Goal: Task Accomplishment & Management: Use online tool/utility

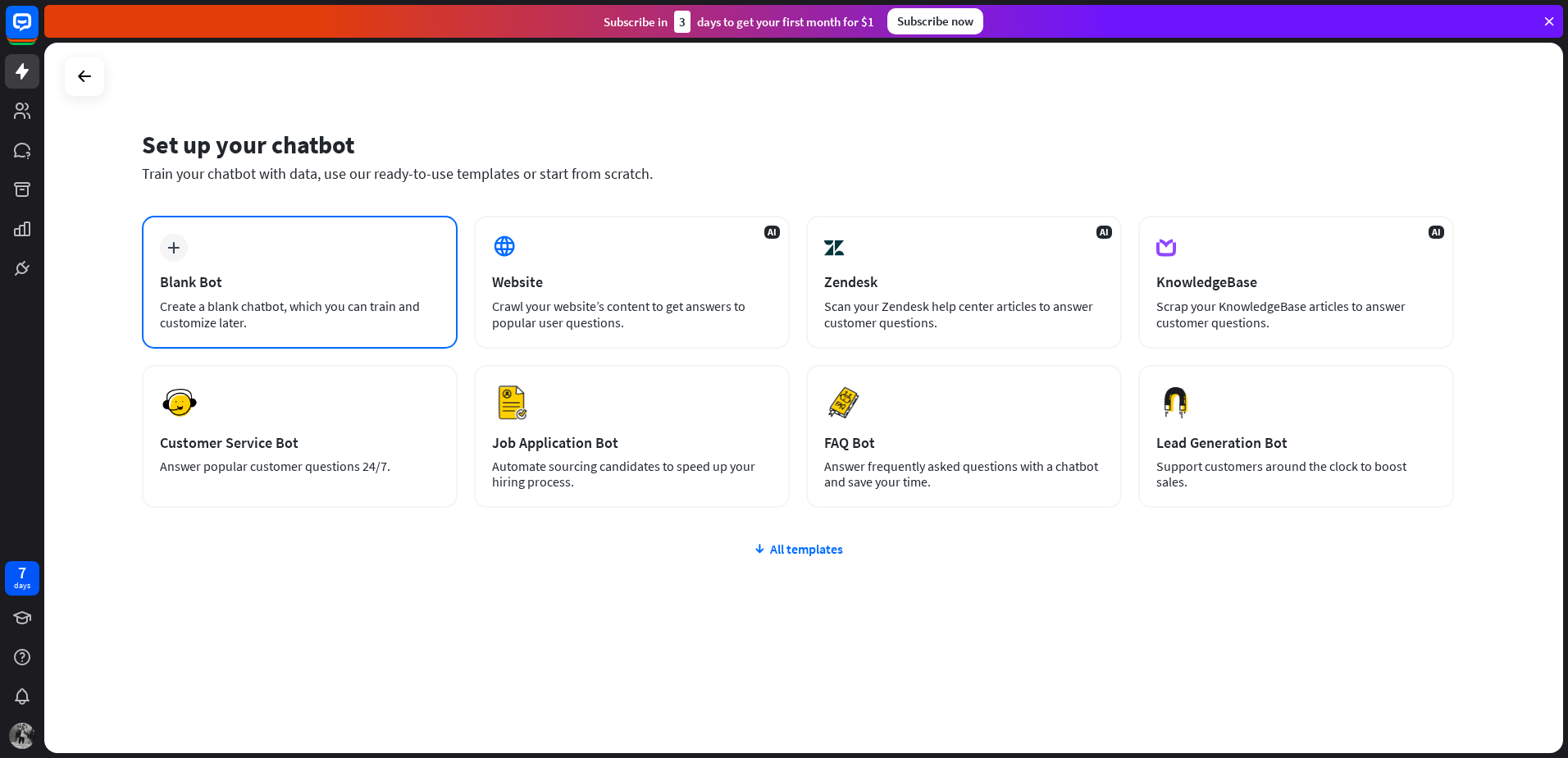
click at [233, 266] on div "plus Blank Bot Create a blank chatbot, which you can train and customize later." at bounding box center [299, 282] width 315 height 133
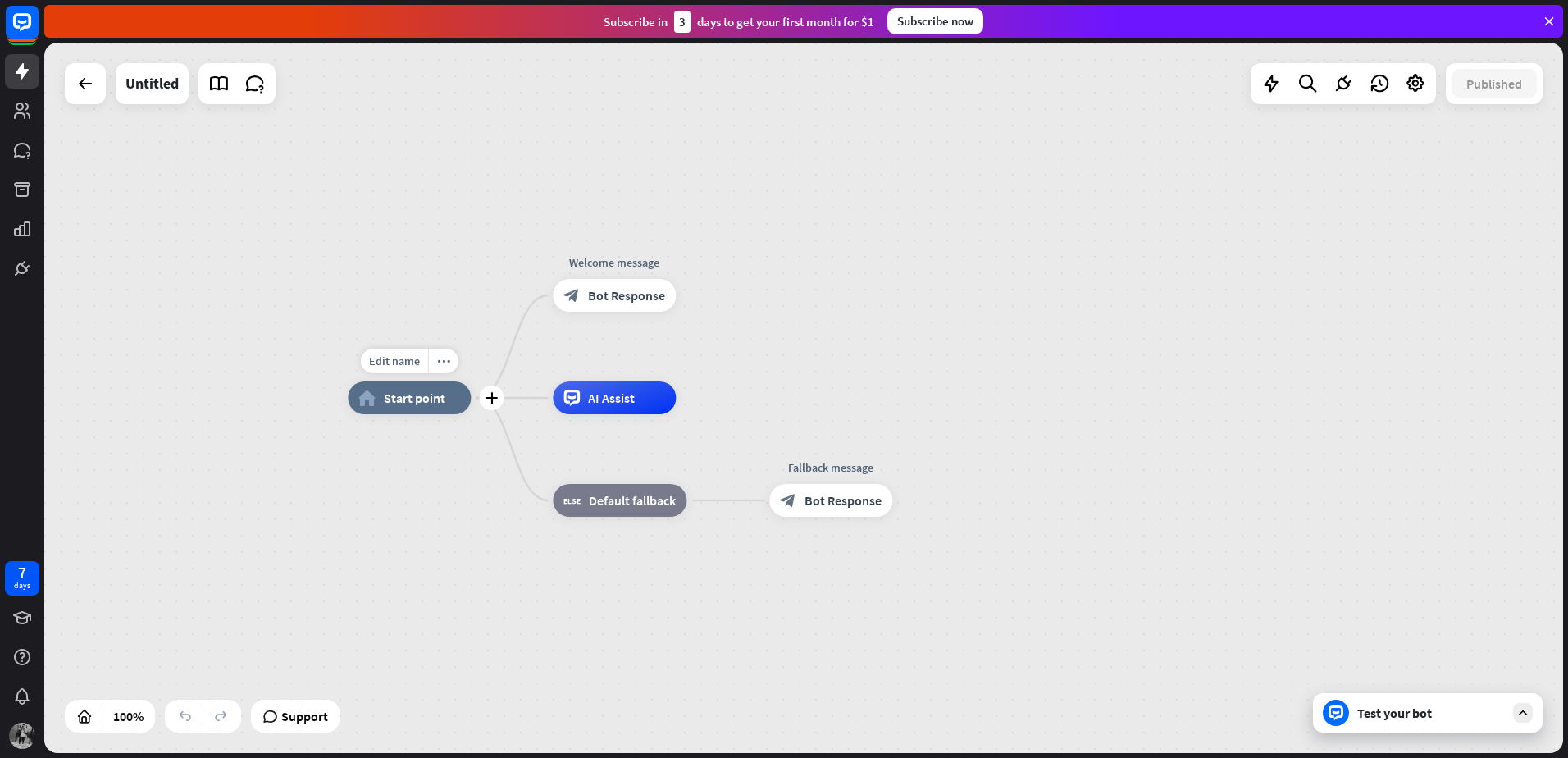
click at [408, 406] on div "home_2 Start point" at bounding box center [409, 397] width 123 height 32
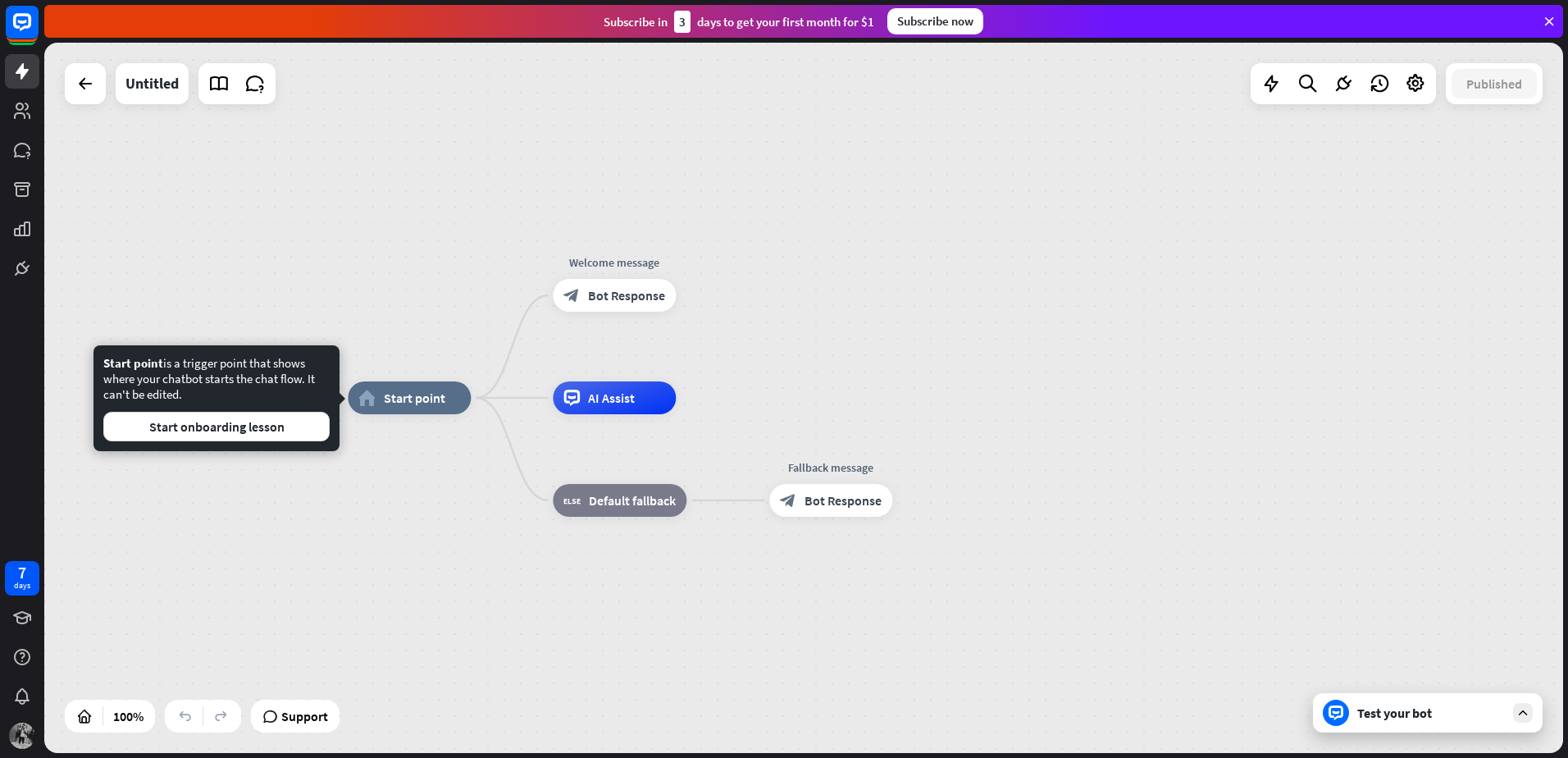
click at [393, 507] on div "home_2 Start point Welcome message block_bot_response Bot Response AI Assist bl…" at bounding box center [1107, 753] width 1519 height 710
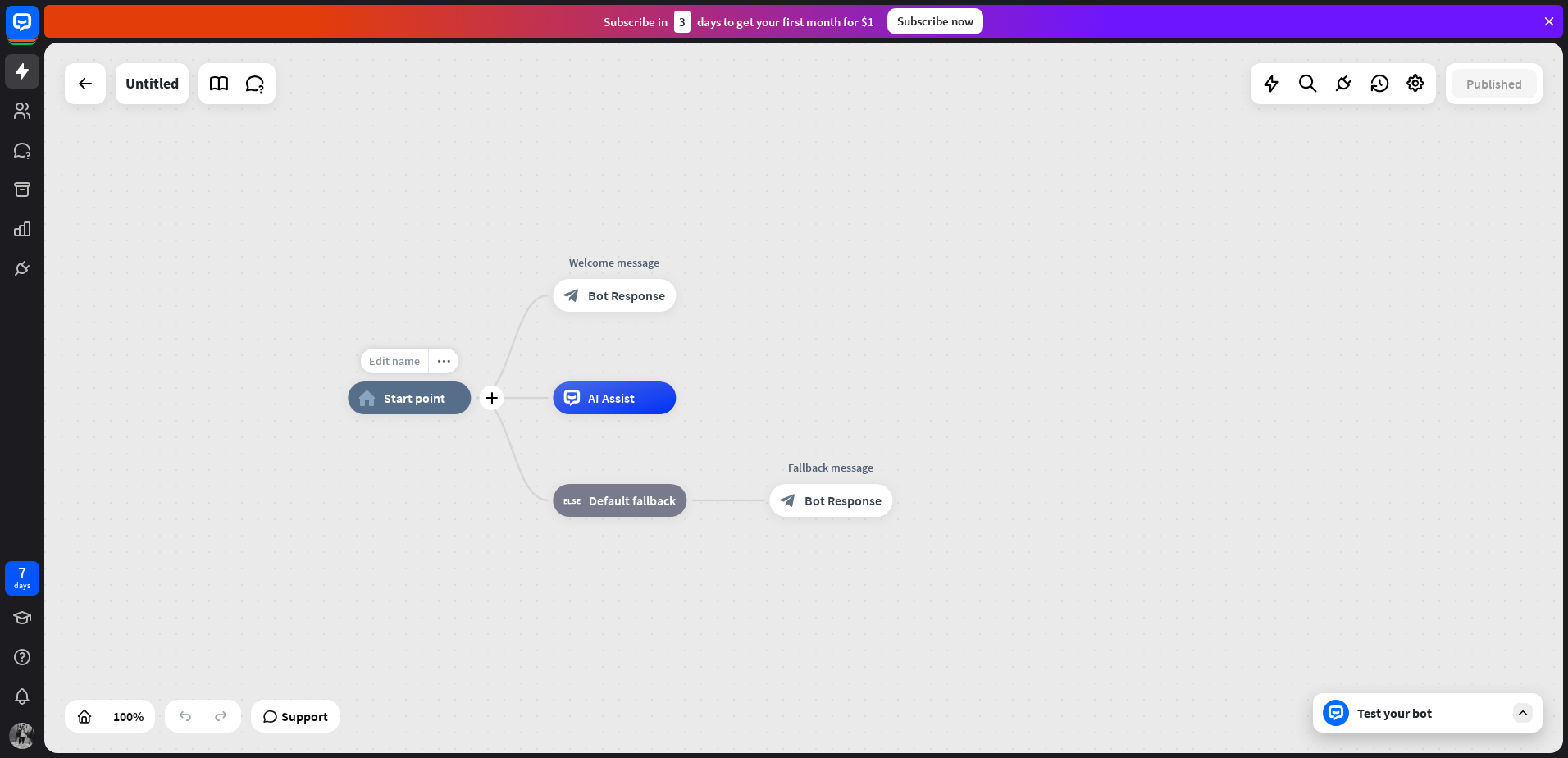
click at [383, 362] on span "Edit name" at bounding box center [395, 361] width 51 height 14
type input "*"
type input "**********"
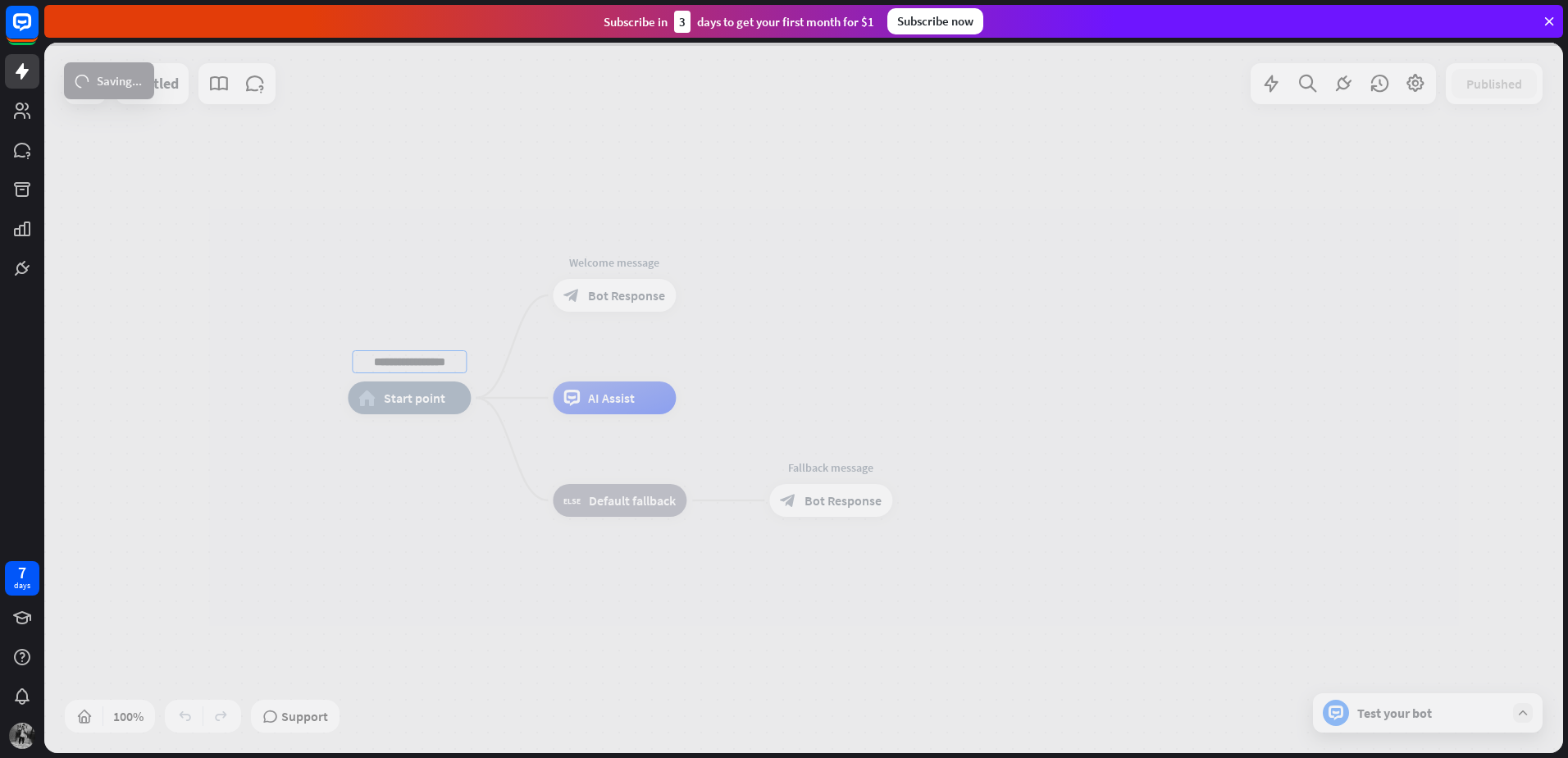
click at [445, 319] on div "**********" at bounding box center [804, 397] width 1519 height 710
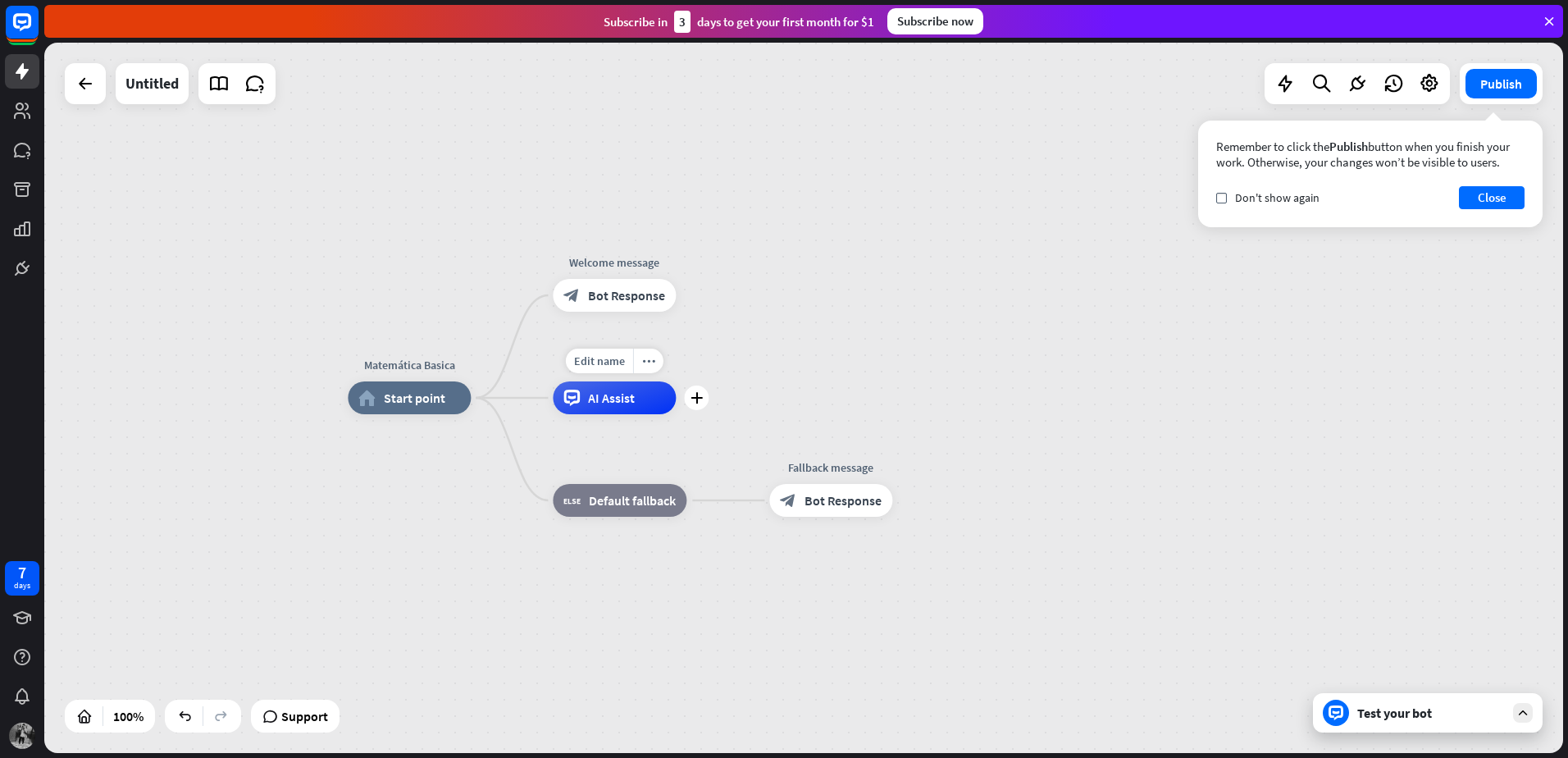
click at [583, 407] on div "AI Assist" at bounding box center [614, 397] width 123 height 32
click at [614, 368] on div "Edit name" at bounding box center [599, 361] width 67 height 25
click at [1376, 717] on div "Test your bot" at bounding box center [1430, 713] width 147 height 16
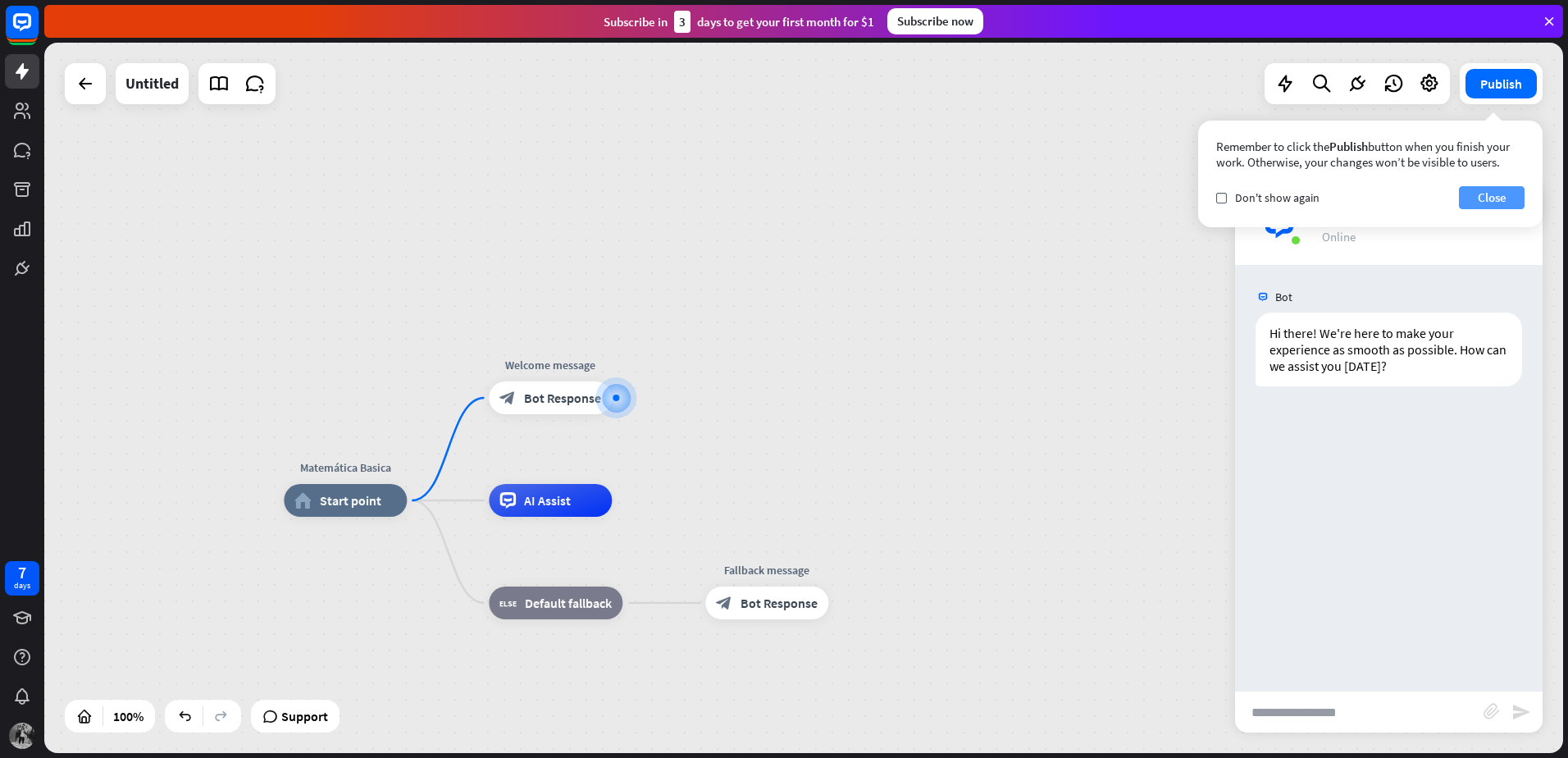
click at [1499, 196] on button "Close" at bounding box center [1491, 197] width 66 height 23
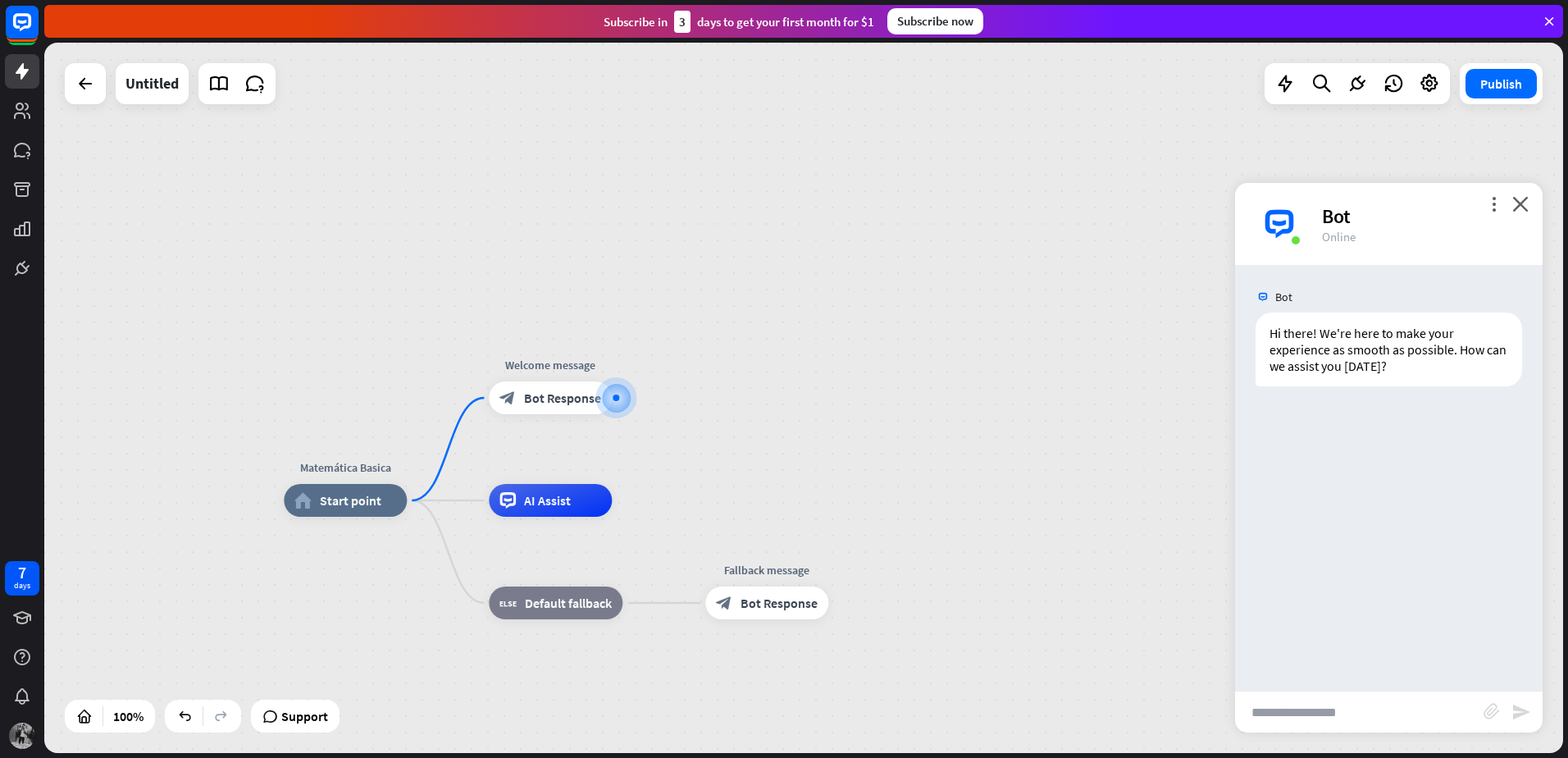
click at [1337, 703] on input "text" at bounding box center [1359, 712] width 249 height 41
type input "****"
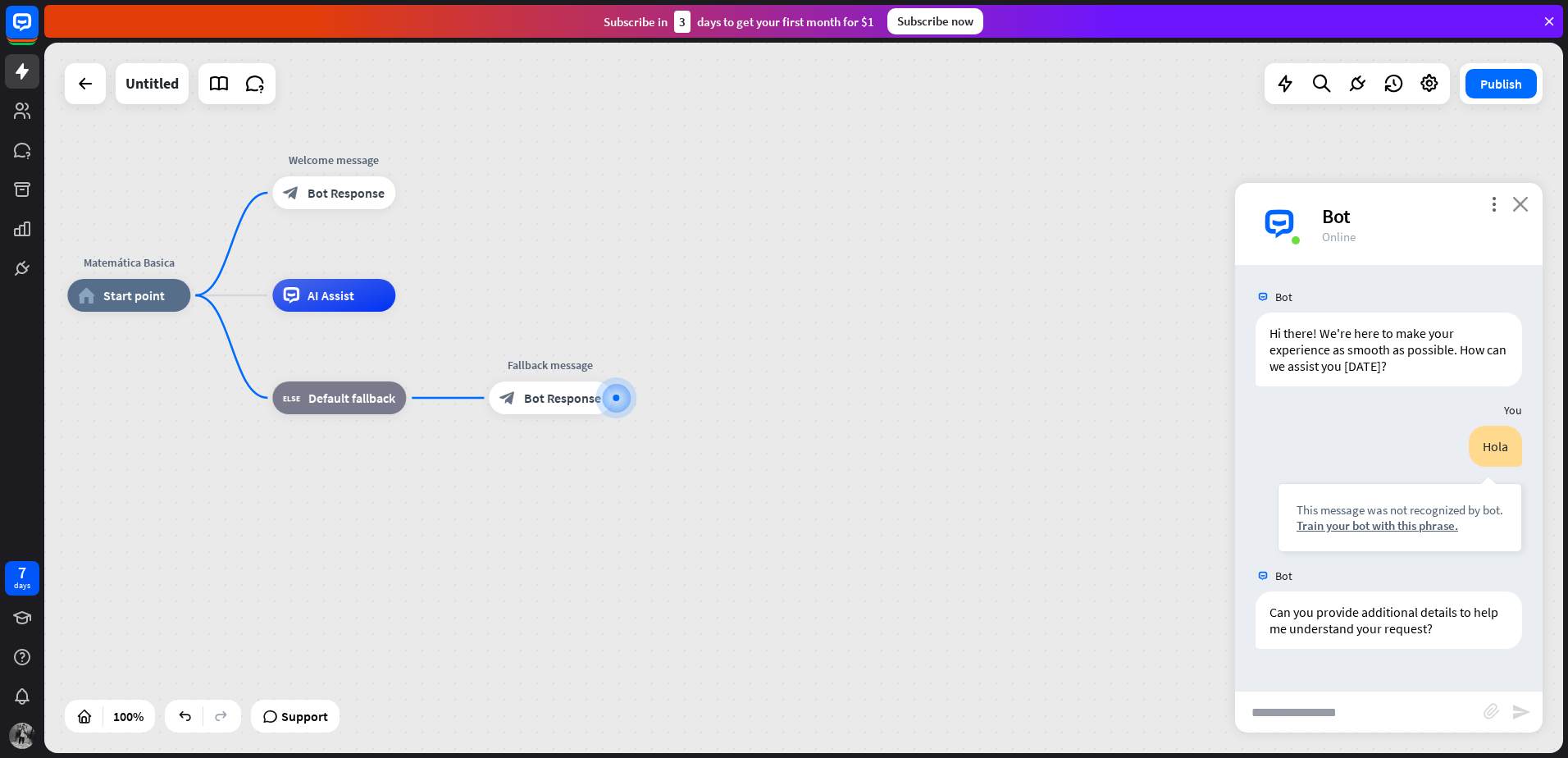
click at [1518, 198] on icon "close" at bounding box center [1519, 204] width 16 height 15
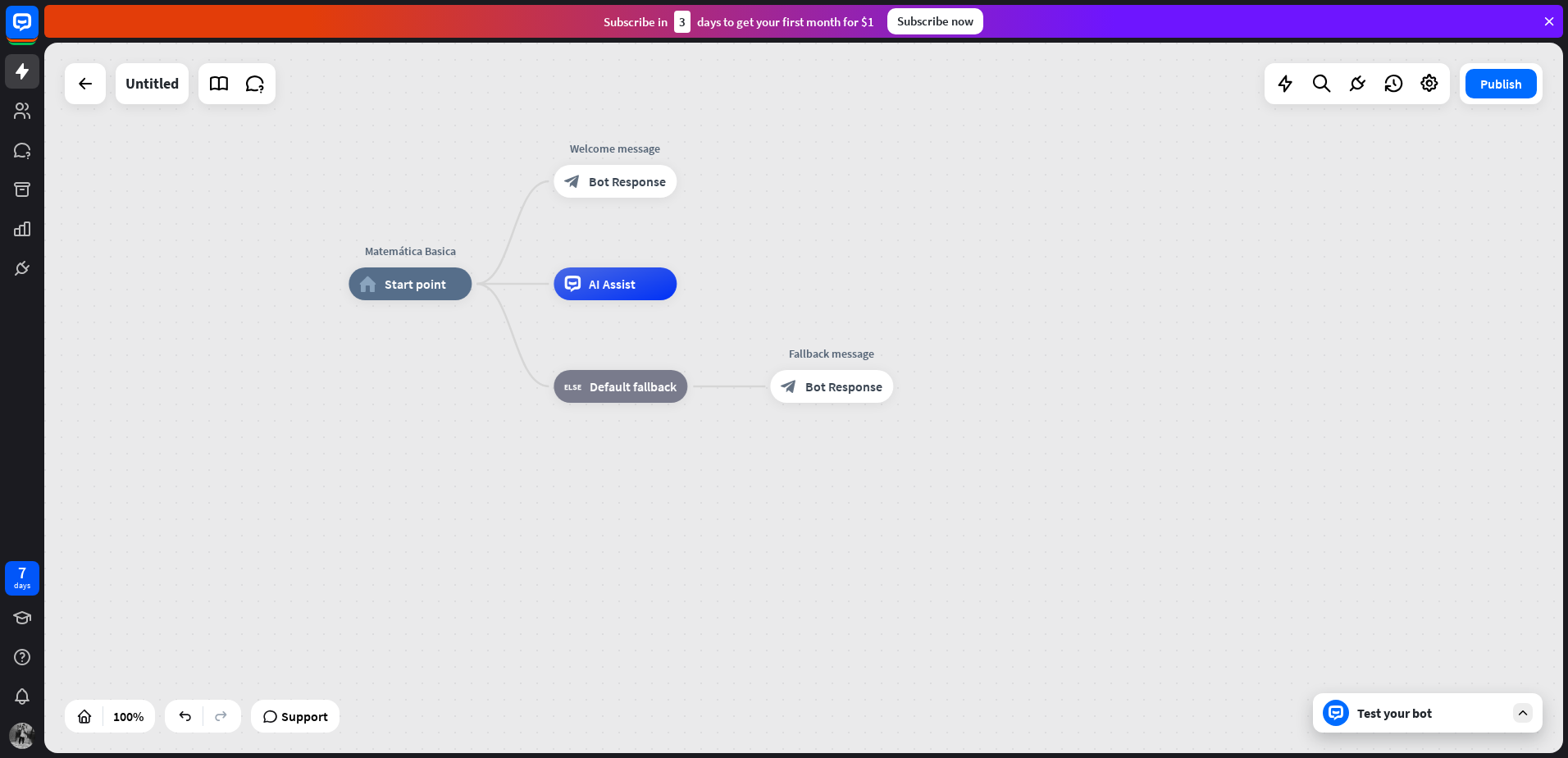
drag, startPoint x: 802, startPoint y: 237, endPoint x: 1083, endPoint y: 226, distance: 281.2
click at [1083, 226] on div "Matemática Basica home_2 Start point Welcome message block_bot_response Bot Res…" at bounding box center [804, 397] width 1519 height 710
click at [602, 191] on div "block_bot_response Bot Response" at bounding box center [615, 181] width 123 height 32
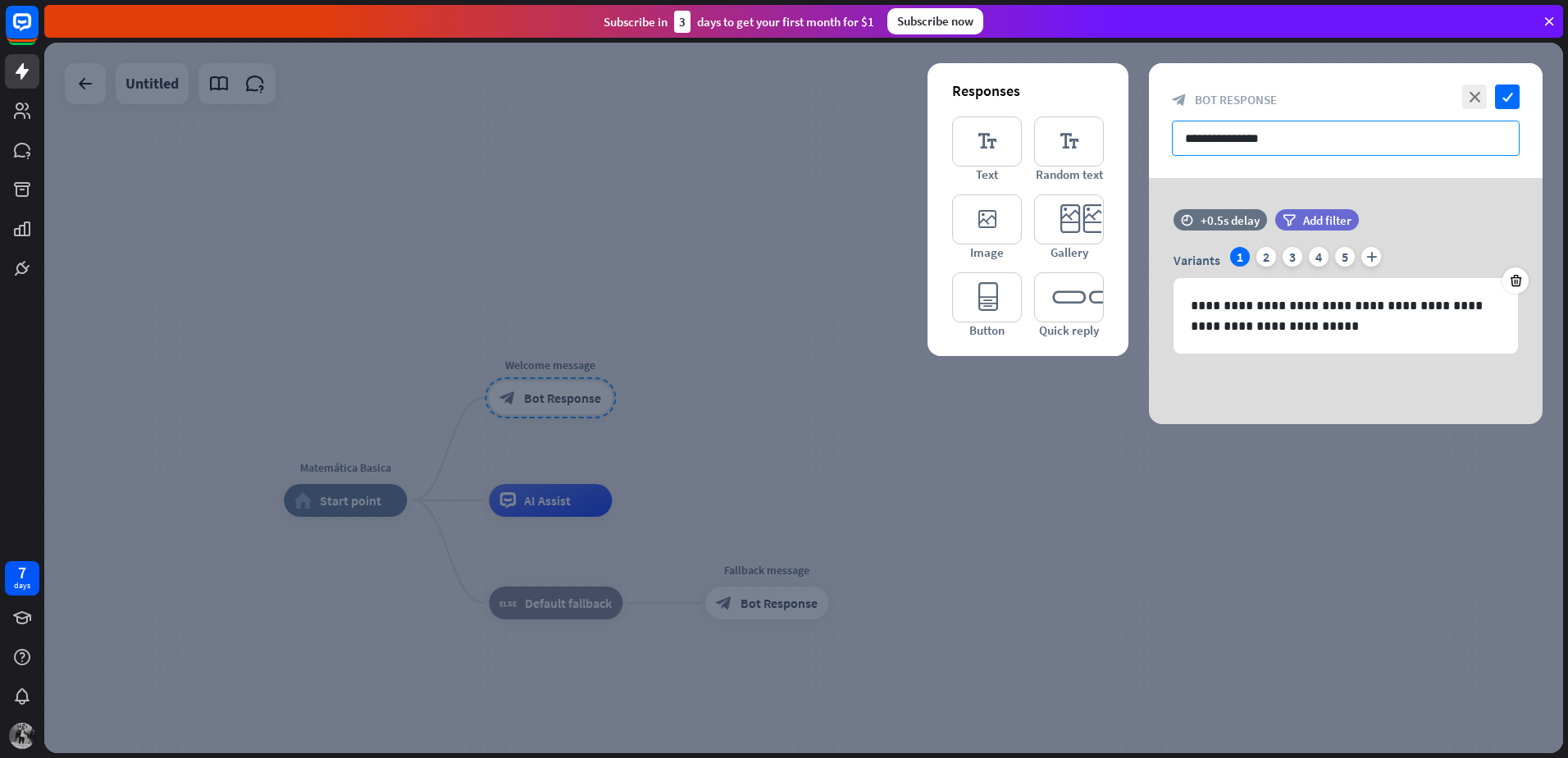
drag, startPoint x: 1308, startPoint y: 129, endPoint x: 1114, endPoint y: 143, distance: 194.5
click at [1149, 142] on div "**********" at bounding box center [1346, 243] width 394 height 361
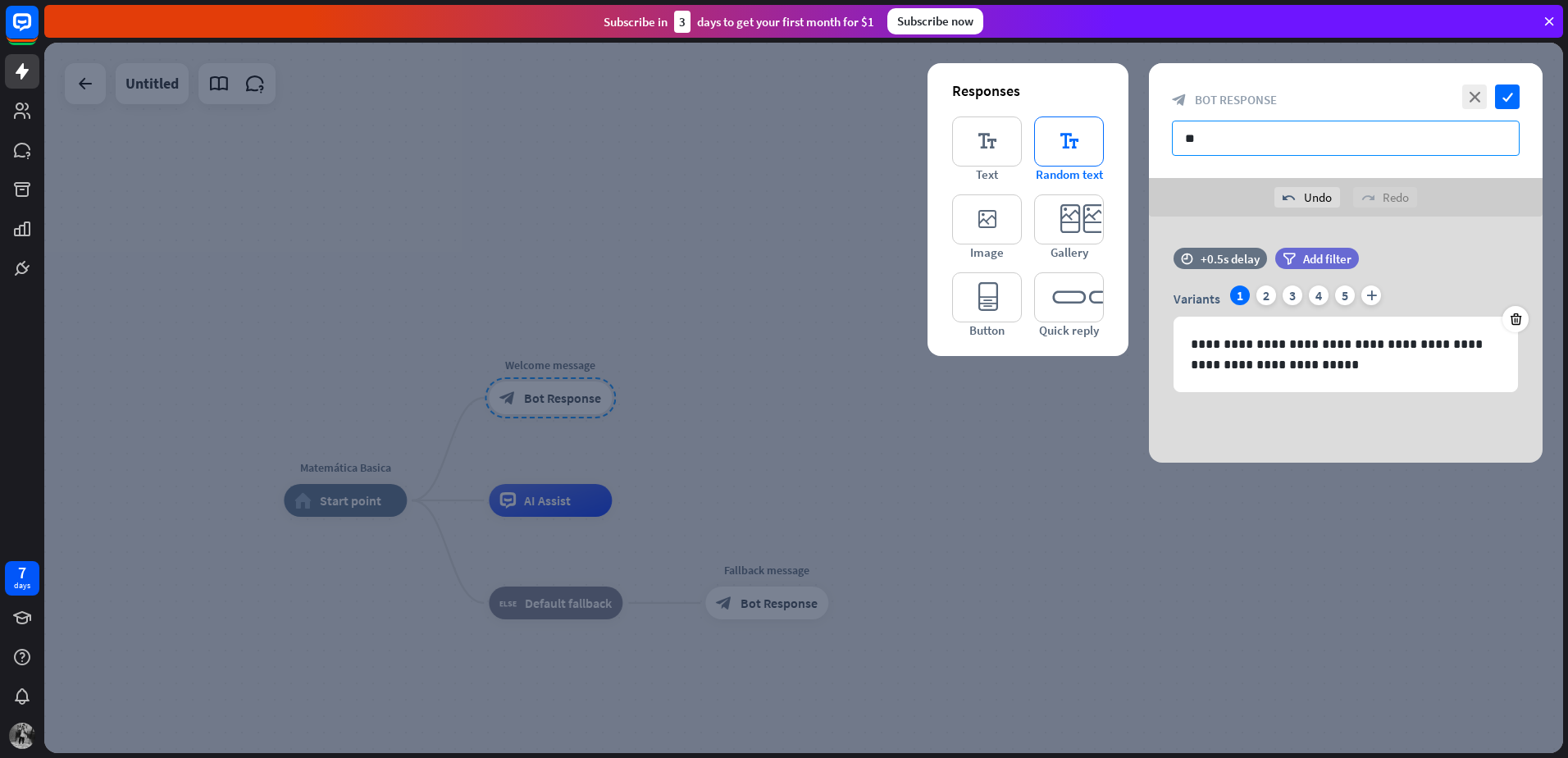
type input "*"
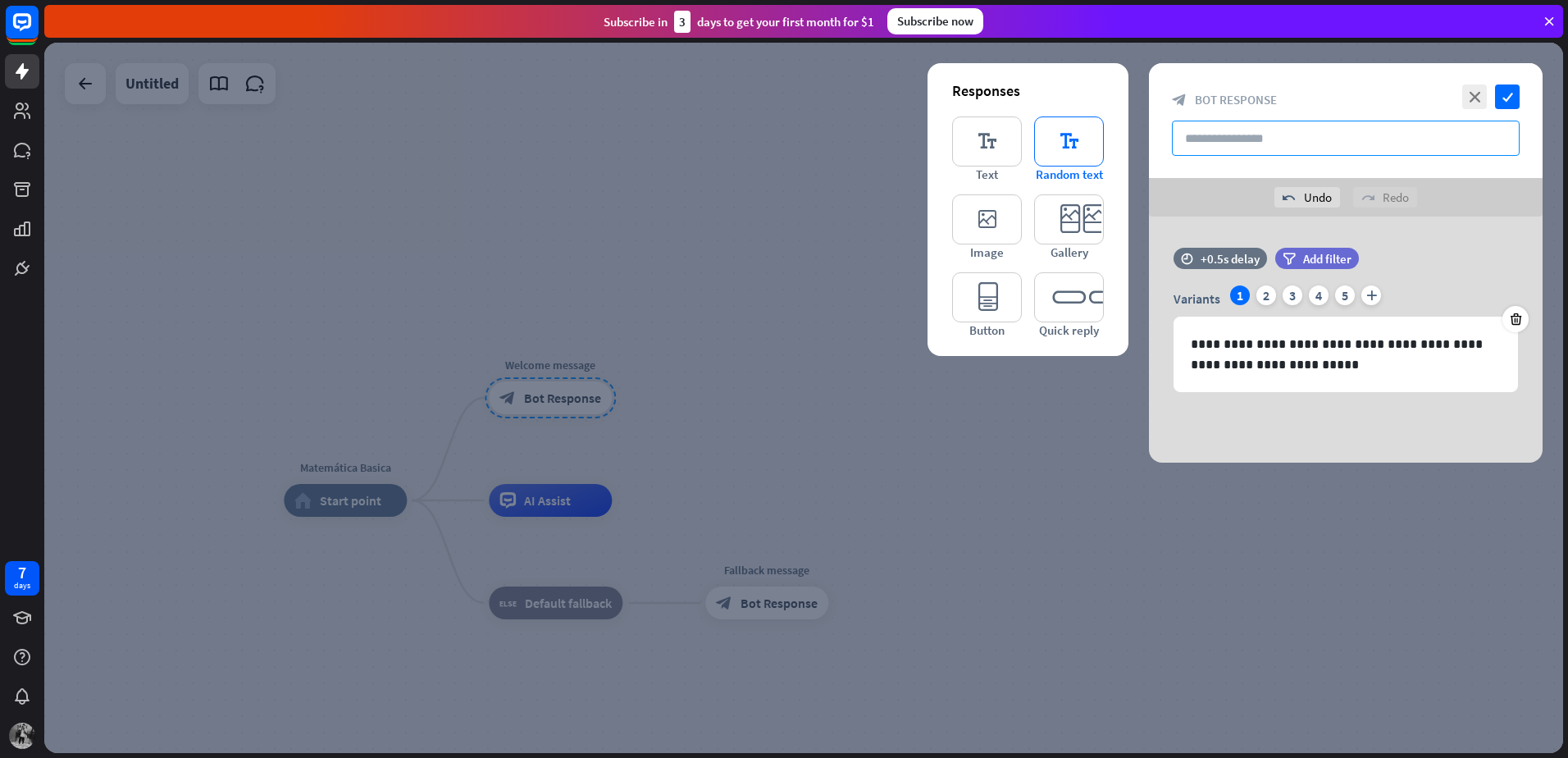
type input "*"
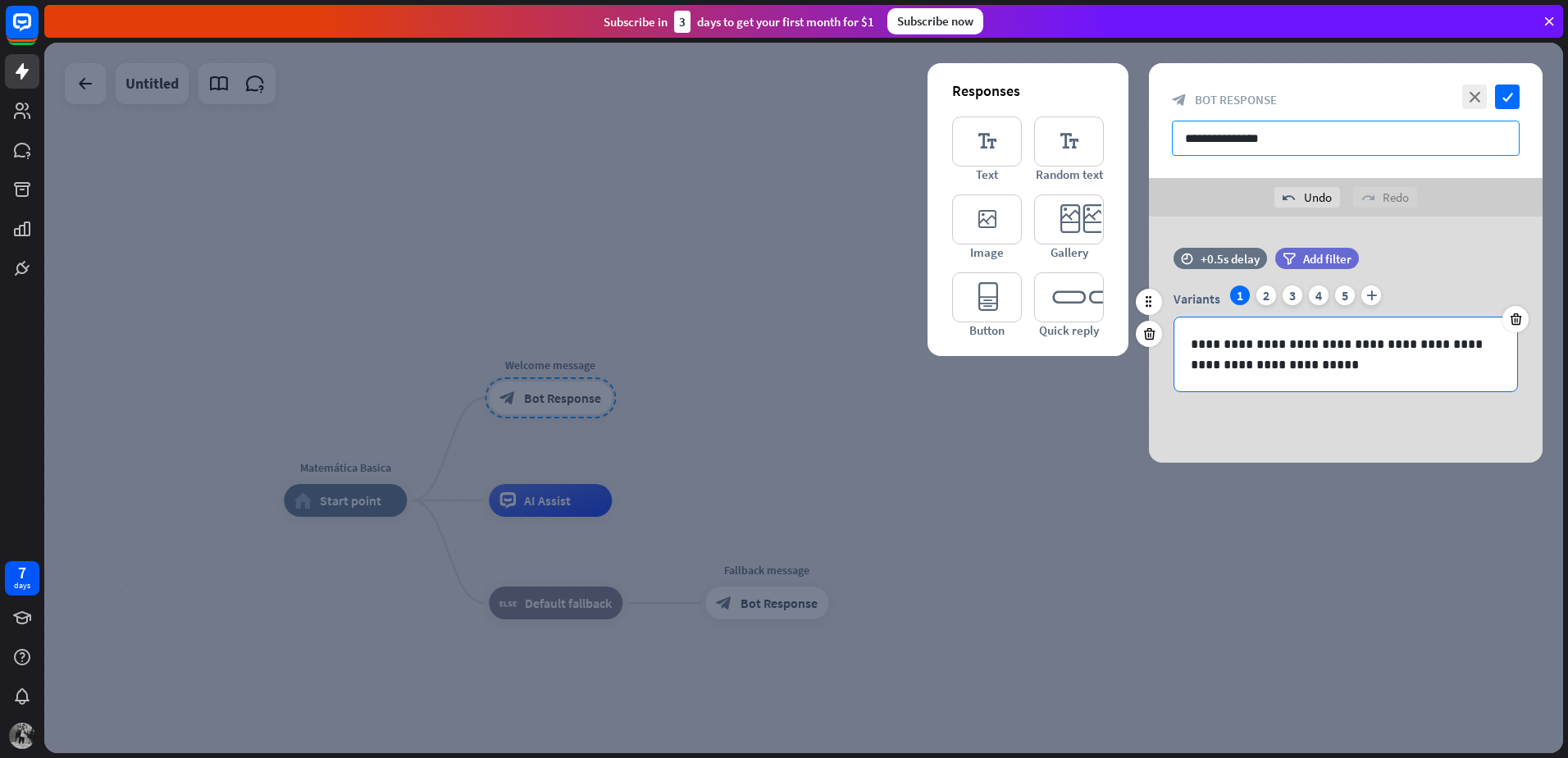
type input "**********"
drag, startPoint x: 1314, startPoint y: 367, endPoint x: 1130, endPoint y: 325, distance: 188.7
click at [1130, 325] on div "**********" at bounding box center [1346, 339] width 435 height 246
drag, startPoint x: 1277, startPoint y: 138, endPoint x: 1135, endPoint y: 143, distance: 142.1
click at [1135, 143] on div "**********" at bounding box center [804, 397] width 1519 height 710
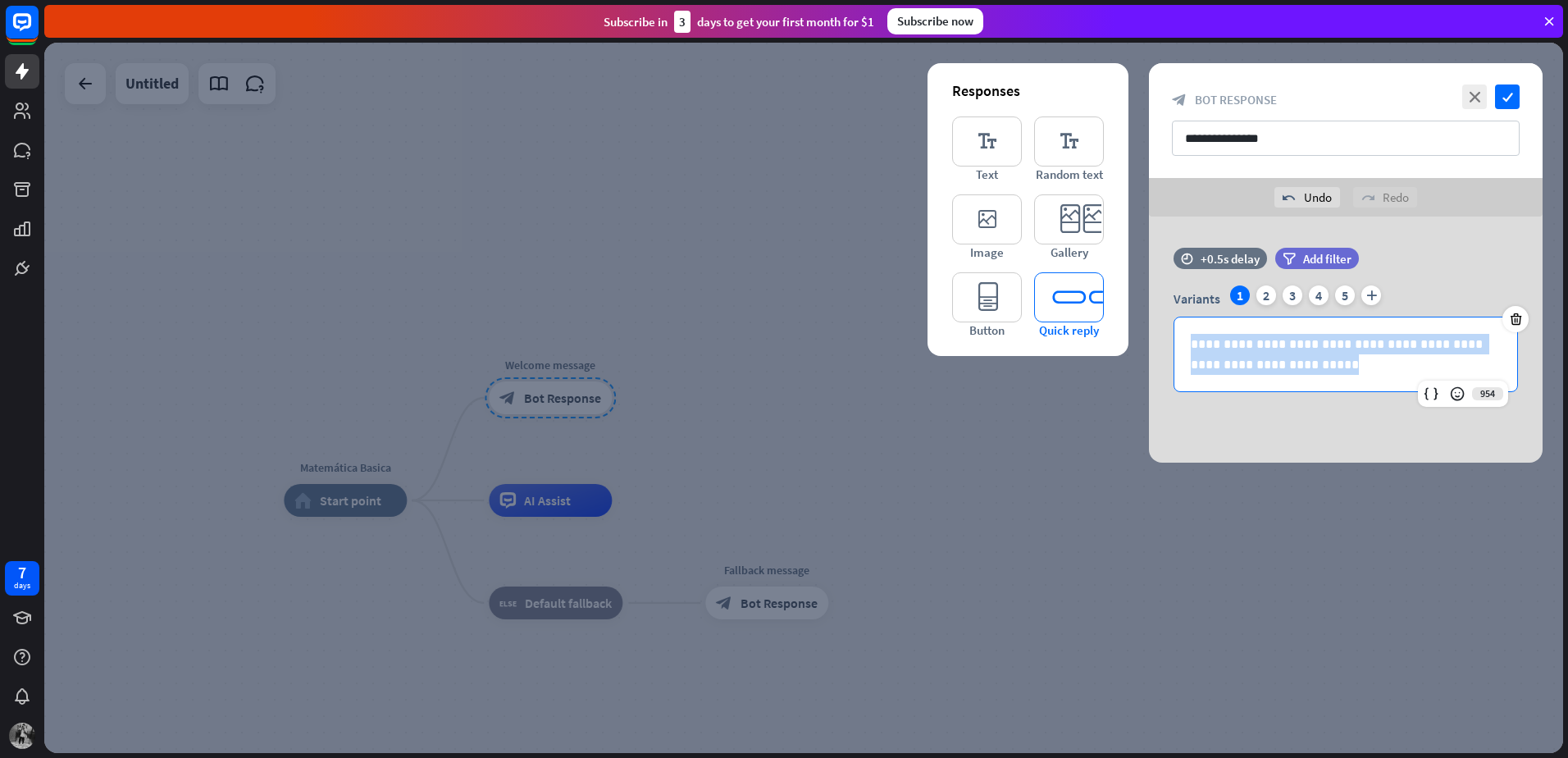
drag, startPoint x: 1283, startPoint y: 365, endPoint x: 1098, endPoint y: 301, distance: 195.8
click at [1149, 301] on div "**********" at bounding box center [1346, 339] width 394 height 246
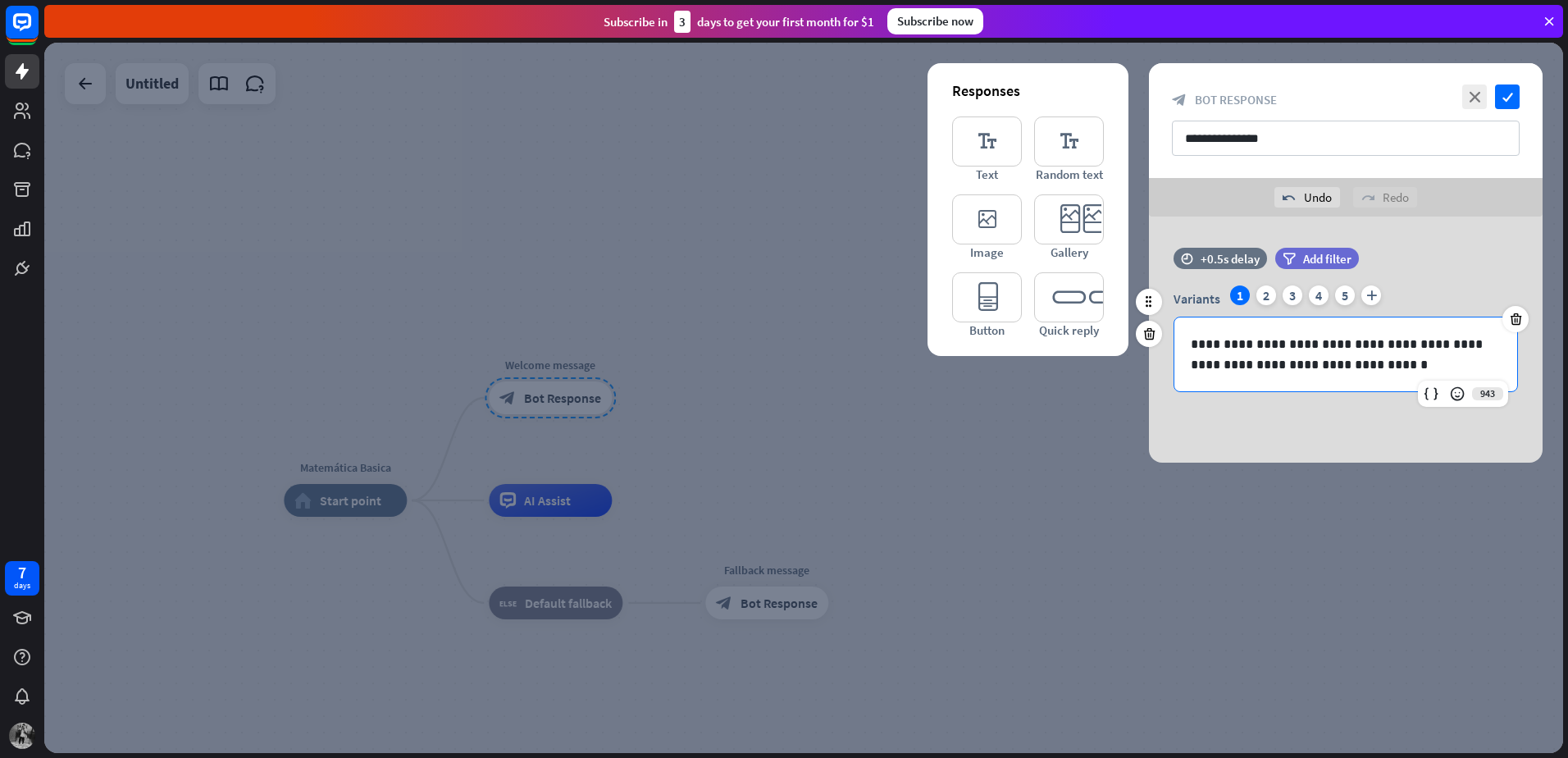
click at [1427, 373] on p "**********" at bounding box center [1346, 355] width 310 height 41
drag, startPoint x: 1267, startPoint y: 135, endPoint x: 1143, endPoint y: 124, distance: 124.5
click at [1143, 124] on div "**********" at bounding box center [804, 397] width 1519 height 710
click at [1434, 370] on p "**********" at bounding box center [1346, 355] width 310 height 41
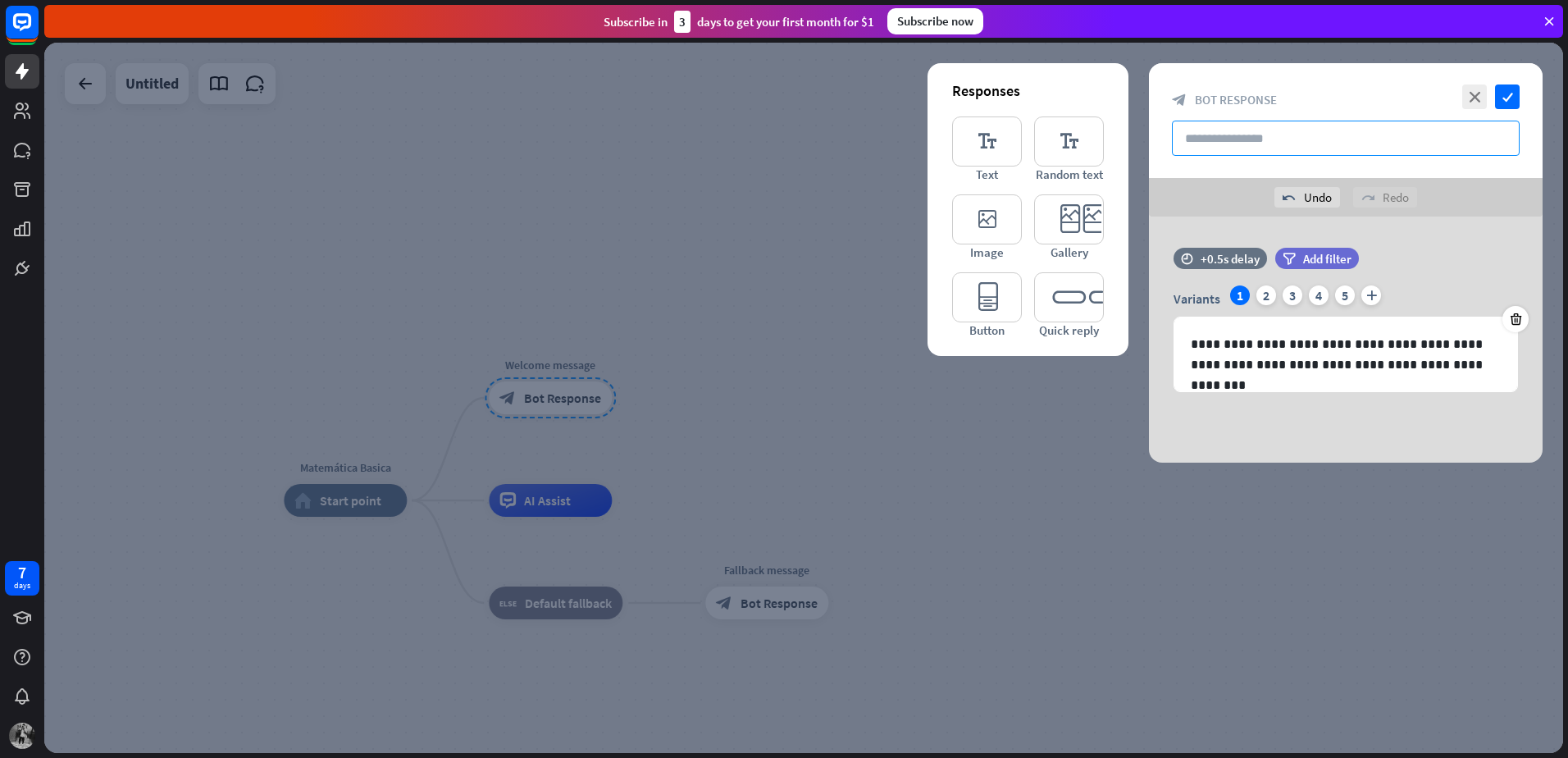
click at [1226, 136] on input "text" at bounding box center [1346, 137] width 348 height 35
type input "**********"
click at [1502, 90] on icon "check" at bounding box center [1507, 96] width 25 height 25
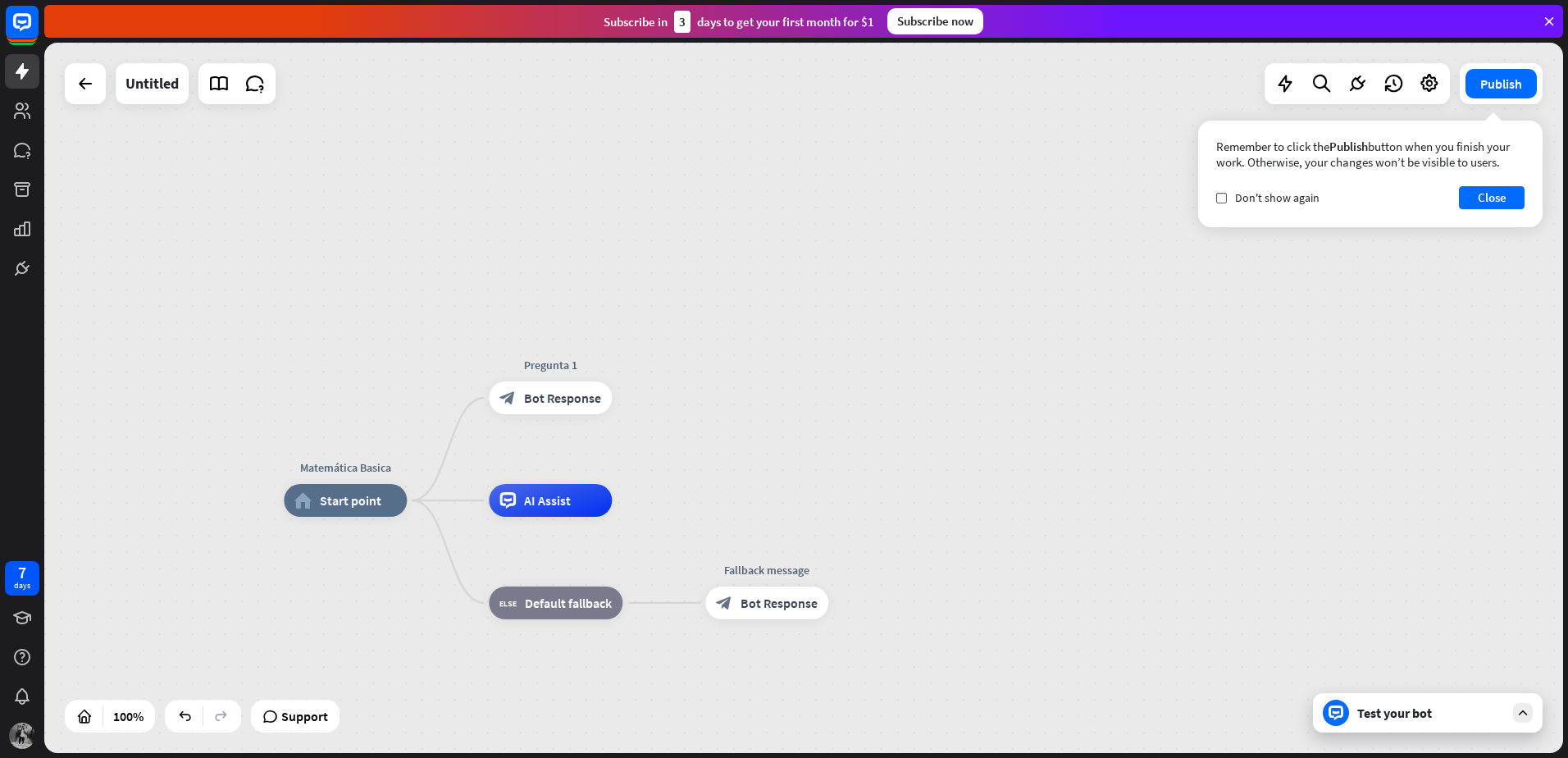
click at [1526, 718] on icon at bounding box center [1522, 713] width 14 height 14
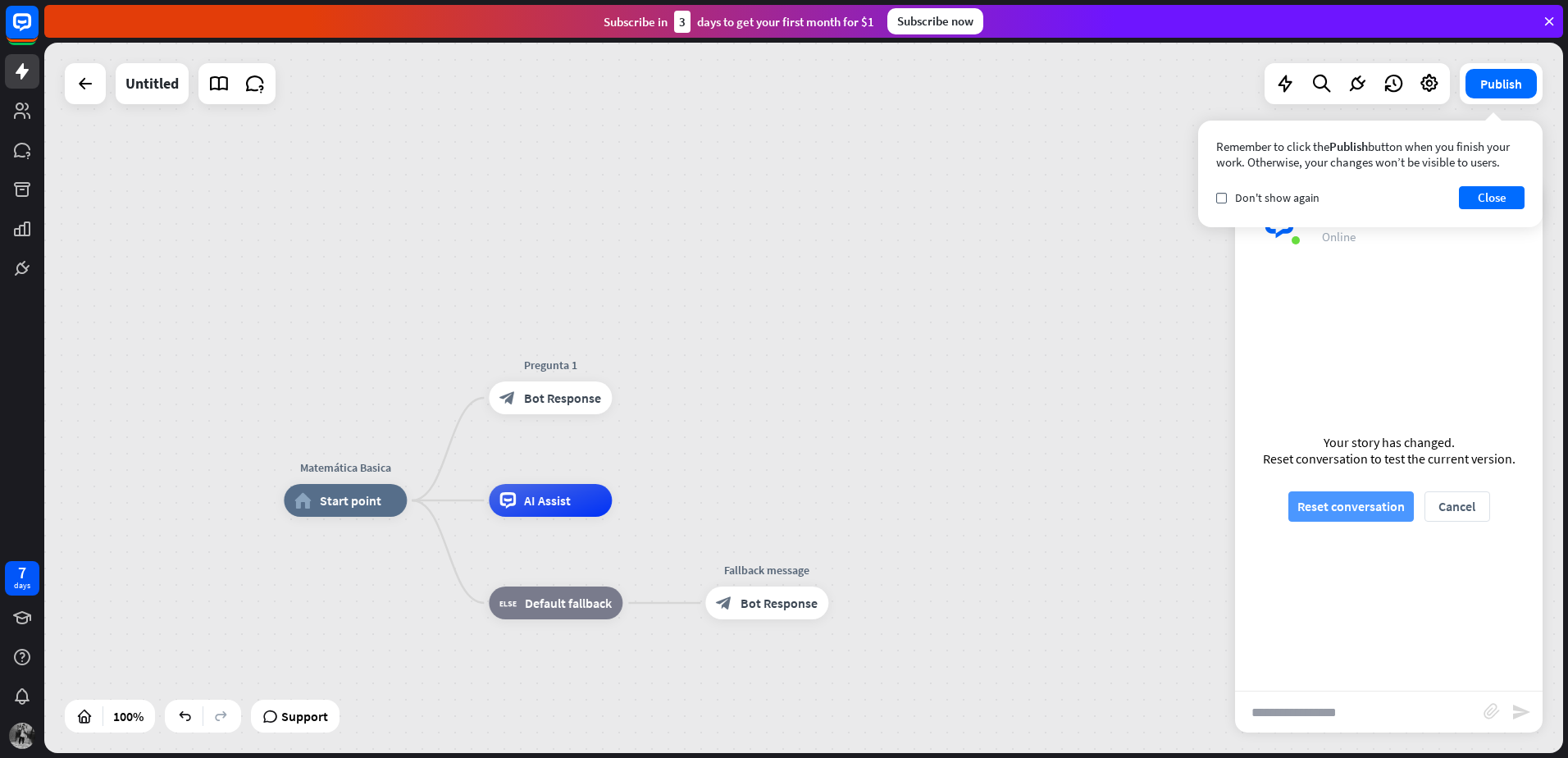
click at [1380, 505] on button "Reset conversation" at bounding box center [1351, 506] width 125 height 31
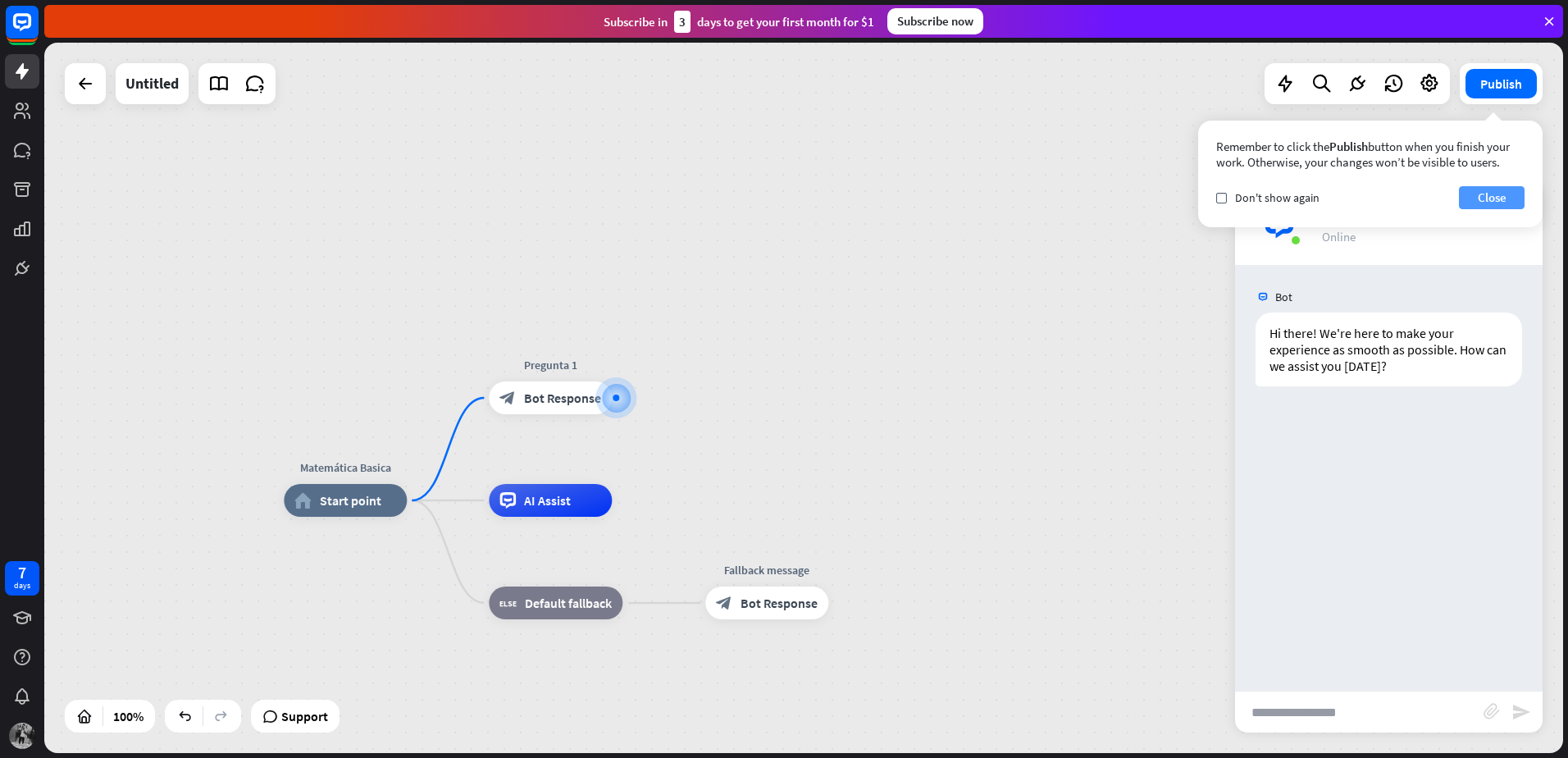
click at [1479, 203] on button "Close" at bounding box center [1491, 197] width 66 height 23
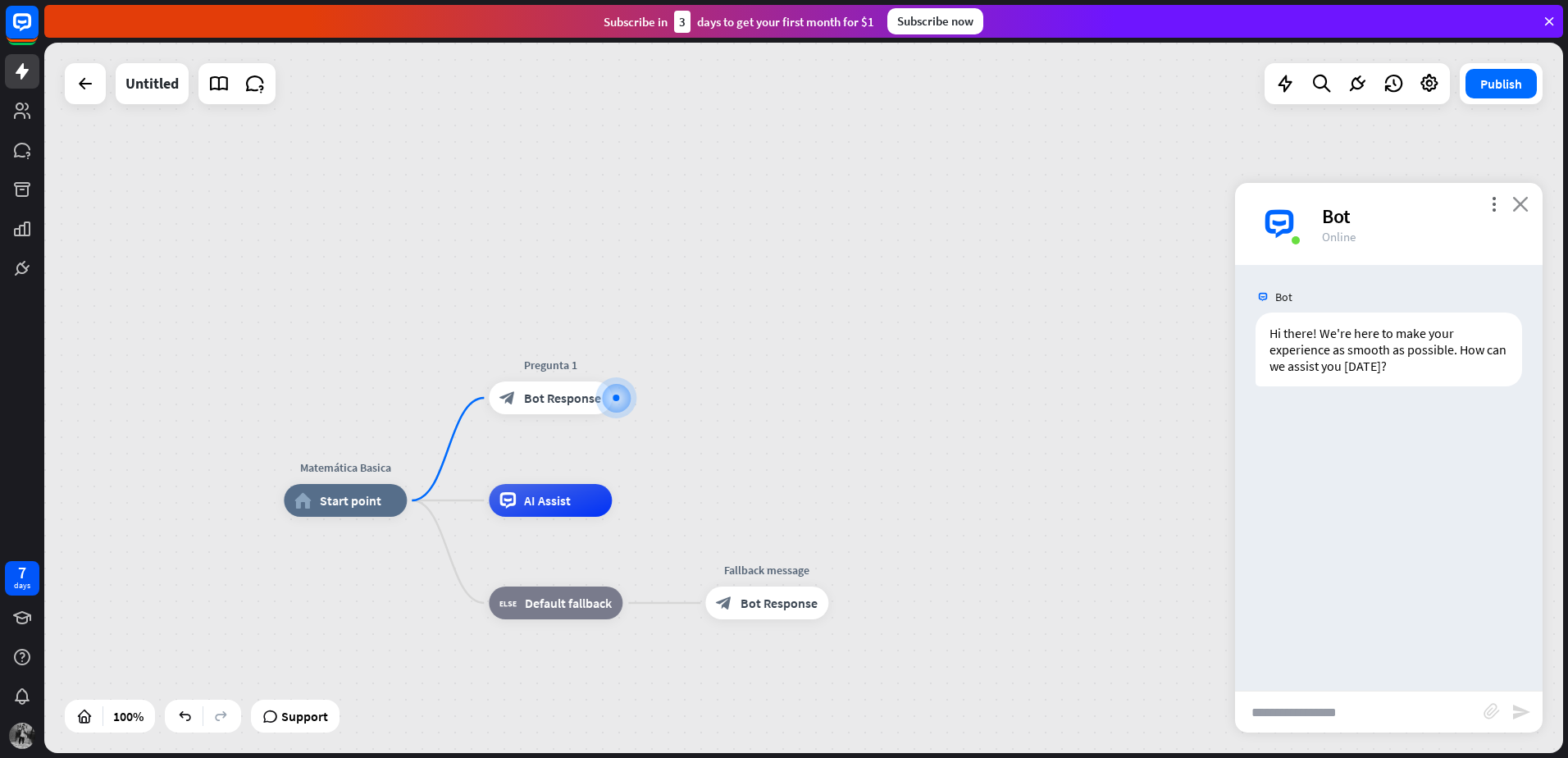
click at [1516, 205] on icon "close" at bounding box center [1519, 204] width 16 height 15
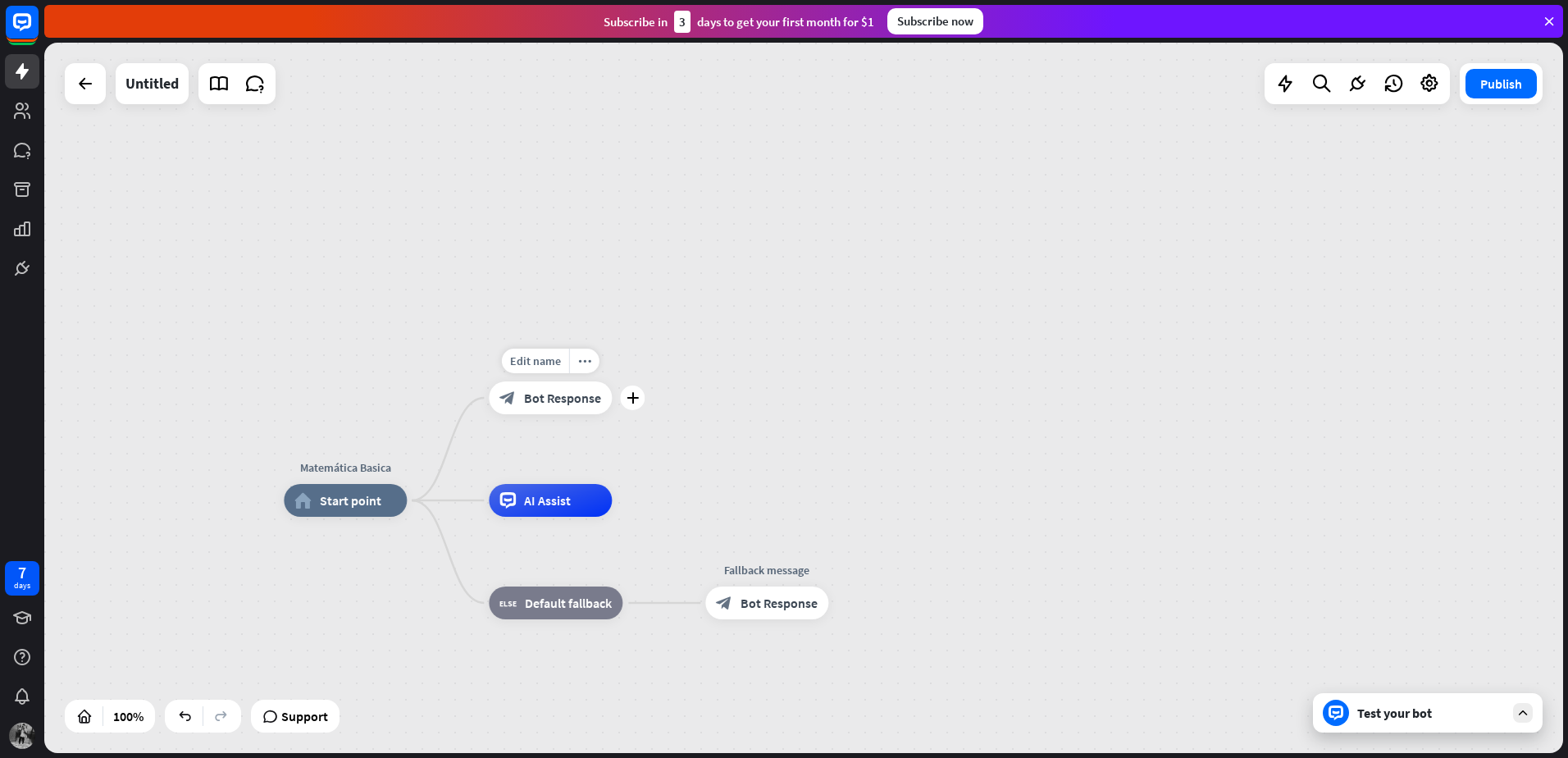
click at [556, 395] on span "Bot Response" at bounding box center [562, 397] width 77 height 16
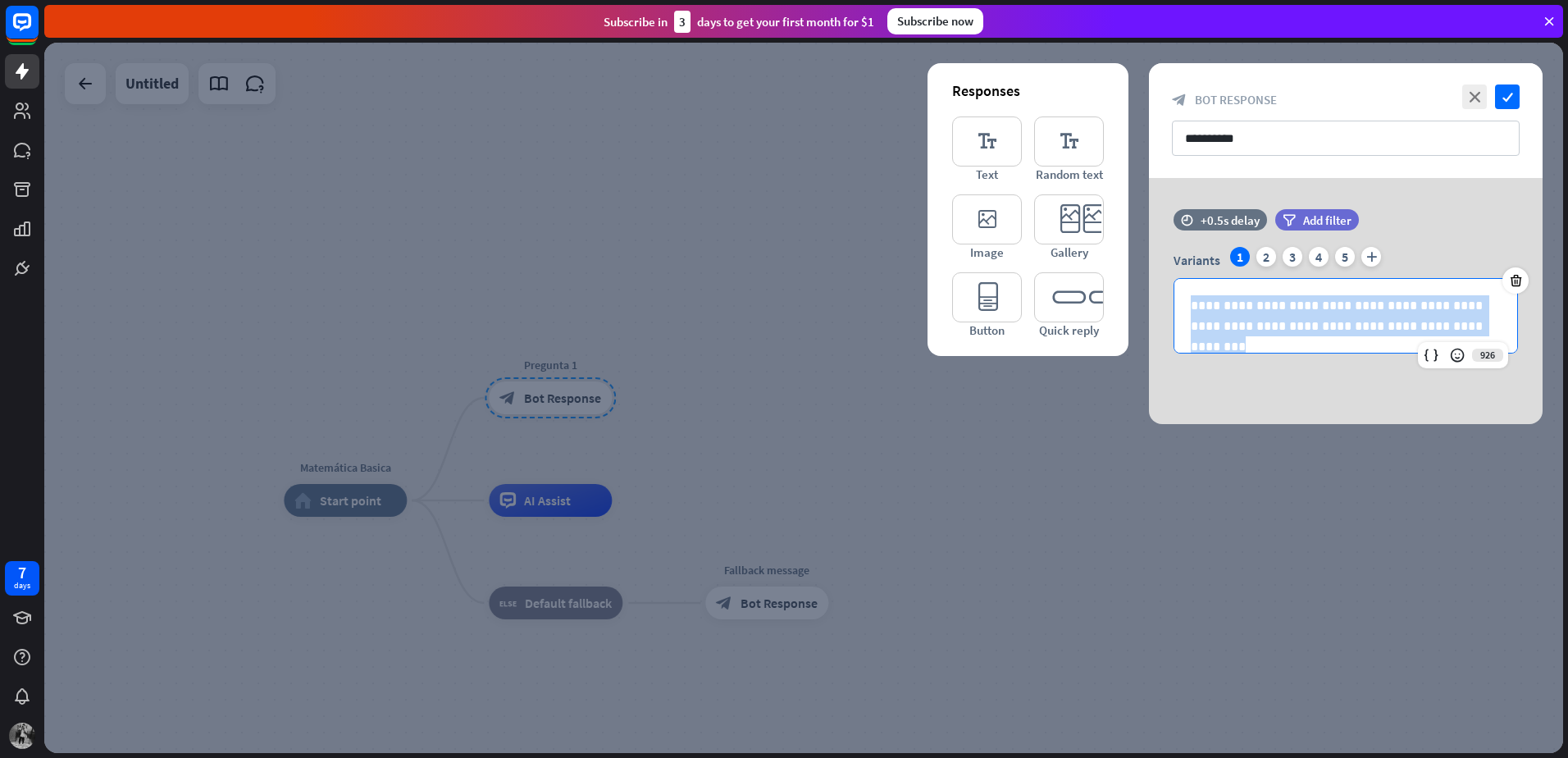
drag, startPoint x: 1490, startPoint y: 332, endPoint x: 1115, endPoint y: 293, distance: 377.0
click at [1149, 293] on div "**********" at bounding box center [1346, 301] width 394 height 246
copy p "**********"
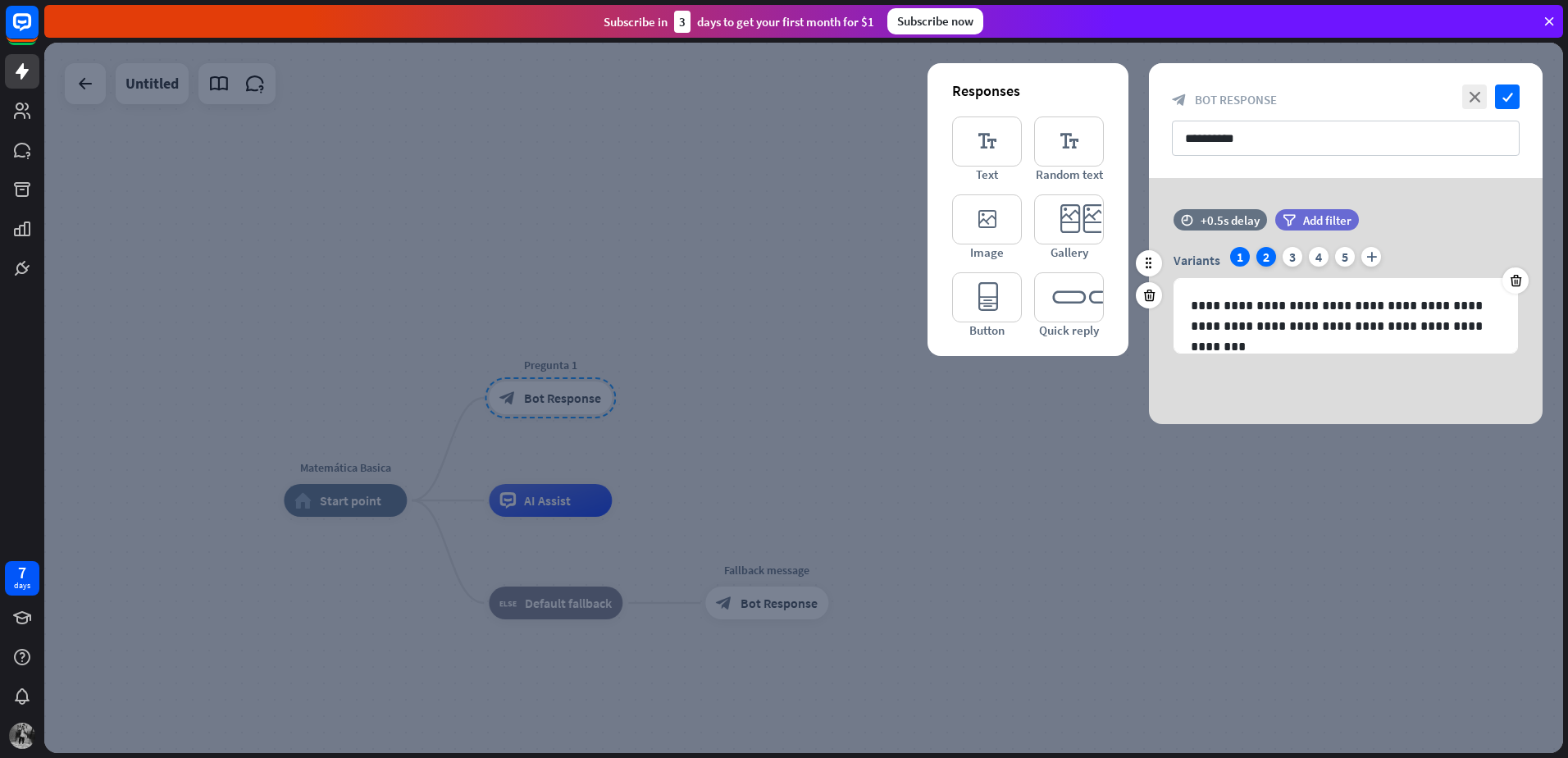
click at [1268, 251] on div "2" at bounding box center [1265, 257] width 20 height 20
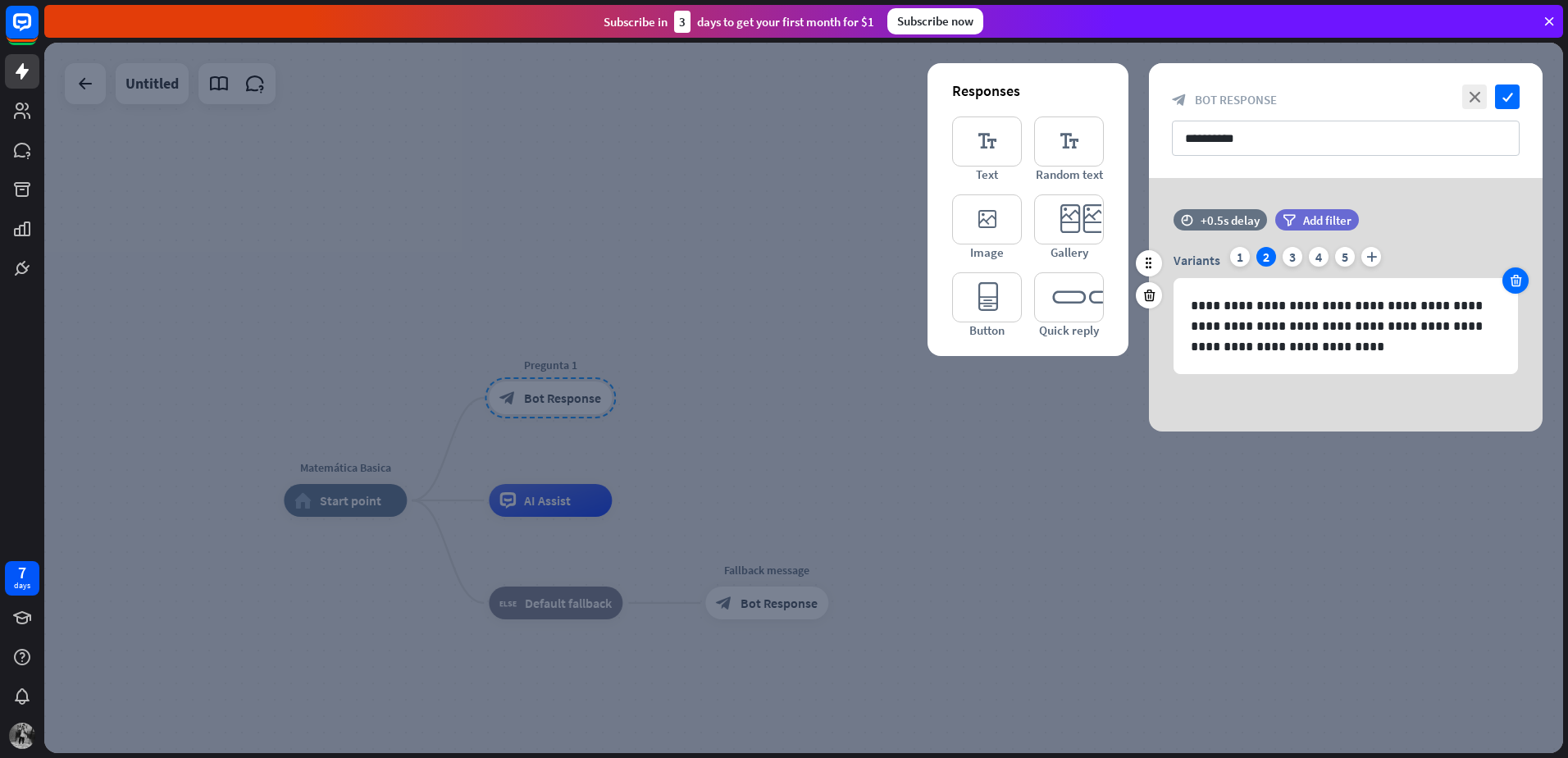
click at [1515, 286] on icon at bounding box center [1516, 280] width 15 height 14
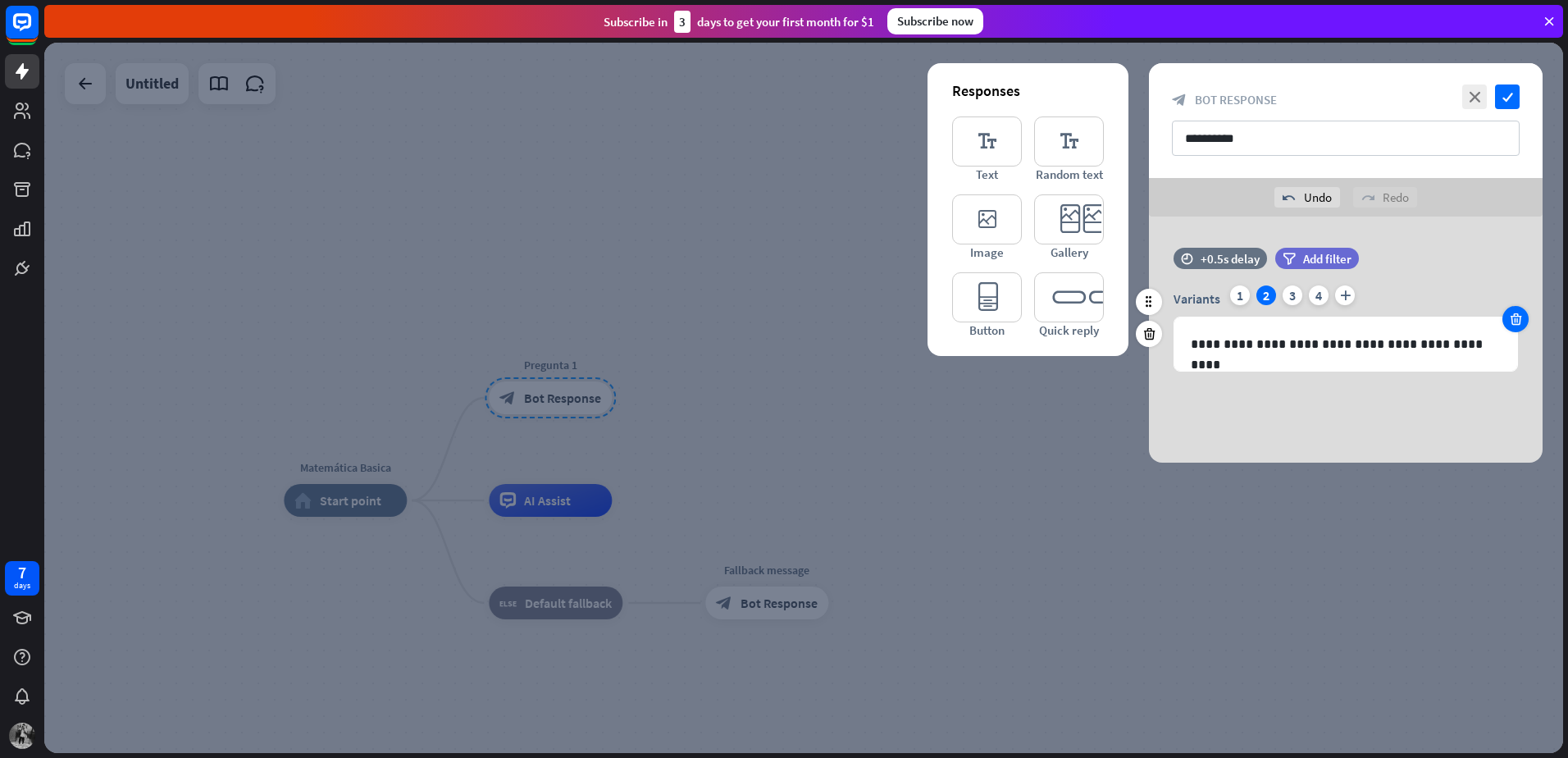
click at [1519, 320] on icon at bounding box center [1516, 319] width 15 height 14
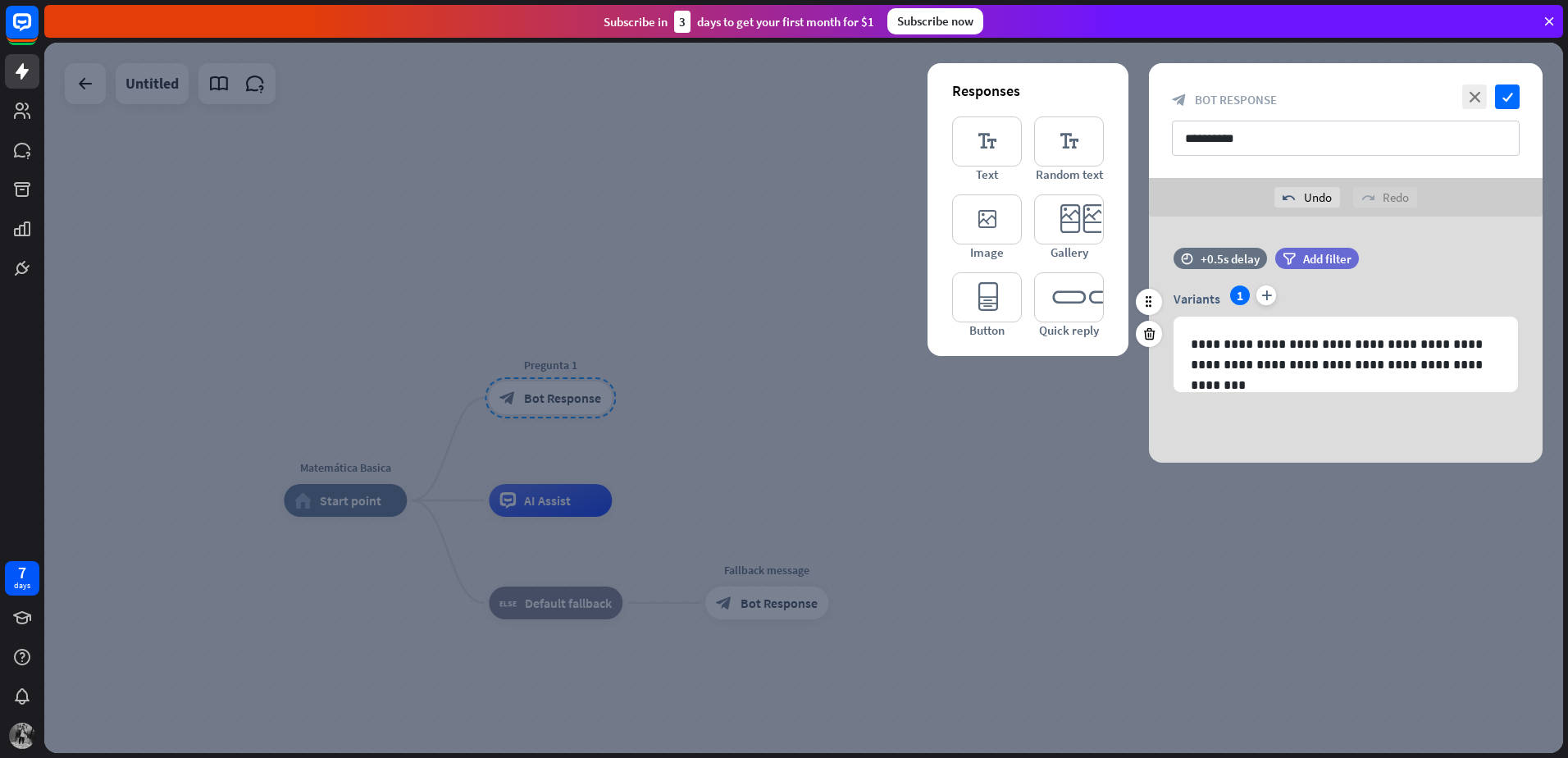
click at [1091, 485] on div at bounding box center [804, 397] width 1519 height 710
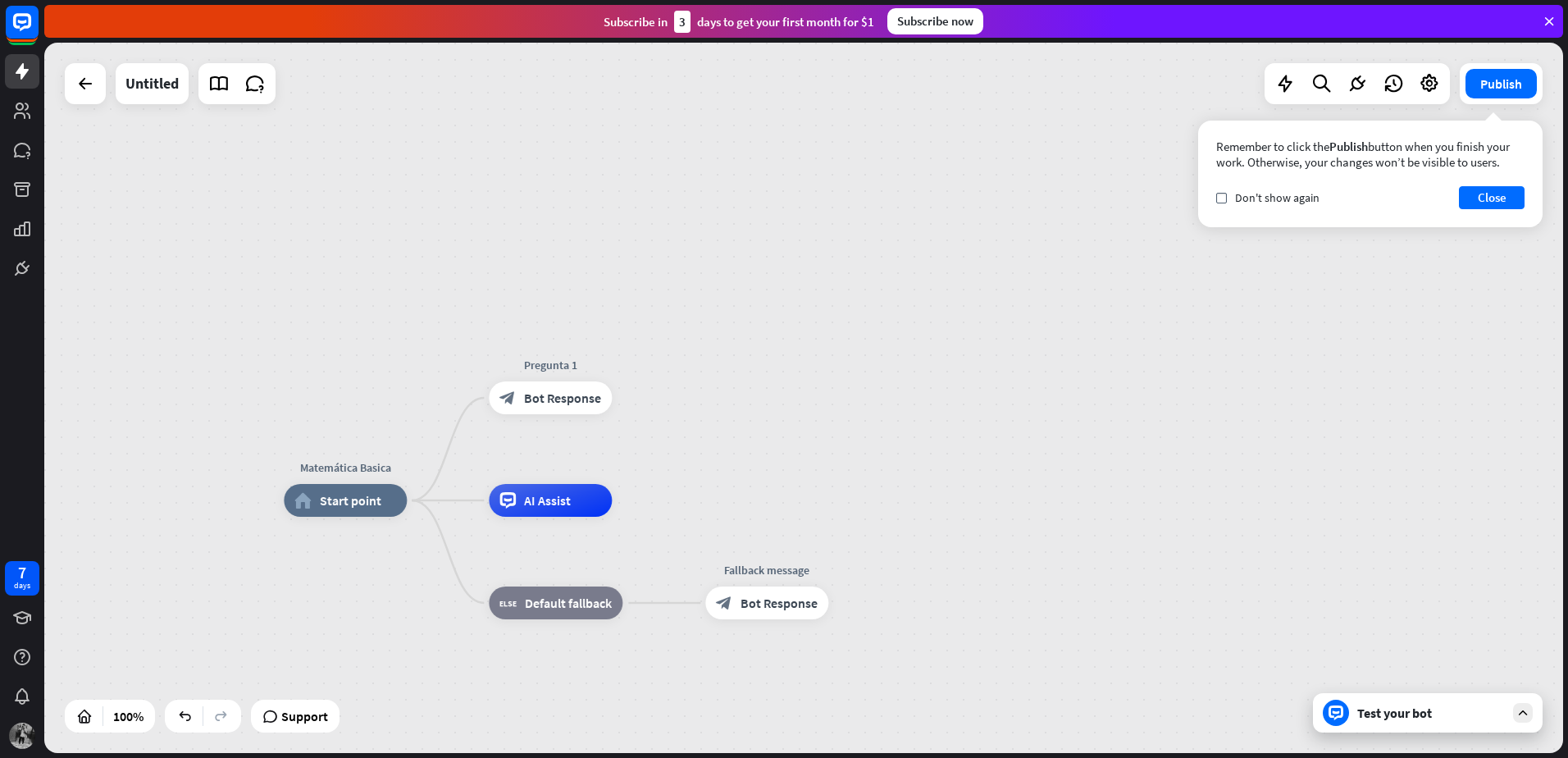
click at [1395, 706] on div "Test your bot" at bounding box center [1430, 713] width 147 height 16
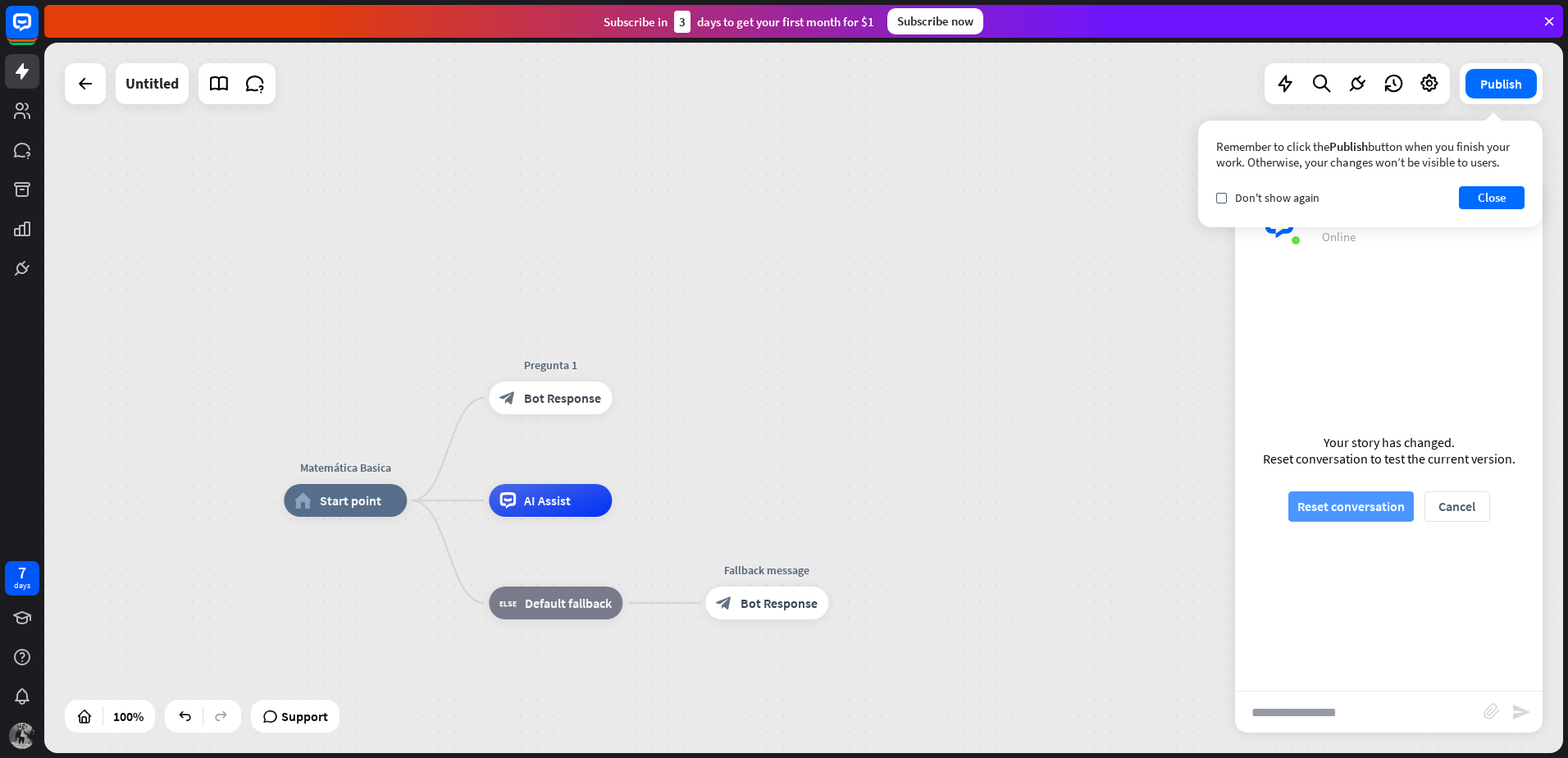
click at [1359, 509] on button "Reset conversation" at bounding box center [1351, 506] width 125 height 31
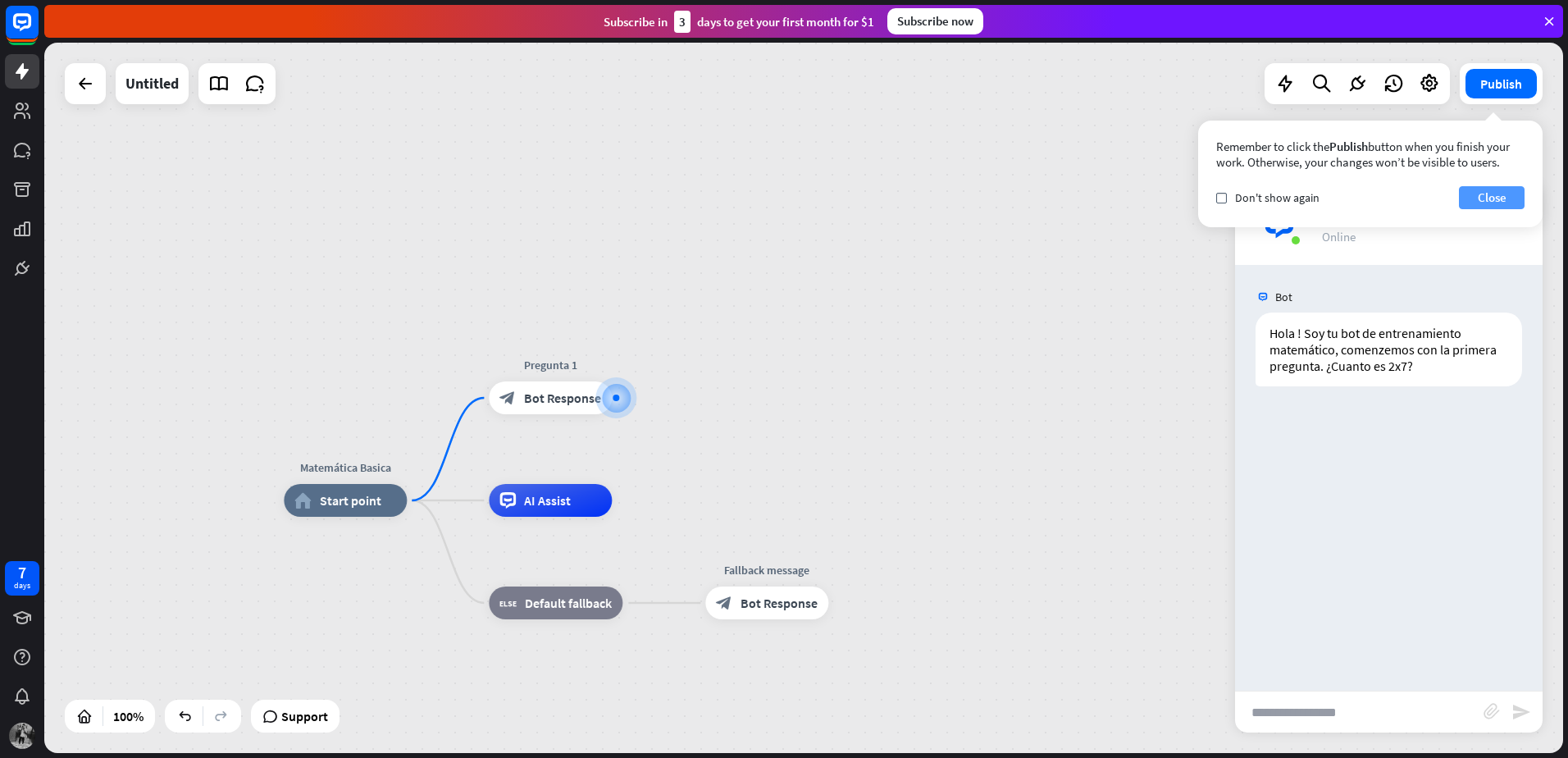
click at [1488, 194] on button "Close" at bounding box center [1491, 197] width 66 height 23
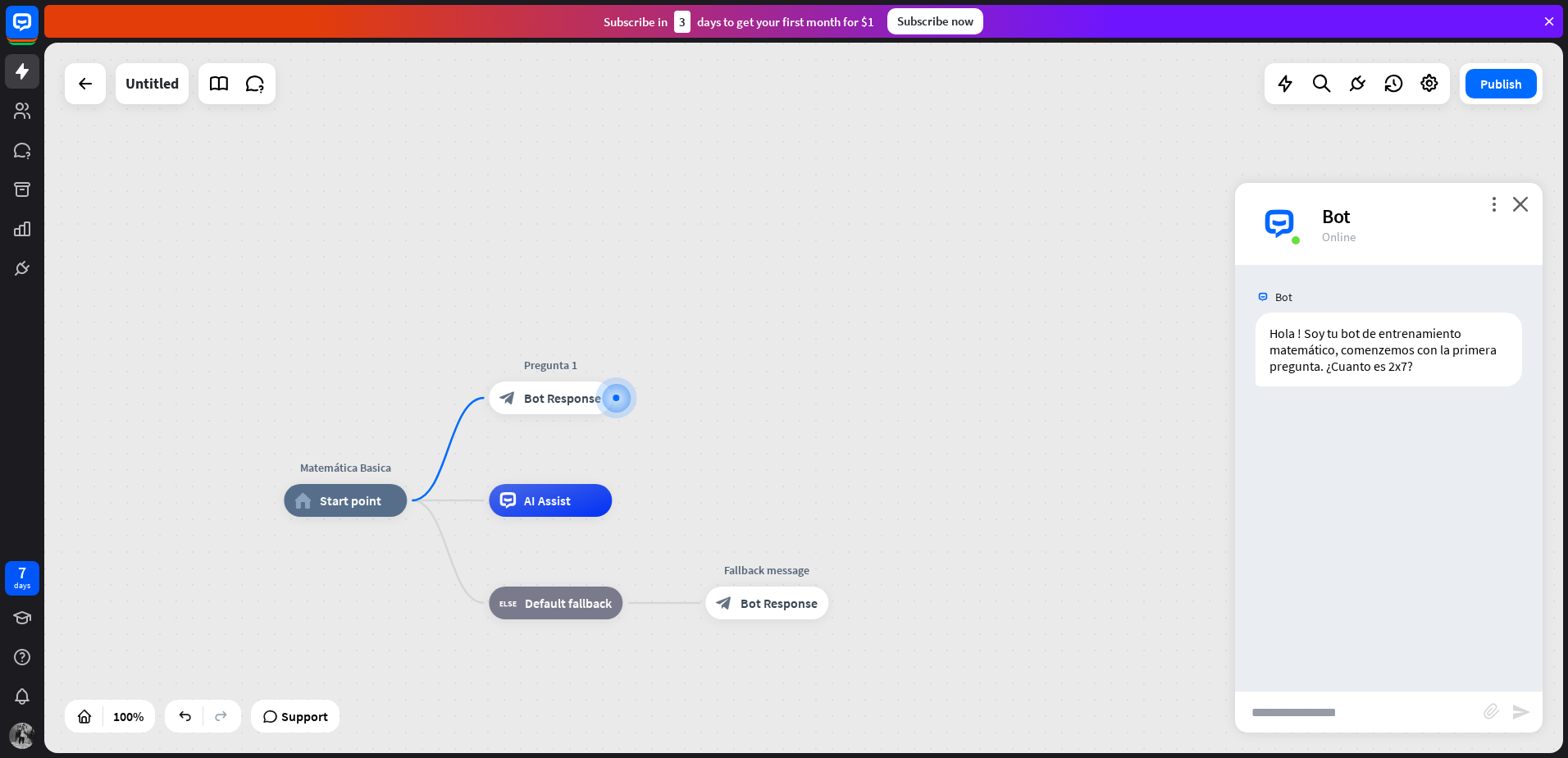
click at [1307, 731] on input "text" at bounding box center [1359, 712] width 249 height 41
type input "*"
type input "**"
click at [1517, 706] on icon "send" at bounding box center [1520, 712] width 20 height 20
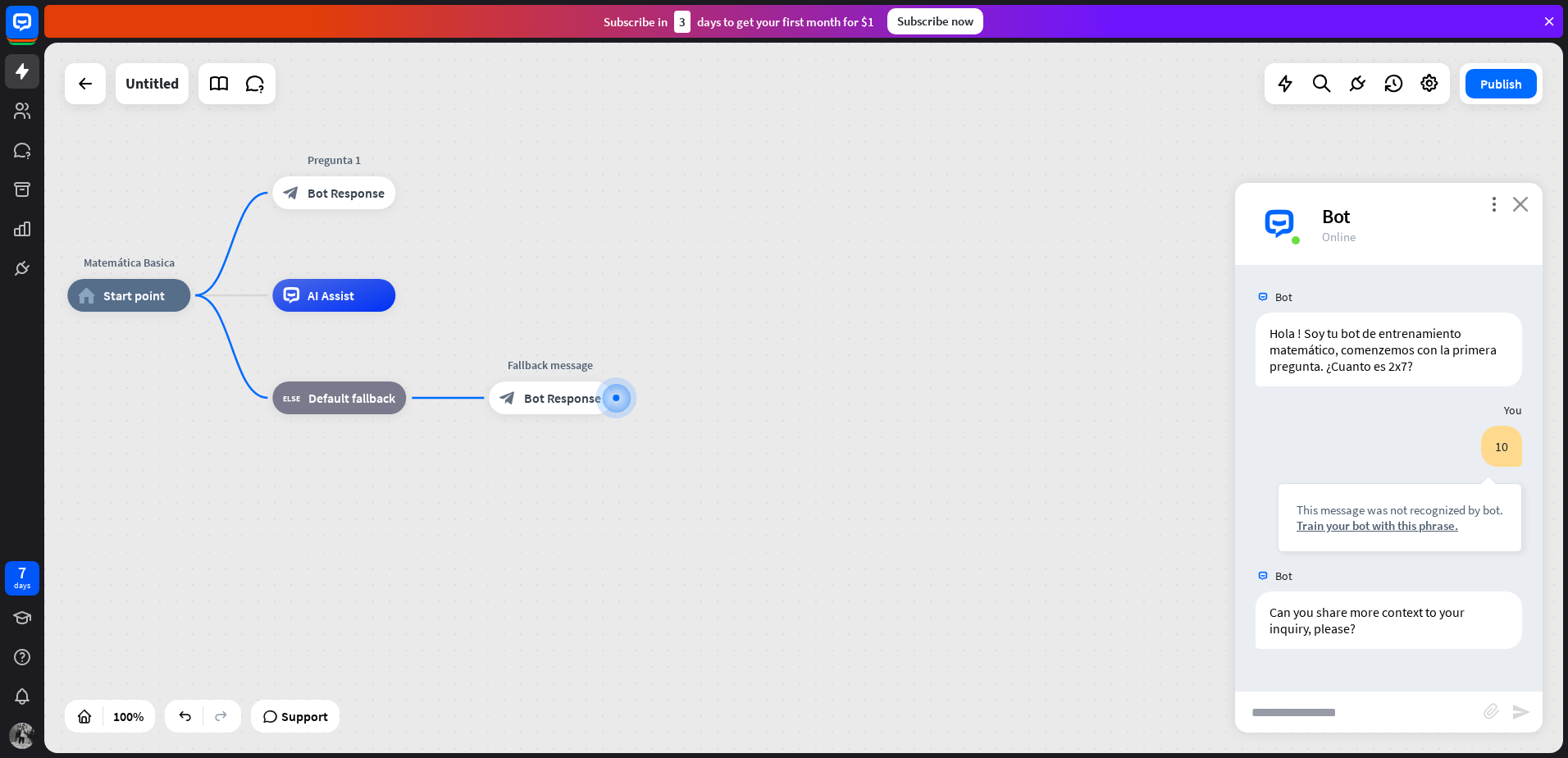
click at [1524, 211] on div "more_vert close Bot Online" at bounding box center [1388, 224] width 308 height 82
click at [1533, 206] on div "more_vert close Bot Online" at bounding box center [1388, 224] width 308 height 82
click at [1523, 200] on icon "close" at bounding box center [1519, 204] width 16 height 15
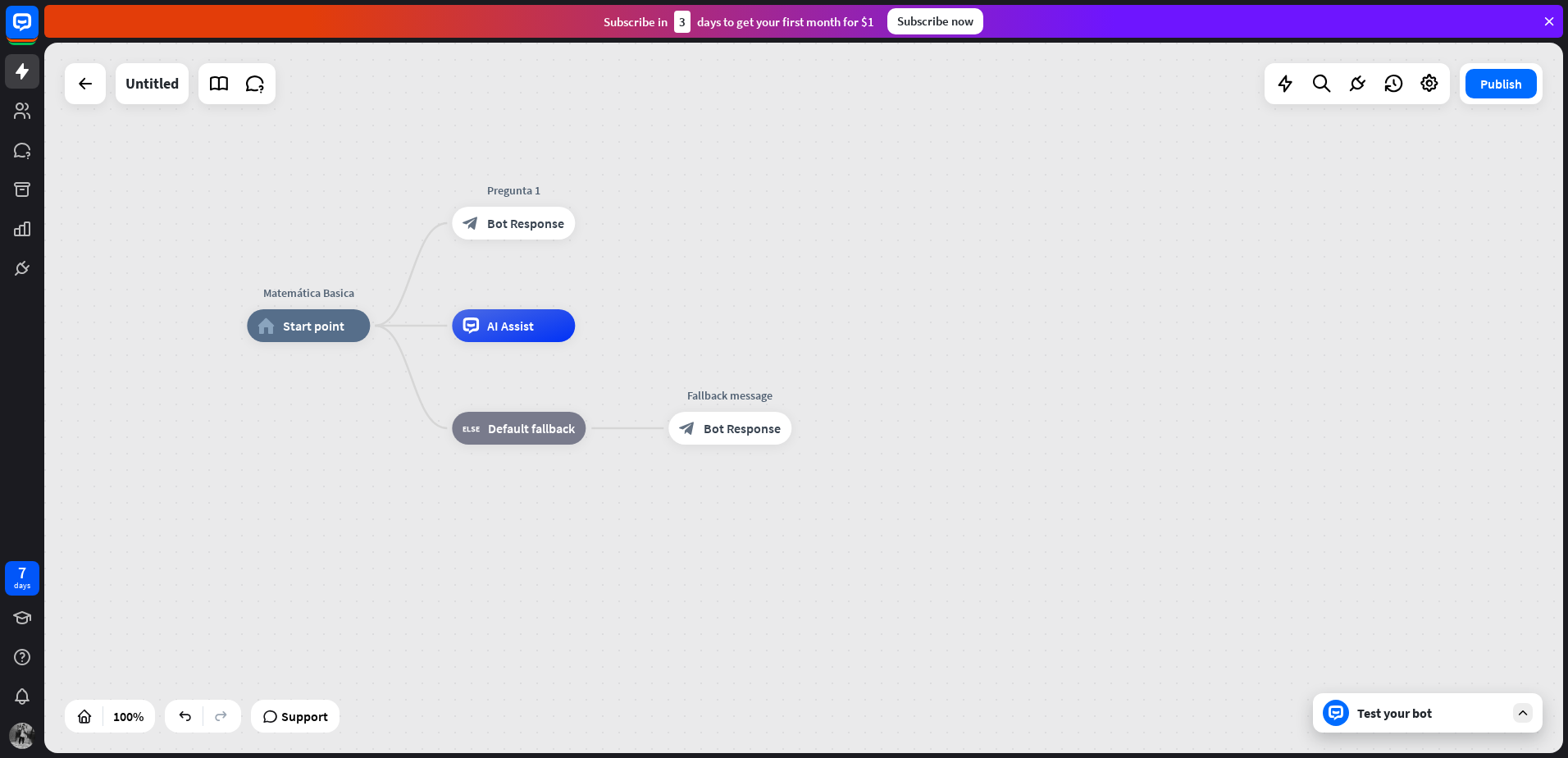
drag, startPoint x: 1523, startPoint y: 200, endPoint x: 1009, endPoint y: 401, distance: 551.9
click at [1009, 401] on div "Matemática Basica home_2 Start point Pregunta 1 block_bot_response Bot Response…" at bounding box center [1006, 680] width 1519 height 710
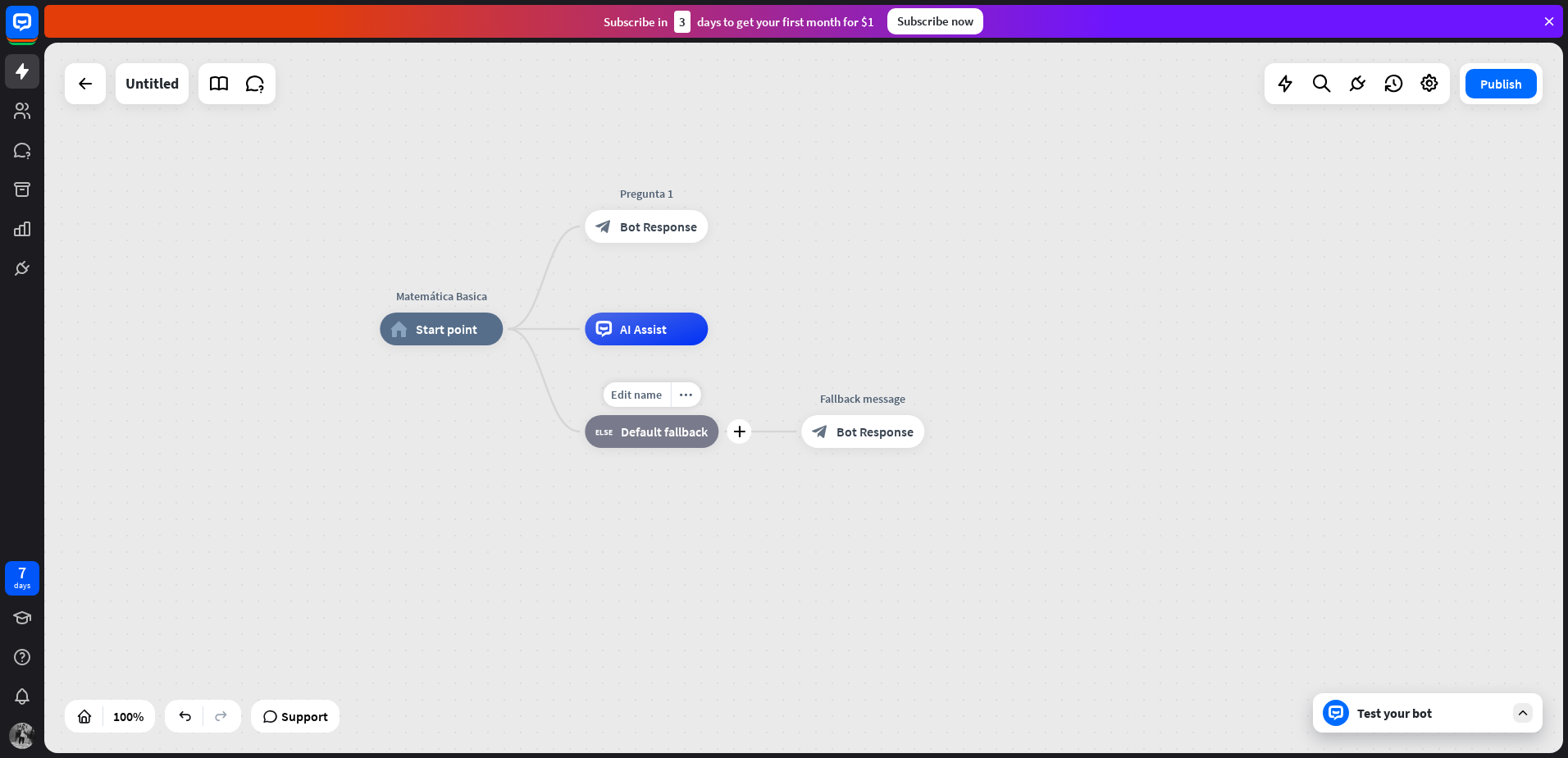
click at [655, 434] on span "Default fallback" at bounding box center [664, 431] width 87 height 16
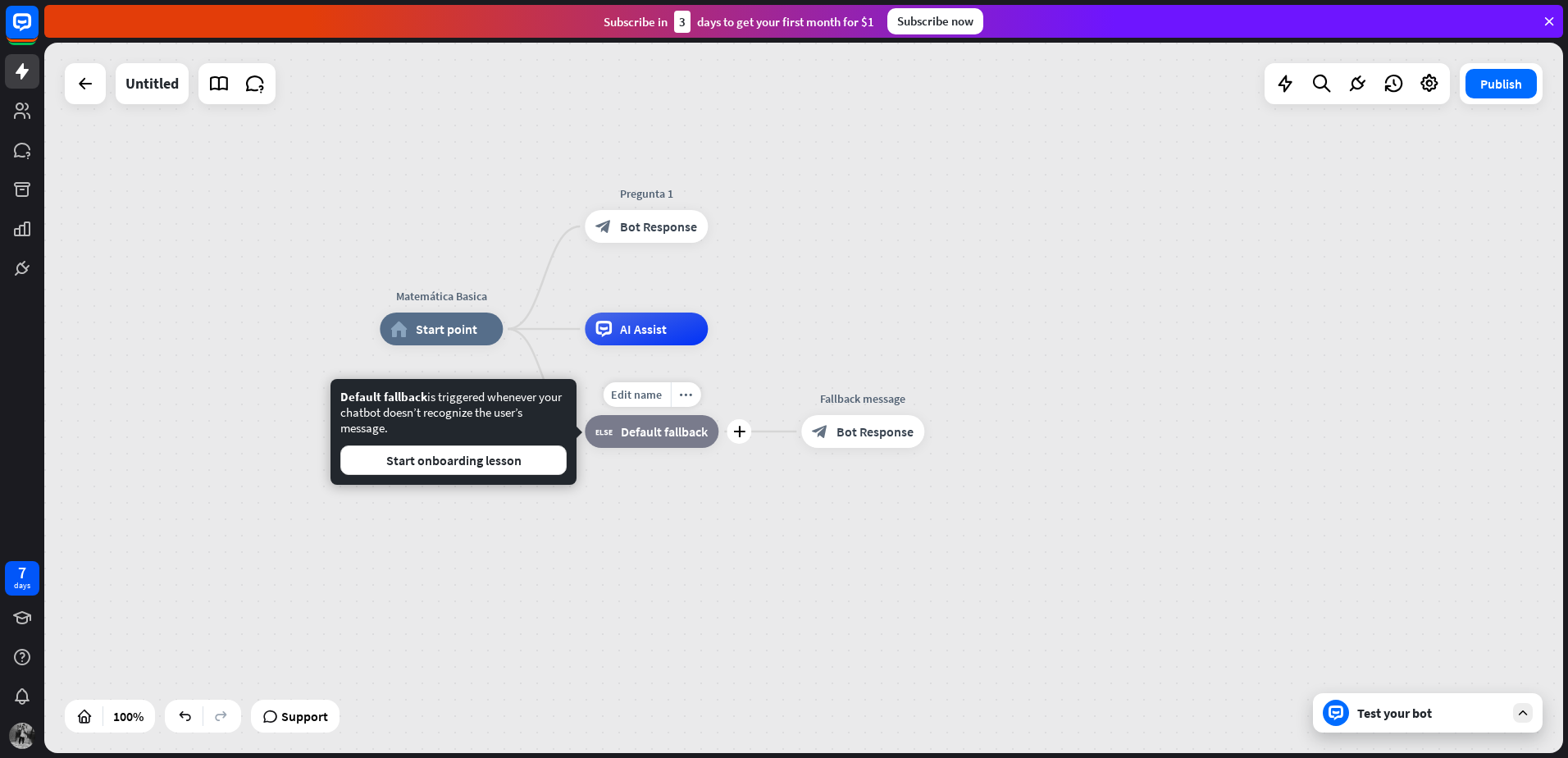
click at [651, 431] on span "Default fallback" at bounding box center [664, 431] width 87 height 16
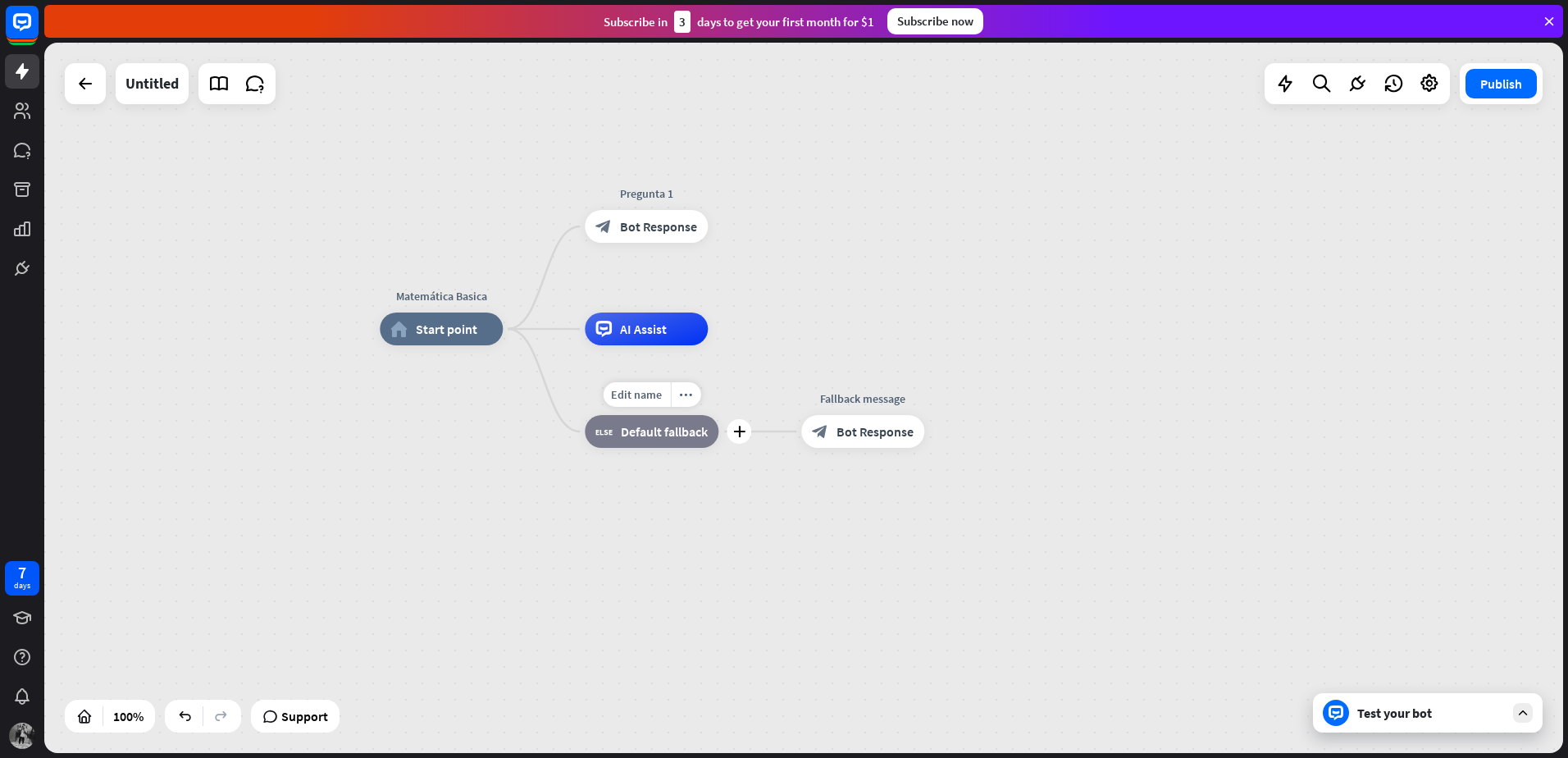
click at [631, 437] on span "Default fallback" at bounding box center [664, 431] width 87 height 16
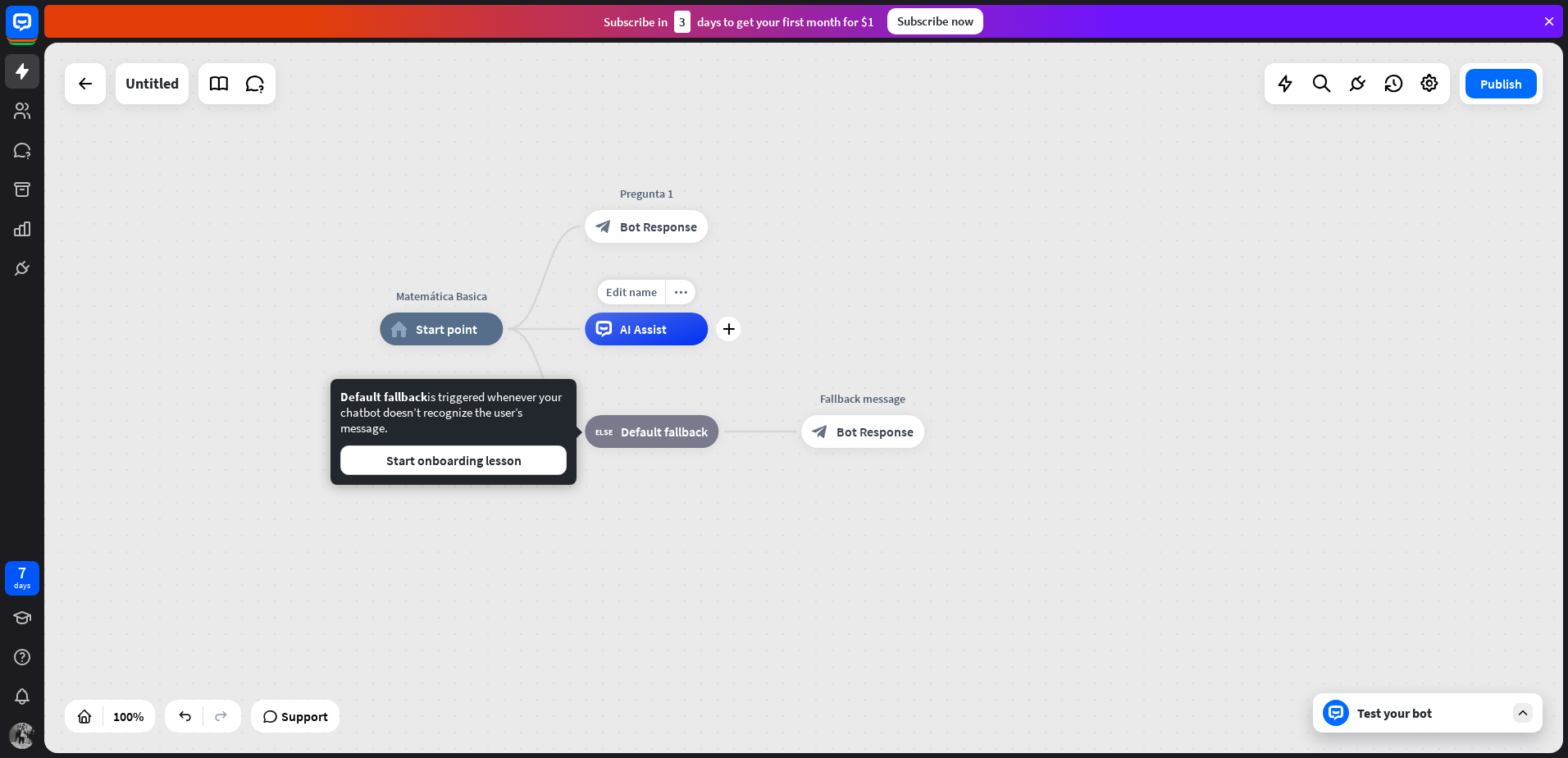
click at [663, 339] on div "AI Assist" at bounding box center [646, 329] width 123 height 32
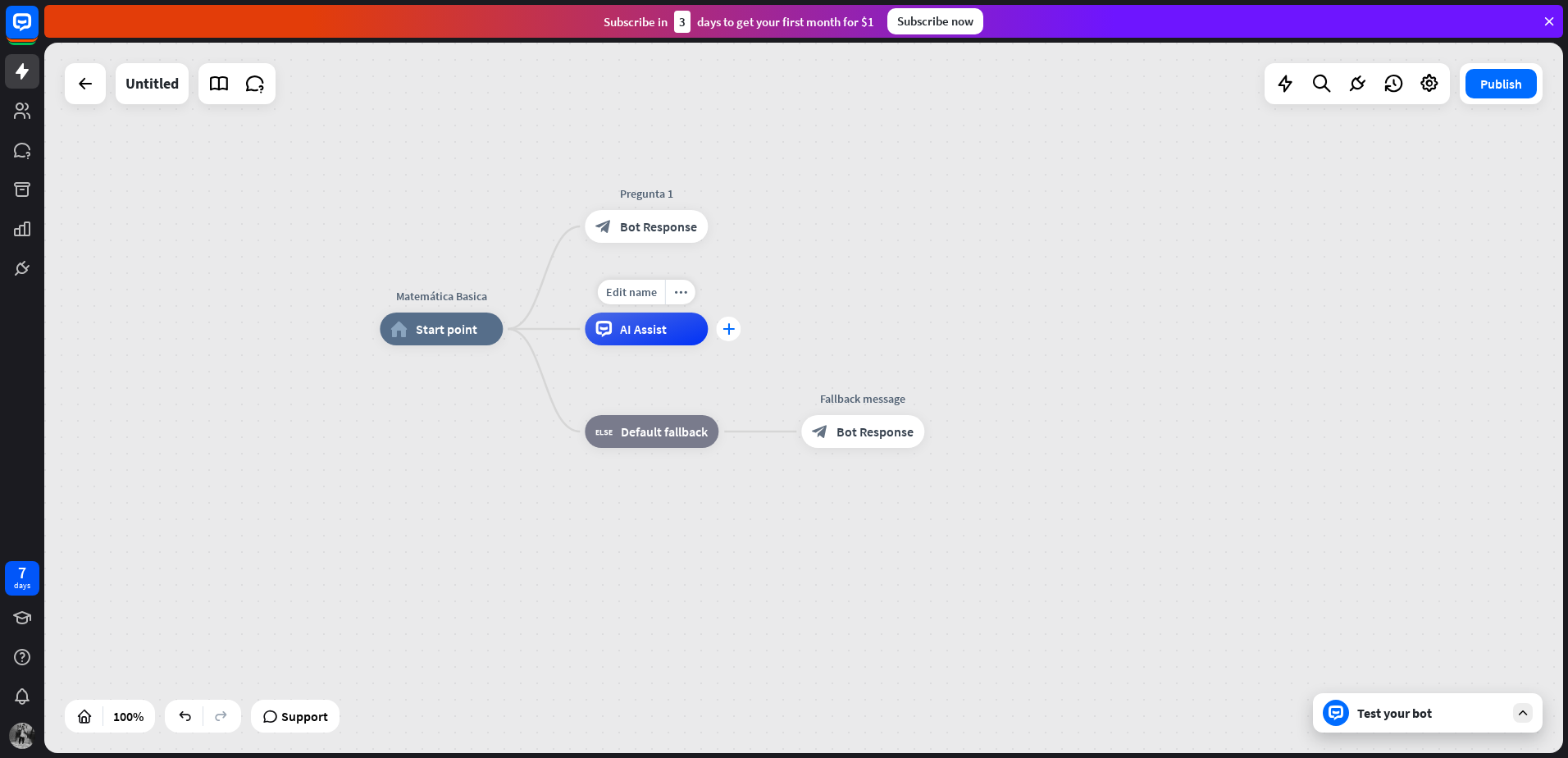
click at [727, 339] on div "plus" at bounding box center [728, 328] width 25 height 25
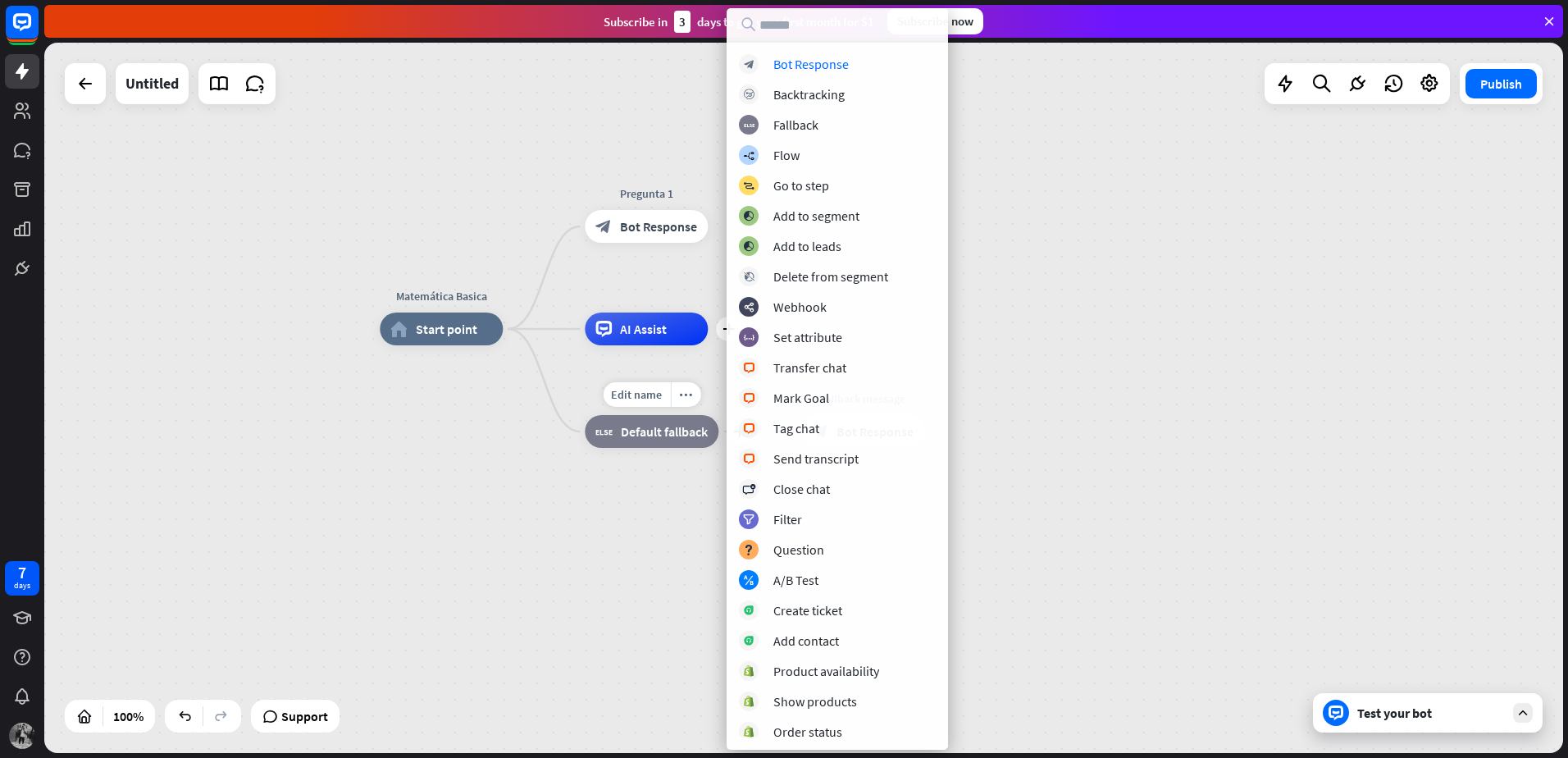
click at [667, 444] on div "block_fallback Default fallback" at bounding box center [651, 431] width 134 height 32
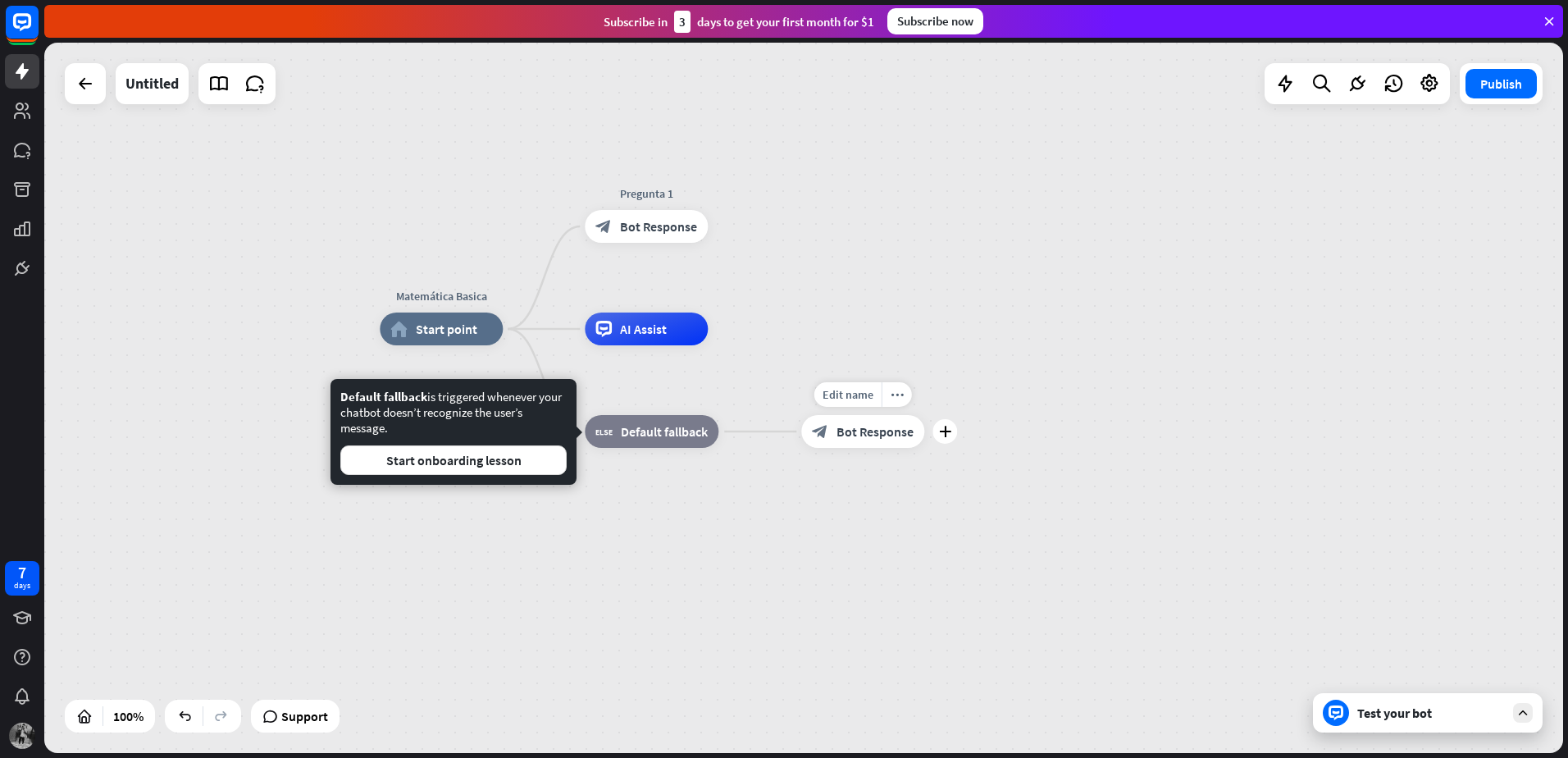
click at [835, 439] on div "block_bot_response Bot Response" at bounding box center [862, 431] width 123 height 32
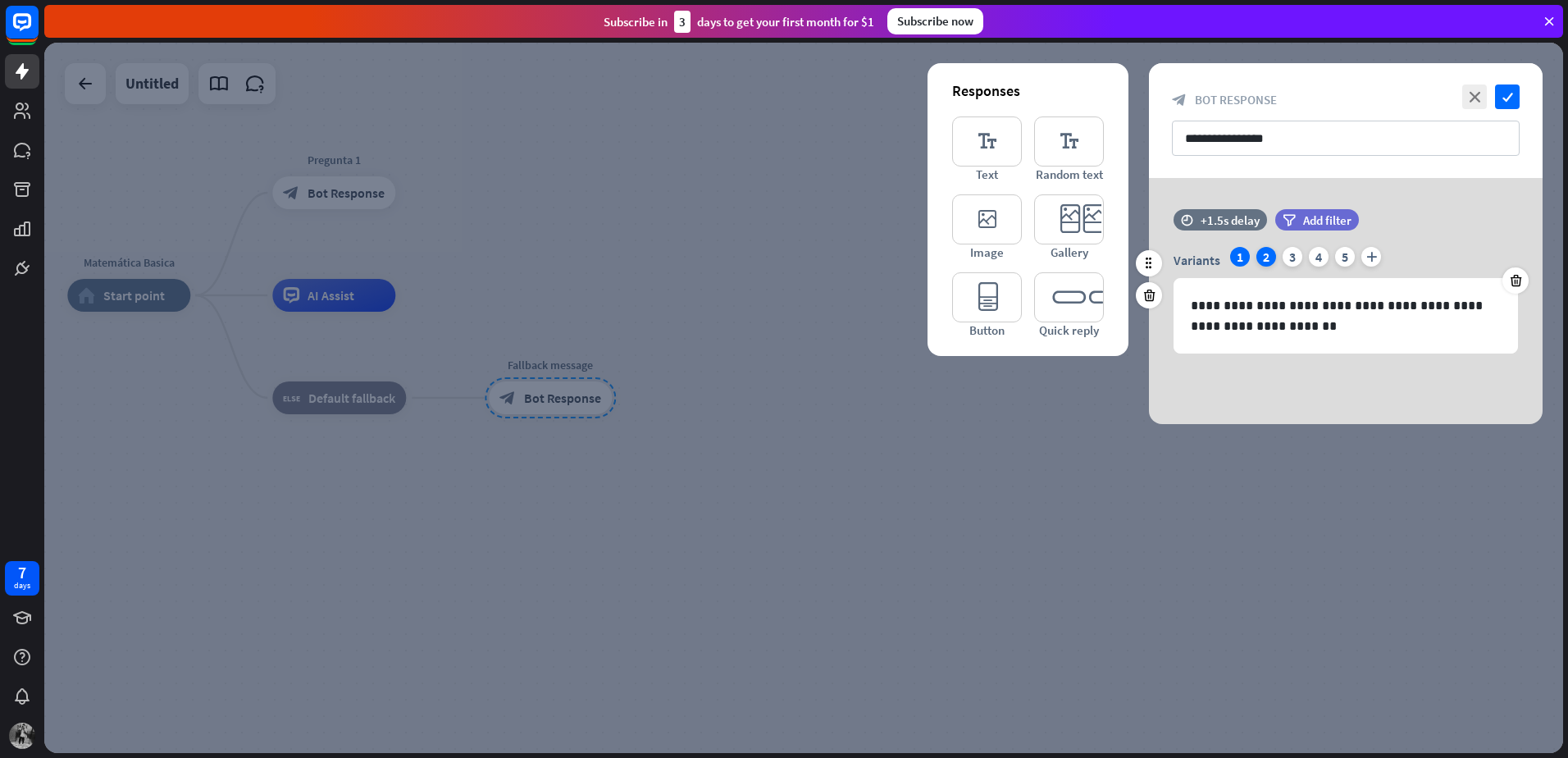
click at [1269, 259] on div "2" at bounding box center [1265, 257] width 20 height 20
click at [1299, 256] on div "3" at bounding box center [1292, 257] width 20 height 20
click at [1262, 264] on div "2" at bounding box center [1265, 257] width 20 height 20
click at [1238, 260] on div "1" at bounding box center [1239, 257] width 20 height 20
drag, startPoint x: 1316, startPoint y: 133, endPoint x: 1056, endPoint y: 144, distance: 260.2
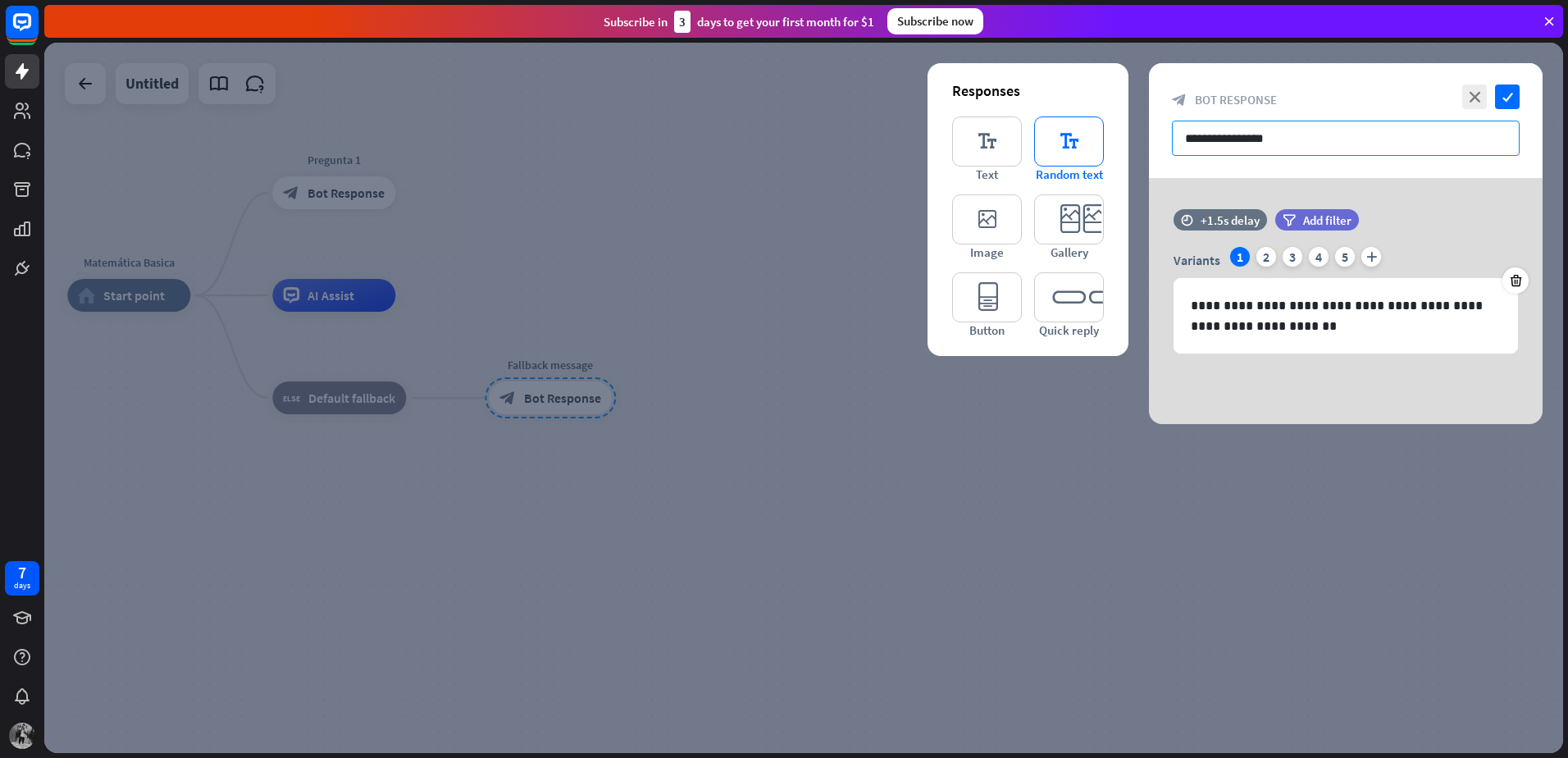
click at [1149, 144] on div "**********" at bounding box center [1346, 243] width 394 height 361
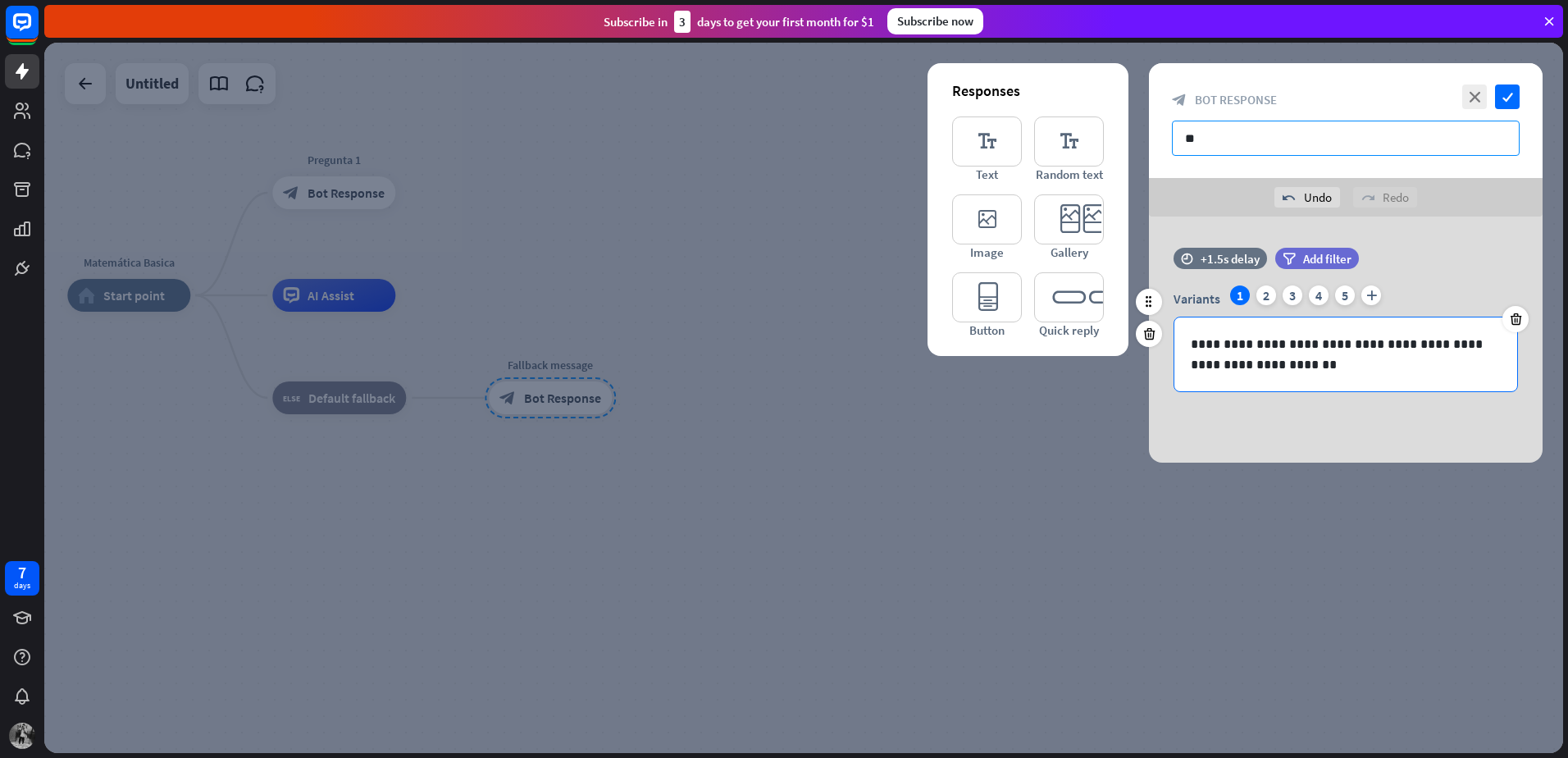
type input "**"
drag, startPoint x: 1319, startPoint y: 374, endPoint x: 1134, endPoint y: 331, distance: 189.9
click at [1134, 331] on div "**********" at bounding box center [1346, 339] width 435 height 246
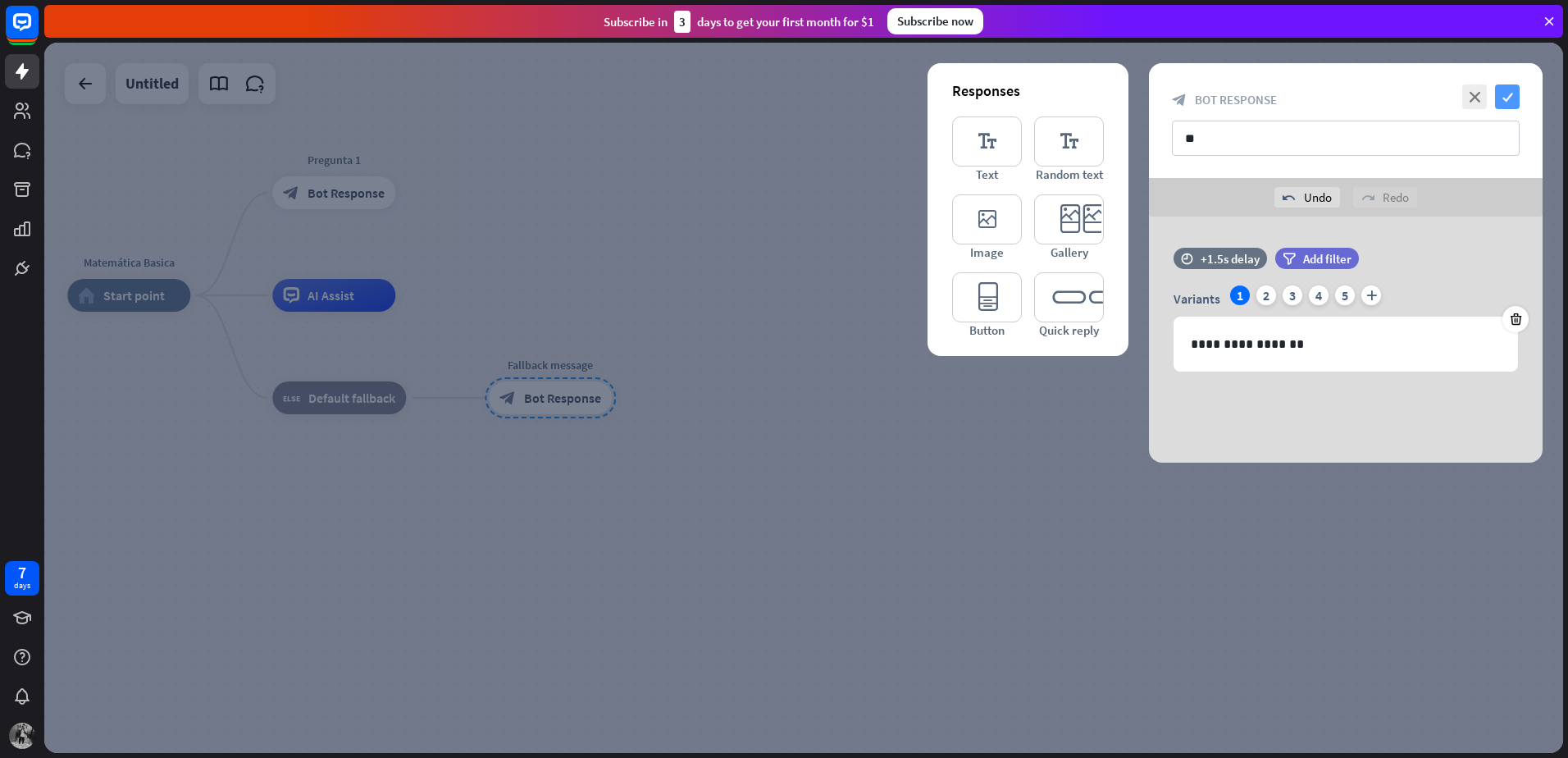
click at [1505, 101] on icon "check" at bounding box center [1507, 96] width 25 height 25
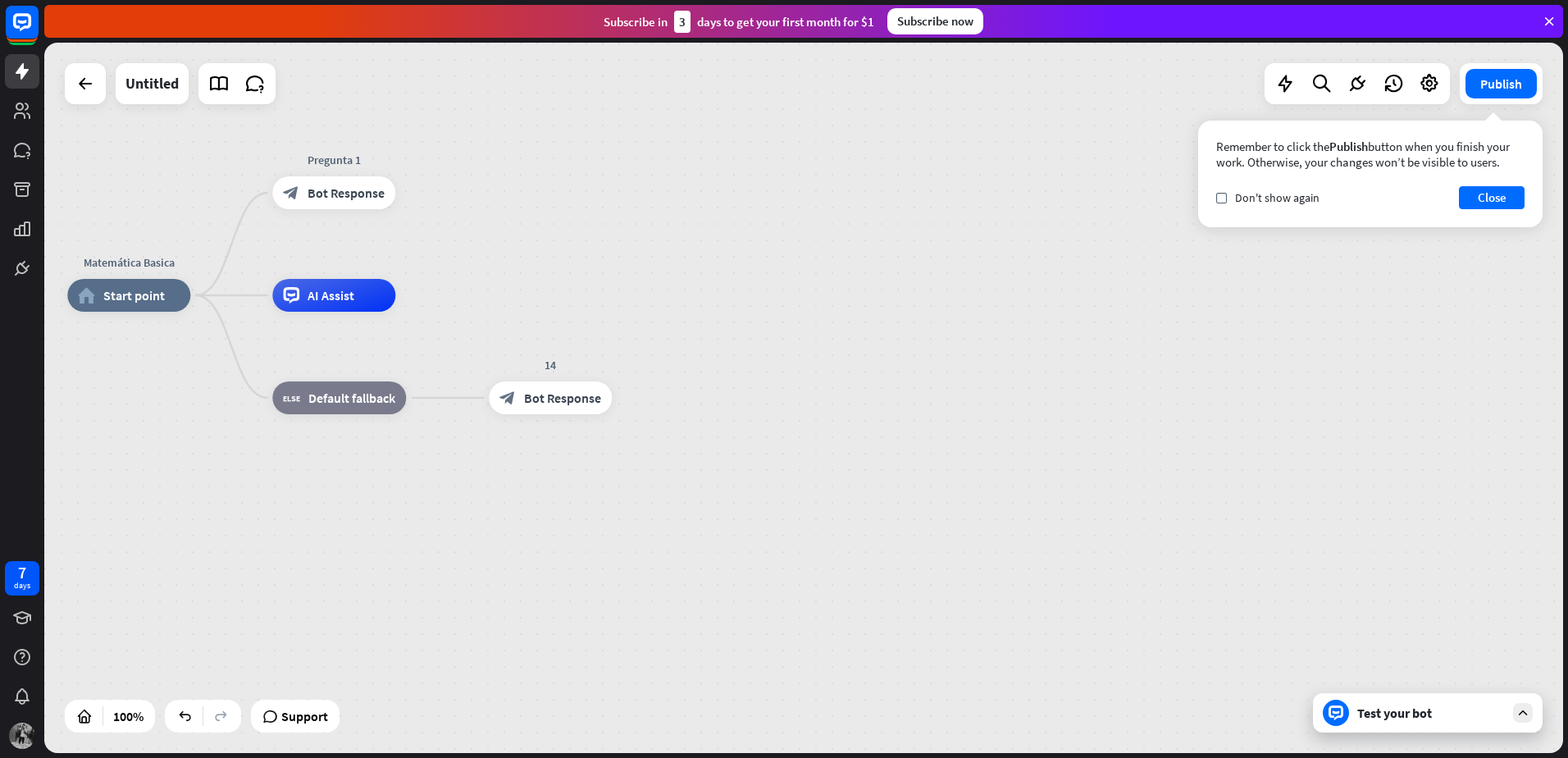
click at [1394, 710] on div "Test your bot" at bounding box center [1430, 713] width 147 height 16
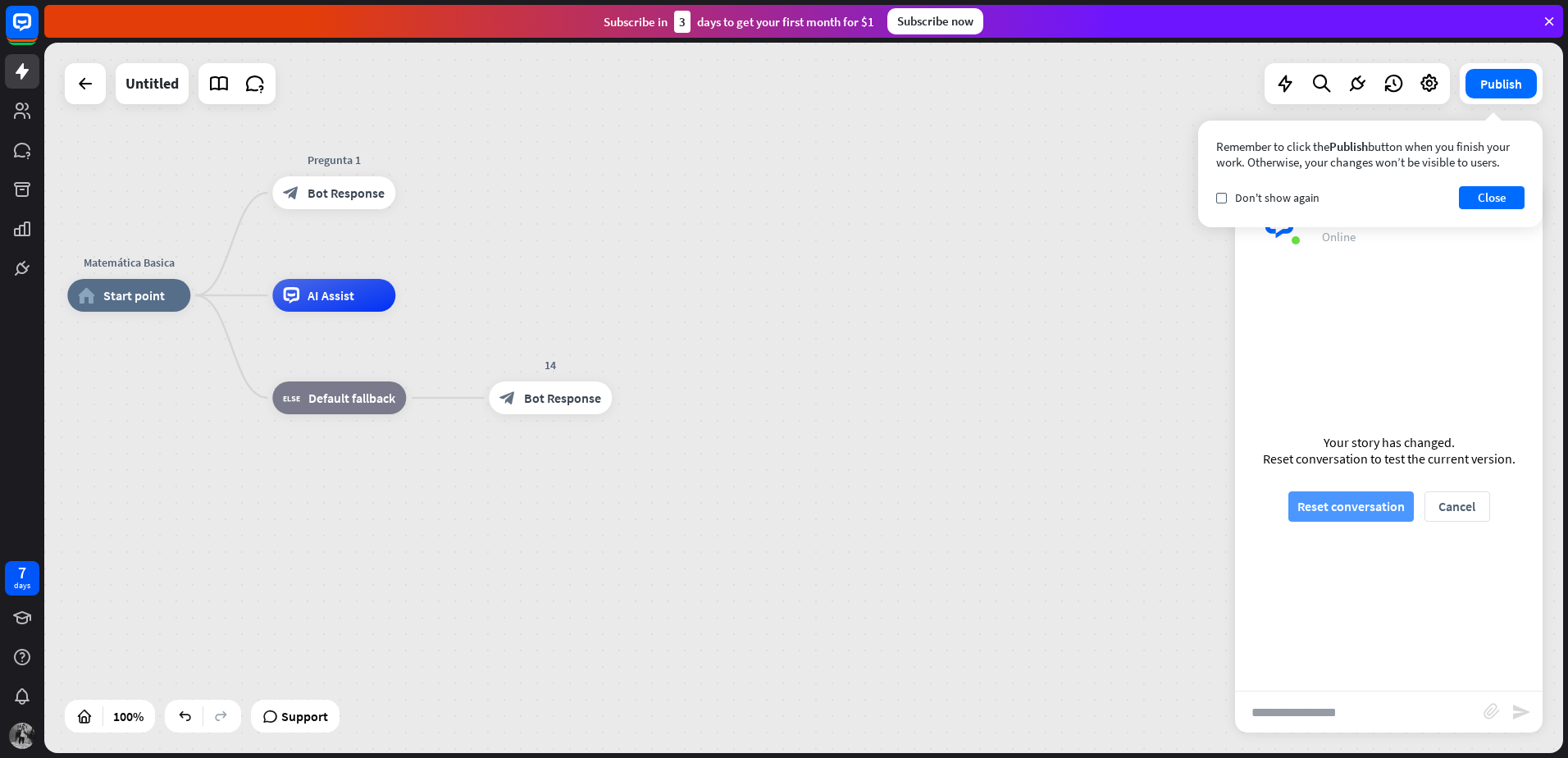
click at [1350, 509] on button "Reset conversation" at bounding box center [1351, 506] width 125 height 31
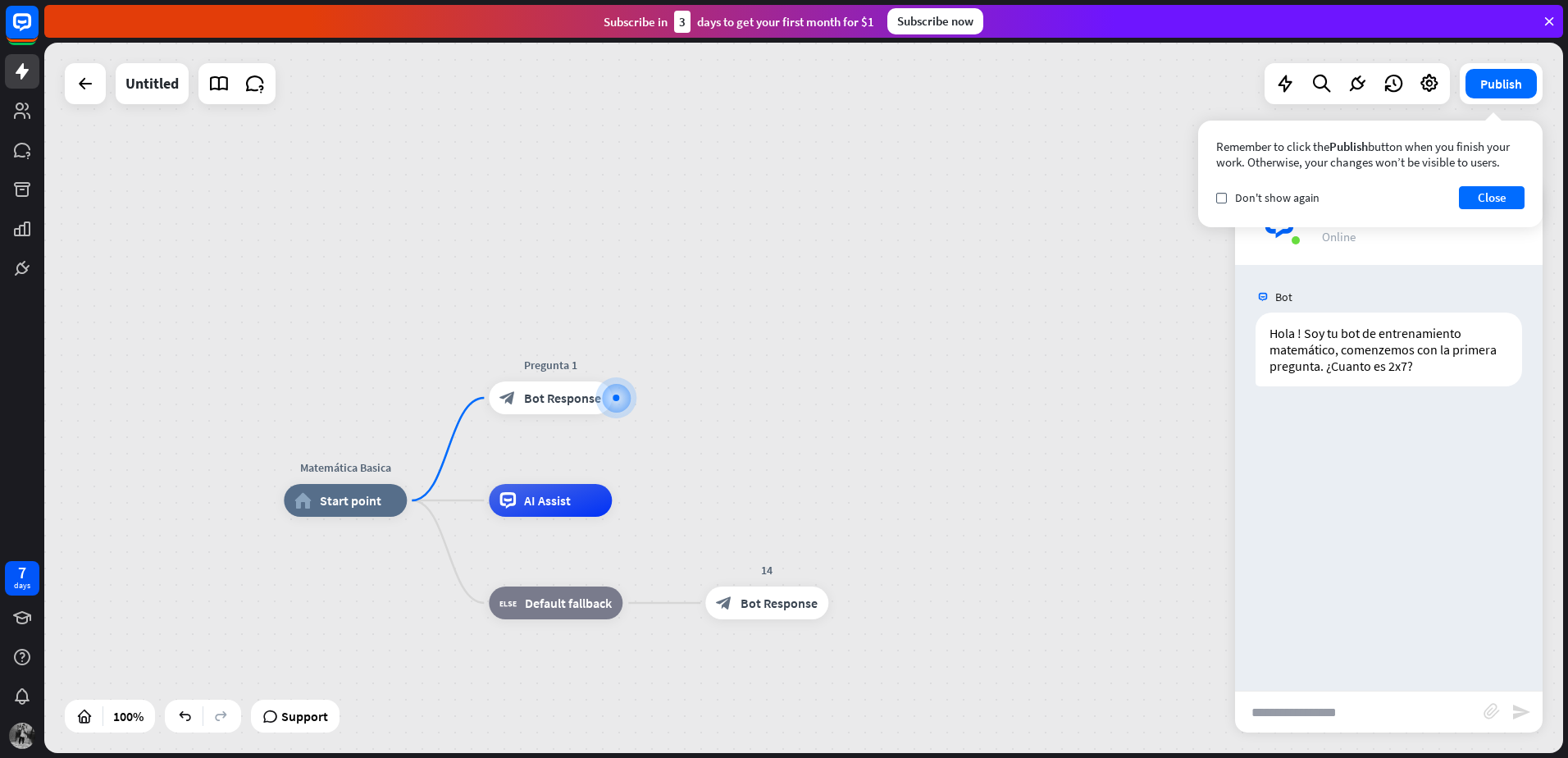
click at [1318, 718] on input "text" at bounding box center [1359, 712] width 249 height 41
type input "**"
click at [1523, 709] on icon "send" at bounding box center [1520, 712] width 20 height 20
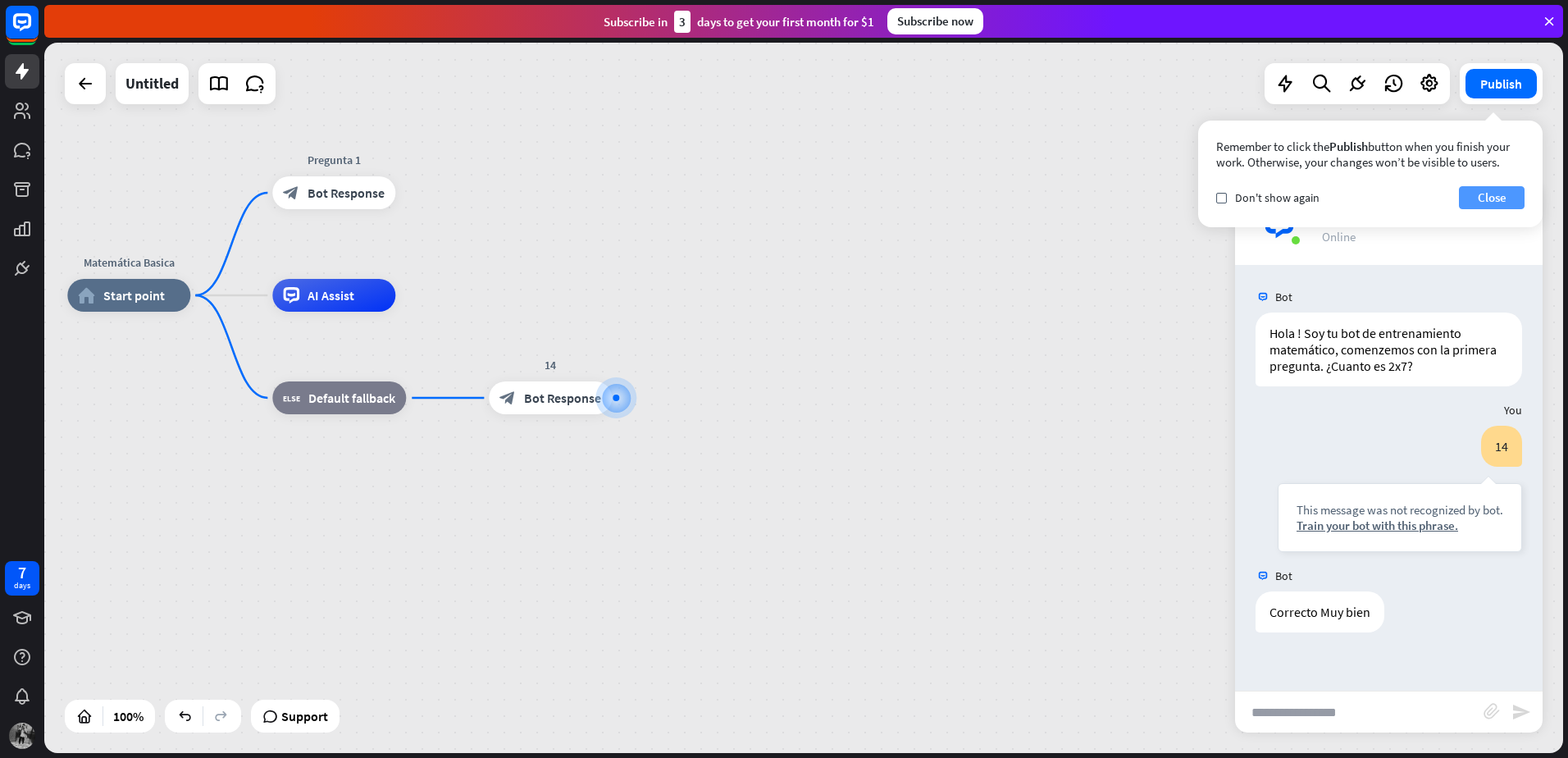
click at [1500, 202] on button "Close" at bounding box center [1491, 197] width 66 height 23
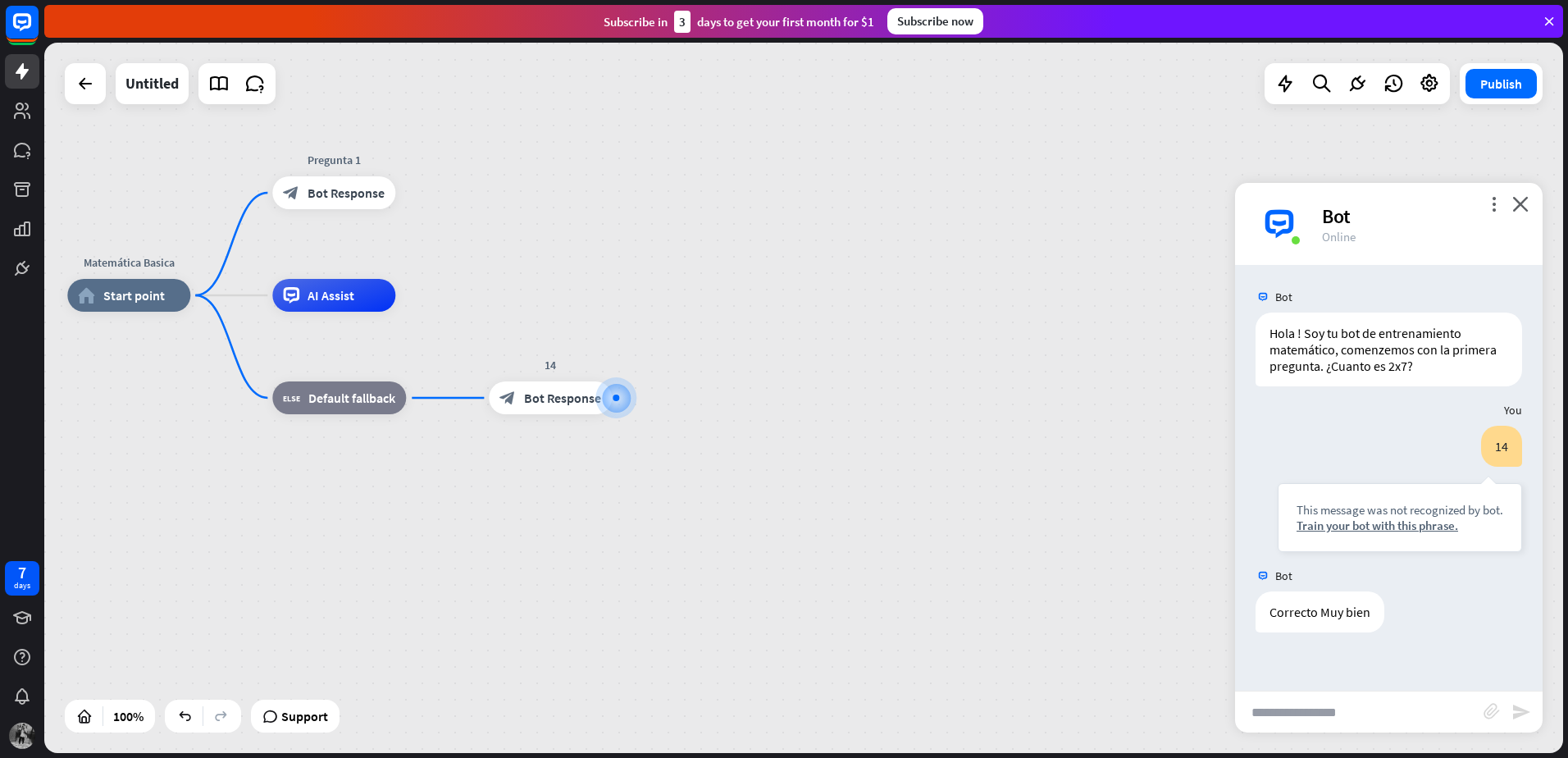
click at [1512, 206] on div "Bot" at bounding box center [1422, 217] width 201 height 26
click at [1523, 212] on div "more_vert close Bot Online" at bounding box center [1388, 224] width 308 height 82
click at [1524, 211] on icon "close" at bounding box center [1519, 204] width 16 height 15
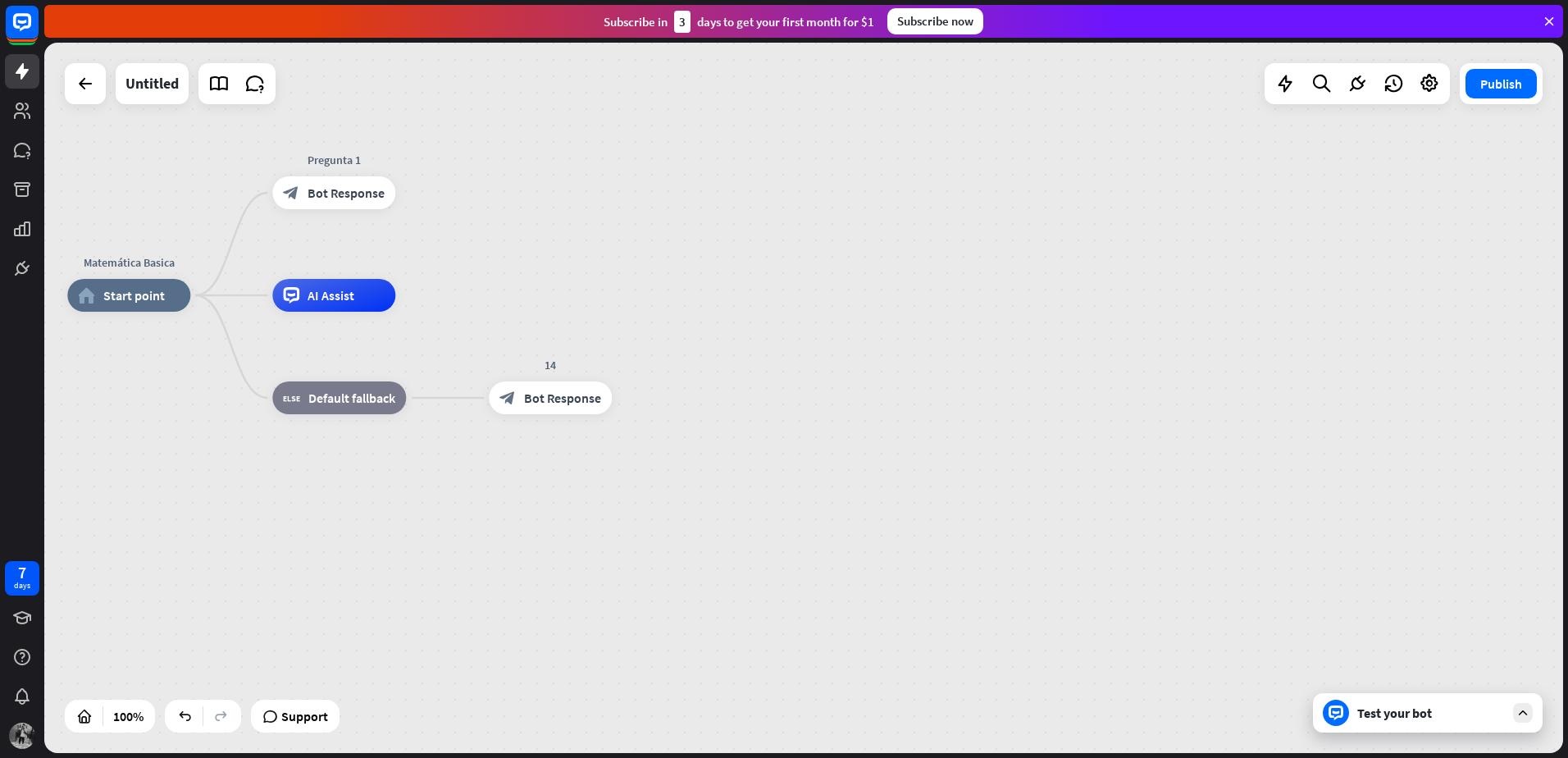
click at [1477, 722] on div "Test your bot" at bounding box center [1427, 713] width 229 height 39
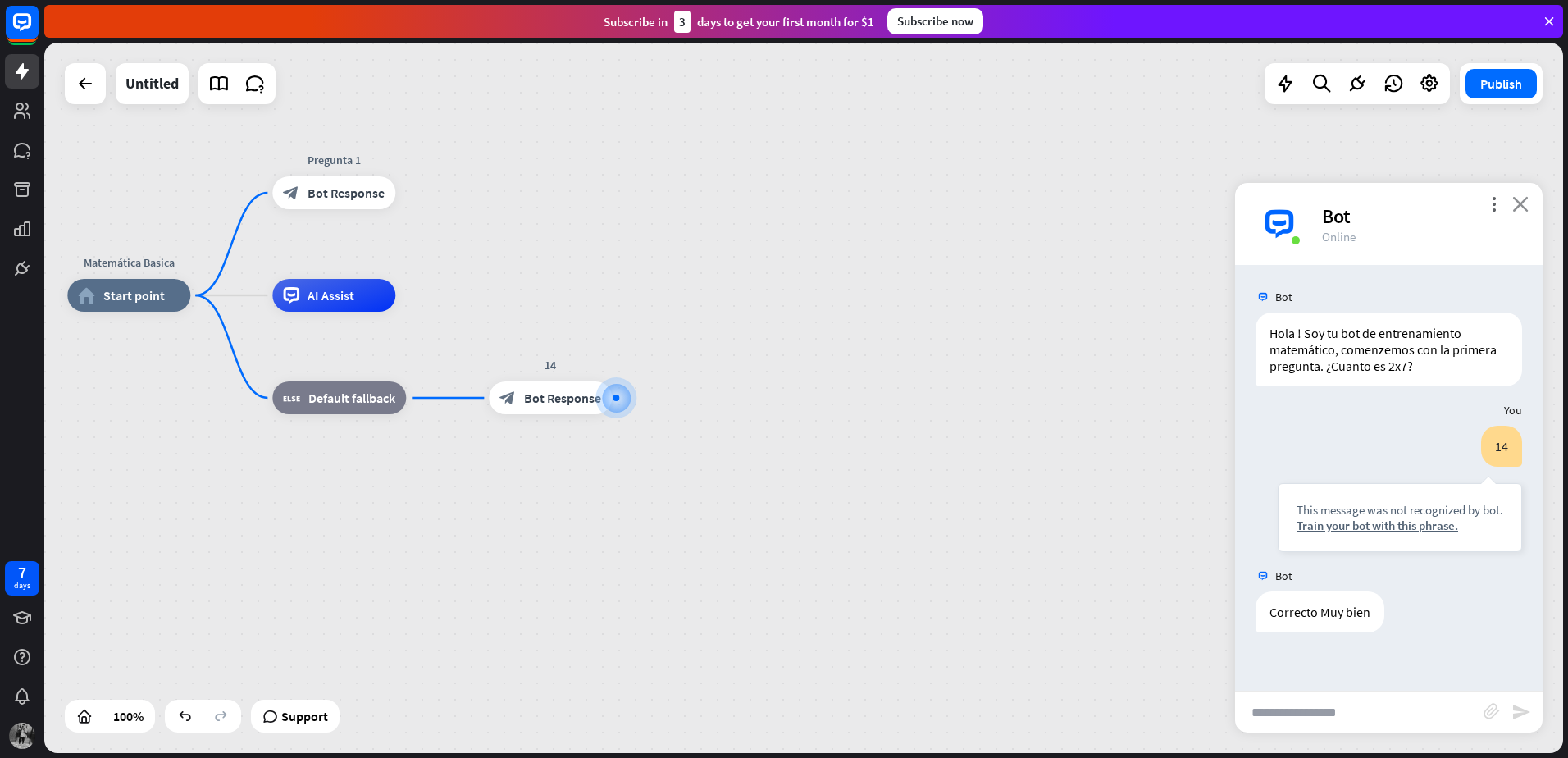
click at [1522, 199] on icon "close" at bounding box center [1519, 204] width 16 height 15
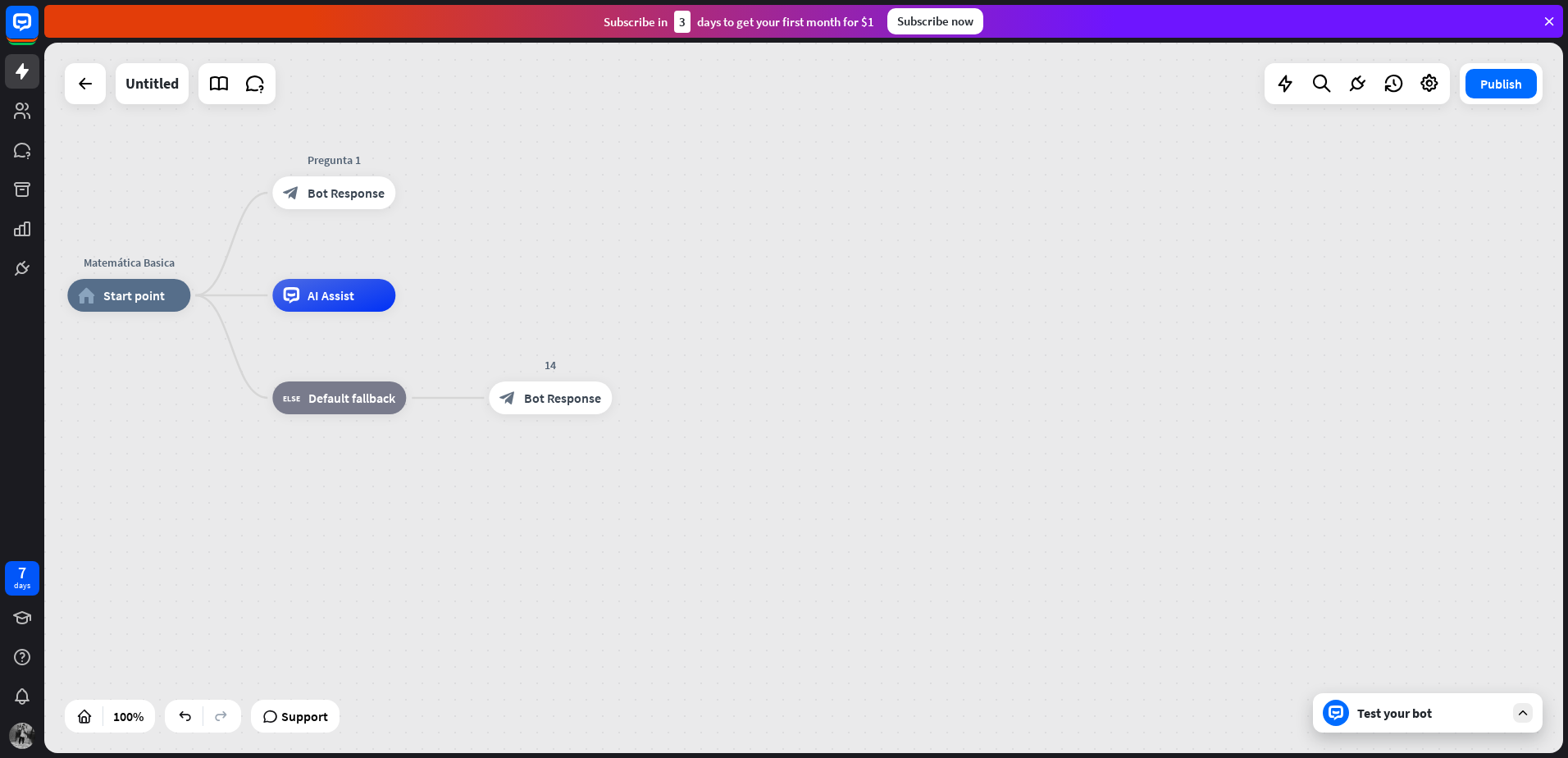
drag, startPoint x: 1501, startPoint y: 726, endPoint x: 1505, endPoint y: 718, distance: 8.9
click at [1503, 723] on div "Test your bot" at bounding box center [1427, 713] width 229 height 39
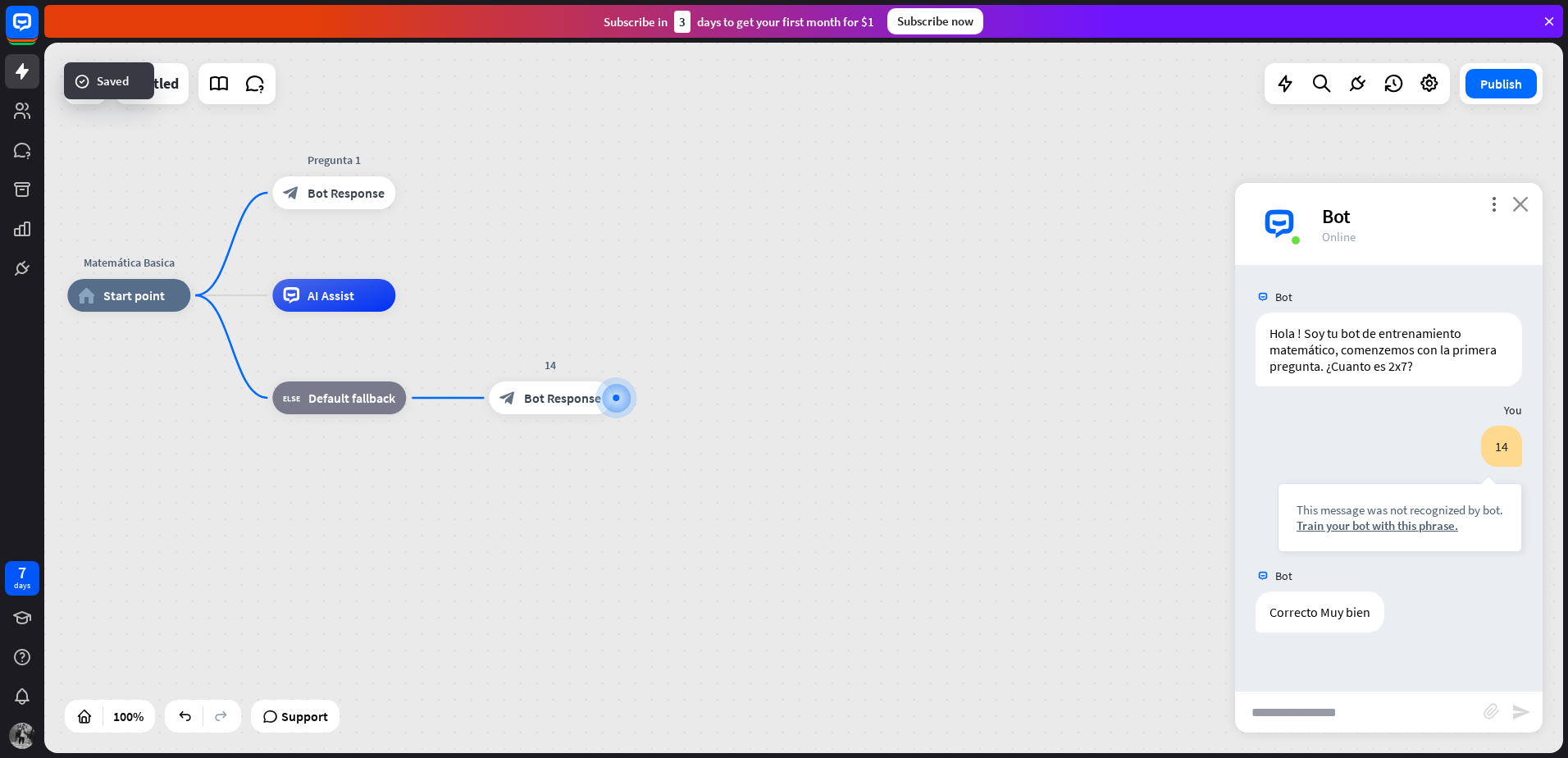
click at [1519, 207] on icon "close" at bounding box center [1519, 204] width 16 height 15
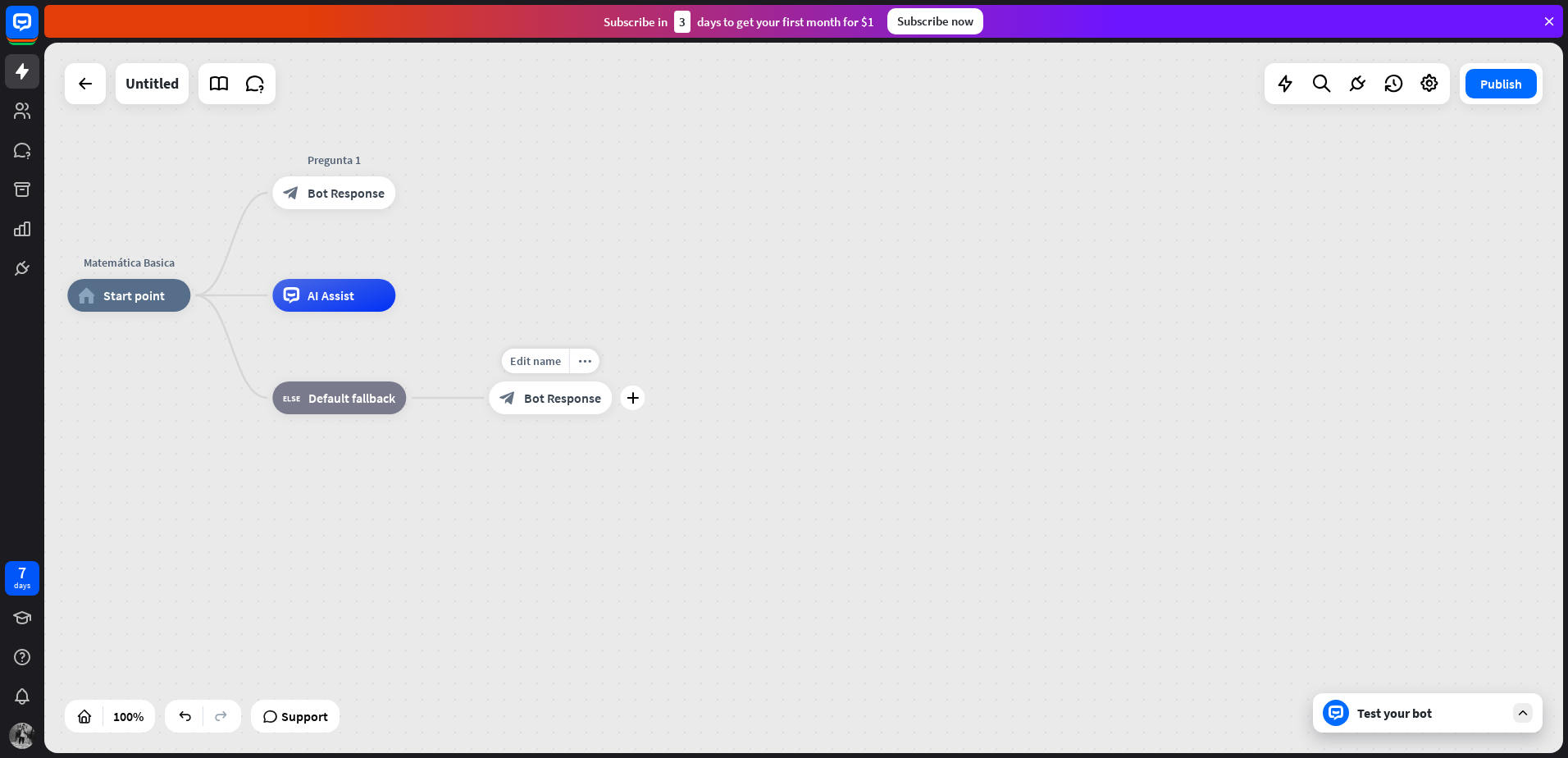
click at [542, 403] on span "Bot Response" at bounding box center [562, 397] width 77 height 16
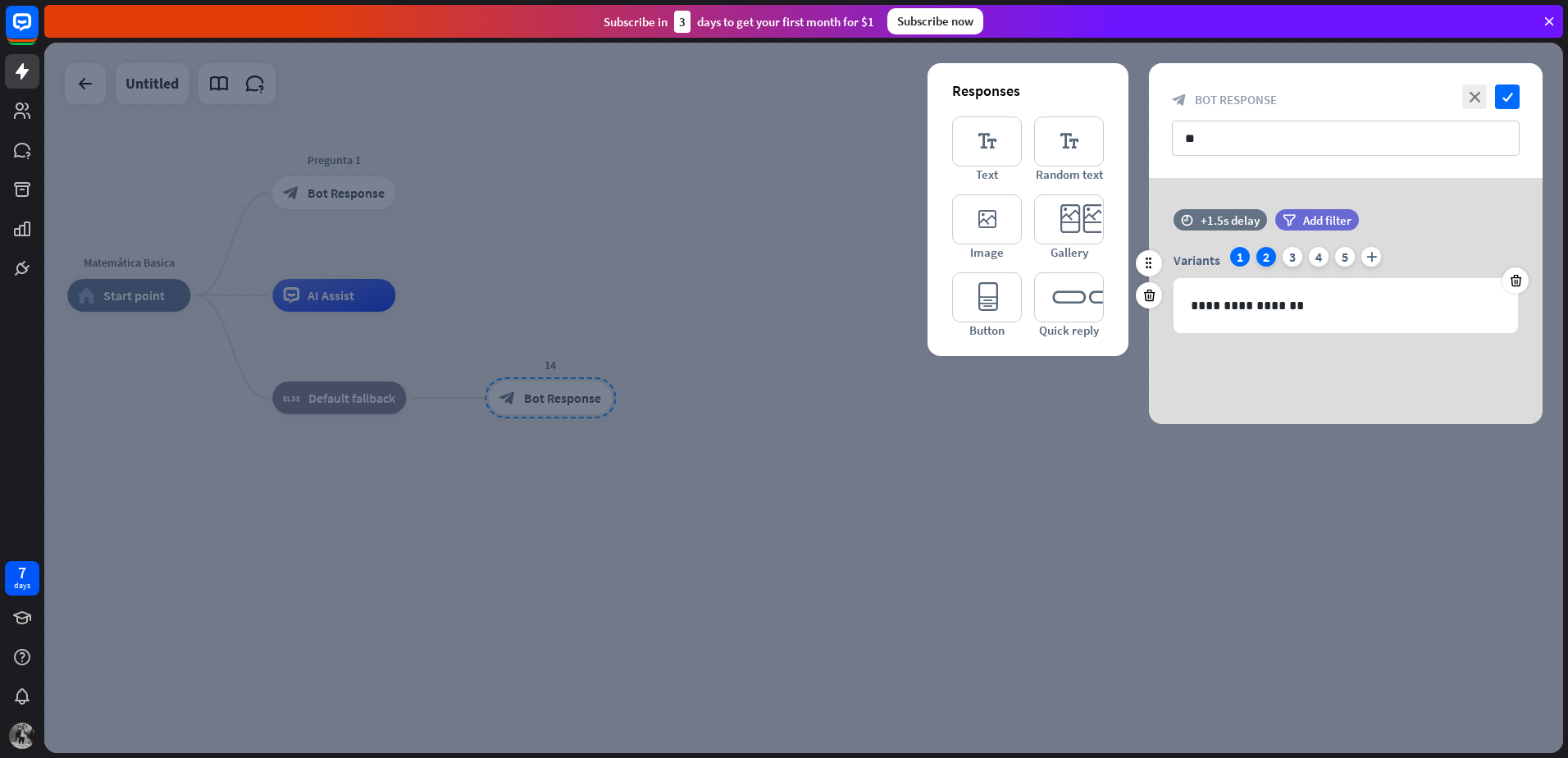
click at [1268, 260] on div "2" at bounding box center [1265, 257] width 20 height 20
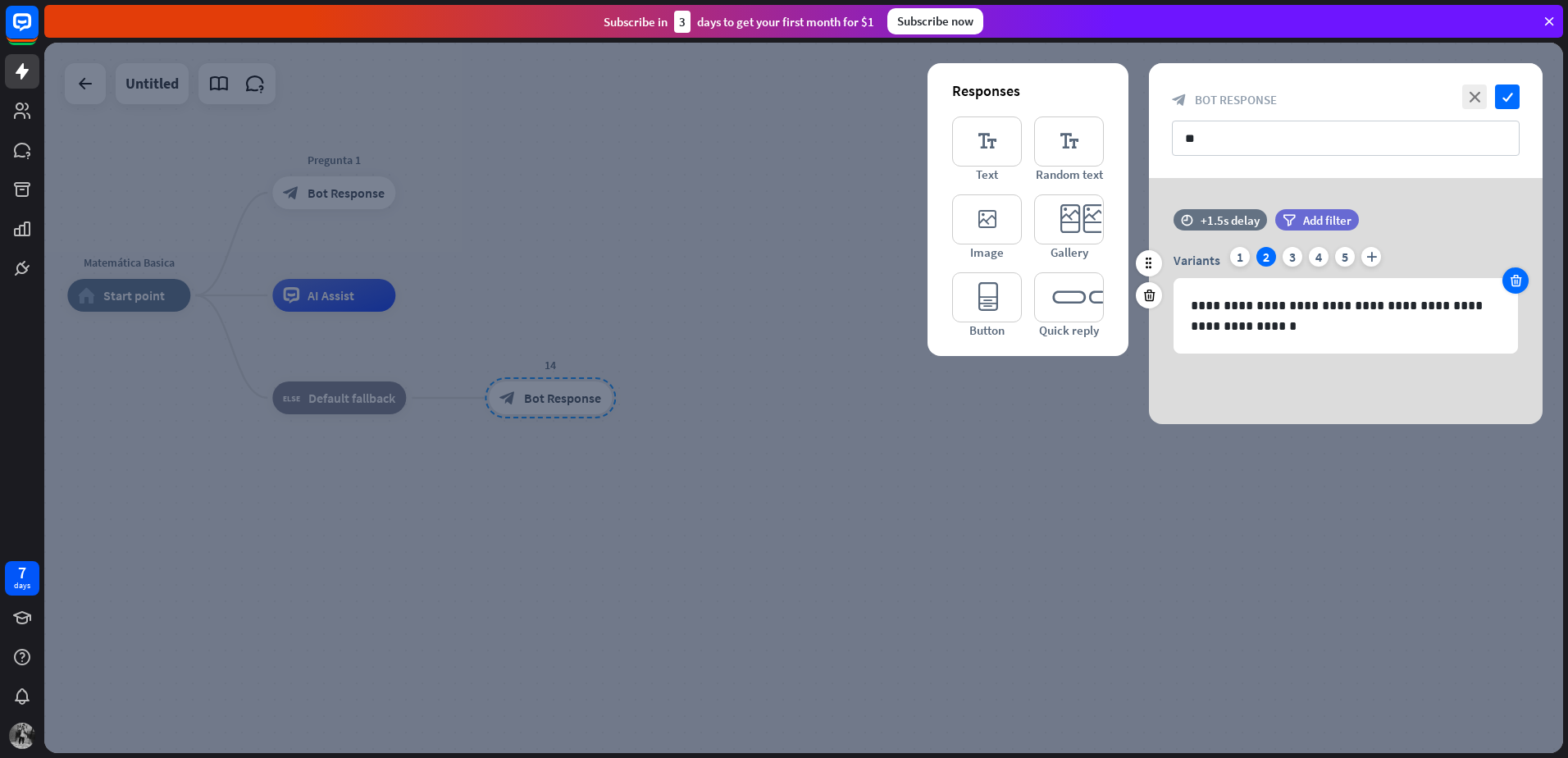
click at [1507, 277] on div at bounding box center [1515, 281] width 26 height 26
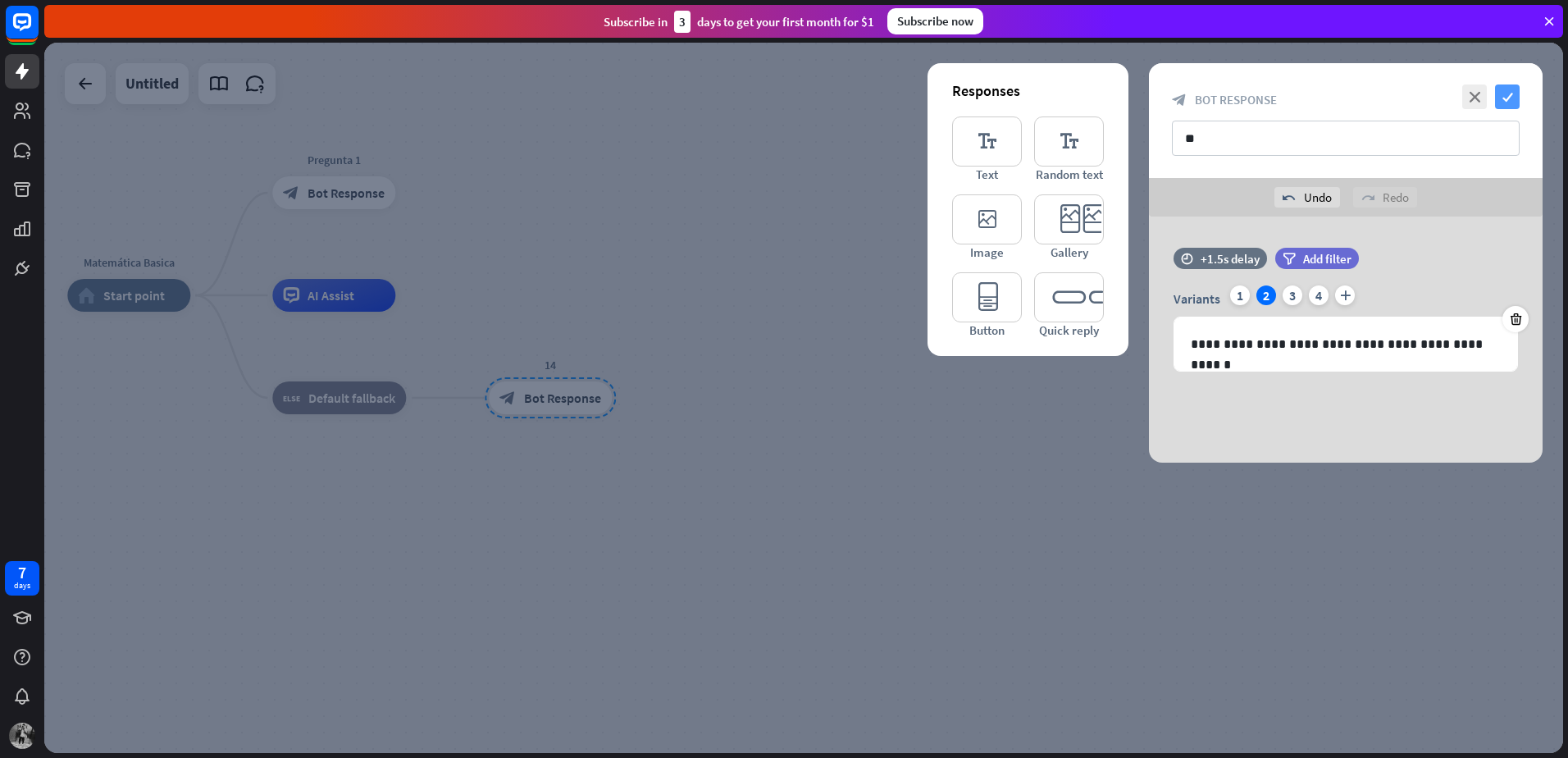
click at [1507, 105] on icon "check" at bounding box center [1507, 96] width 25 height 25
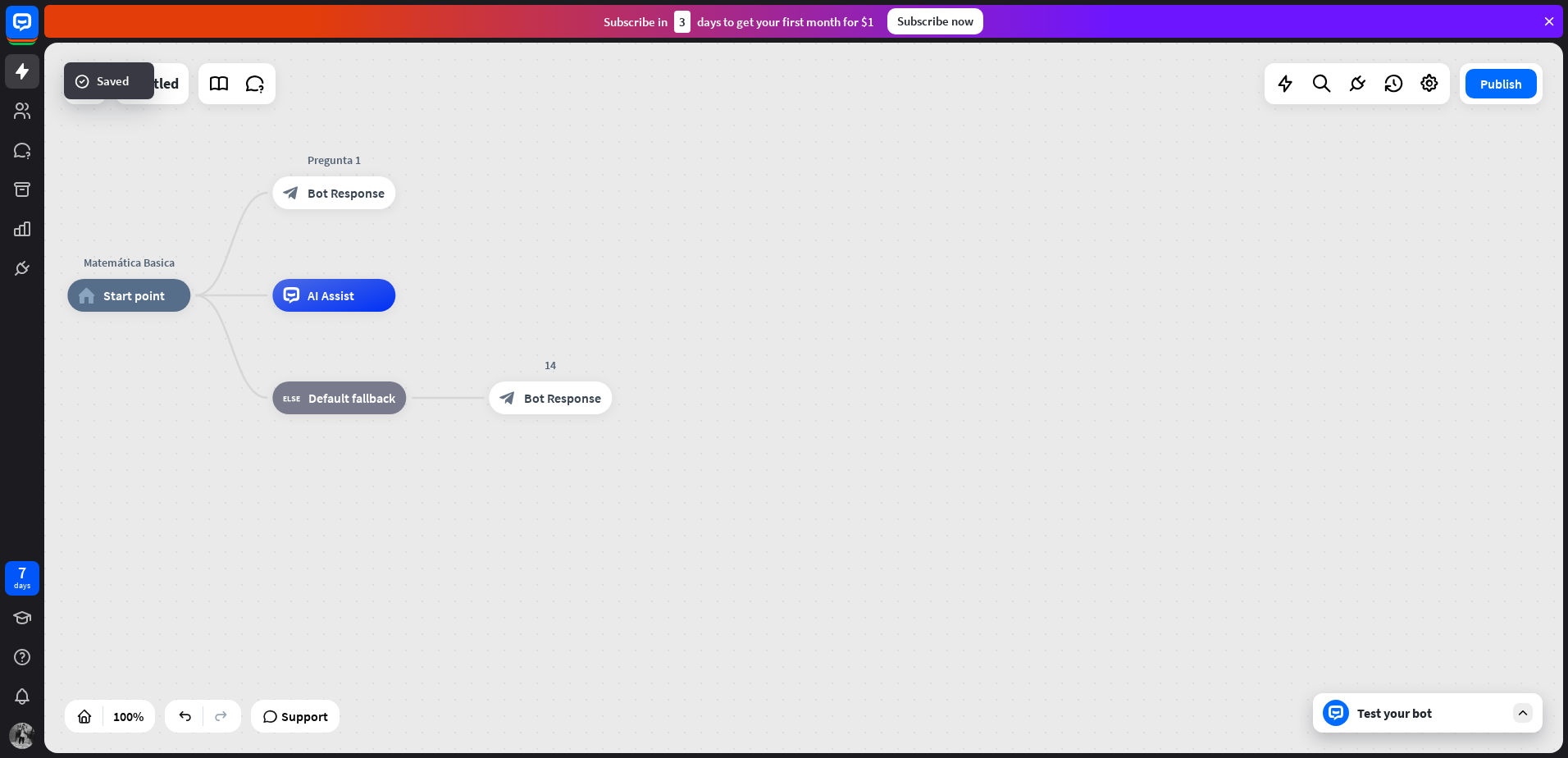
click at [1468, 710] on div "Test your bot" at bounding box center [1430, 713] width 147 height 16
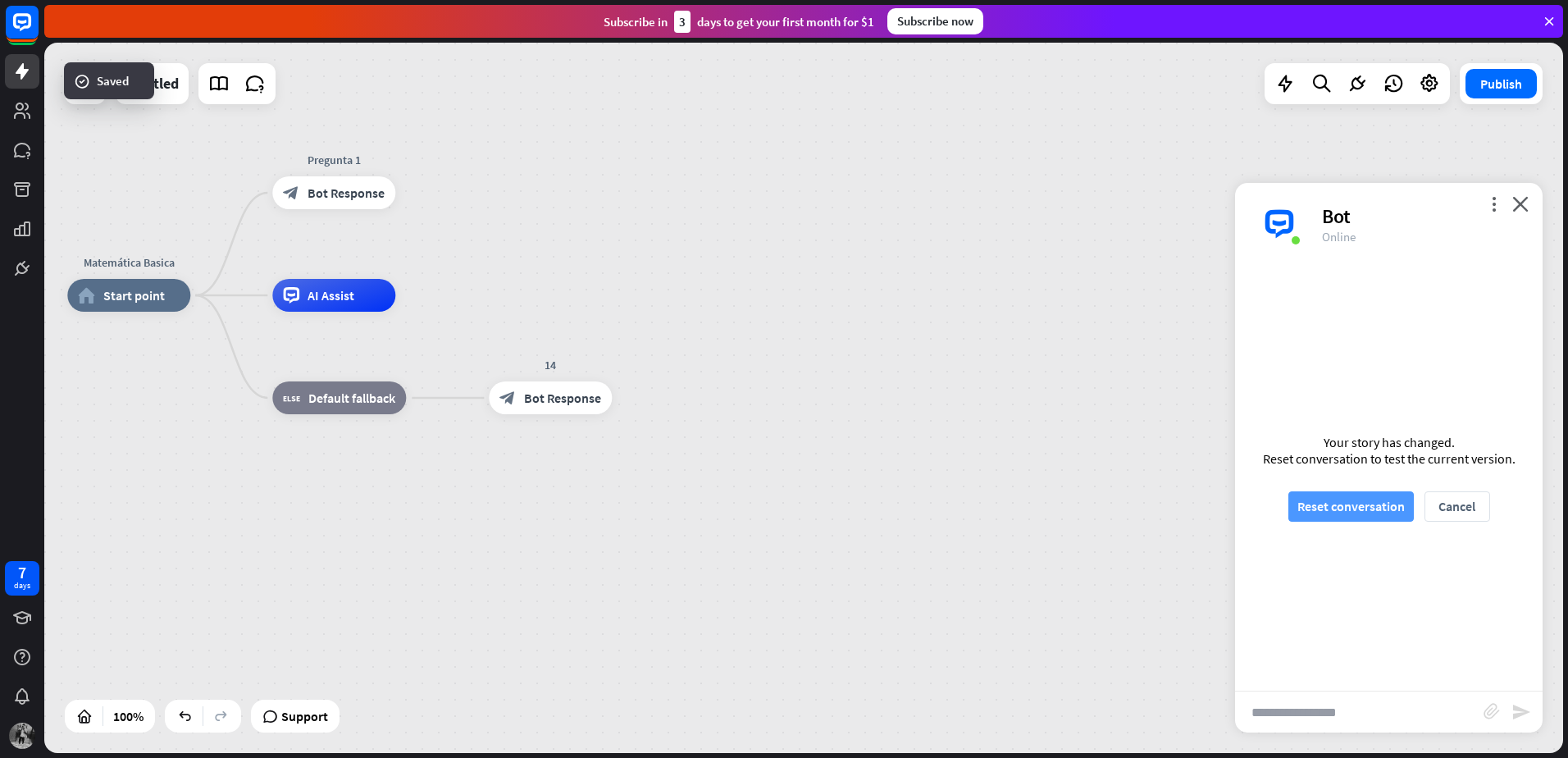
click at [1383, 501] on button "Reset conversation" at bounding box center [1351, 506] width 125 height 31
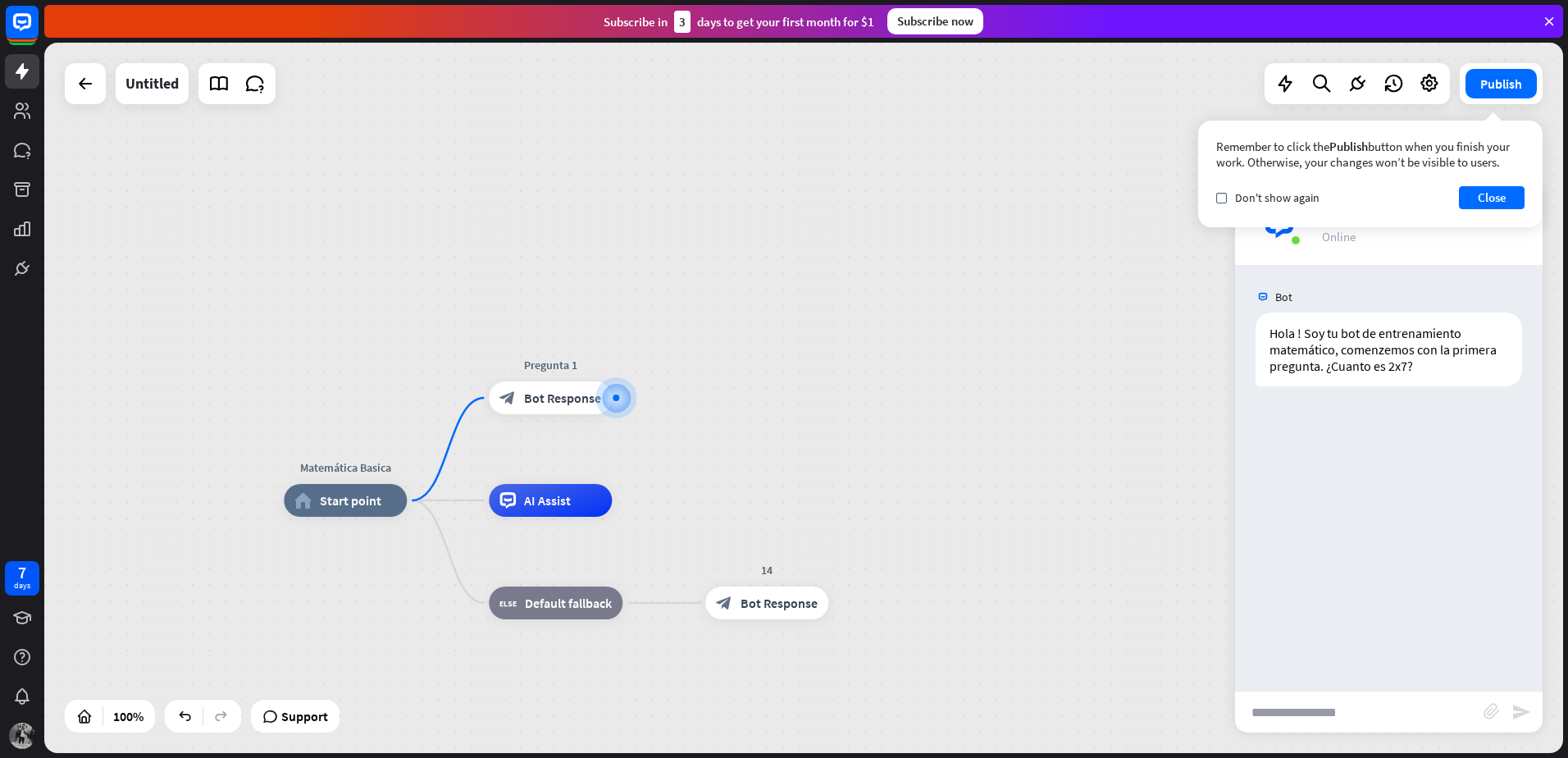
click at [1337, 711] on input "text" at bounding box center [1359, 712] width 249 height 41
type input "**"
click at [1519, 706] on icon "send" at bounding box center [1520, 712] width 20 height 20
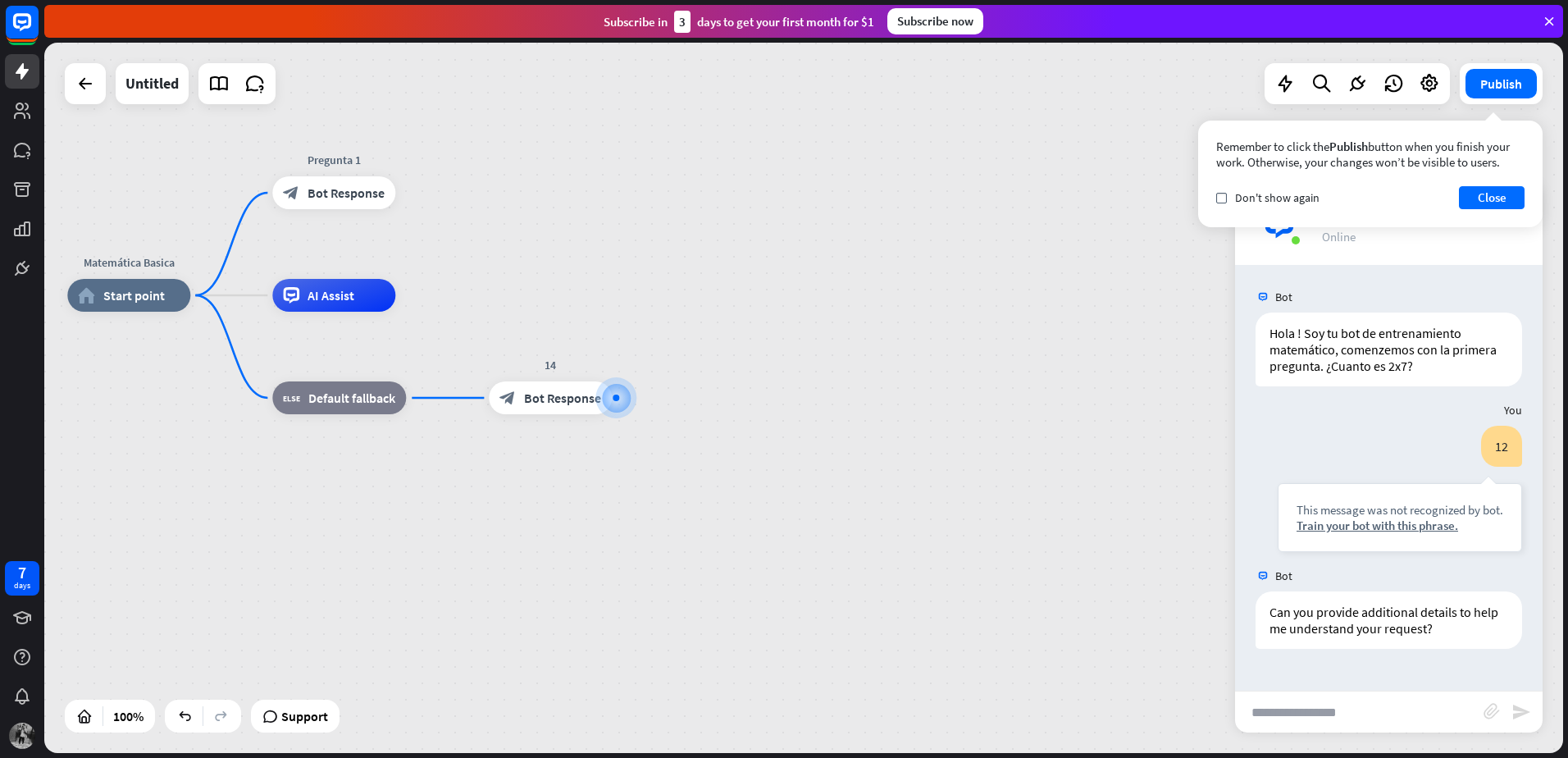
click at [1349, 688] on div "Bot Hola ! Soy tu bot de entrenamiento matemático, comenzemos con la primera pr…" at bounding box center [1388, 477] width 308 height 425
click at [1351, 703] on input "text" at bounding box center [1359, 712] width 249 height 41
type input "**"
click at [1513, 712] on icon "send" at bounding box center [1520, 712] width 20 height 20
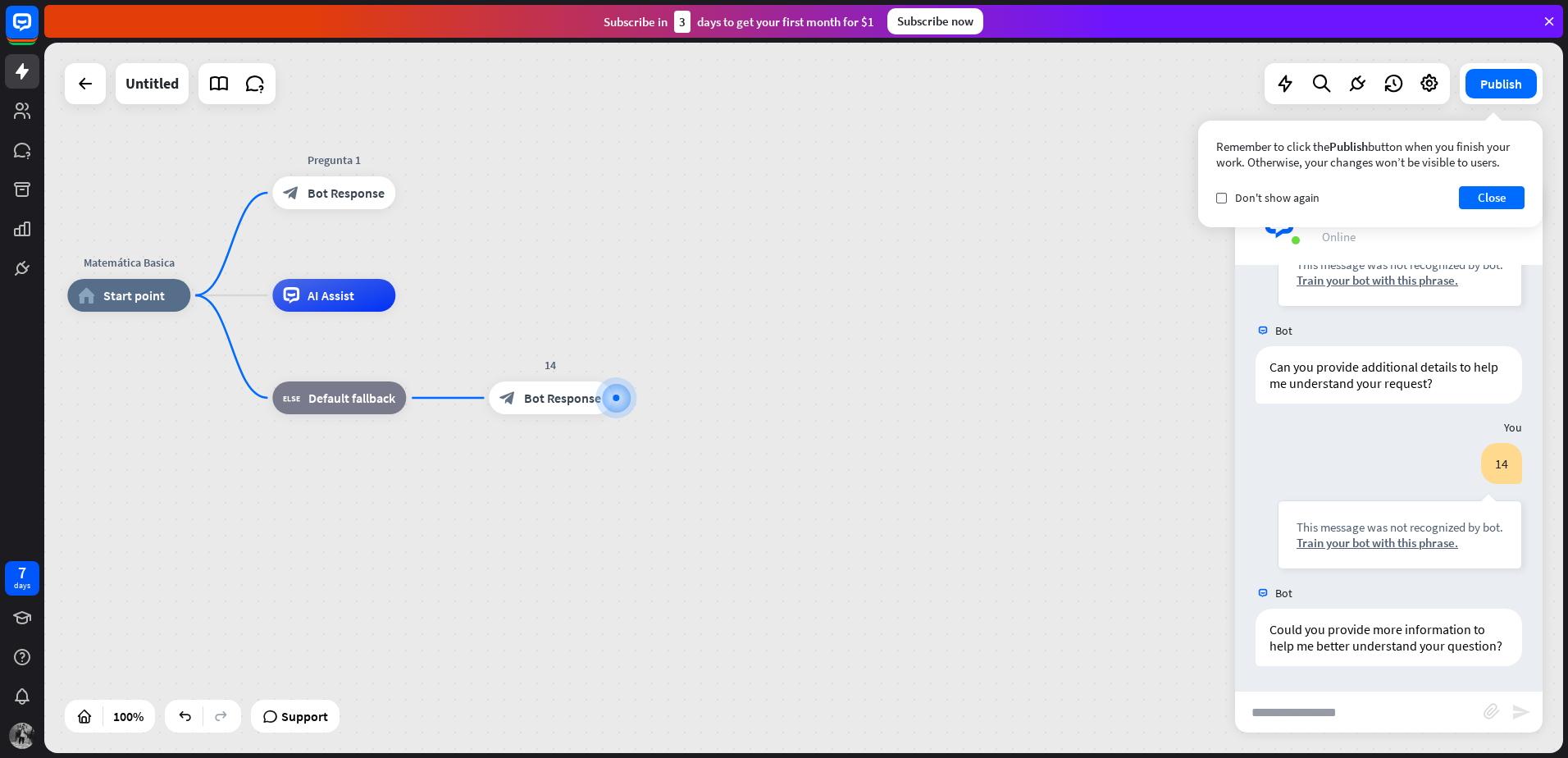
scroll to position [262, 0]
click at [1496, 196] on button "Close" at bounding box center [1491, 197] width 66 height 23
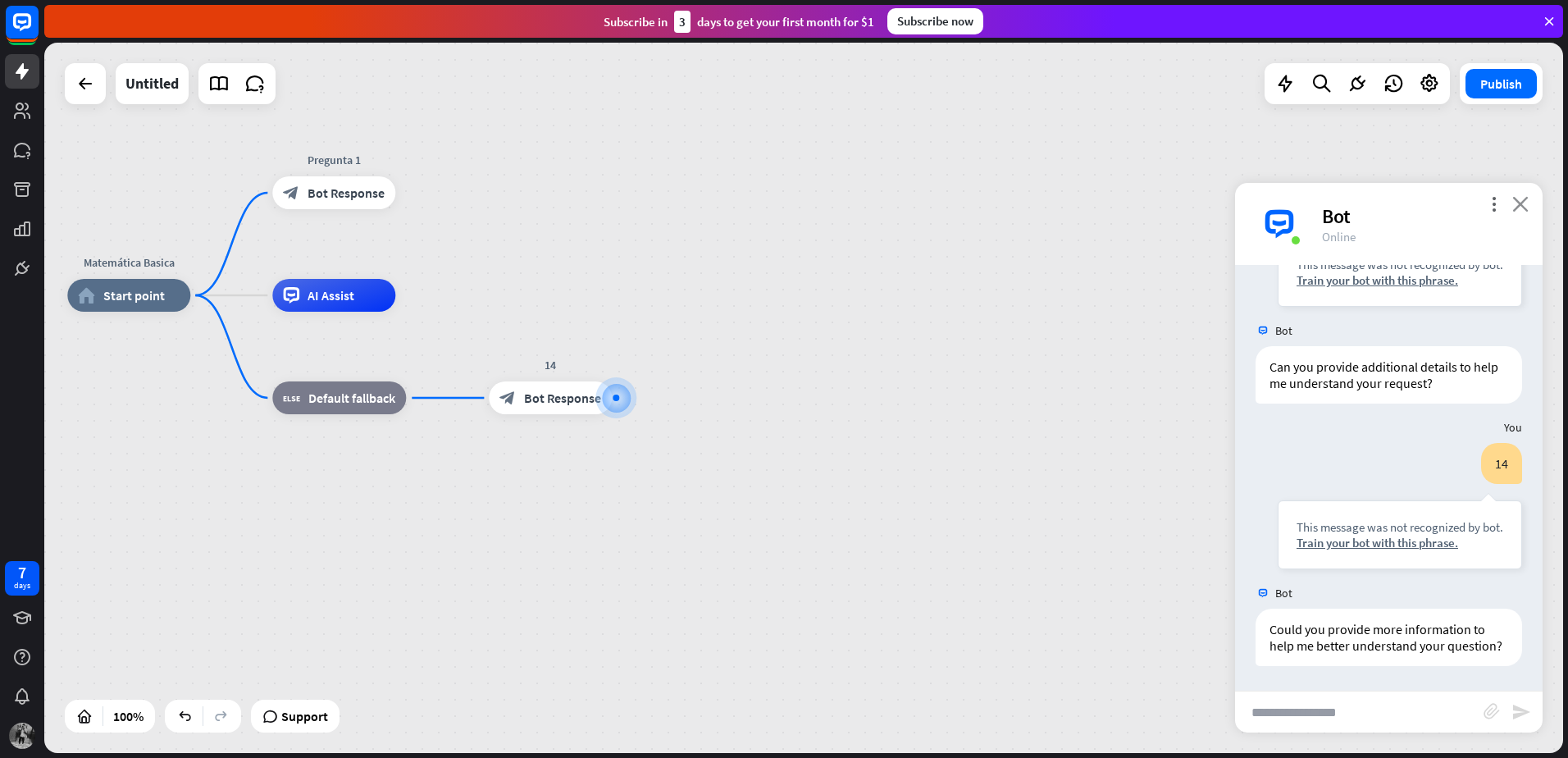
click at [1528, 210] on icon "close" at bounding box center [1519, 204] width 16 height 15
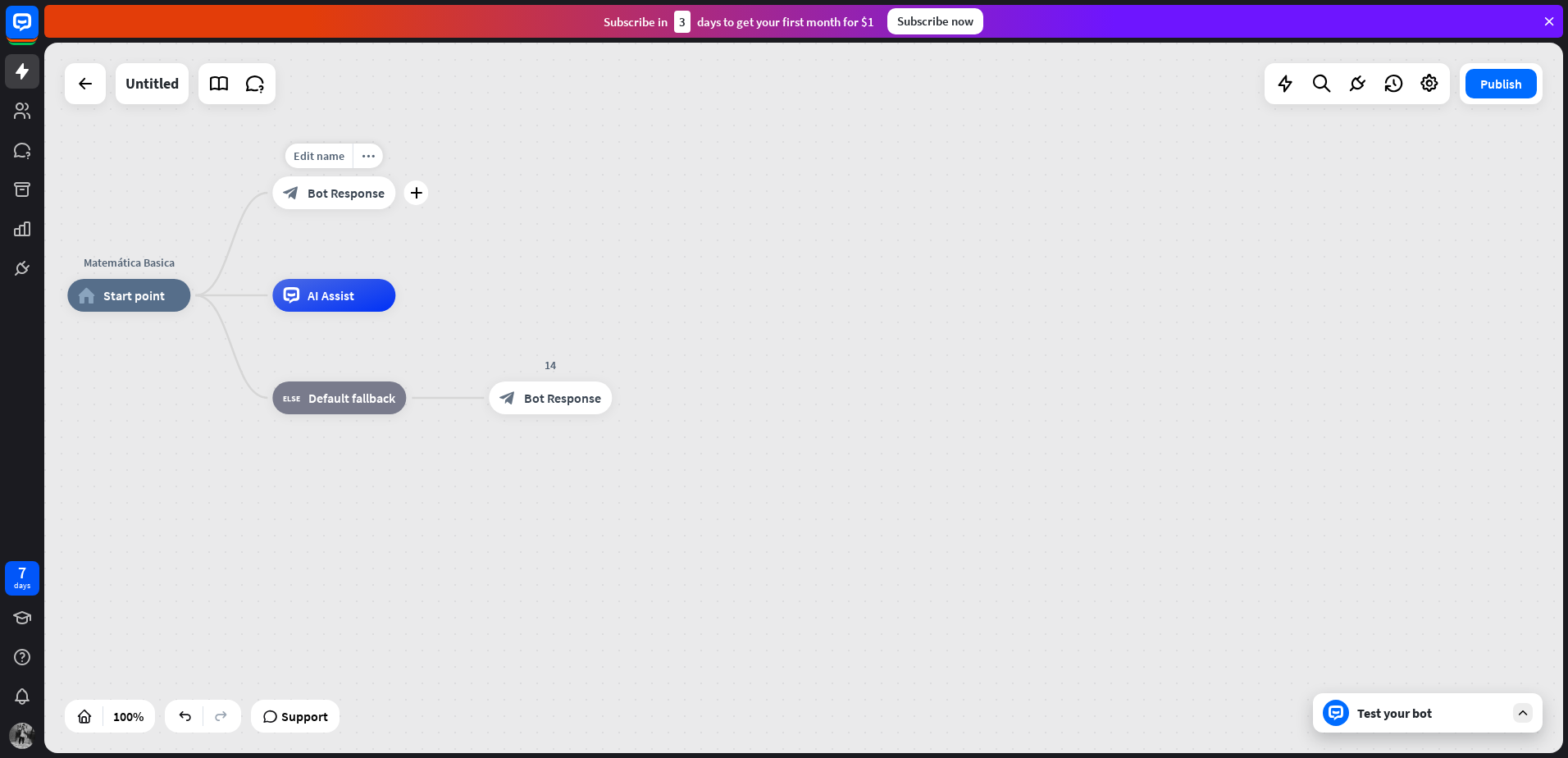
click at [311, 201] on div "block_bot_response Bot Response" at bounding box center [333, 193] width 123 height 32
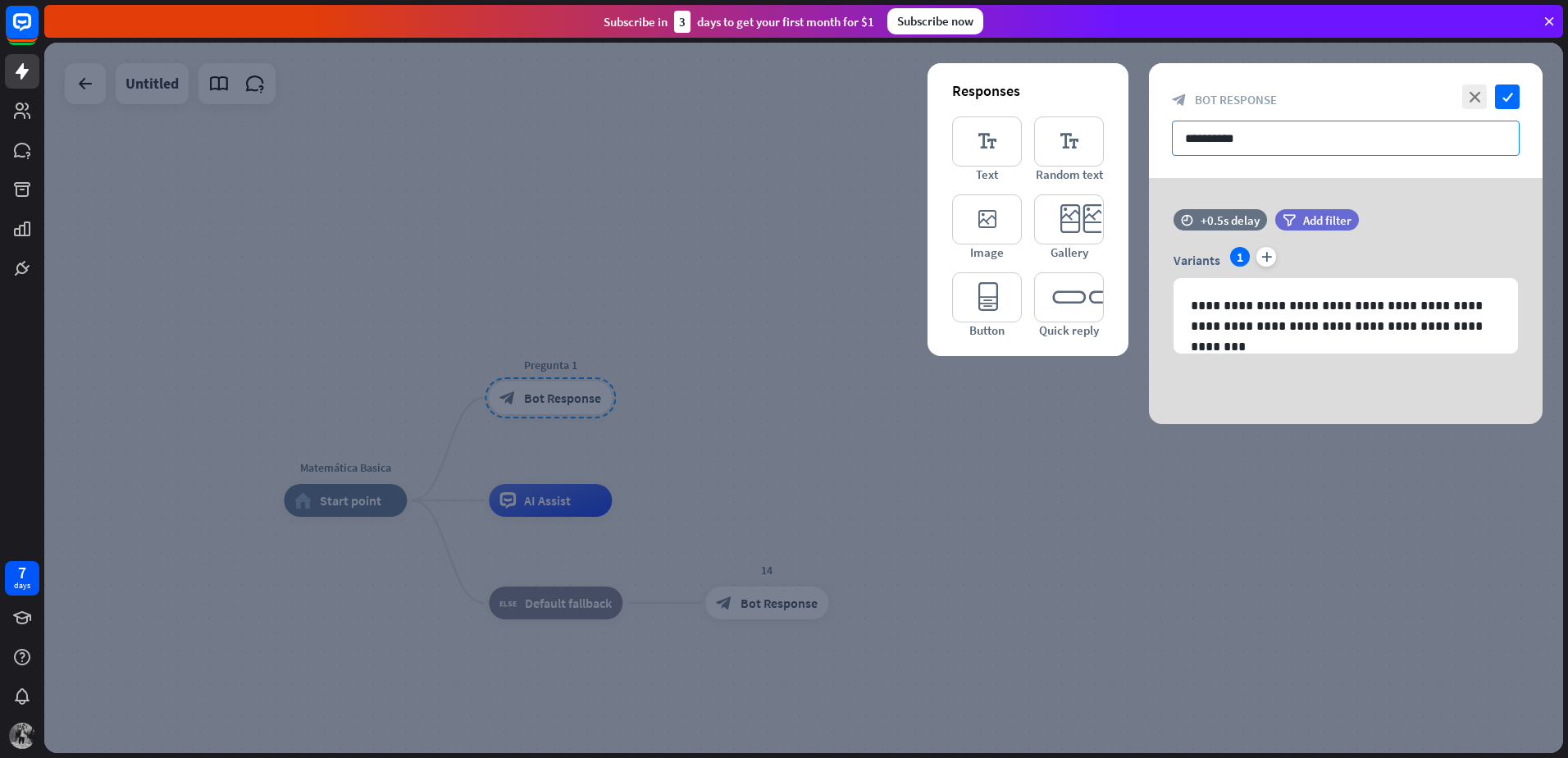
drag, startPoint x: 1219, startPoint y: 137, endPoint x: 908, endPoint y: 150, distance: 311.3
click at [1149, 90] on div "**********" at bounding box center [1346, 243] width 394 height 361
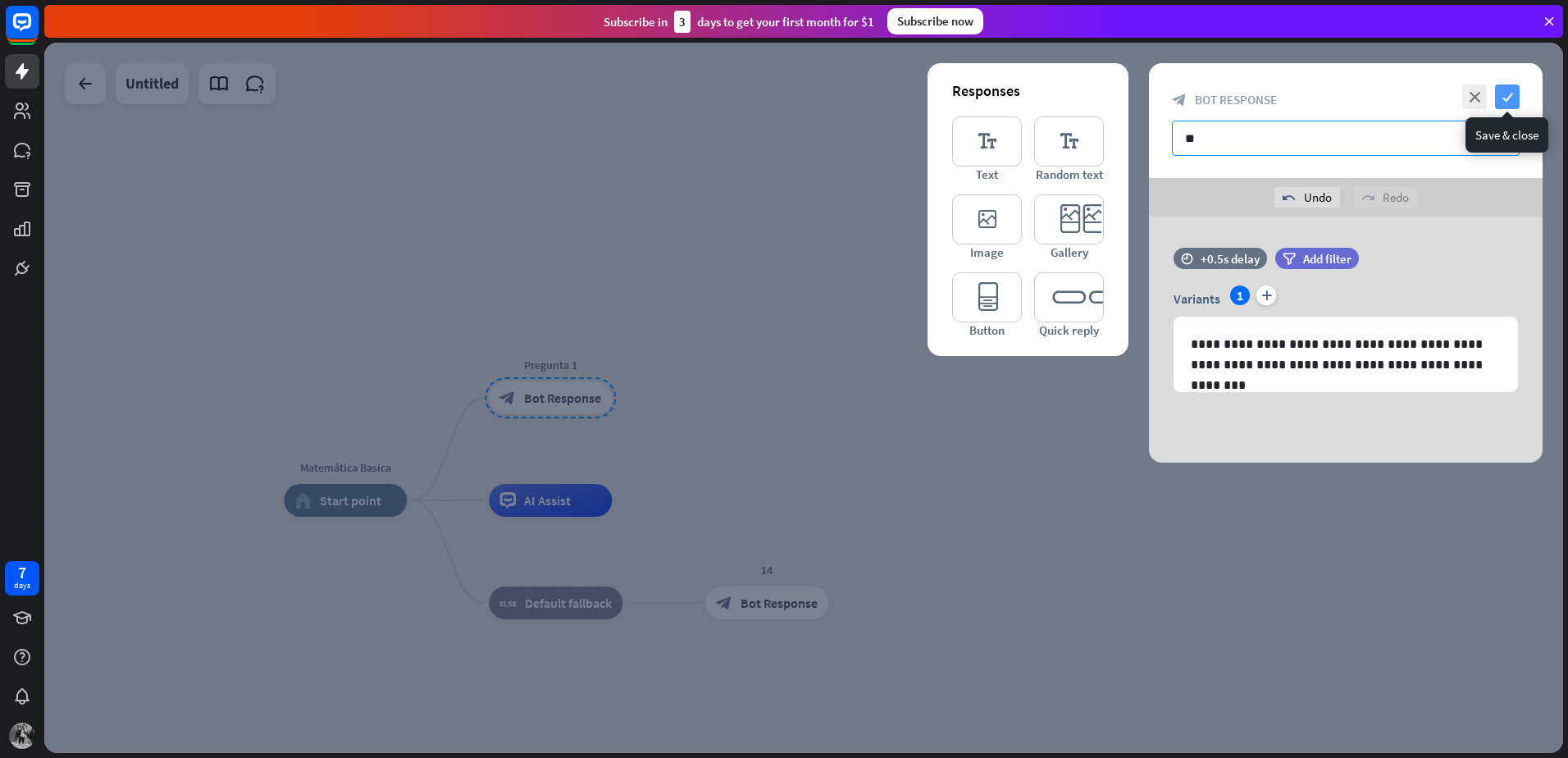
type input "**"
click at [1501, 96] on icon "check" at bounding box center [1507, 96] width 25 height 25
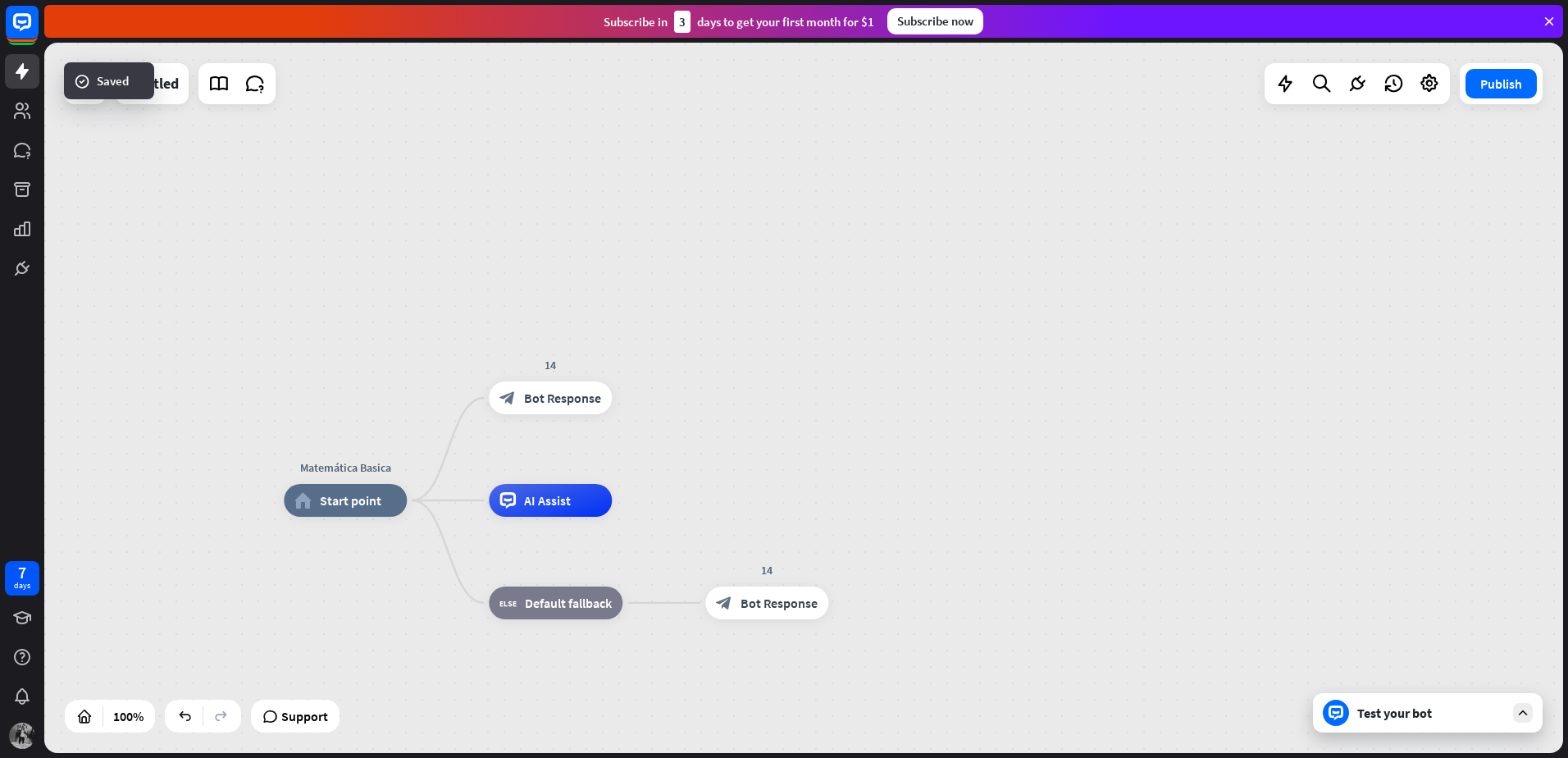
click at [1509, 718] on div "Test your bot" at bounding box center [1427, 713] width 229 height 39
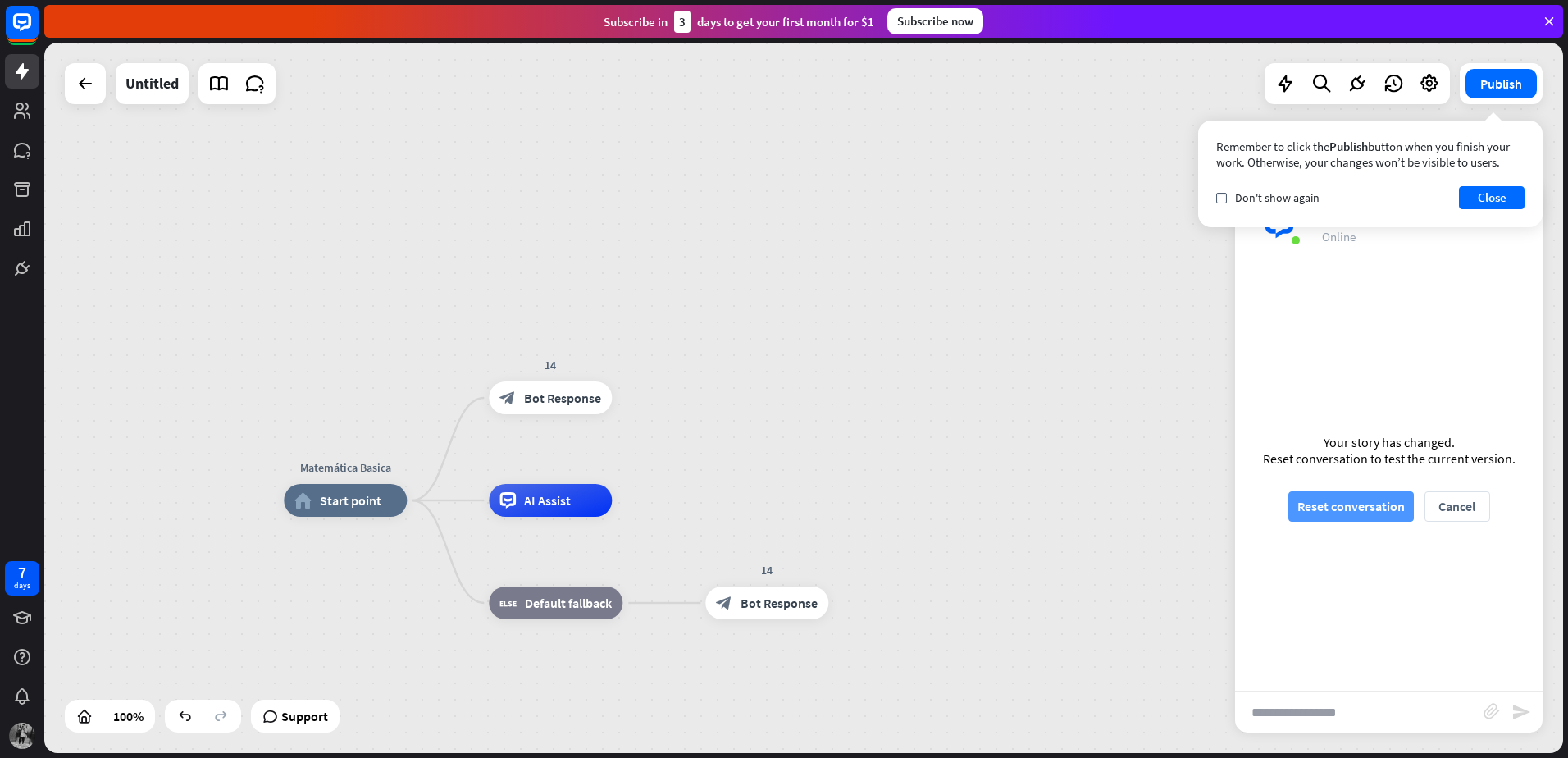
click at [1358, 506] on button "Reset conversation" at bounding box center [1351, 506] width 125 height 31
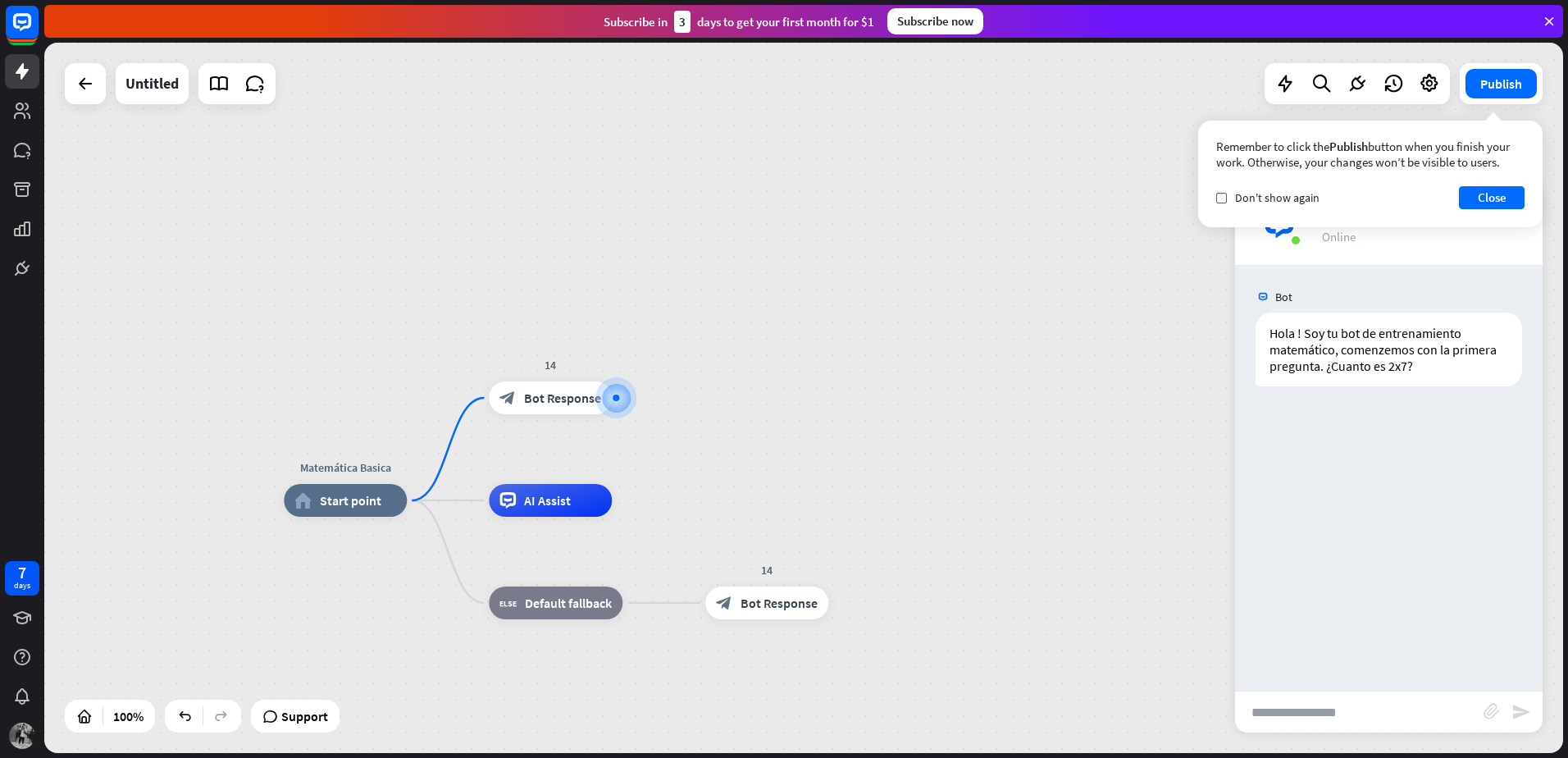
click at [1313, 726] on input "text" at bounding box center [1359, 712] width 249 height 41
type input "**"
click at [1521, 714] on icon "send" at bounding box center [1520, 712] width 20 height 20
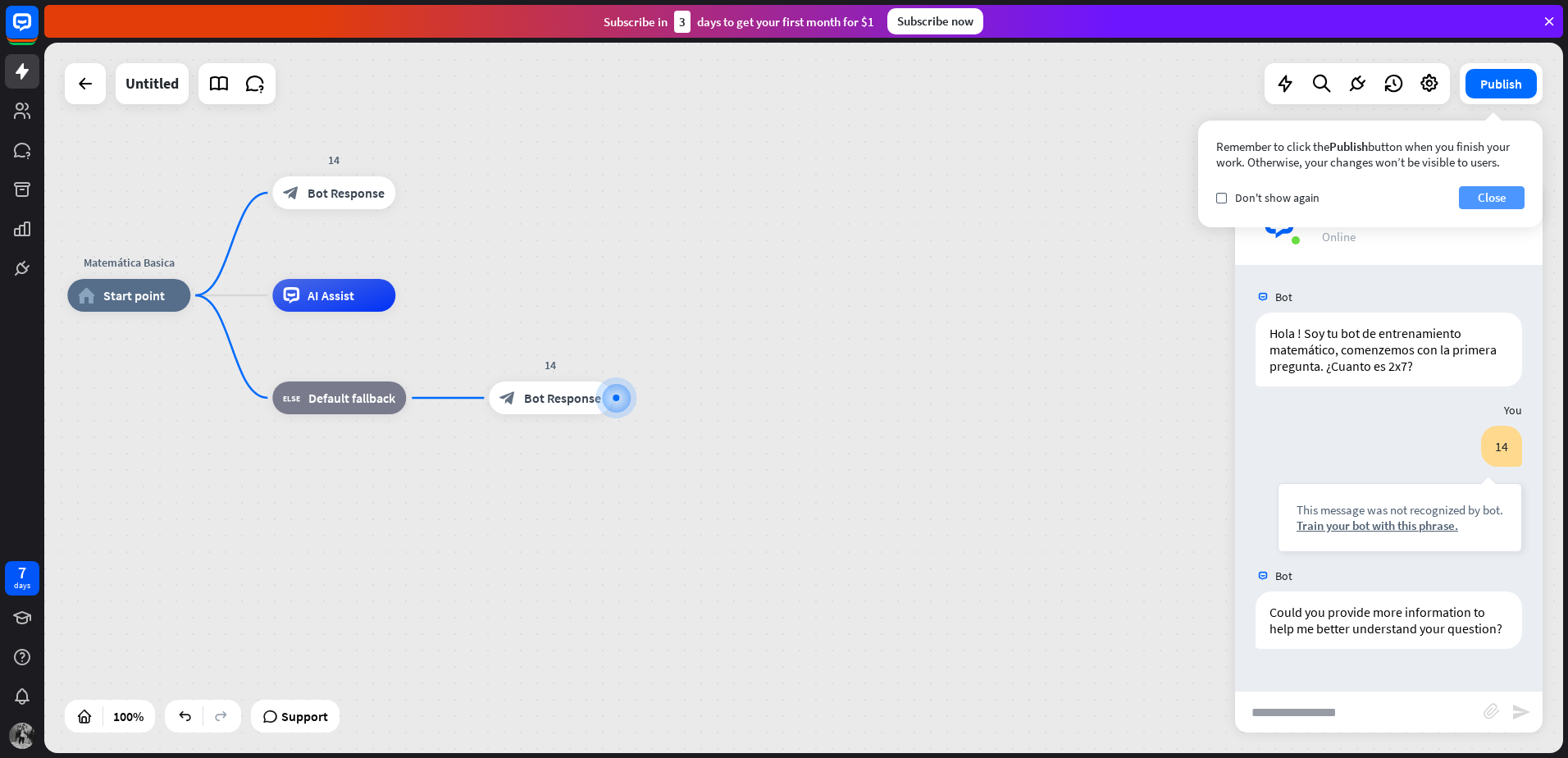
click at [1511, 194] on button "Close" at bounding box center [1491, 197] width 66 height 23
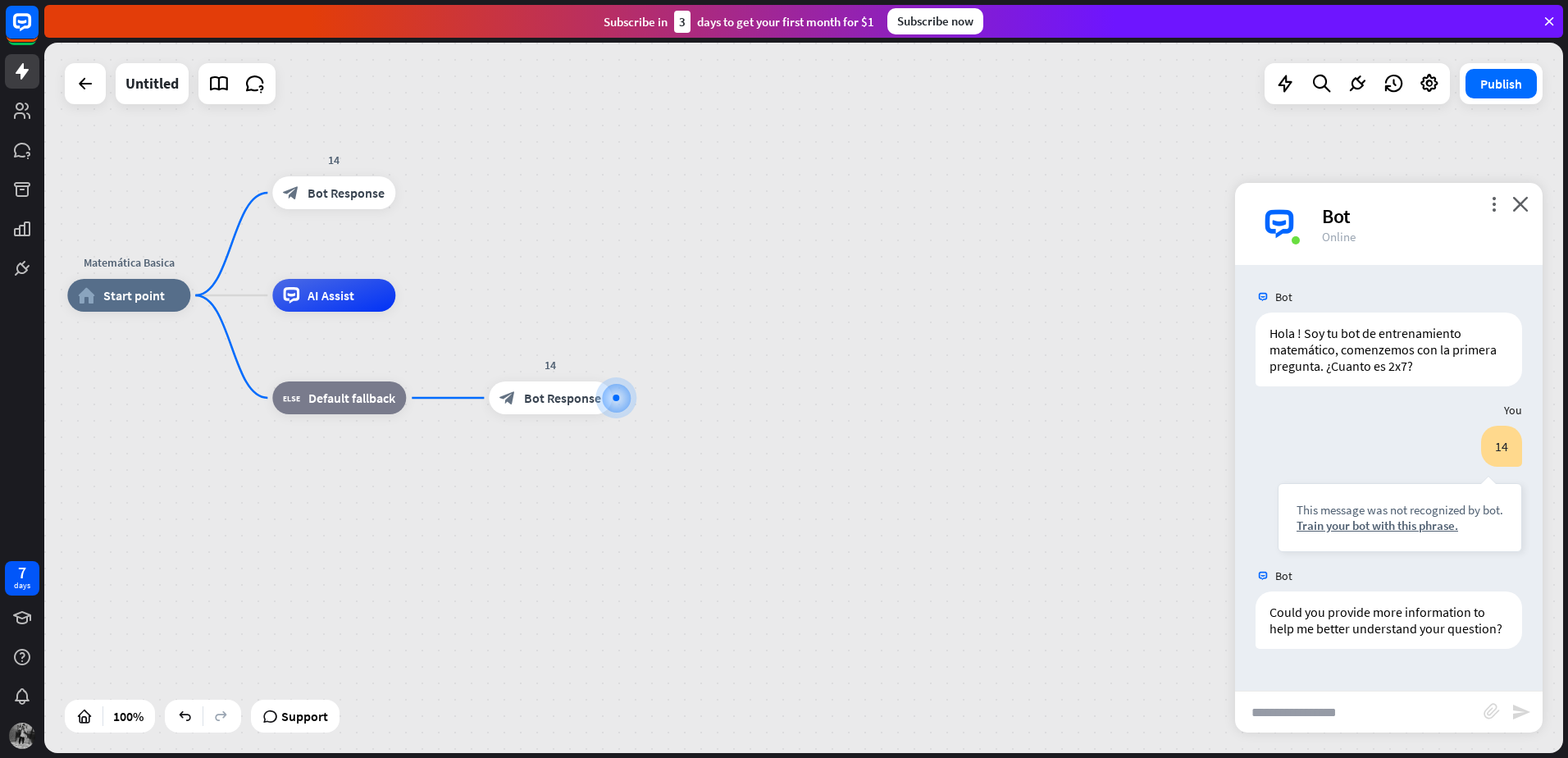
click at [1521, 217] on div "Bot" at bounding box center [1422, 217] width 201 height 26
click at [1509, 208] on div "Bot" at bounding box center [1422, 217] width 201 height 26
click at [1518, 204] on icon "close" at bounding box center [1519, 204] width 16 height 15
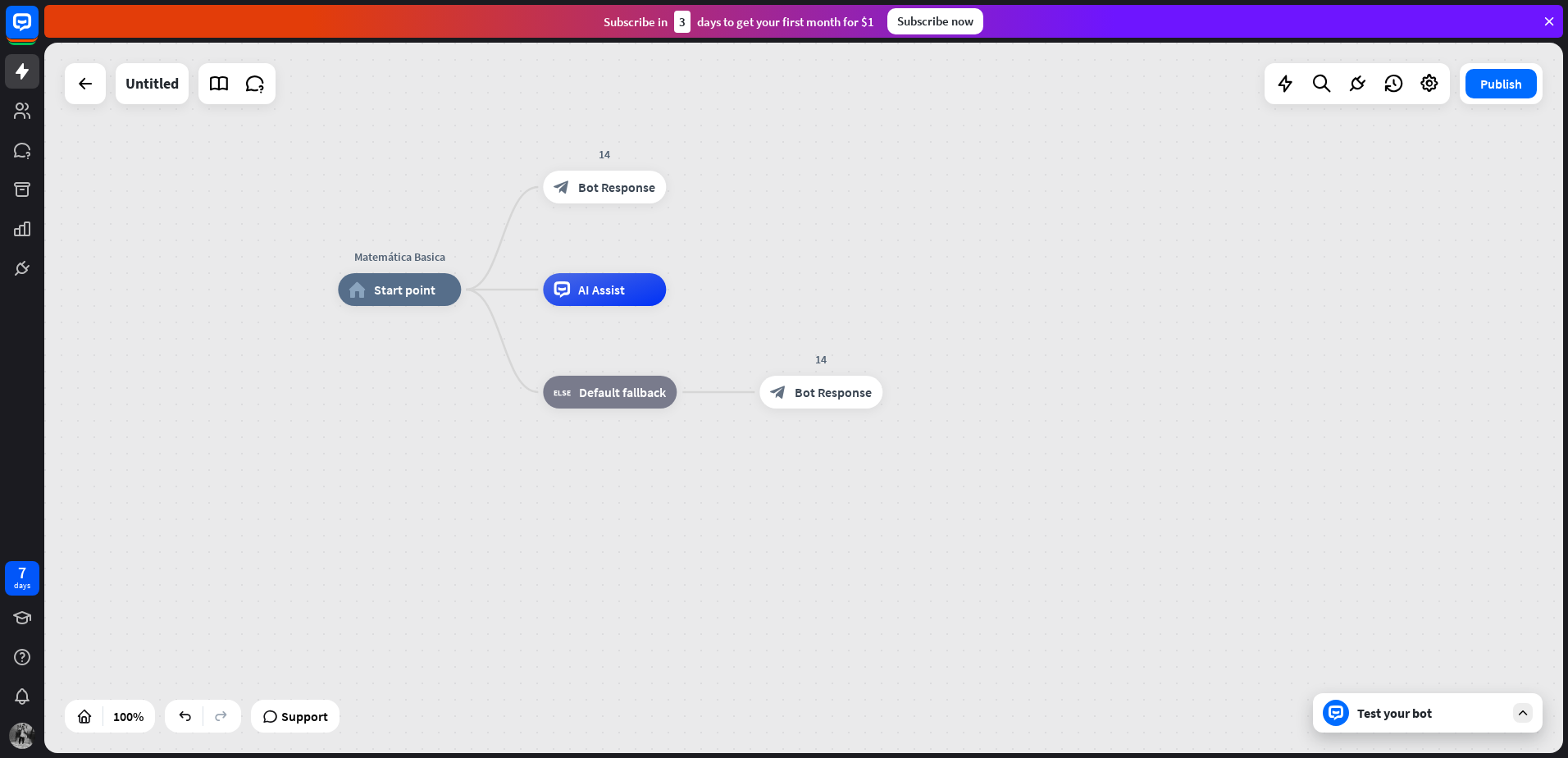
drag, startPoint x: 797, startPoint y: 250, endPoint x: 1061, endPoint y: 241, distance: 264.2
click at [1061, 241] on div "Matemática Basica home_2 Start point 14 block_bot_response Bot Response AI Assi…" at bounding box center [804, 397] width 1519 height 710
click at [1422, 80] on icon at bounding box center [1429, 84] width 21 height 21
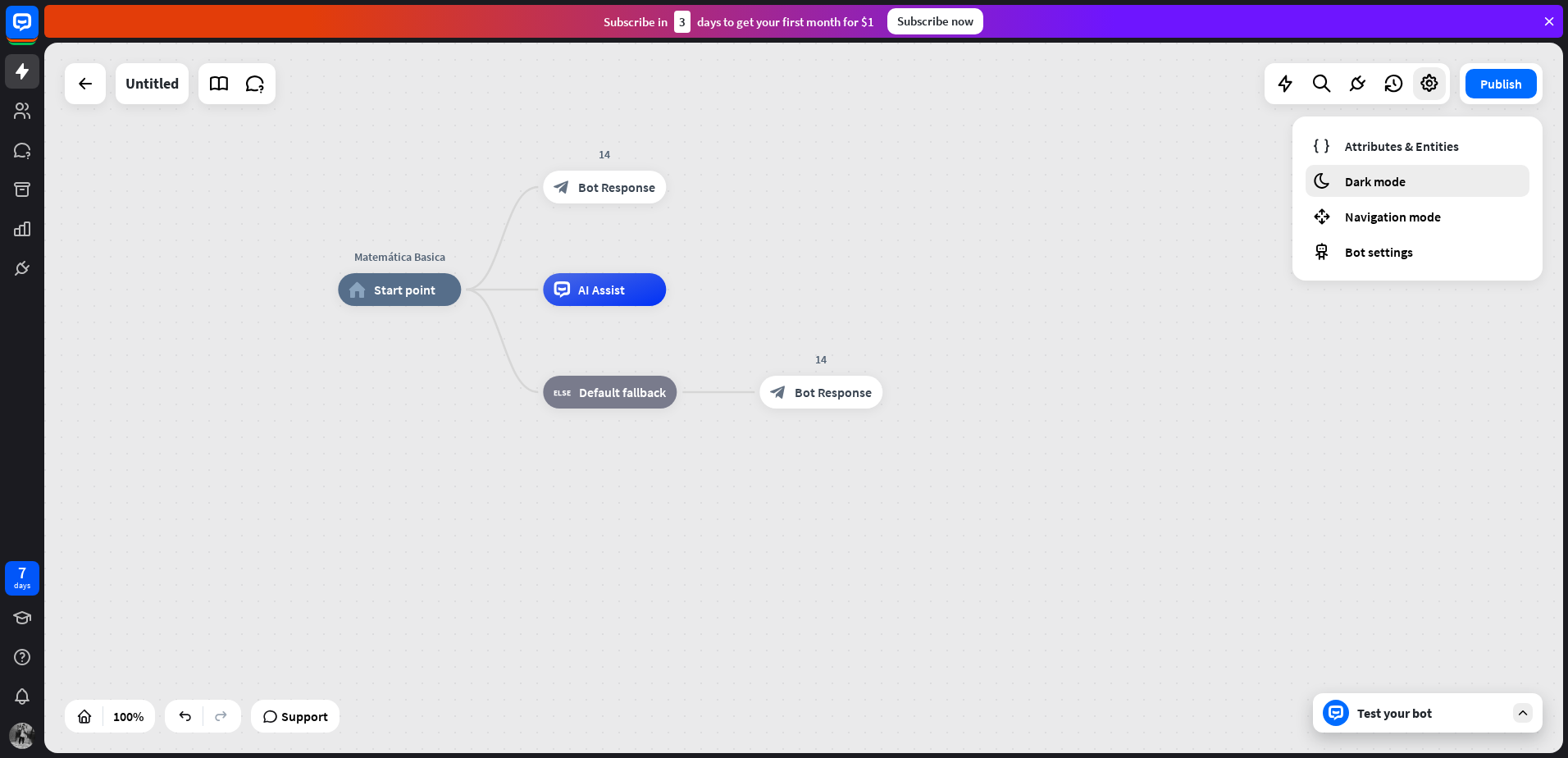
click at [1374, 176] on span "Dark mode" at bounding box center [1375, 181] width 61 height 16
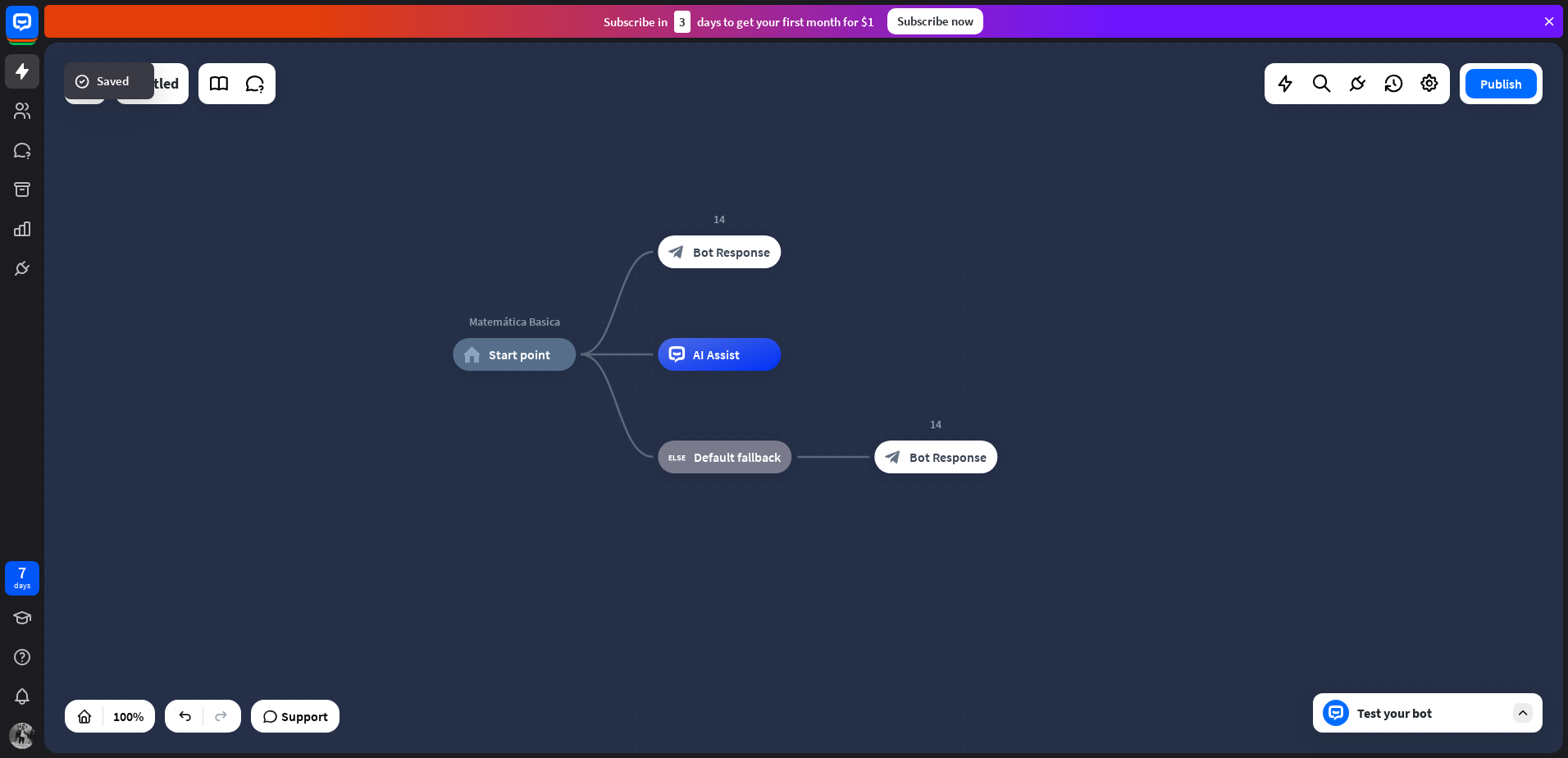
drag, startPoint x: 1230, startPoint y: 269, endPoint x: 1334, endPoint y: 277, distance: 104.3
click at [1334, 277] on div "Matemática Basica home_2 Start point 14 block_bot_response Bot Response AI Assi…" at bounding box center [804, 397] width 1519 height 710
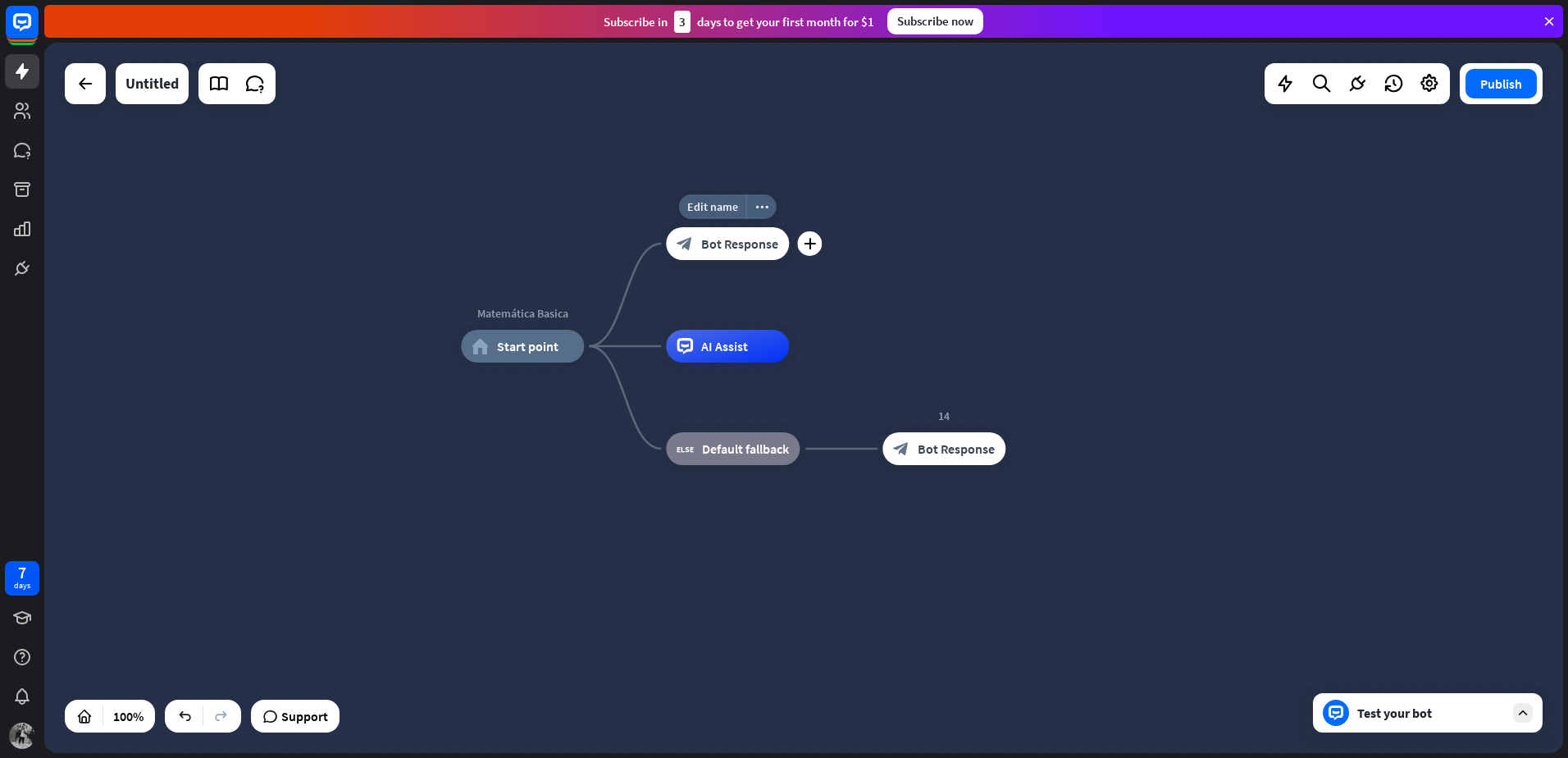
click at [739, 252] on div "block_bot_response Bot Response" at bounding box center [727, 244] width 123 height 32
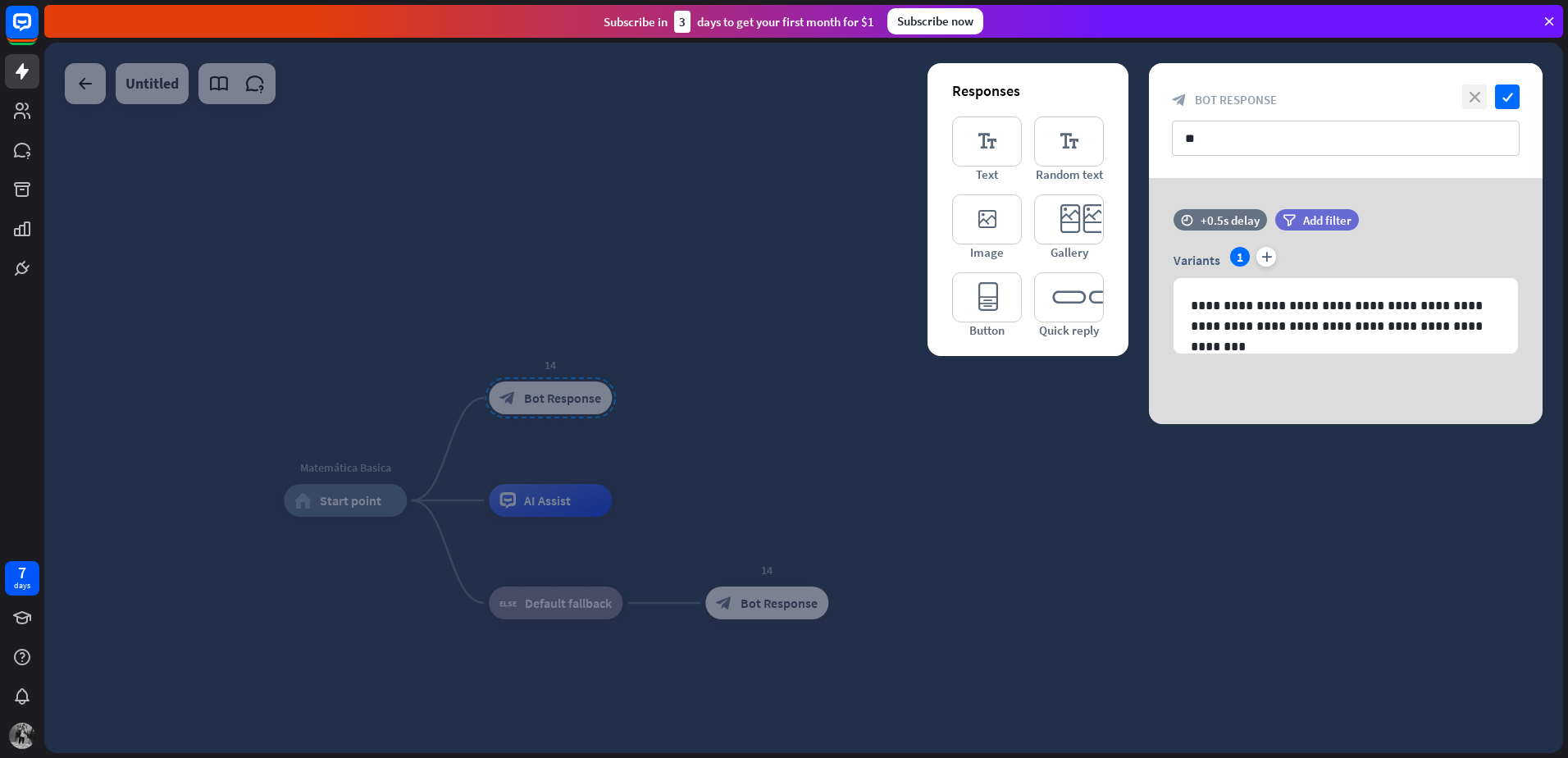
click at [1477, 99] on icon "close" at bounding box center [1474, 96] width 25 height 25
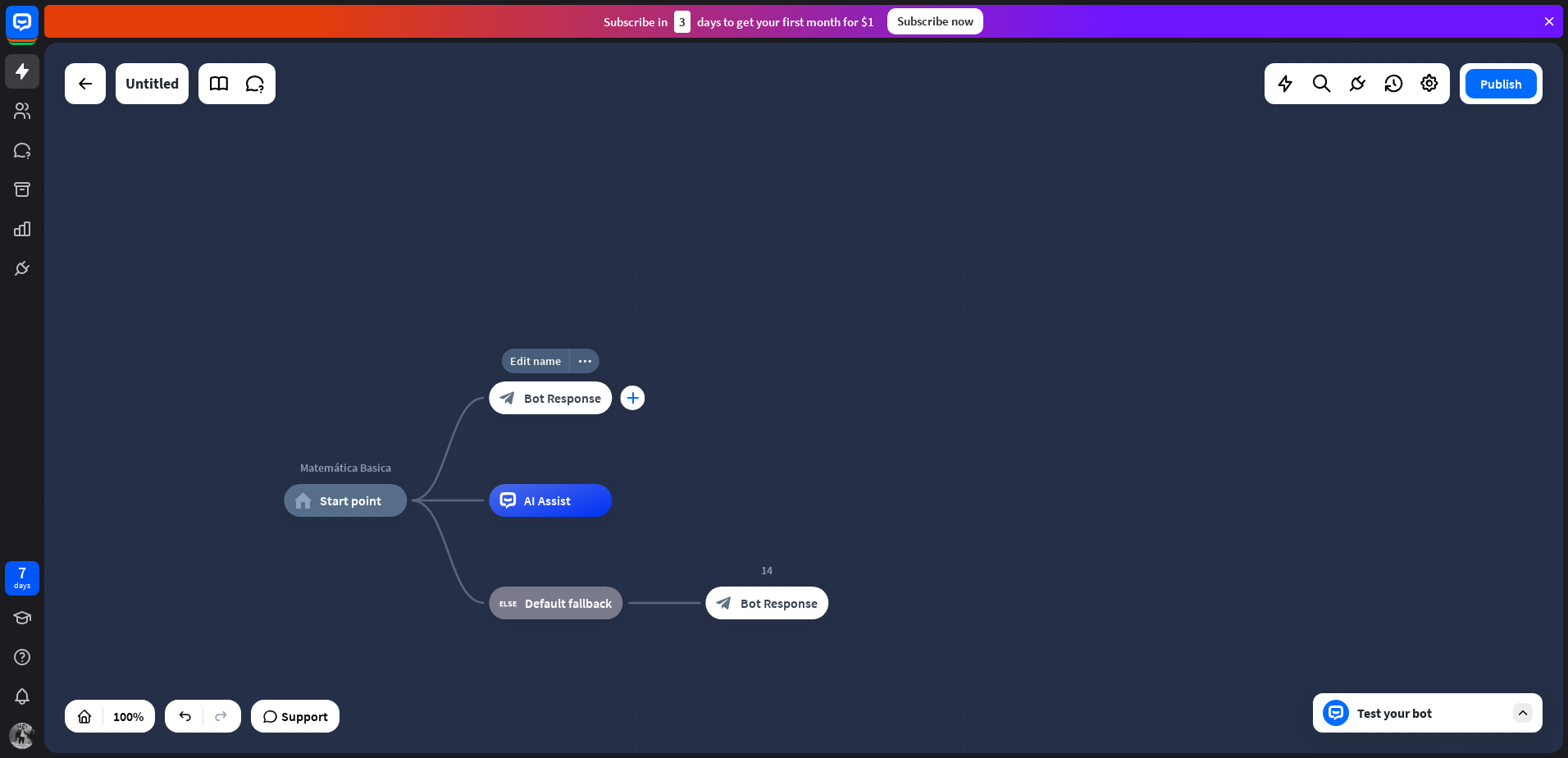
click at [634, 392] on icon "plus" at bounding box center [632, 397] width 12 height 11
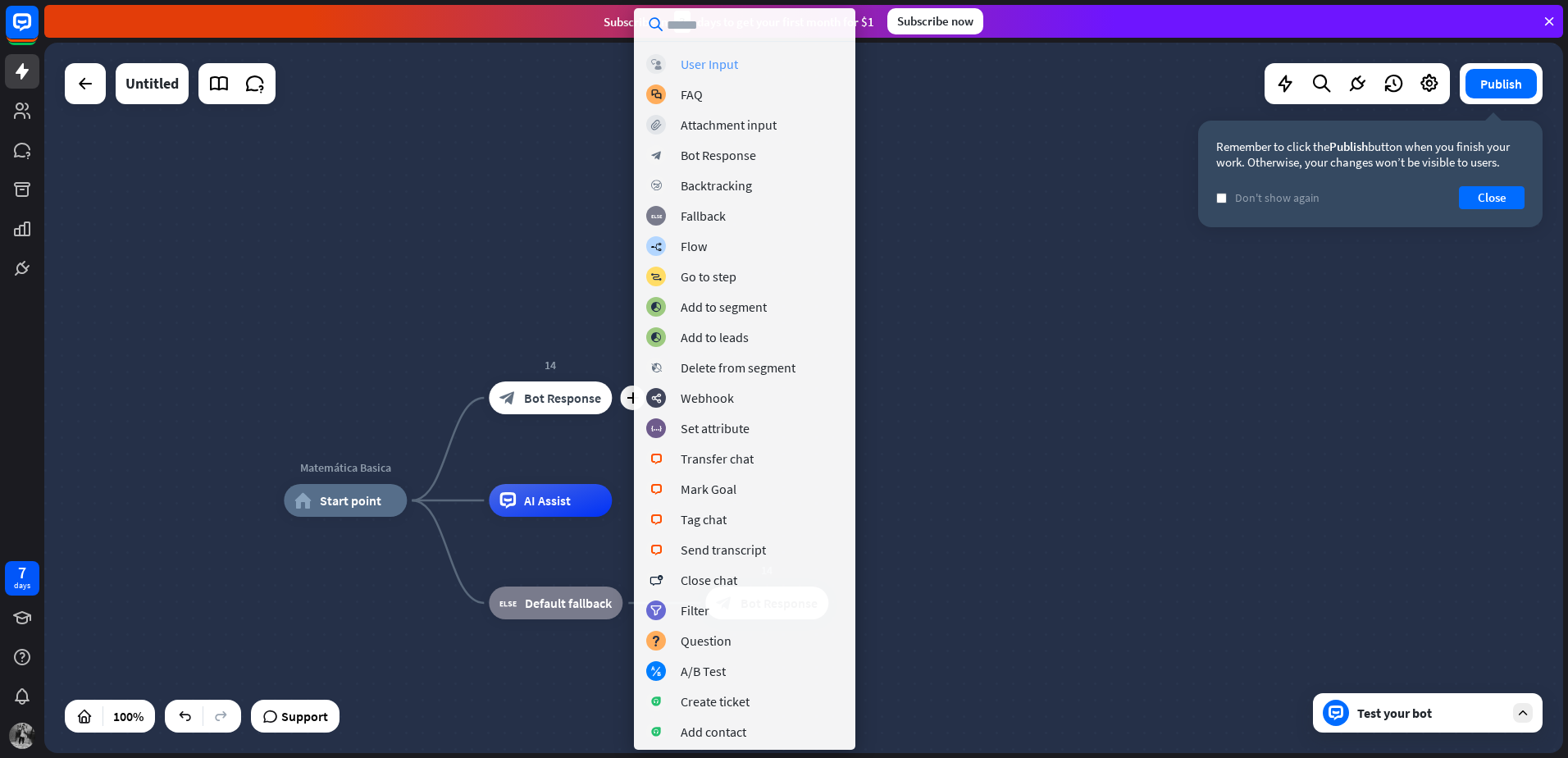
click at [746, 72] on div "block_user_input User Input" at bounding box center [744, 64] width 197 height 20
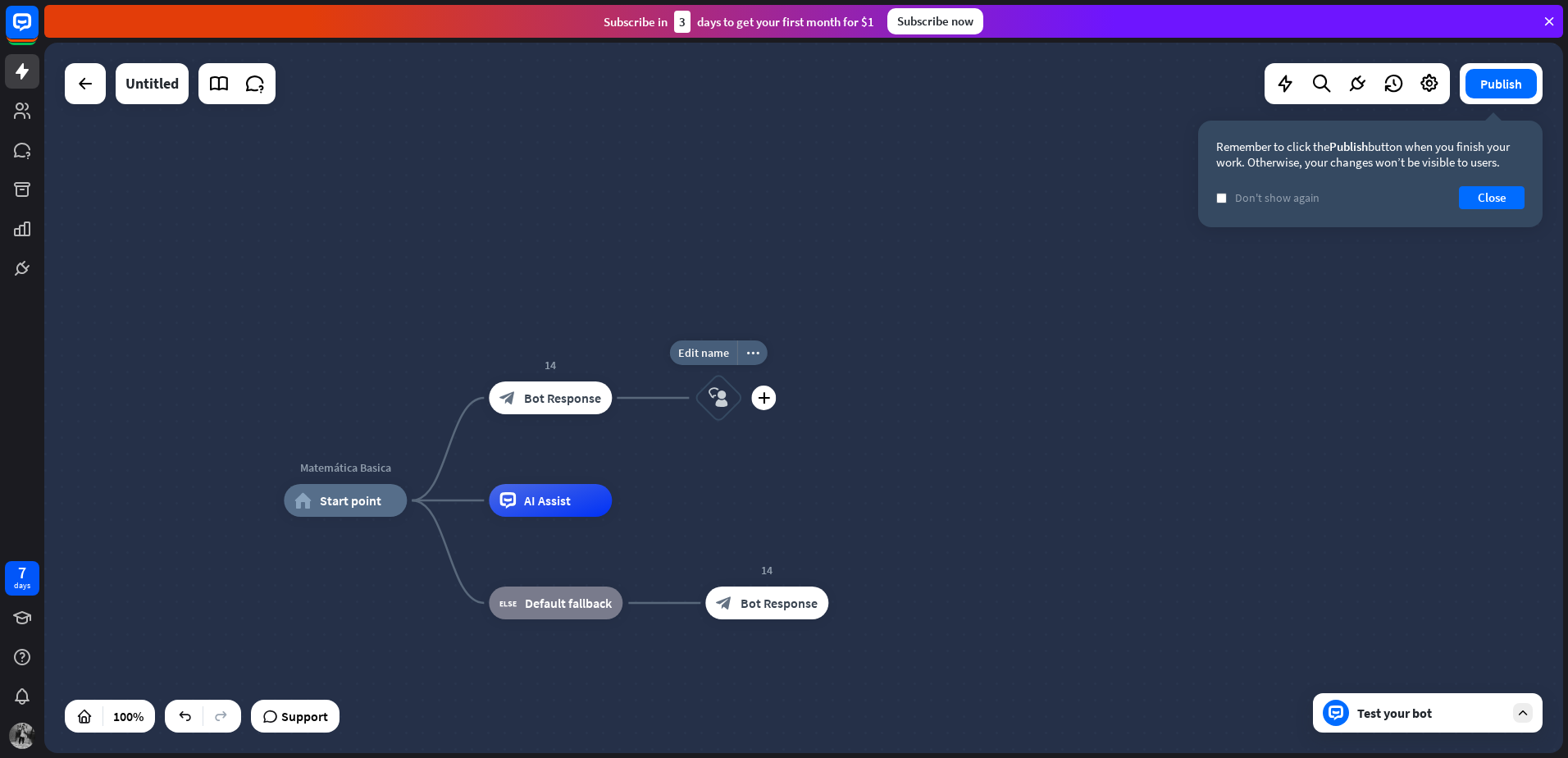
click at [722, 394] on icon "block_user_input" at bounding box center [718, 397] width 20 height 20
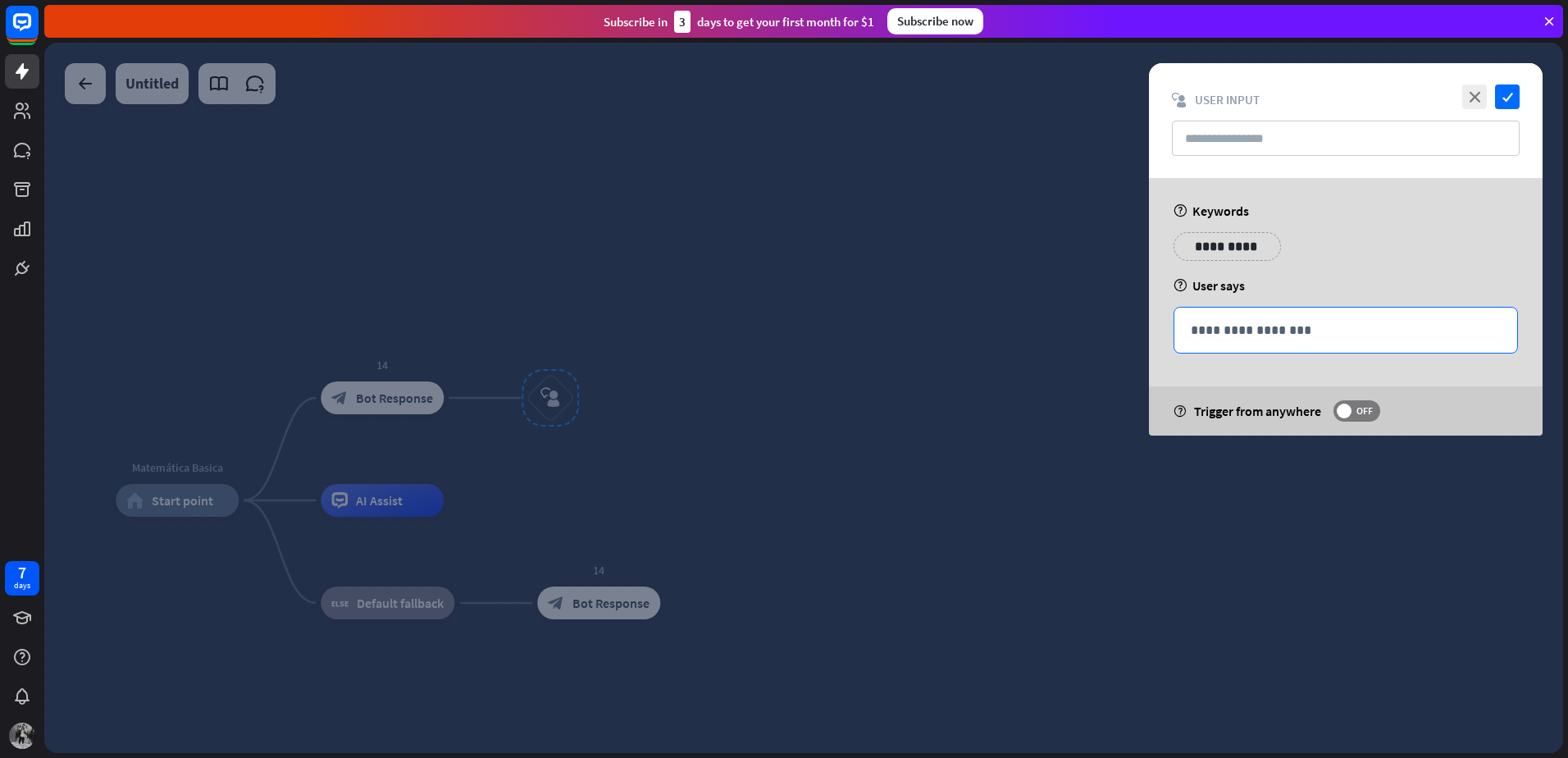
click at [1250, 338] on p "**********" at bounding box center [1346, 330] width 310 height 20
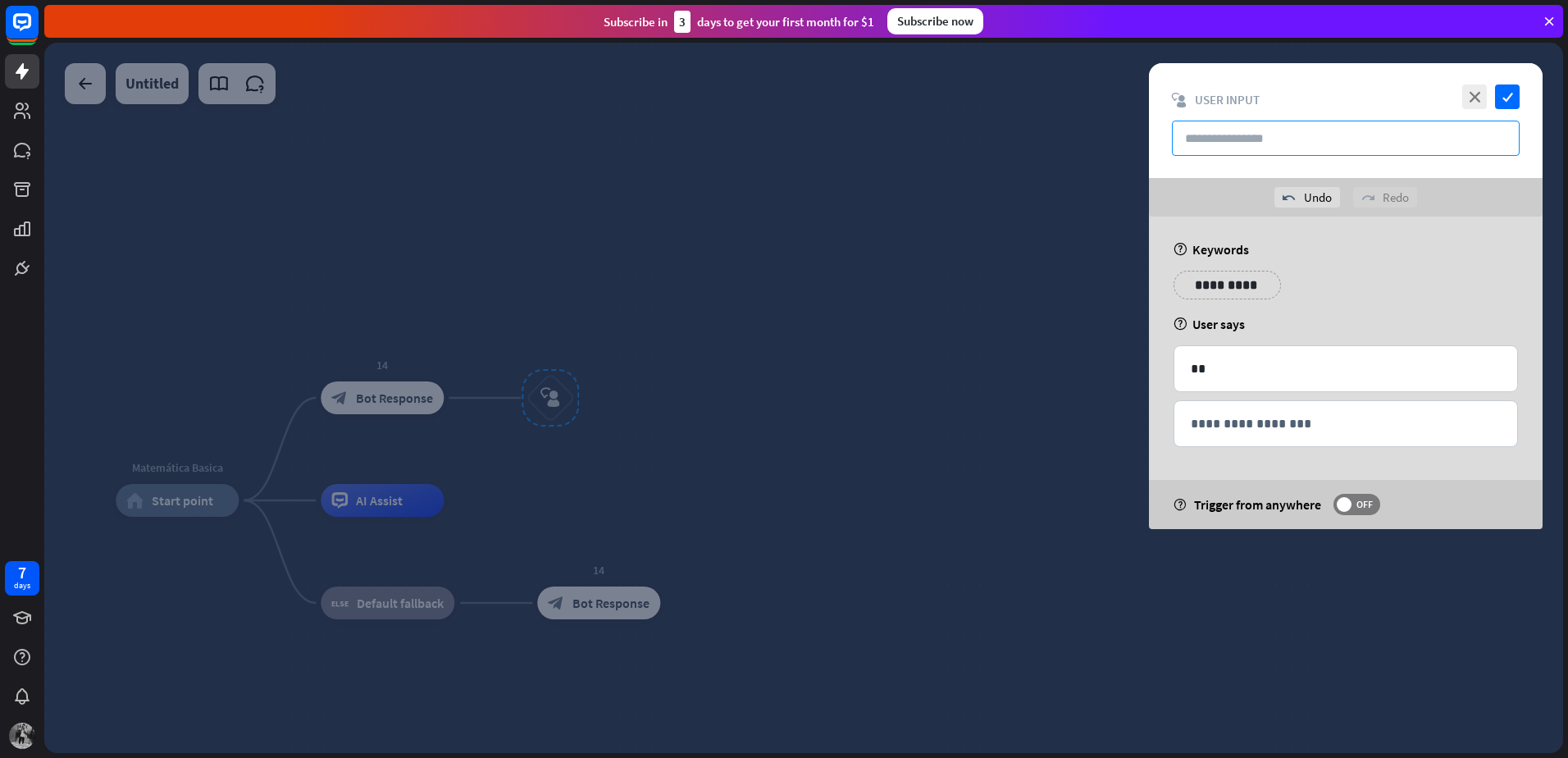
drag, startPoint x: 1507, startPoint y: 95, endPoint x: 1355, endPoint y: 139, distance: 158.2
click at [1376, 129] on div "close check block_user_input User Input" at bounding box center [1346, 120] width 394 height 115
click at [1346, 142] on input "text" at bounding box center [1346, 137] width 348 height 35
click at [1500, 97] on icon "check" at bounding box center [1507, 96] width 25 height 25
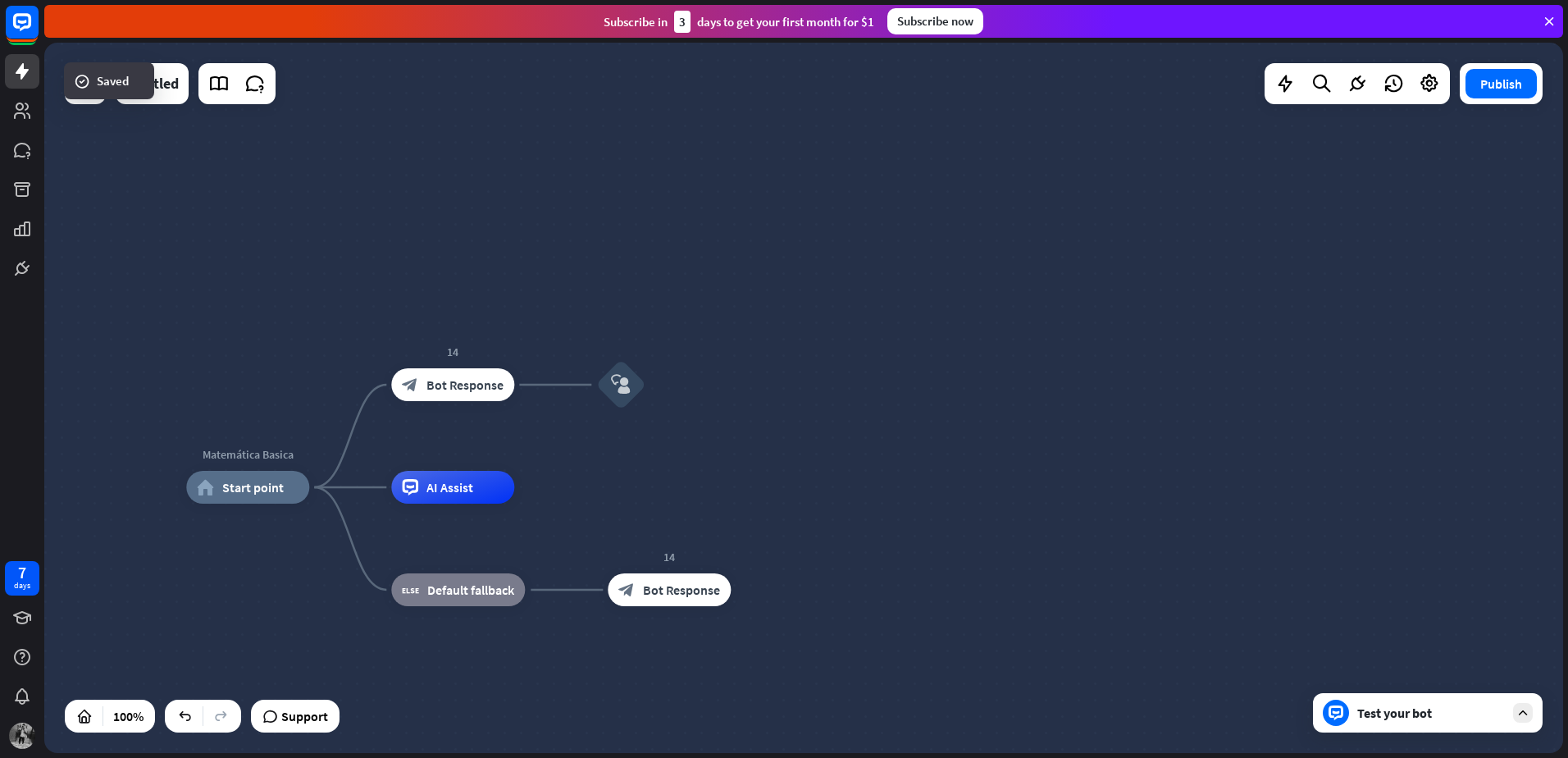
drag, startPoint x: 818, startPoint y: 373, endPoint x: 851, endPoint y: 362, distance: 34.8
click at [851, 362] on div "Matemática Basica home_2 Start point 14 block_bot_response Bot Response block_u…" at bounding box center [804, 397] width 1519 height 710
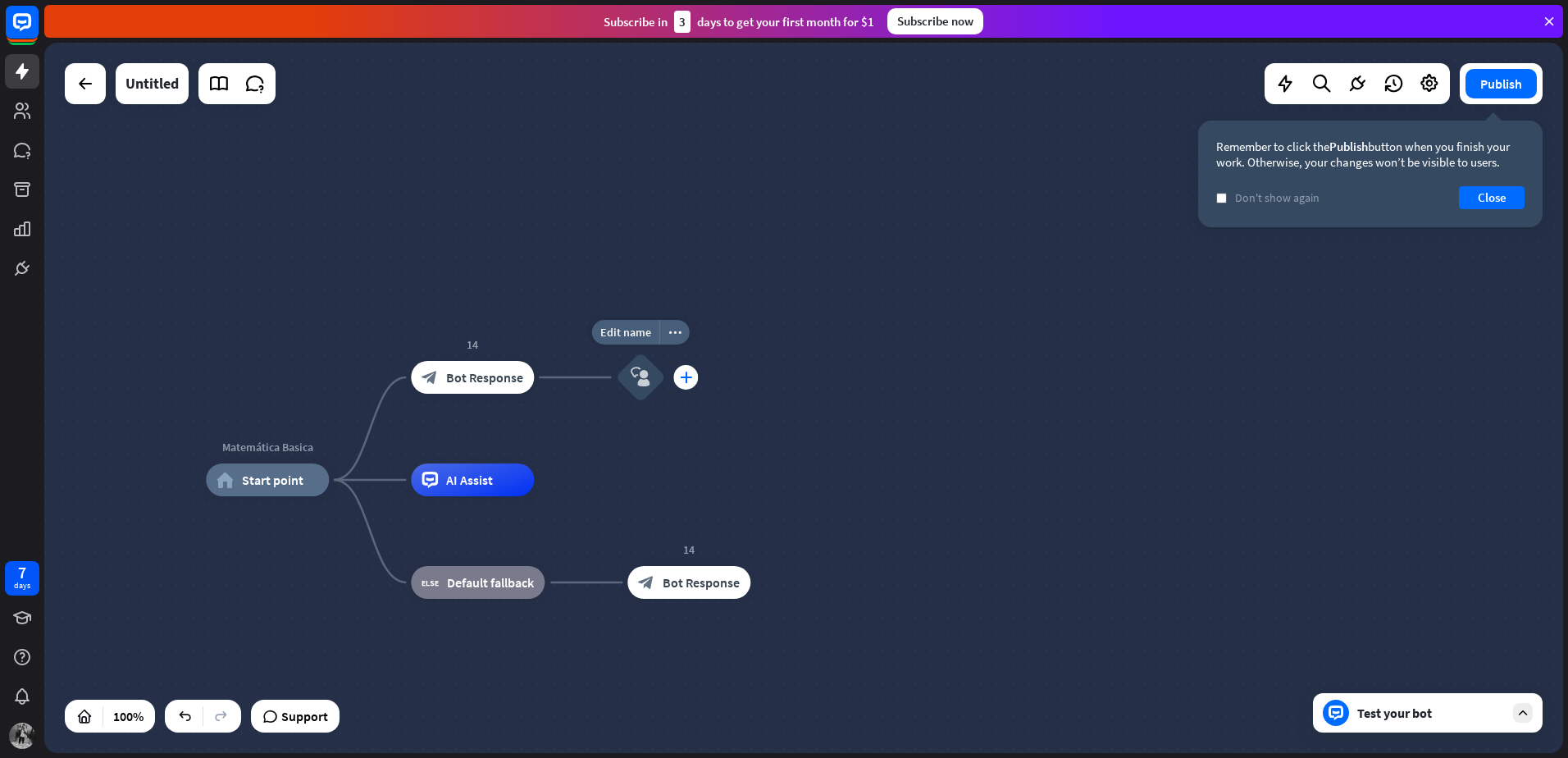
click at [680, 375] on icon "plus" at bounding box center [686, 377] width 12 height 11
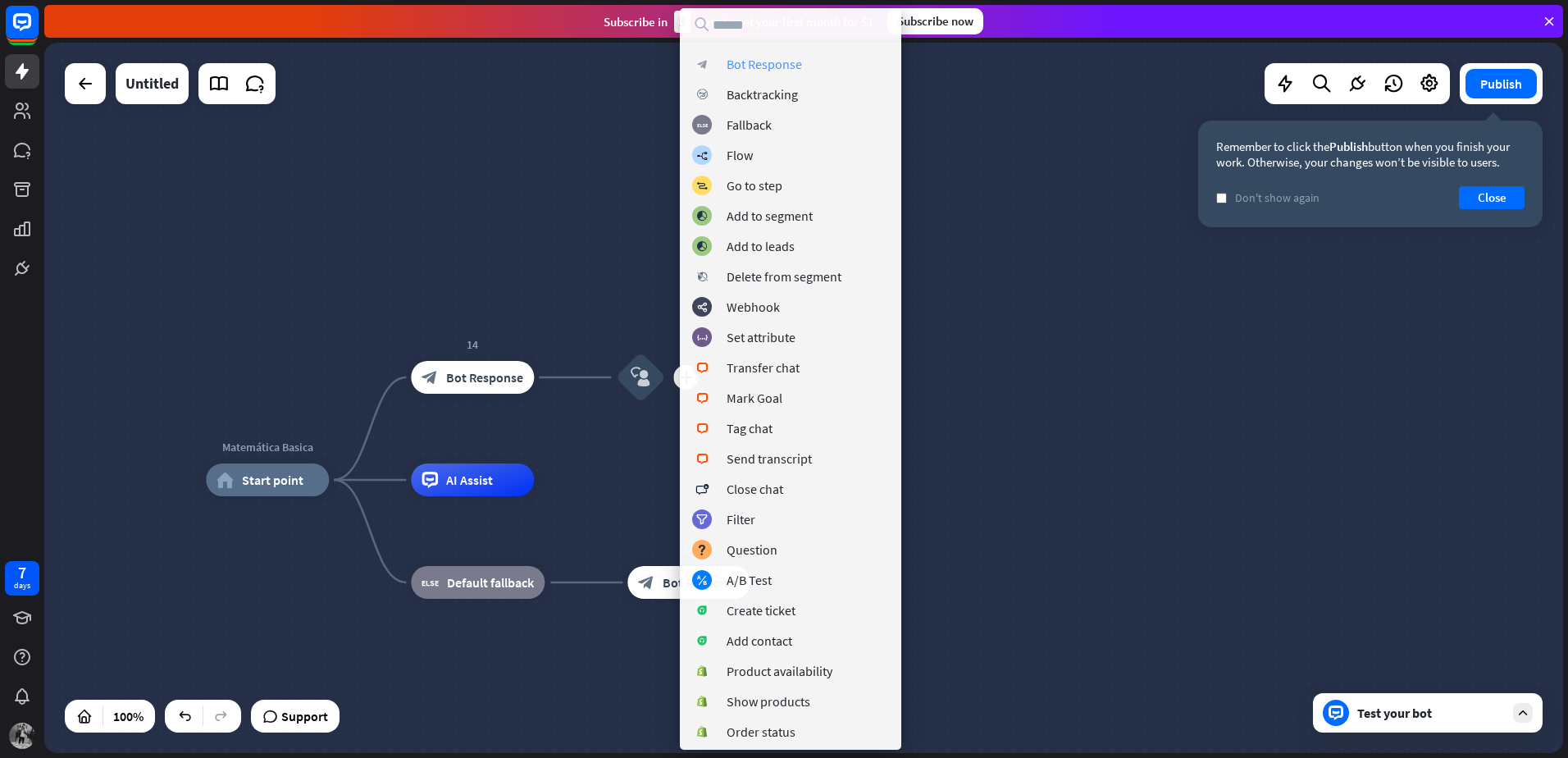
click at [796, 63] on div "Bot Response" at bounding box center [764, 63] width 76 height 16
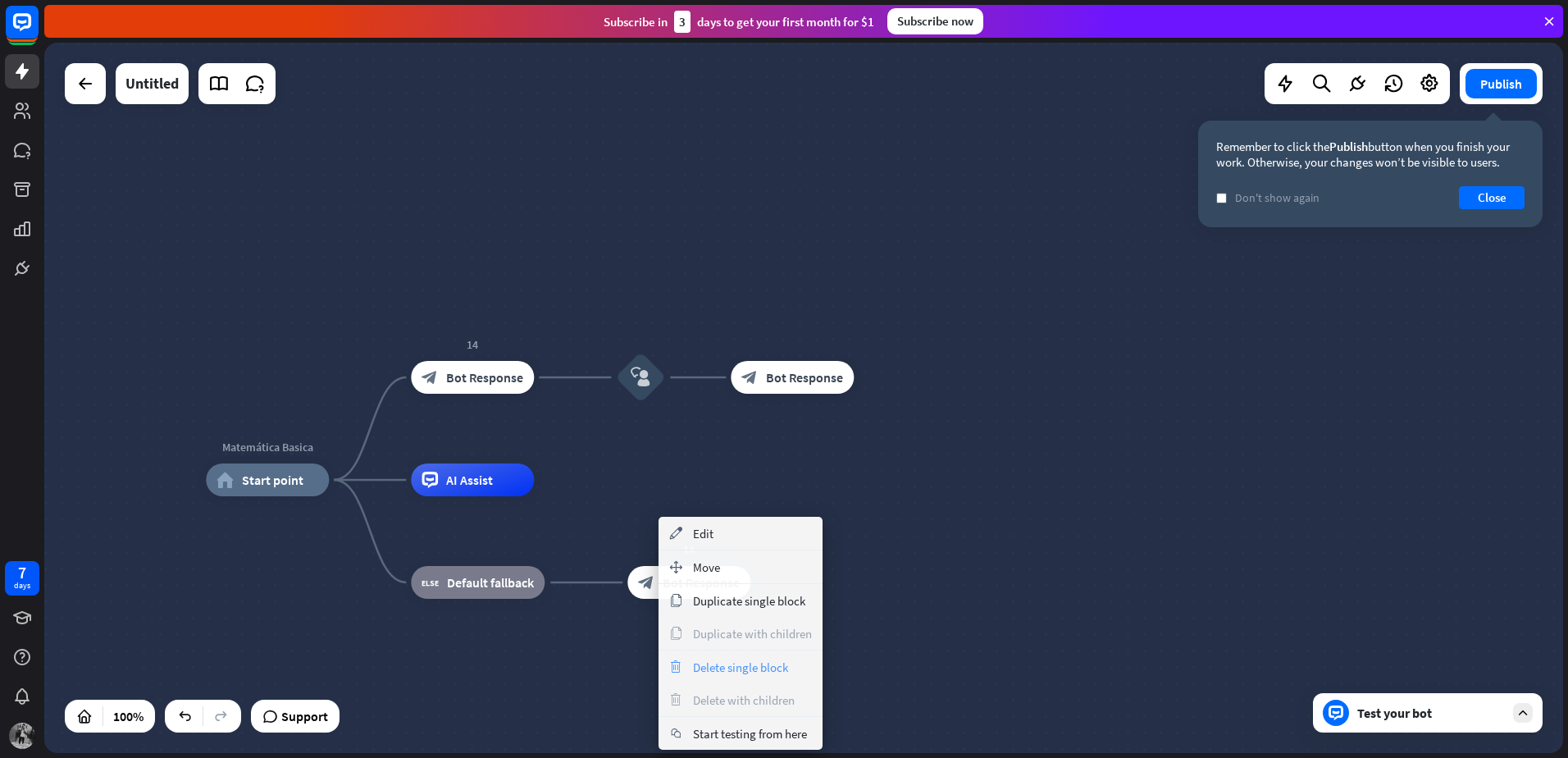
click at [705, 662] on span "Delete single block" at bounding box center [741, 668] width 95 height 15
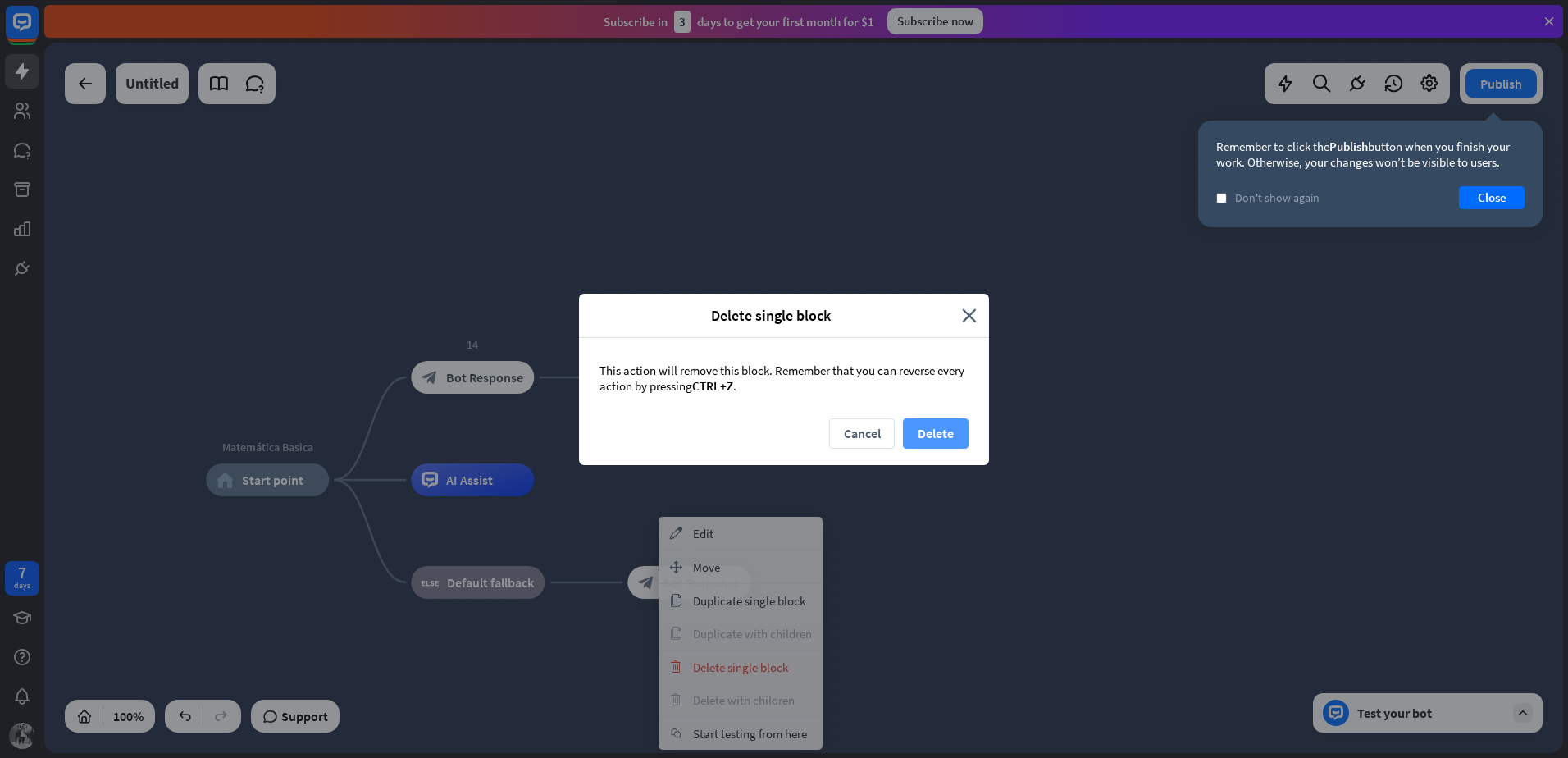
click at [938, 430] on button "Delete" at bounding box center [935, 434] width 66 height 31
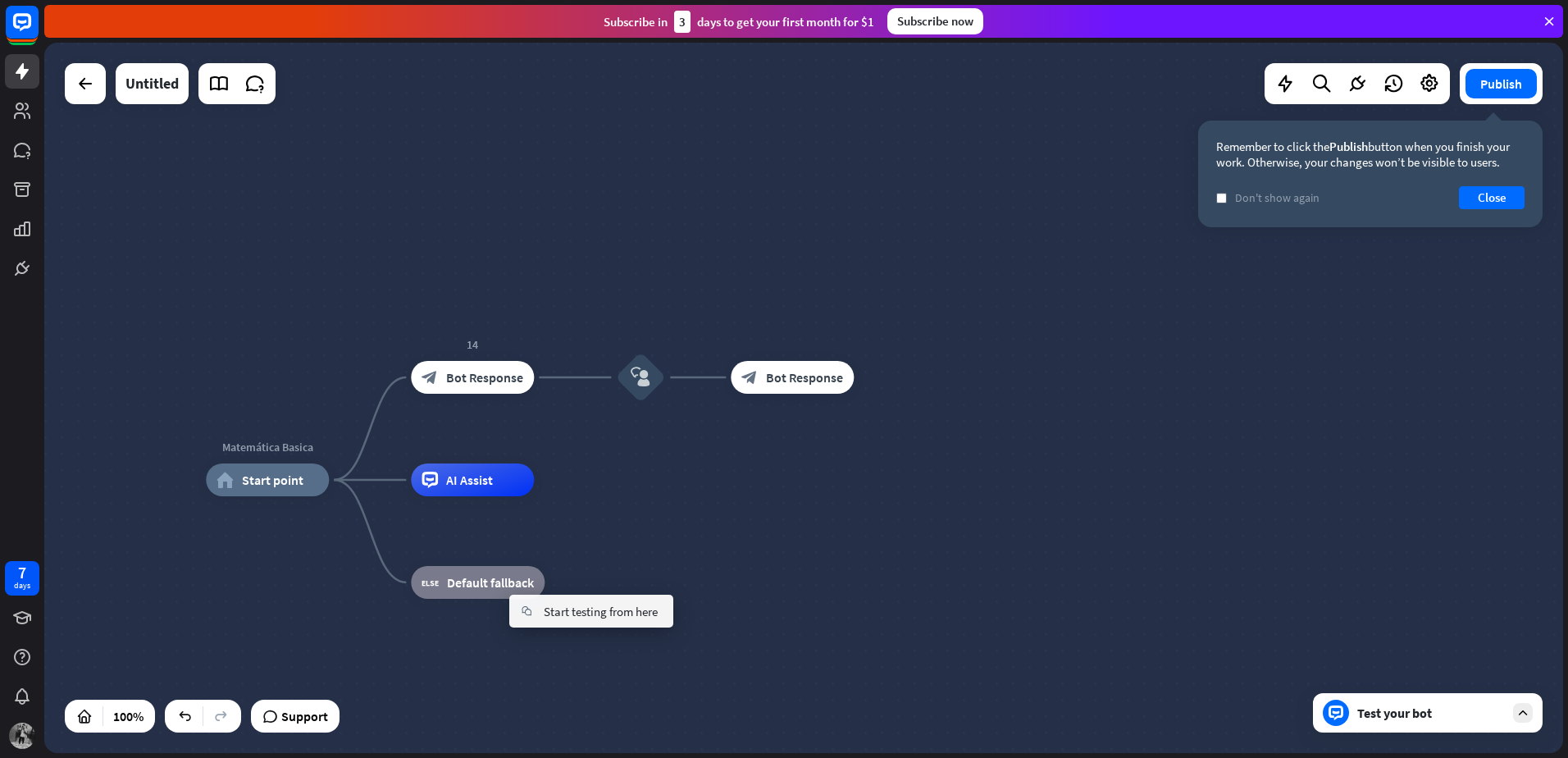
click at [781, 385] on div "block_bot_response Bot Response" at bounding box center [792, 377] width 123 height 32
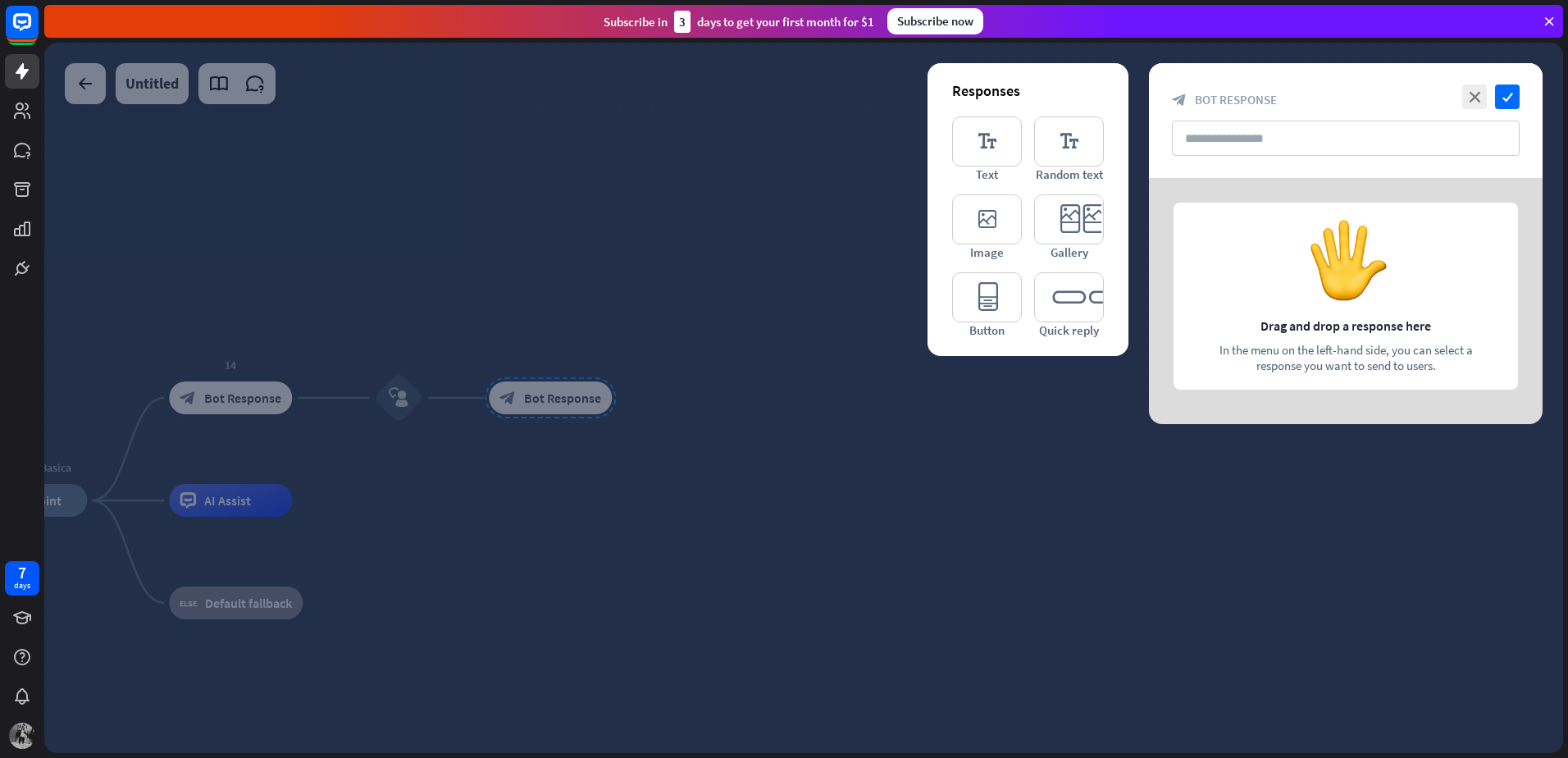
click at [1291, 276] on div at bounding box center [1346, 301] width 394 height 246
click at [1232, 145] on input "text" at bounding box center [1346, 137] width 348 height 35
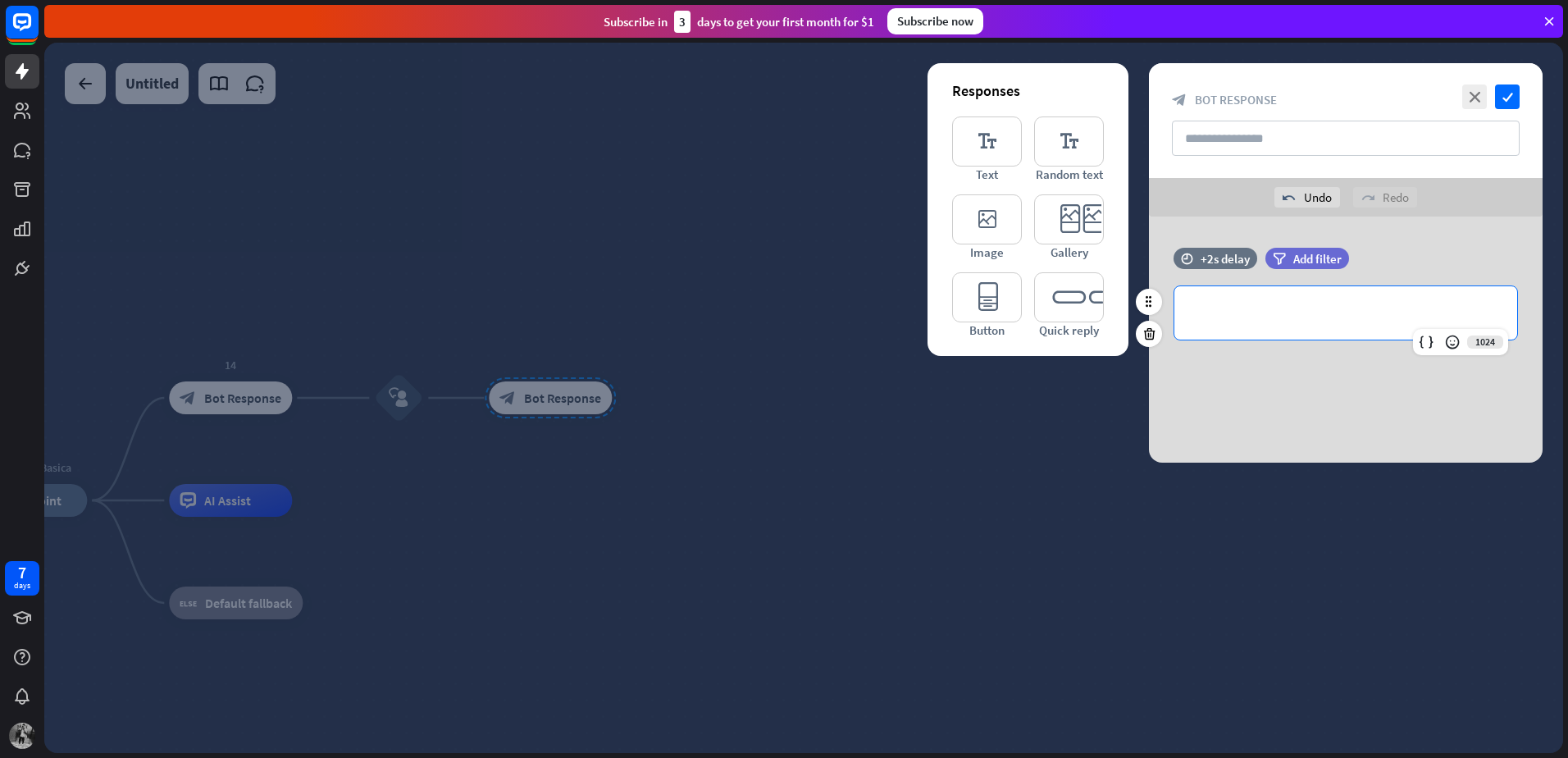
click at [1283, 315] on p "**********" at bounding box center [1346, 313] width 310 height 20
click at [1234, 138] on input "text" at bounding box center [1346, 137] width 348 height 35
click at [1505, 101] on icon "check" at bounding box center [1507, 96] width 25 height 25
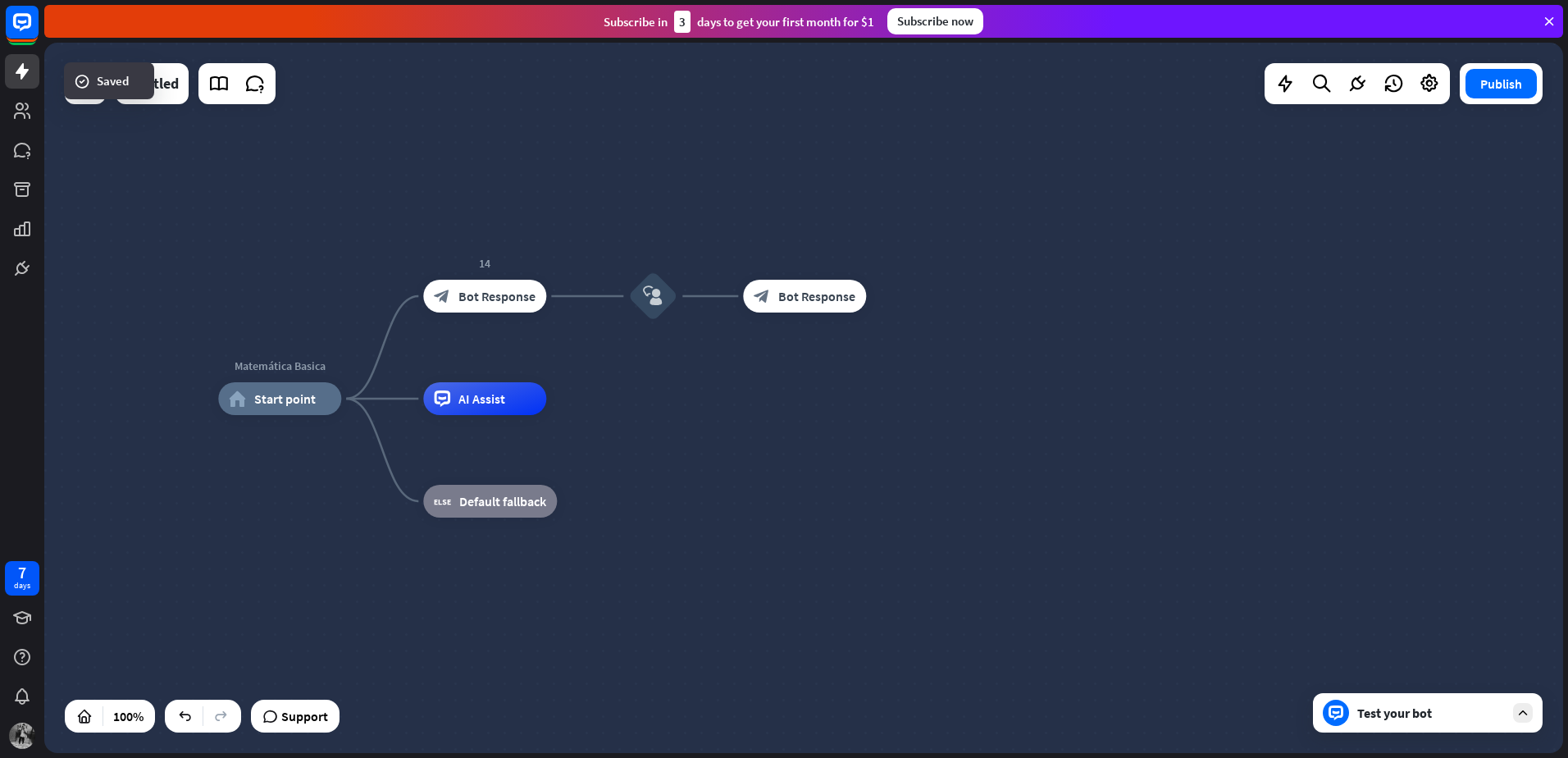
drag, startPoint x: 609, startPoint y: 340, endPoint x: 862, endPoint y: 240, distance: 272.0
click at [862, 240] on div "Matemática Basica home_2 Start point 14 block_bot_response Bot Response block_u…" at bounding box center [804, 397] width 1519 height 710
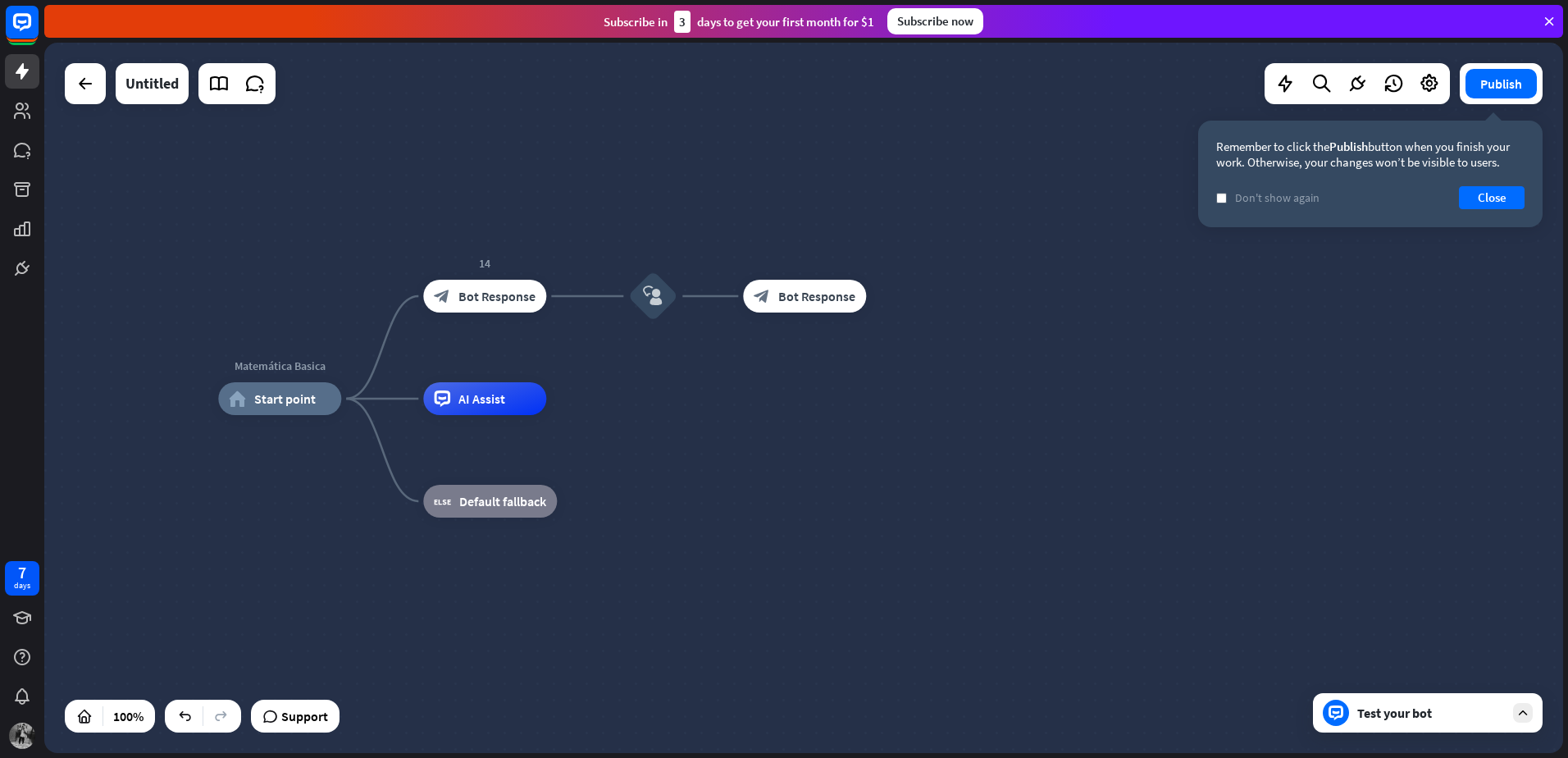
click at [1369, 715] on div "Test your bot" at bounding box center [1430, 713] width 147 height 16
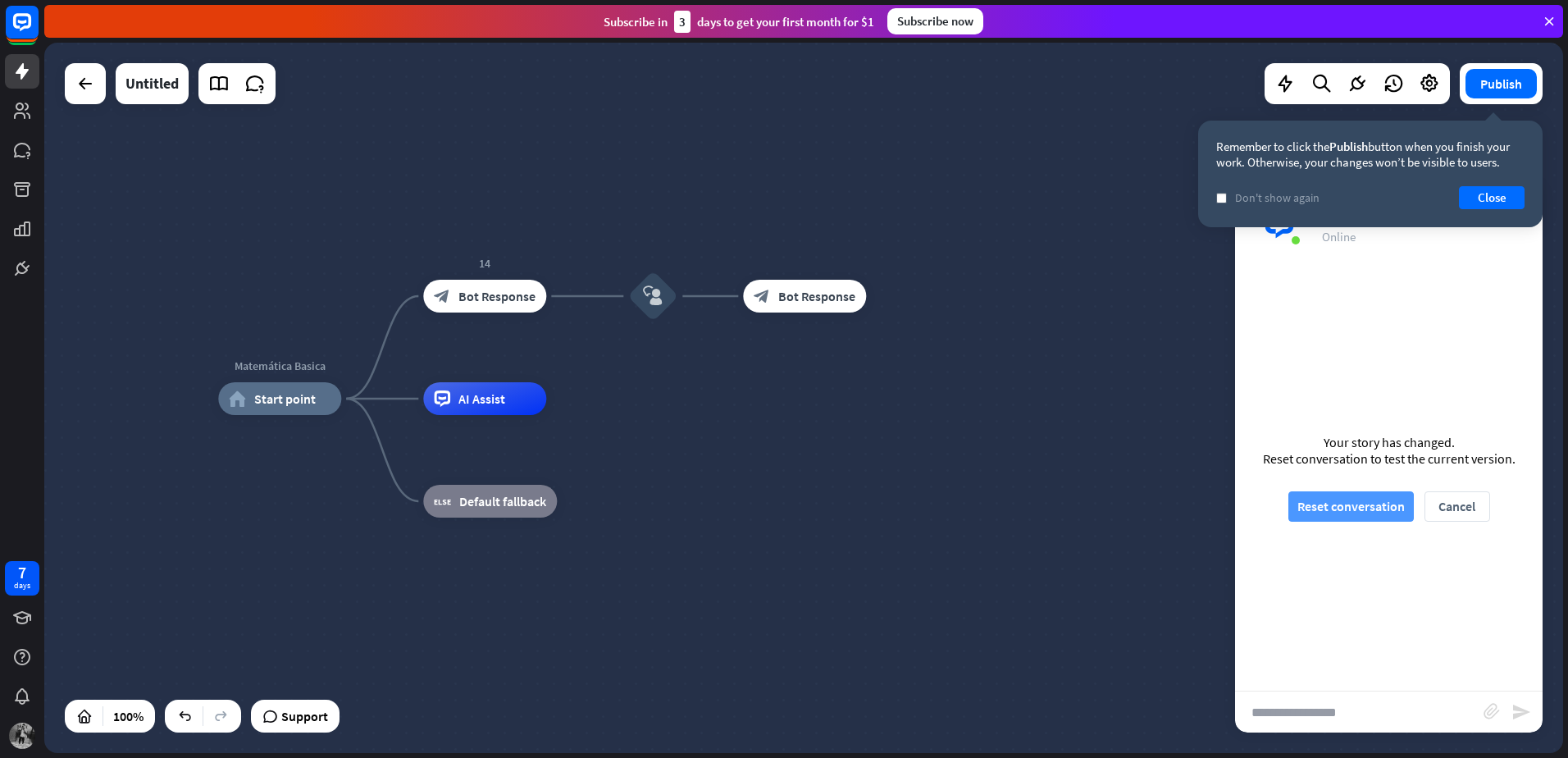
click at [1352, 493] on button "Reset conversation" at bounding box center [1351, 506] width 125 height 31
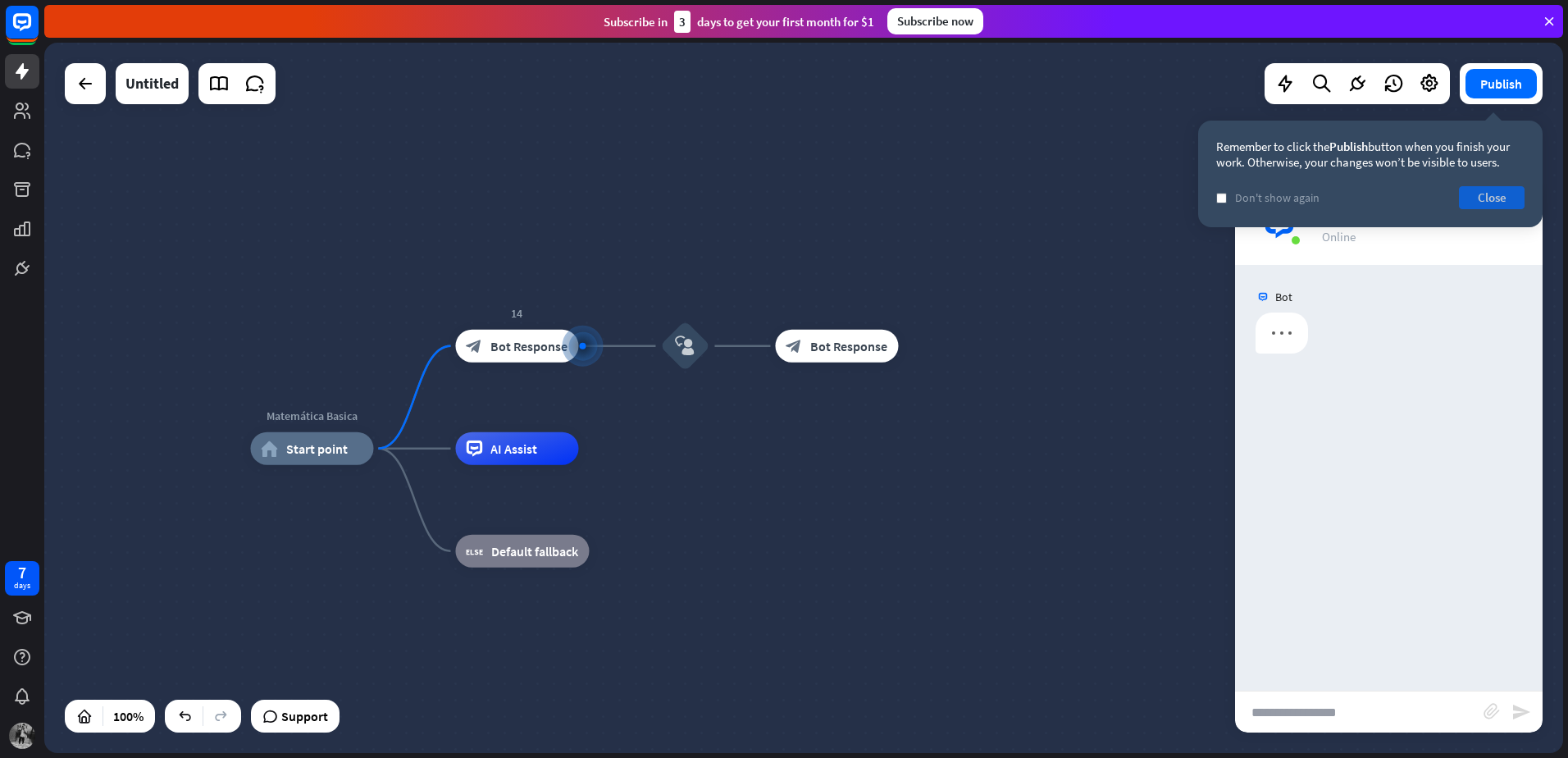
click at [1496, 191] on button "Close" at bounding box center [1491, 197] width 66 height 23
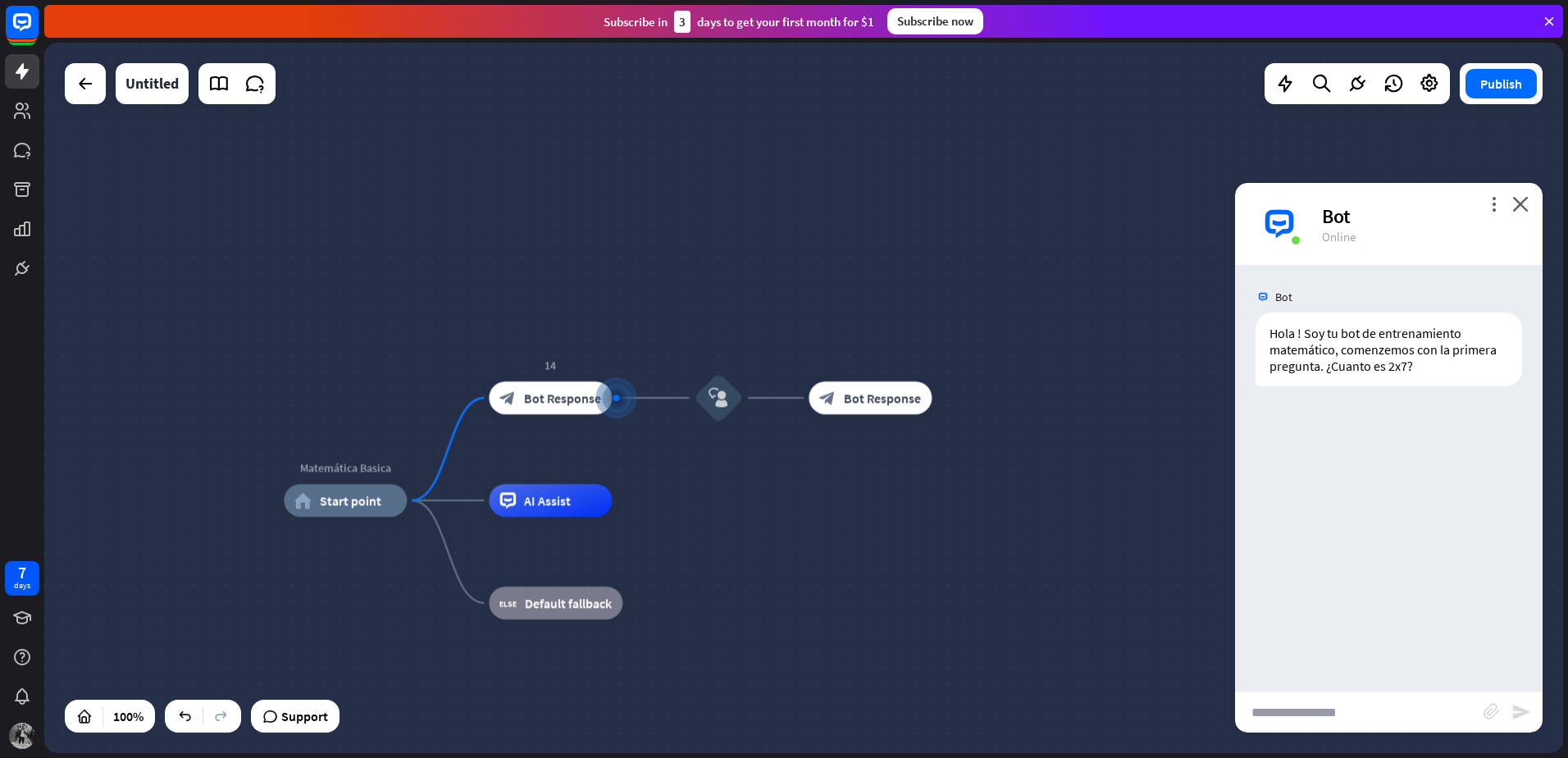
click at [1318, 706] on input "text" at bounding box center [1359, 712] width 249 height 41
type input "**"
click at [1518, 712] on icon "send" at bounding box center [1520, 712] width 20 height 20
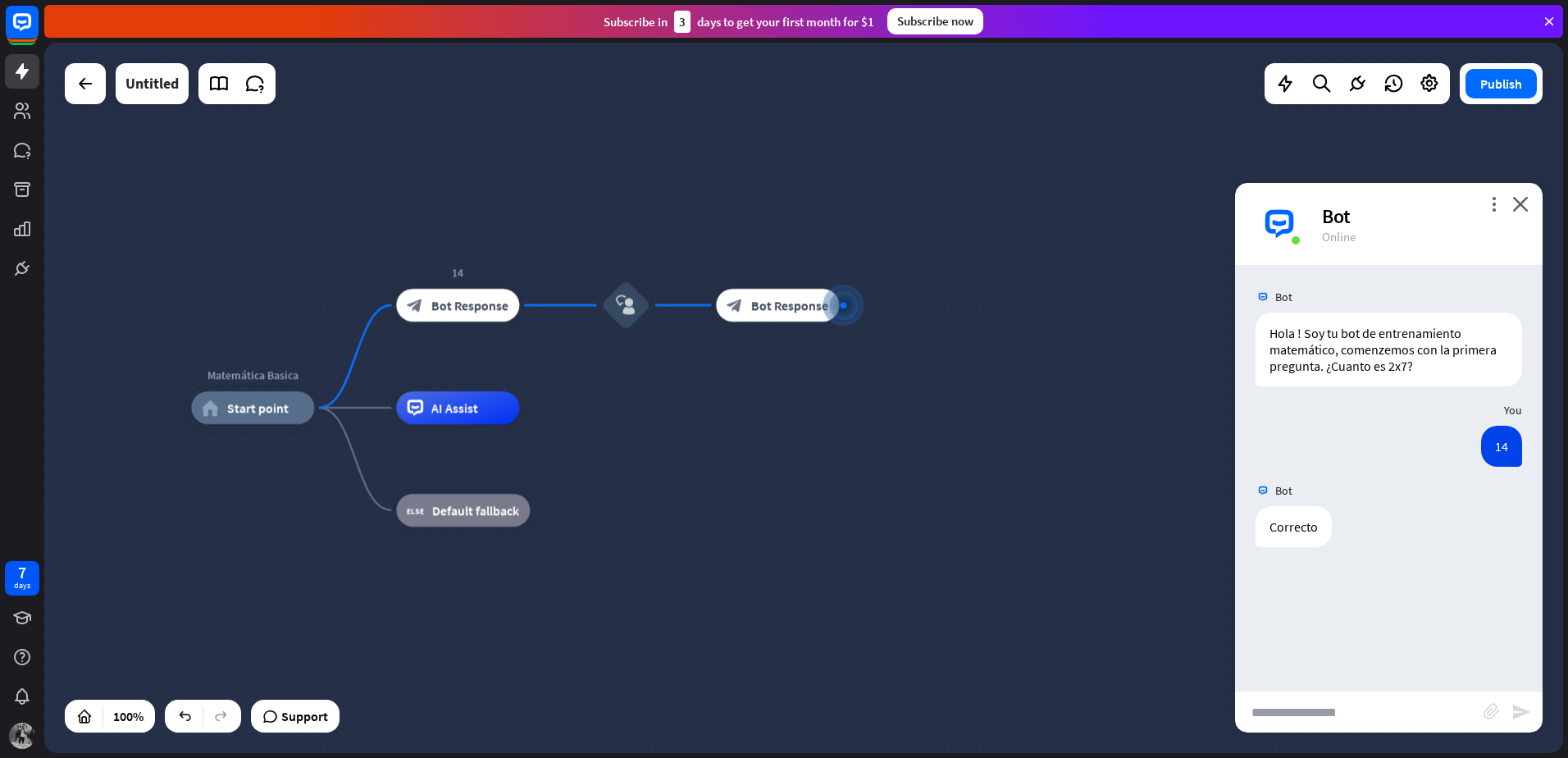
drag, startPoint x: 599, startPoint y: 514, endPoint x: 827, endPoint y: 422, distance: 245.9
click at [827, 422] on div "Matemática Basica home_2 Start point 14 block_bot_response Bot Response block_u…" at bounding box center [950, 762] width 1519 height 710
click at [1526, 211] on icon "close" at bounding box center [1519, 204] width 16 height 15
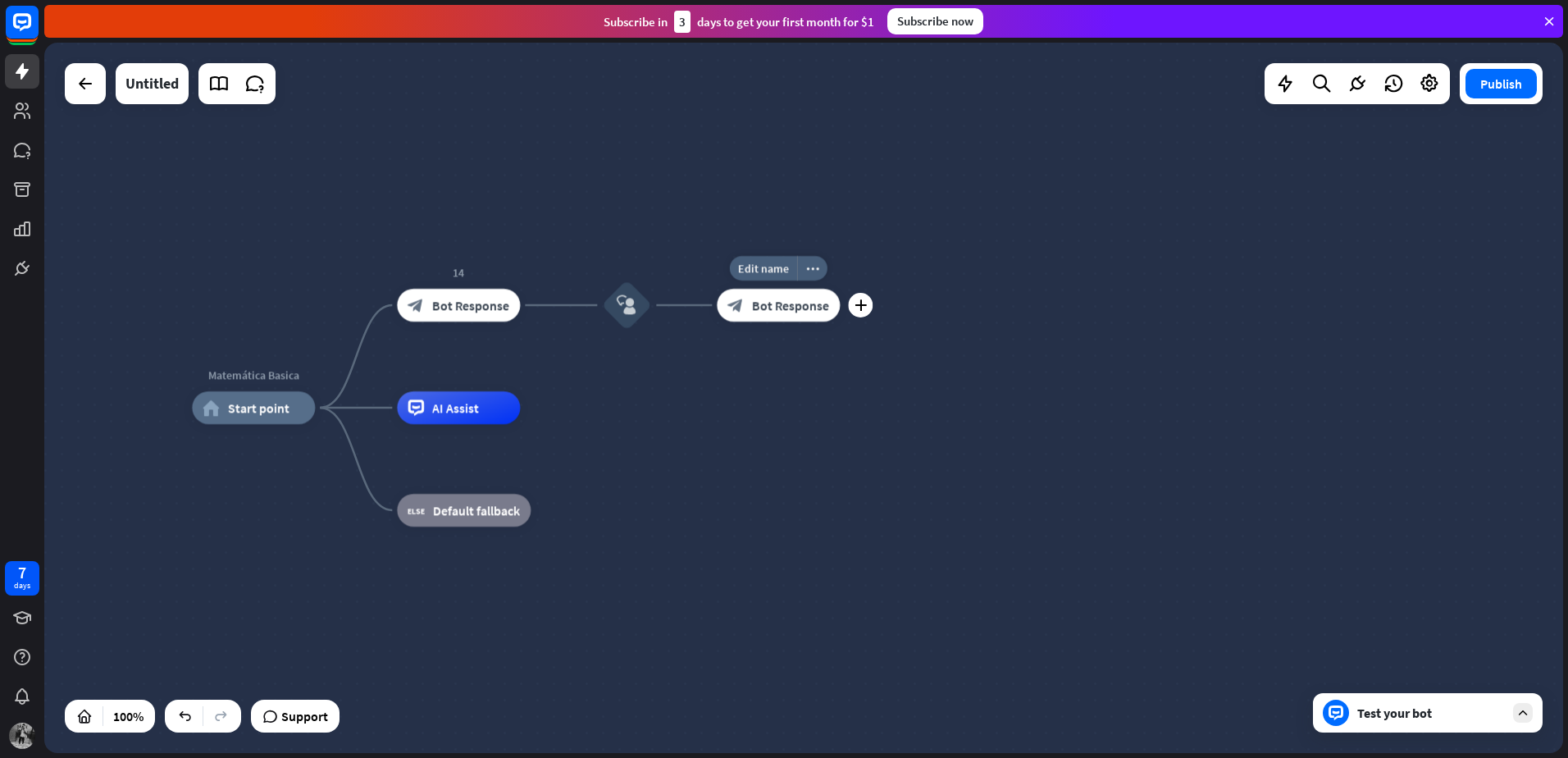
click at [761, 310] on span "Bot Response" at bounding box center [790, 304] width 77 height 16
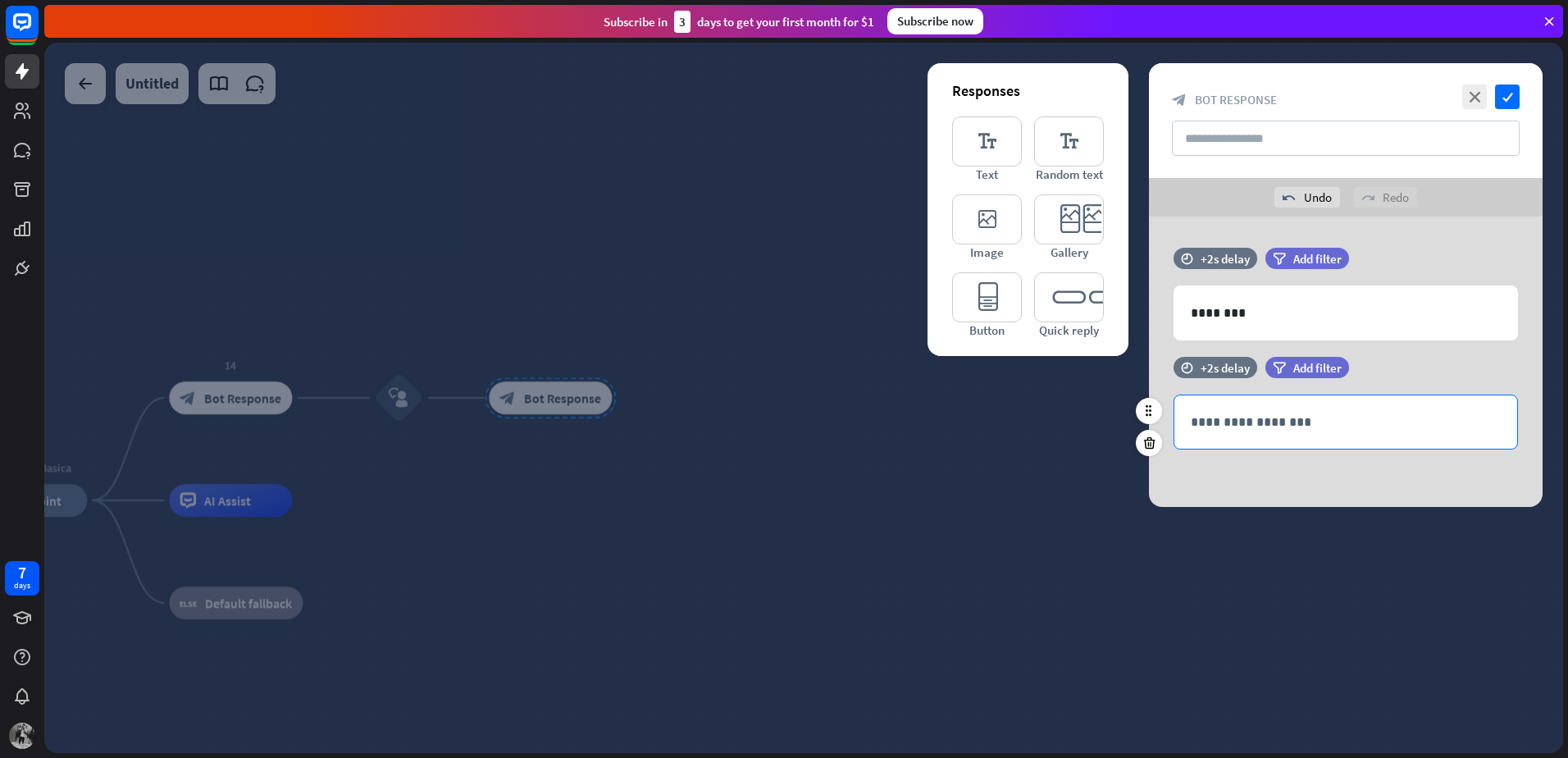
click at [1288, 423] on p "**********" at bounding box center [1346, 422] width 310 height 20
click at [1147, 442] on icon at bounding box center [1149, 443] width 15 height 14
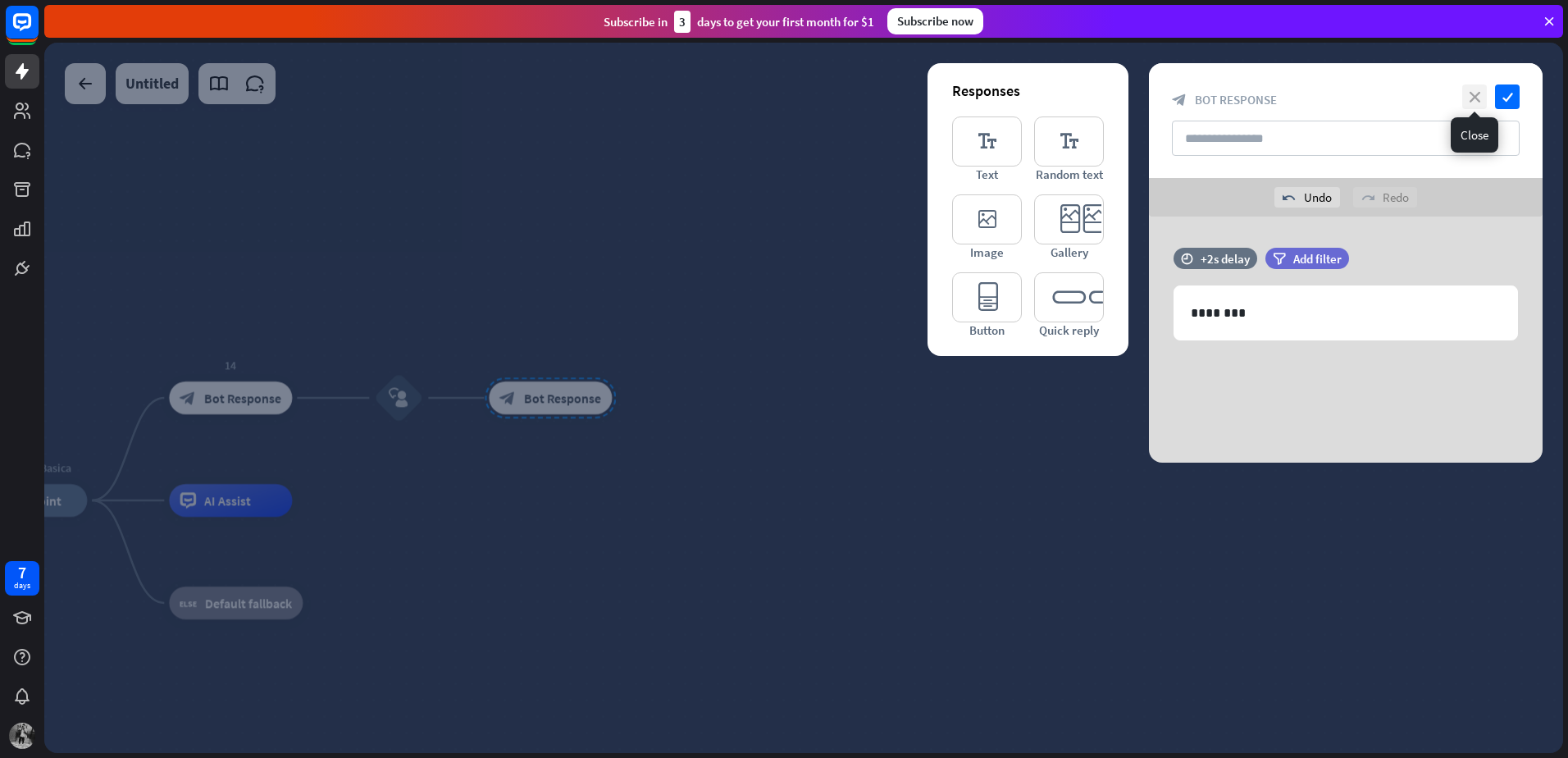
click at [1484, 90] on icon "close" at bounding box center [1474, 96] width 25 height 25
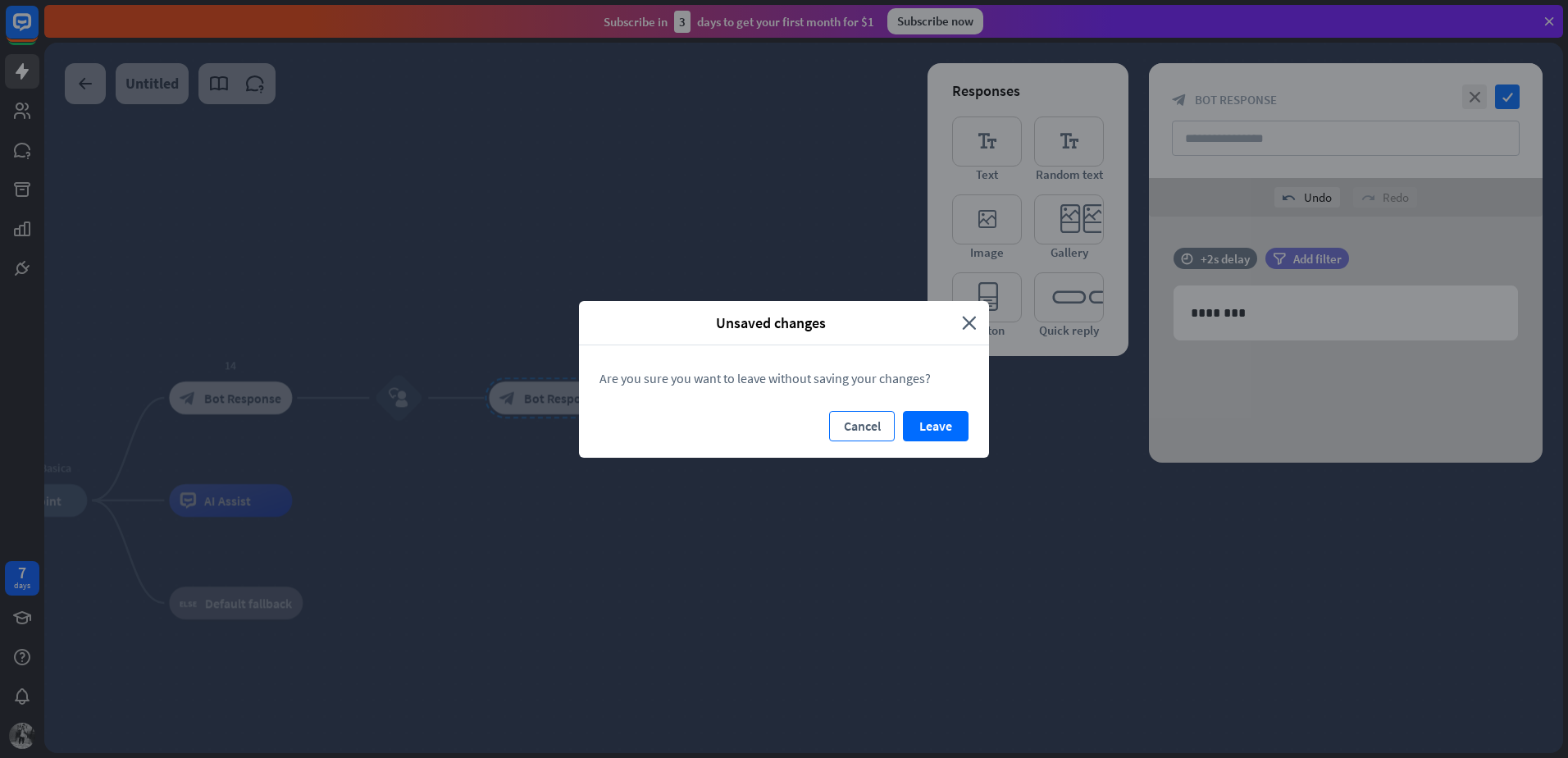
drag, startPoint x: 864, startPoint y: 422, endPoint x: 880, endPoint y: 423, distance: 16.0
click at [880, 423] on button "Cancel" at bounding box center [862, 426] width 66 height 31
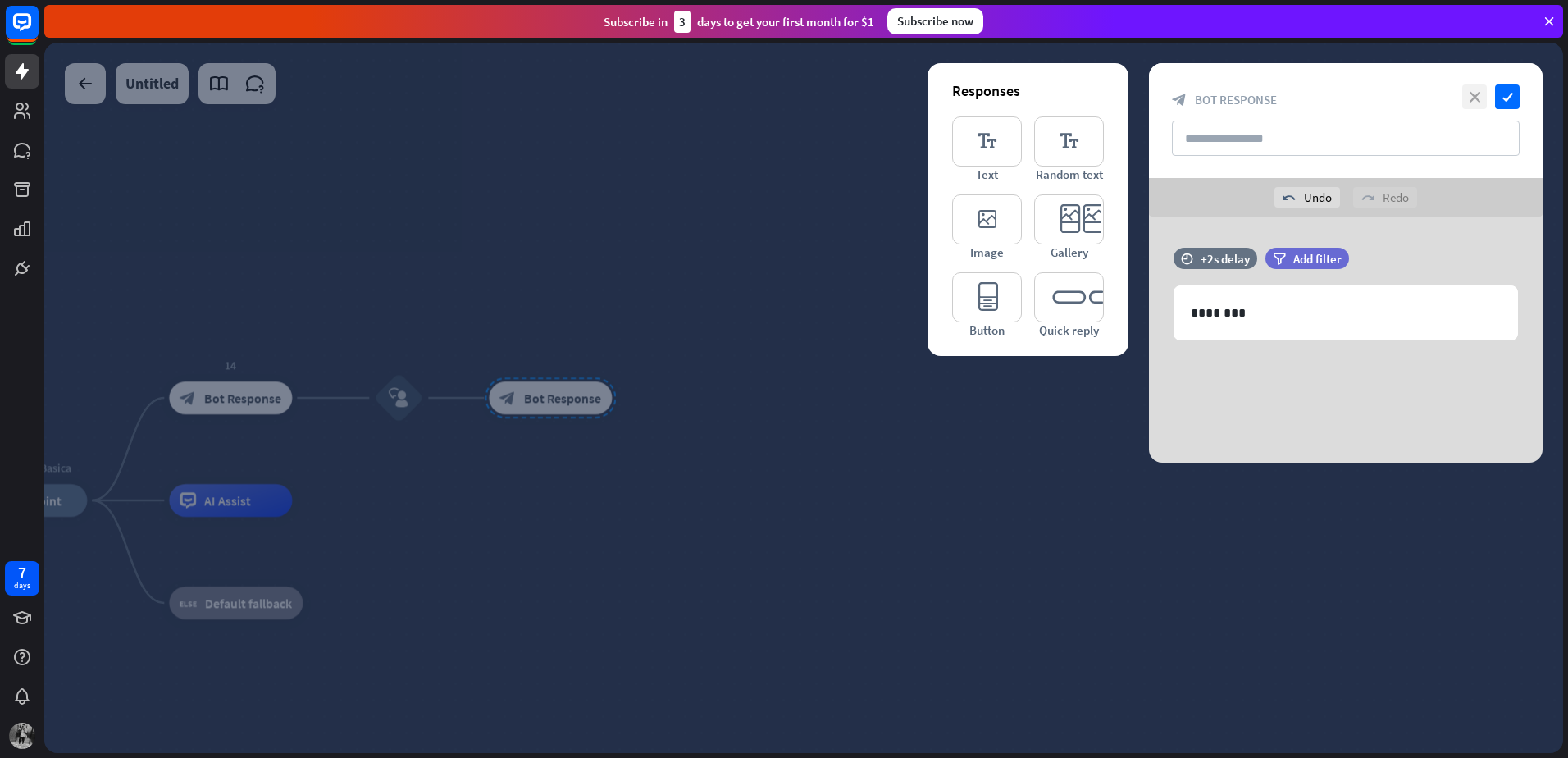
click at [1465, 108] on icon "close" at bounding box center [1474, 96] width 25 height 25
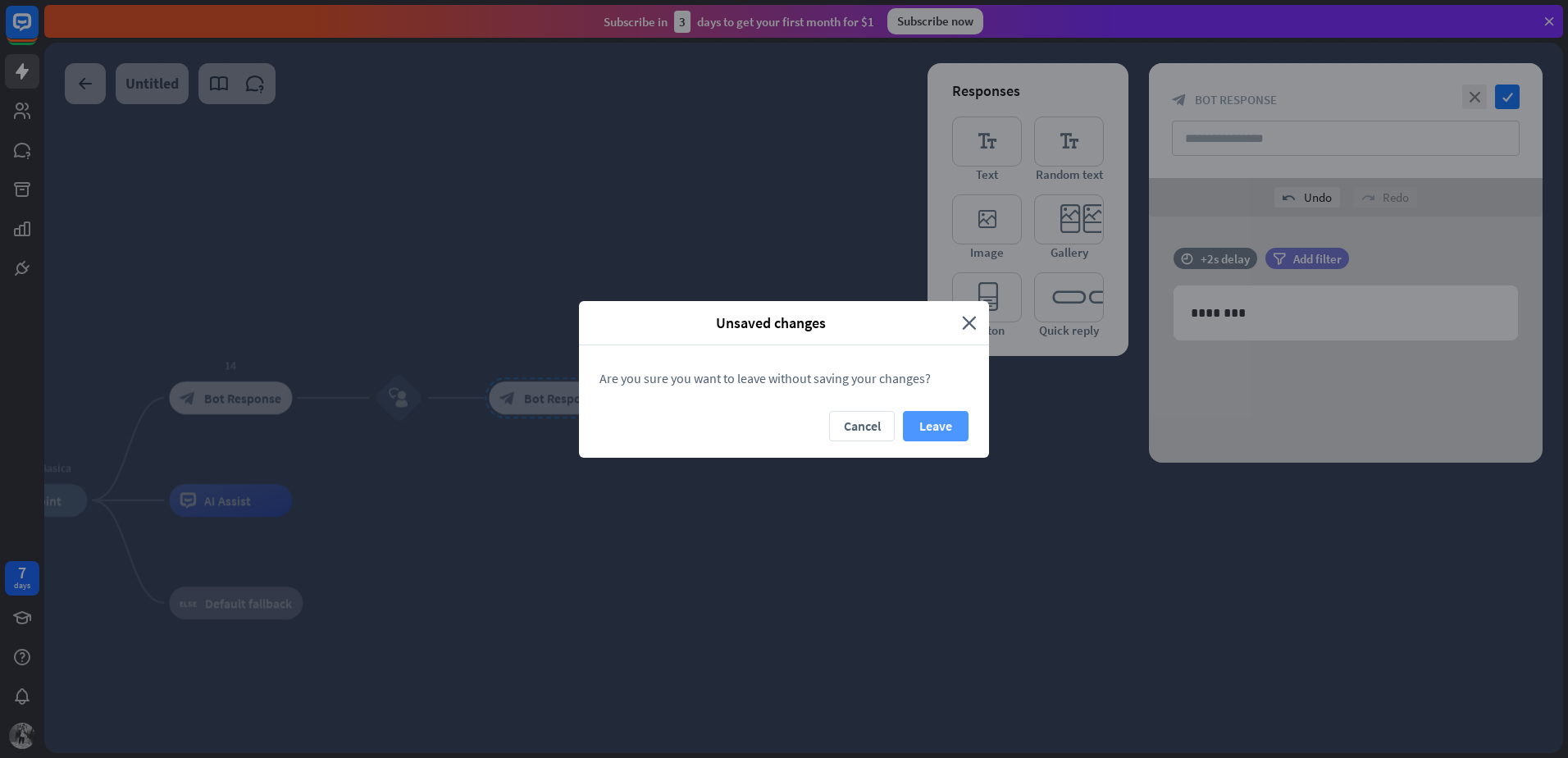
click at [951, 424] on button "Leave" at bounding box center [935, 426] width 66 height 31
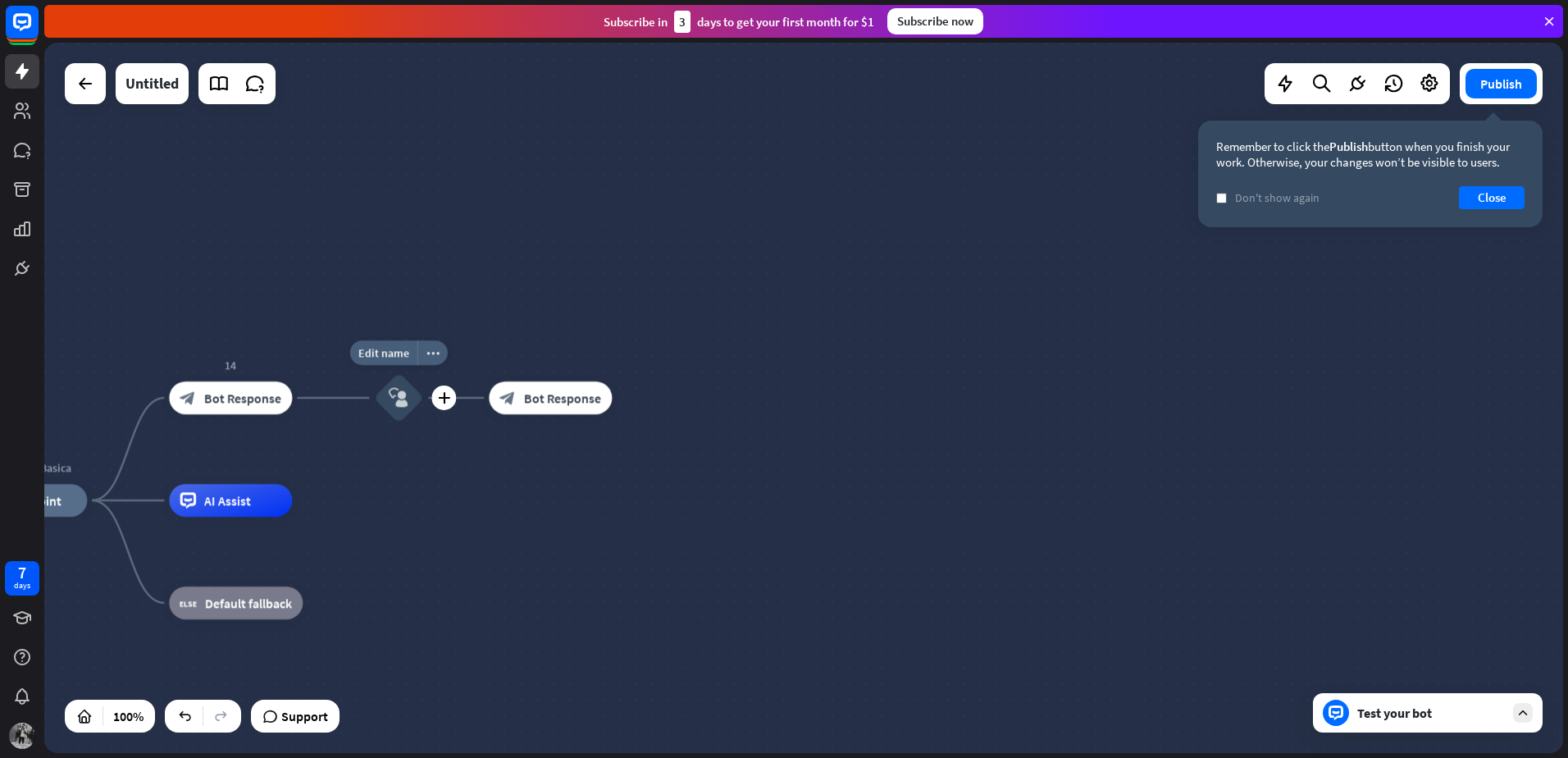
click at [399, 408] on div "block_user_input" at bounding box center [399, 398] width 49 height 49
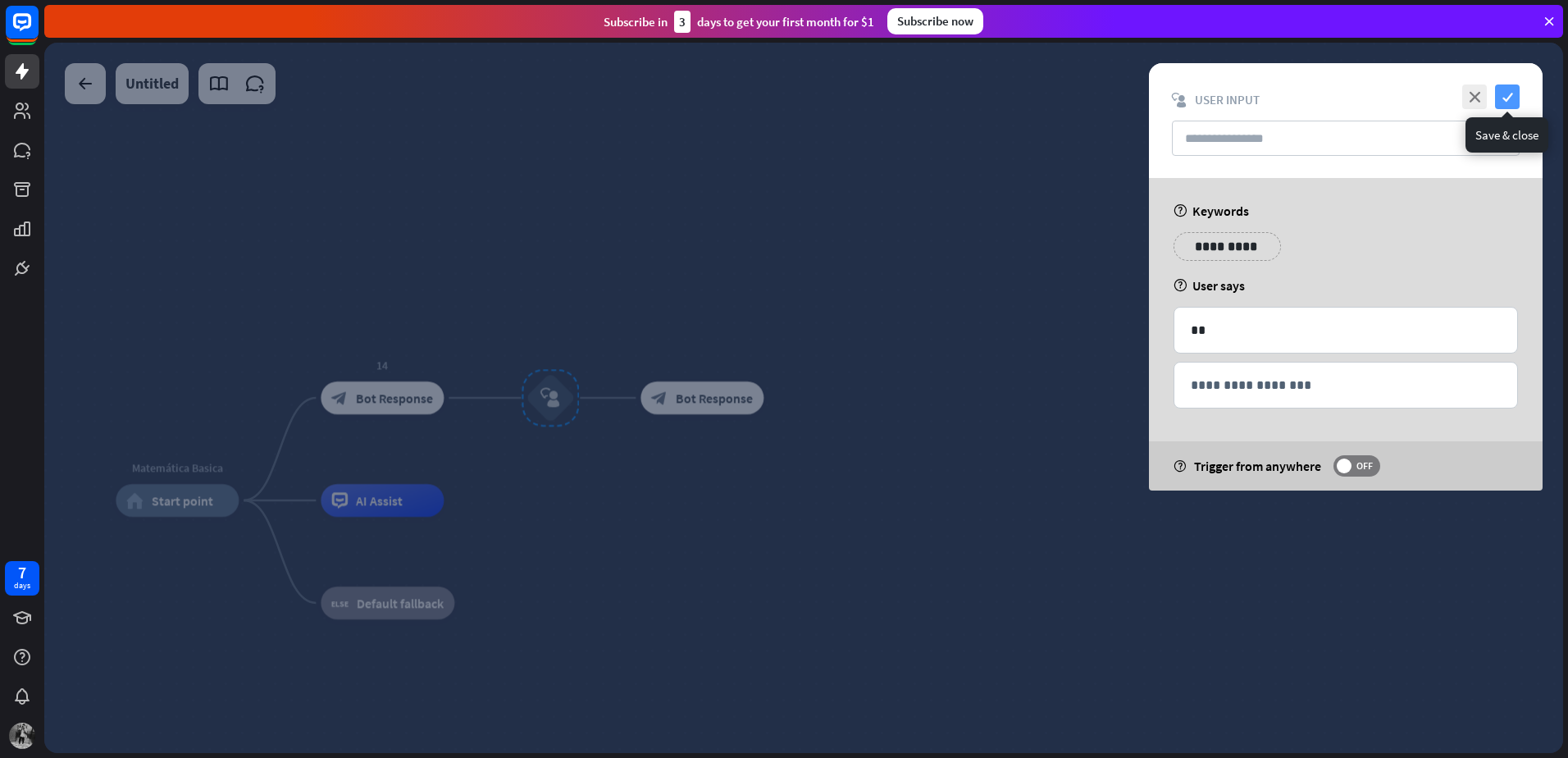
drag, startPoint x: 1526, startPoint y: 74, endPoint x: 1502, endPoint y: 96, distance: 32.6
click at [1502, 96] on div "close check block_user_input User Input" at bounding box center [1346, 120] width 394 height 115
click at [1502, 96] on icon "check" at bounding box center [1507, 96] width 25 height 25
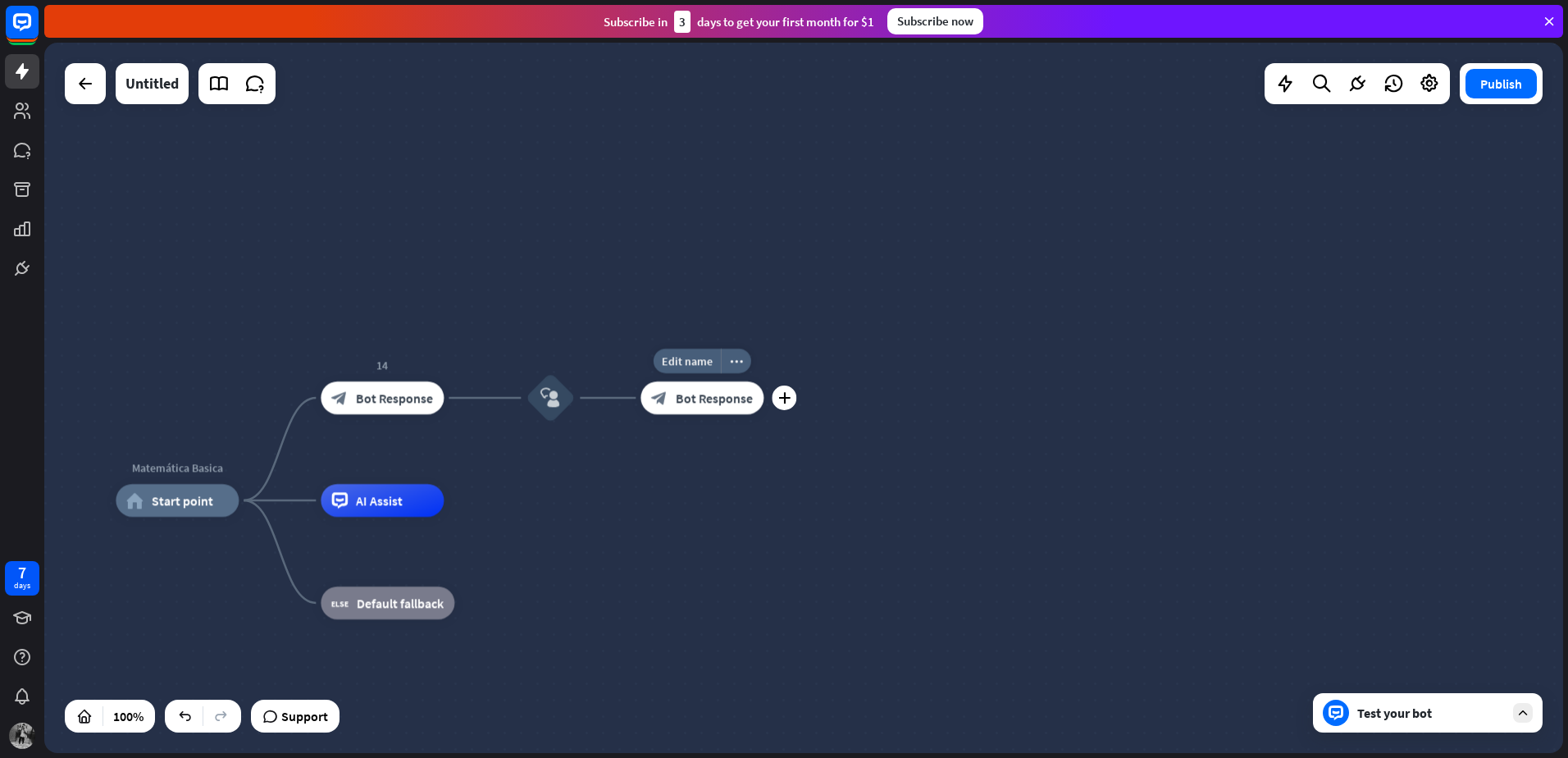
click at [735, 403] on span "Bot Response" at bounding box center [714, 397] width 77 height 16
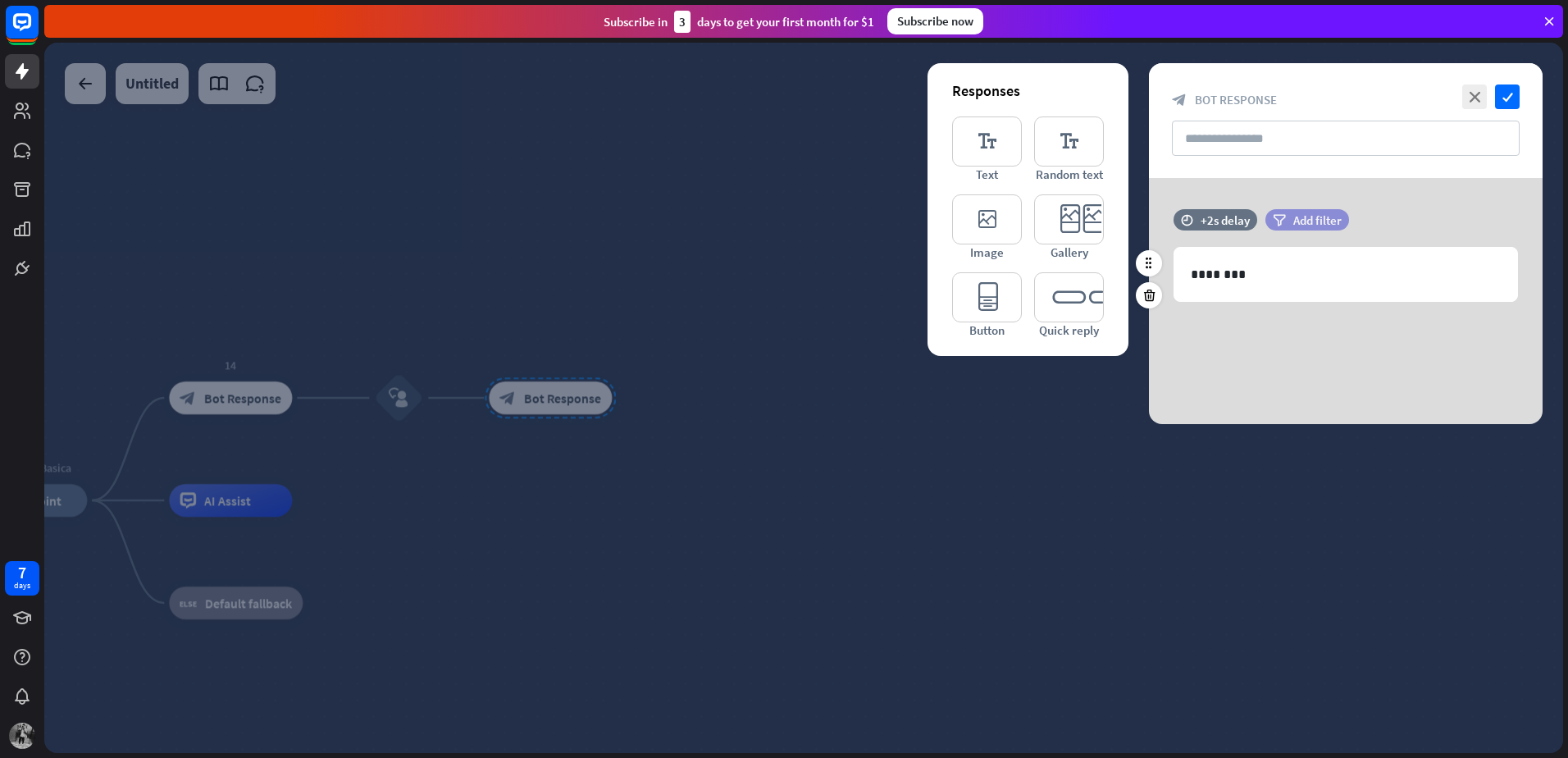
click at [1279, 217] on icon "filter" at bounding box center [1278, 220] width 13 height 12
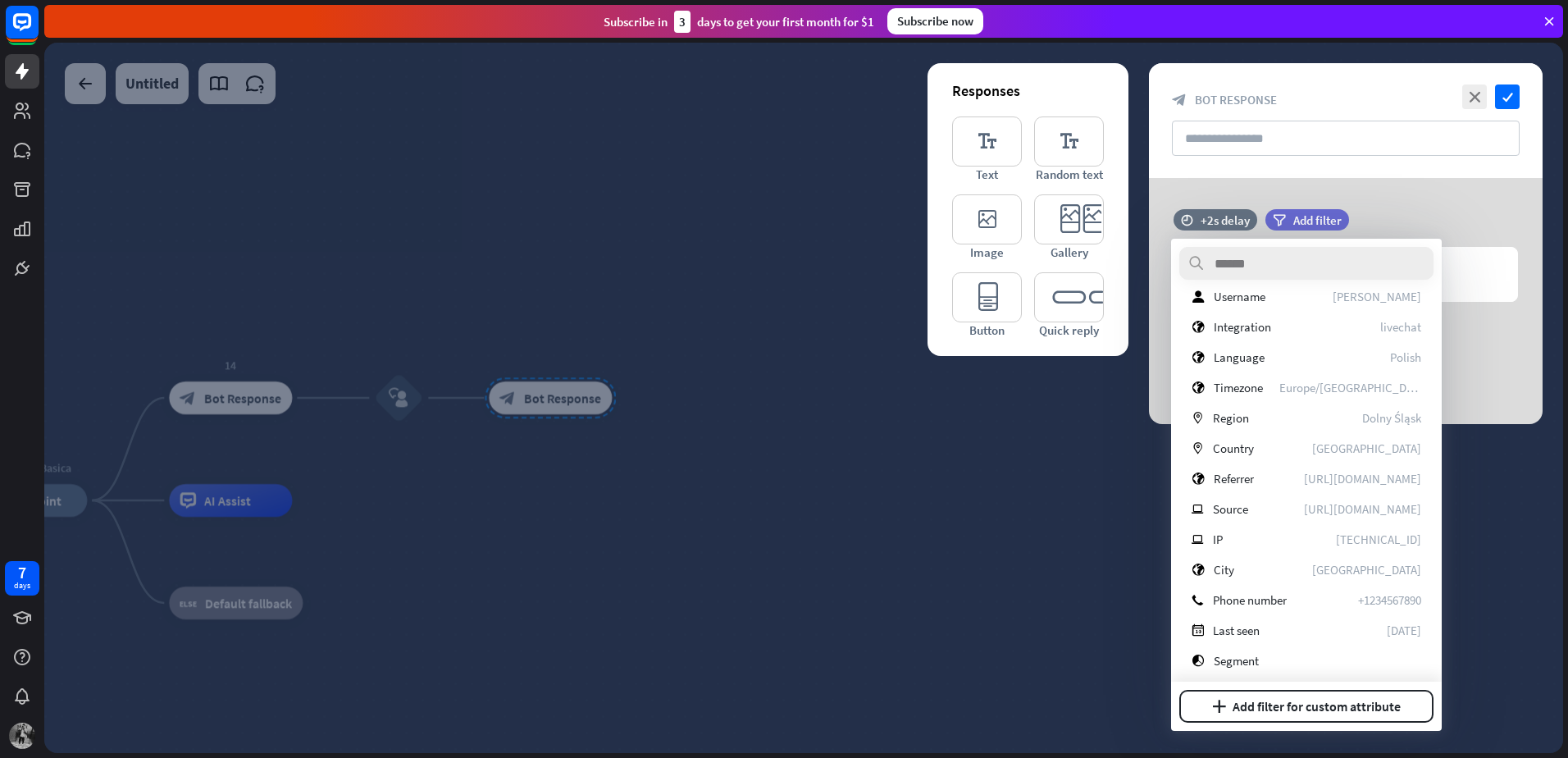
scroll to position [230, 0]
click at [1308, 195] on div "time +2s delay filter Add filter 1016 ********" at bounding box center [1346, 301] width 394 height 246
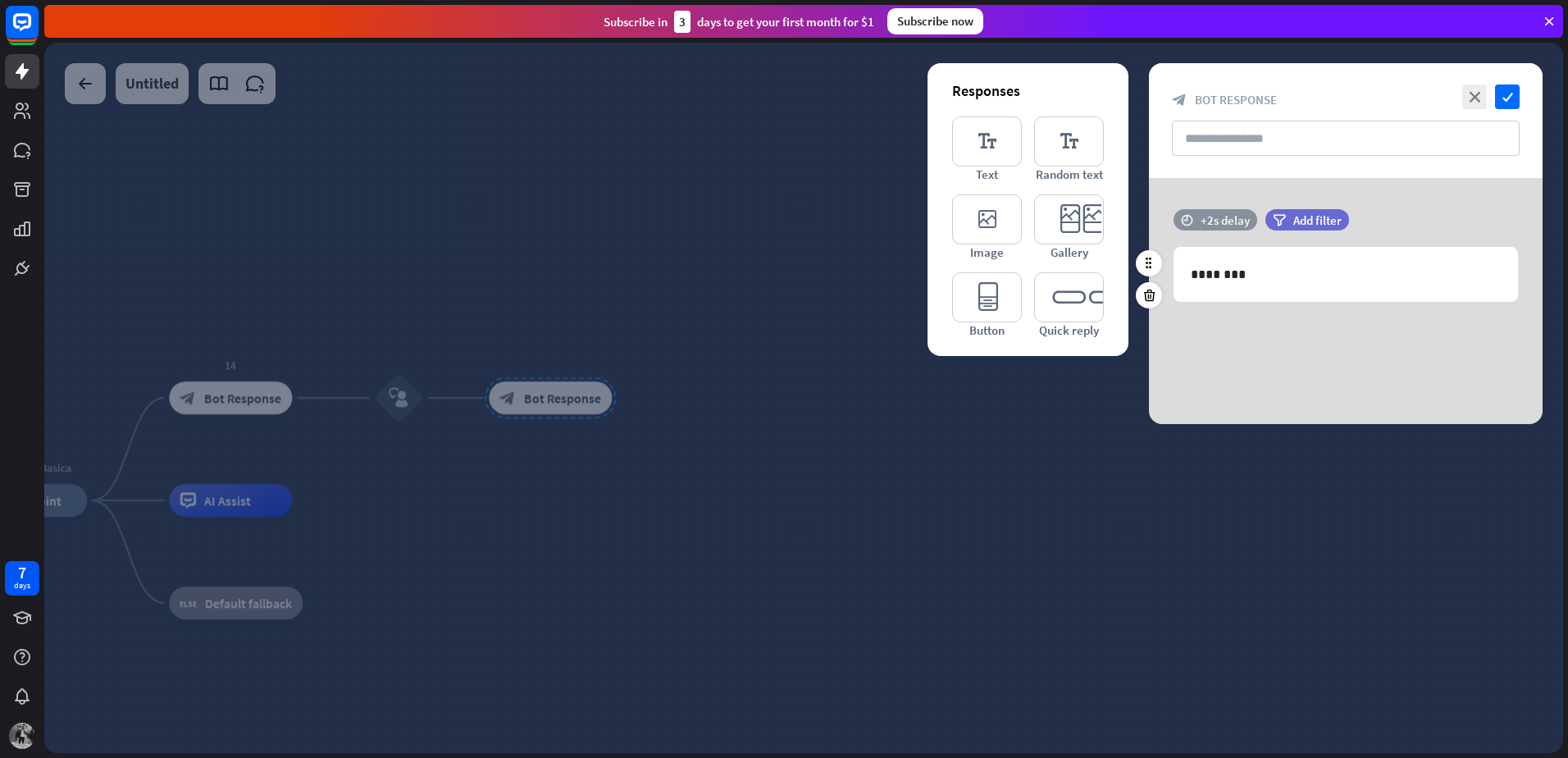
click at [1218, 221] on div "+2s delay" at bounding box center [1225, 220] width 49 height 15
click at [1245, 220] on div at bounding box center [1251, 220] width 50 height 5
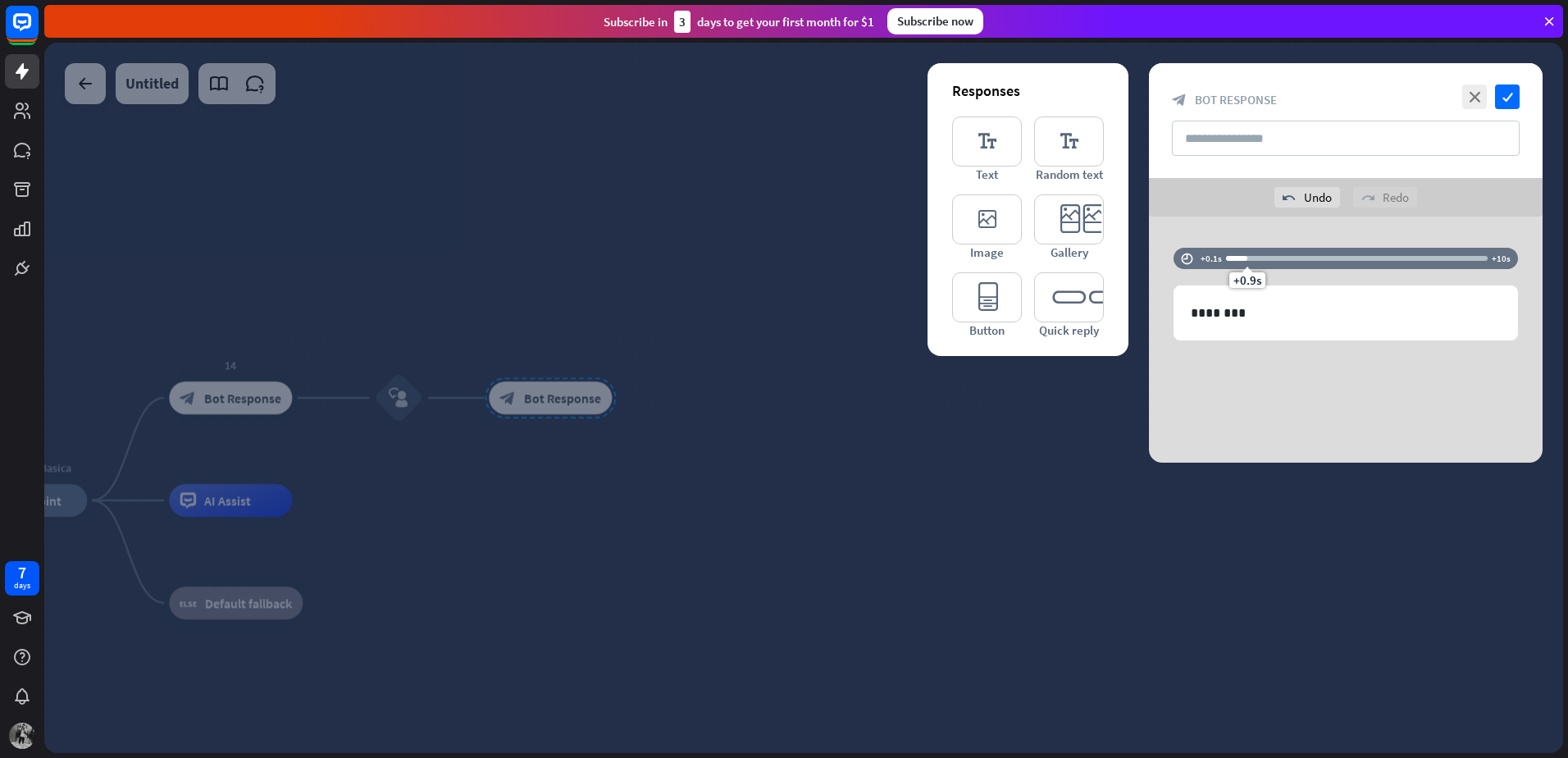
click at [1234, 211] on div "undo Undo redo Redo" at bounding box center [1346, 197] width 394 height 38
click at [1087, 402] on div at bounding box center [804, 397] width 1519 height 710
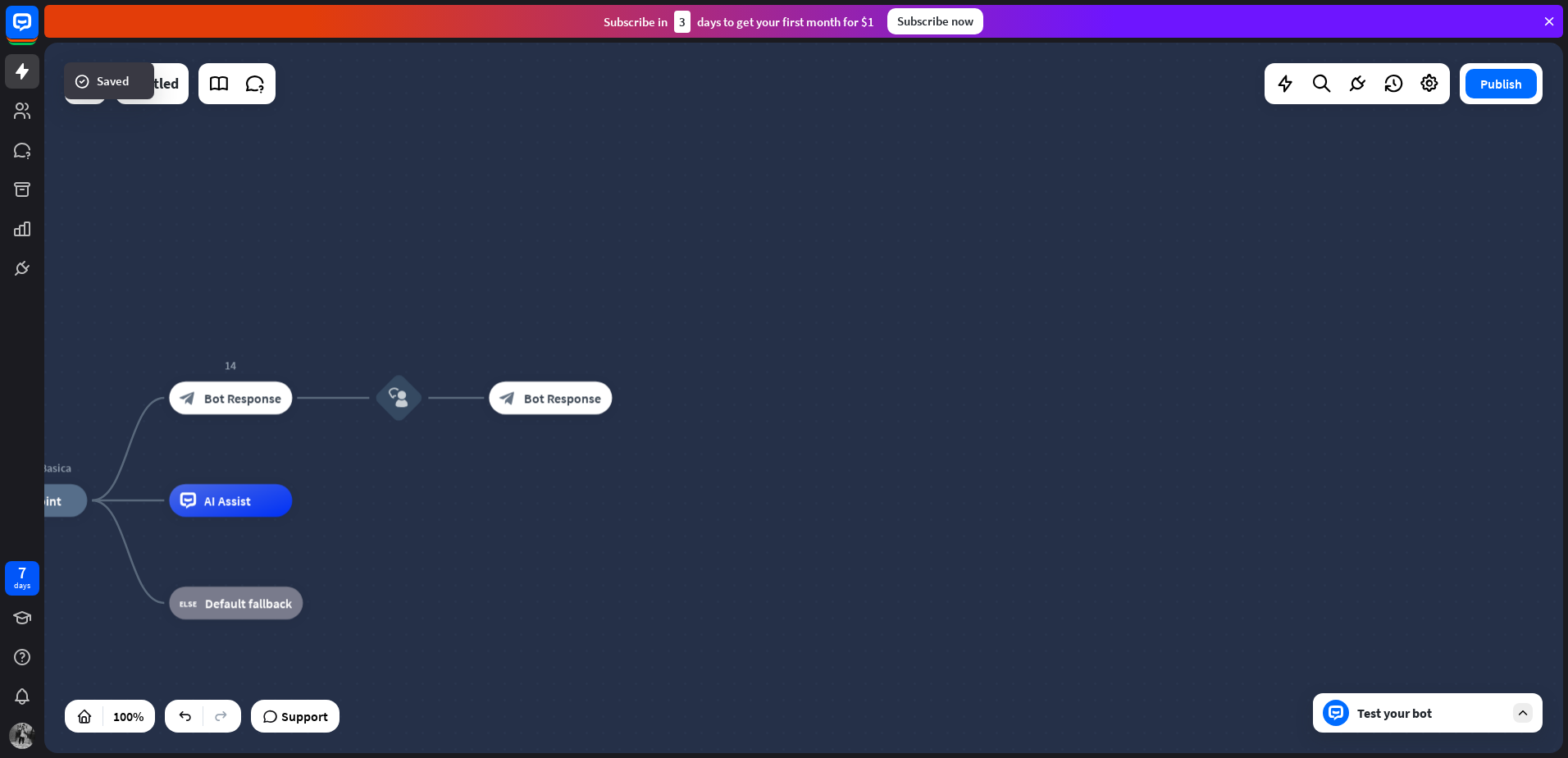
click at [1006, 434] on div at bounding box center [804, 397] width 1519 height 710
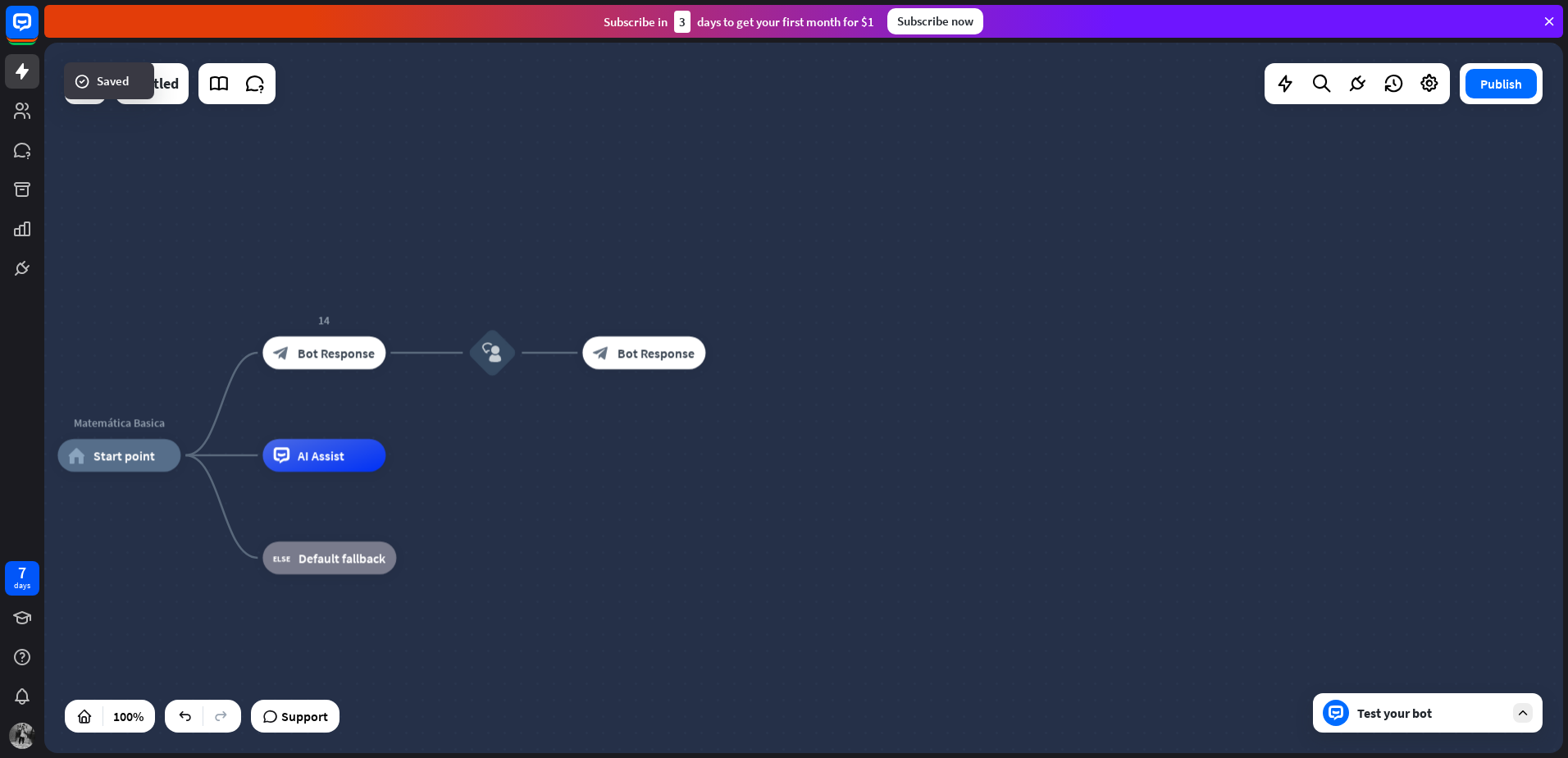
drag, startPoint x: 650, startPoint y: 420, endPoint x: 818, endPoint y: 349, distance: 182.4
click at [818, 349] on div "Matemática Basica home_2 Start point 14 block_bot_response Bot Response block_u…" at bounding box center [804, 397] width 1519 height 710
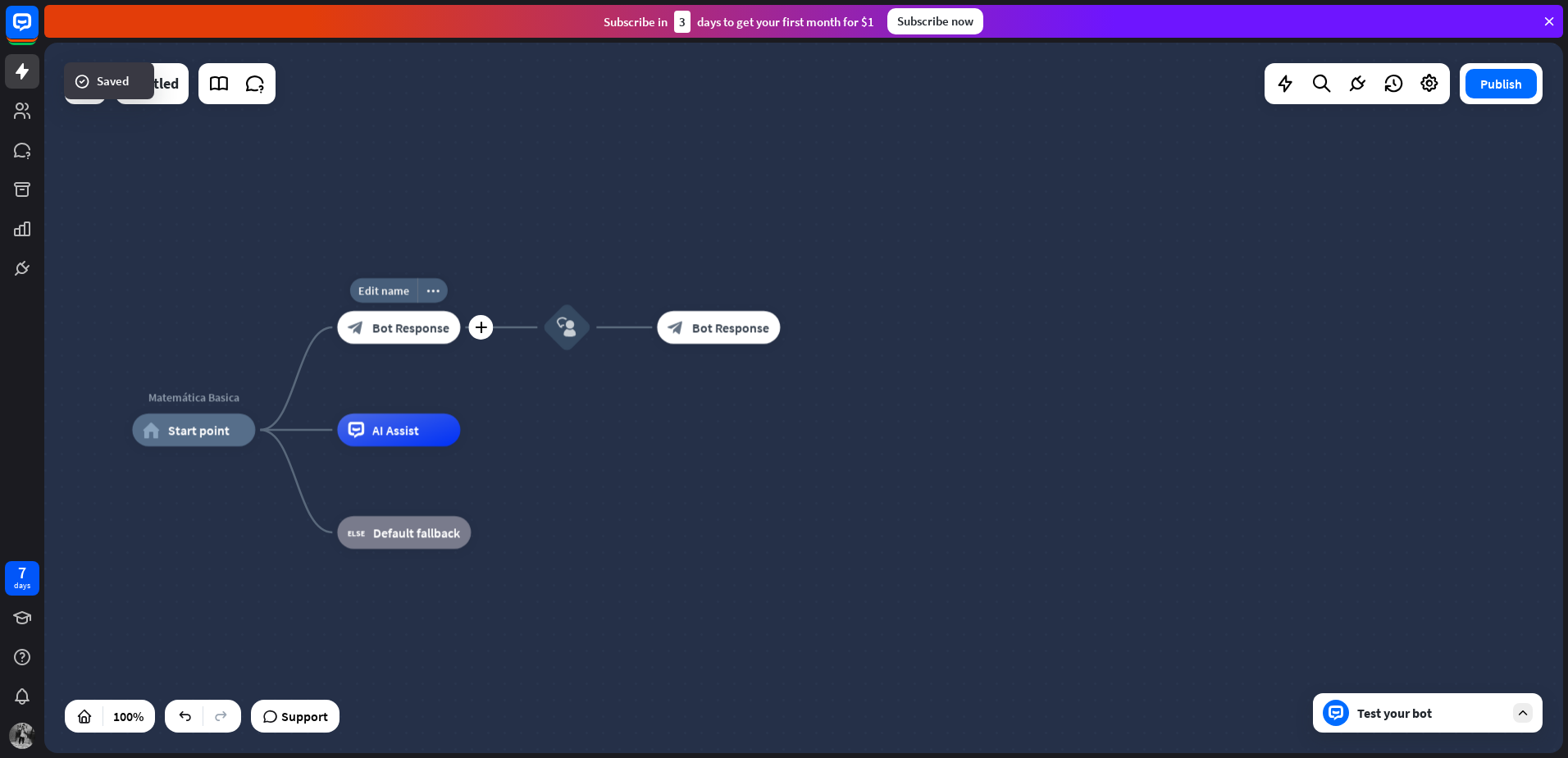
click at [406, 343] on div "block_bot_response Bot Response" at bounding box center [398, 327] width 123 height 32
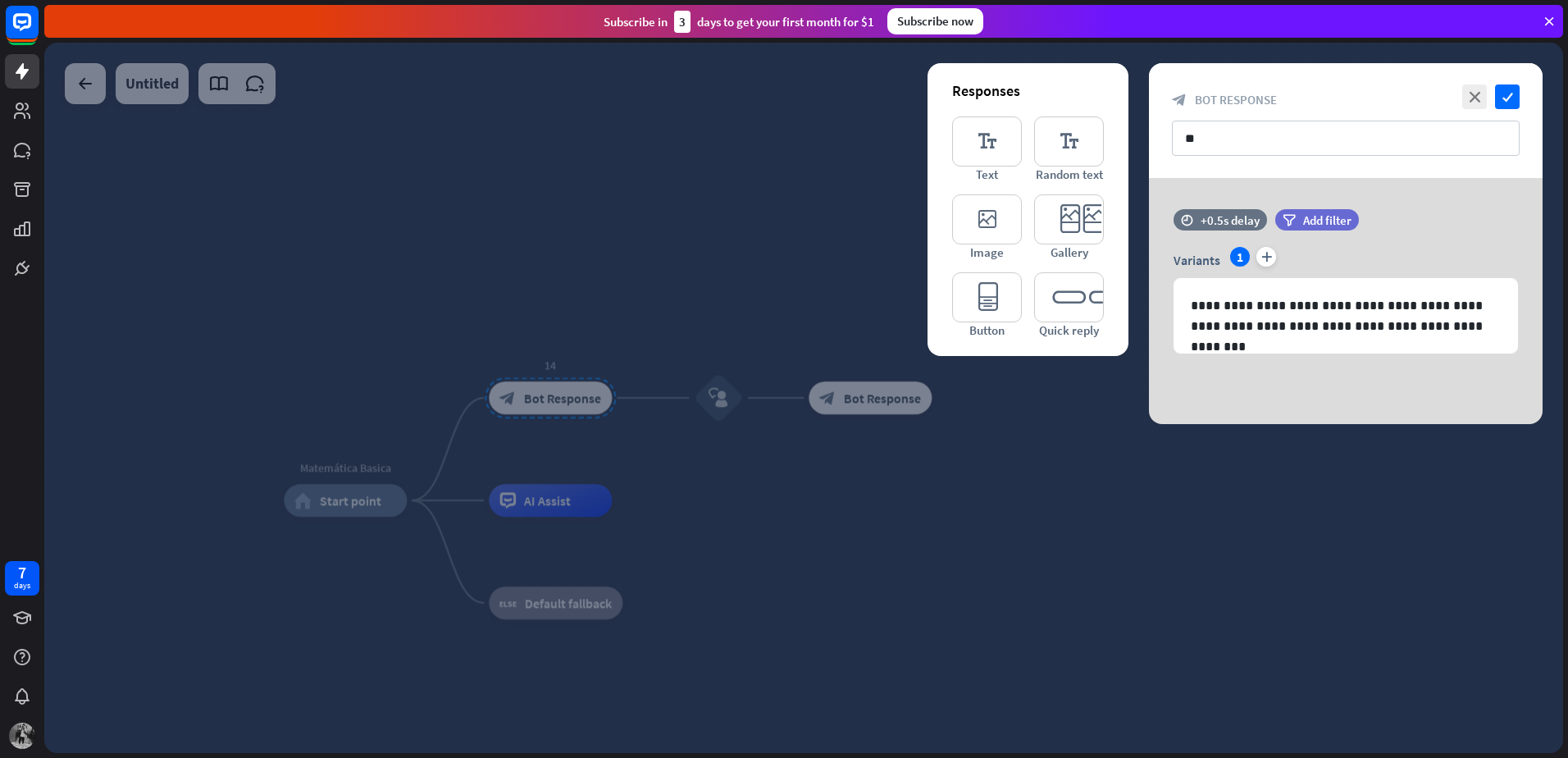
click at [1046, 454] on div at bounding box center [804, 397] width 1519 height 710
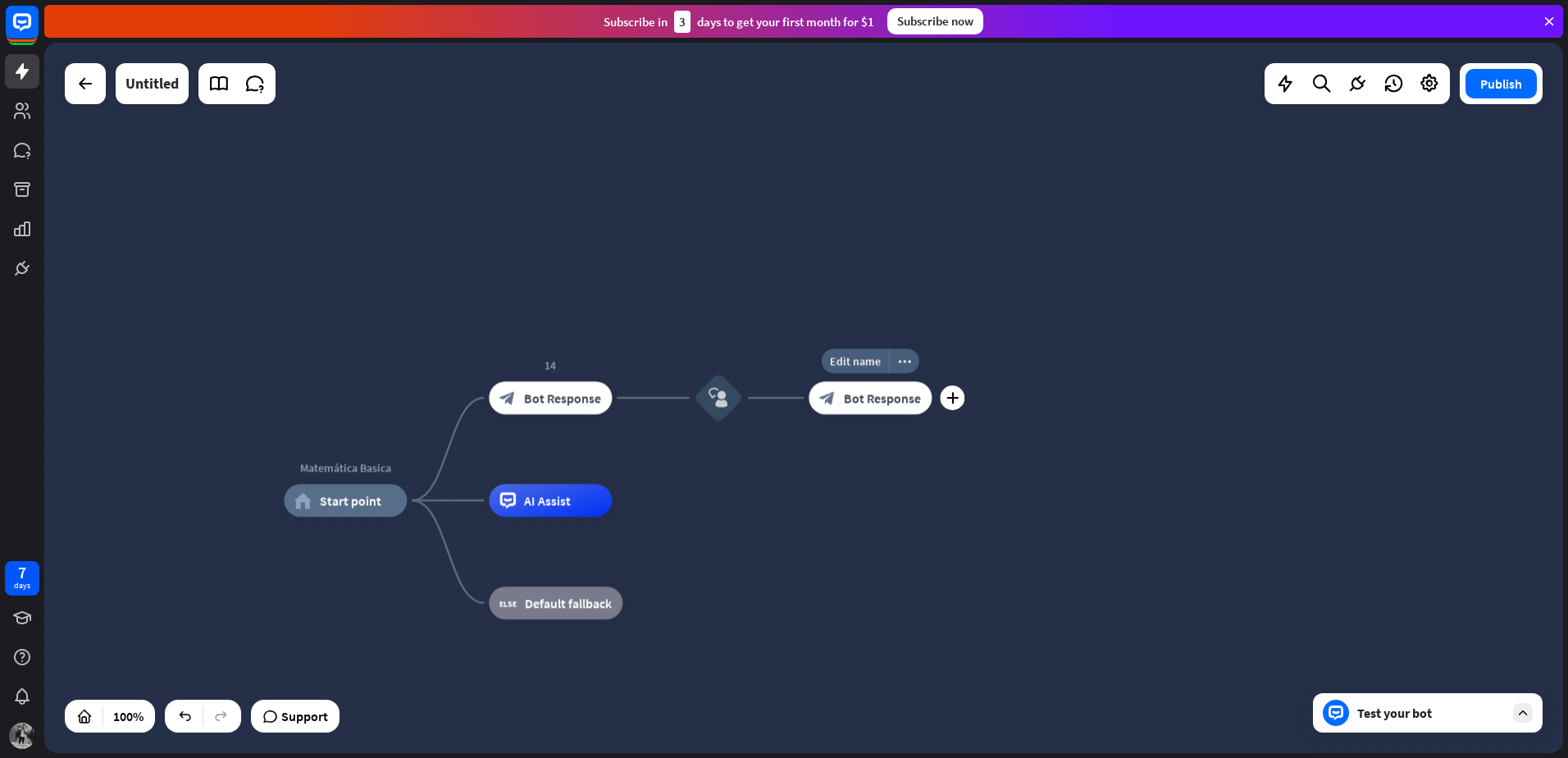
click at [832, 412] on div "block_bot_response Bot Response" at bounding box center [870, 397] width 123 height 32
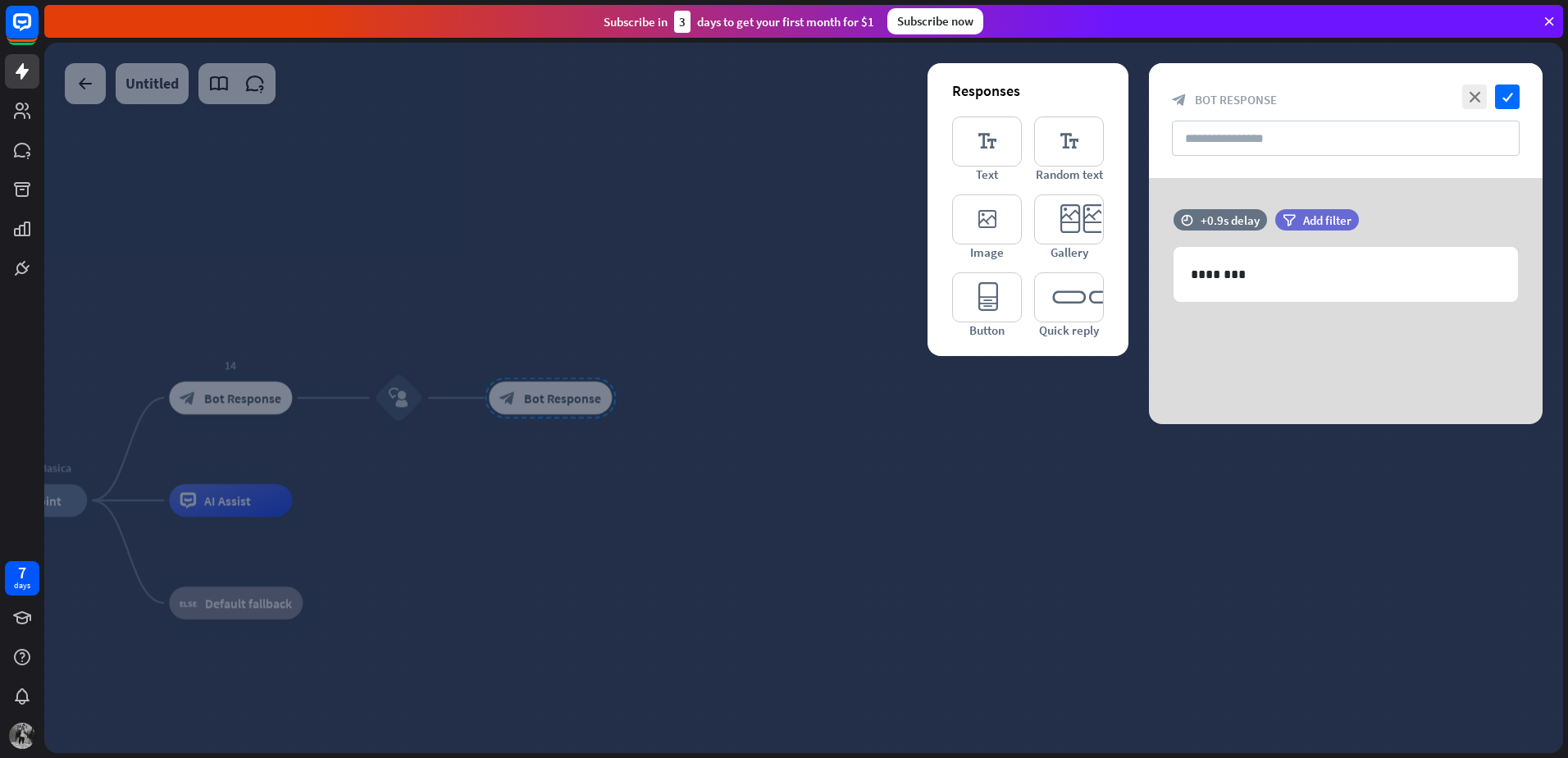
click at [924, 402] on div at bounding box center [804, 397] width 1519 height 710
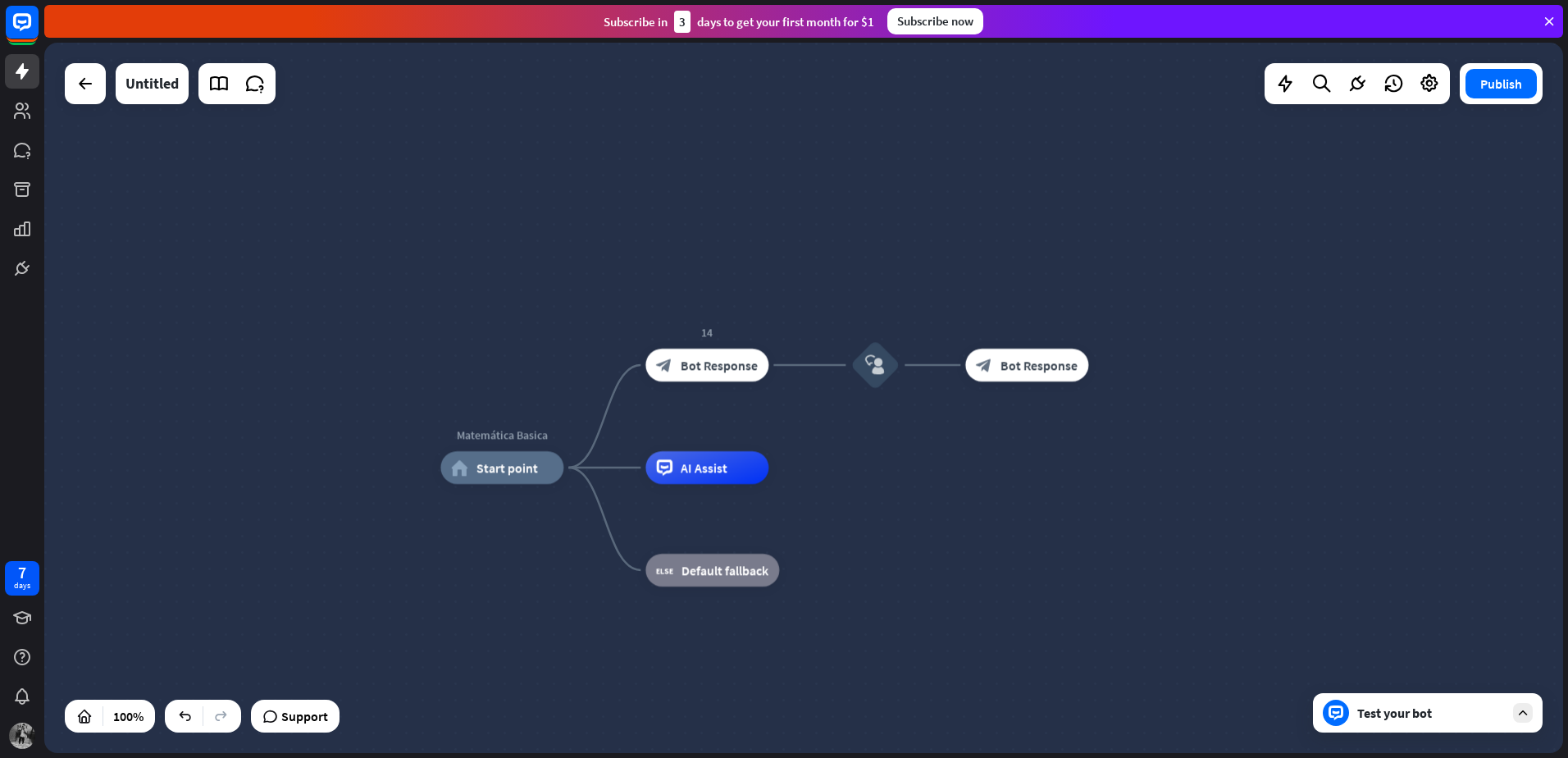
drag, startPoint x: 467, startPoint y: 319, endPoint x: 944, endPoint y: 286, distance: 478.1
click at [944, 286] on div "Matemática Basica home_2 Start point 14 block_bot_response Bot Response block_u…" at bounding box center [804, 397] width 1519 height 710
click at [867, 366] on icon "block_user_input" at bounding box center [874, 365] width 20 height 20
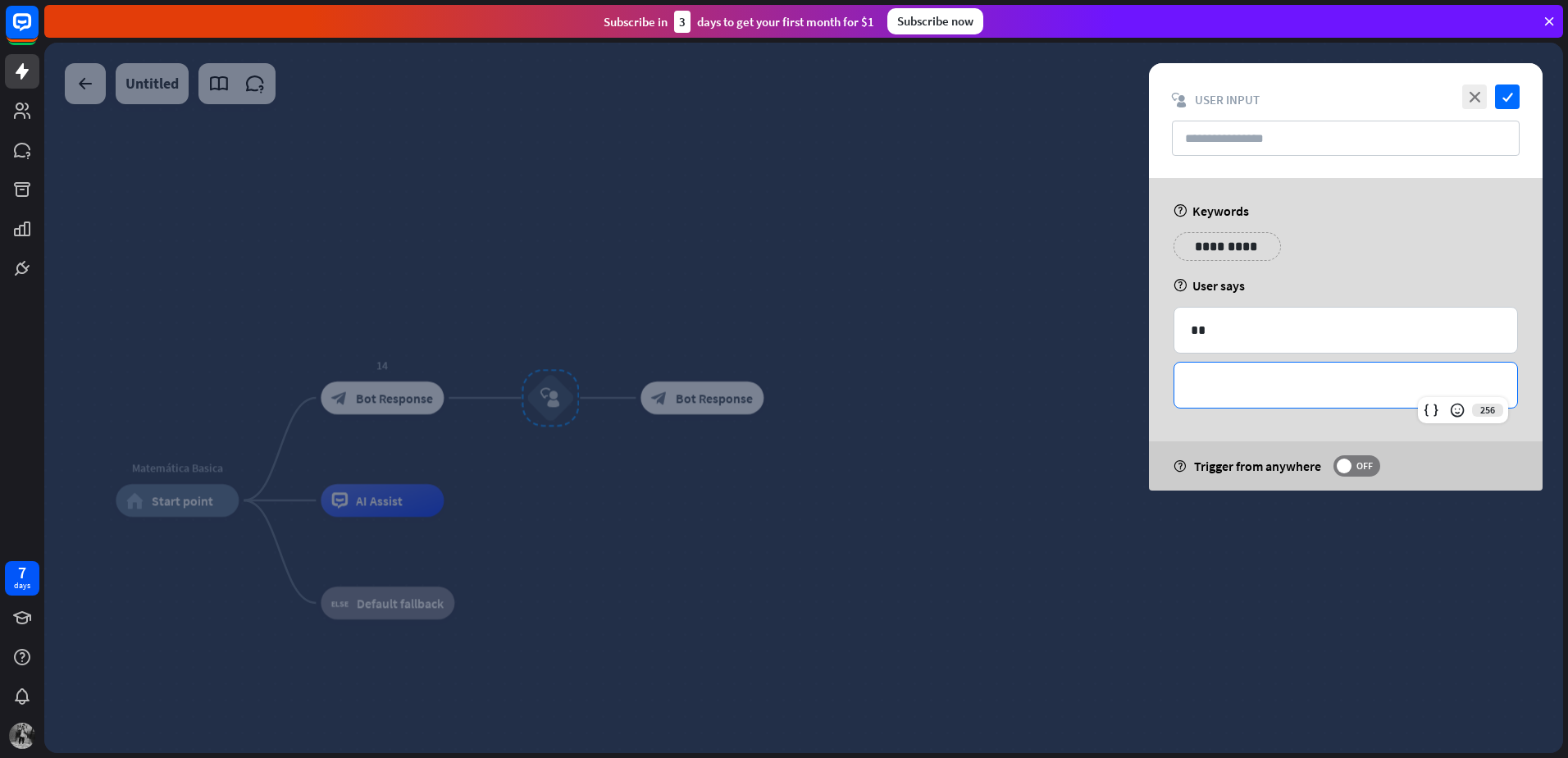
click at [1202, 384] on p "**********" at bounding box center [1346, 385] width 310 height 20
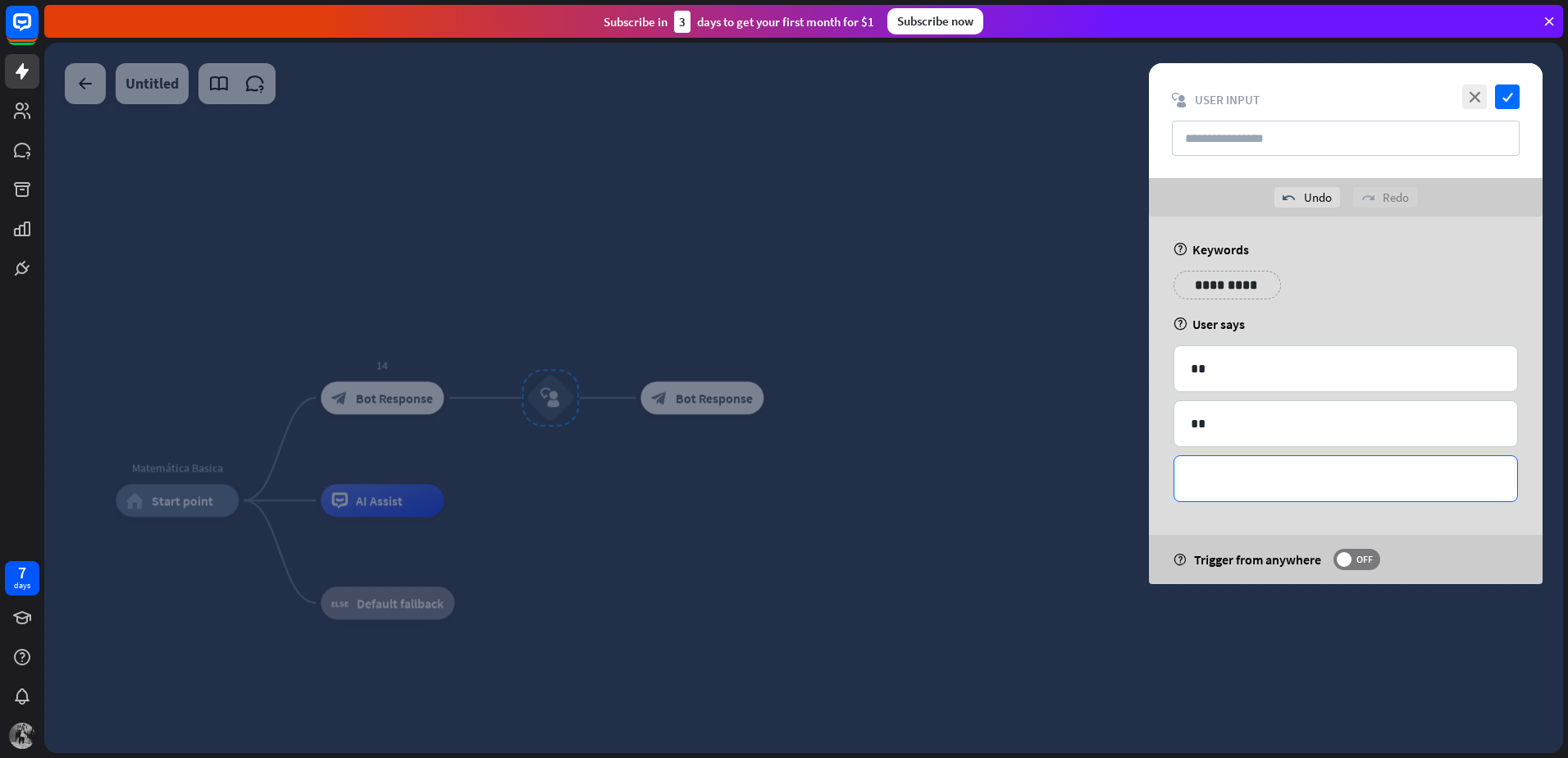
click at [1220, 471] on p "**********" at bounding box center [1346, 478] width 310 height 20
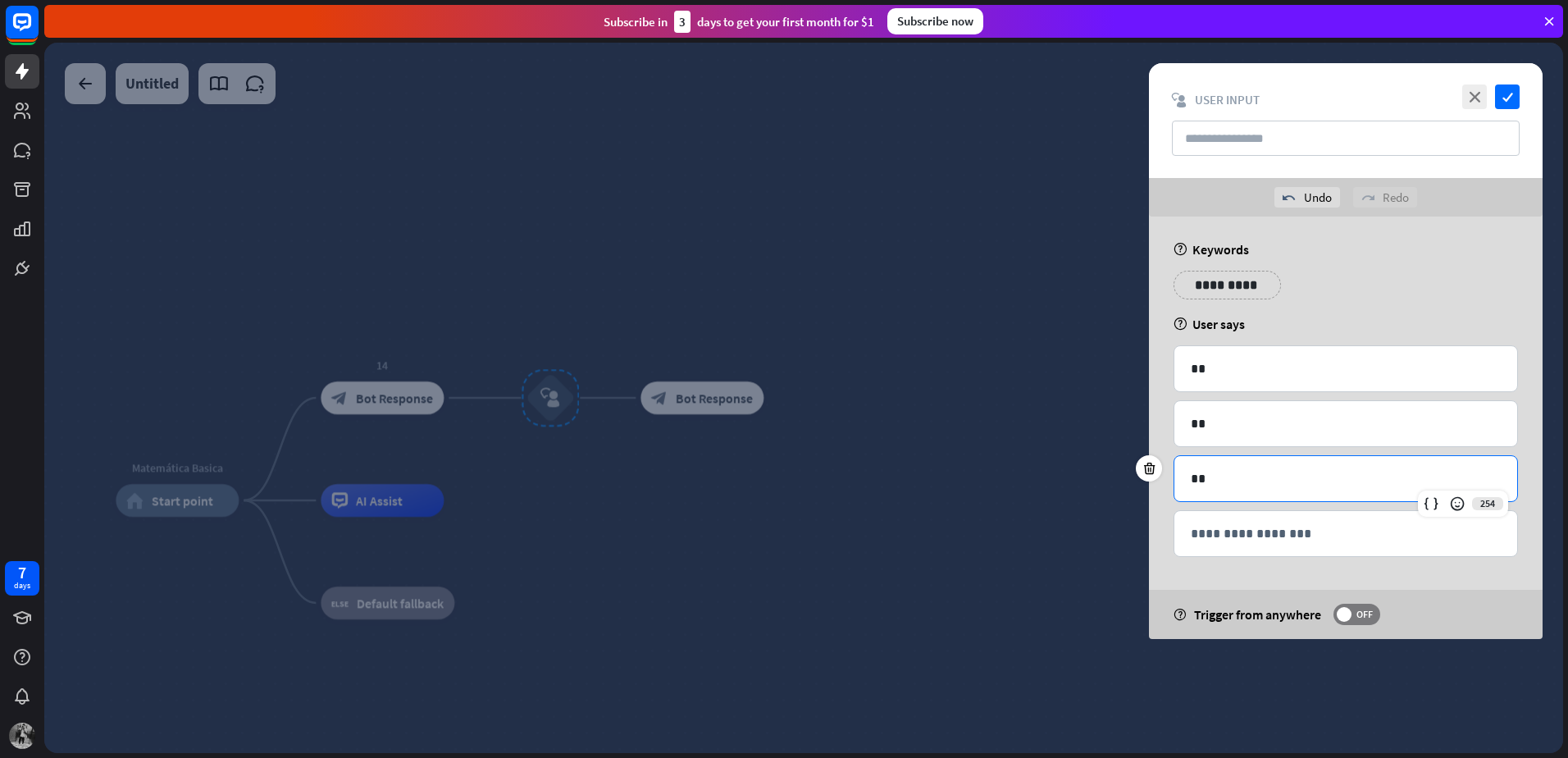
click at [988, 489] on div at bounding box center [804, 397] width 1519 height 710
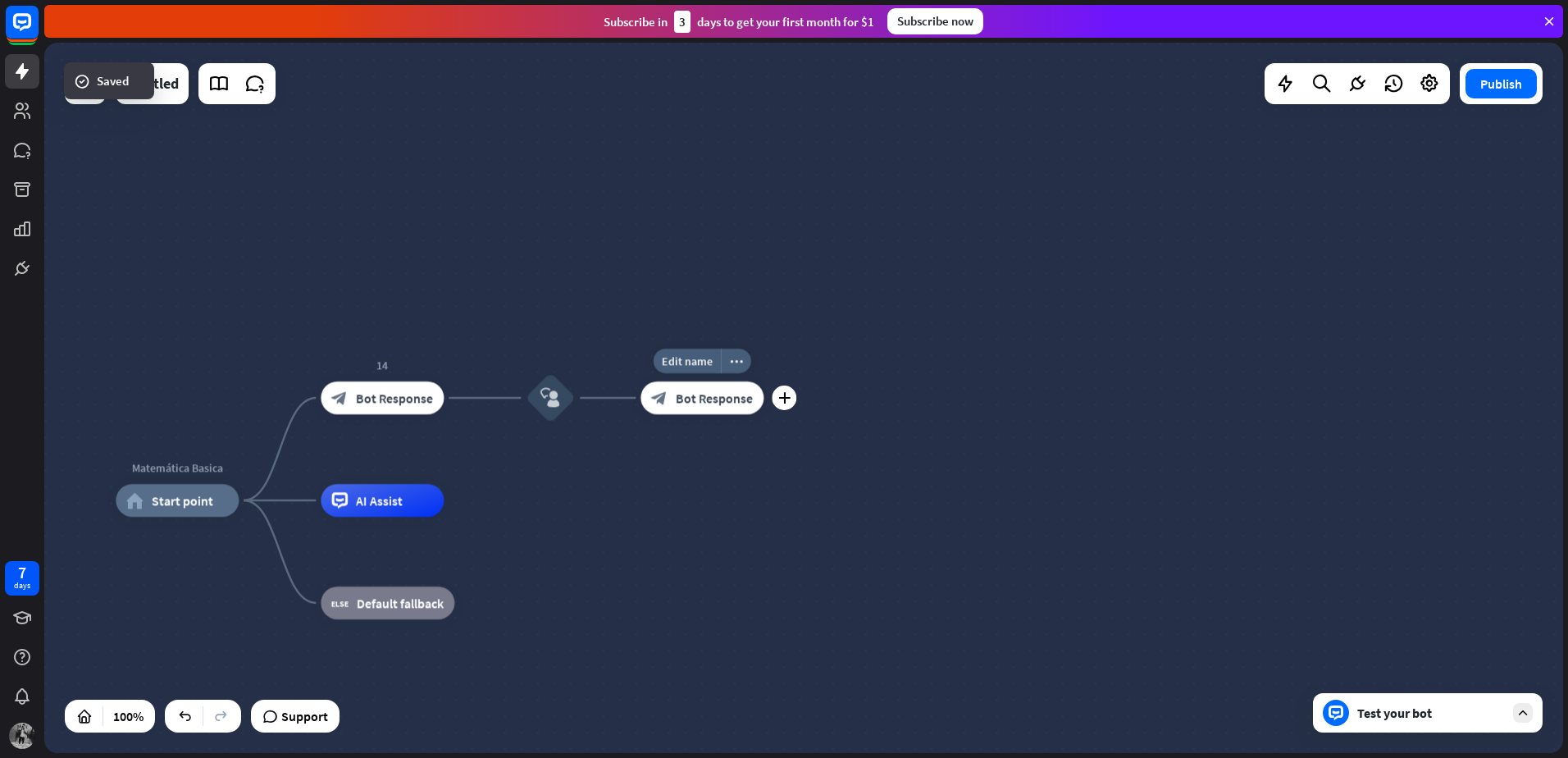
click at [729, 402] on span "Bot Response" at bounding box center [714, 397] width 77 height 16
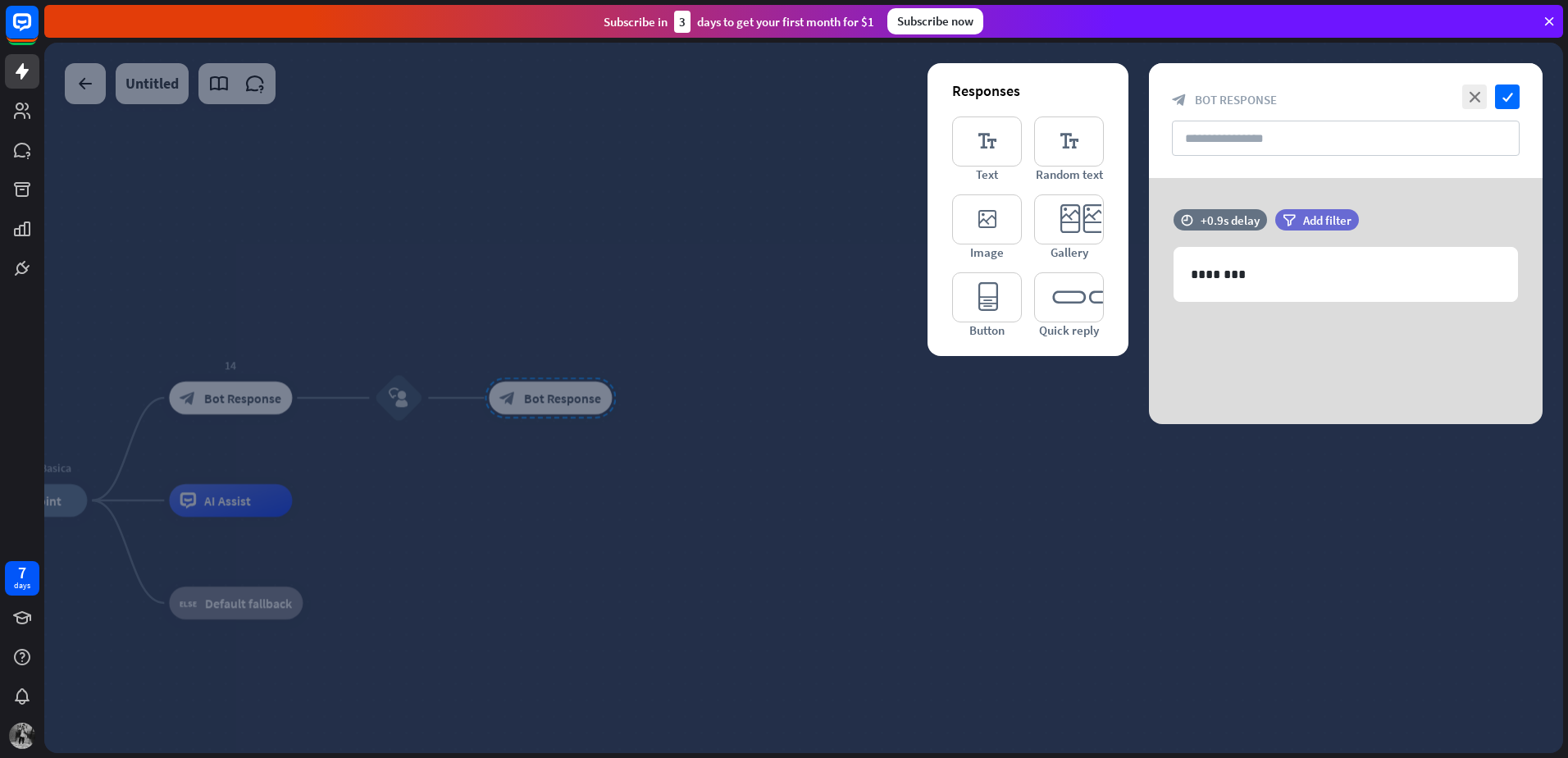
click at [732, 461] on div at bounding box center [804, 397] width 1519 height 710
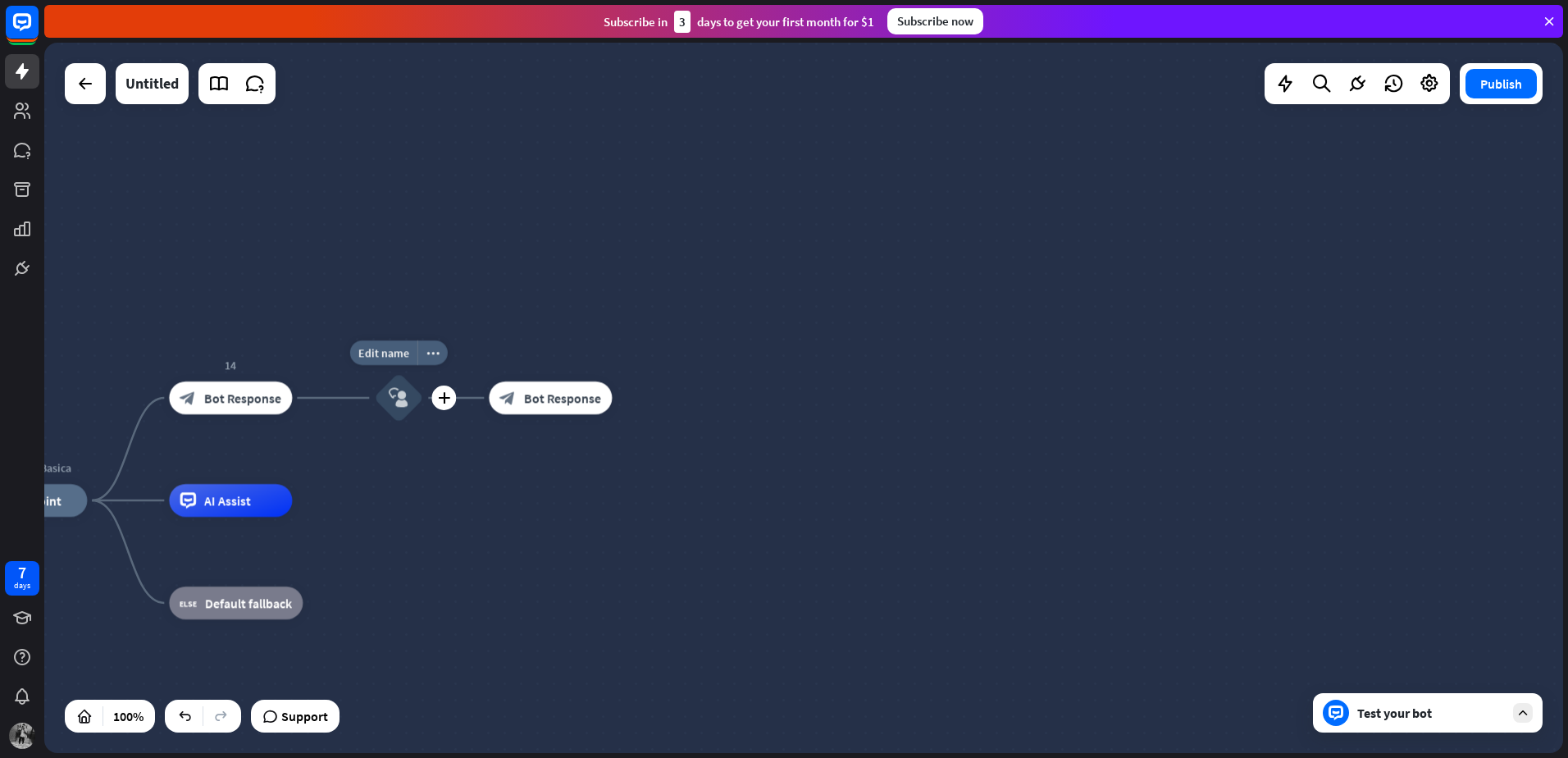
click at [401, 405] on icon "block_user_input" at bounding box center [398, 397] width 20 height 20
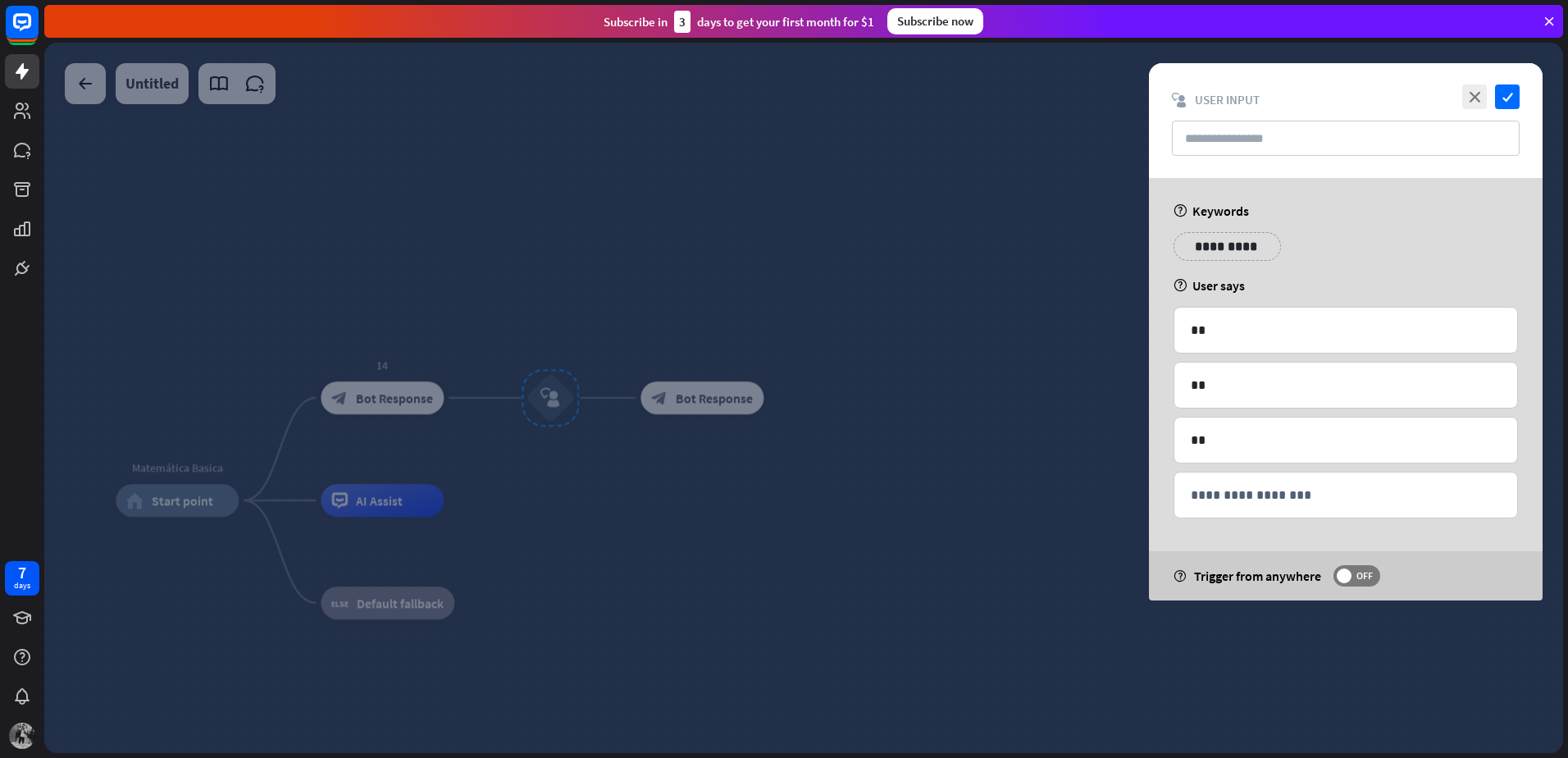
drag, startPoint x: 727, startPoint y: 425, endPoint x: 701, endPoint y: 421, distance: 26.3
click at [726, 425] on div at bounding box center [804, 397] width 1519 height 710
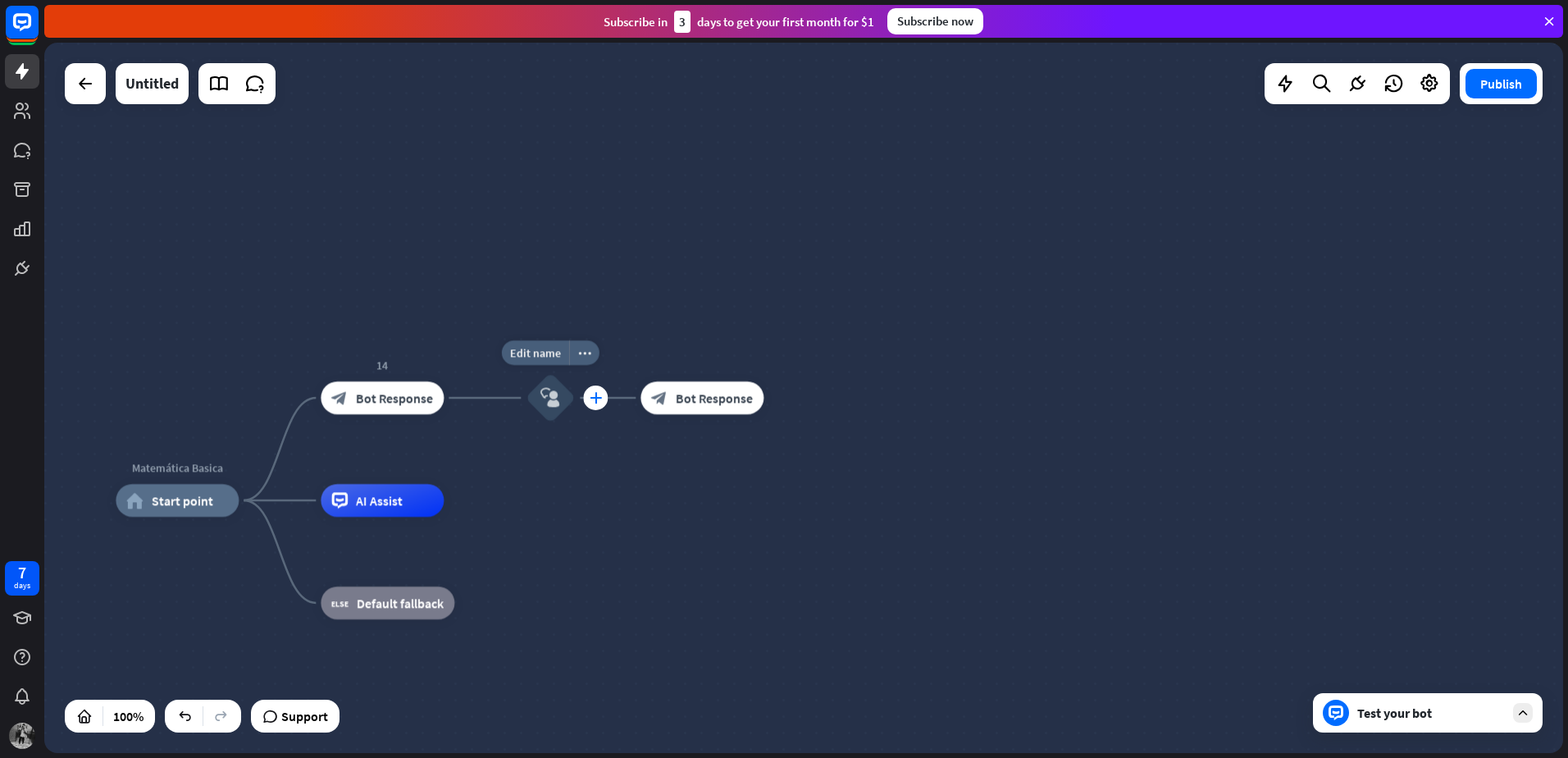
click at [592, 405] on div "plus" at bounding box center [595, 397] width 25 height 25
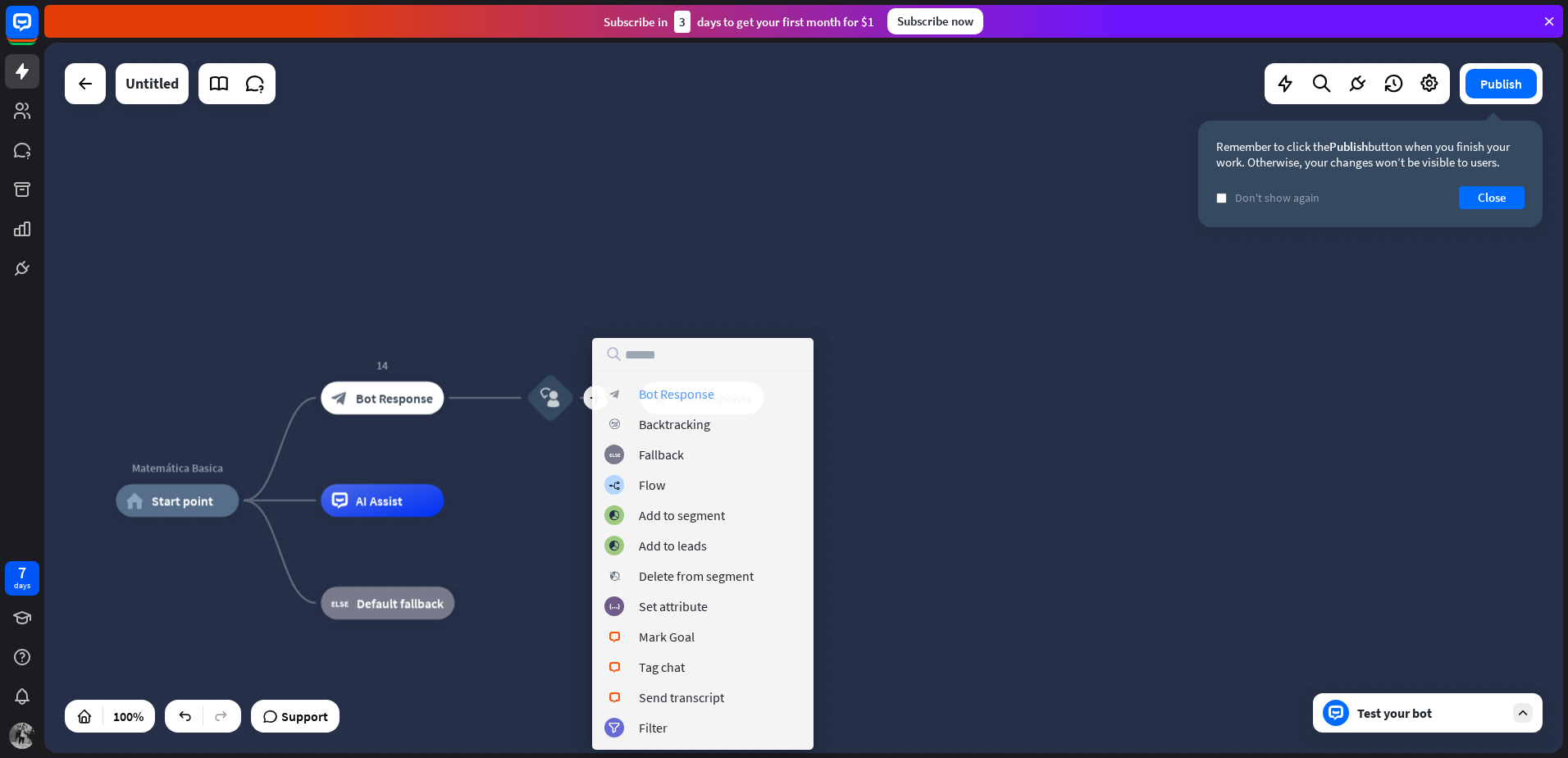
click at [682, 400] on div "Bot Response" at bounding box center [677, 393] width 76 height 16
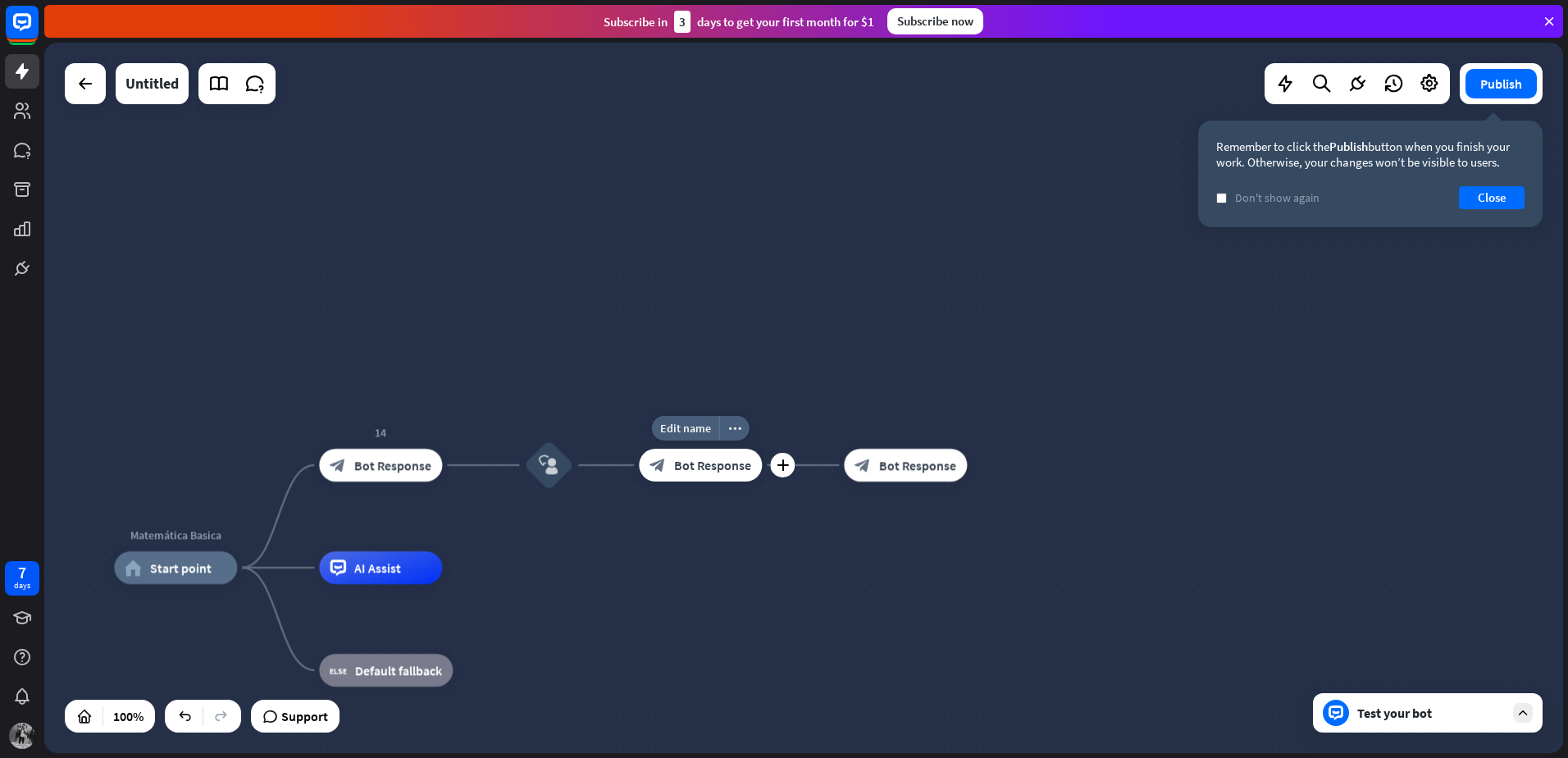
drag, startPoint x: 706, startPoint y: 414, endPoint x: 705, endPoint y: 479, distance: 65.0
click at [705, 481] on div "Edit name more_horiz plus block_bot_response Bot Response" at bounding box center [700, 465] width 123 height 32
click at [707, 465] on span "Bot Response" at bounding box center [712, 464] width 77 height 16
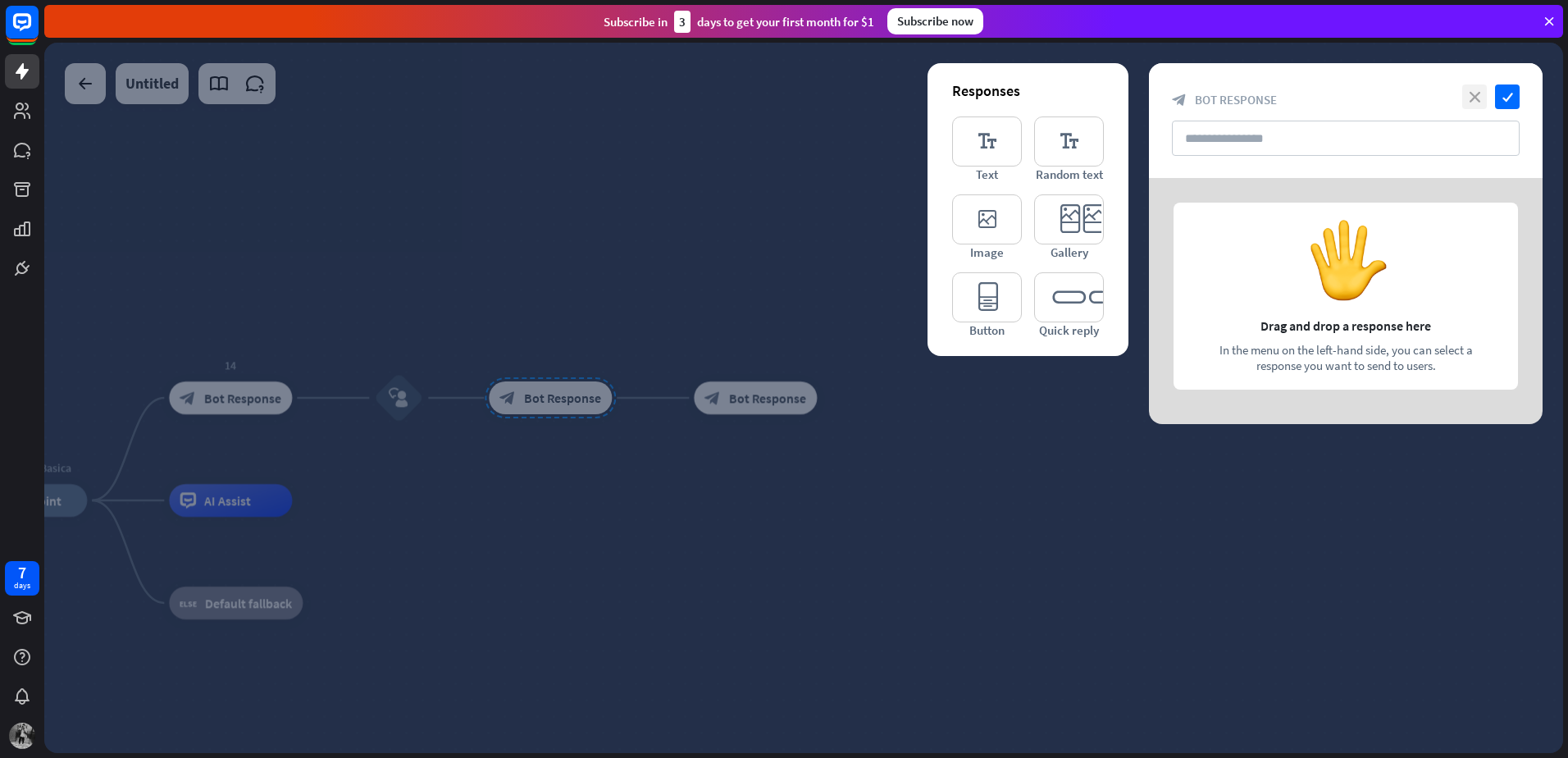
click at [1485, 98] on icon "close" at bounding box center [1474, 96] width 25 height 25
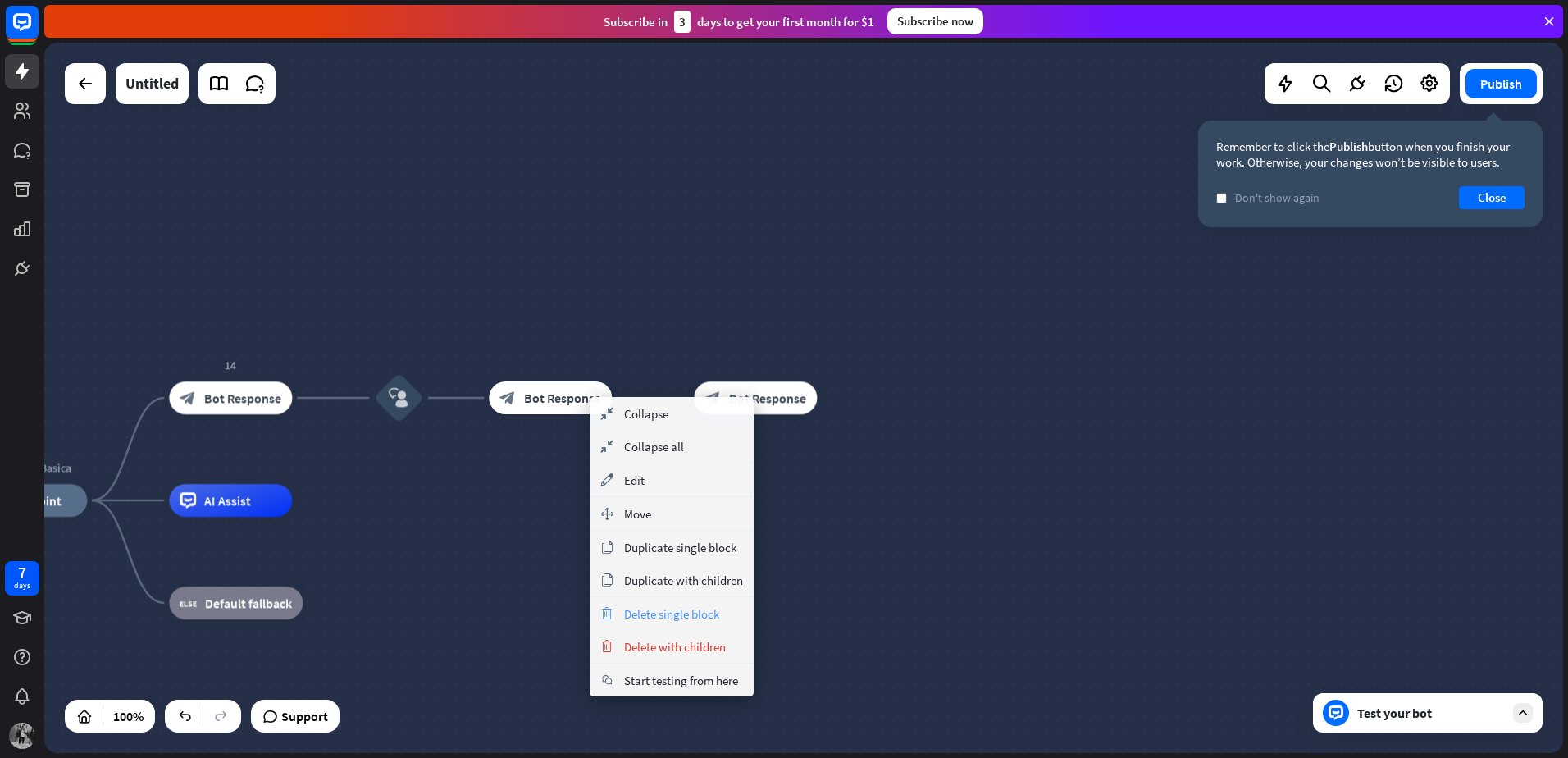
click at [717, 616] on span "Delete single block" at bounding box center [672, 614] width 95 height 15
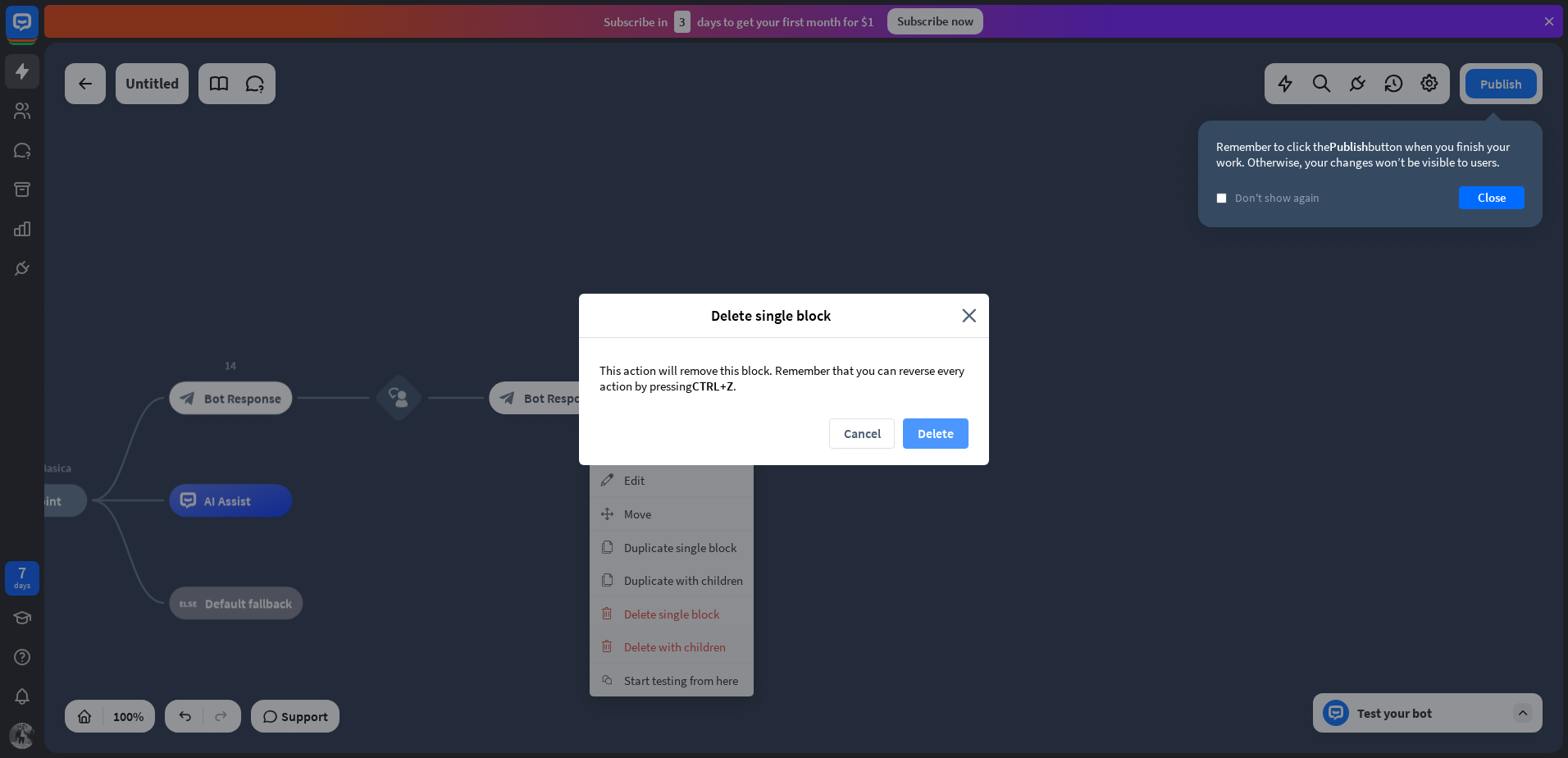
click at [938, 437] on button "Delete" at bounding box center [935, 434] width 66 height 31
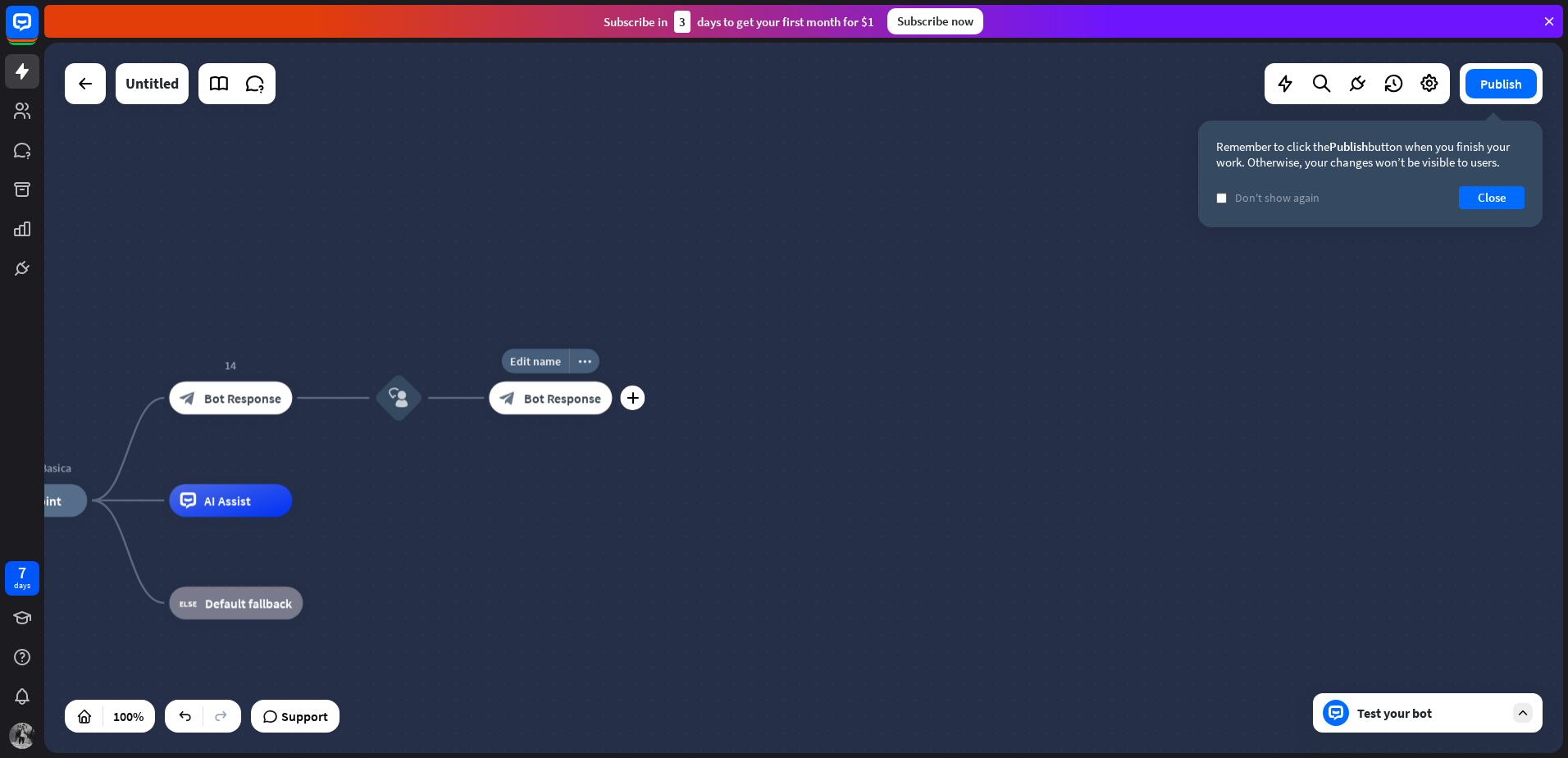
click at [565, 410] on div "block_bot_response Bot Response" at bounding box center [550, 397] width 123 height 32
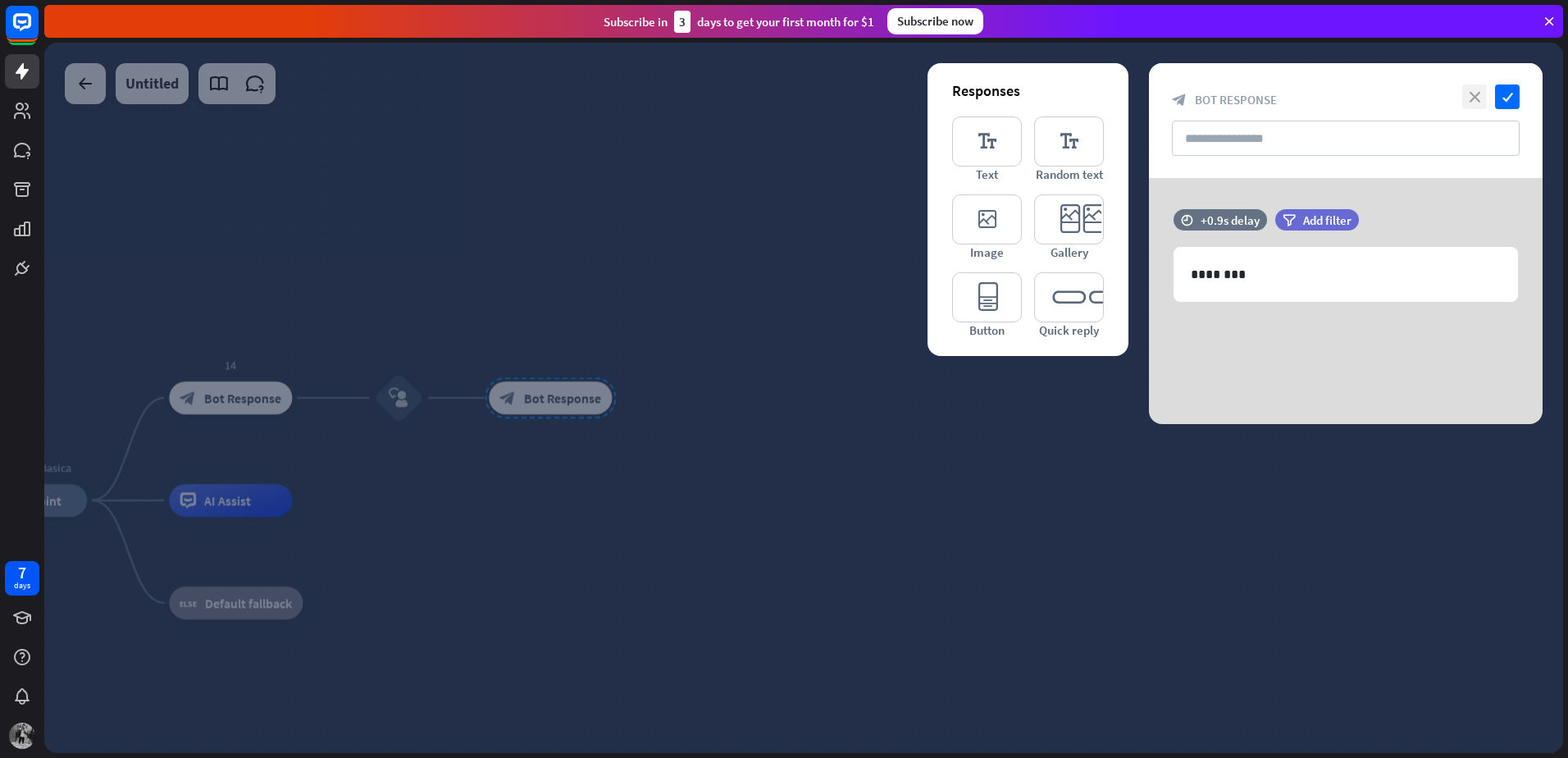
click at [1463, 99] on icon "close" at bounding box center [1474, 96] width 25 height 25
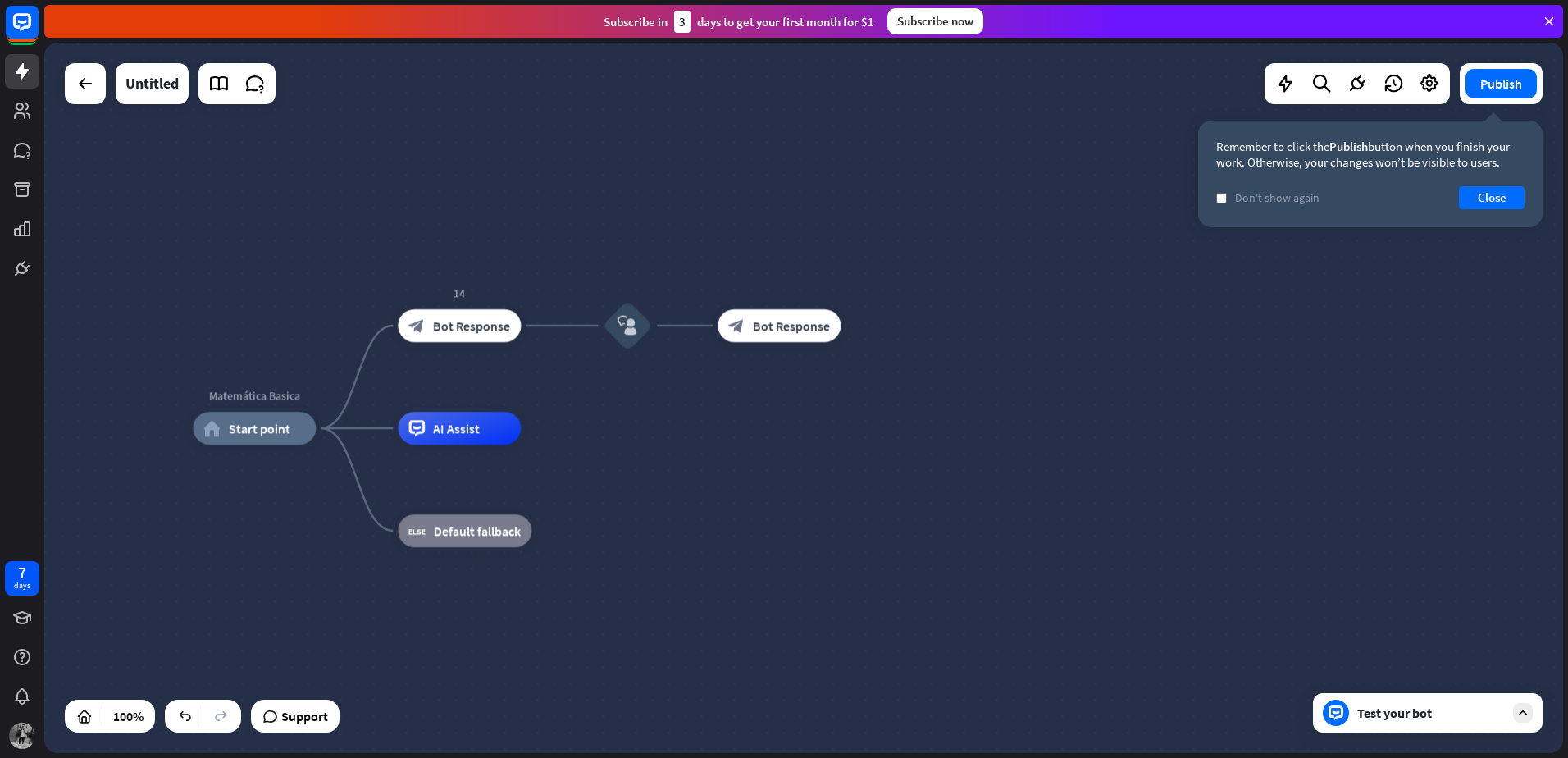
drag, startPoint x: 576, startPoint y: 221, endPoint x: 669, endPoint y: 200, distance: 95.3
click at [669, 200] on div "Matemática Basica home_2 Start point 14 block_bot_response Bot Response block_u…" at bounding box center [804, 397] width 1519 height 710
click at [624, 333] on icon "block_user_input" at bounding box center [627, 325] width 20 height 20
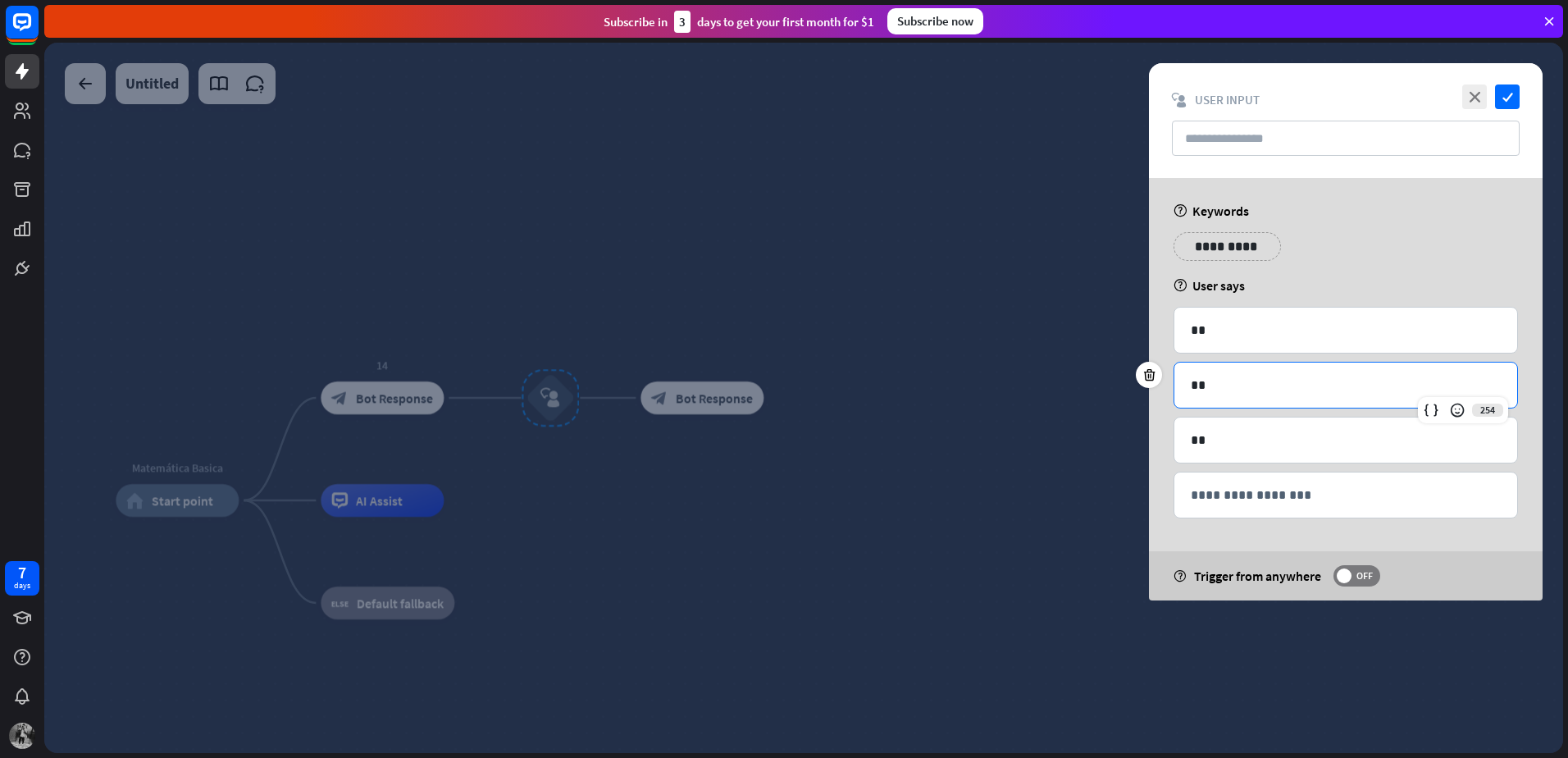
drag, startPoint x: 1242, startPoint y: 389, endPoint x: 1121, endPoint y: 397, distance: 121.3
click at [1121, 397] on div "**********" at bounding box center [804, 397] width 1519 height 710
click at [1156, 376] on div at bounding box center [1149, 374] width 26 height 26
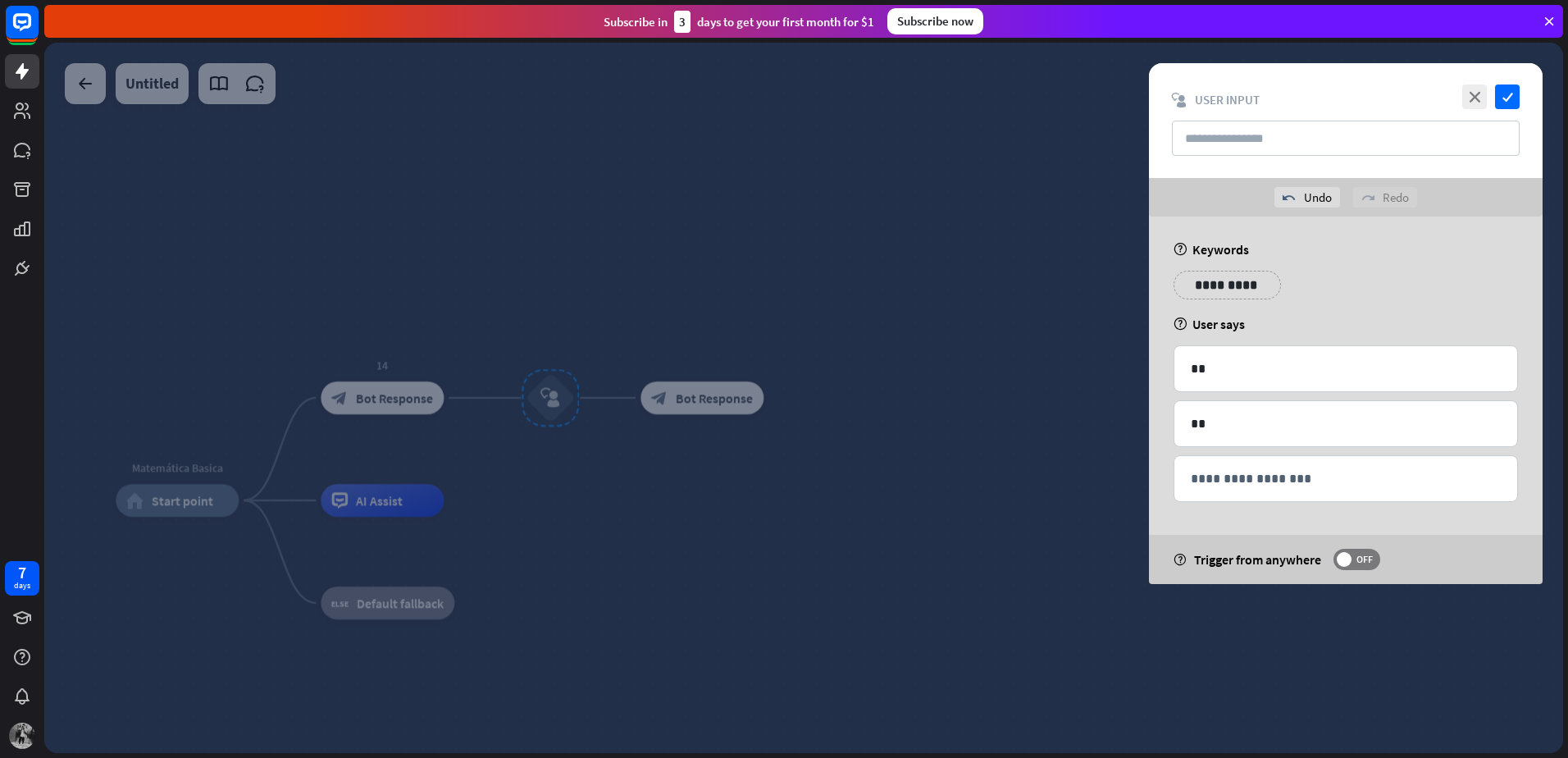
click at [1150, 417] on icon at bounding box center [1149, 413] width 15 height 14
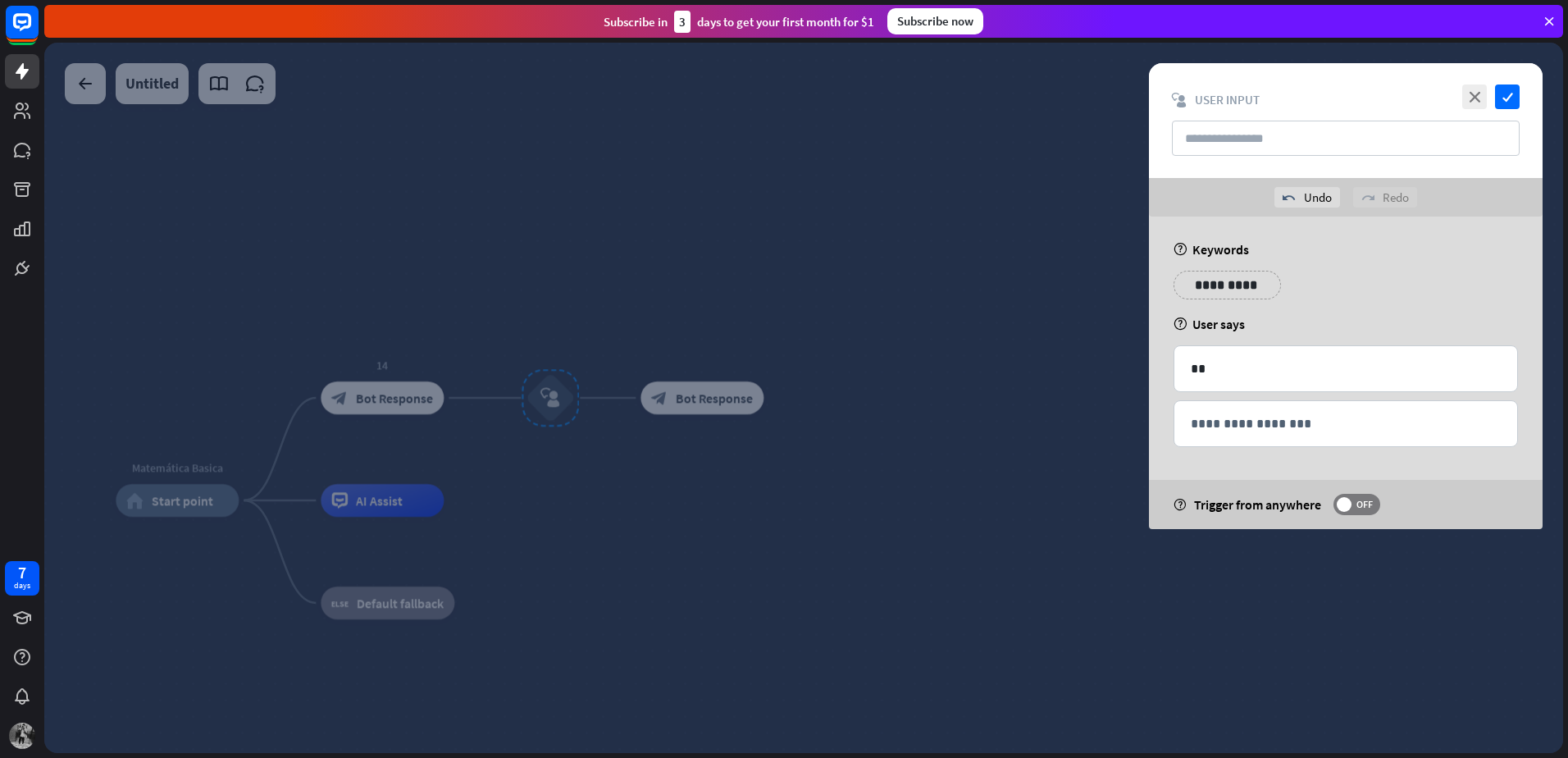
click at [1099, 435] on div at bounding box center [804, 397] width 1519 height 710
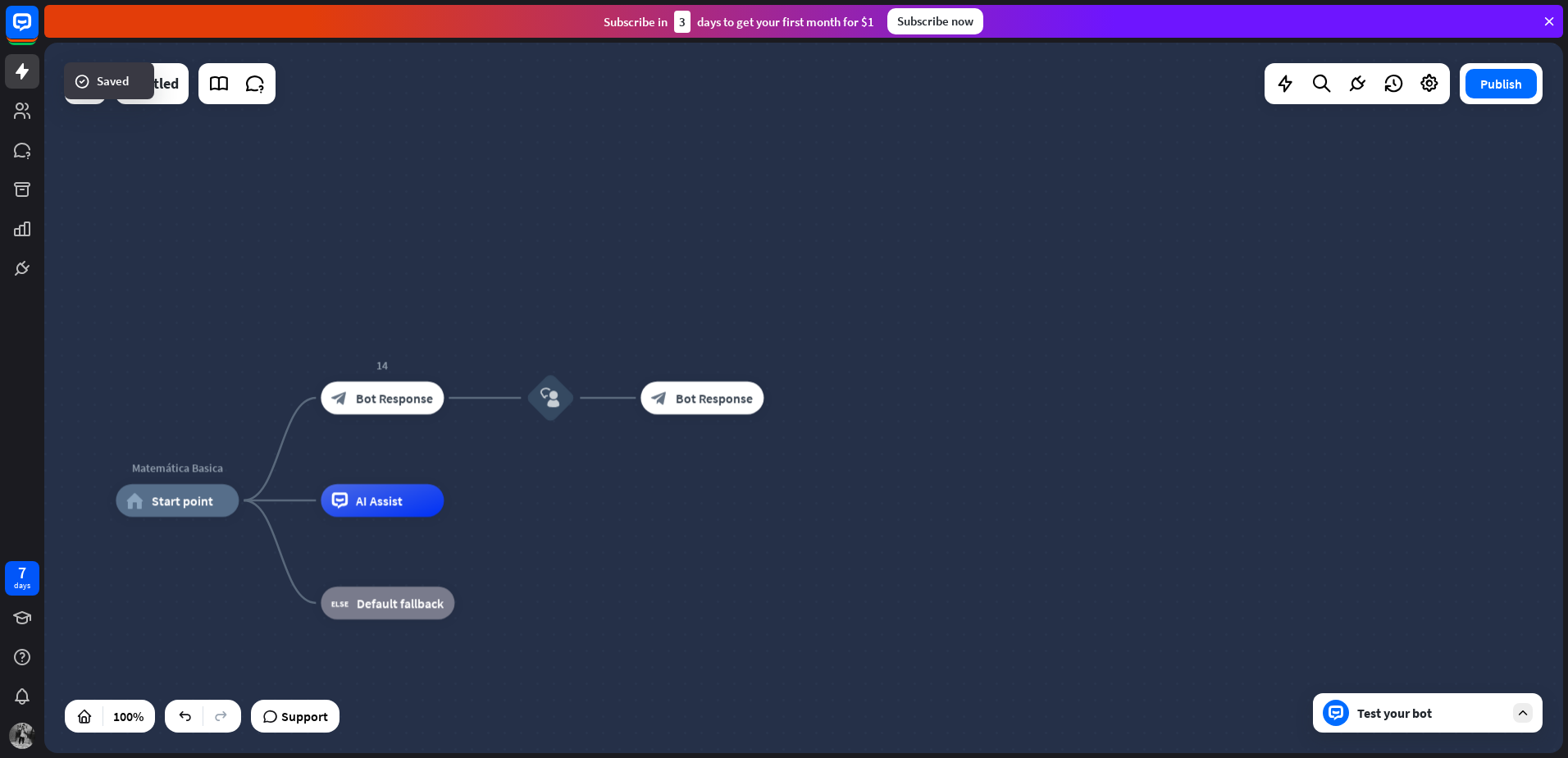
click at [821, 348] on div "Matemática Basica home_2 Start point 14 block_bot_response Bot Response block_u…" at bounding box center [804, 397] width 1519 height 710
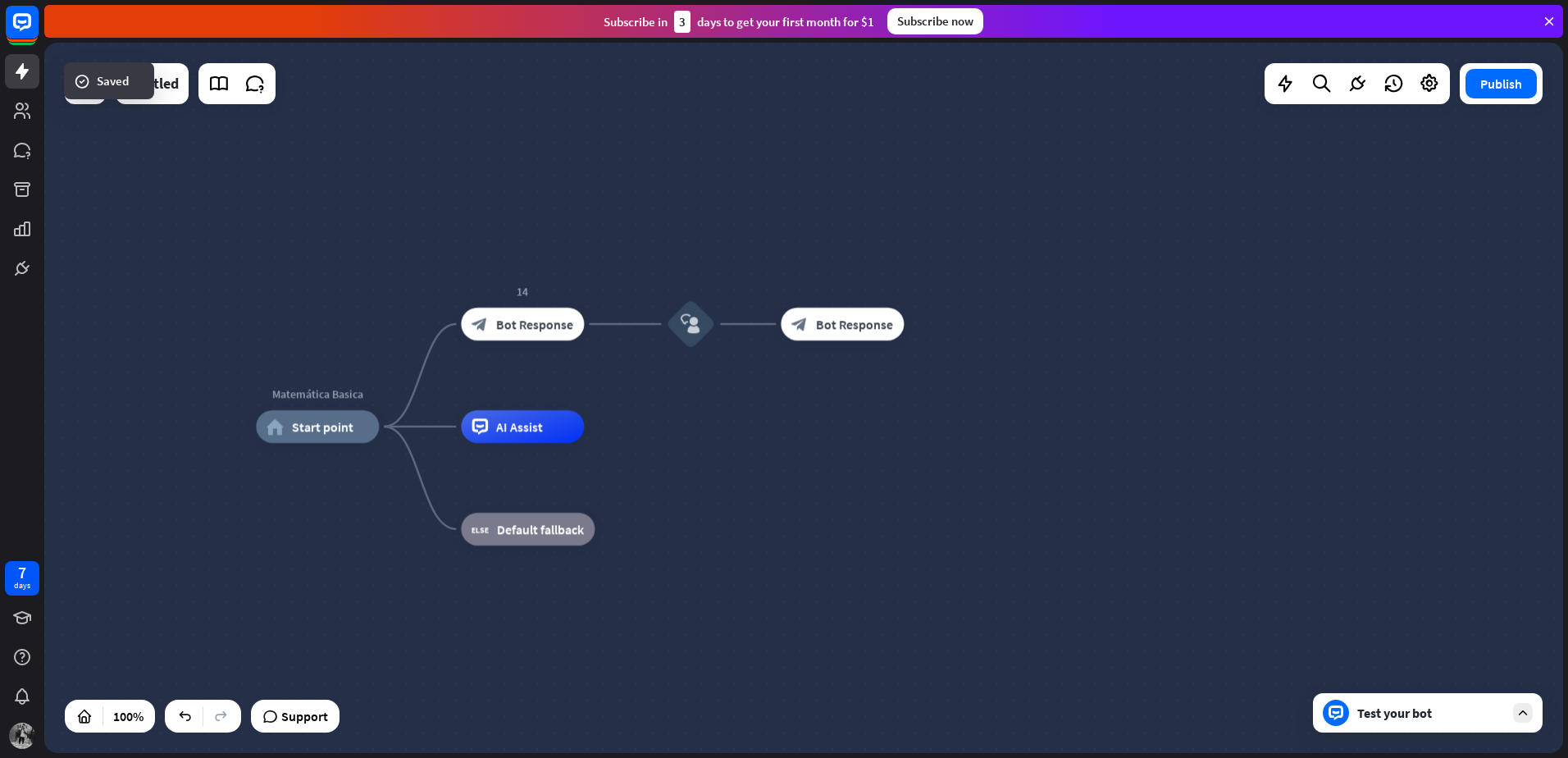
drag, startPoint x: 821, startPoint y: 348, endPoint x: 994, endPoint y: 267, distance: 191.0
click at [994, 267] on div "Matemática Basica home_2 Start point 14 block_bot_response Bot Response block_u…" at bounding box center [804, 397] width 1519 height 710
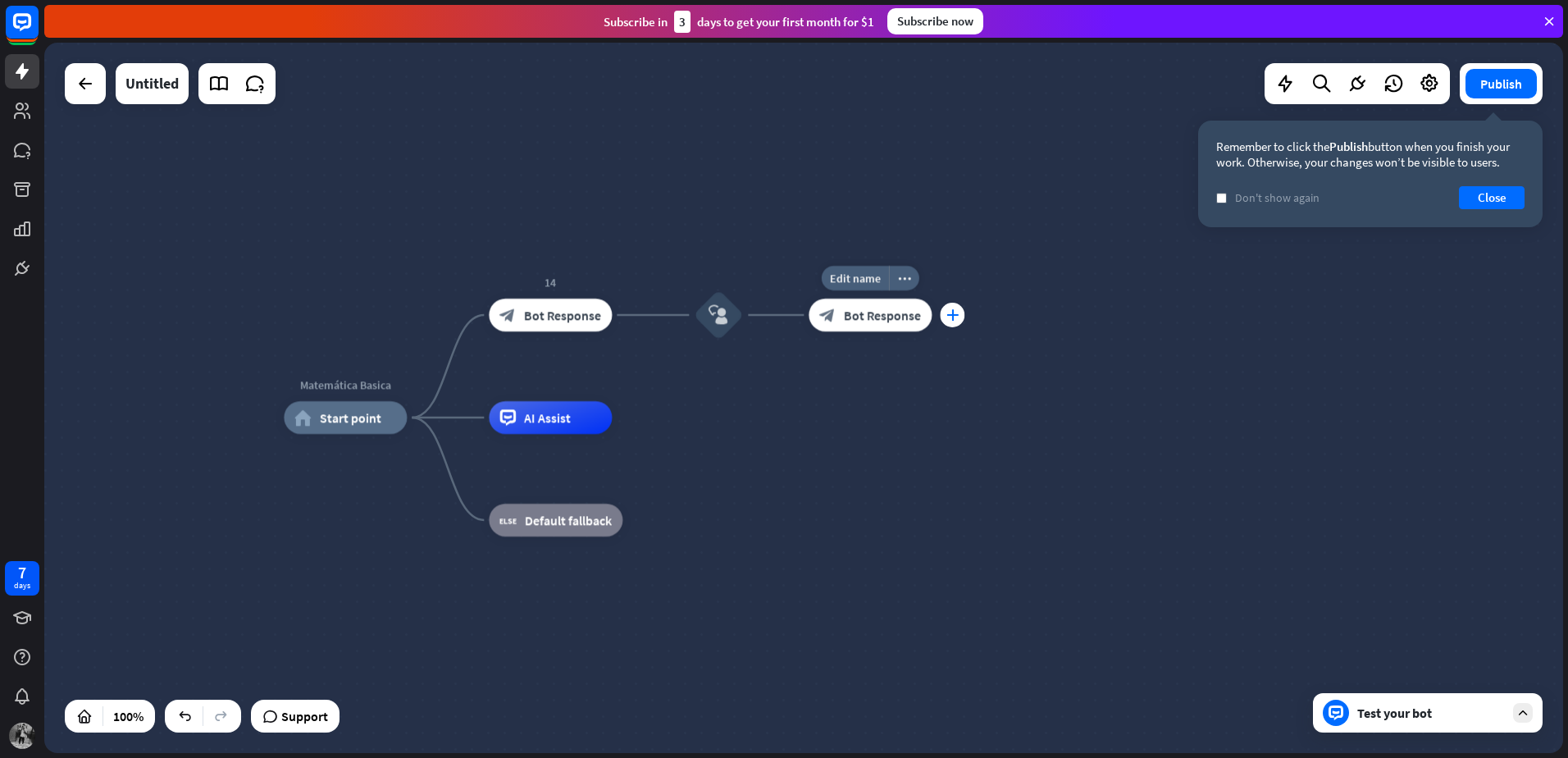
click at [950, 313] on icon "plus" at bounding box center [952, 315] width 12 height 11
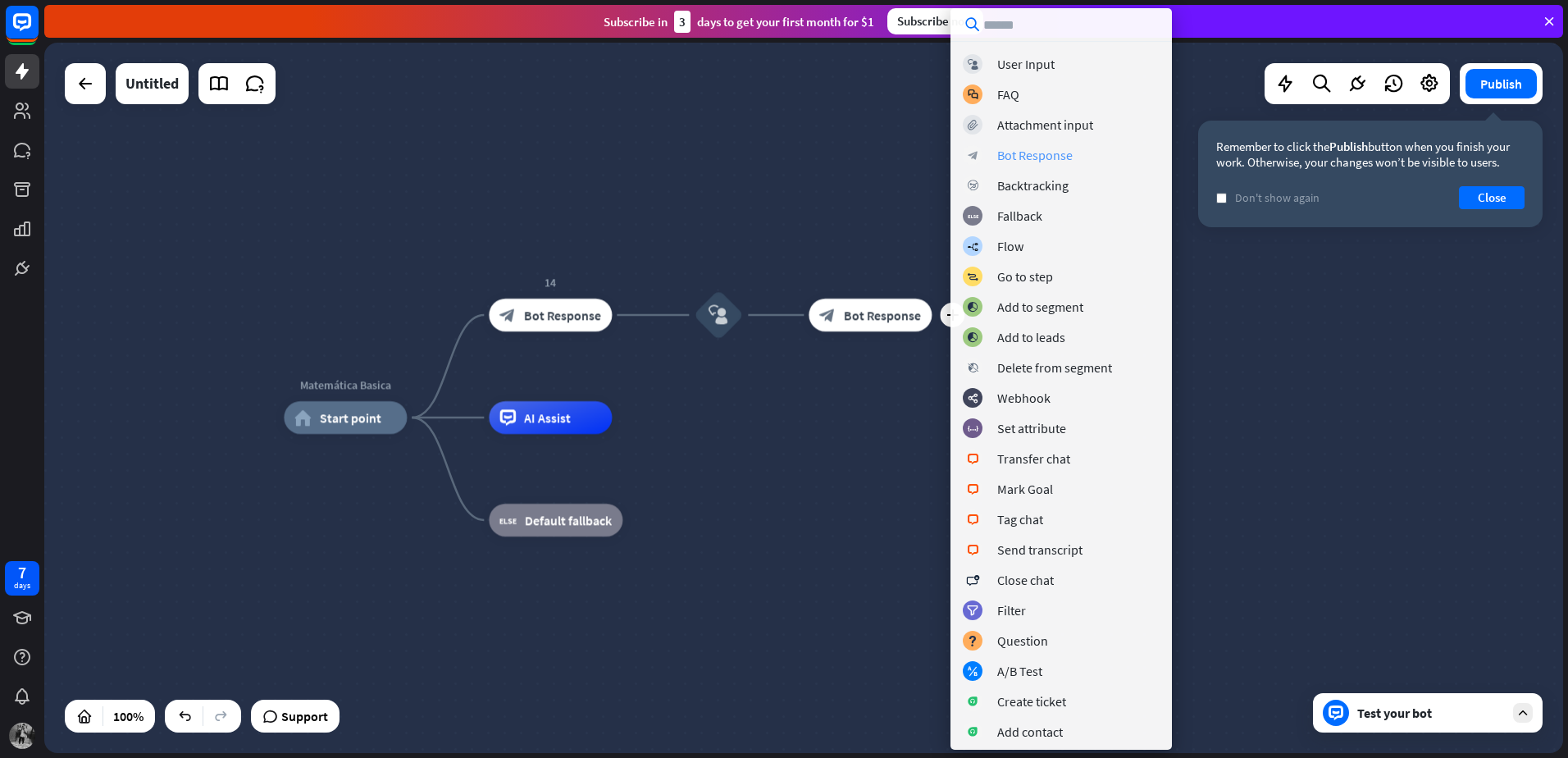
click at [1040, 156] on div "Bot Response" at bounding box center [1035, 154] width 76 height 16
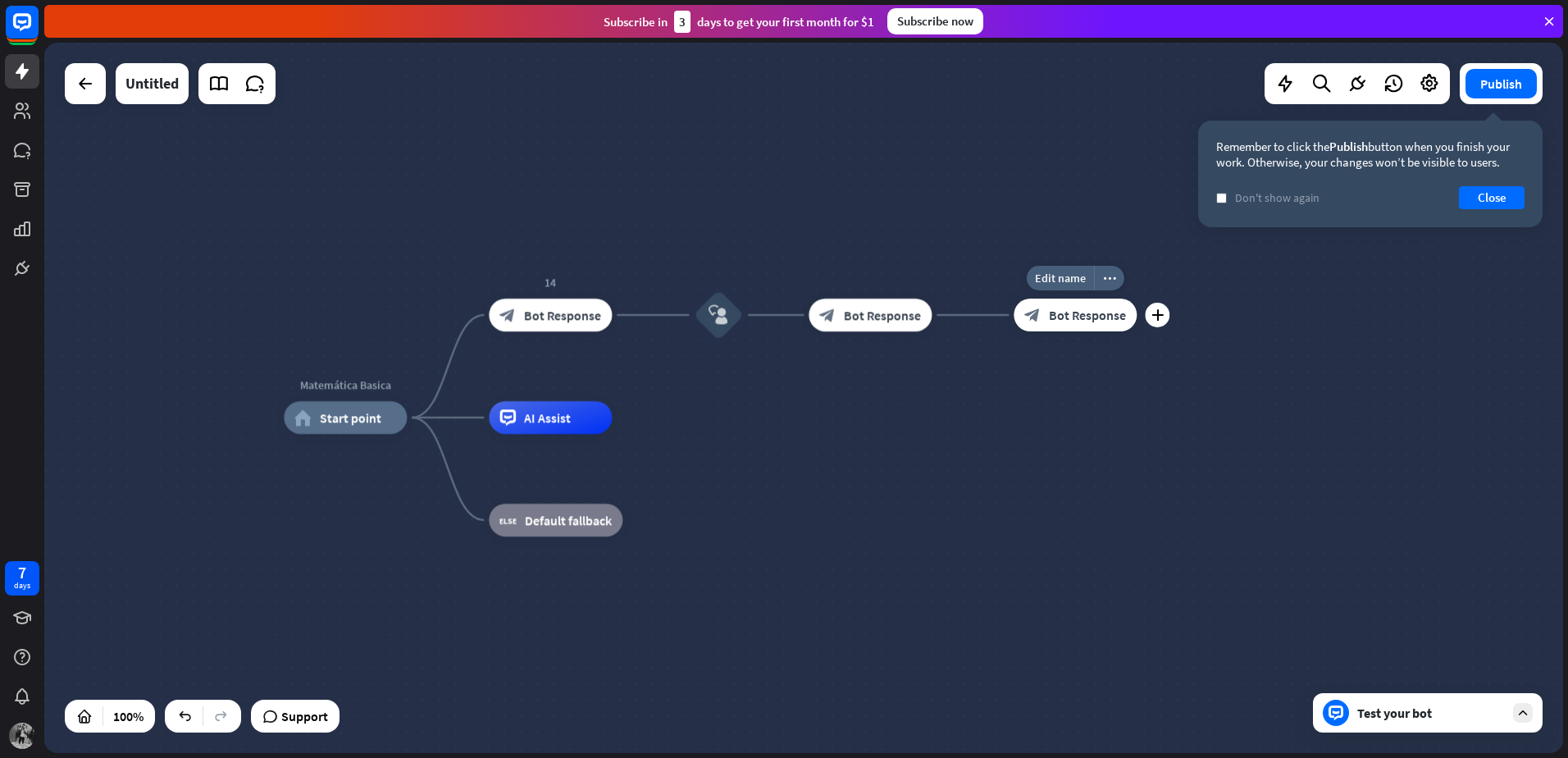
click at [1102, 315] on span "Bot Response" at bounding box center [1087, 315] width 77 height 16
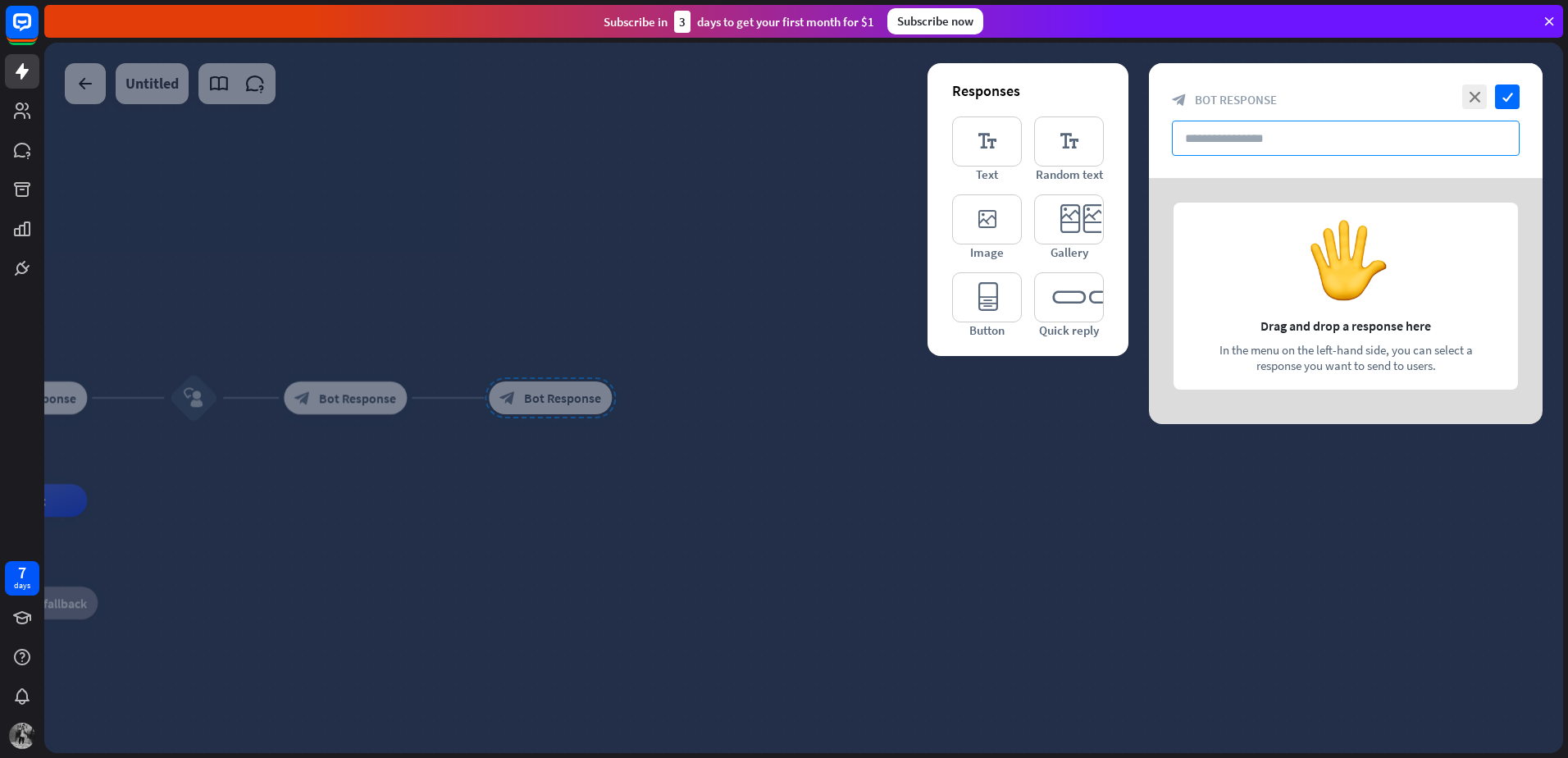
click at [1216, 132] on input "text" at bounding box center [1346, 137] width 348 height 35
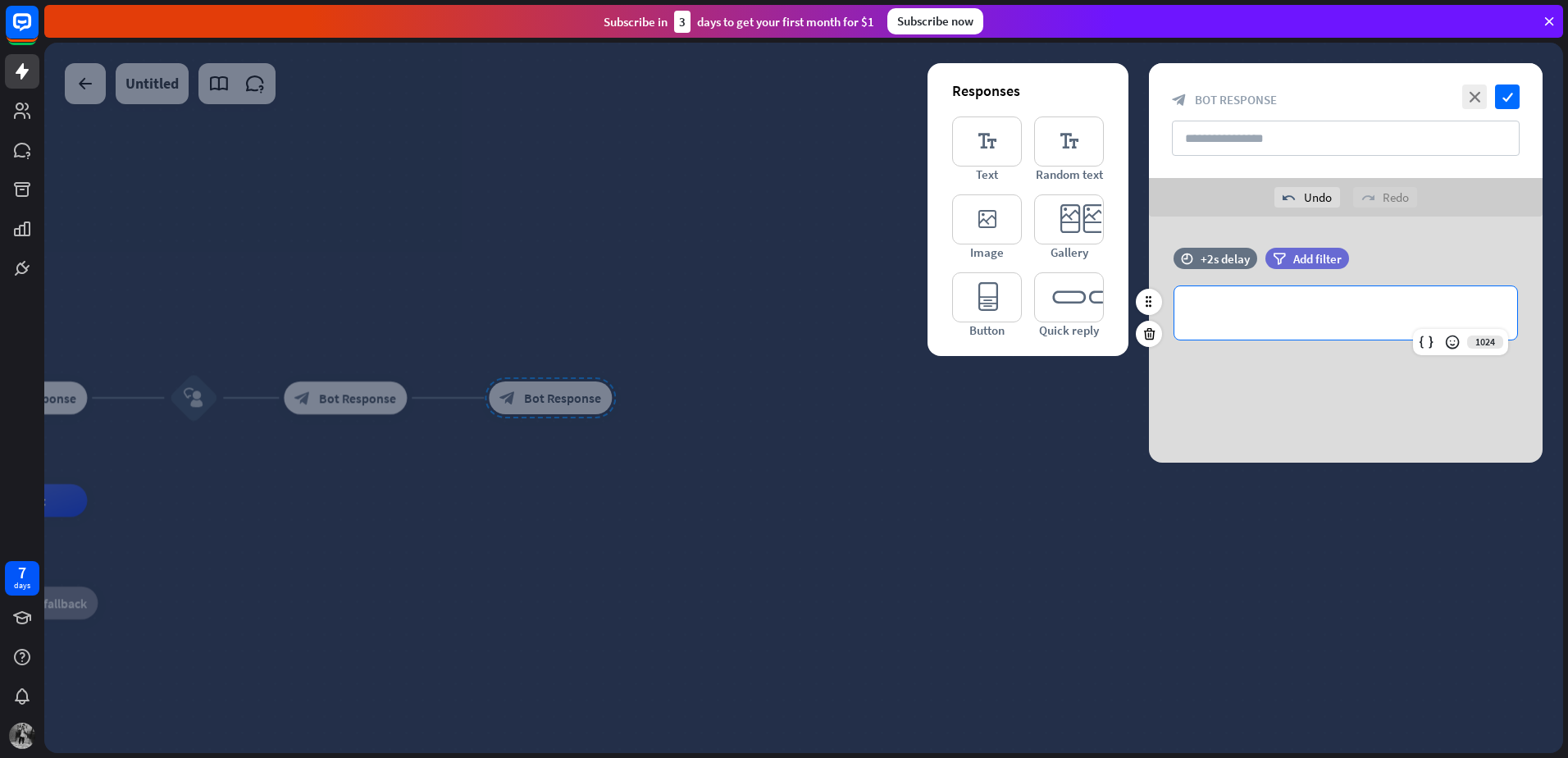
click at [1249, 314] on p "**********" at bounding box center [1346, 313] width 310 height 20
paste div
click at [1338, 388] on div "**********" at bounding box center [1346, 339] width 394 height 246
click at [1513, 93] on icon "check" at bounding box center [1507, 96] width 25 height 25
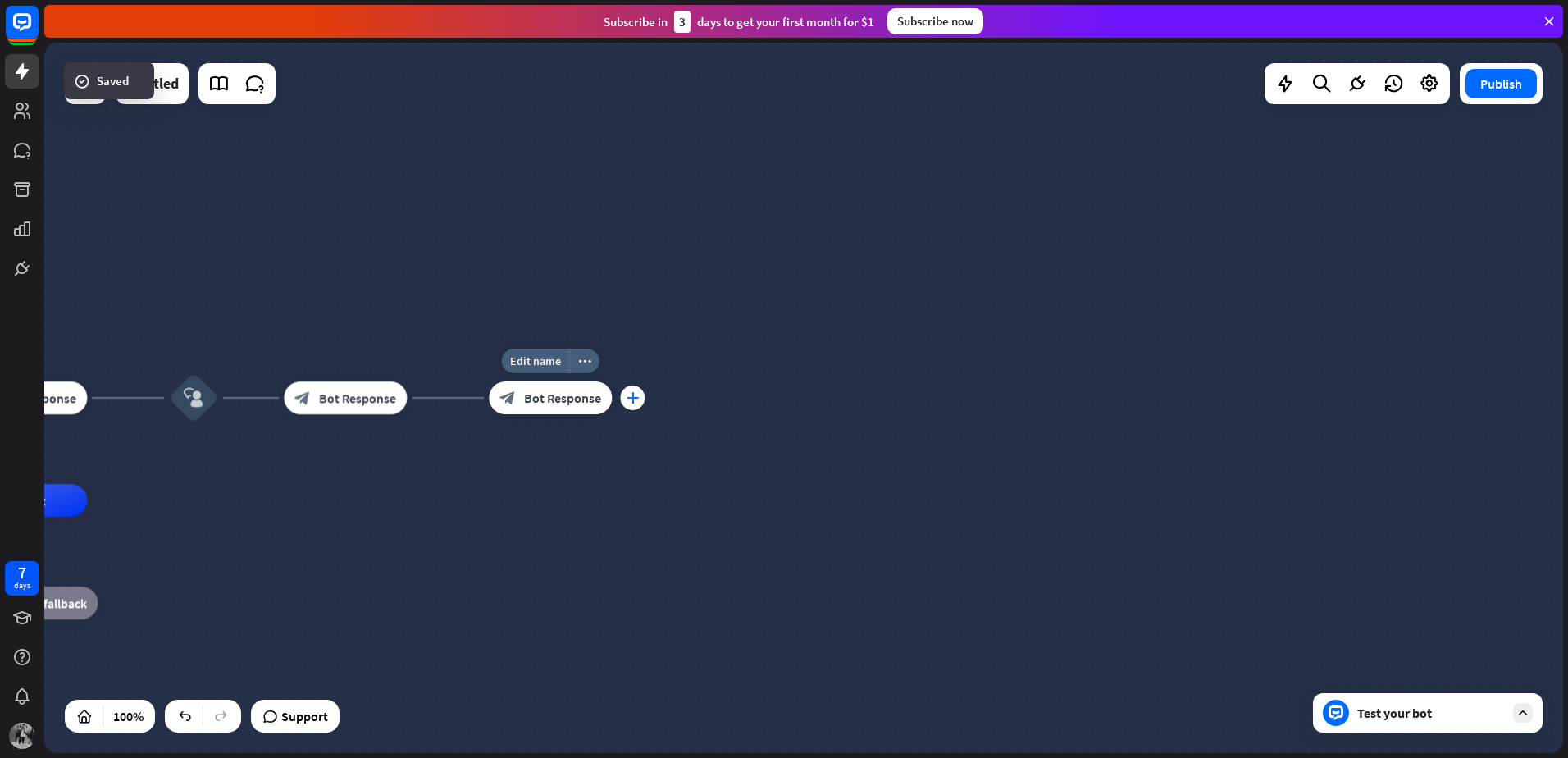
click at [631, 394] on icon "plus" at bounding box center [632, 397] width 12 height 11
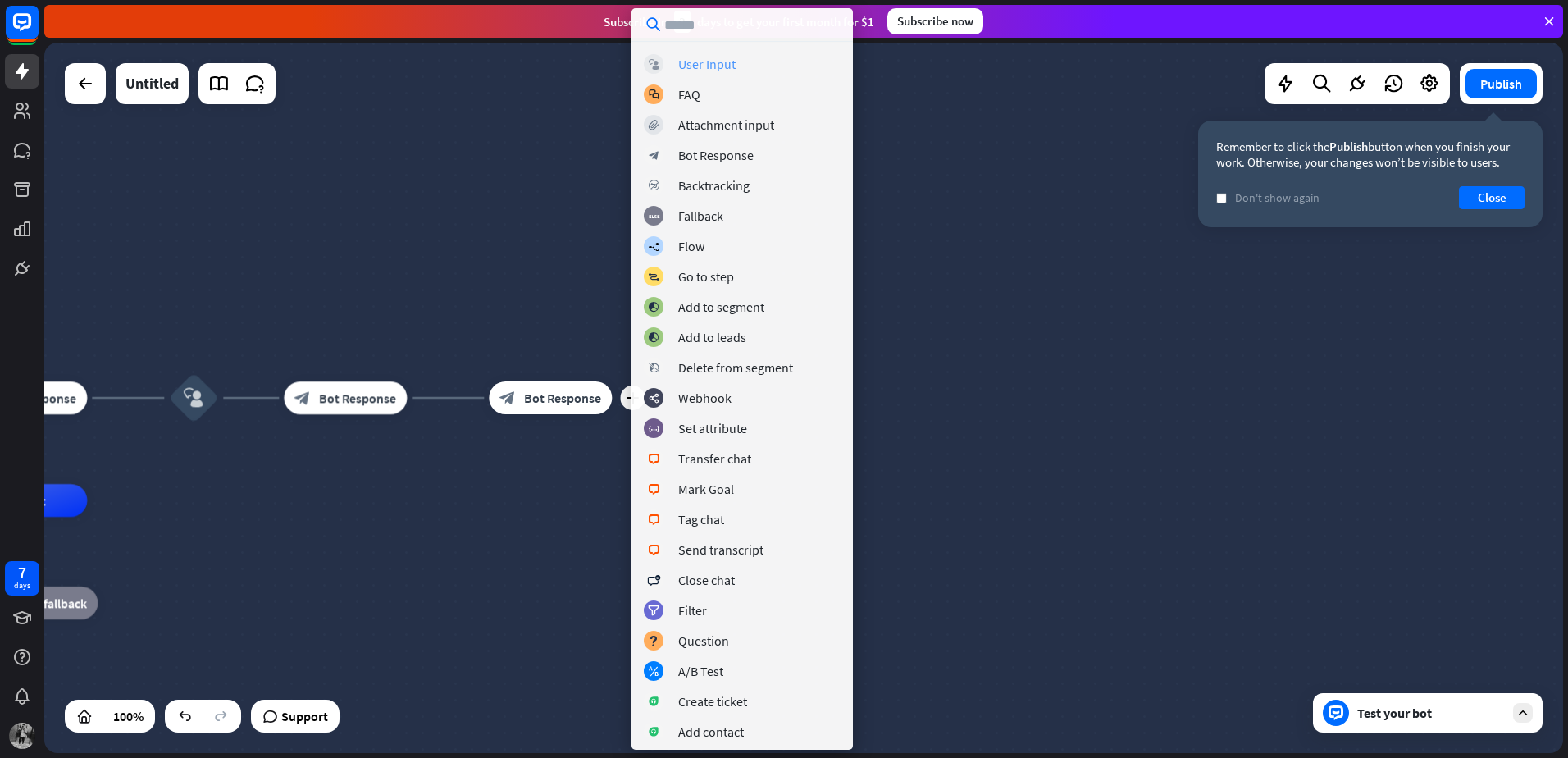
click at [722, 67] on div "User Input" at bounding box center [706, 63] width 57 height 16
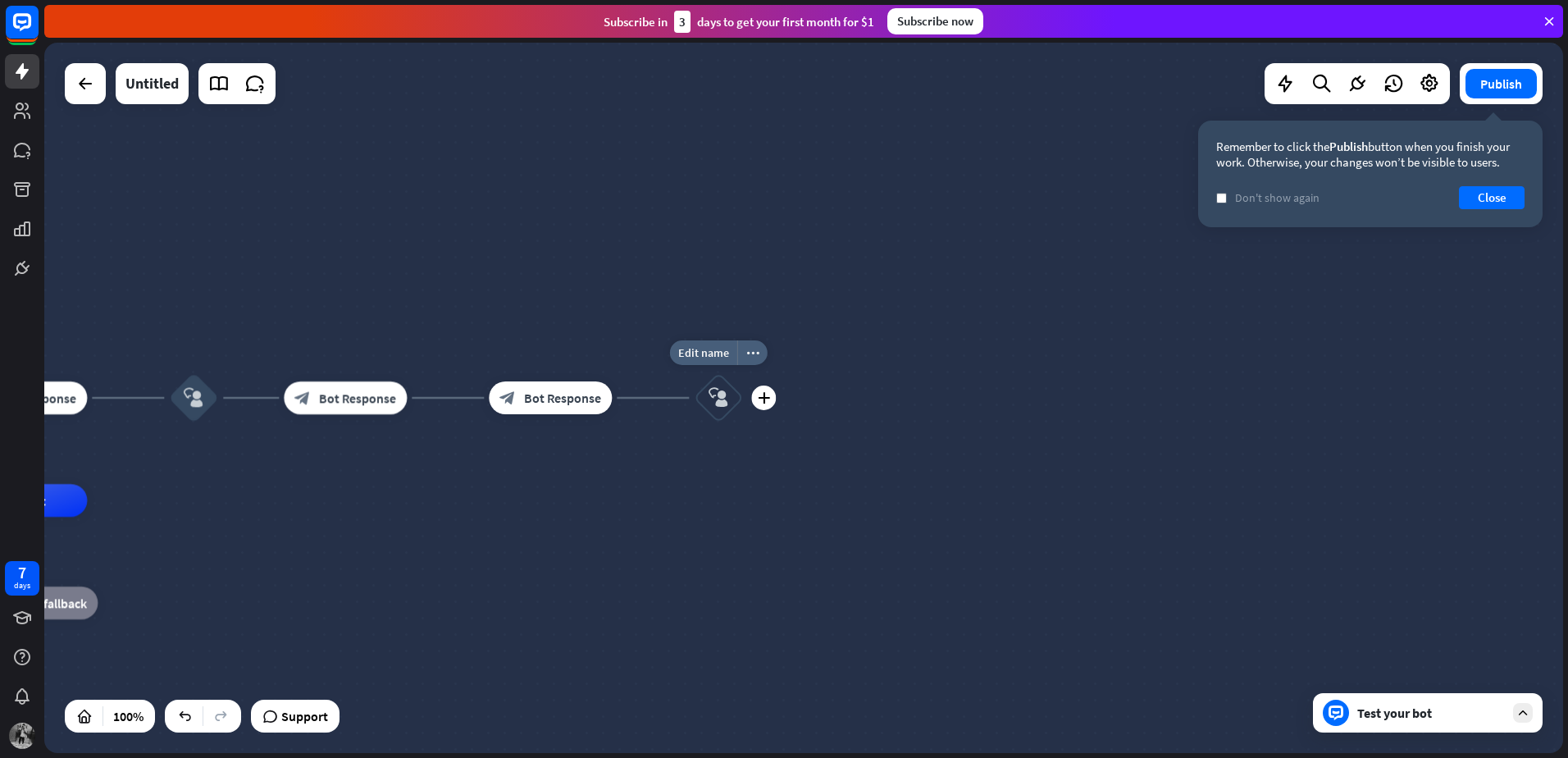
click at [715, 394] on icon "block_user_input" at bounding box center [718, 397] width 20 height 20
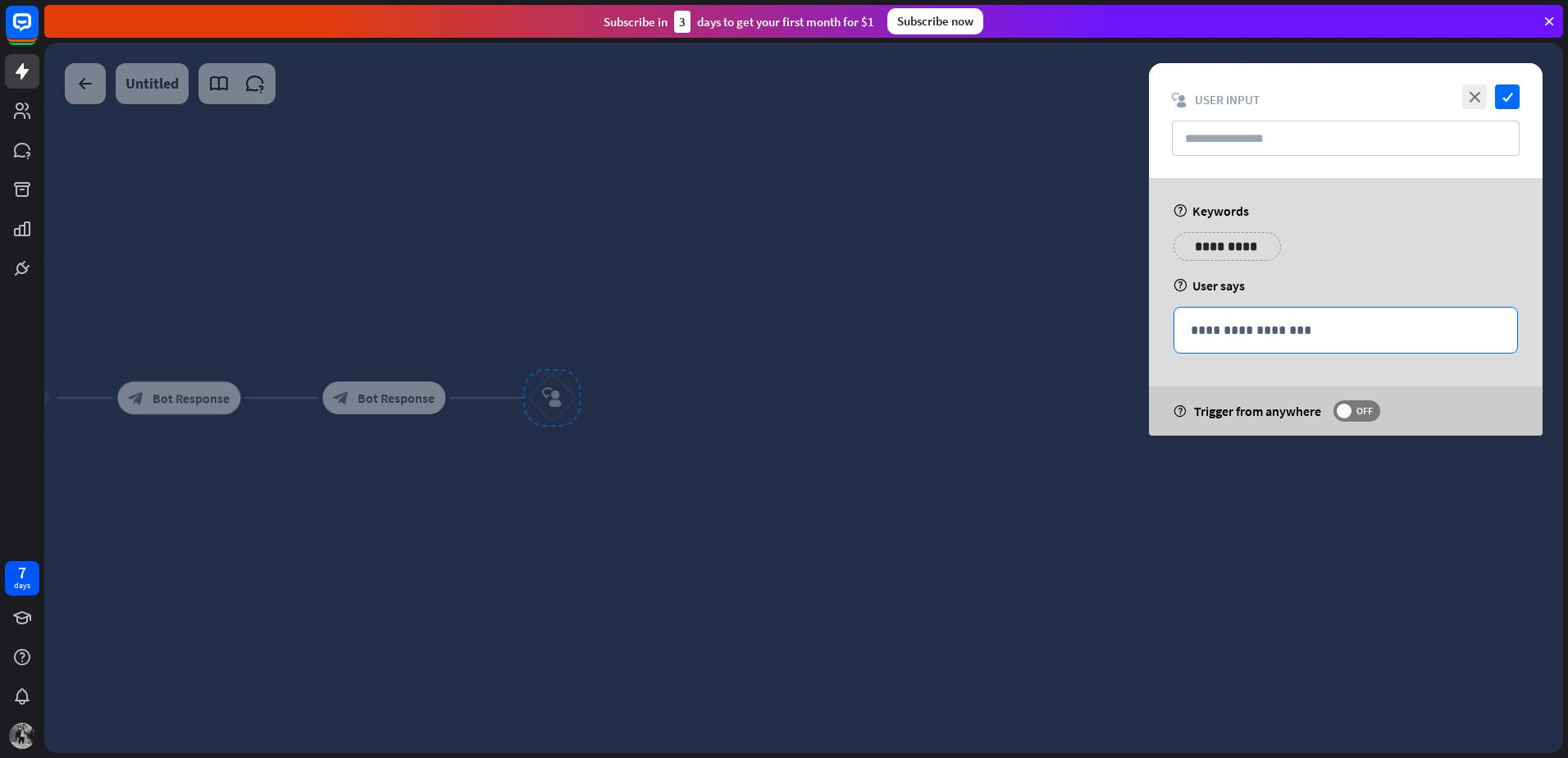
click at [1280, 320] on p "**********" at bounding box center [1346, 330] width 310 height 20
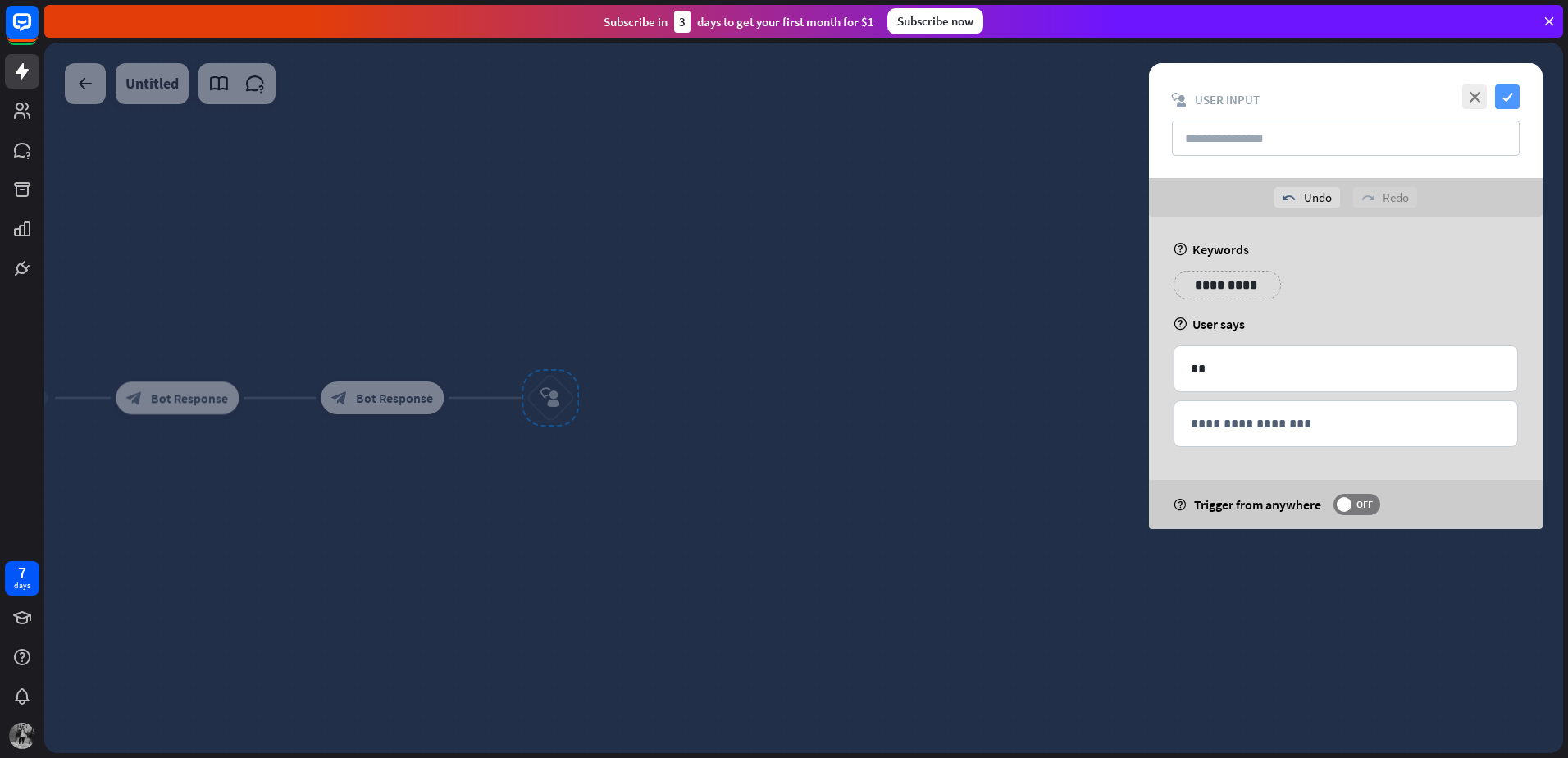
click at [1513, 92] on icon "check" at bounding box center [1507, 96] width 25 height 25
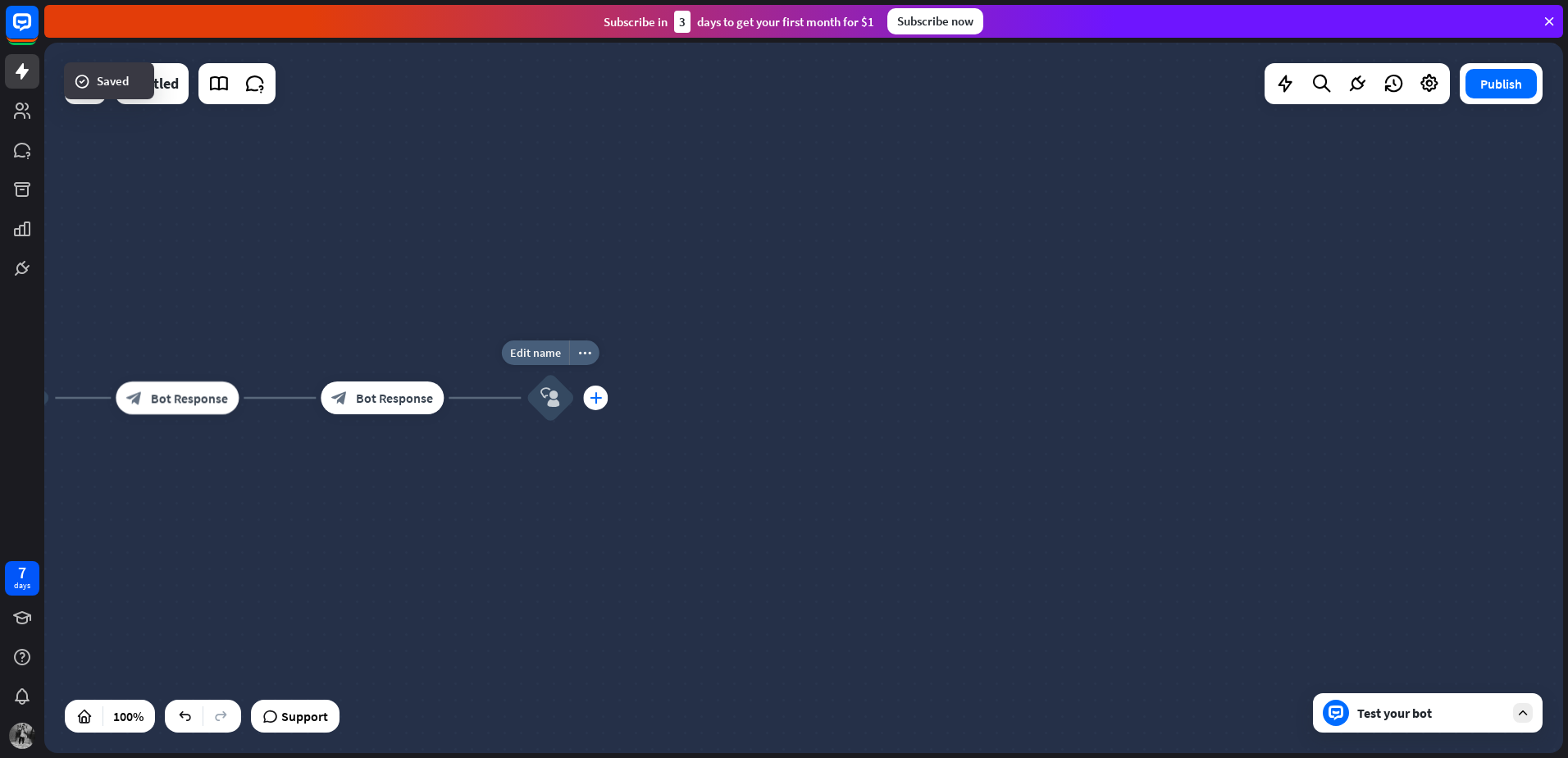
click at [591, 396] on icon "plus" at bounding box center [596, 397] width 12 height 11
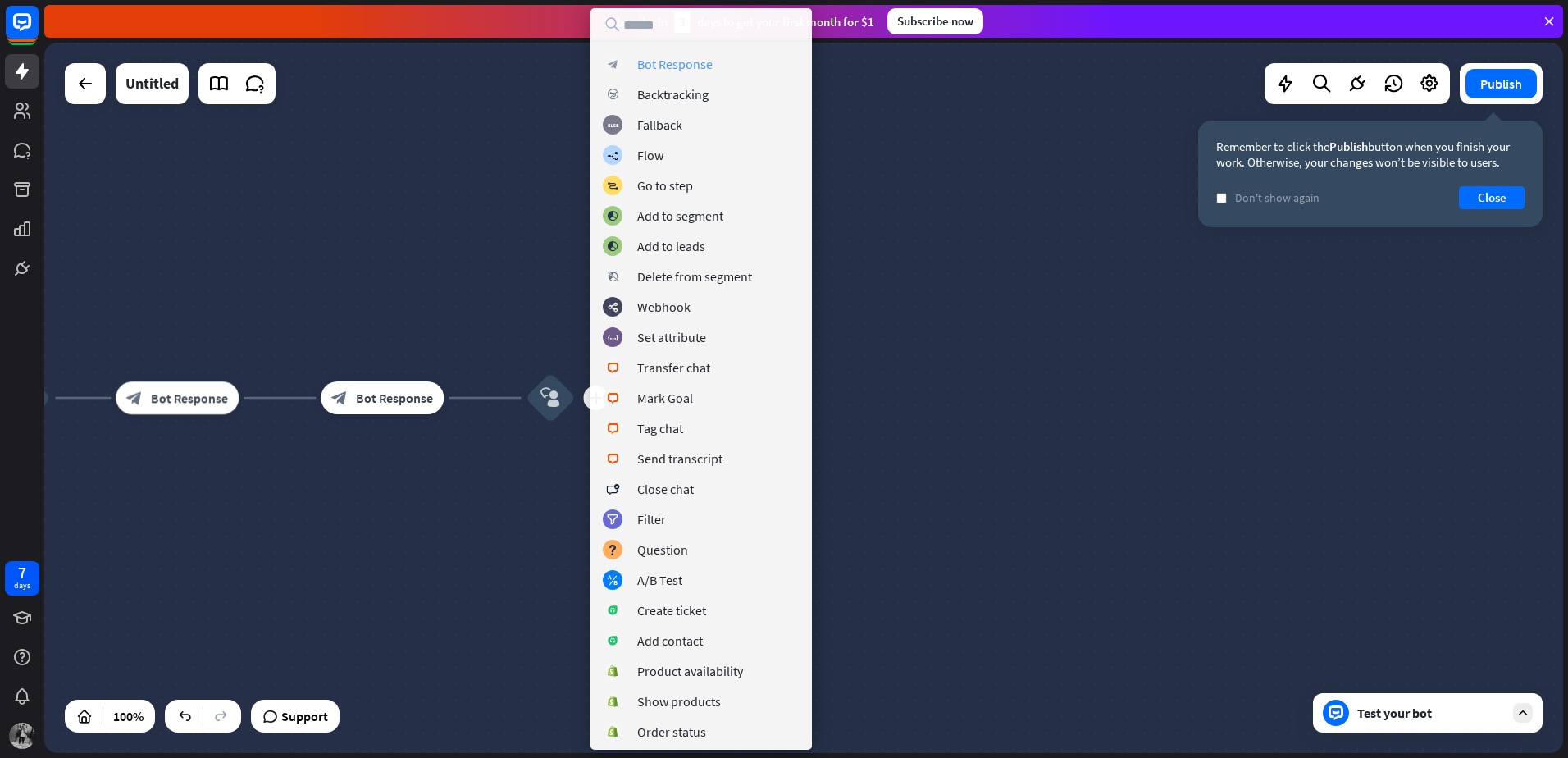
click at [706, 62] on div "Bot Response" at bounding box center [675, 63] width 76 height 16
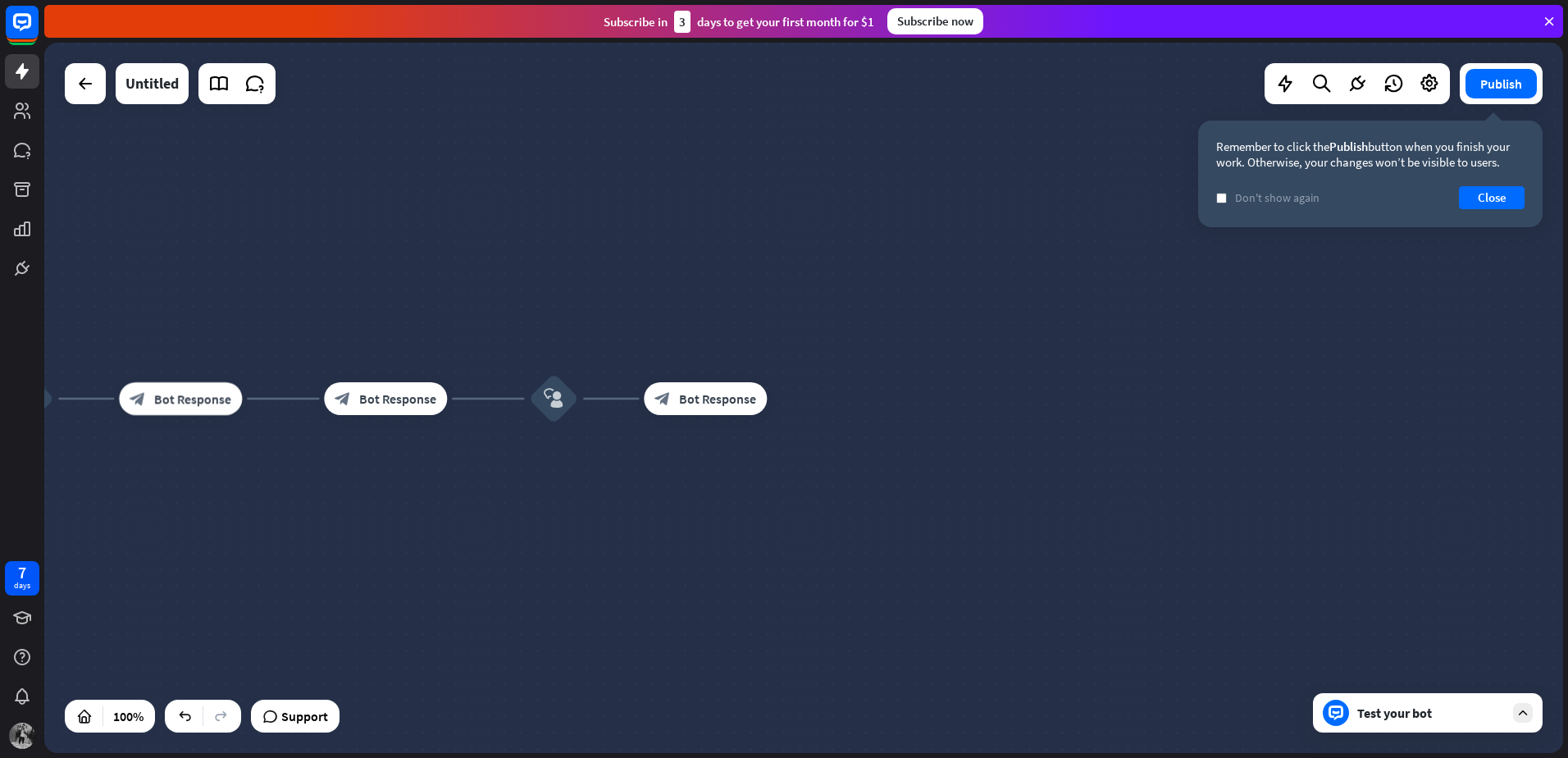
drag, startPoint x: 796, startPoint y: 288, endPoint x: 969, endPoint y: 276, distance: 173.4
click at [969, 276] on div "Matemática Basica home_2 Start point 14 block_bot_response Bot Response block_u…" at bounding box center [804, 397] width 1519 height 710
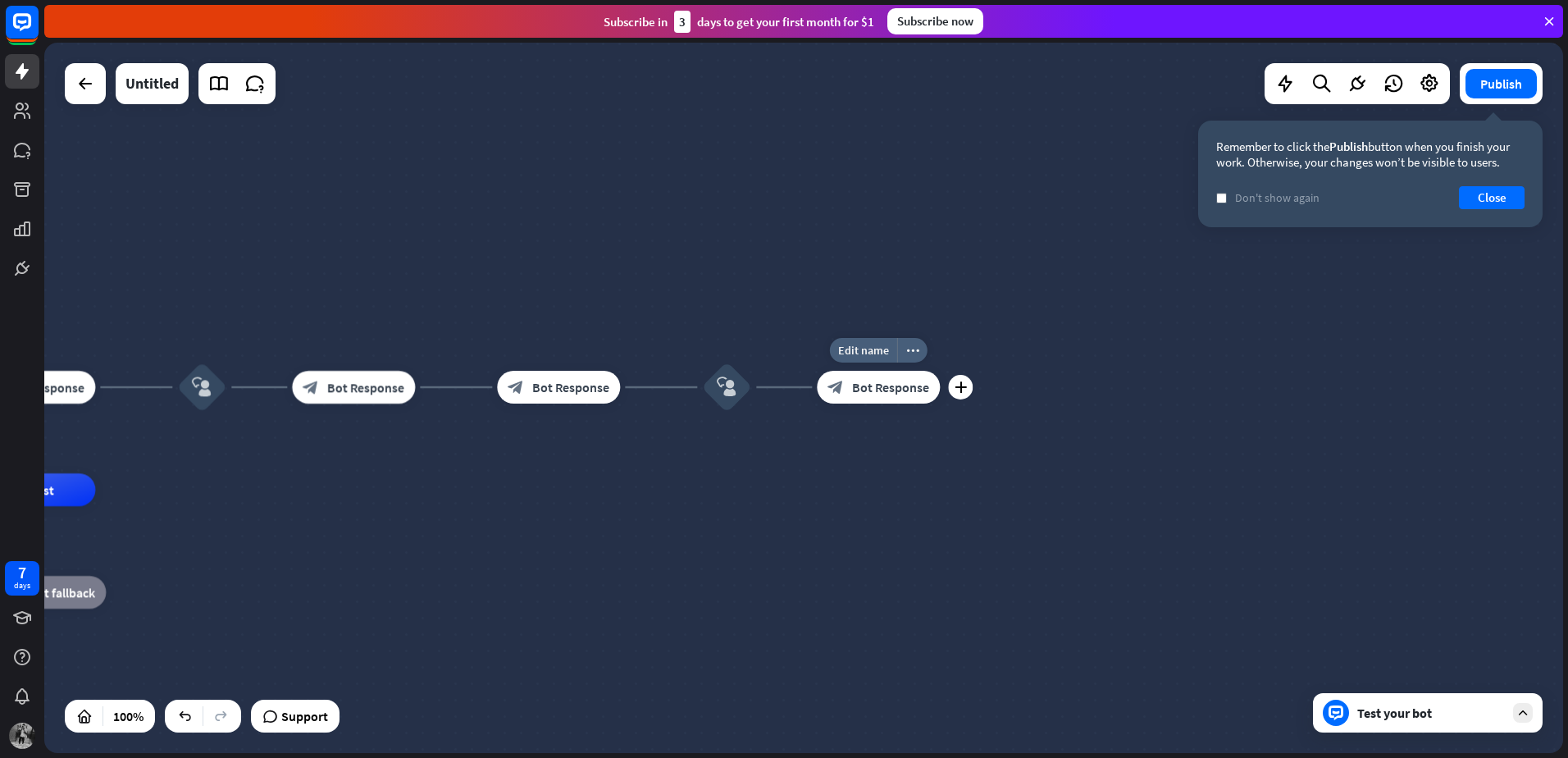
click at [923, 373] on div "block_bot_response Bot Response" at bounding box center [878, 387] width 123 height 32
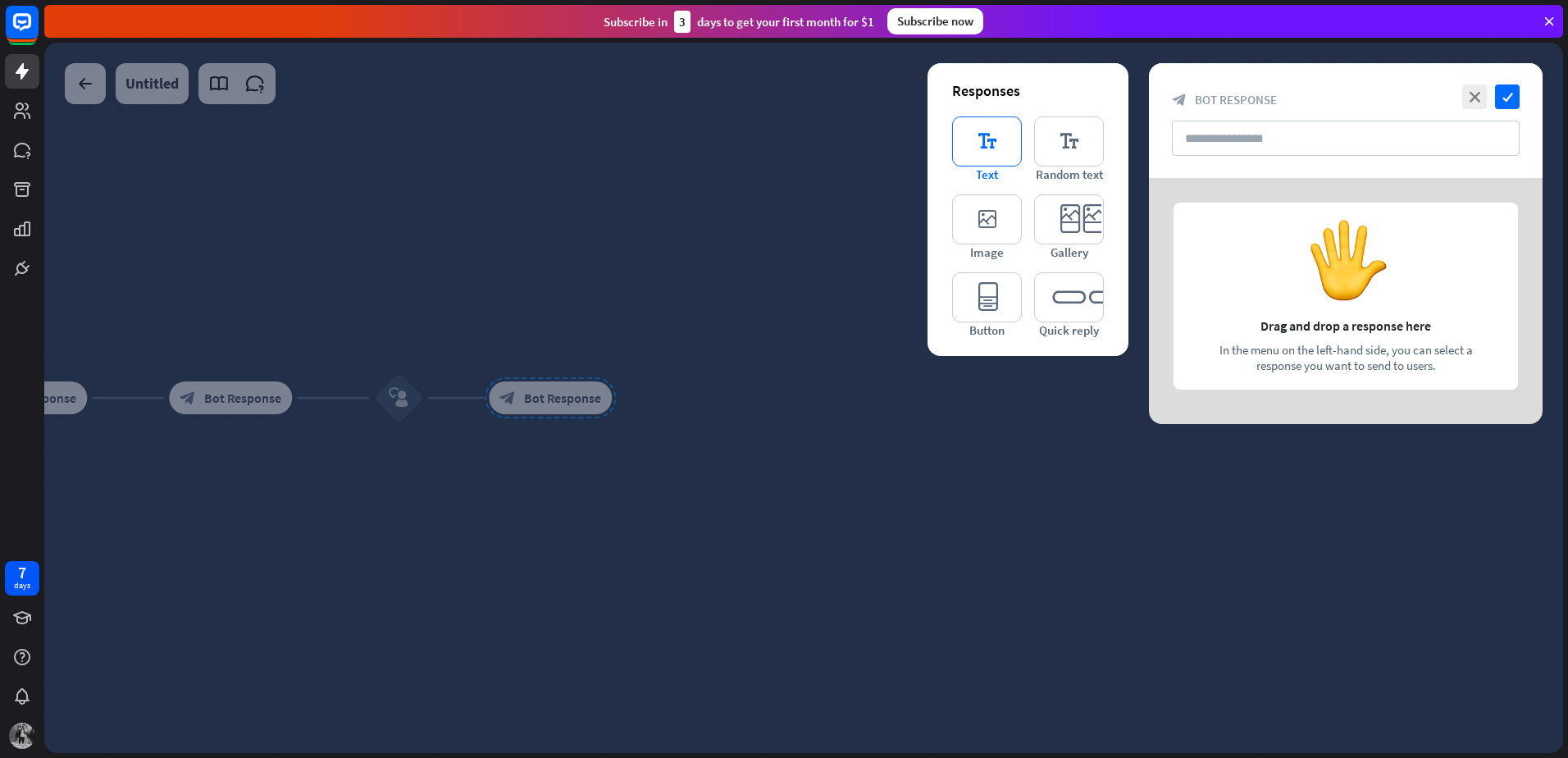
click at [1001, 138] on icon "editor_text" at bounding box center [987, 142] width 70 height 50
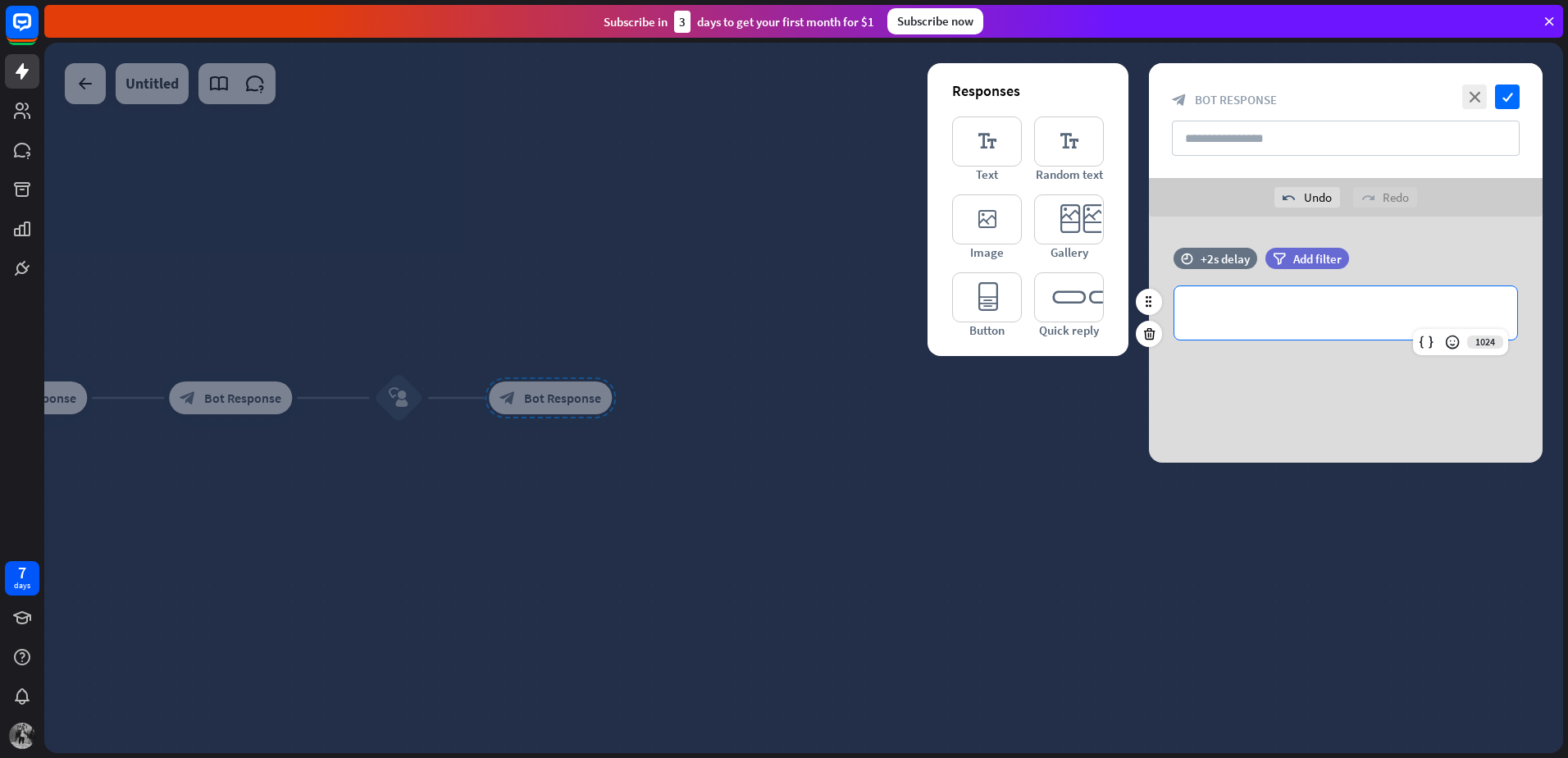
click at [1233, 310] on p "**********" at bounding box center [1346, 313] width 310 height 20
click at [1509, 101] on icon "check" at bounding box center [1507, 96] width 25 height 25
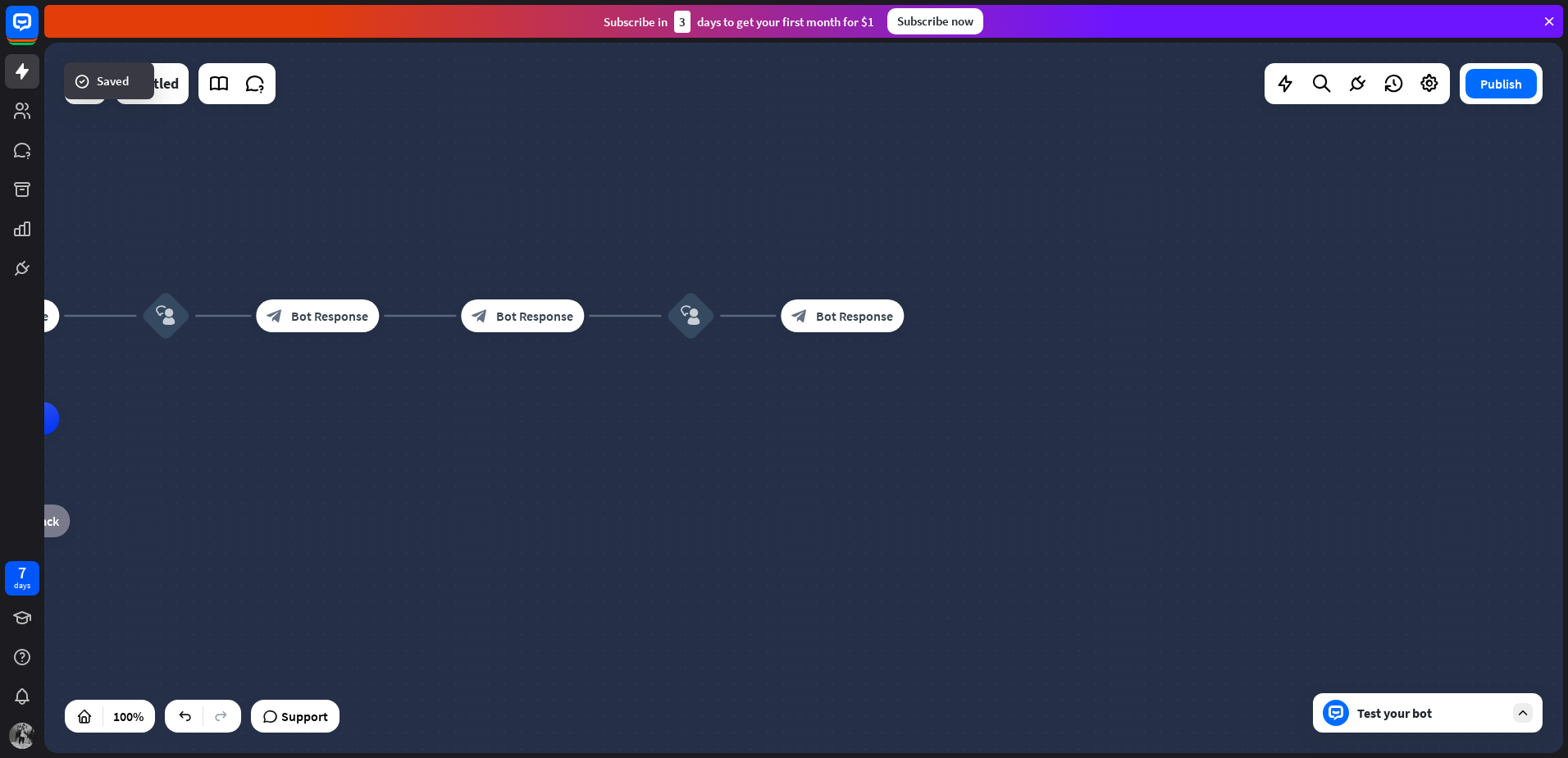
drag, startPoint x: 602, startPoint y: 333, endPoint x: 994, endPoint y: 229, distance: 405.6
click at [994, 229] on div "Matemática Basica home_2 Start point 14 block_bot_response Bot Response block_u…" at bounding box center [804, 397] width 1519 height 710
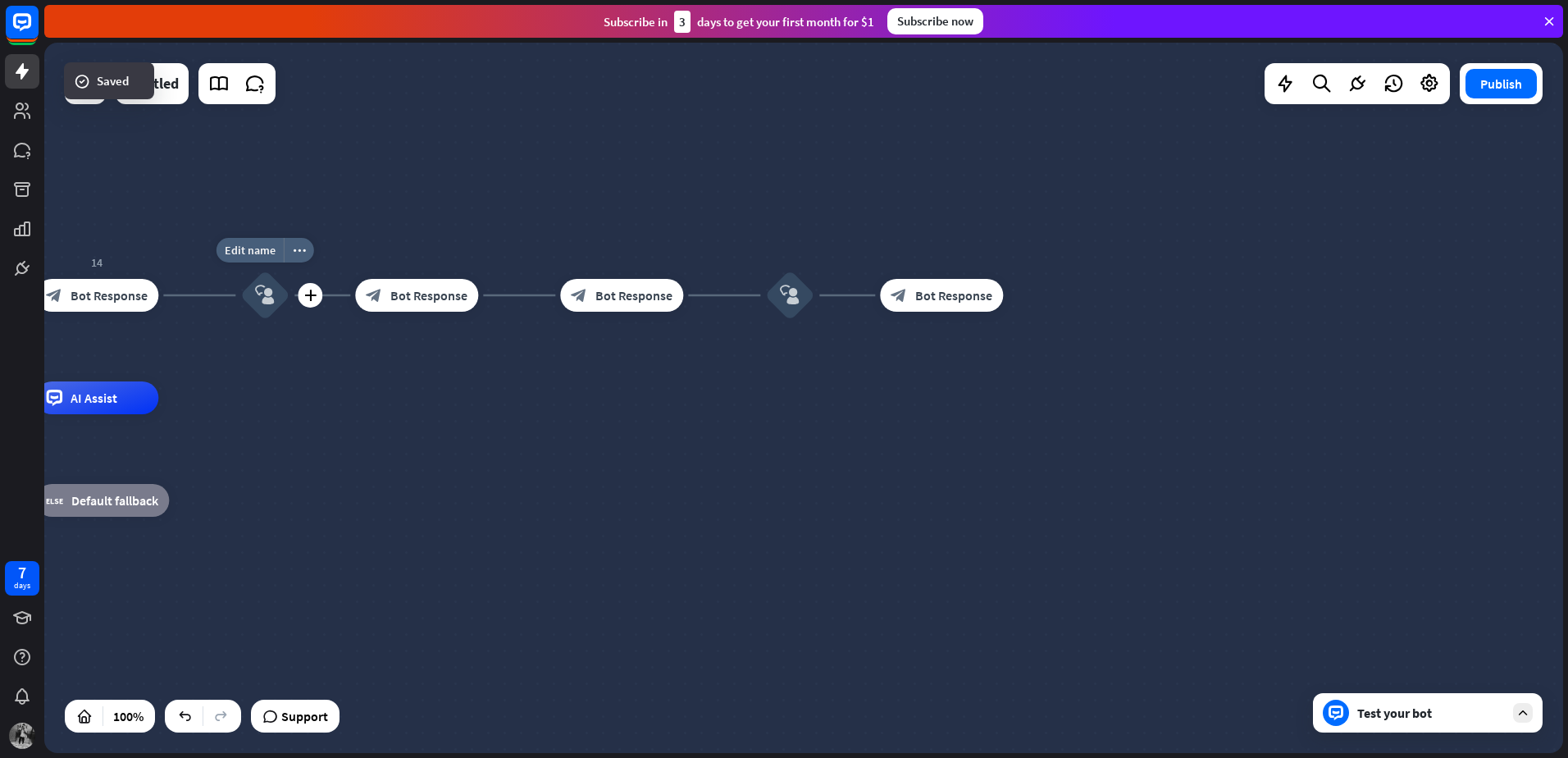
drag, startPoint x: 435, startPoint y: 445, endPoint x: 793, endPoint y: 465, distance: 358.6
click at [687, 465] on div "Matemática Basica home_2 Start point 14 block_bot_response Bot Response Edit na…" at bounding box center [590, 753] width 1519 height 710
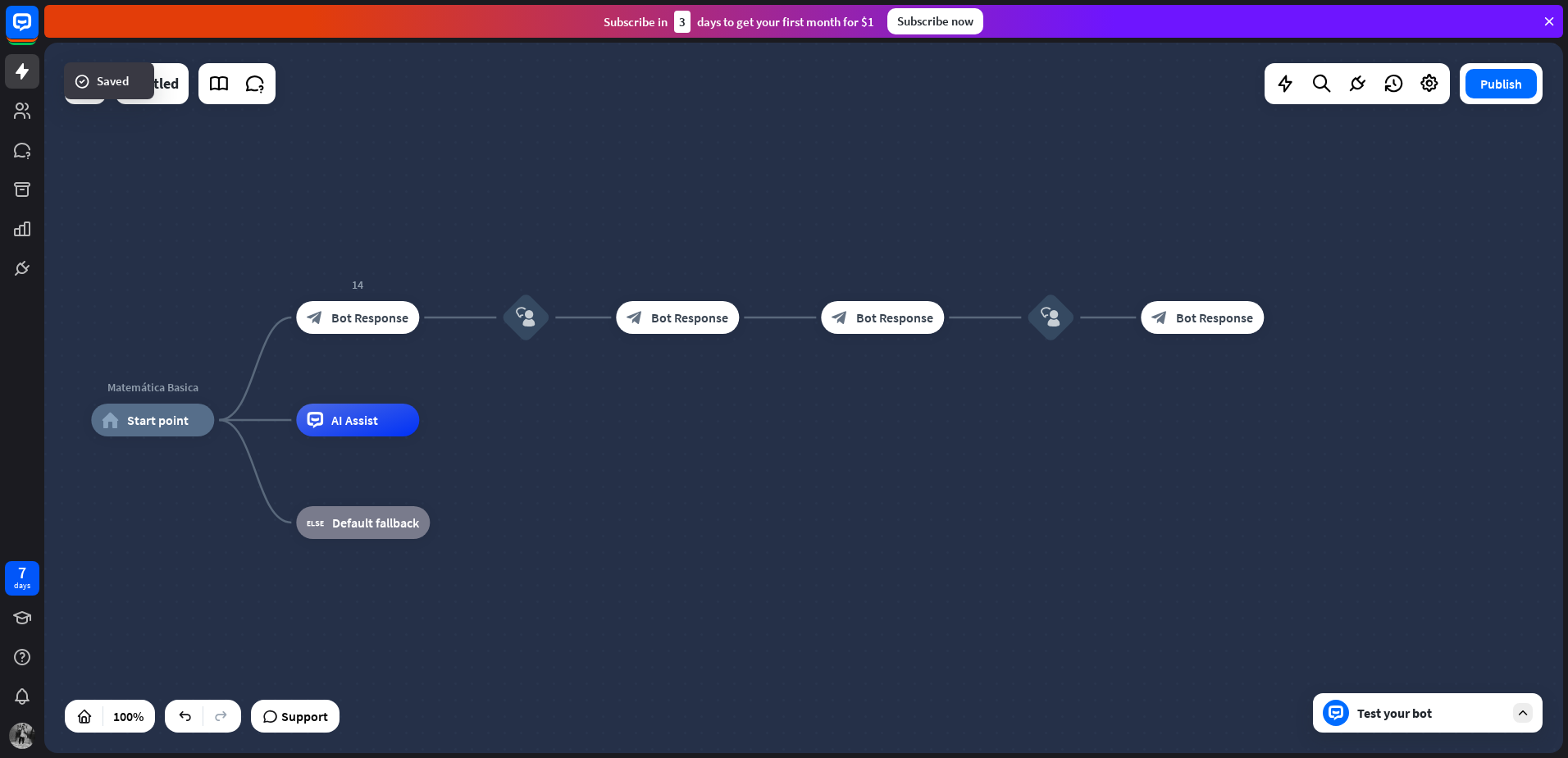
click at [1446, 711] on div "Test your bot" at bounding box center [1430, 713] width 147 height 16
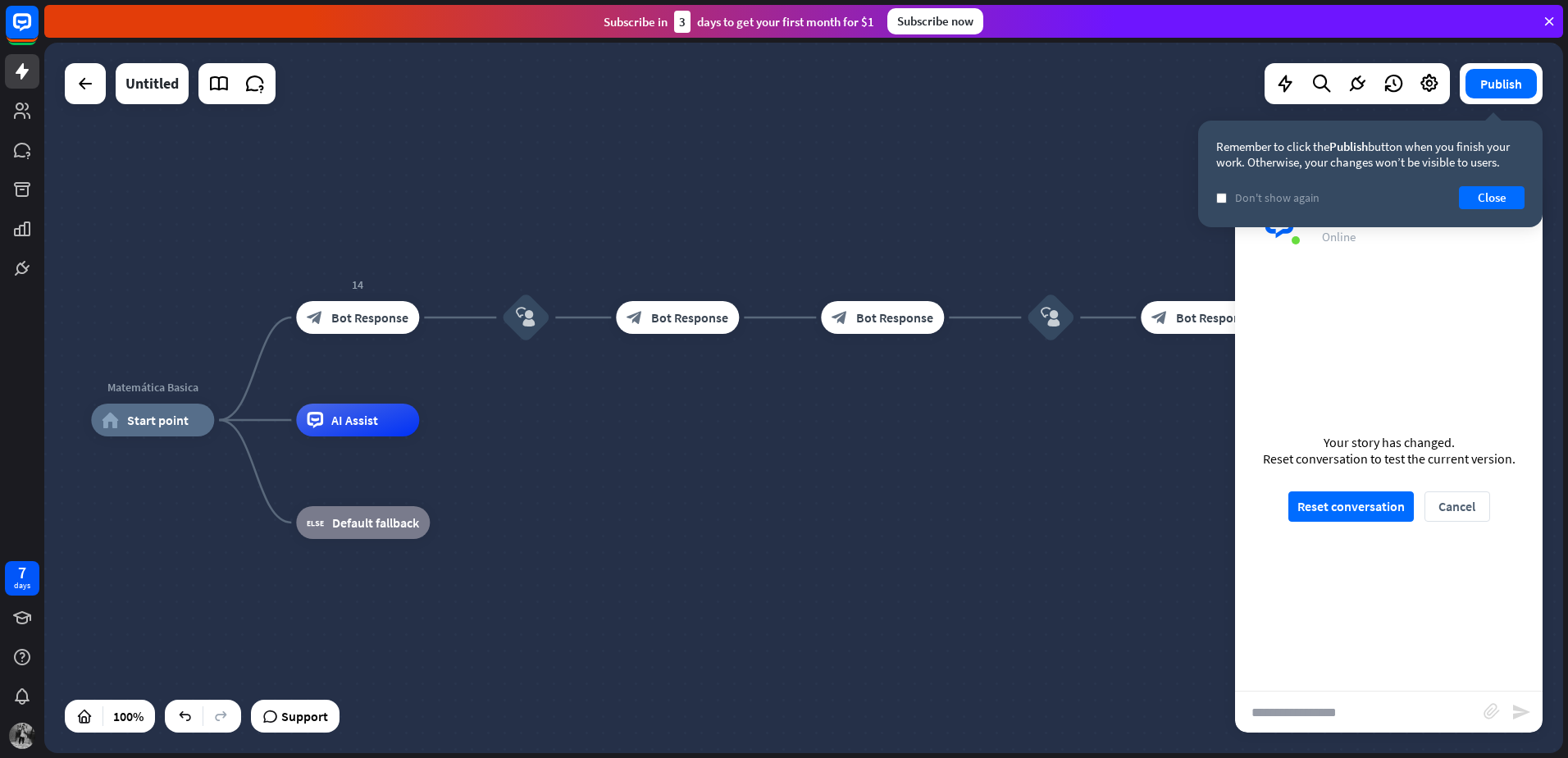
click at [1343, 522] on div "Your story has changed. Reset conversation to test the current version. Reset c…" at bounding box center [1388, 477] width 308 height 425
click at [1347, 511] on button "Reset conversation" at bounding box center [1351, 506] width 125 height 31
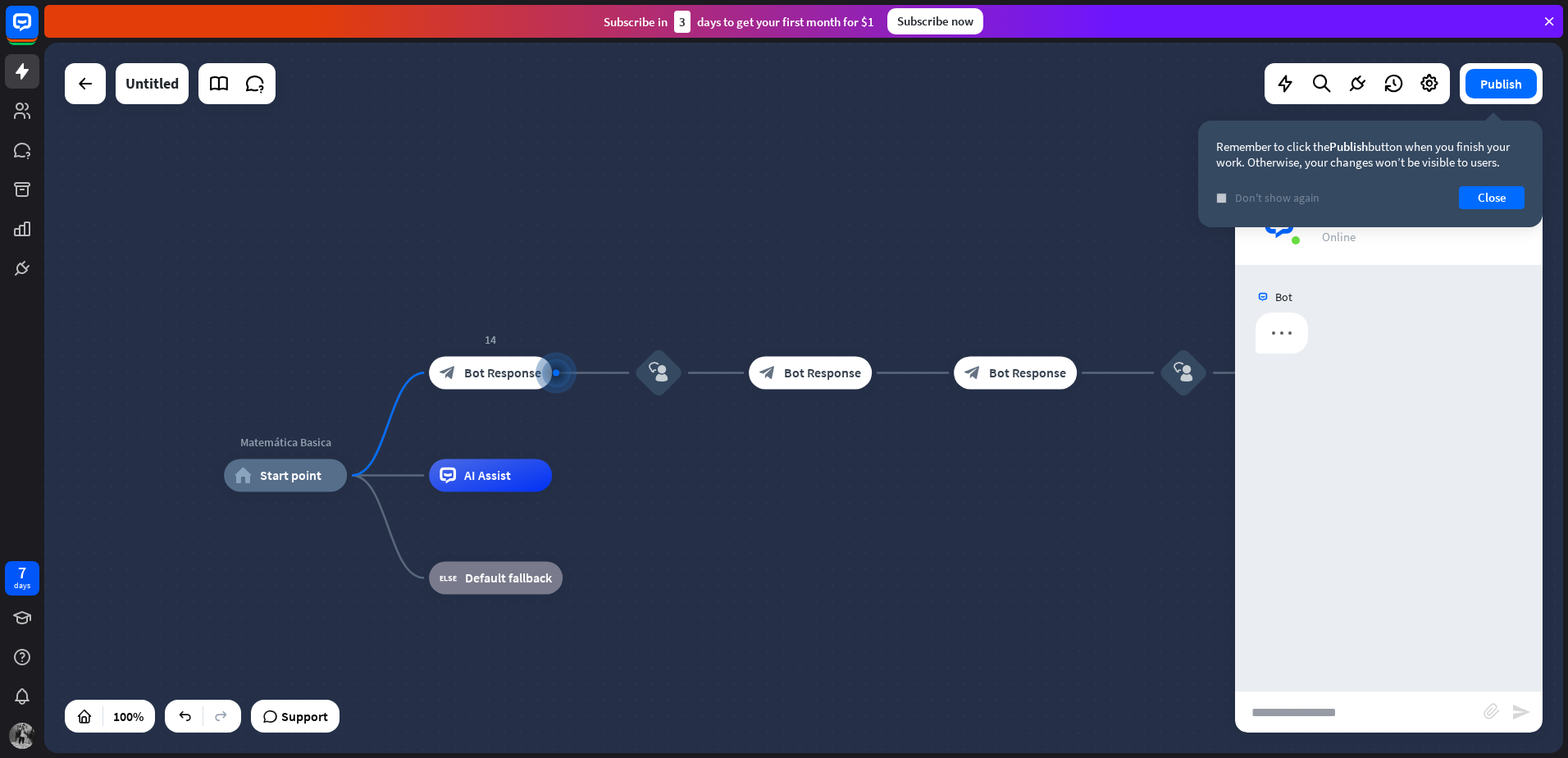
click at [1299, 194] on span "Don't show again" at bounding box center [1277, 197] width 84 height 14
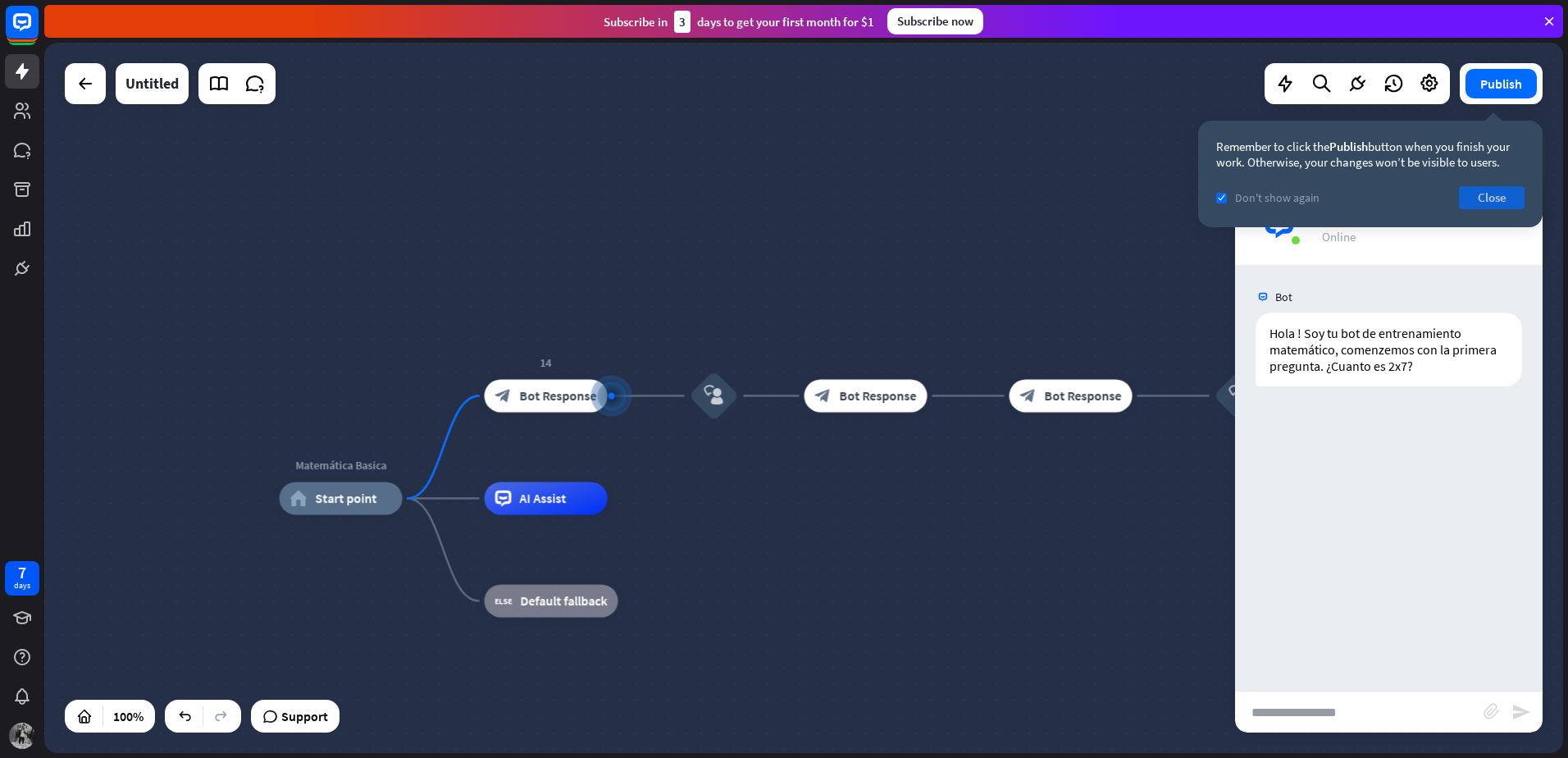
click at [1471, 200] on button "Close" at bounding box center [1491, 197] width 66 height 23
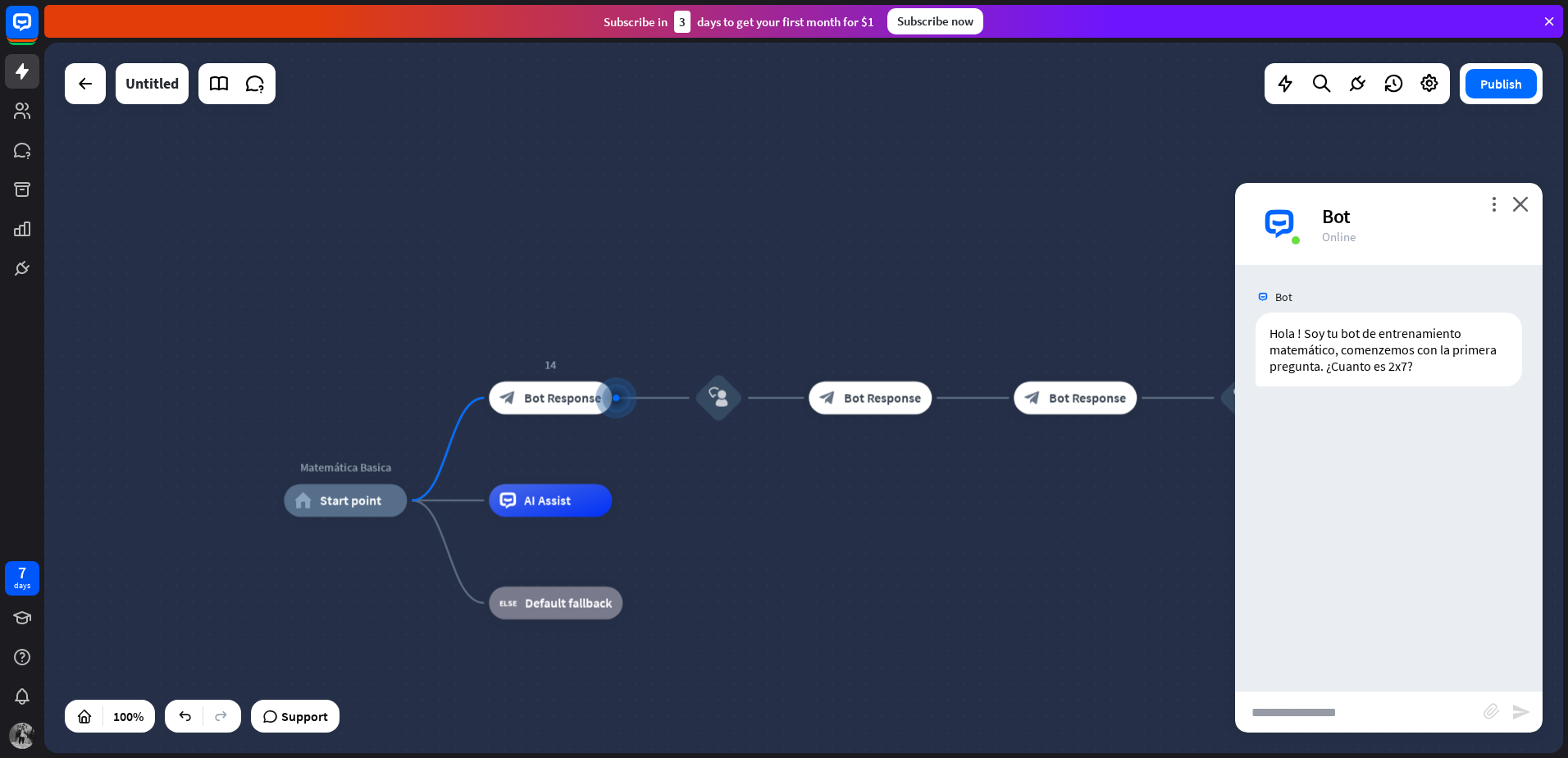
click at [1352, 712] on input "text" at bounding box center [1359, 712] width 249 height 41
type input "**"
click at [1514, 714] on icon "send" at bounding box center [1520, 712] width 20 height 20
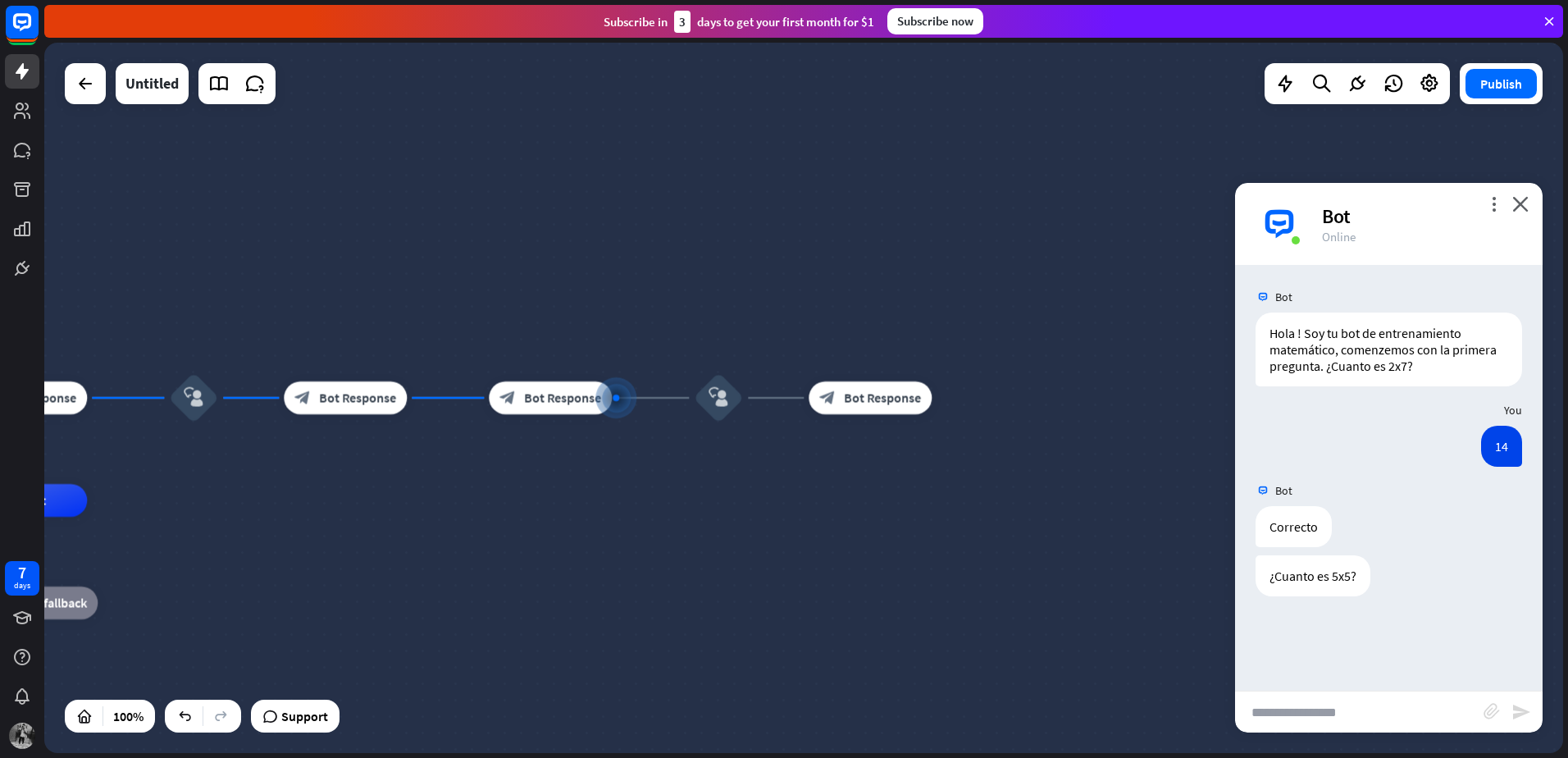
click at [1382, 713] on input "text" at bounding box center [1359, 712] width 249 height 41
type input "**"
click at [1517, 709] on icon "send" at bounding box center [1520, 712] width 20 height 20
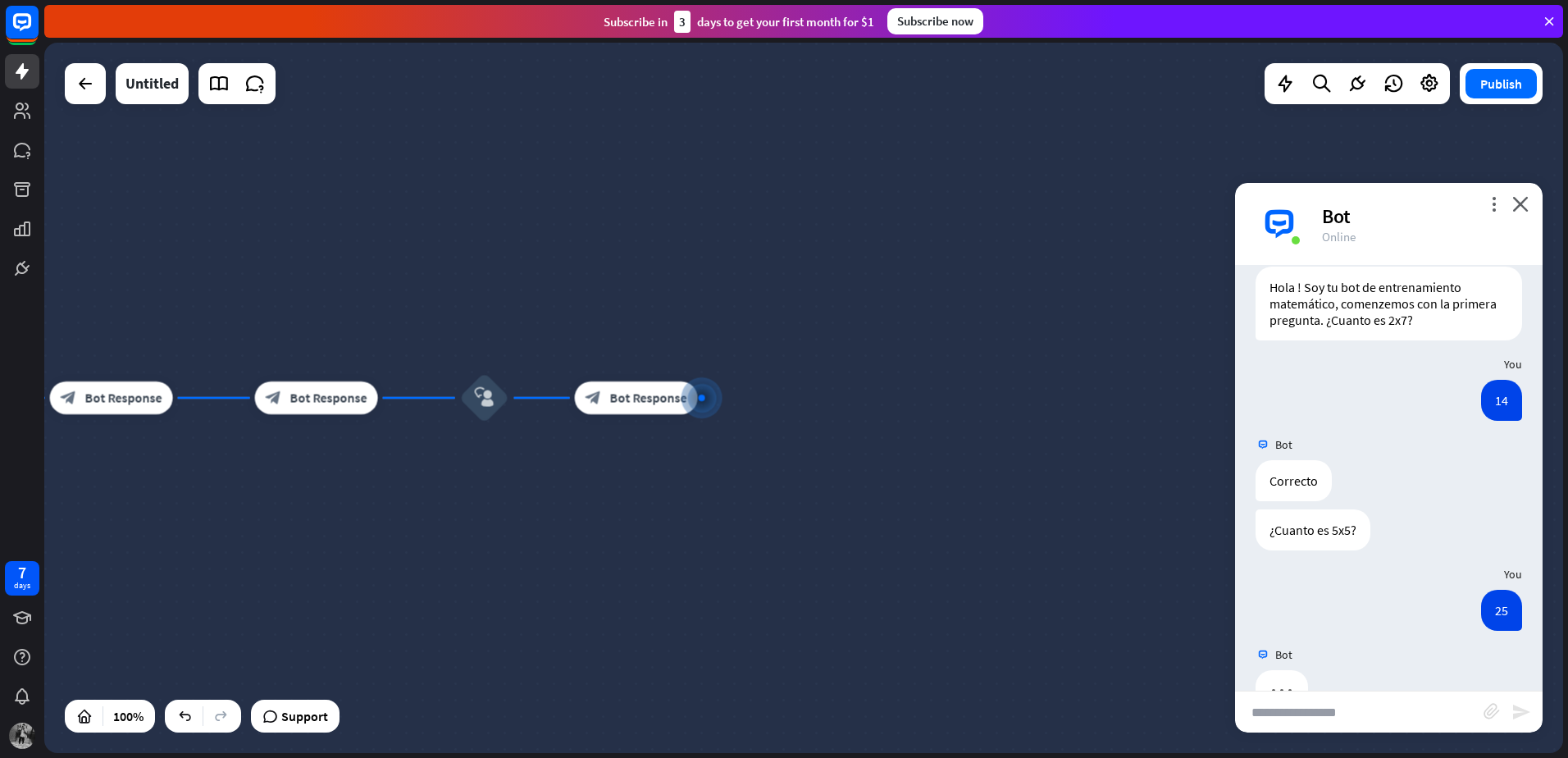
scroll to position [91, 0]
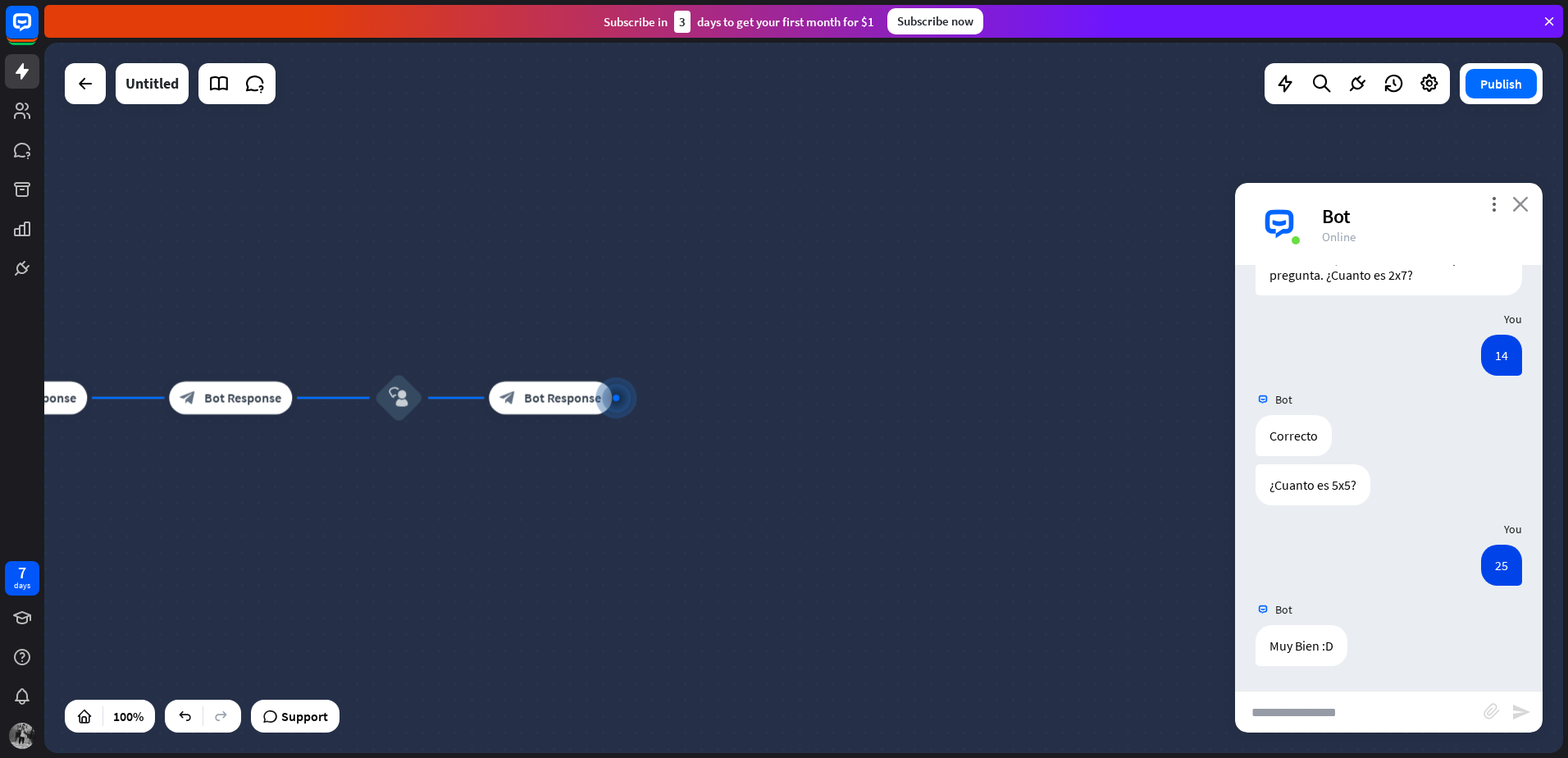
click at [1519, 204] on icon "close" at bounding box center [1519, 204] width 16 height 15
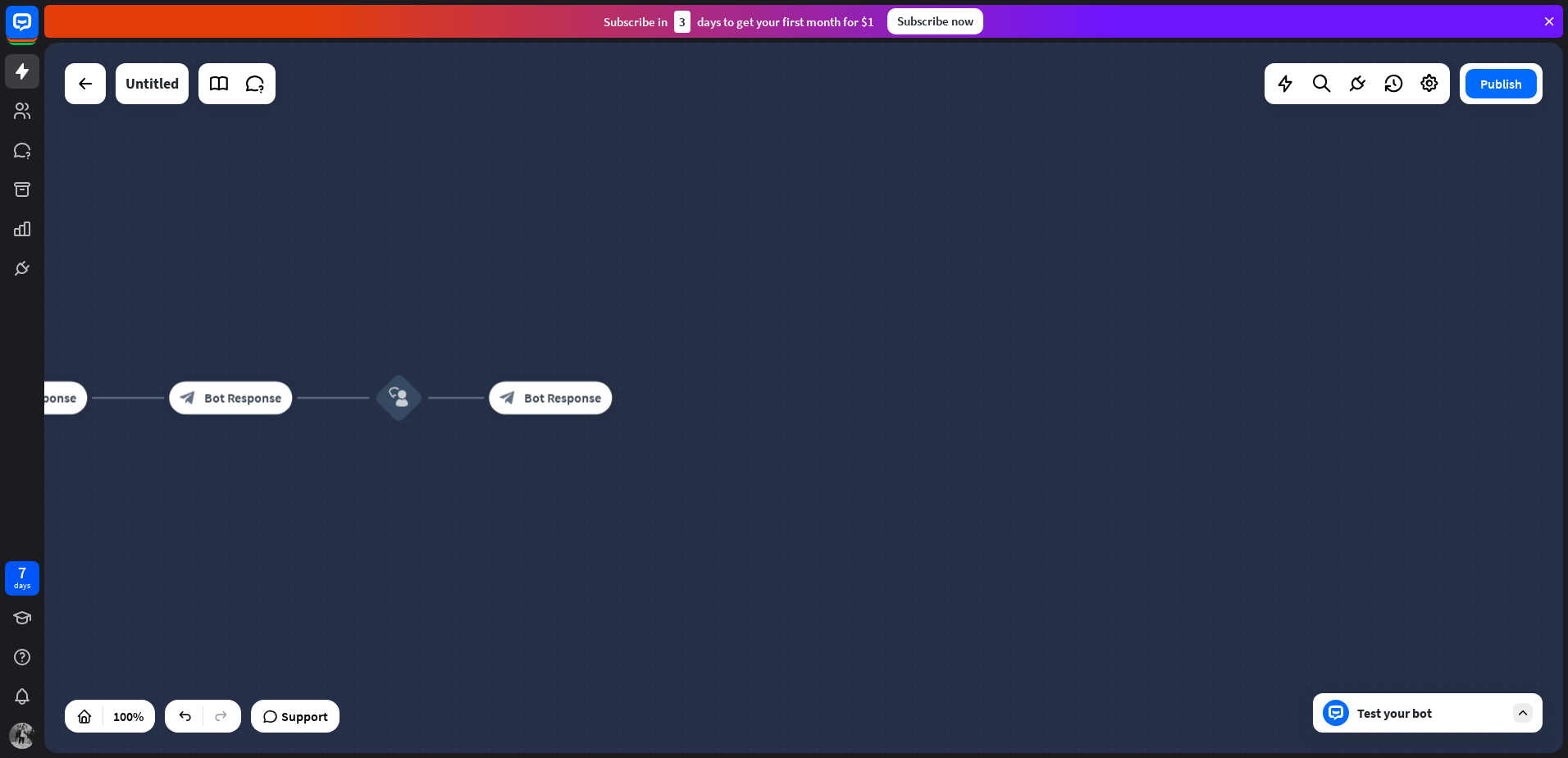
click at [1382, 701] on div "Test your bot" at bounding box center [1427, 713] width 229 height 39
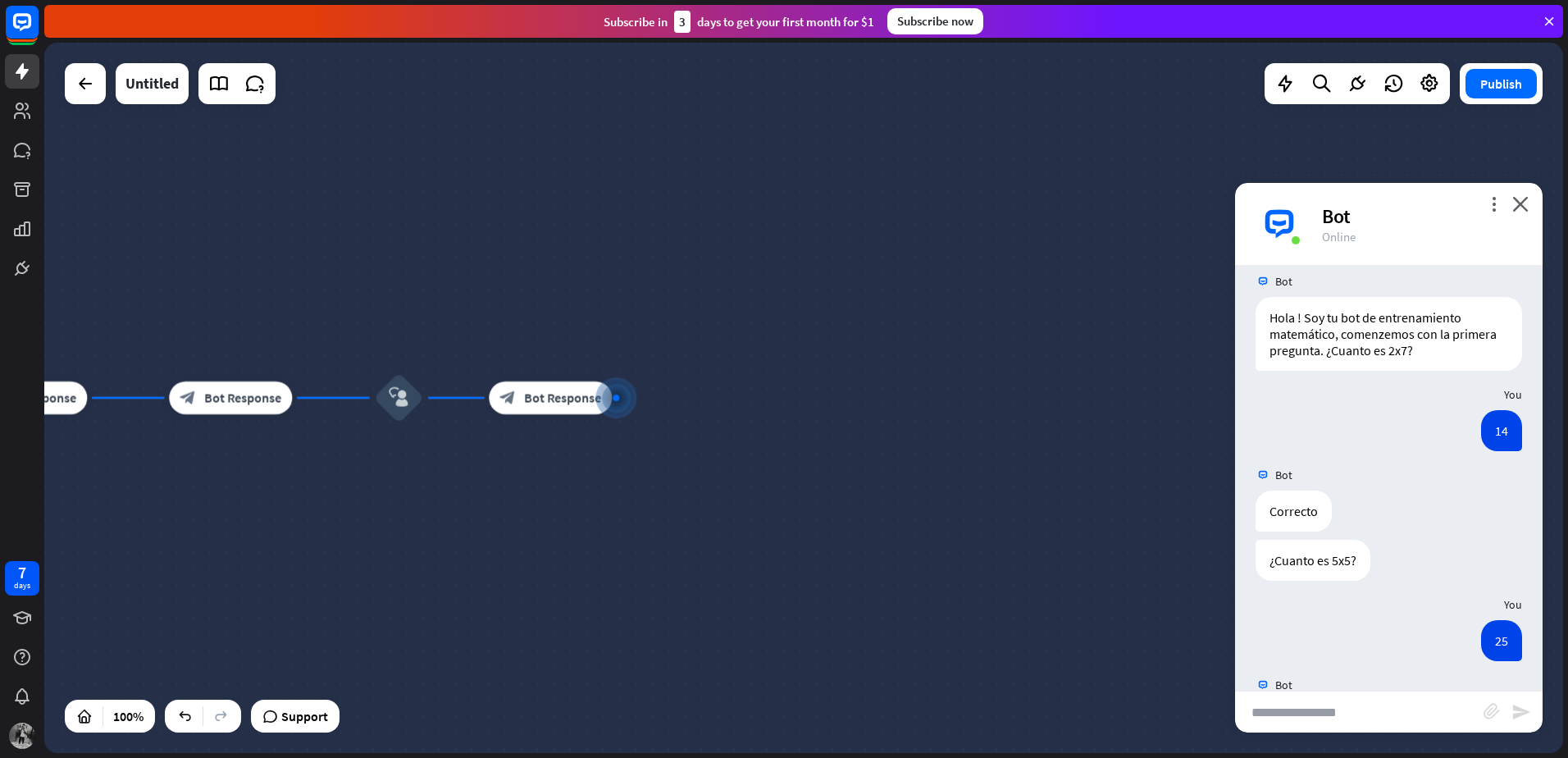
scroll to position [0, 0]
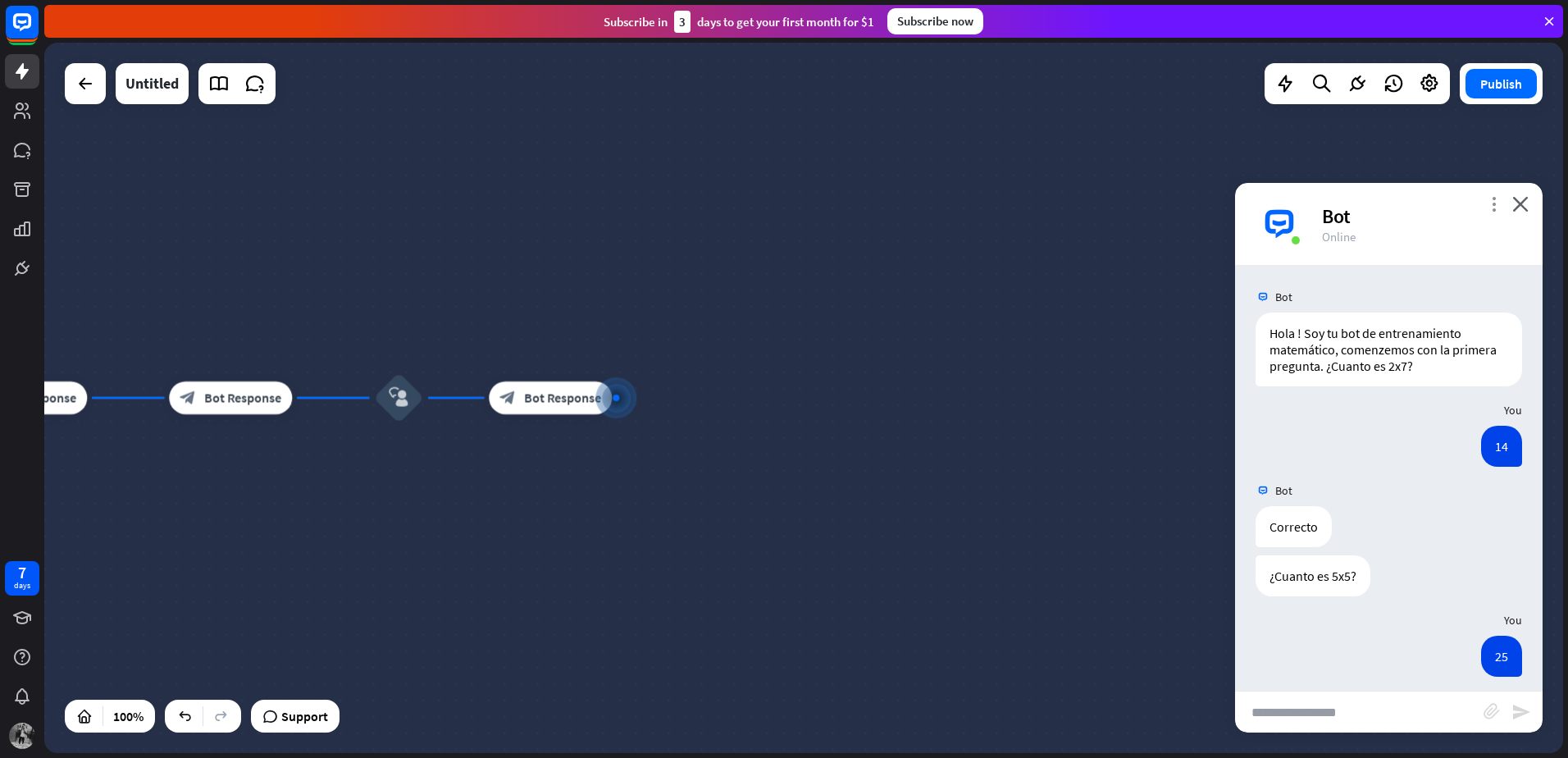
click at [1495, 205] on icon "more_vert" at bounding box center [1494, 204] width 15 height 15
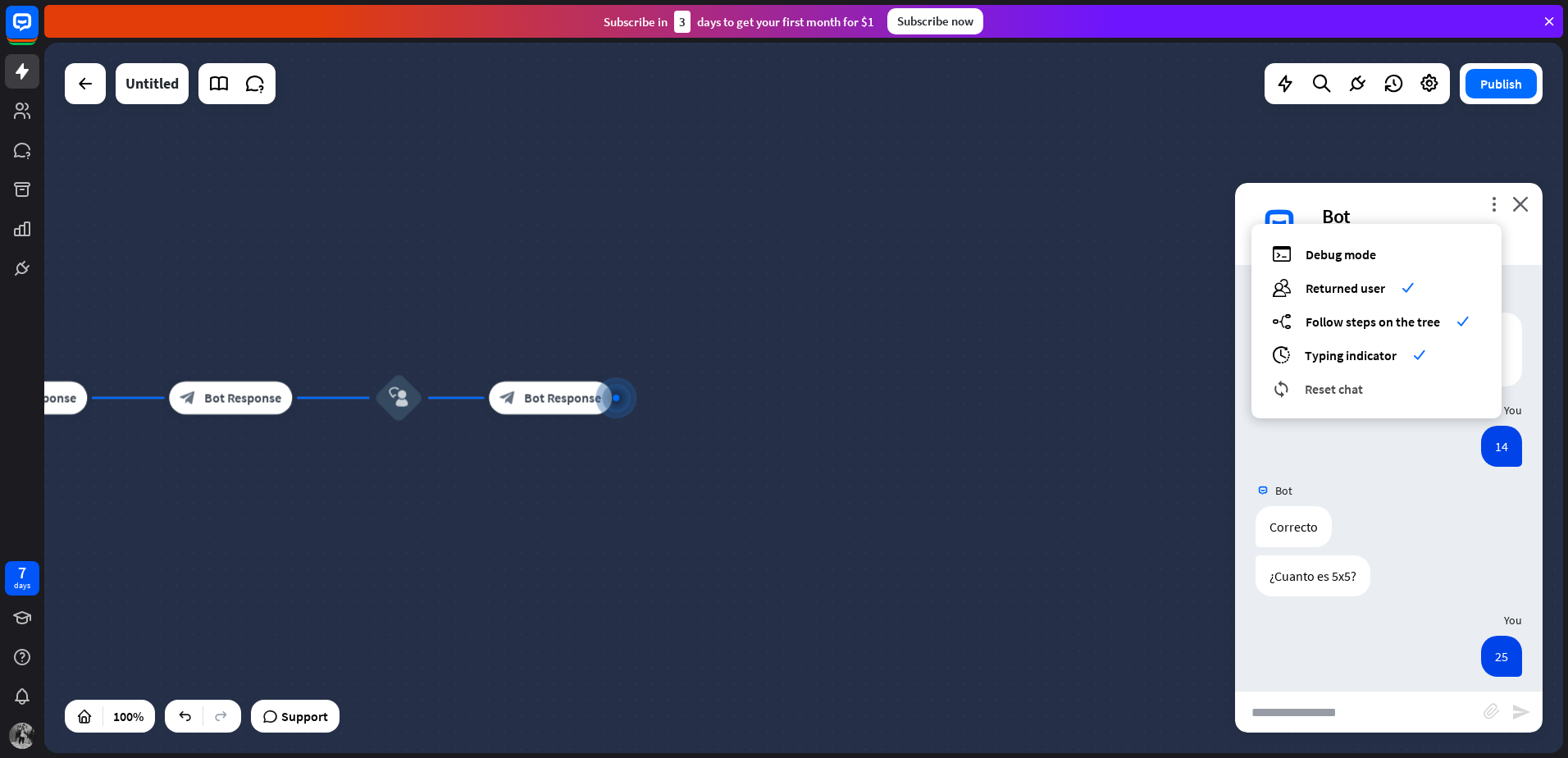
click at [1345, 386] on span "Reset chat" at bounding box center [1334, 388] width 58 height 16
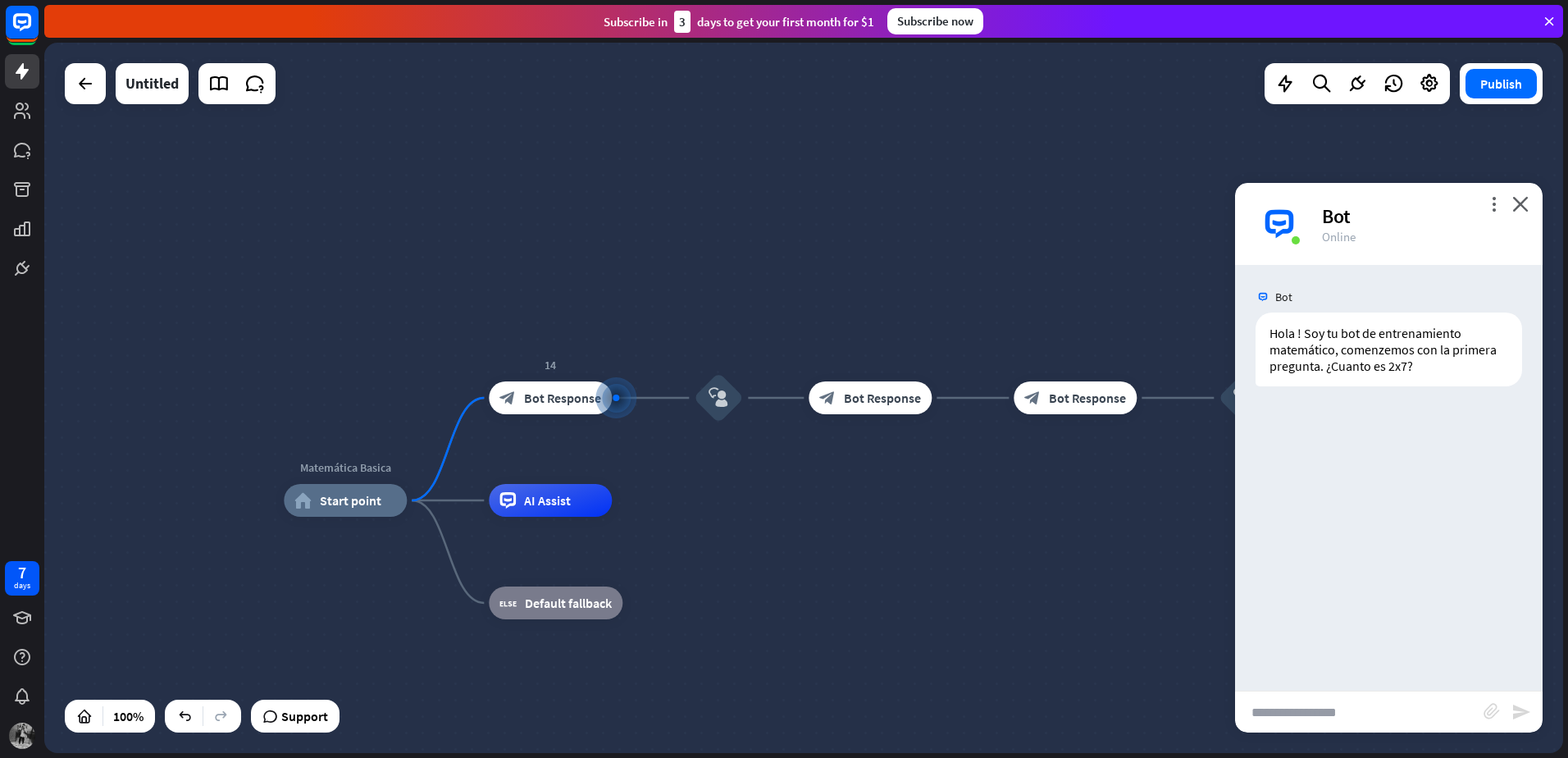
click at [1330, 719] on input "text" at bounding box center [1359, 712] width 249 height 41
type input "**"
click at [1518, 720] on icon "send" at bounding box center [1520, 712] width 20 height 20
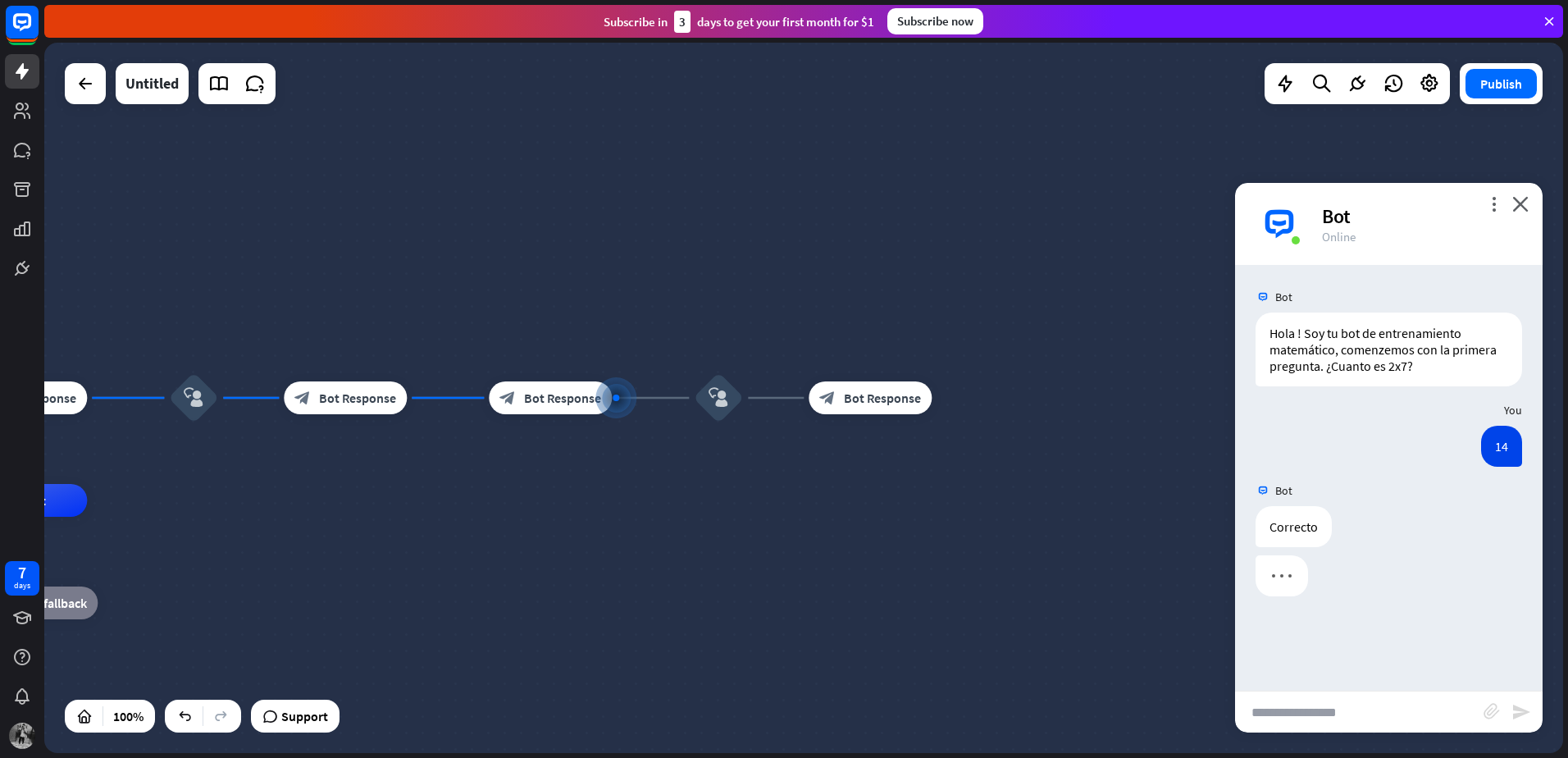
click at [1335, 714] on input "text" at bounding box center [1359, 712] width 249 height 41
type input "**"
click at [1514, 703] on icon "send" at bounding box center [1520, 712] width 20 height 20
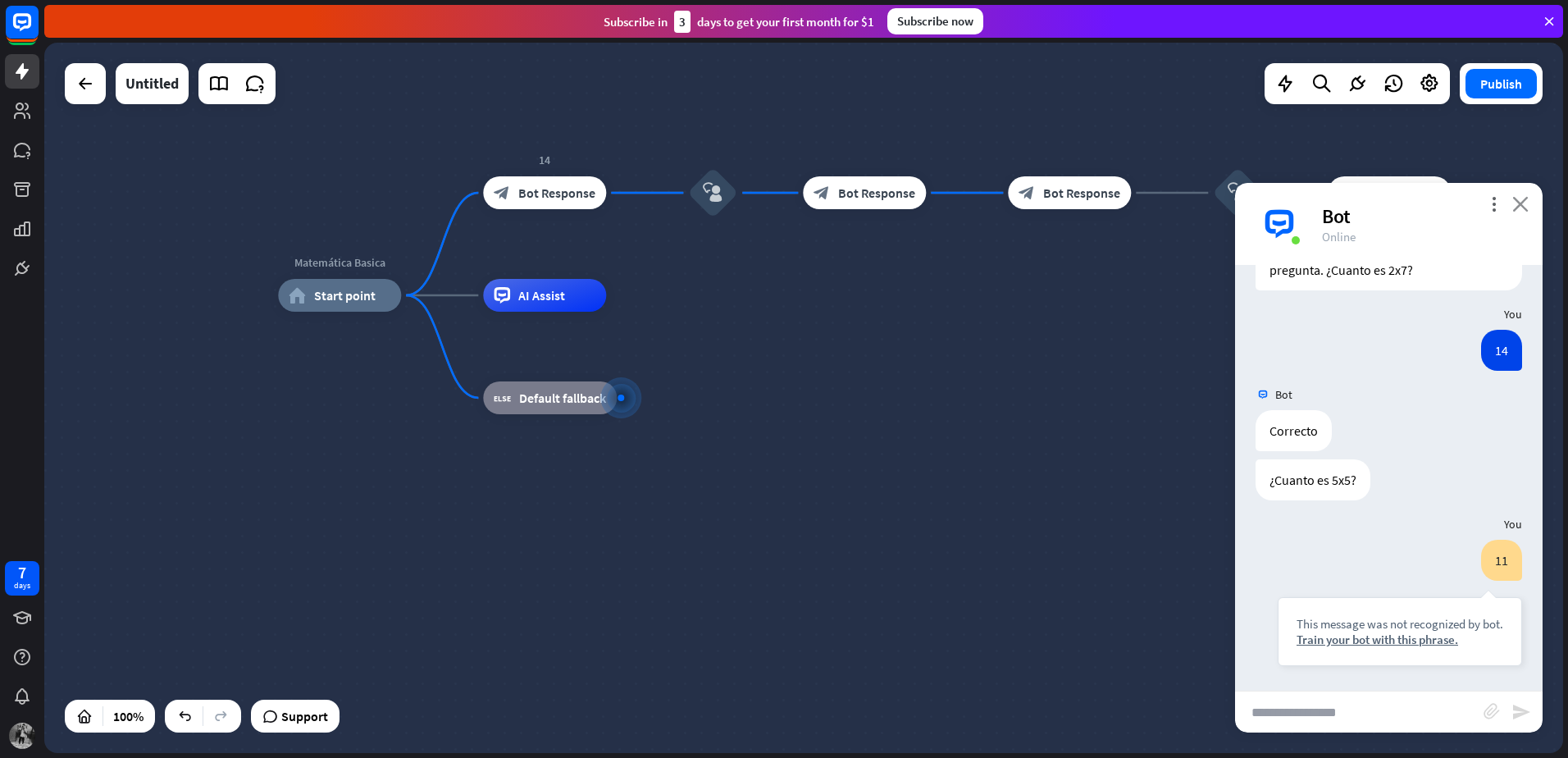
click at [1523, 203] on icon "close" at bounding box center [1519, 204] width 16 height 15
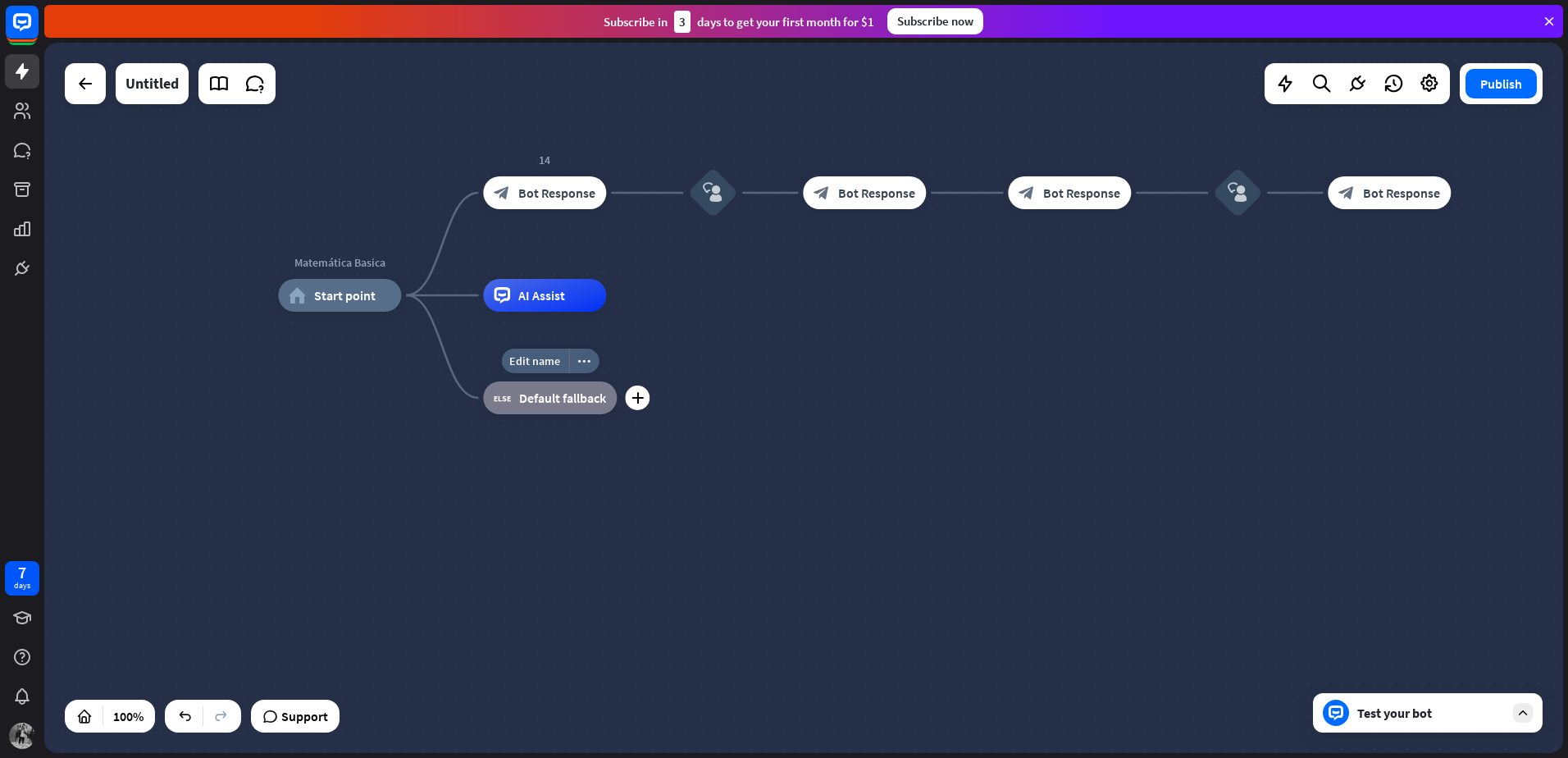
click at [558, 411] on div "block_fallback Default fallback" at bounding box center [550, 397] width 134 height 32
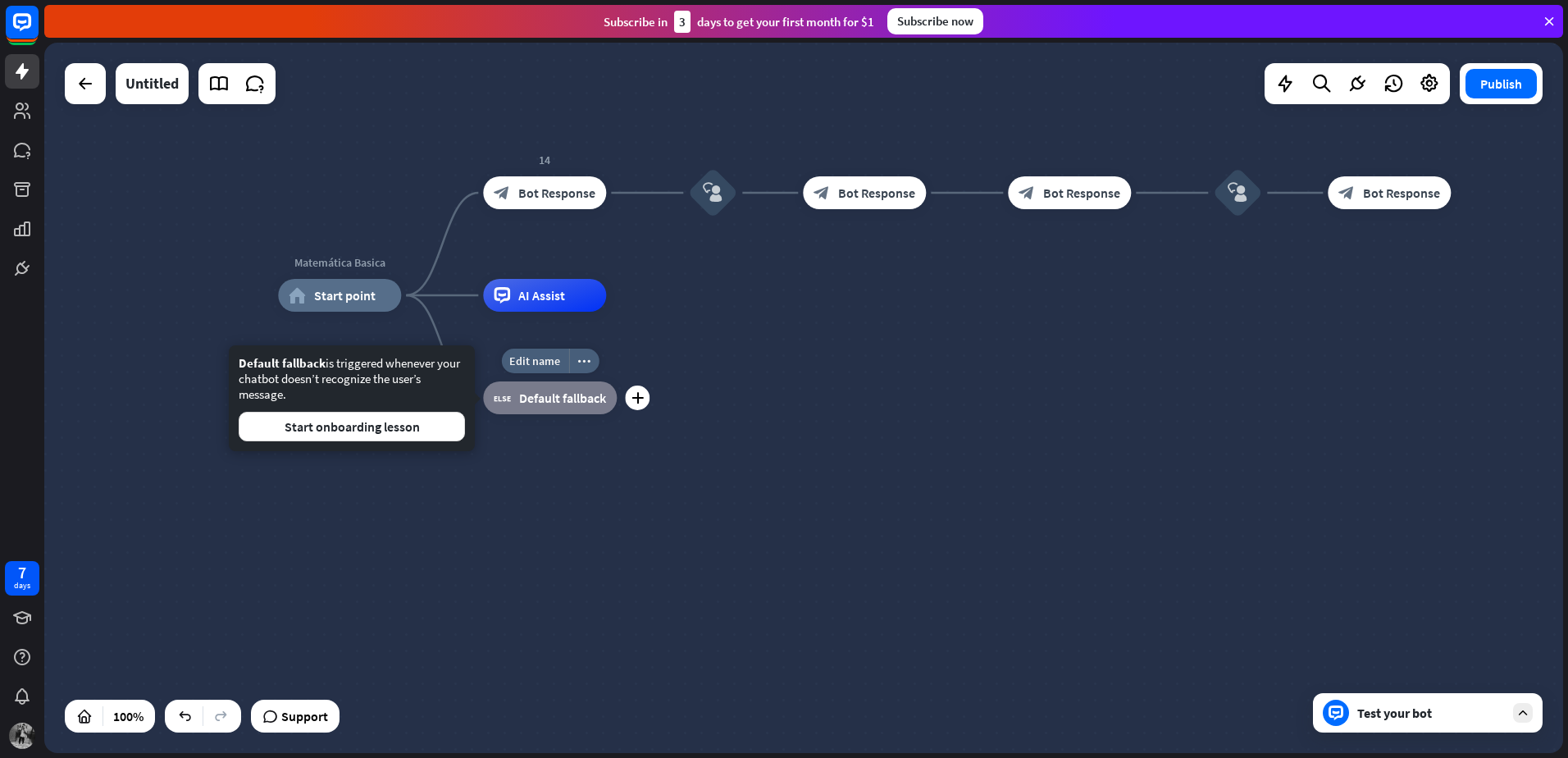
click at [534, 385] on div "block_fallback Default fallback" at bounding box center [550, 397] width 134 height 32
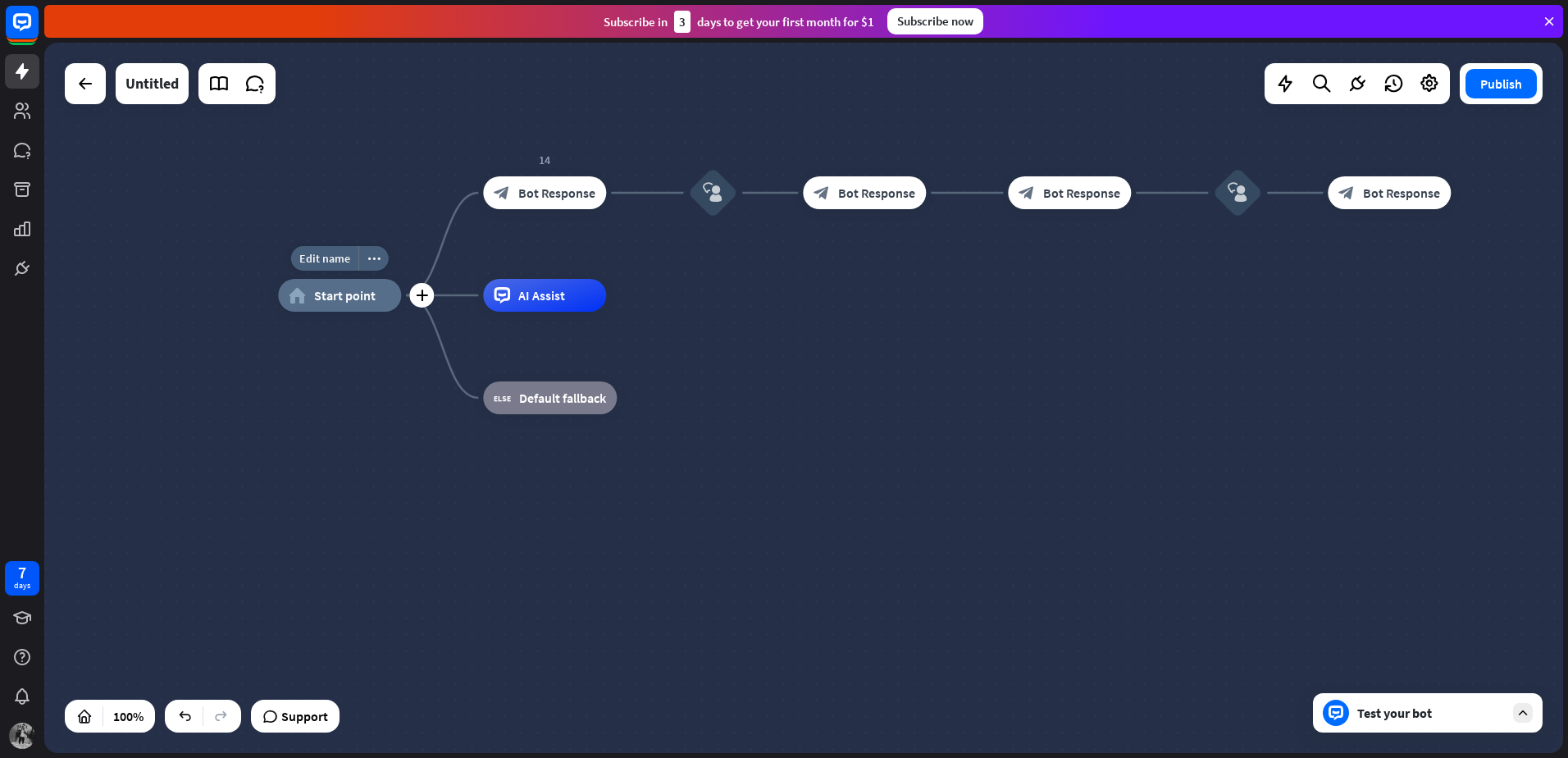
click at [364, 298] on span "Start point" at bounding box center [345, 295] width 61 height 16
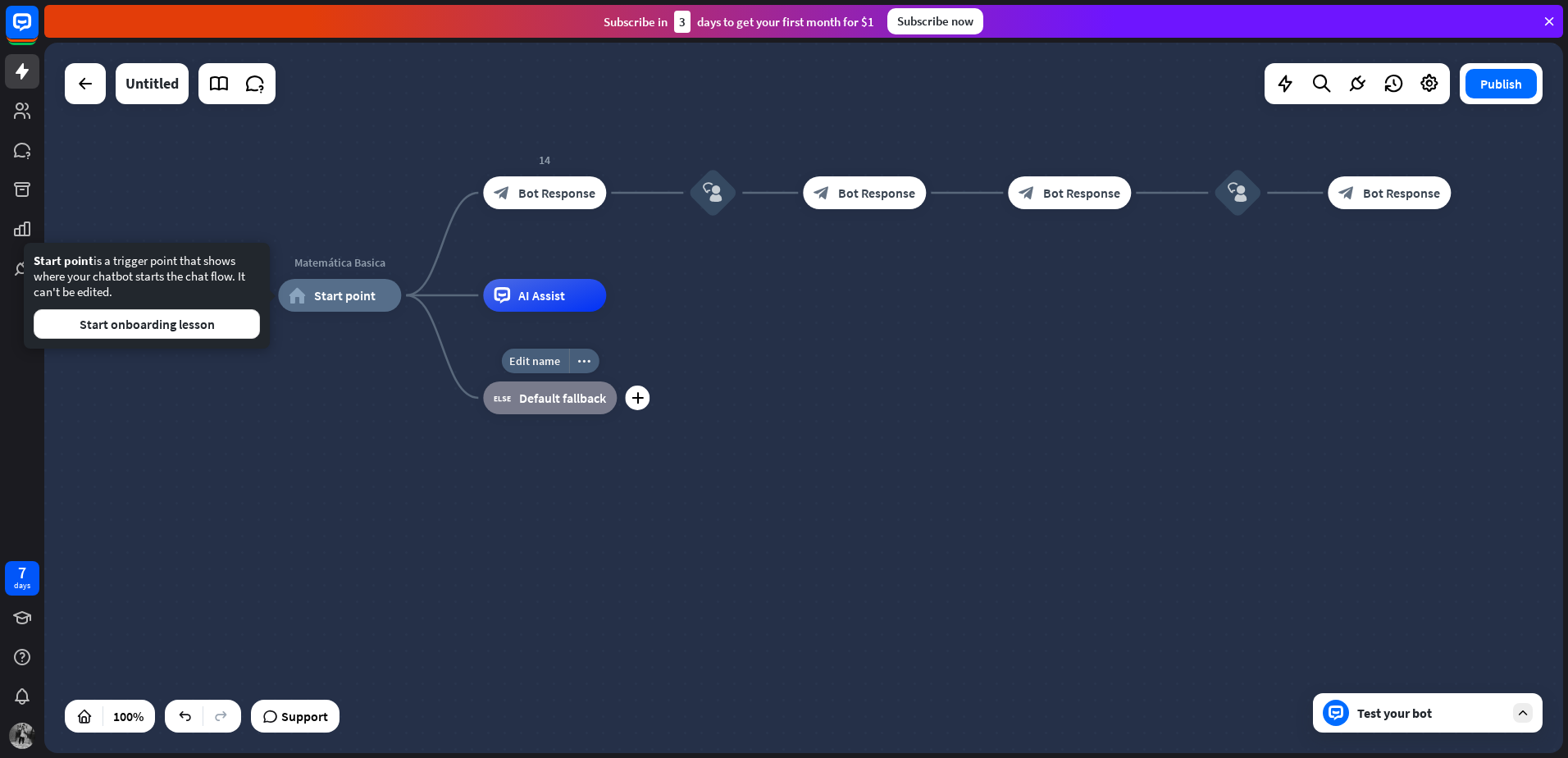
click at [570, 403] on span "Default fallback" at bounding box center [562, 397] width 87 height 16
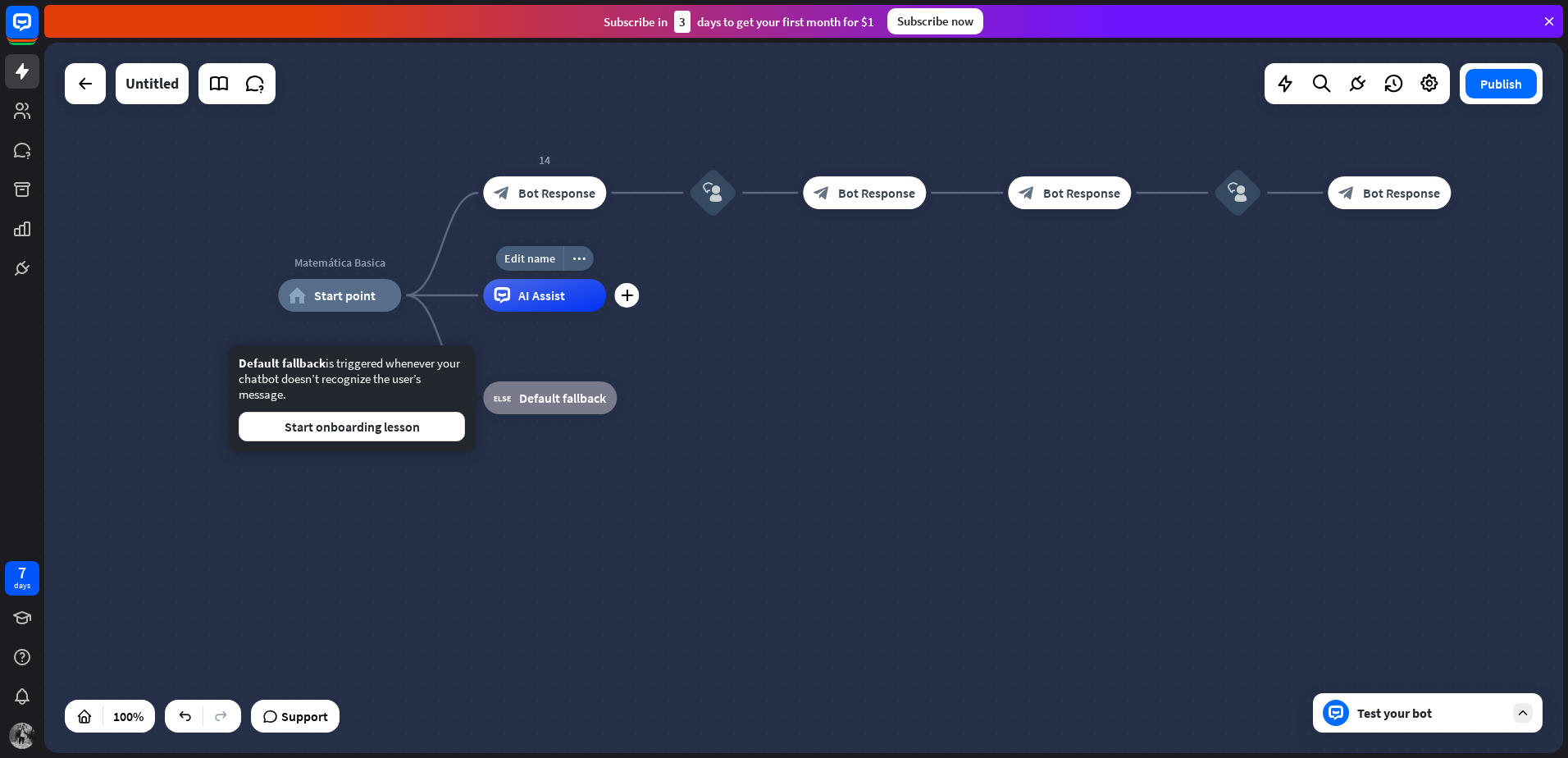
click at [570, 312] on div "Edit name more_horiz plus AI Assist" at bounding box center [545, 295] width 123 height 32
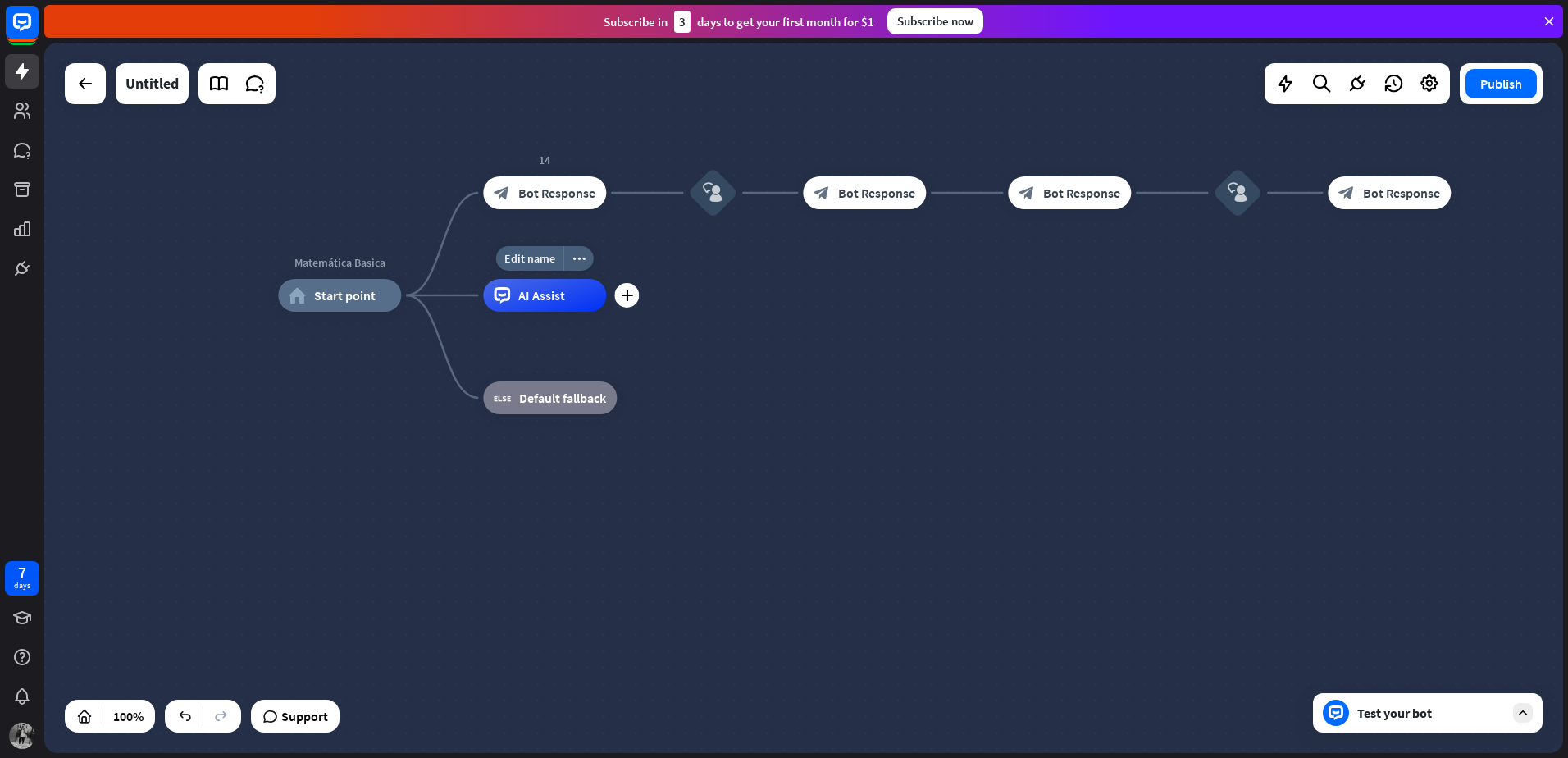
click at [568, 304] on div "AI Assist" at bounding box center [545, 295] width 123 height 32
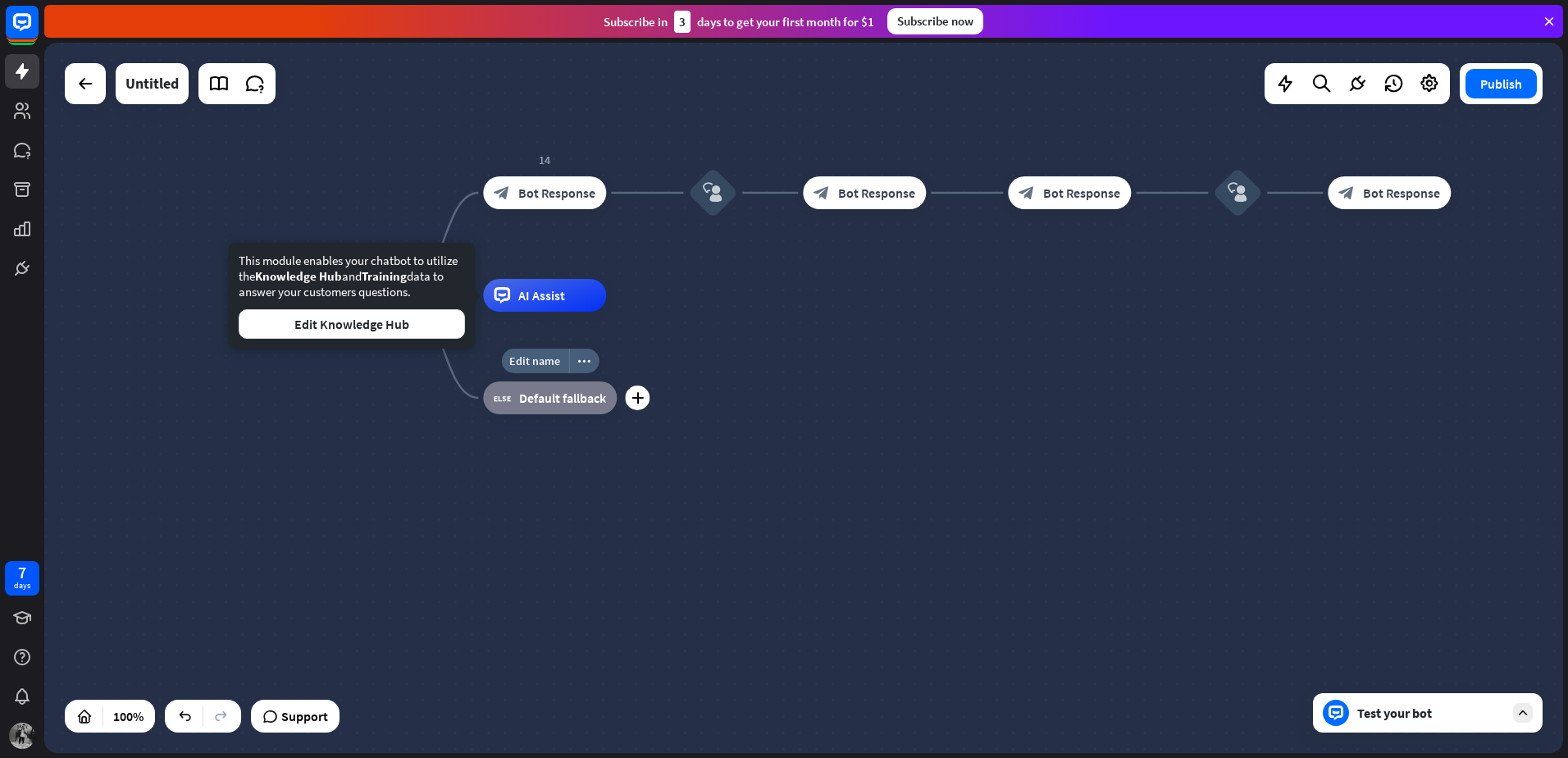
click at [558, 403] on span "Default fallback" at bounding box center [562, 397] width 87 height 16
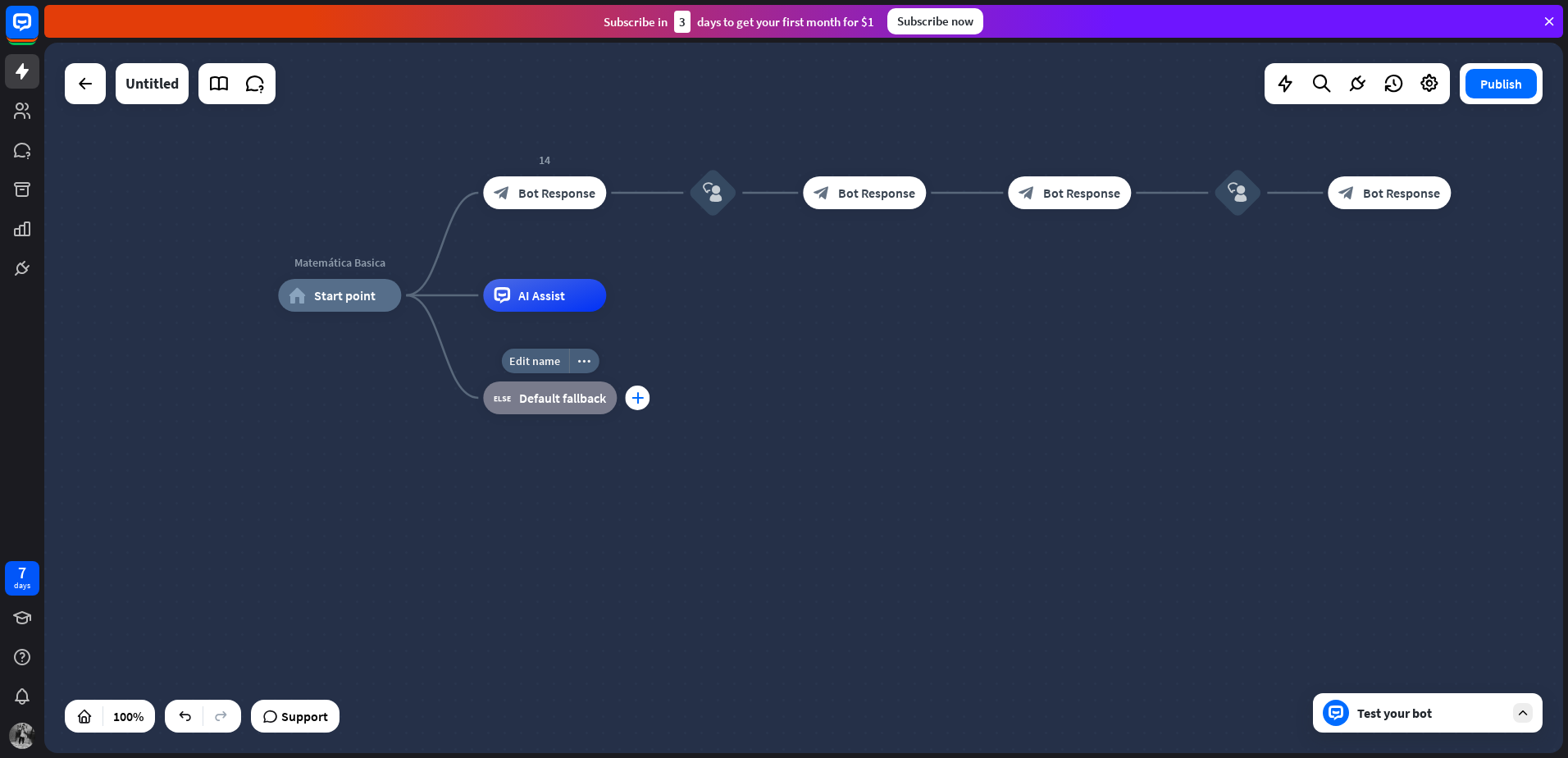
click at [639, 407] on div "plus" at bounding box center [637, 397] width 25 height 25
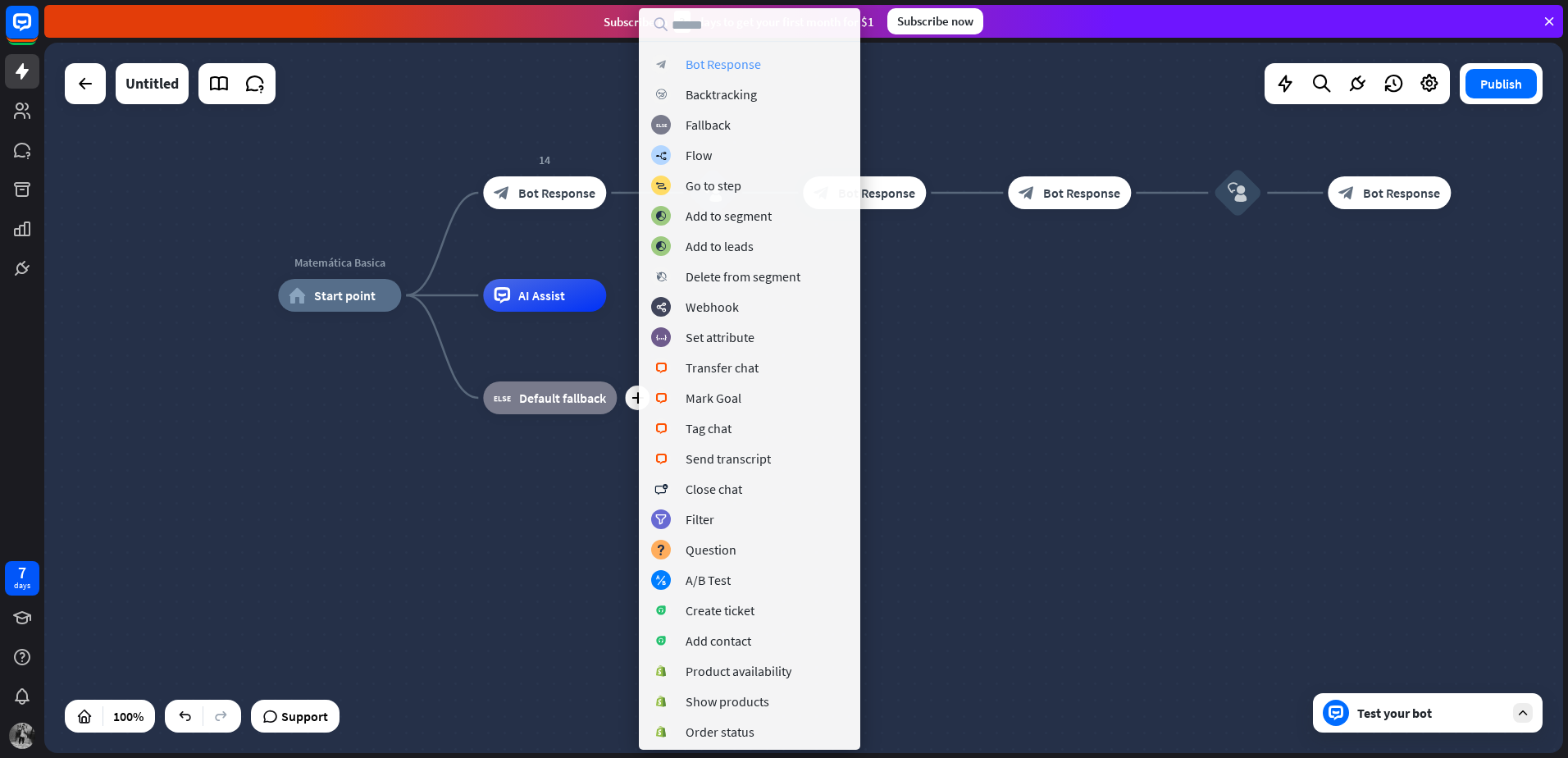
click at [744, 67] on div "Bot Response" at bounding box center [723, 63] width 76 height 16
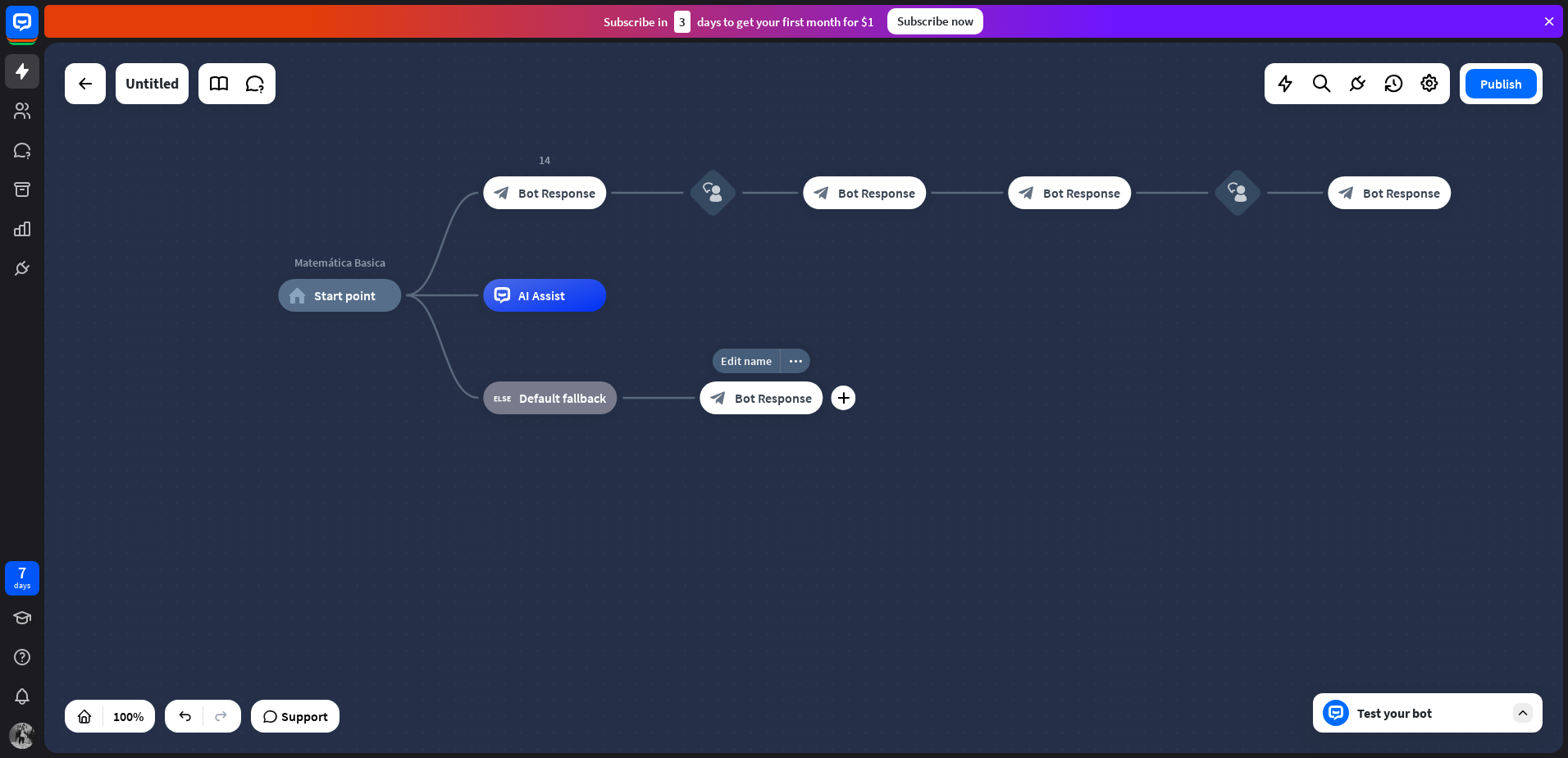
click at [771, 396] on span "Bot Response" at bounding box center [773, 397] width 77 height 16
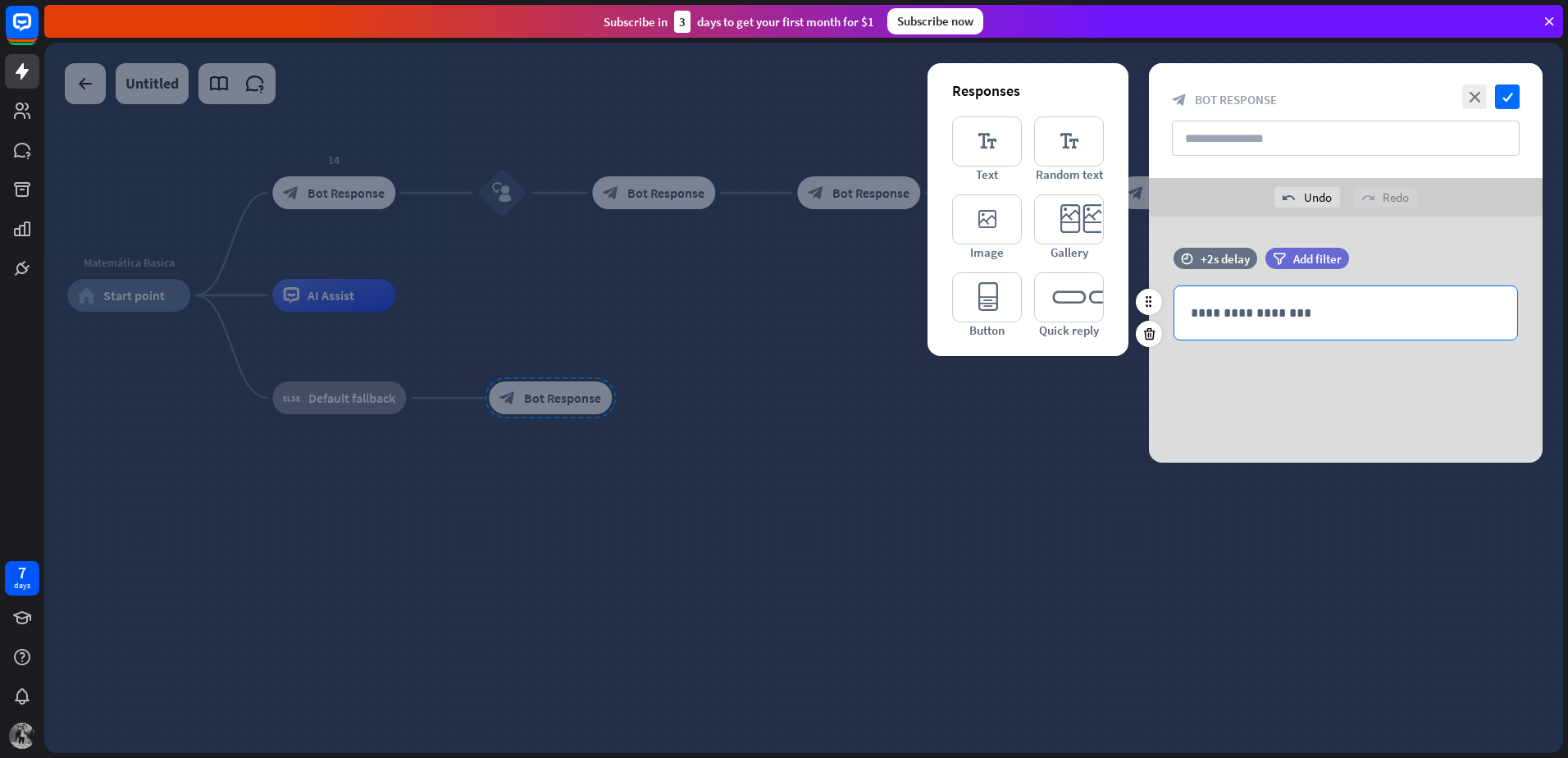
click at [1219, 318] on p "**********" at bounding box center [1346, 313] width 310 height 20
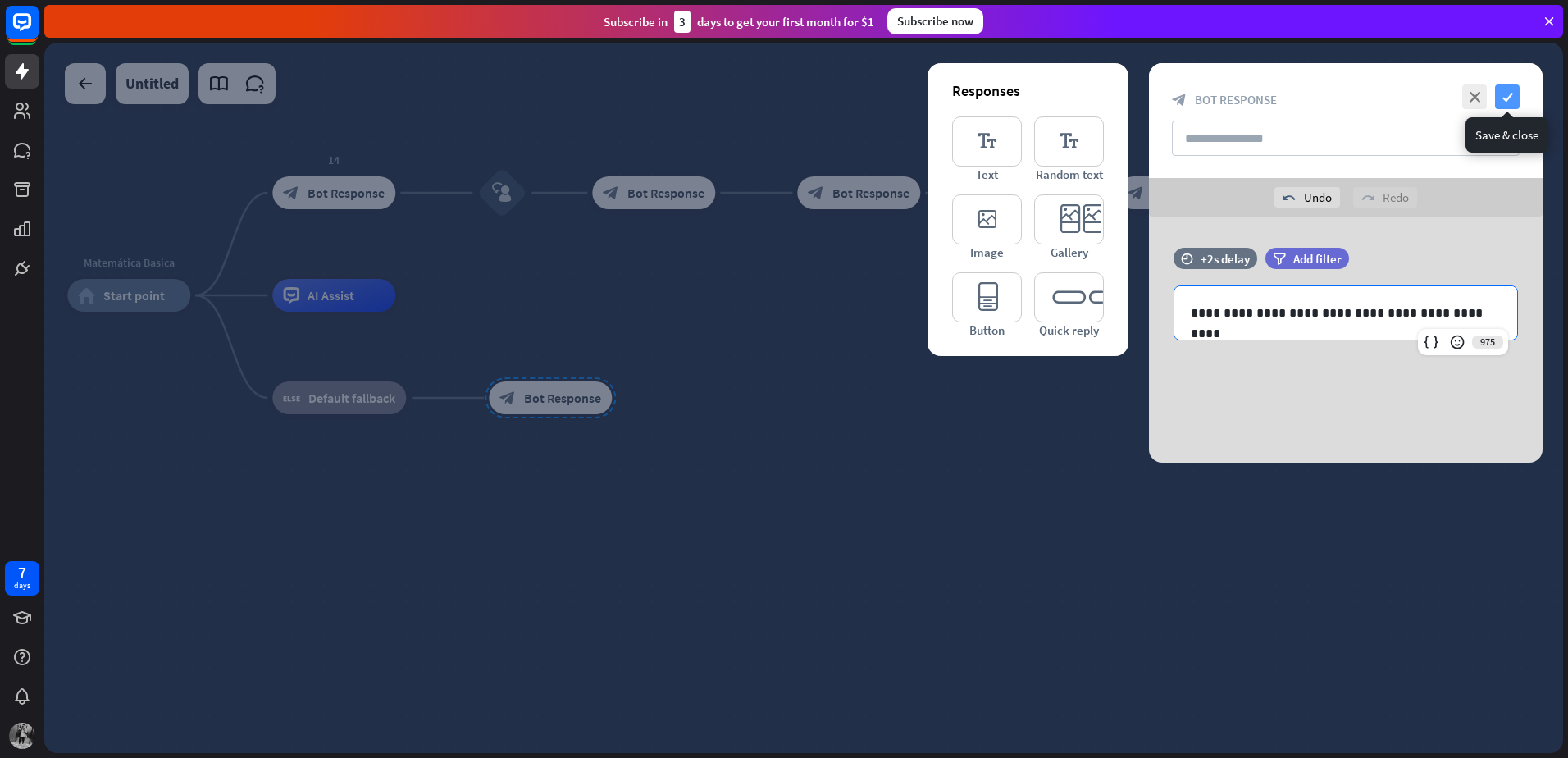
click at [1502, 92] on icon "check" at bounding box center [1507, 96] width 25 height 25
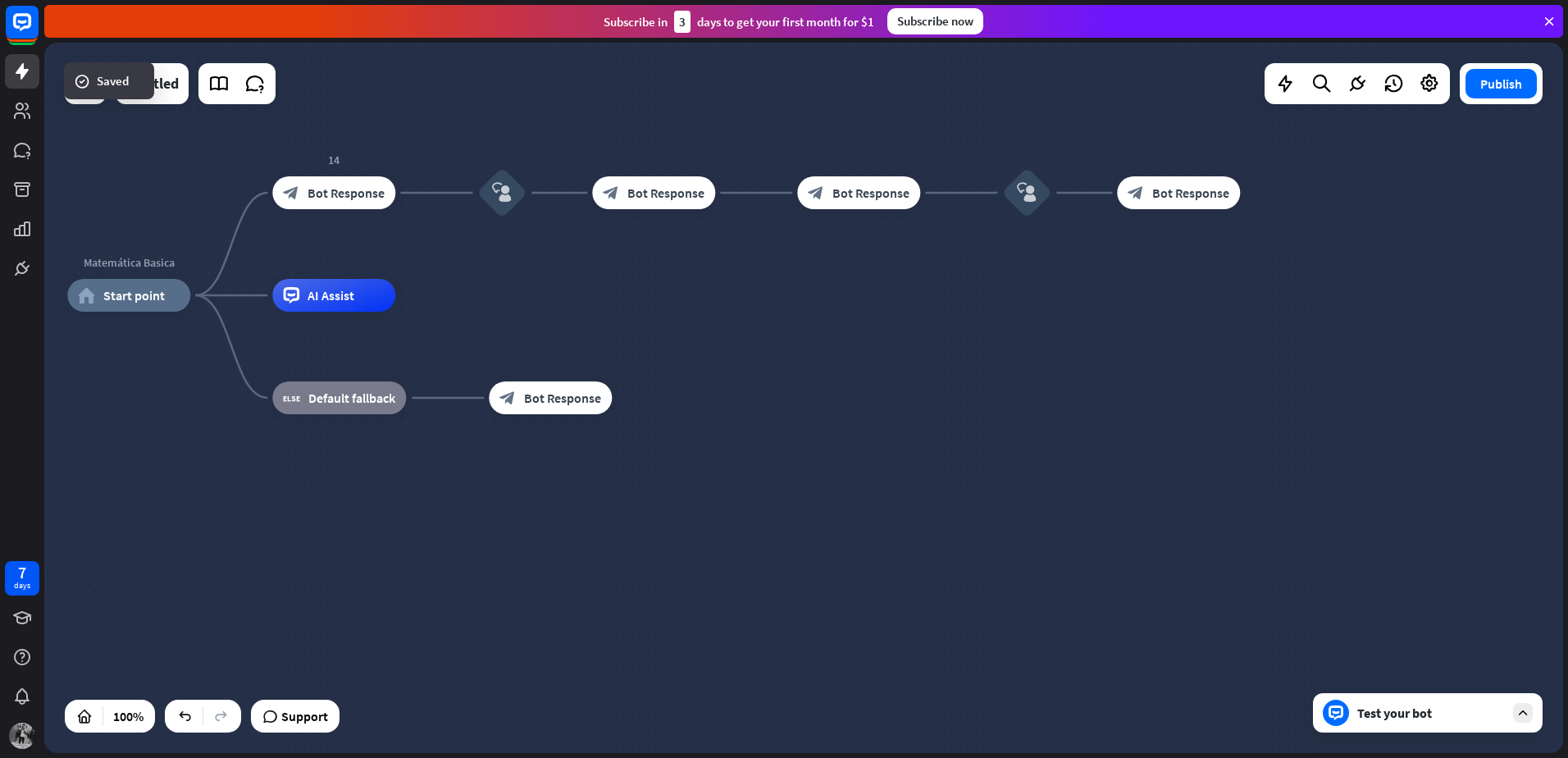
click at [1421, 721] on div "Test your bot" at bounding box center [1427, 713] width 229 height 39
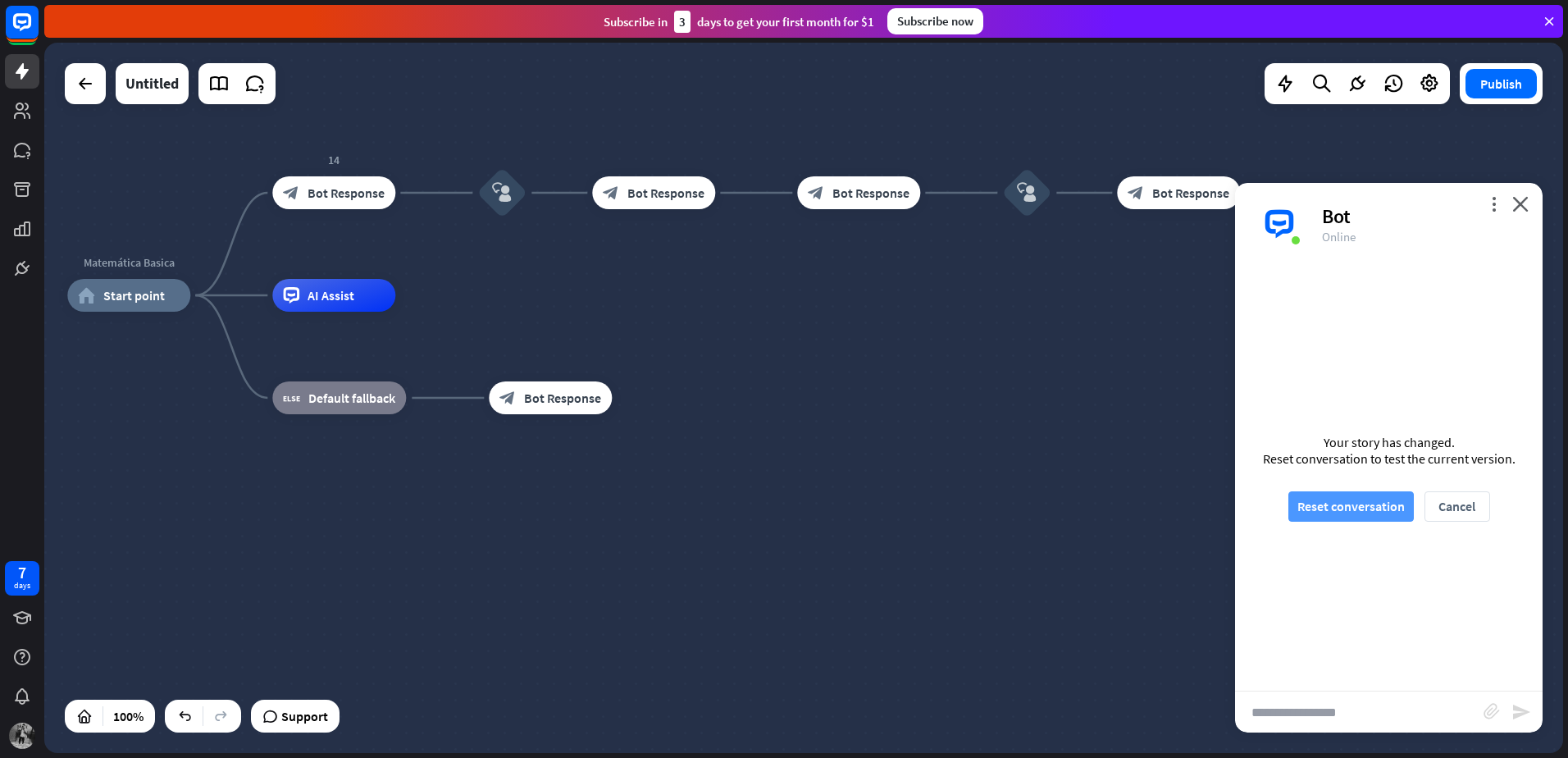
click at [1366, 510] on button "Reset conversation" at bounding box center [1351, 506] width 125 height 31
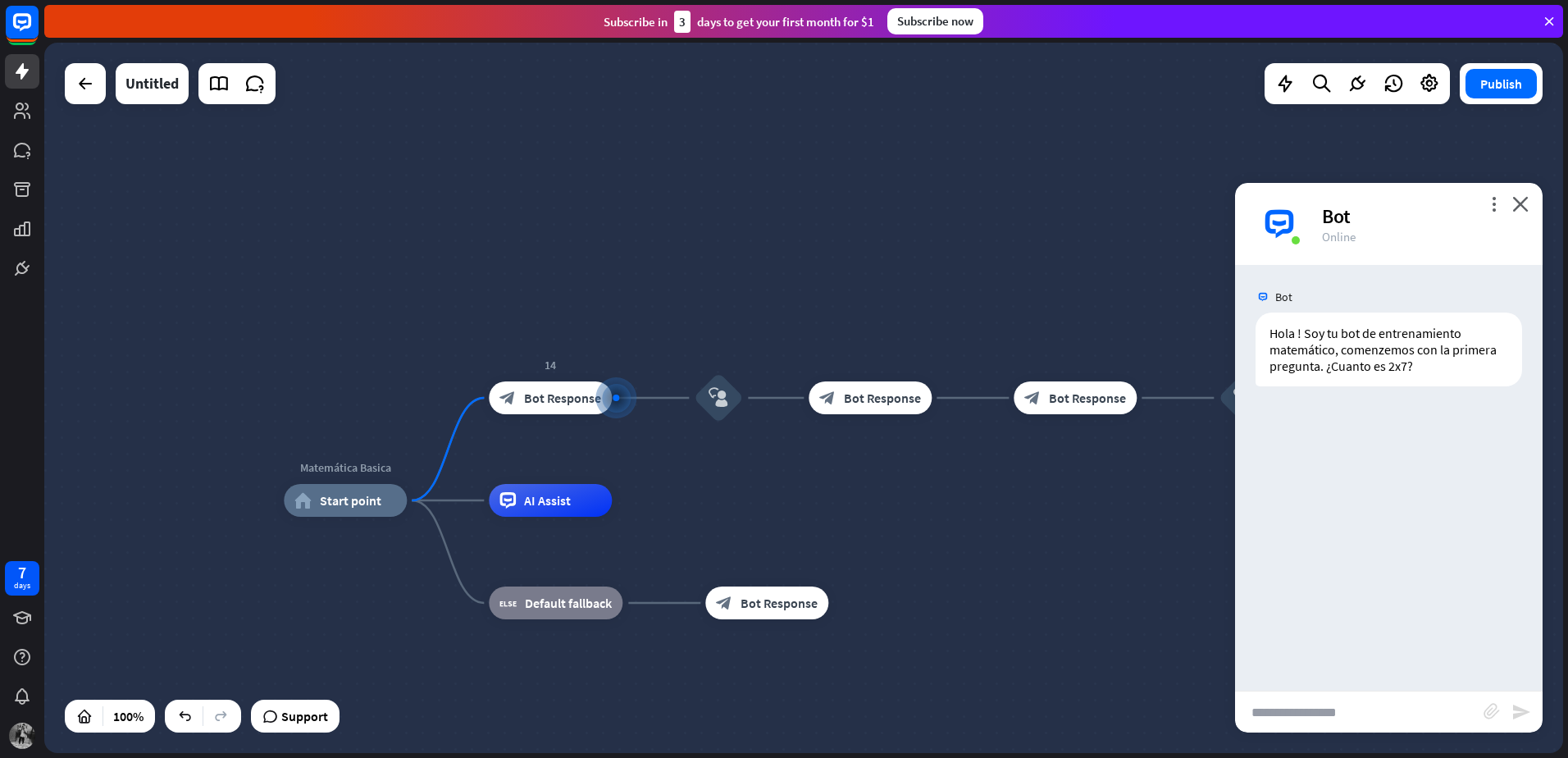
click at [1334, 701] on input "text" at bounding box center [1359, 712] width 249 height 41
type input "**"
click at [1523, 720] on icon "send" at bounding box center [1520, 712] width 20 height 20
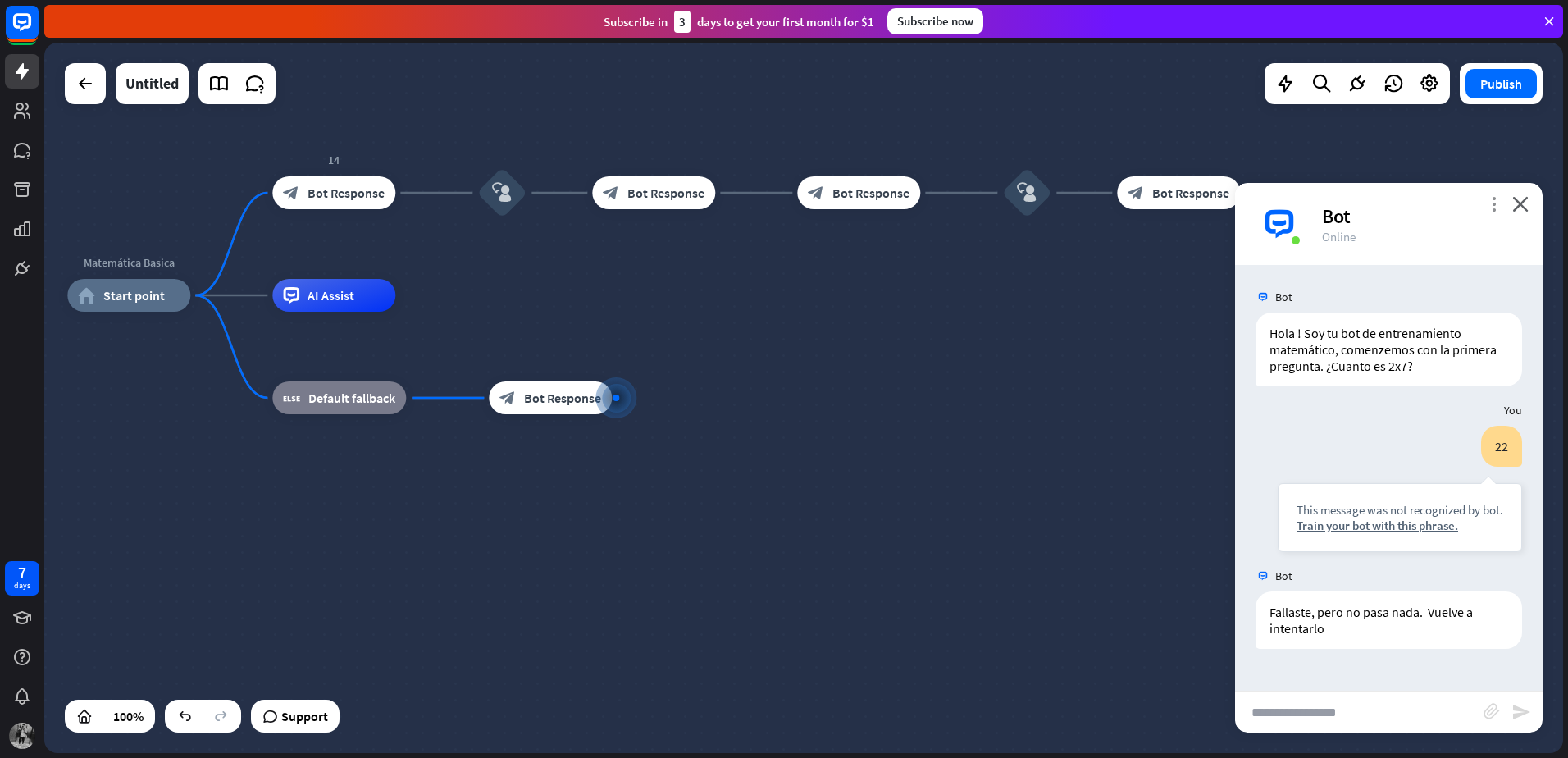
click at [1490, 210] on icon "more_vert" at bounding box center [1494, 204] width 15 height 15
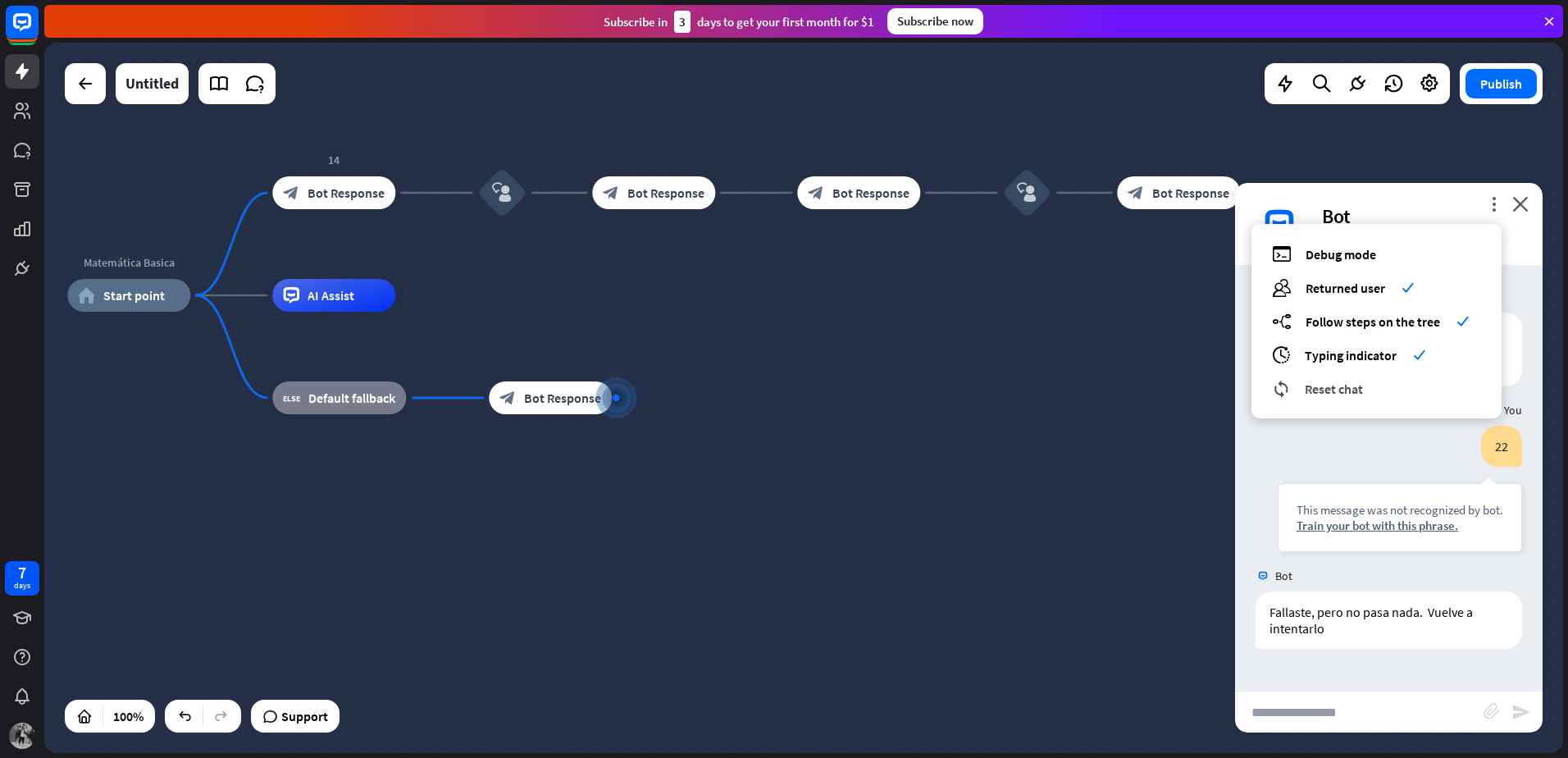
click at [1316, 391] on span "Reset chat" at bounding box center [1334, 388] width 58 height 16
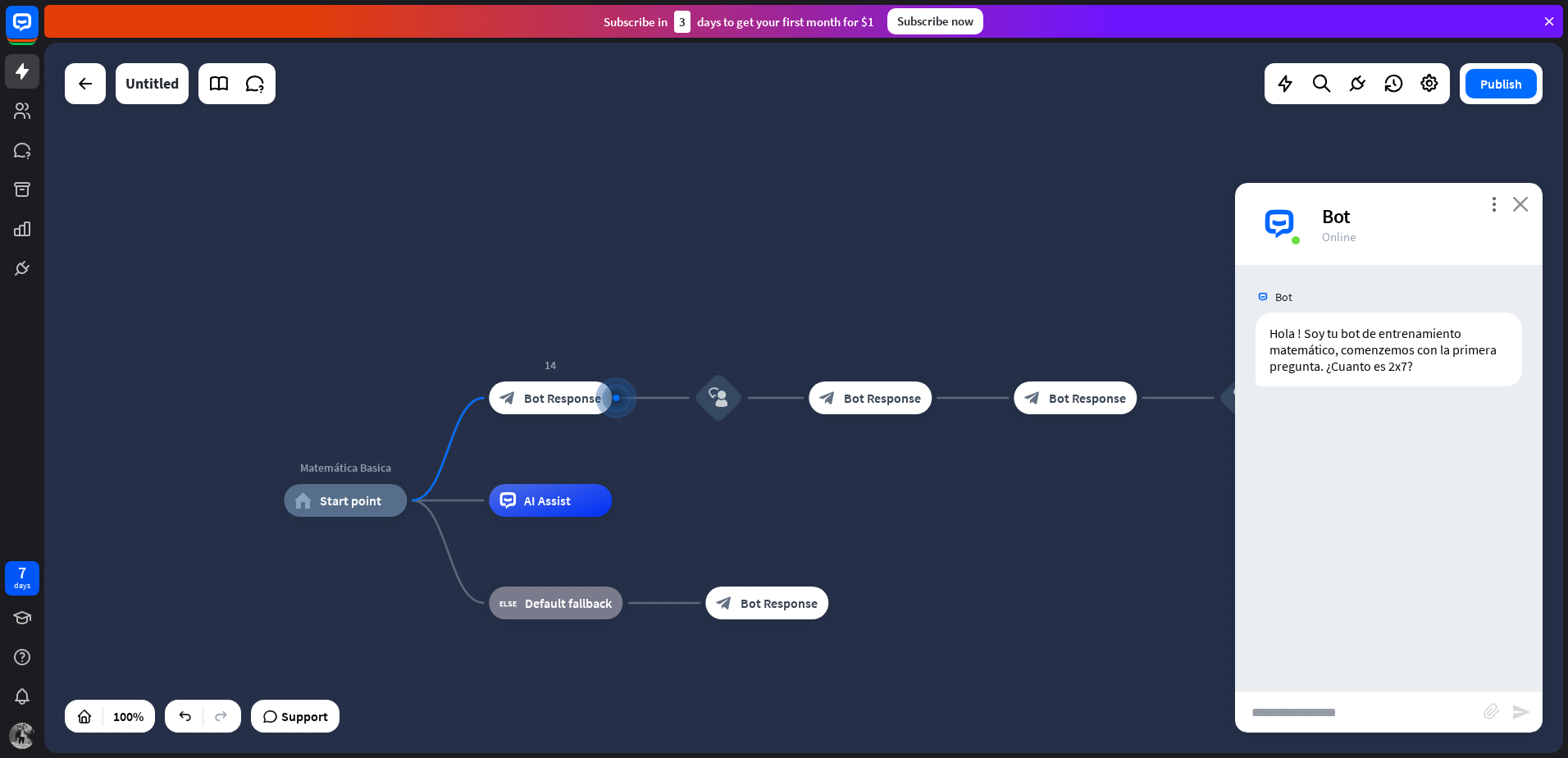
click at [1522, 206] on icon "close" at bounding box center [1519, 204] width 16 height 15
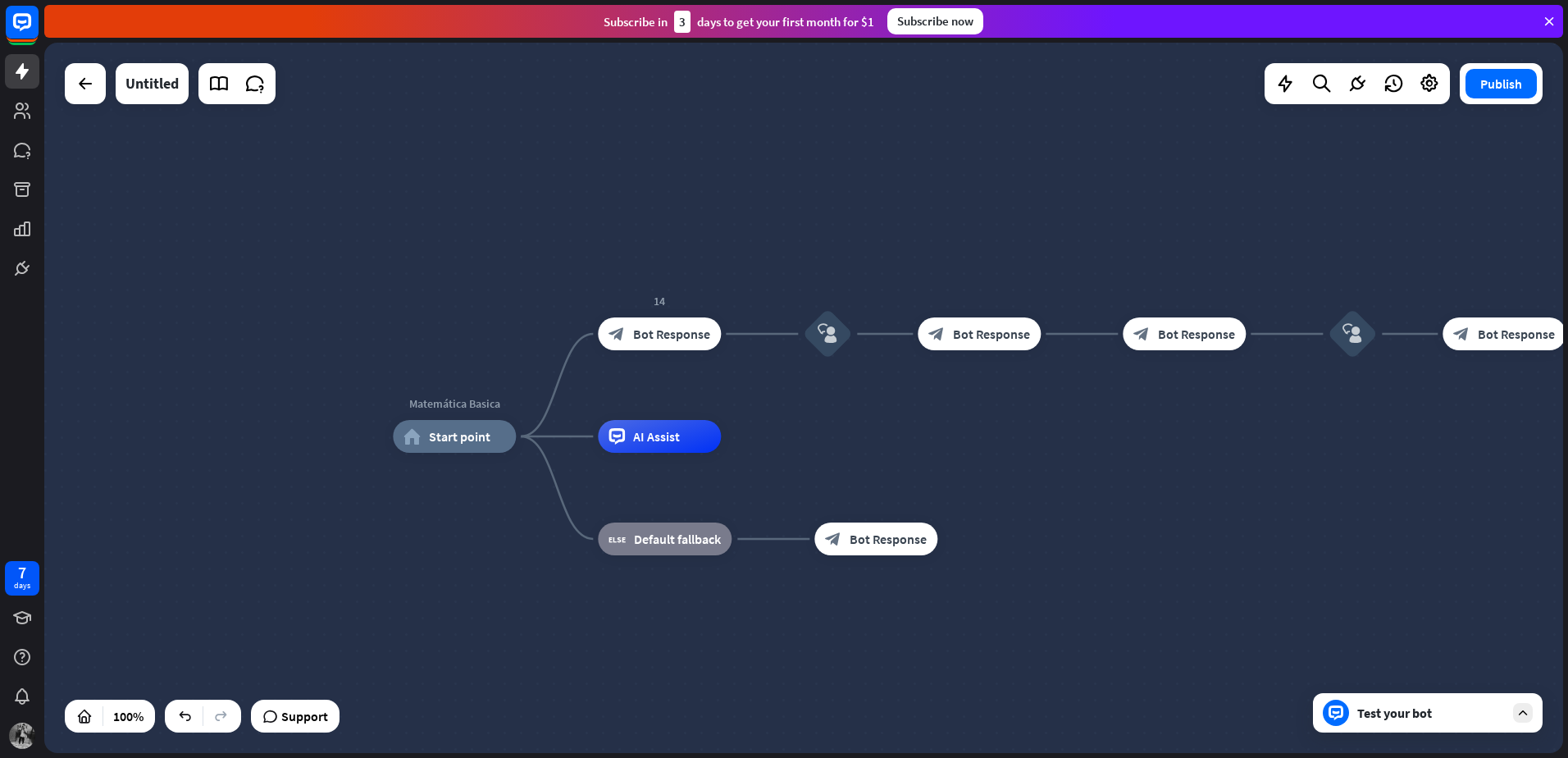
drag, startPoint x: 642, startPoint y: 292, endPoint x: 706, endPoint y: 249, distance: 77.1
click at [706, 249] on div "Matemática Basica home_2 Start point 14 block_bot_response Bot Response block_u…" at bounding box center [804, 397] width 1519 height 710
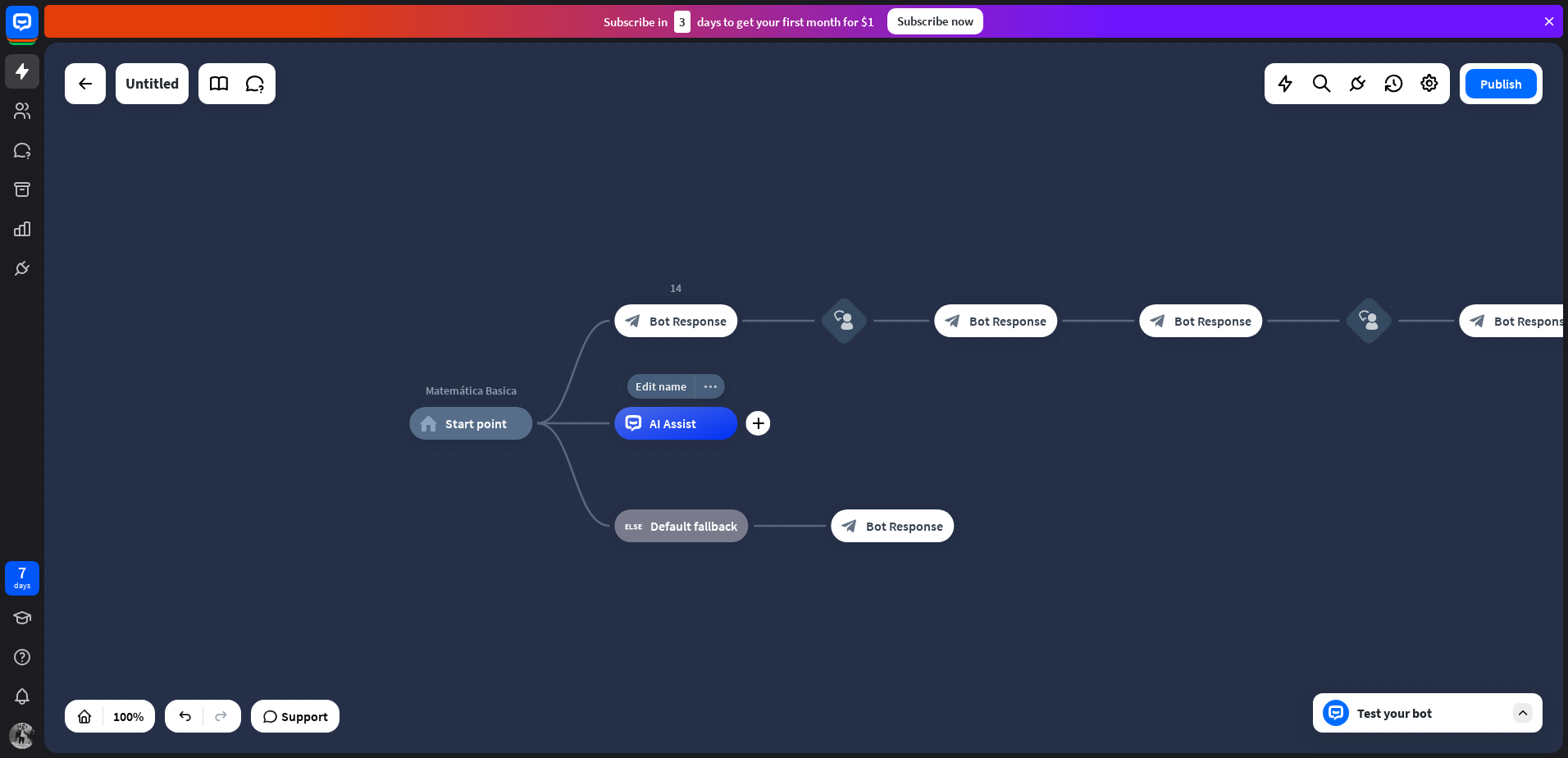
click at [706, 381] on icon "more_horiz" at bounding box center [710, 386] width 13 height 12
click at [651, 527] on span "Default fallback" at bounding box center [694, 525] width 87 height 16
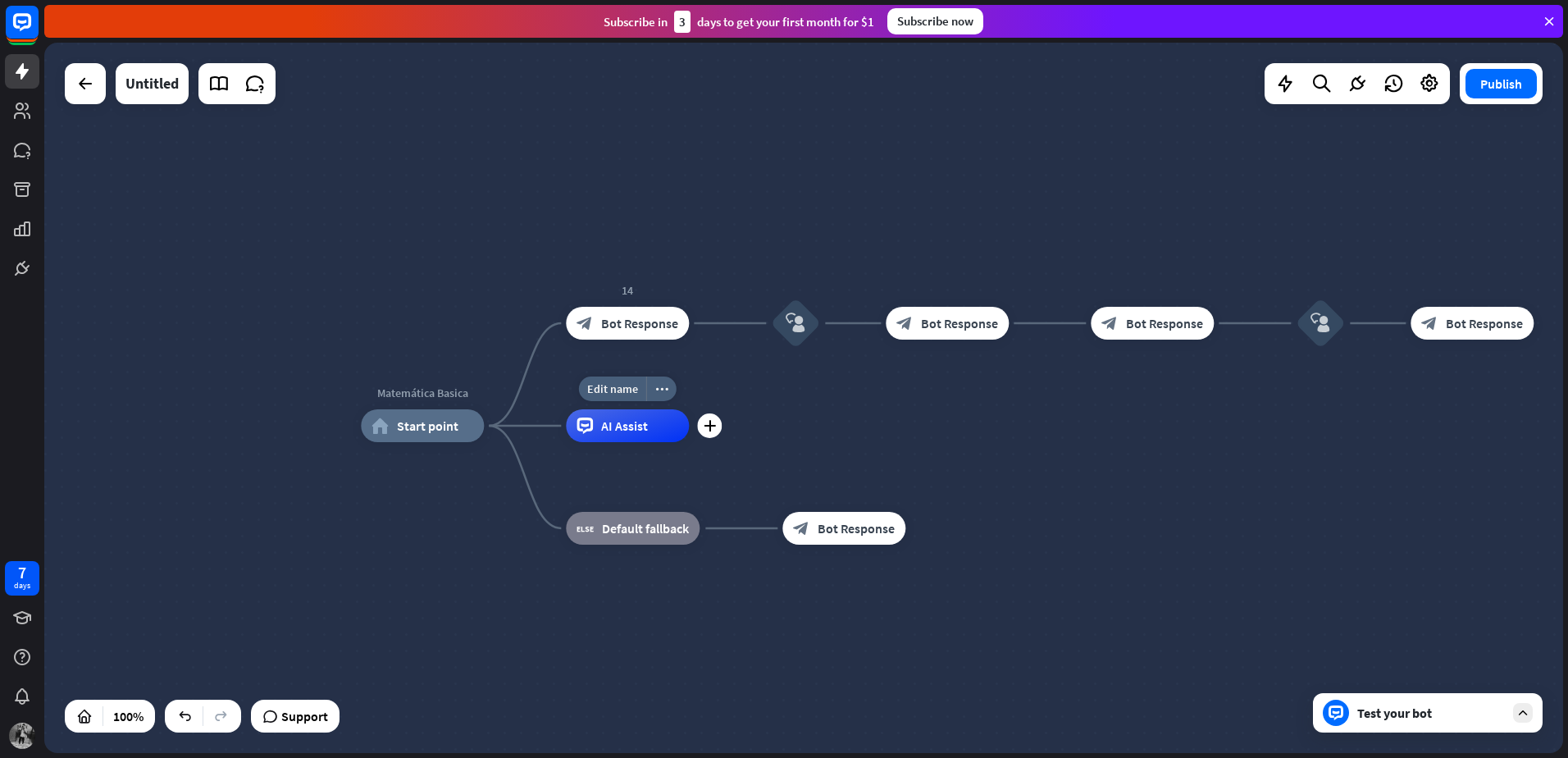
drag, startPoint x: 770, startPoint y: 403, endPoint x: 681, endPoint y: 404, distance: 89.0
click at [681, 409] on div "Edit name more_horiz plus AI Assist" at bounding box center [627, 425] width 123 height 32
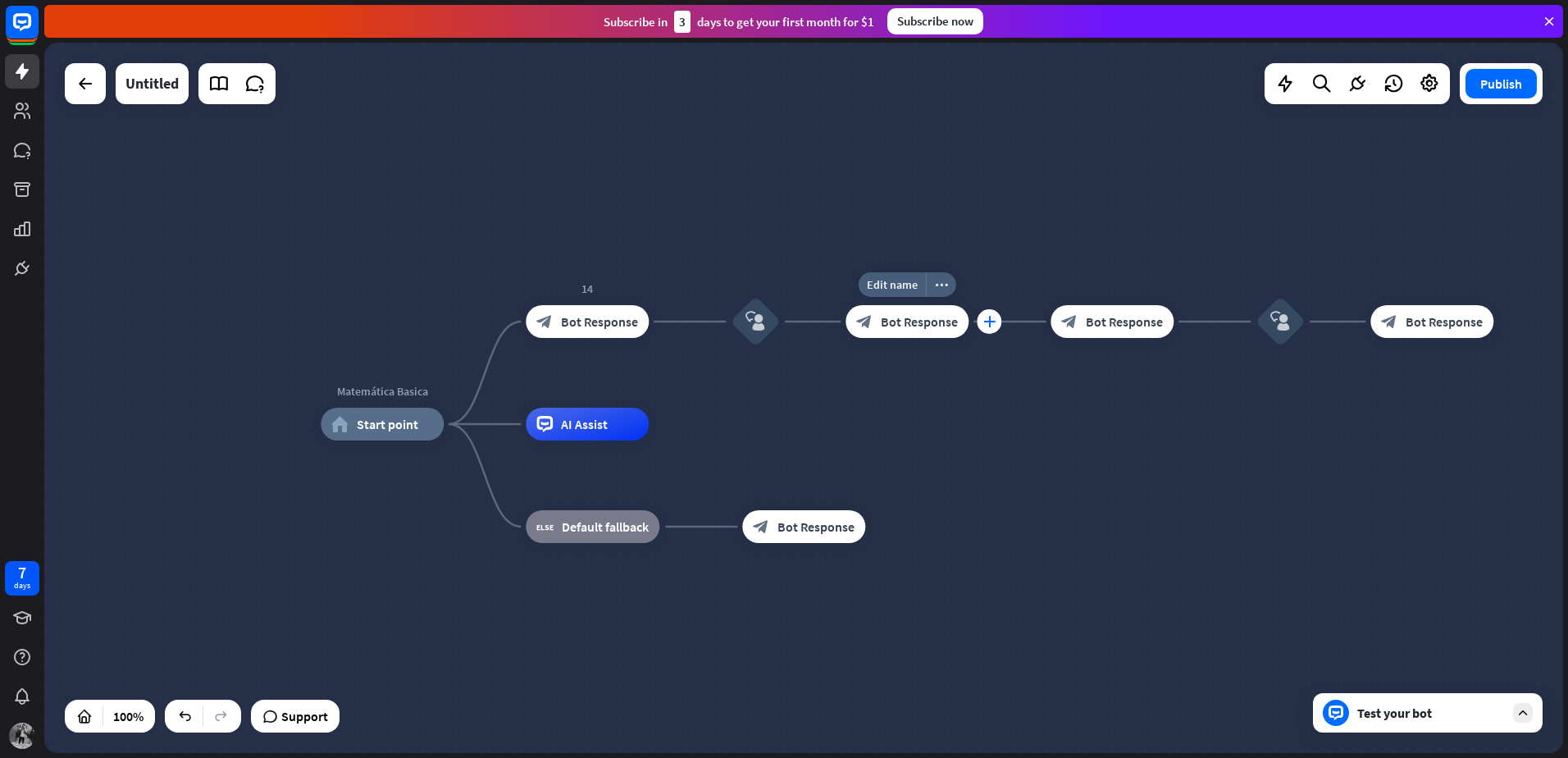
click at [983, 328] on div "plus" at bounding box center [989, 321] width 25 height 25
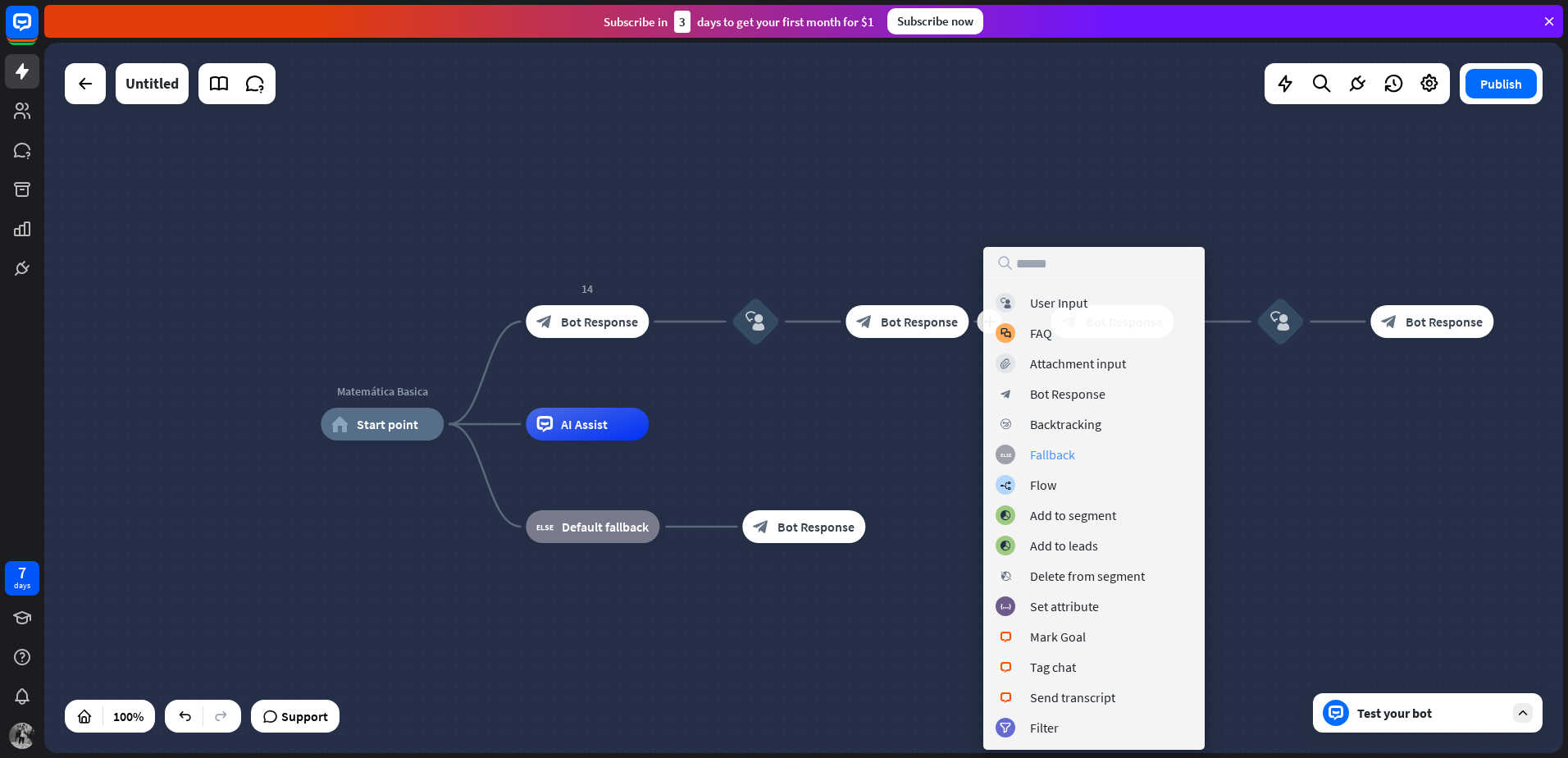
click at [1046, 454] on div "Fallback" at bounding box center [1052, 454] width 45 height 16
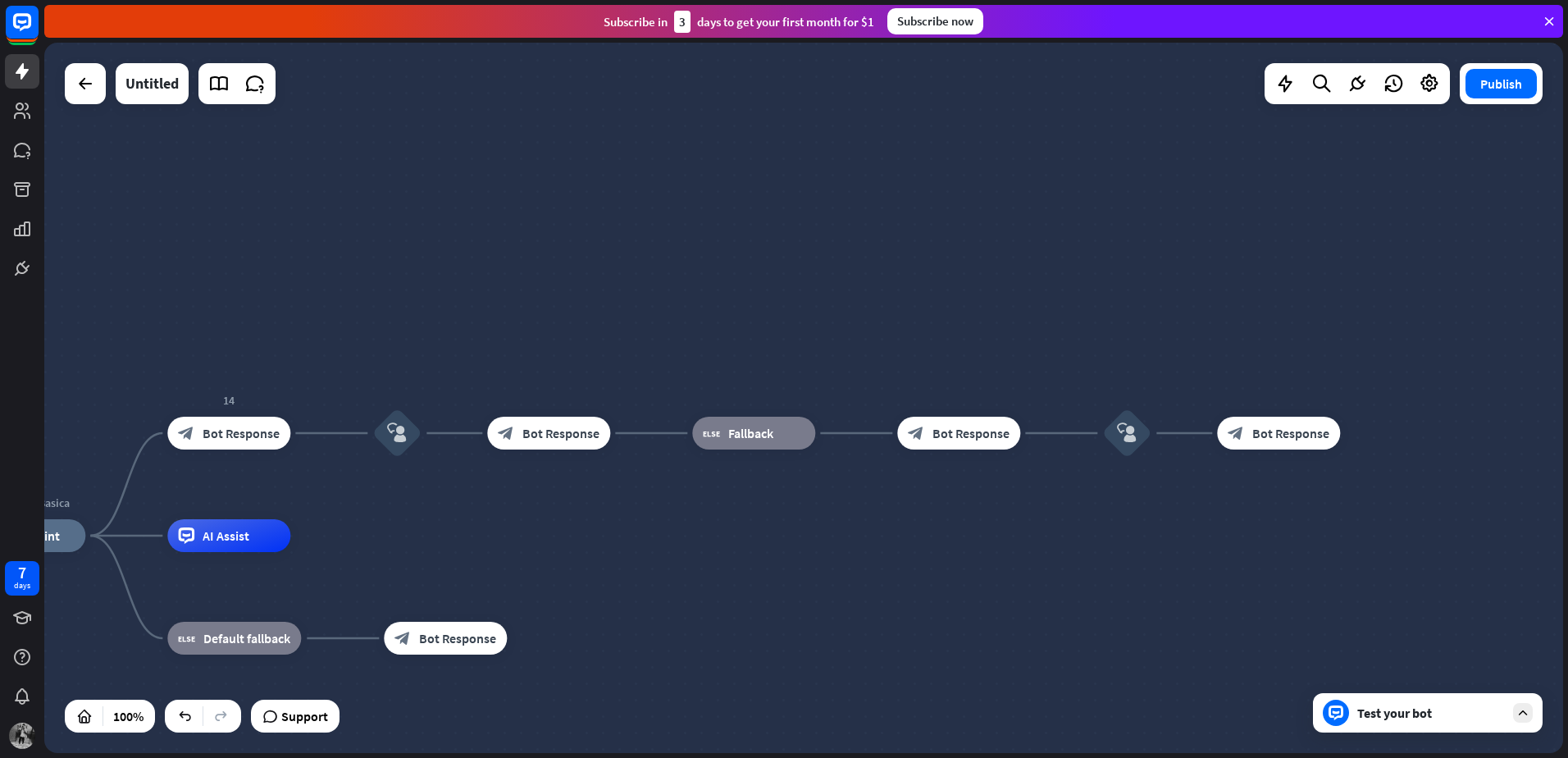
drag, startPoint x: 1064, startPoint y: 444, endPoint x: 706, endPoint y: 555, distance: 374.8
click at [952, 445] on div "block_bot_response Bot Response" at bounding box center [959, 433] width 123 height 32
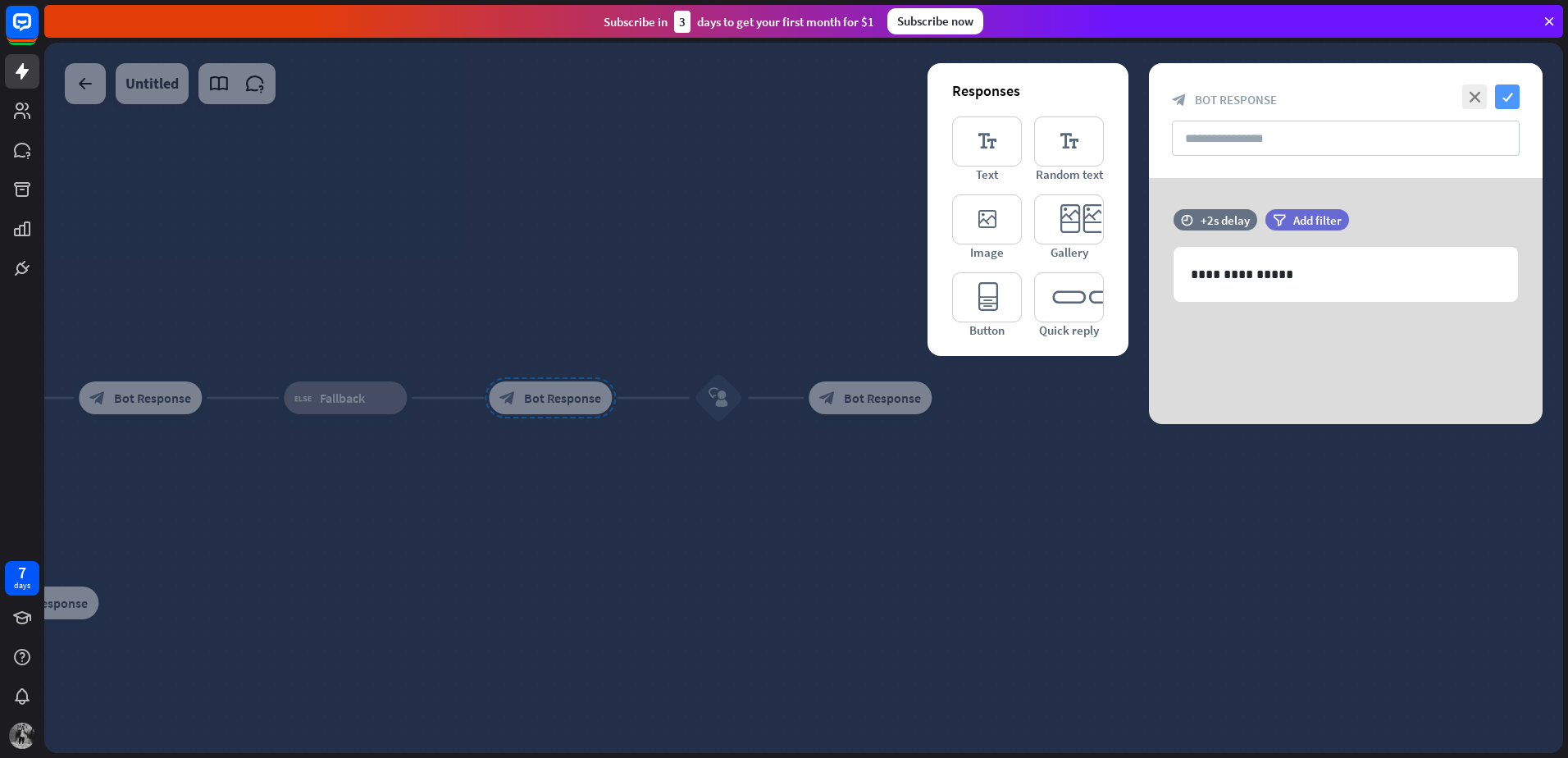
click at [1512, 101] on icon "check" at bounding box center [1507, 96] width 25 height 25
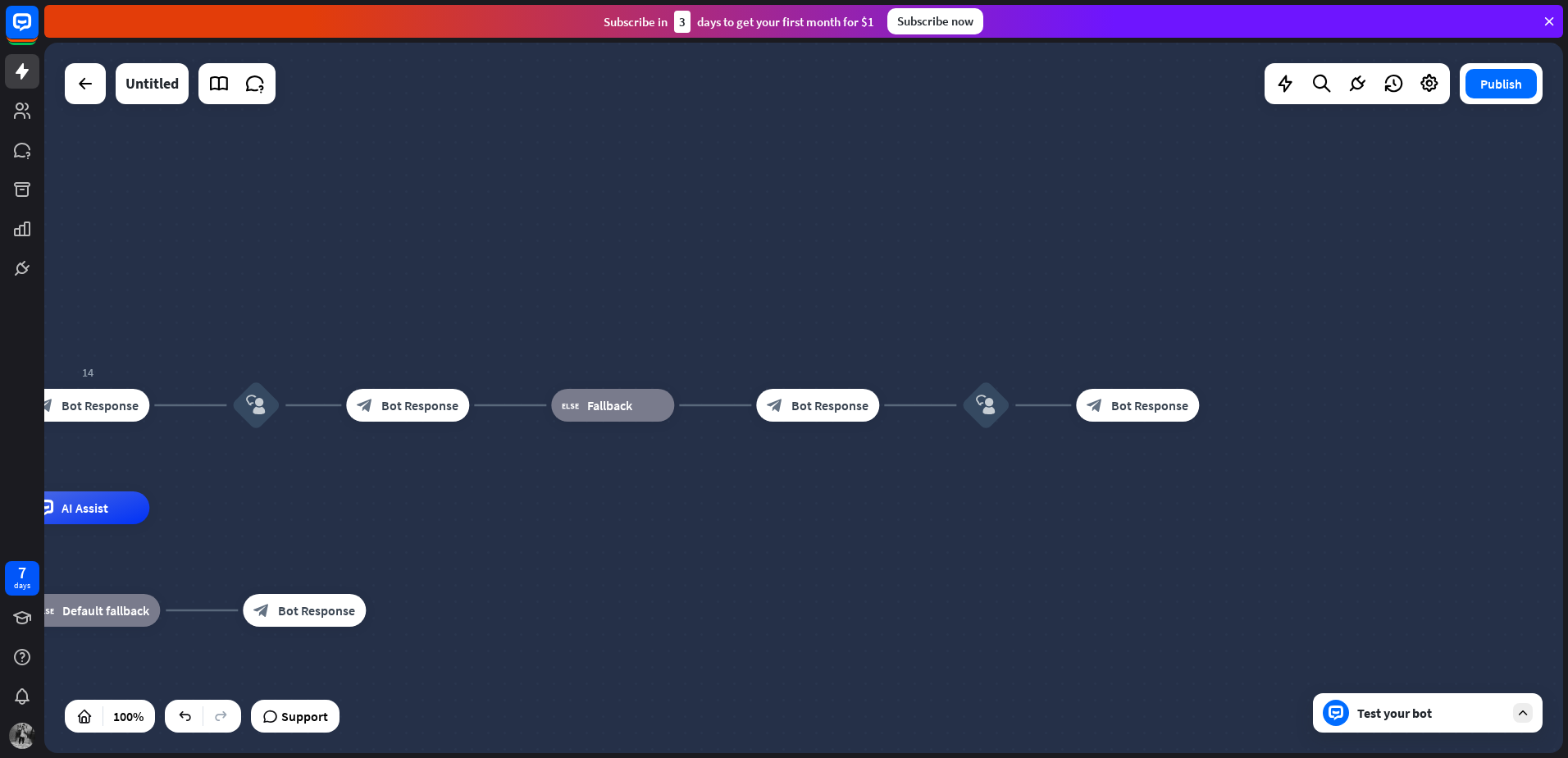
drag, startPoint x: 497, startPoint y: 493, endPoint x: 727, endPoint y: 500, distance: 230.1
click at [727, 500] on div "Matemática Basica home_2 Start point 14 block_bot_response Bot Response block_u…" at bounding box center [804, 397] width 1519 height 710
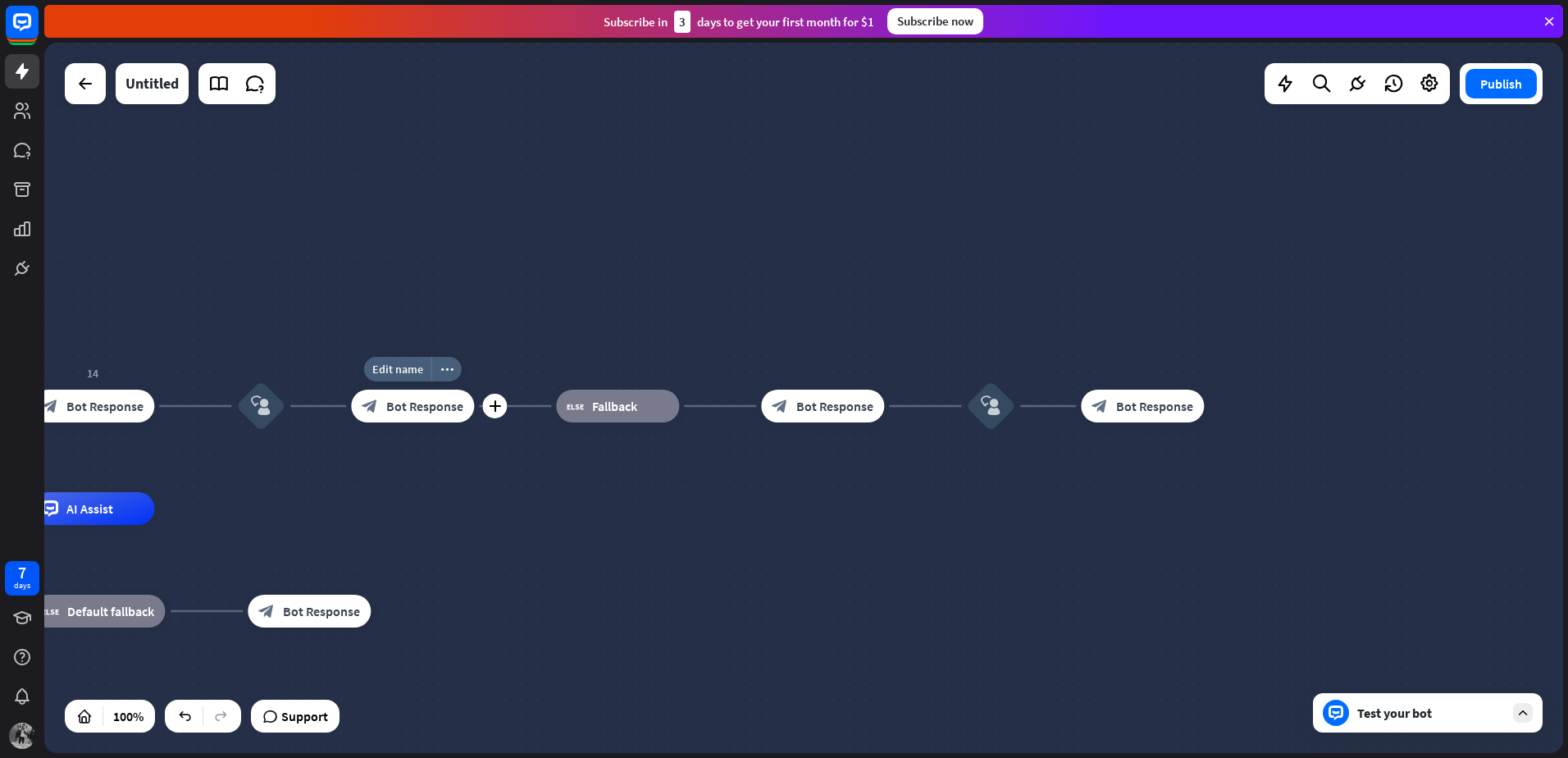
click at [441, 422] on div "block_bot_response Bot Response" at bounding box center [412, 406] width 123 height 32
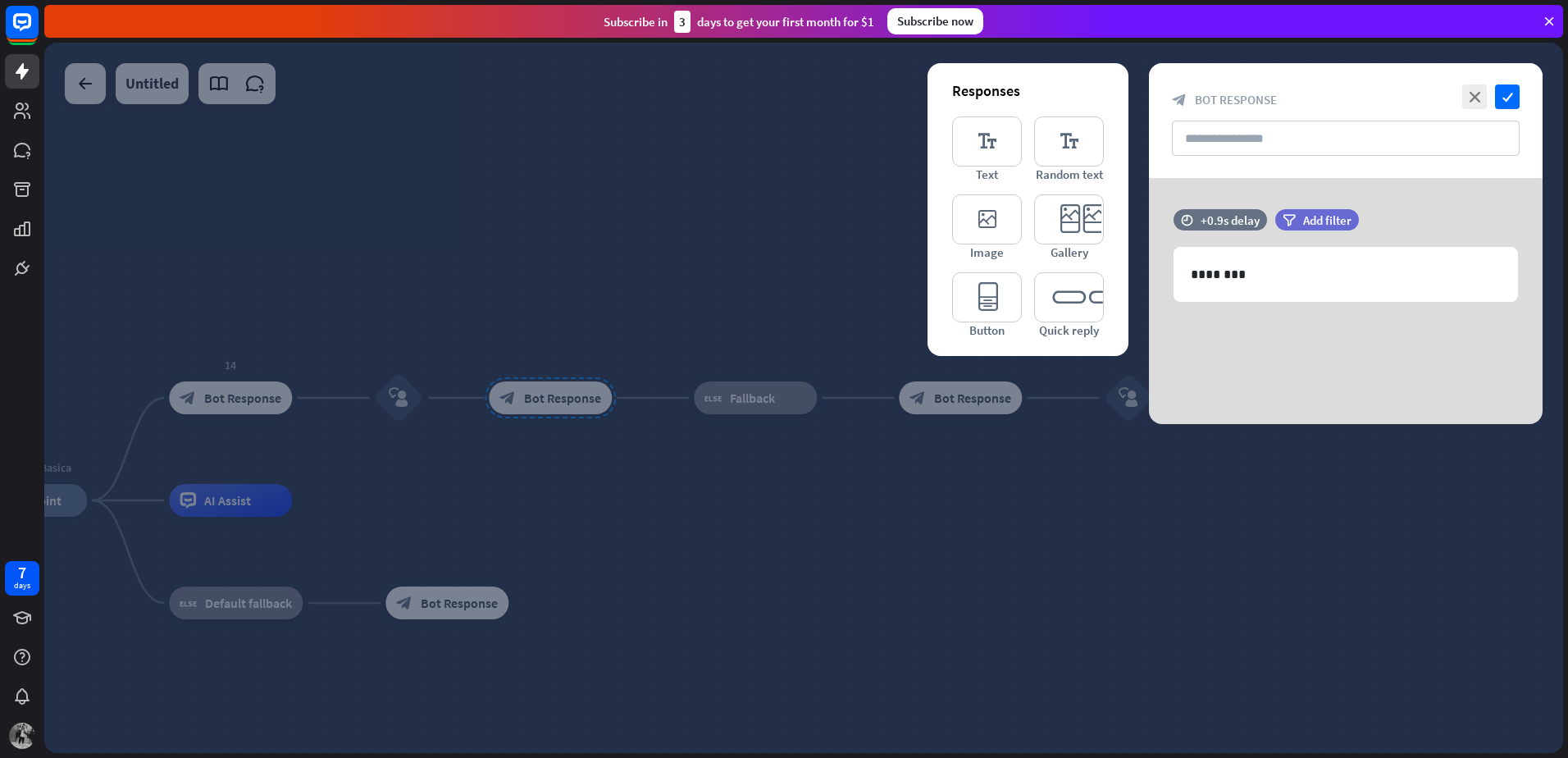
click at [1524, 98] on div "close check block_bot_response Bot Response" at bounding box center [1346, 120] width 394 height 115
click at [1489, 93] on div "close check" at bounding box center [1489, 96] width 61 height 25
click at [1493, 86] on div "close check" at bounding box center [1489, 96] width 61 height 25
click at [1496, 98] on icon "check" at bounding box center [1507, 96] width 25 height 25
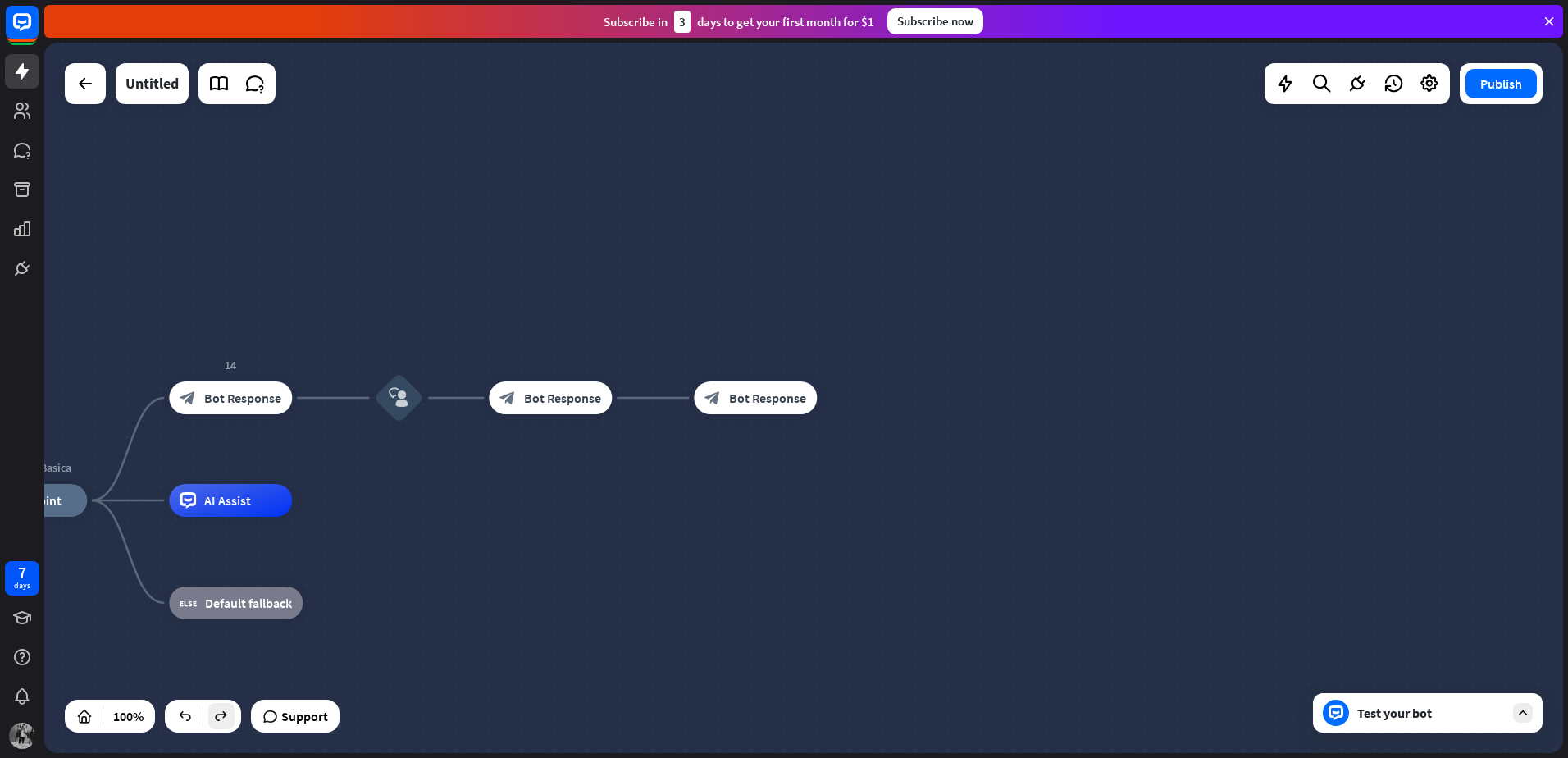
click at [218, 726] on div at bounding box center [221, 716] width 26 height 26
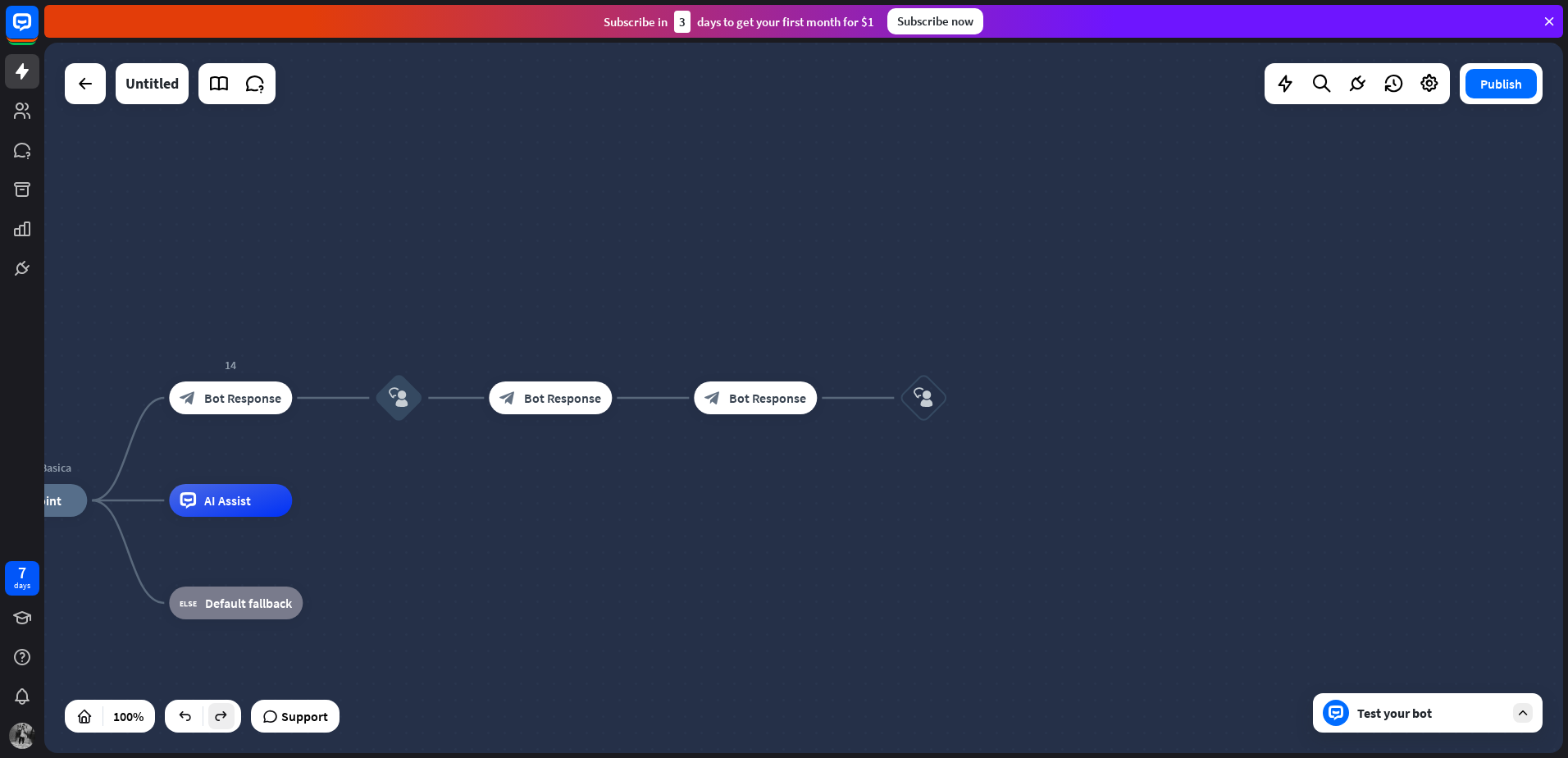
click at [218, 726] on div at bounding box center [221, 716] width 26 height 26
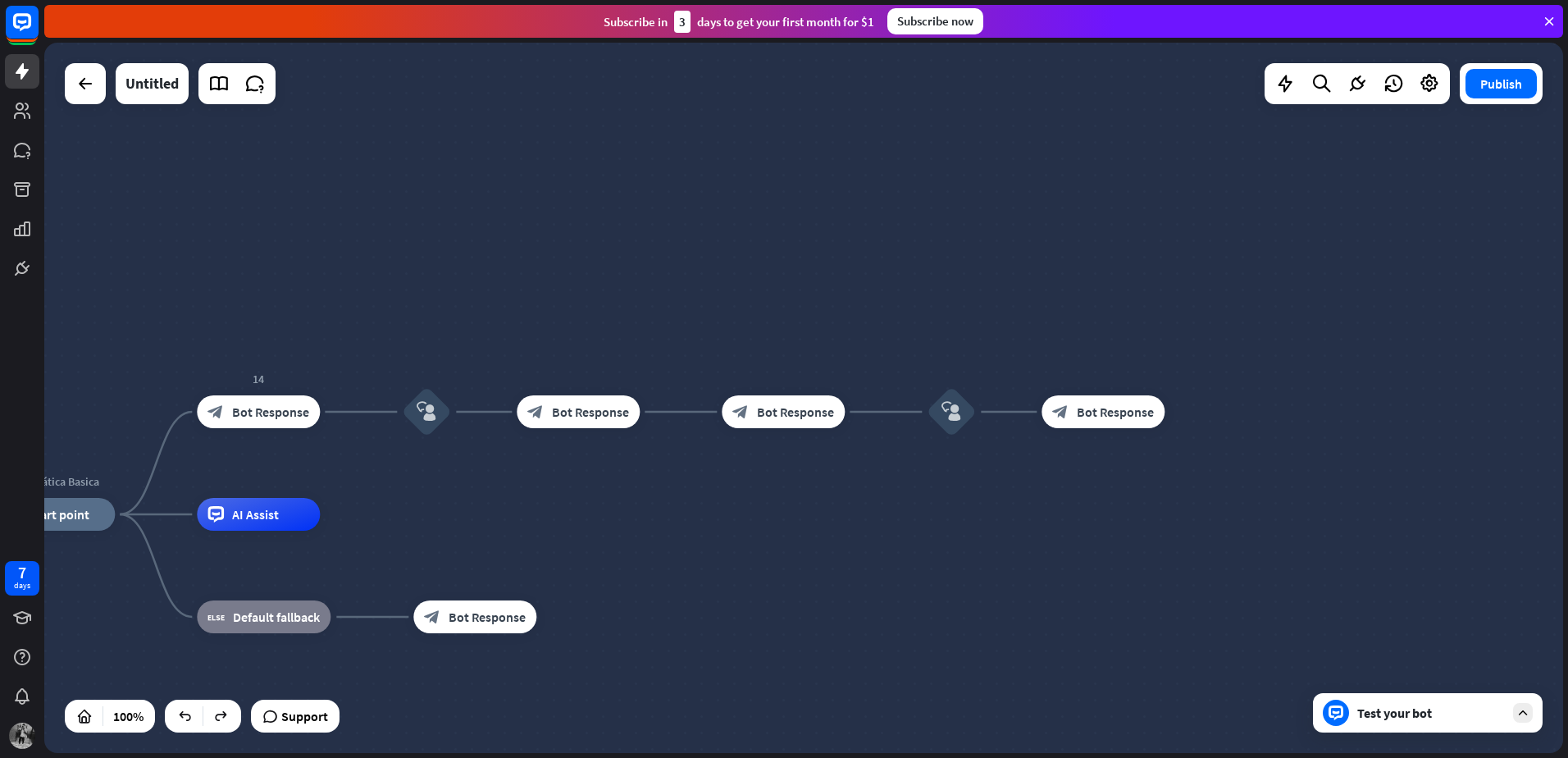
drag, startPoint x: 568, startPoint y: 475, endPoint x: 687, endPoint y: 474, distance: 119.0
click at [691, 477] on div "Matemática Basica home_2 Start point 14 block_bot_response Bot Response block_u…" at bounding box center [804, 397] width 1519 height 710
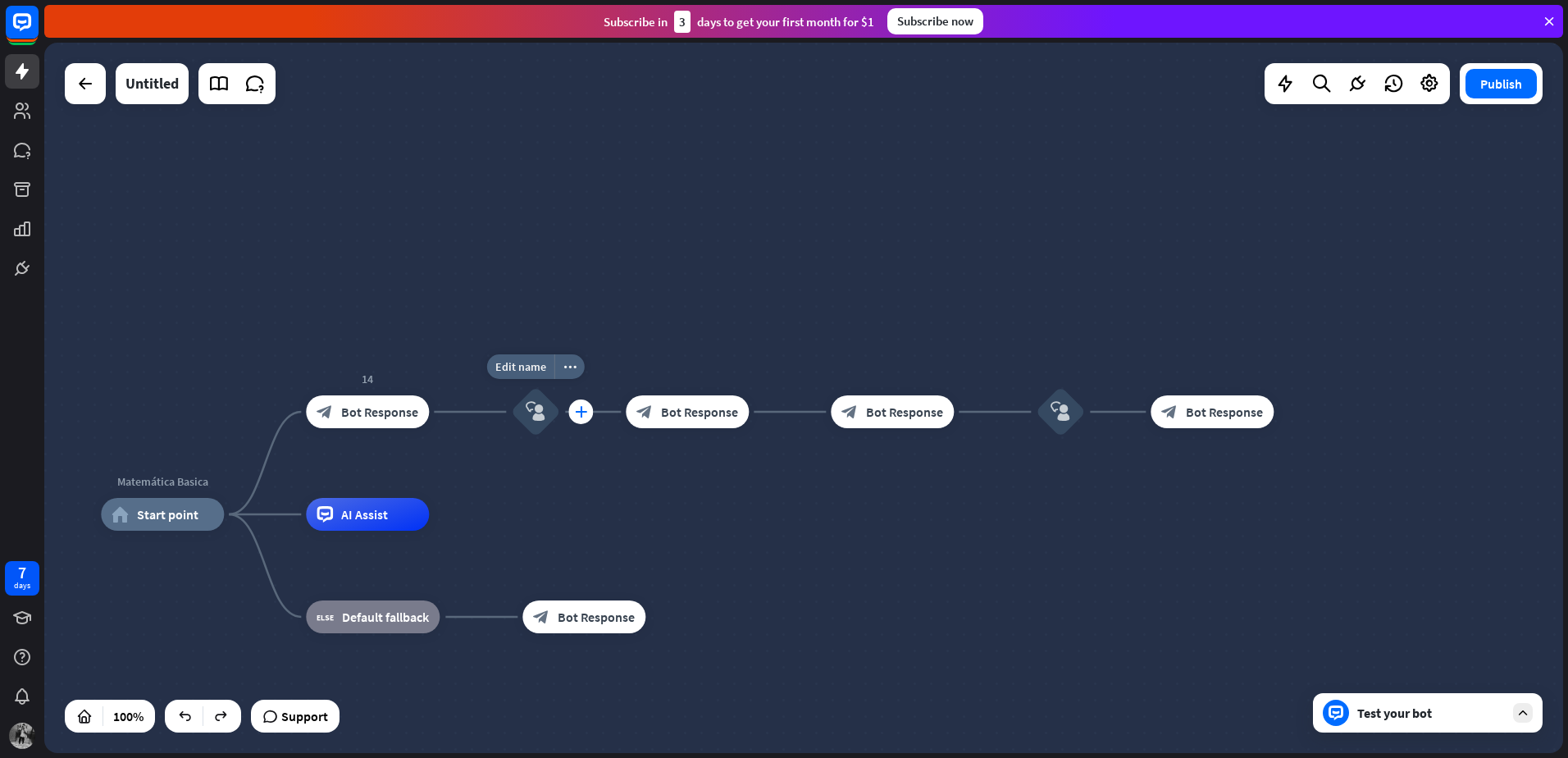
click at [573, 410] on div "plus" at bounding box center [580, 412] width 25 height 25
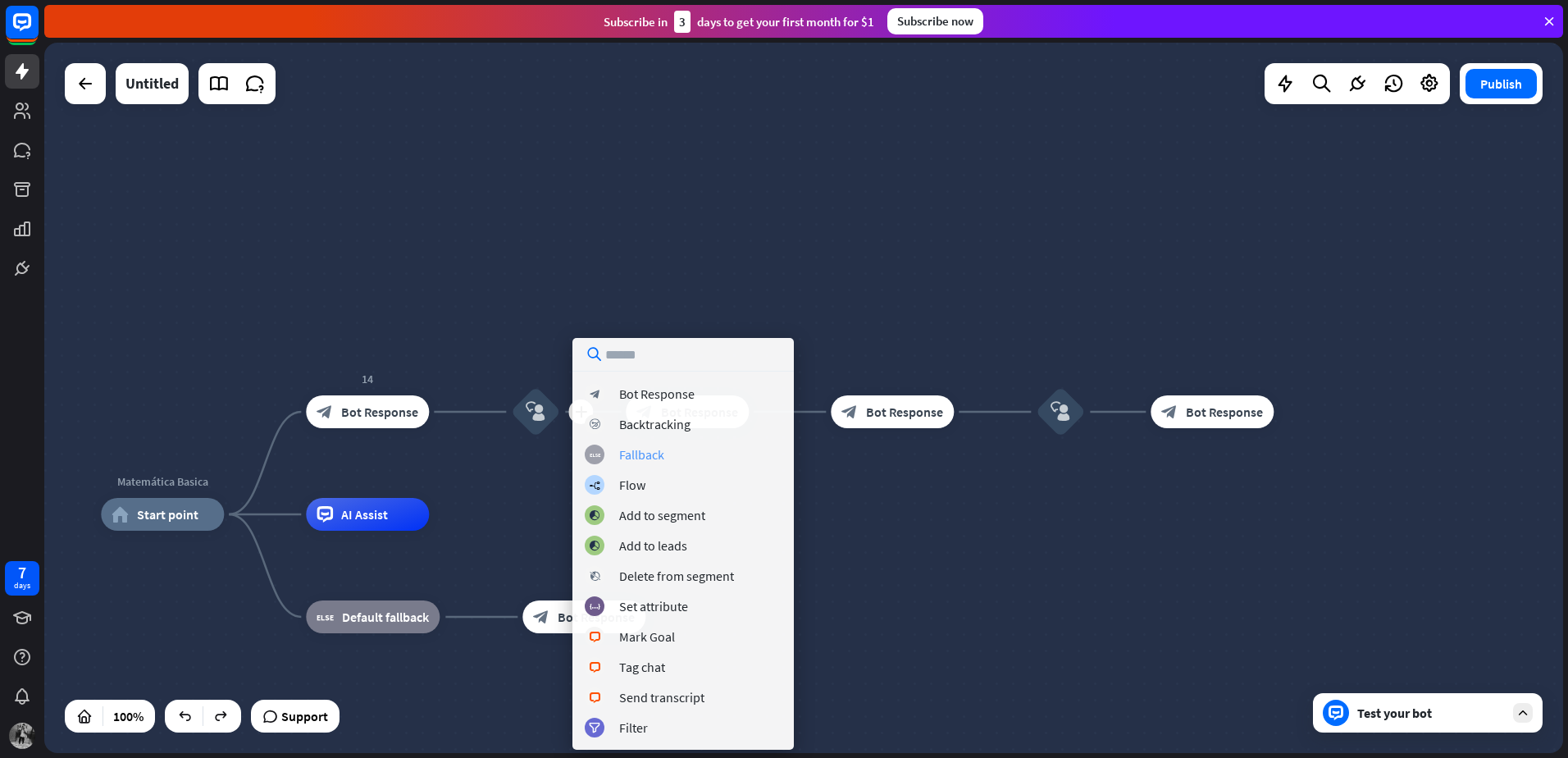
click at [620, 455] on div "Fallback" at bounding box center [641, 454] width 45 height 16
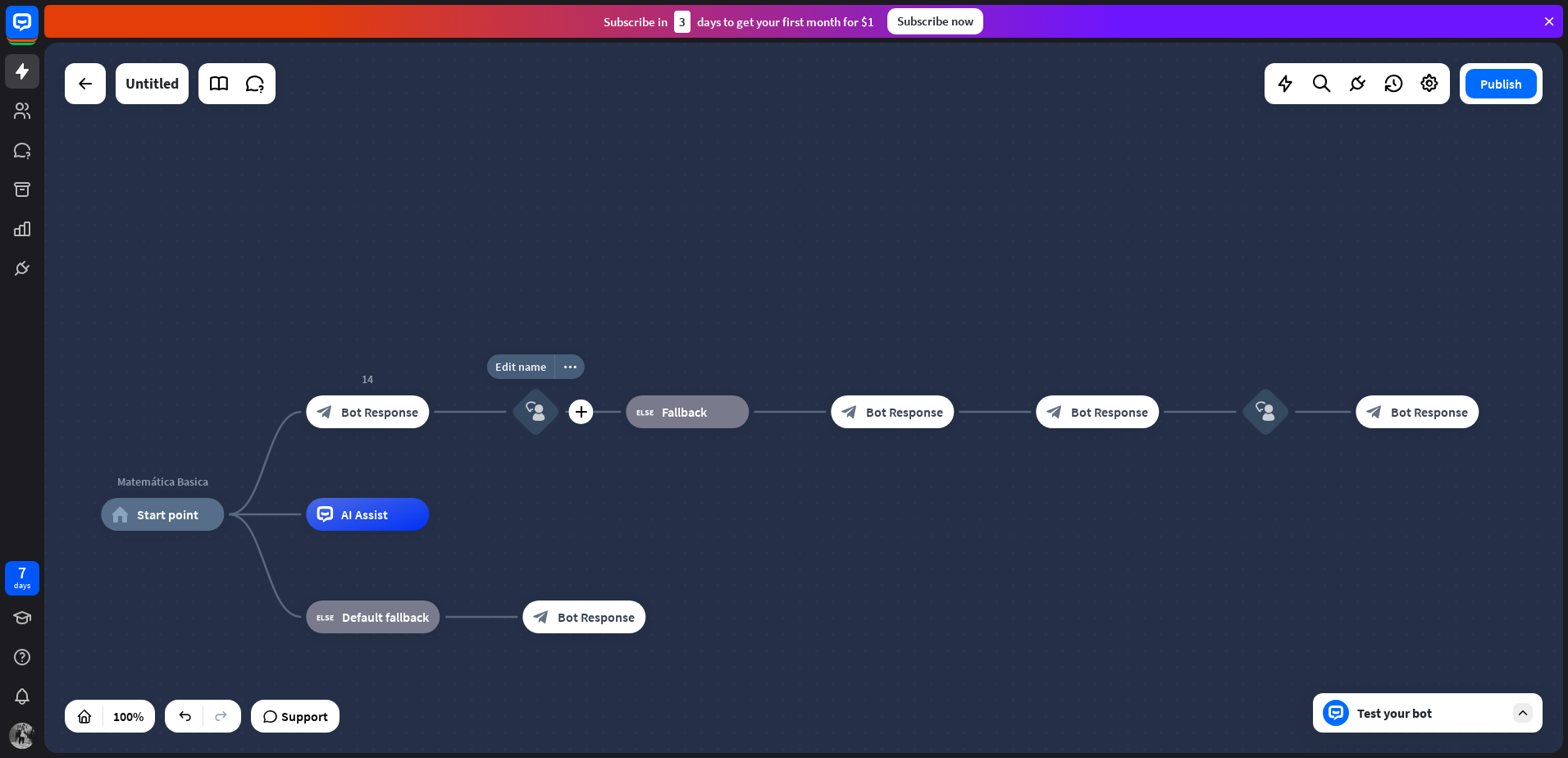
click at [543, 428] on div "block_user_input" at bounding box center [535, 412] width 49 height 49
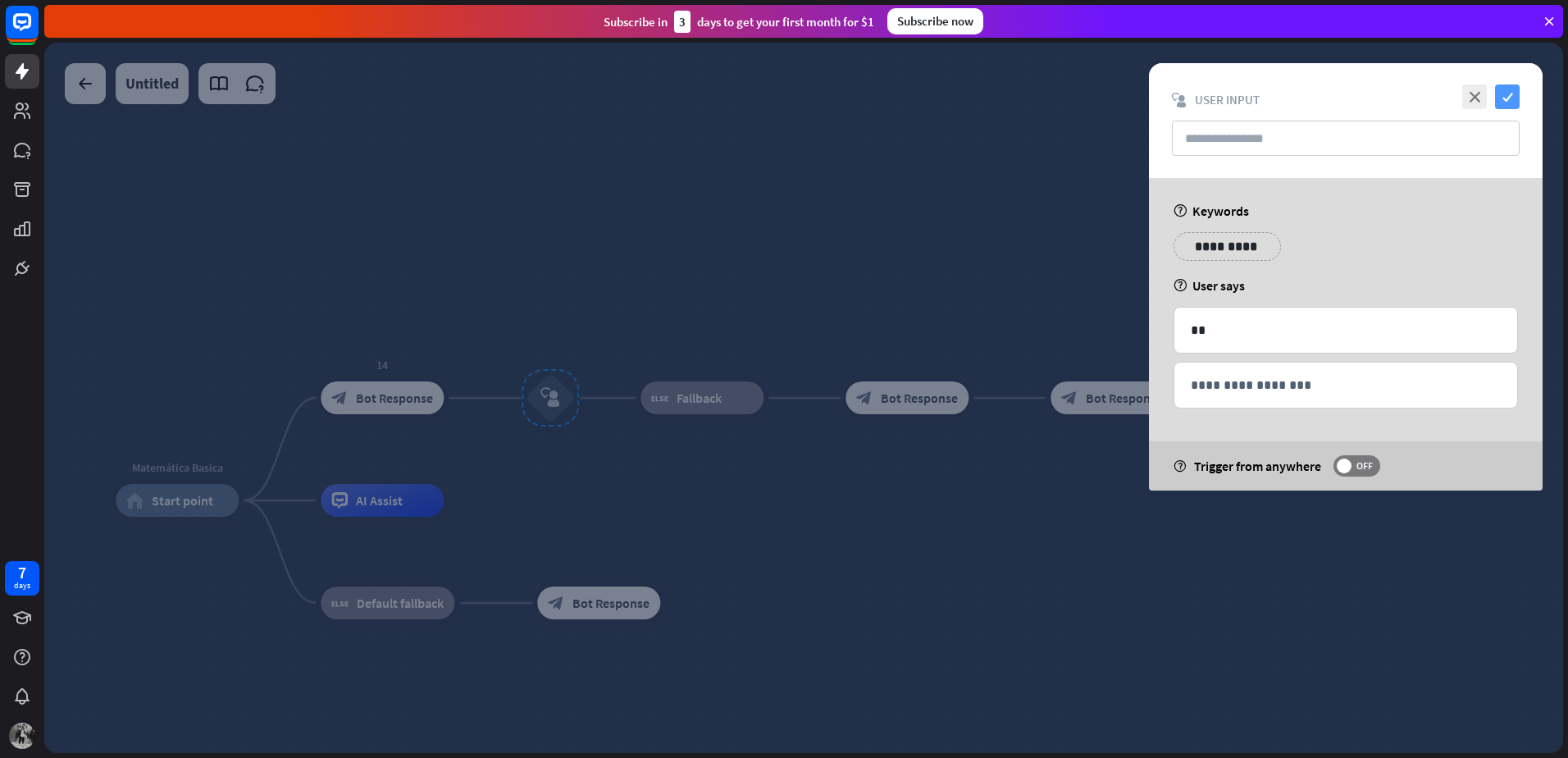
click at [1513, 107] on icon "check" at bounding box center [1507, 96] width 25 height 25
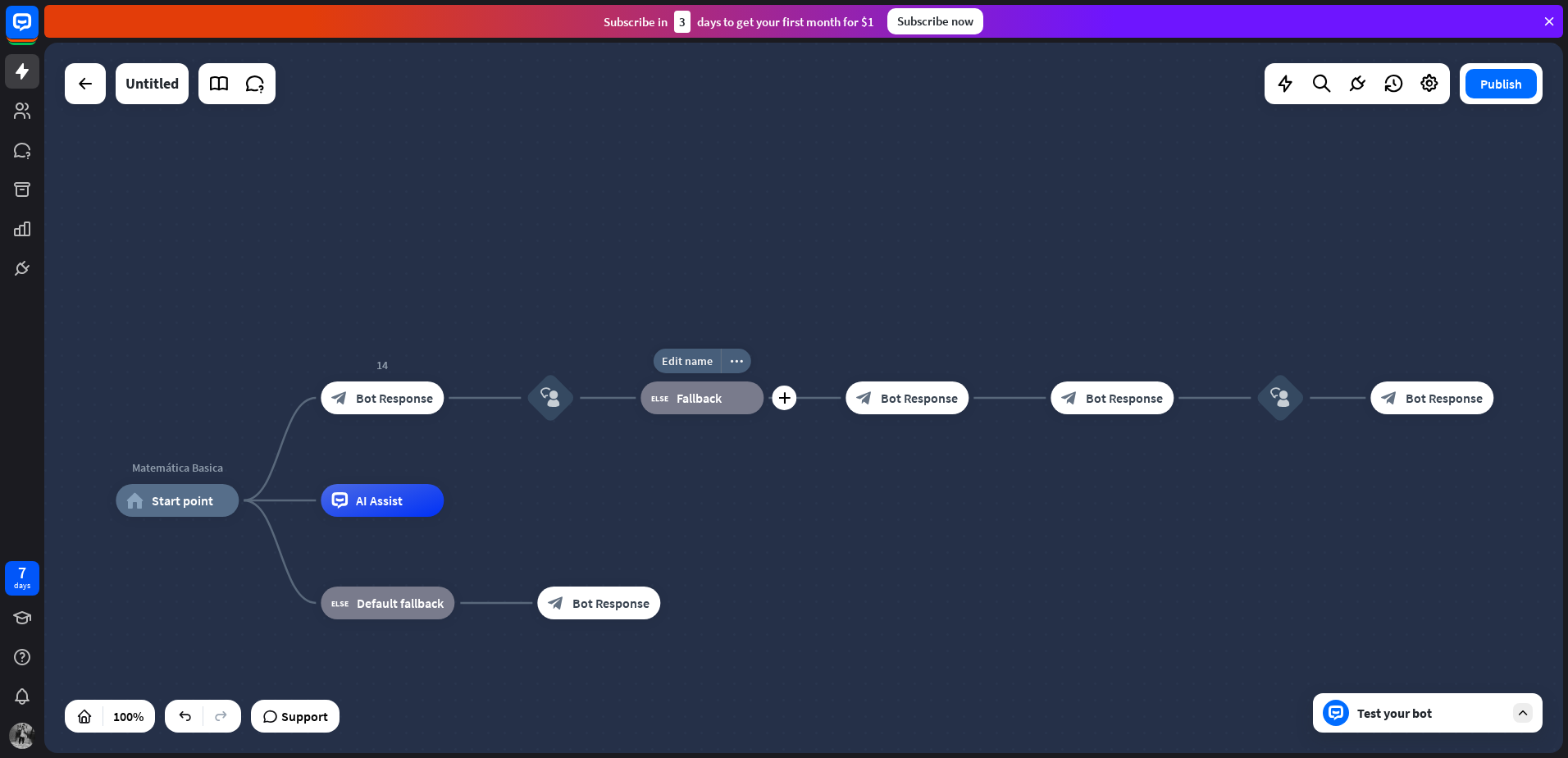
click at [672, 402] on div "block_fallback Fallback" at bounding box center [701, 397] width 123 height 32
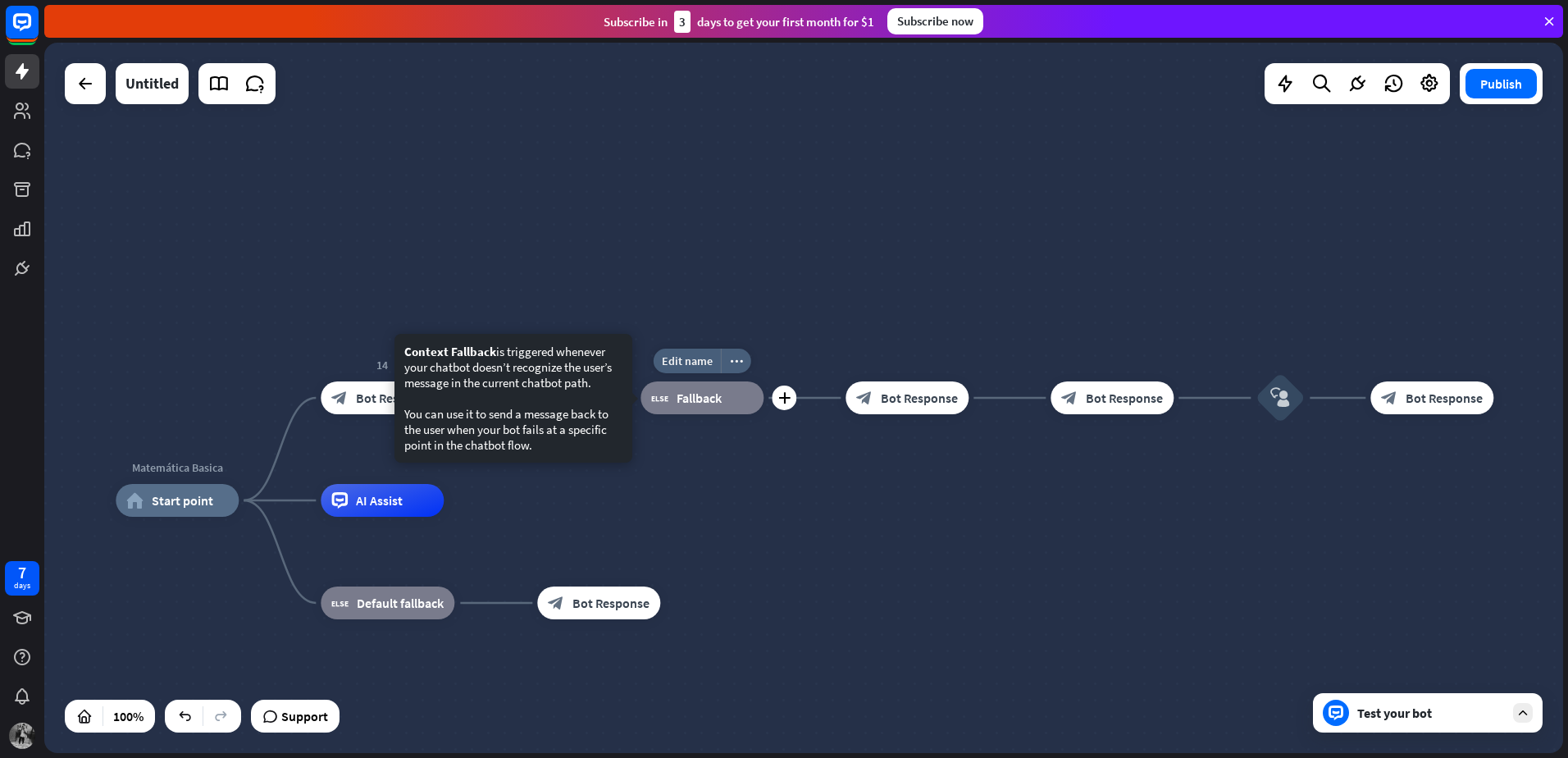
click at [698, 402] on span "Fallback" at bounding box center [699, 397] width 45 height 16
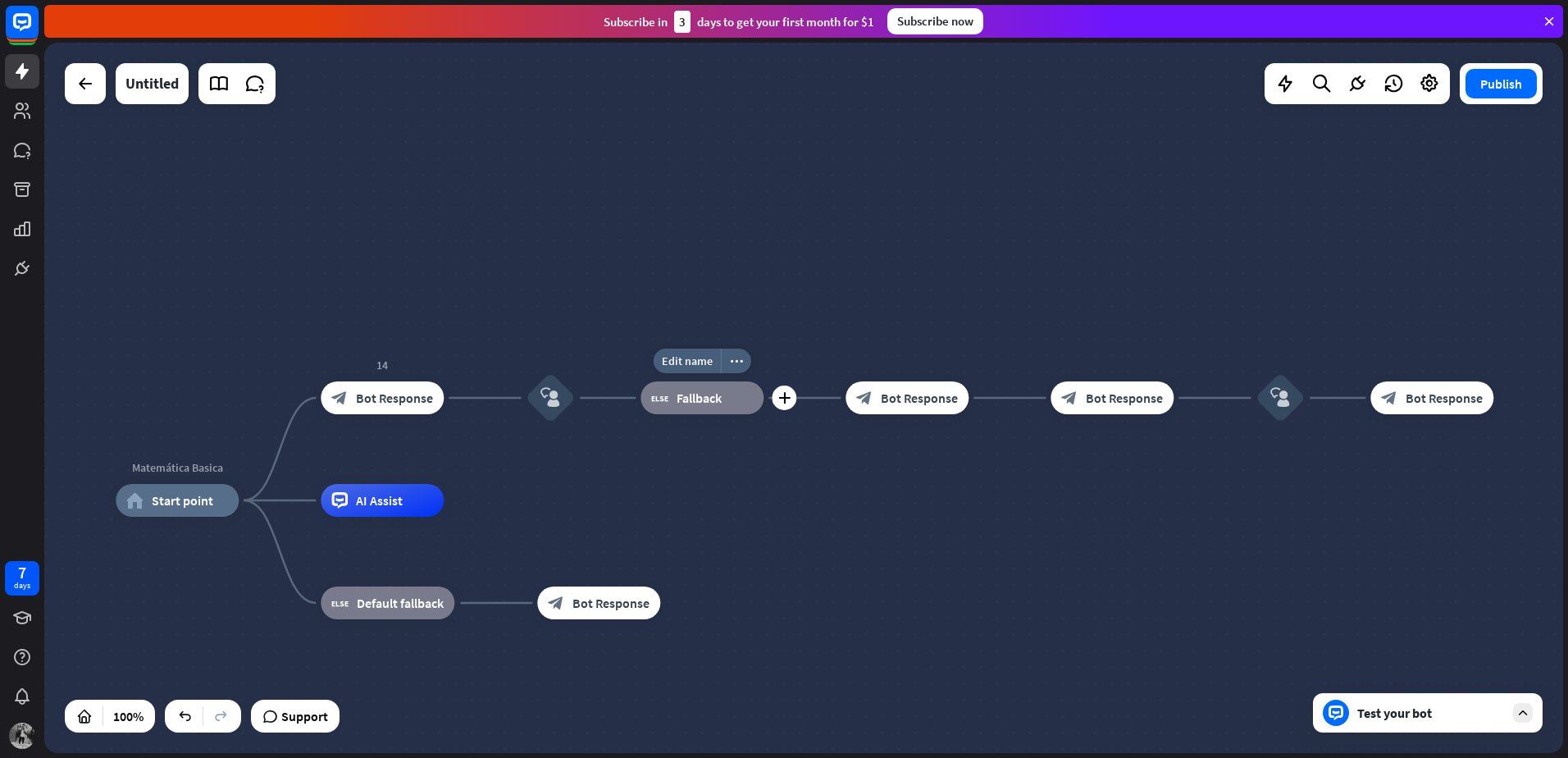
click at [696, 399] on span "Fallback" at bounding box center [699, 397] width 45 height 16
click at [713, 362] on div "Edit name" at bounding box center [687, 361] width 67 height 25
click at [703, 410] on div "block_fallback Fallback" at bounding box center [701, 397] width 123 height 32
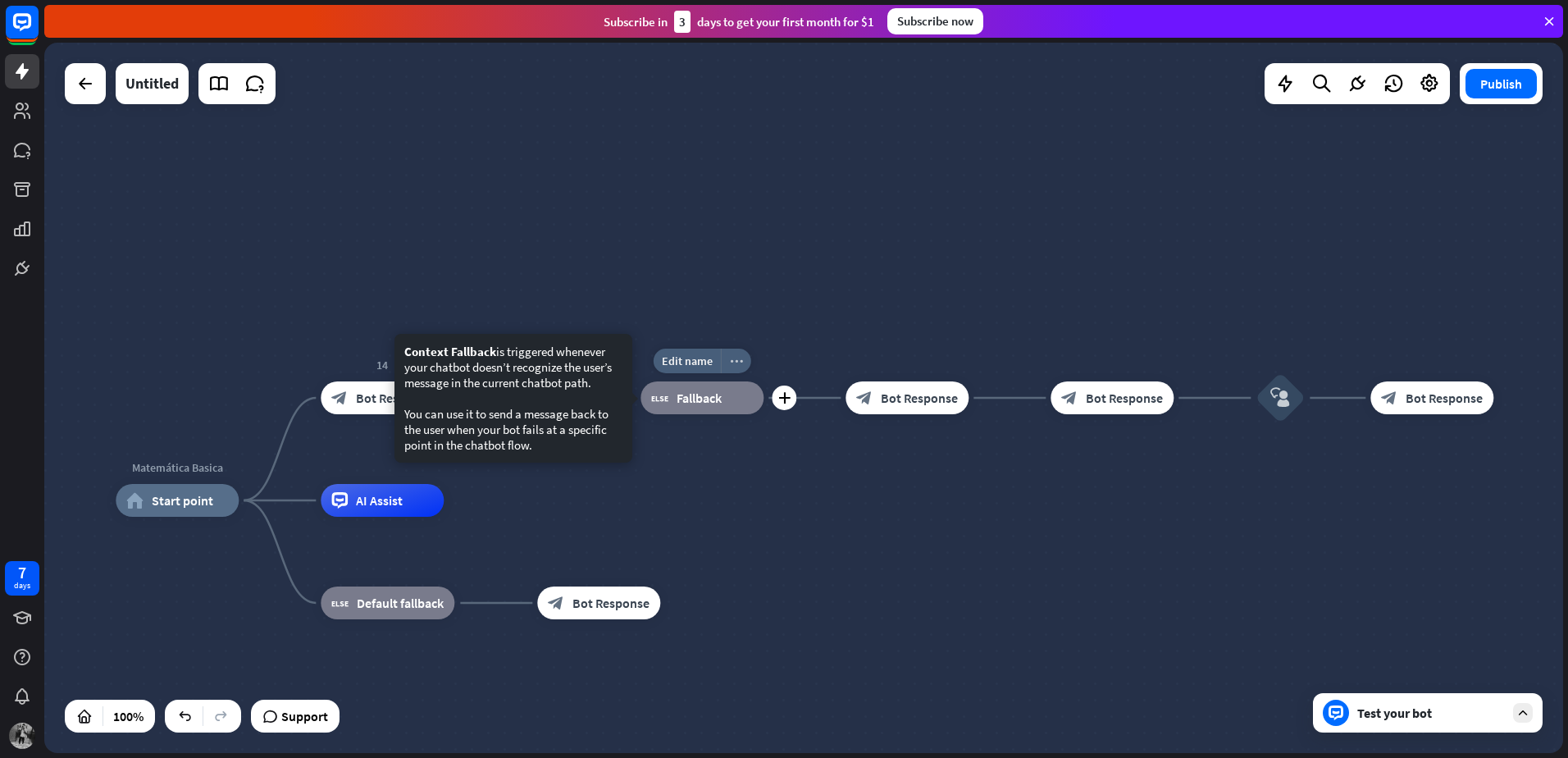
click at [747, 367] on div "more_horiz" at bounding box center [736, 361] width 31 height 25
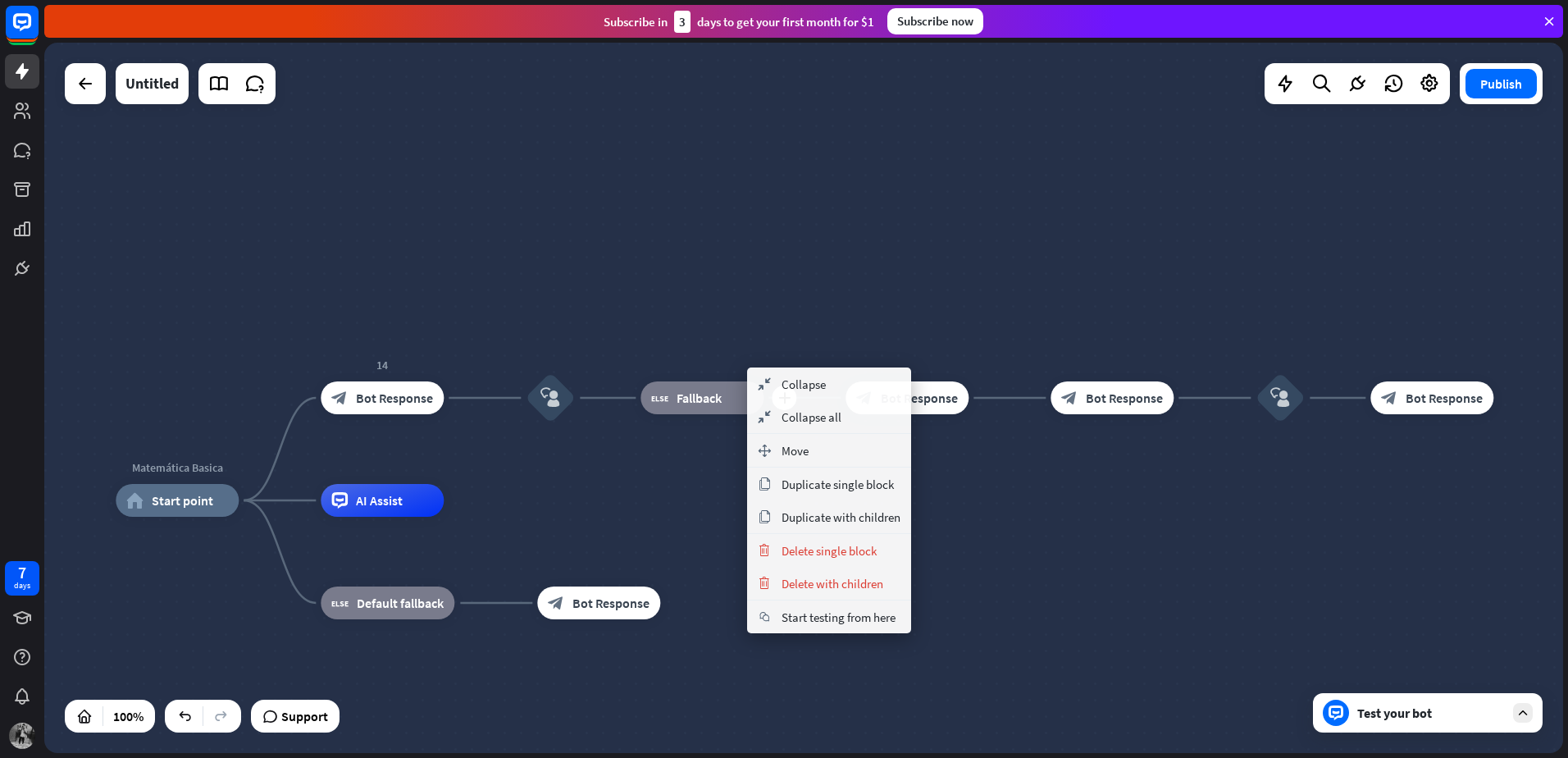
click at [712, 402] on span "Fallback" at bounding box center [699, 397] width 45 height 16
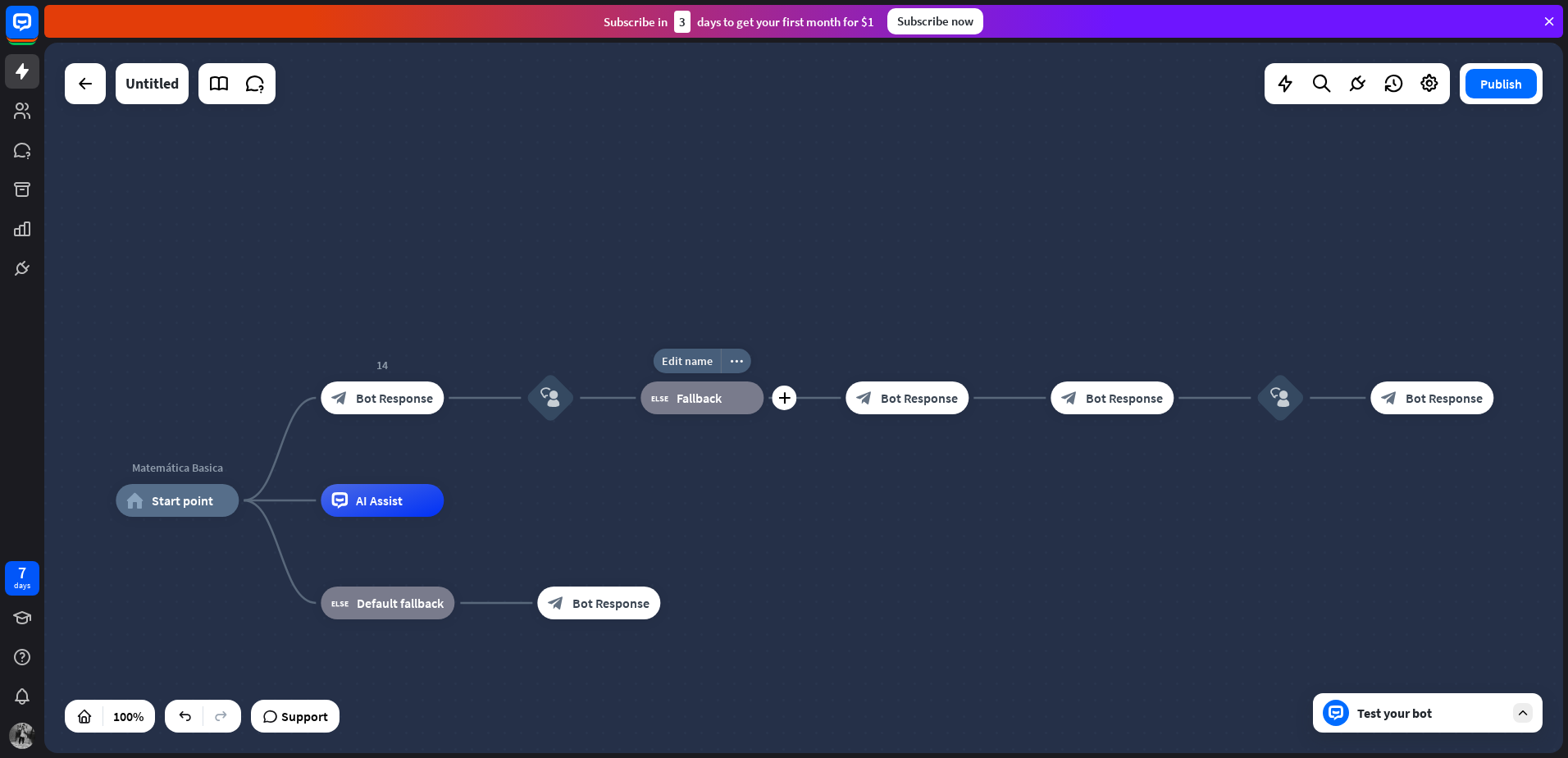
click at [683, 401] on span "Fallback" at bounding box center [699, 397] width 45 height 16
click at [660, 401] on icon "block_fallback" at bounding box center [660, 397] width 17 height 16
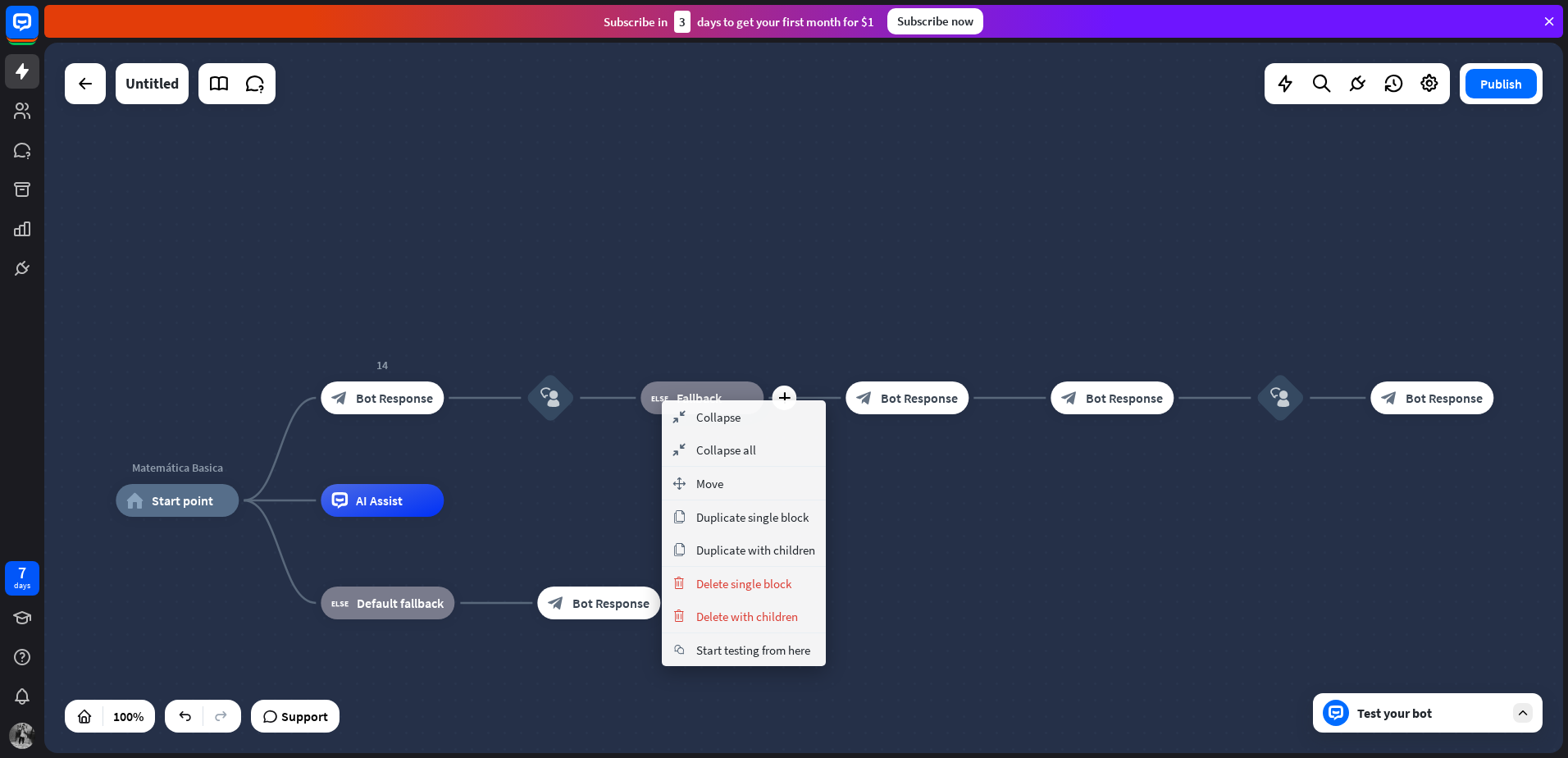
click at [662, 399] on icon "block_fallback" at bounding box center [660, 397] width 17 height 16
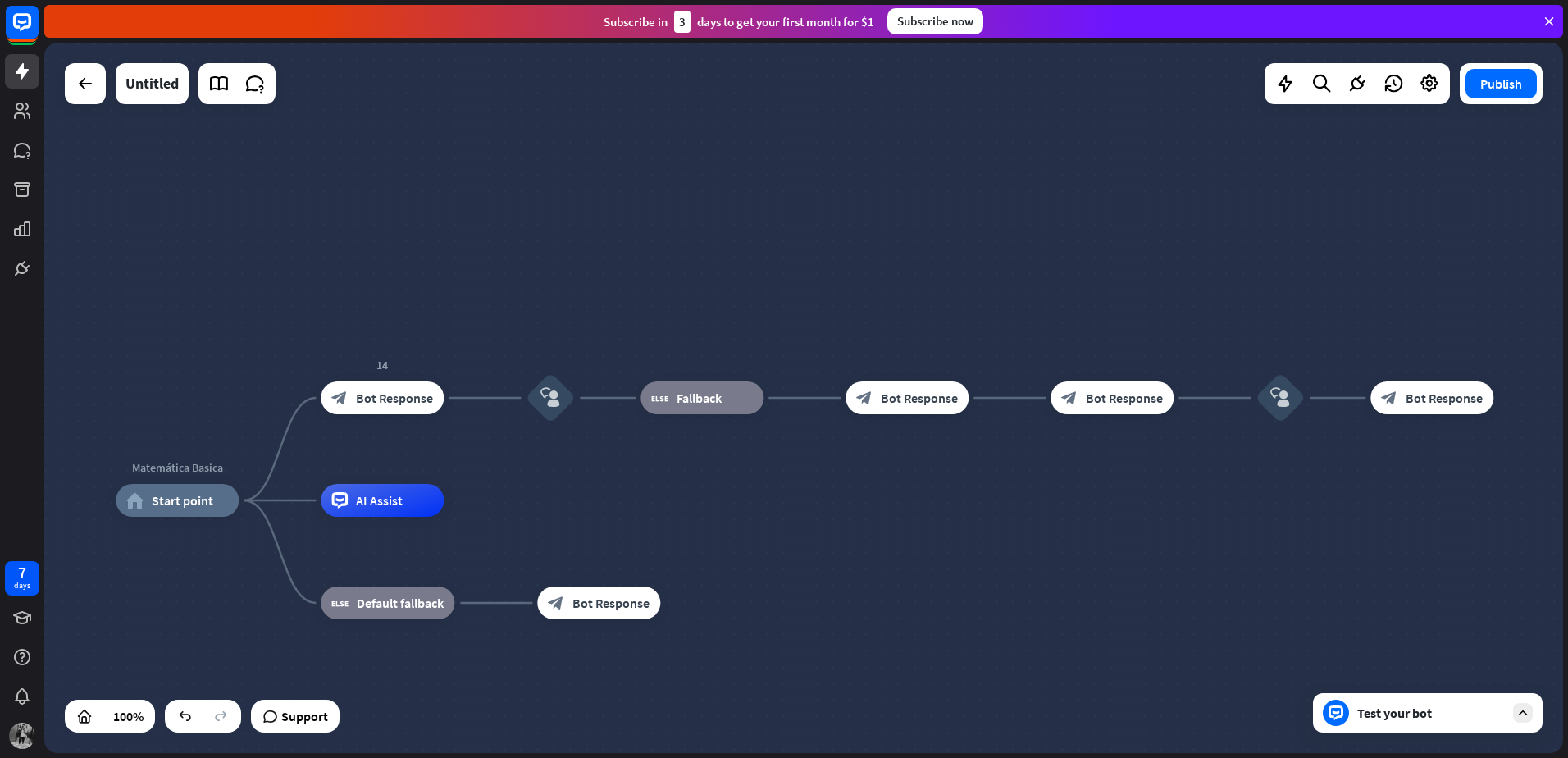
click at [1390, 728] on div "Test your bot" at bounding box center [1427, 713] width 229 height 39
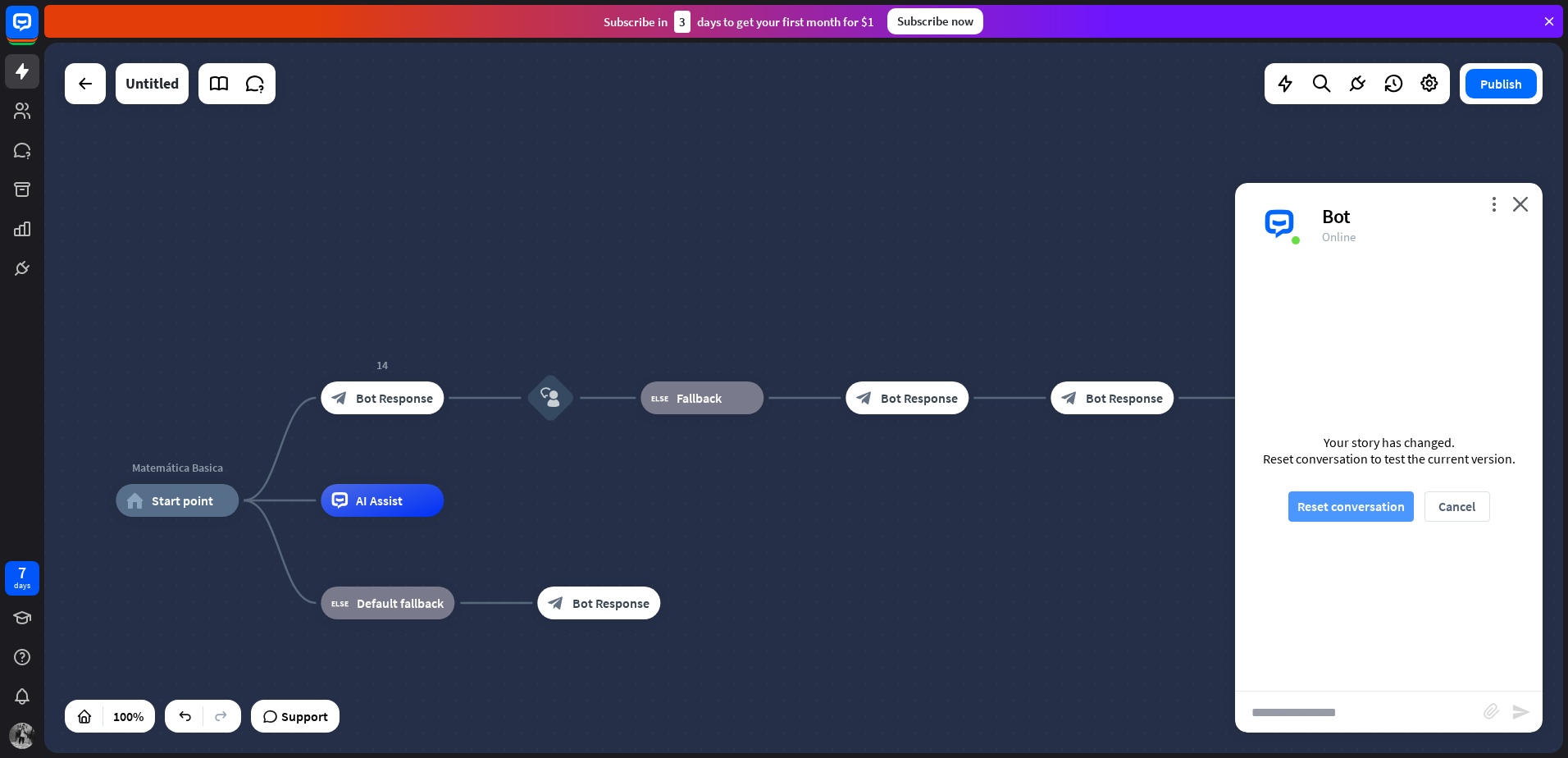
click at [1375, 507] on button "Reset conversation" at bounding box center [1351, 506] width 125 height 31
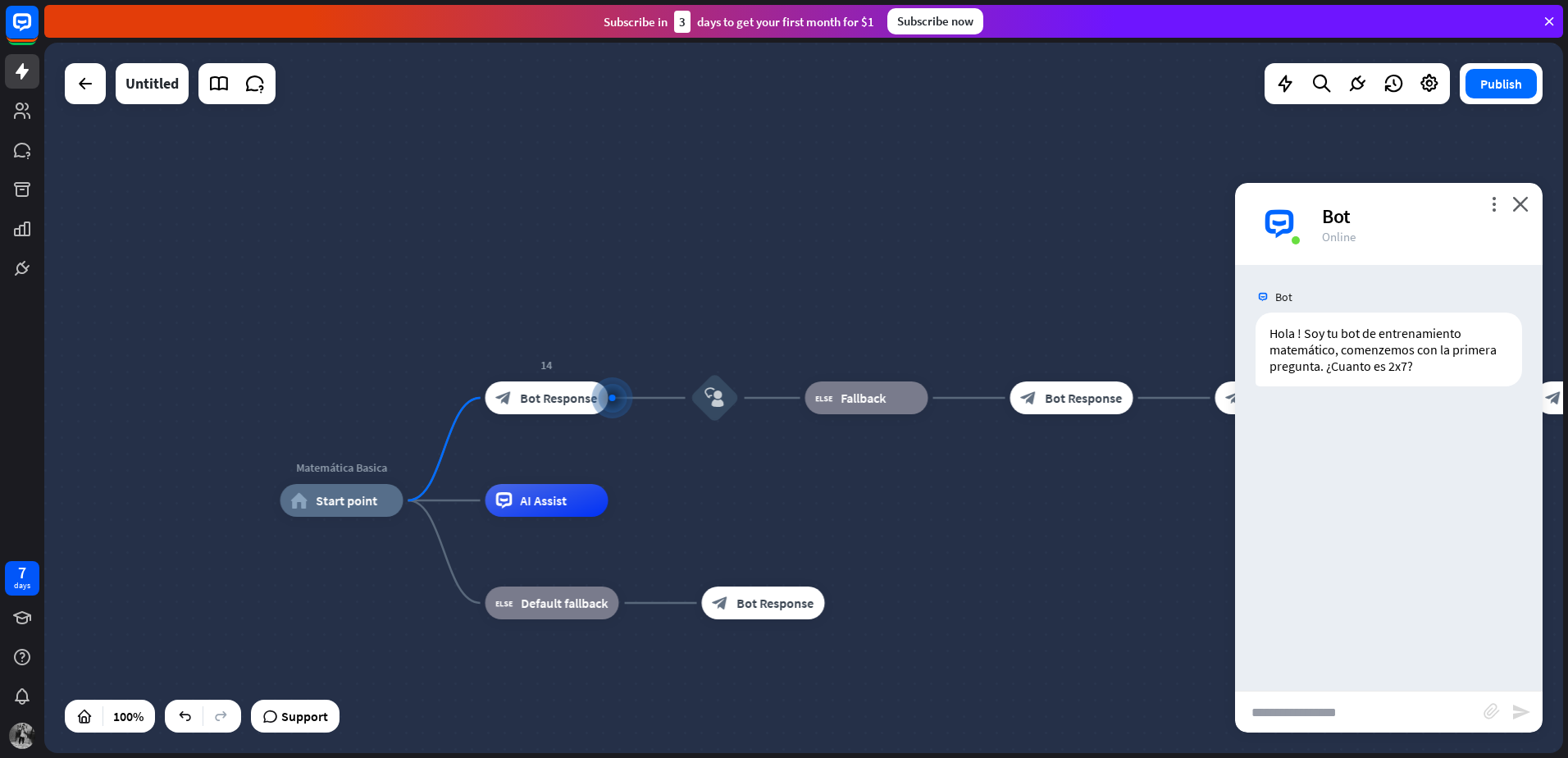
click at [1327, 709] on input "text" at bounding box center [1359, 712] width 249 height 41
type input "*"
click at [1522, 712] on icon "send" at bounding box center [1520, 712] width 20 height 20
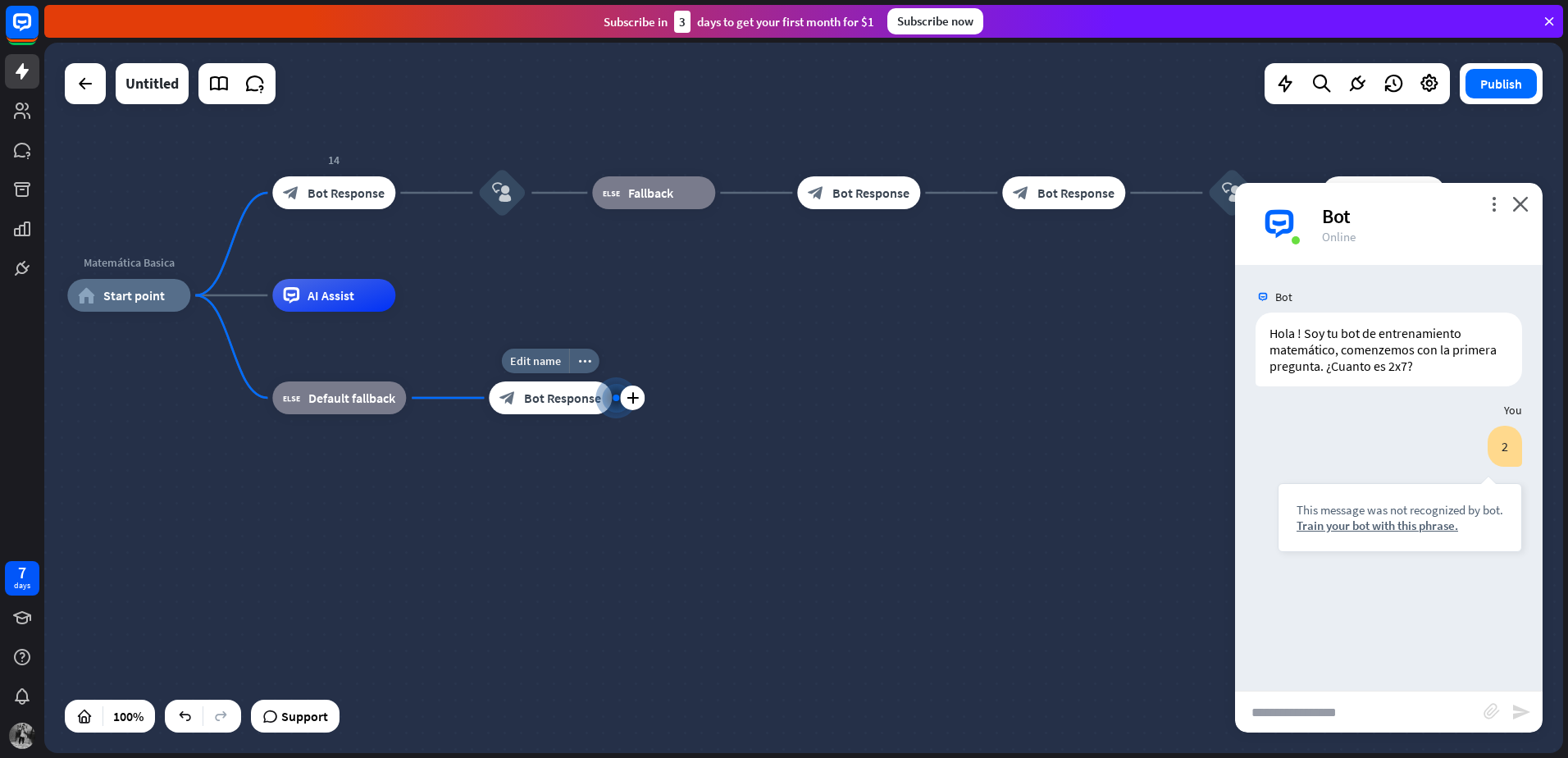
click at [568, 396] on span "Bot Response" at bounding box center [562, 397] width 77 height 16
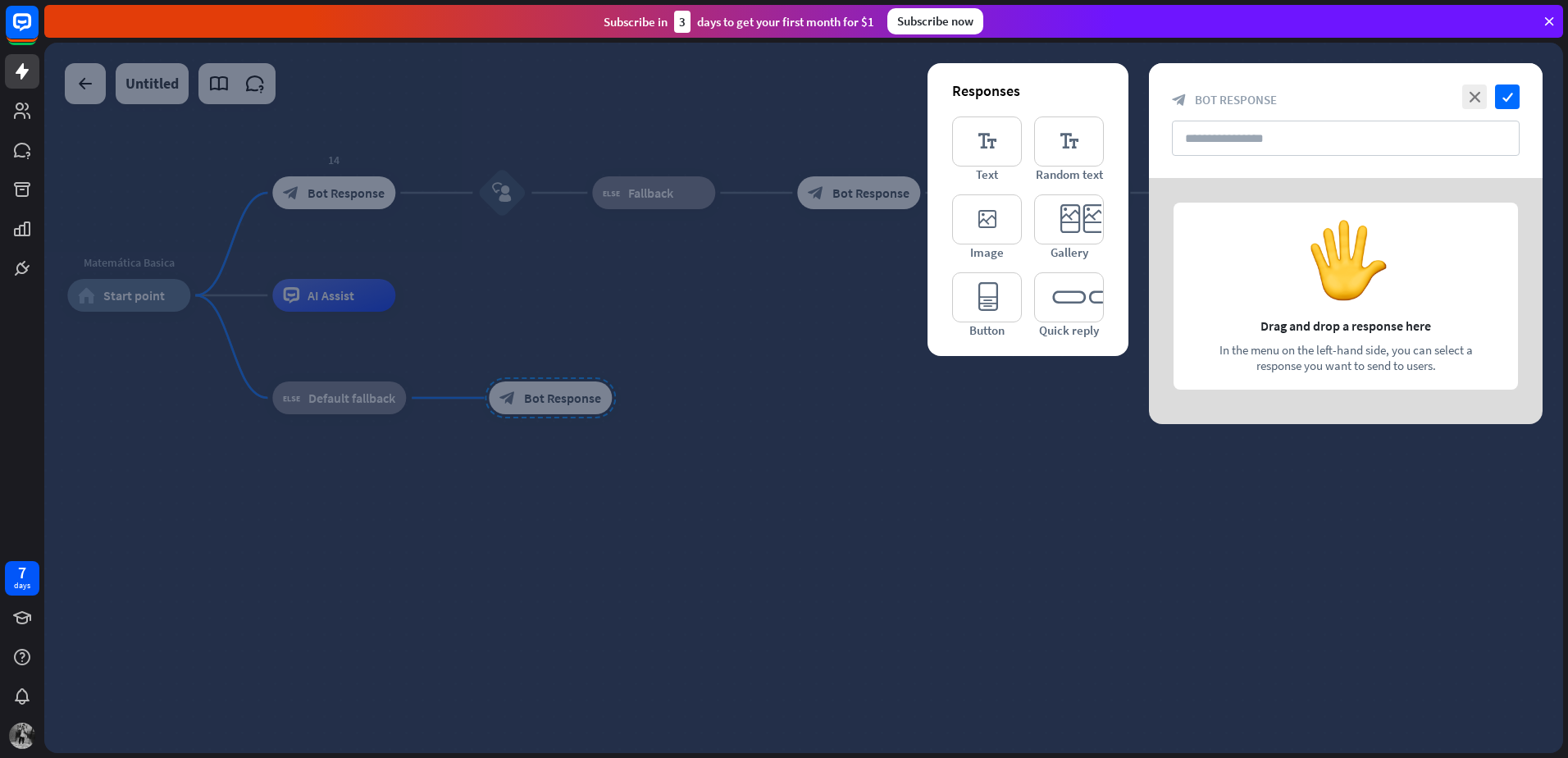
click at [1242, 254] on div at bounding box center [1346, 301] width 394 height 246
click at [983, 163] on icon "editor_text" at bounding box center [987, 142] width 70 height 50
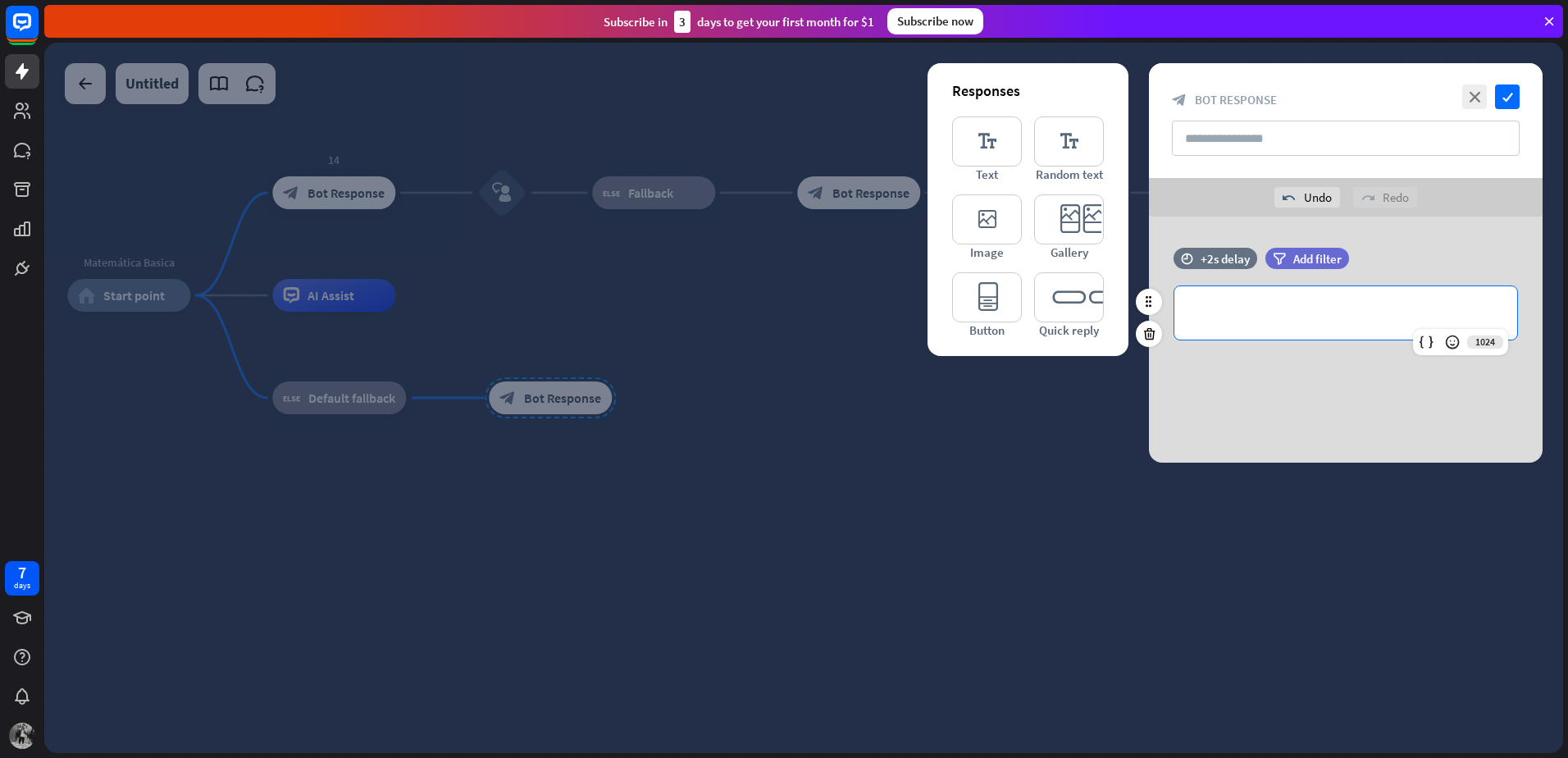
click at [1246, 308] on p "**********" at bounding box center [1346, 313] width 310 height 20
click at [1501, 107] on icon "check" at bounding box center [1507, 96] width 25 height 25
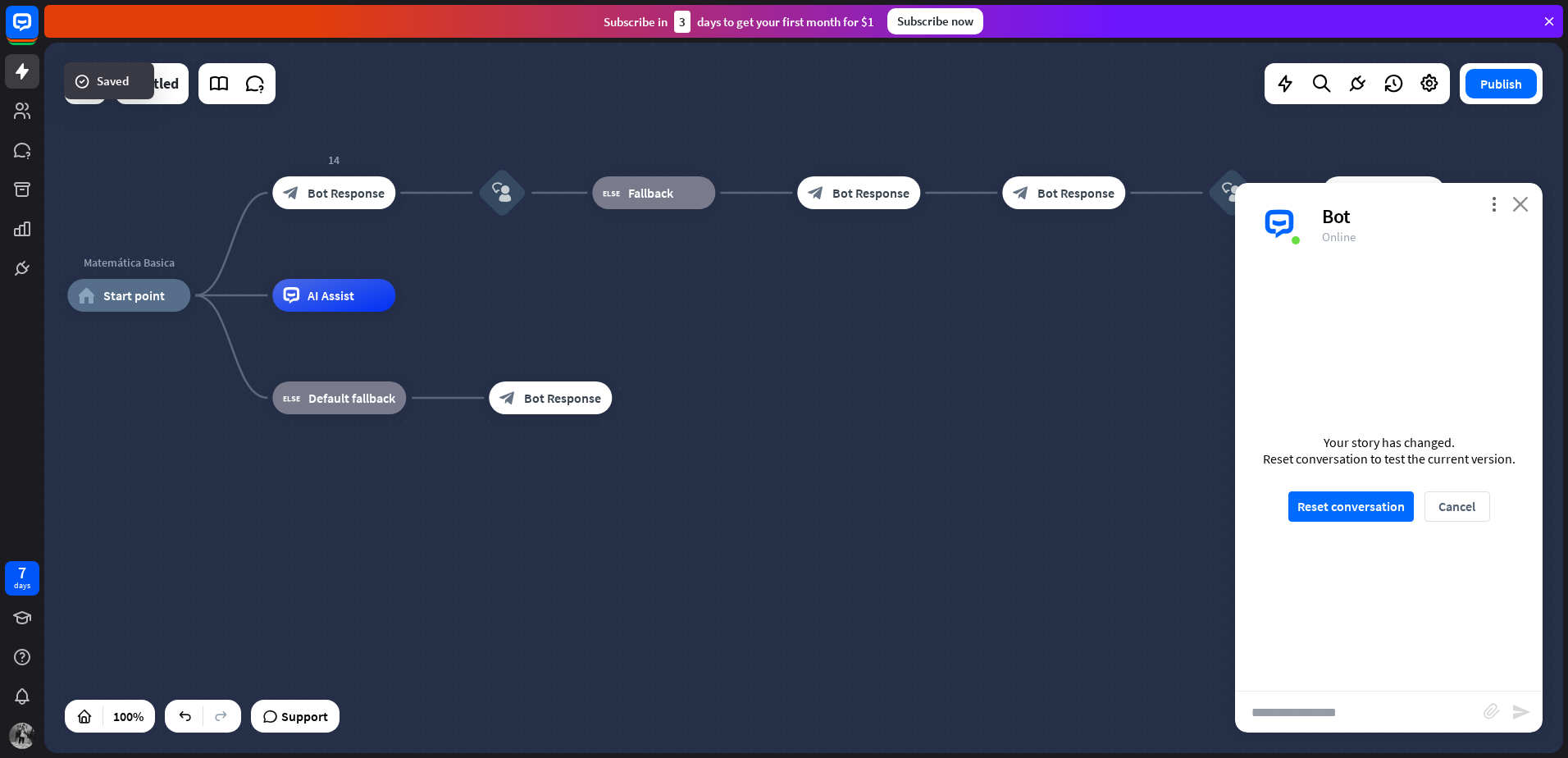
click at [1513, 206] on icon "close" at bounding box center [1519, 204] width 16 height 15
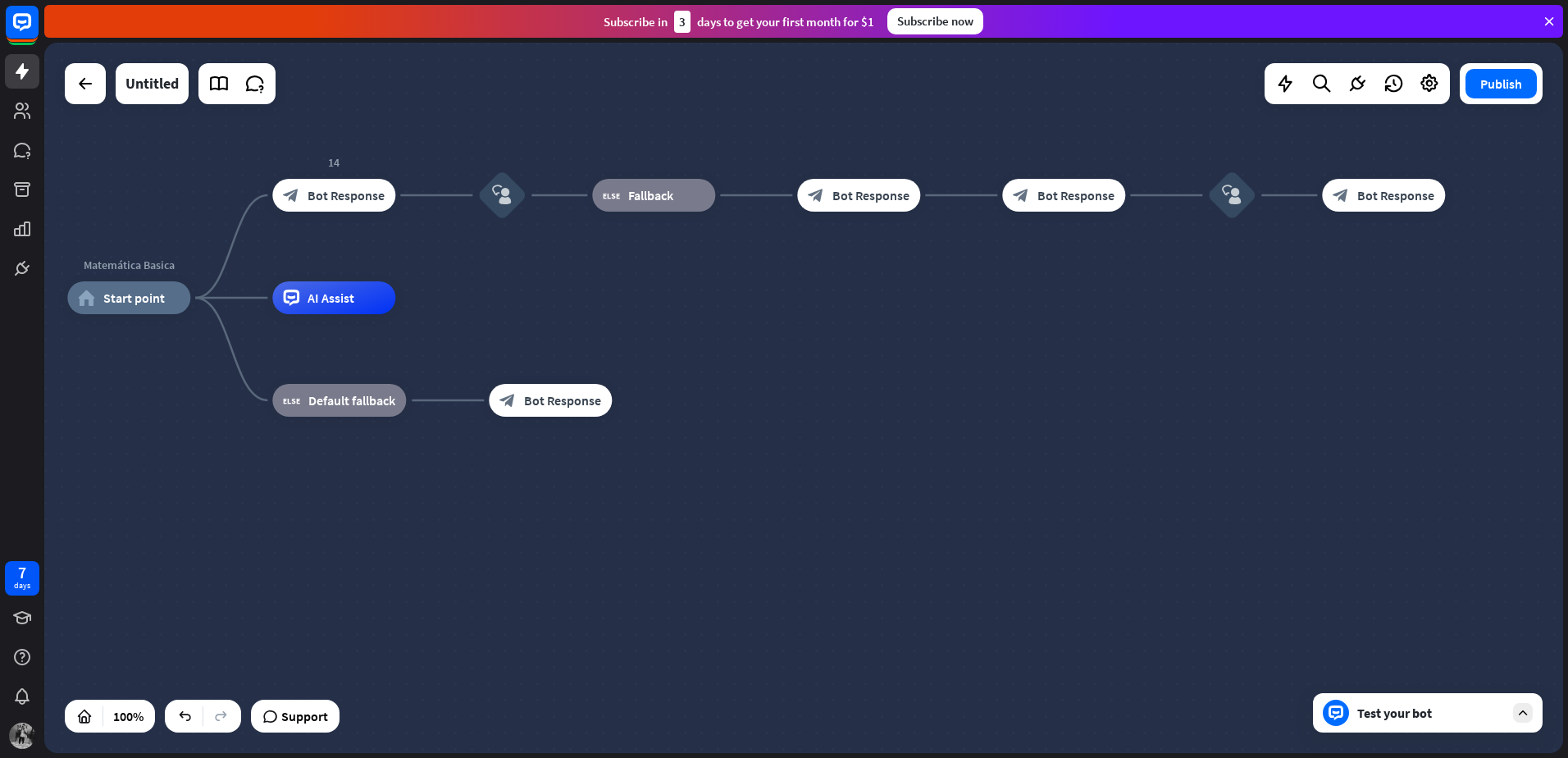
drag, startPoint x: 662, startPoint y: 309, endPoint x: 775, endPoint y: 363, distance: 125.2
click at [774, 363] on div "Matemática Basica home_2 Start point 14 block_bot_response Bot Response block_u…" at bounding box center [827, 652] width 1519 height 710
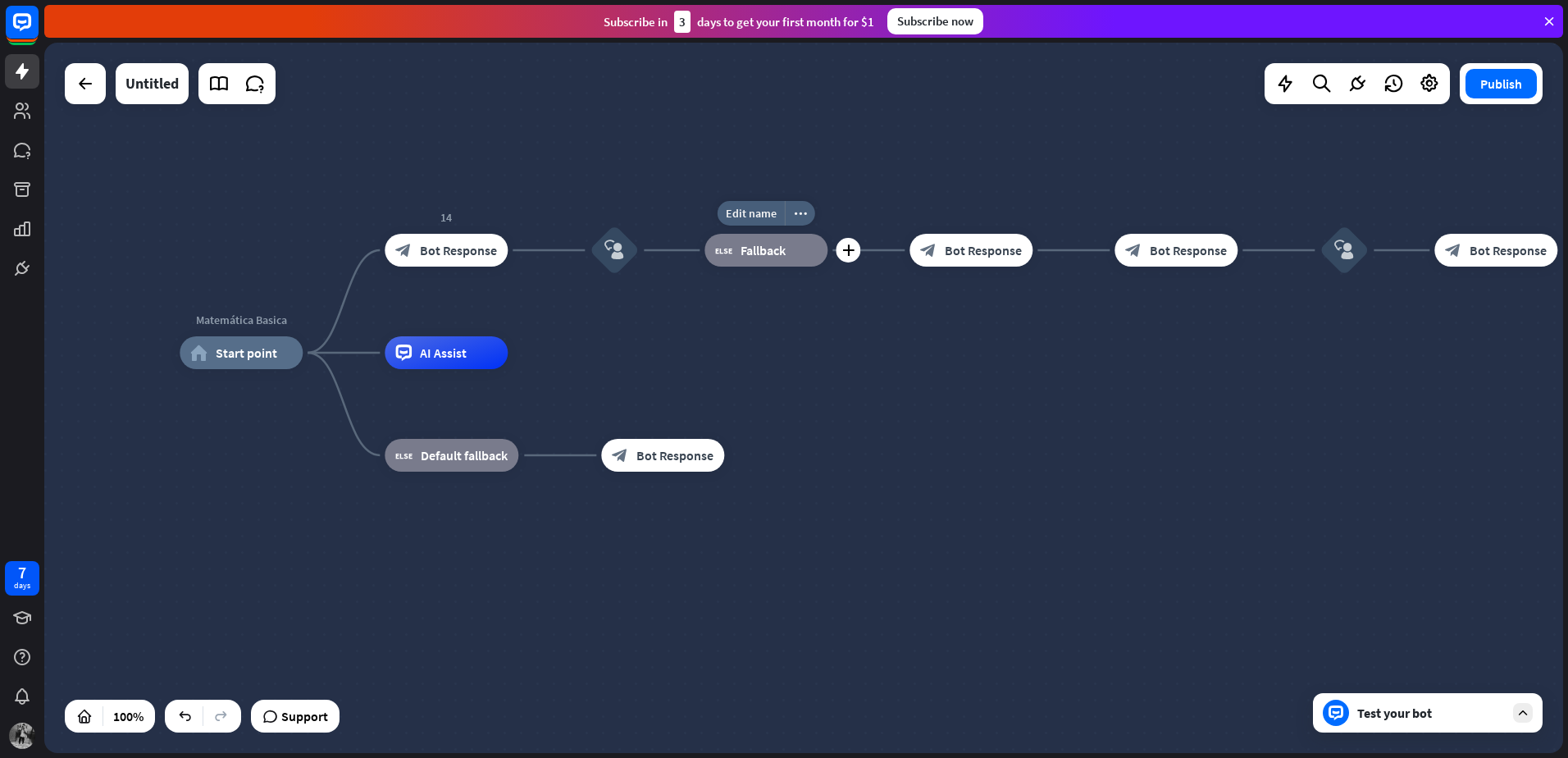
click at [764, 261] on div "block_fallback Fallback" at bounding box center [766, 250] width 123 height 32
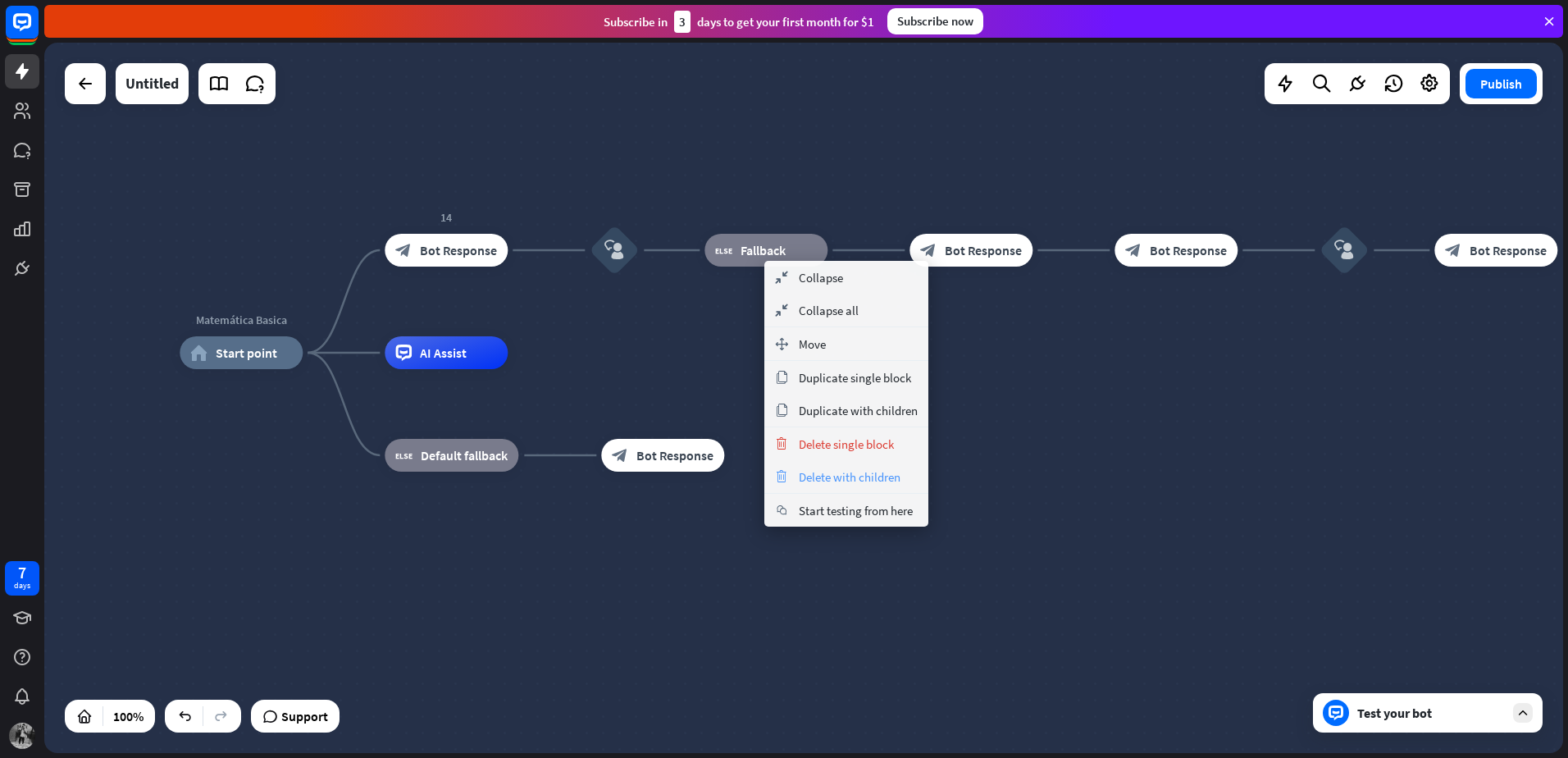
click at [817, 479] on span "Delete with children" at bounding box center [849, 477] width 101 height 15
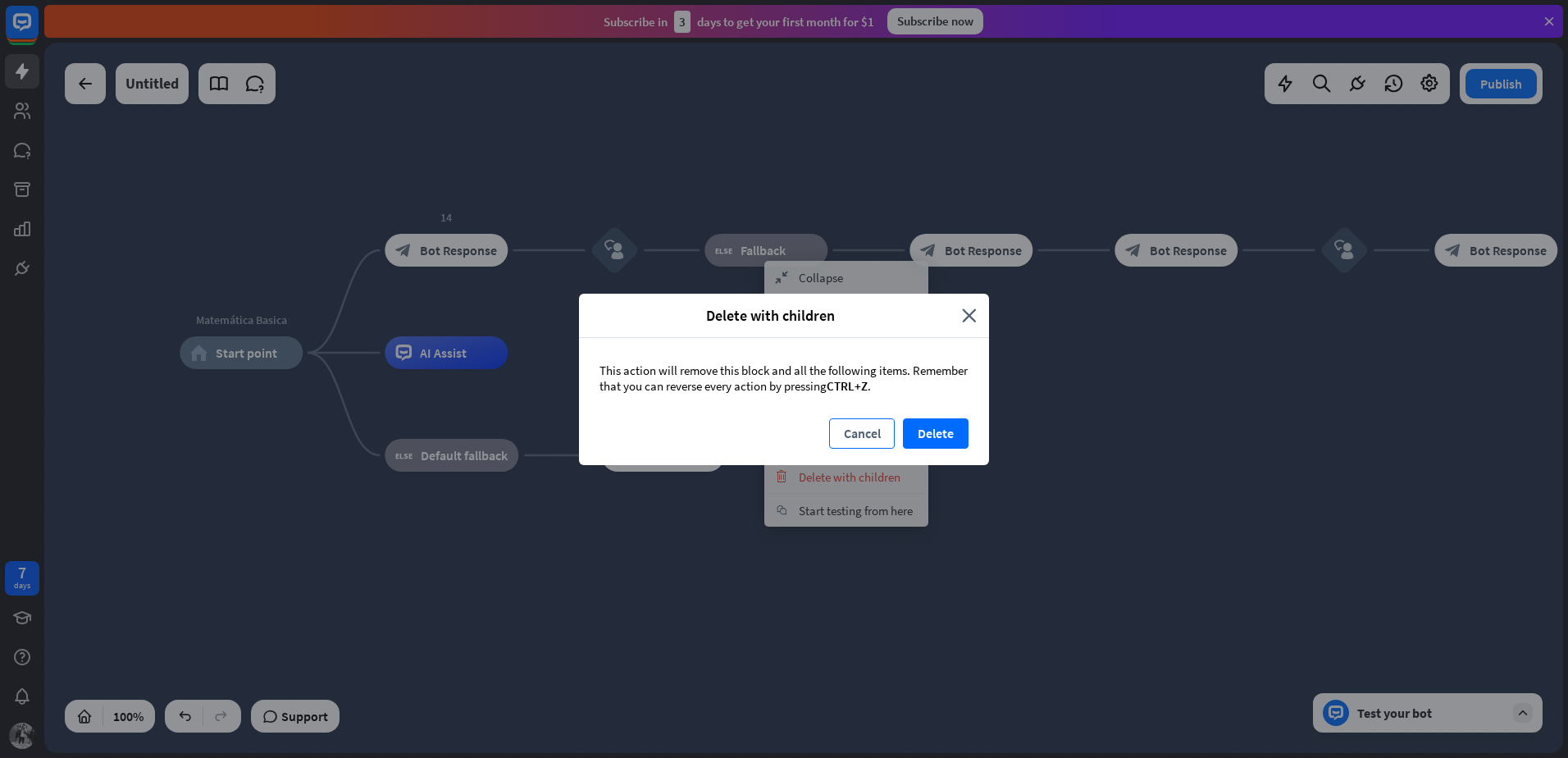
drag, startPoint x: 936, startPoint y: 438, endPoint x: 857, endPoint y: 438, distance: 79.0
click at [857, 438] on div "Cancel Delete" at bounding box center [783, 442] width 410 height 47
click at [857, 438] on button "Cancel" at bounding box center [862, 434] width 66 height 31
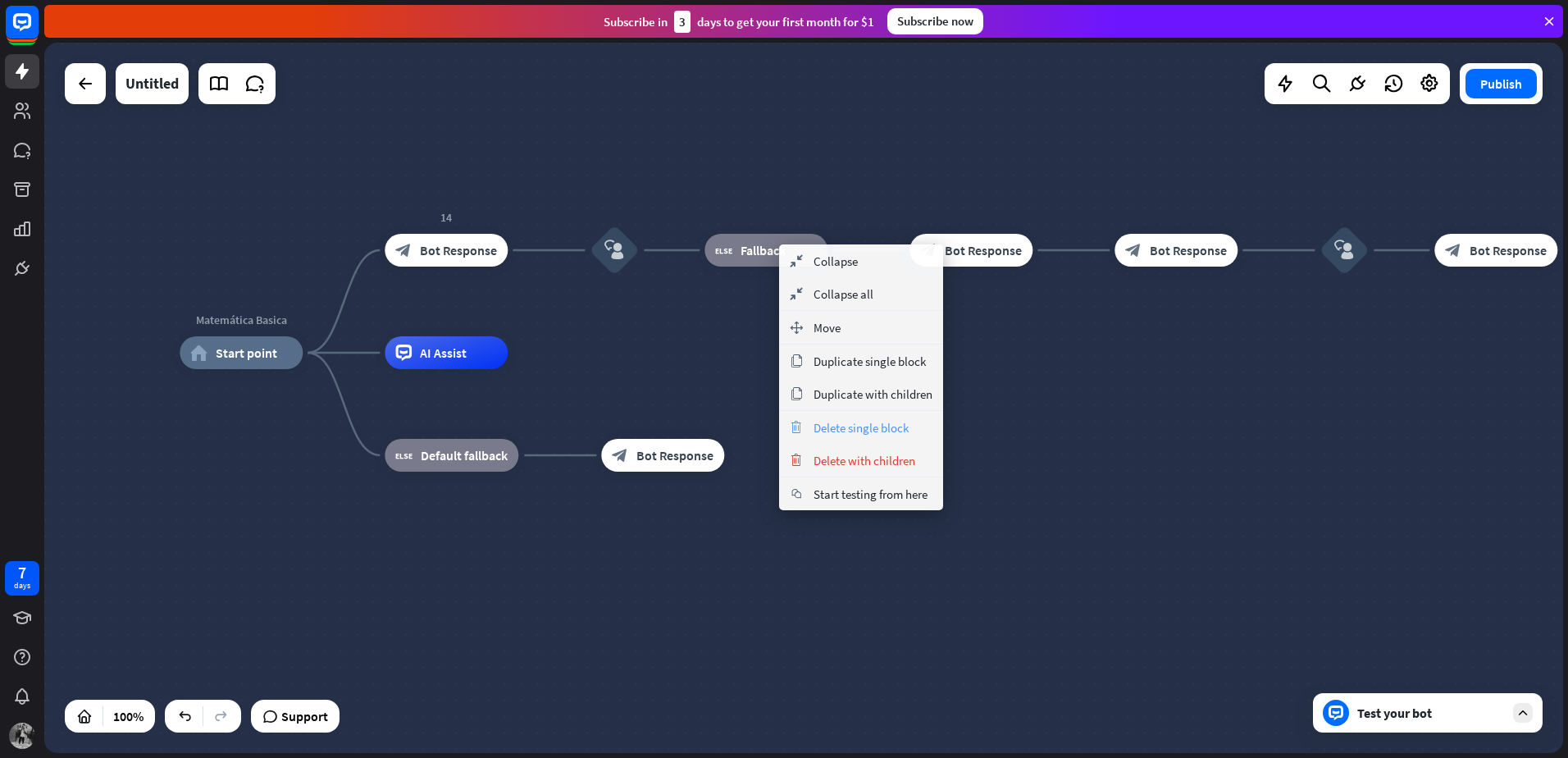
click at [831, 433] on span "Delete single block" at bounding box center [862, 428] width 95 height 15
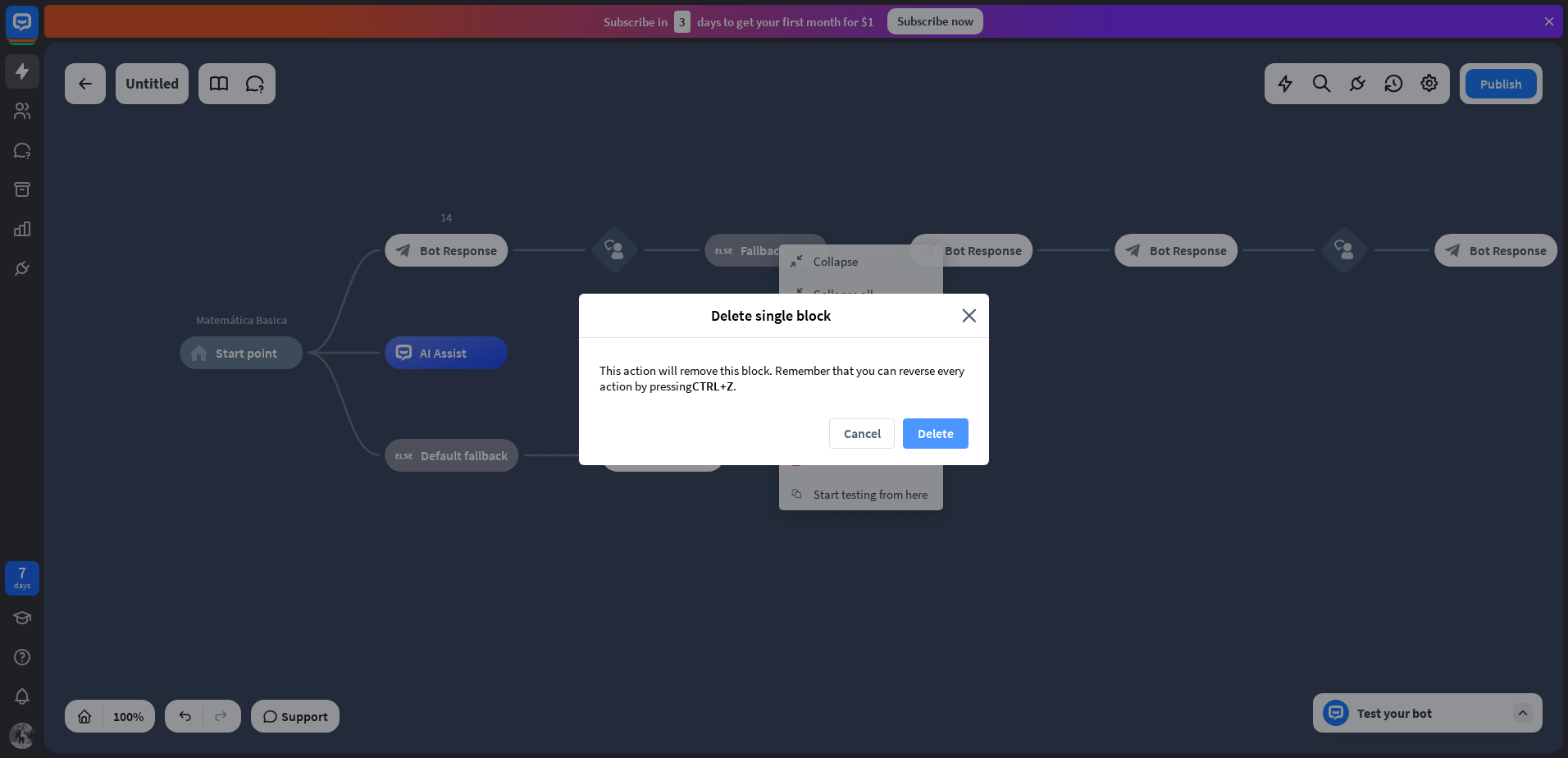
click at [919, 425] on button "Delete" at bounding box center [935, 434] width 66 height 31
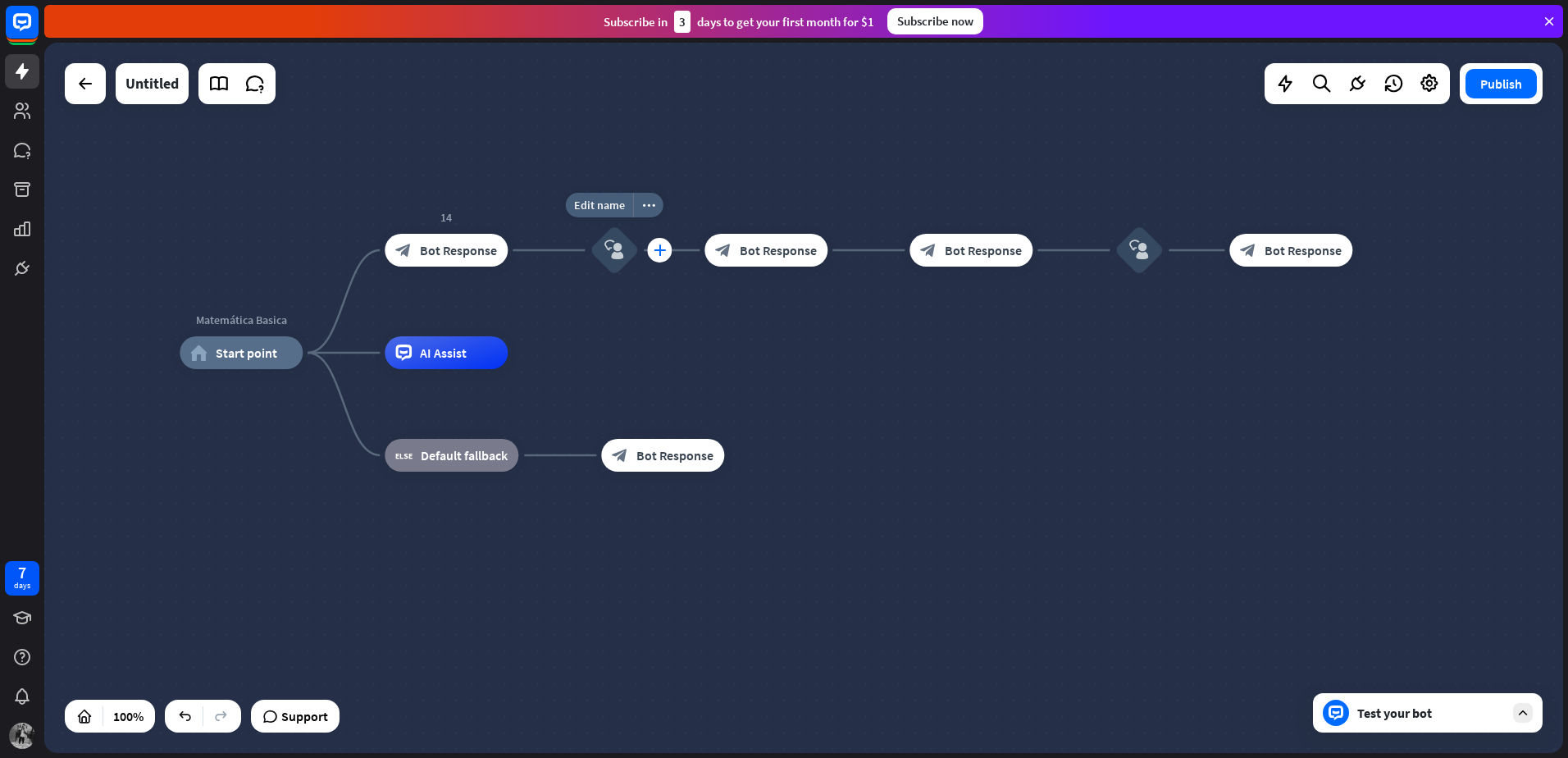
click at [655, 257] on div "plus" at bounding box center [659, 250] width 25 height 25
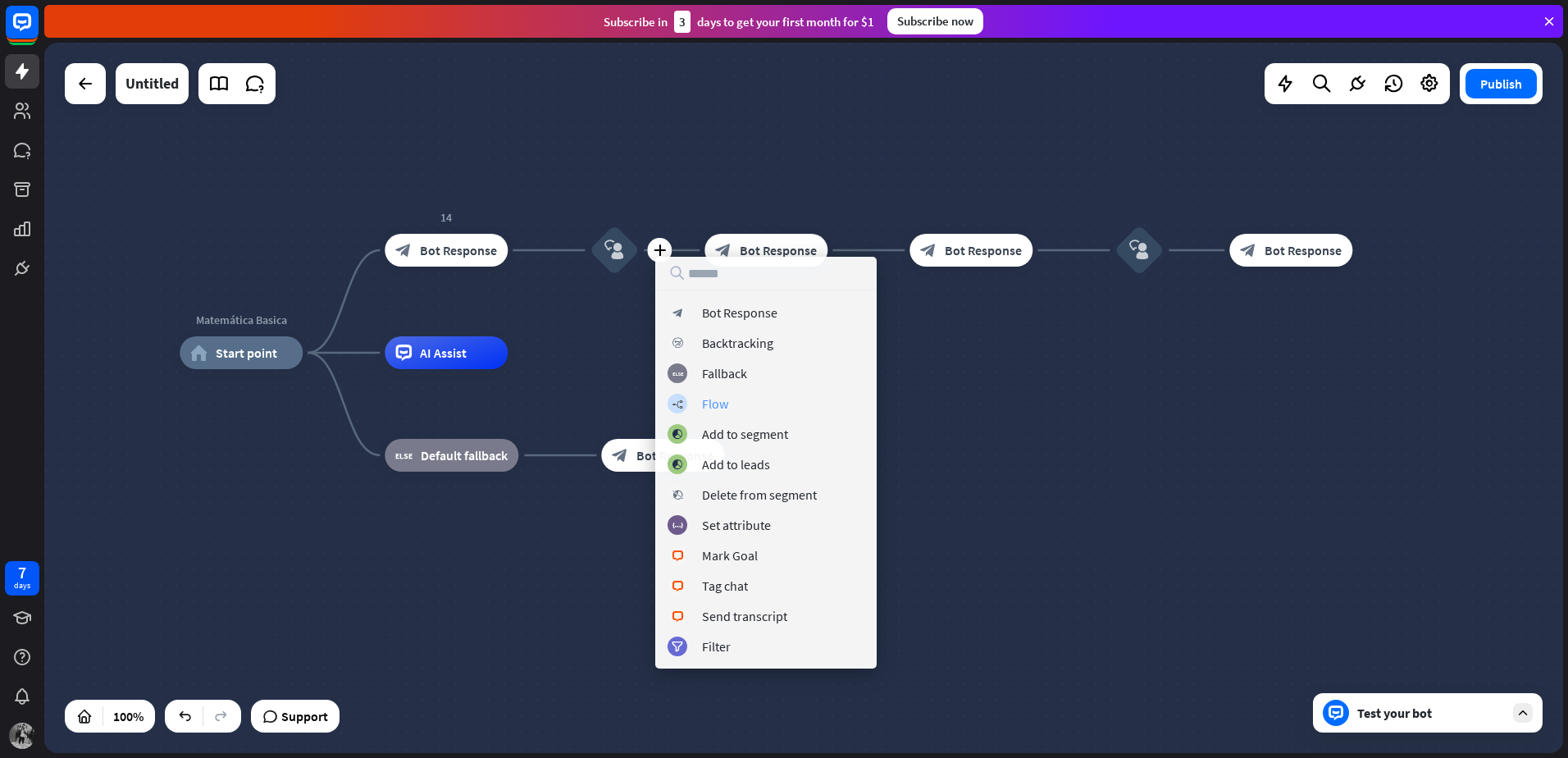
click at [732, 407] on div "builder_tree Flow" at bounding box center [765, 403] width 197 height 20
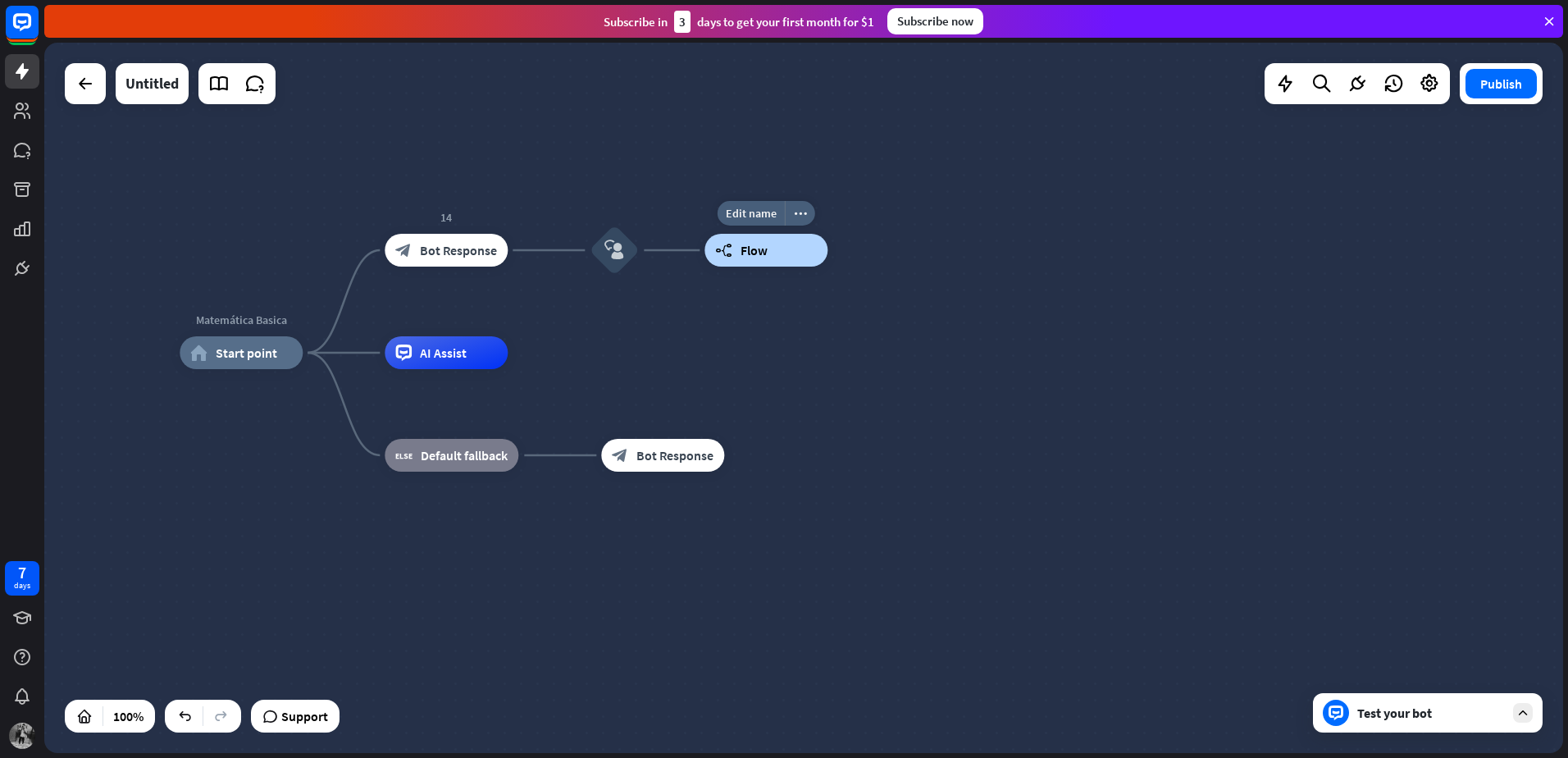
click at [775, 247] on div "builder_tree Flow" at bounding box center [766, 250] width 123 height 32
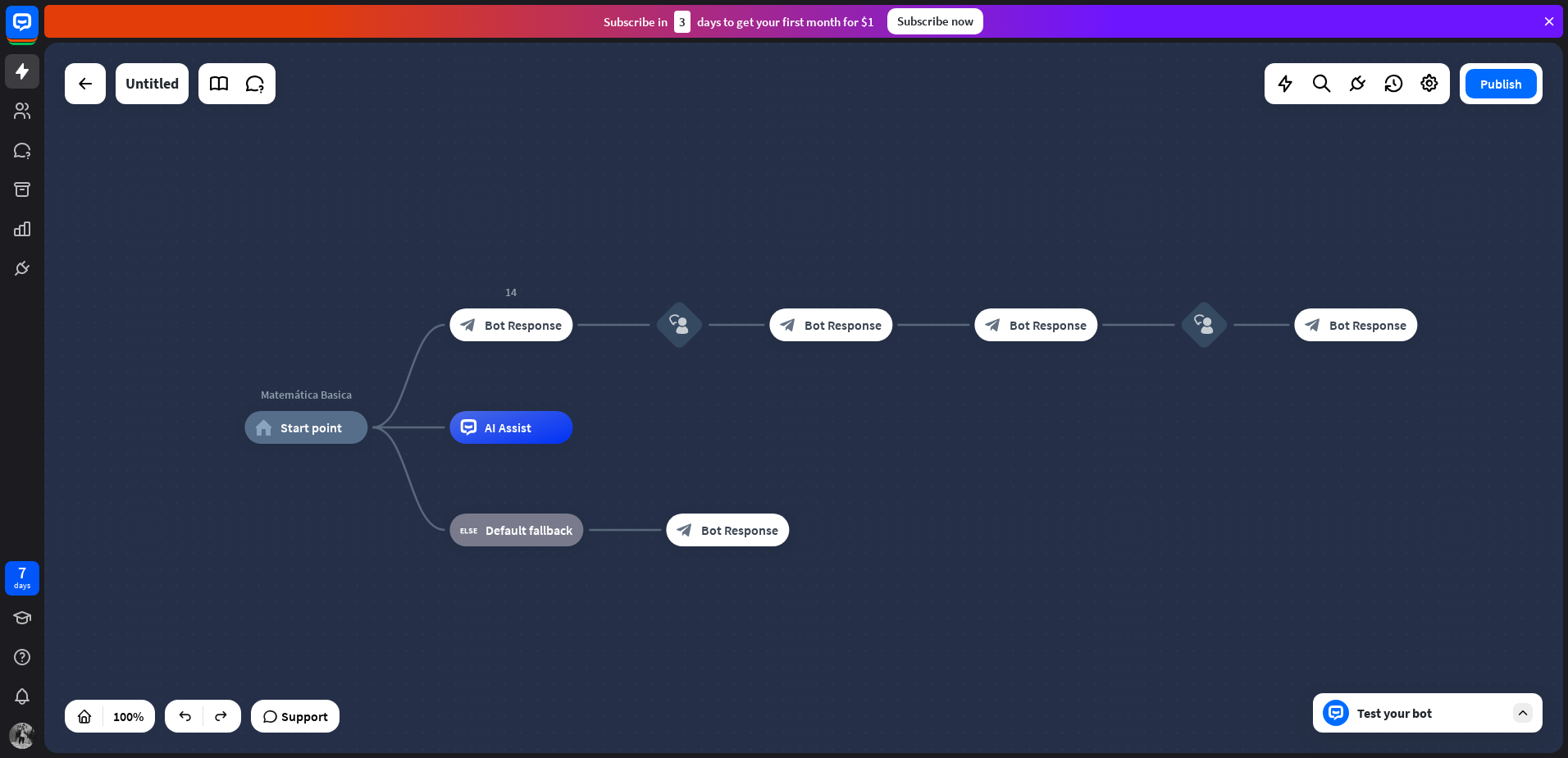
drag, startPoint x: 925, startPoint y: 441, endPoint x: 852, endPoint y: 477, distance: 81.4
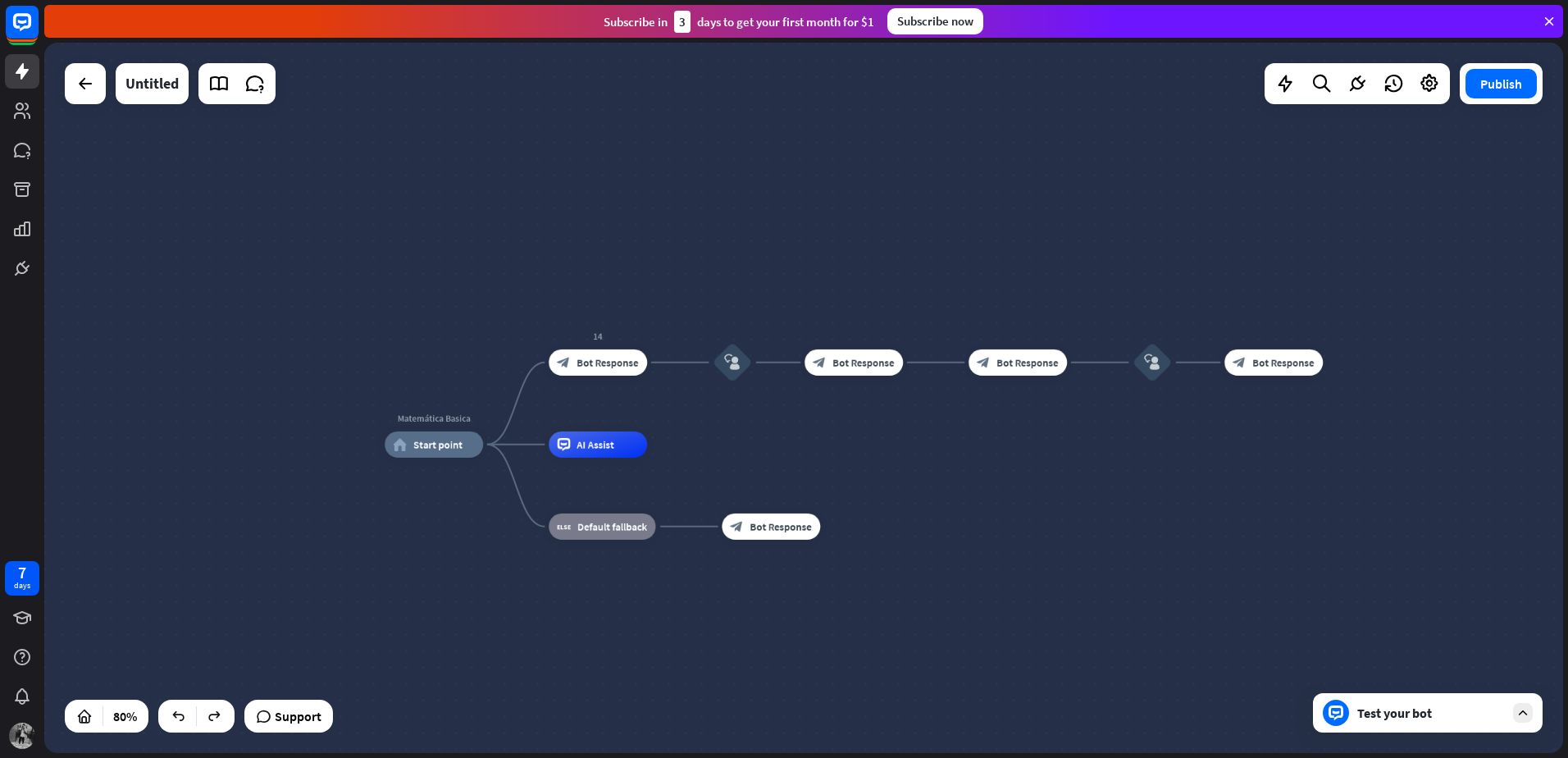
drag, startPoint x: 1075, startPoint y: 524, endPoint x: 1134, endPoint y: 468, distance: 81.3
click at [1133, 469] on div "Matemática Basica home_2 Start point 14 block_bot_response Bot Response block_u…" at bounding box center [992, 729] width 1215 height 569
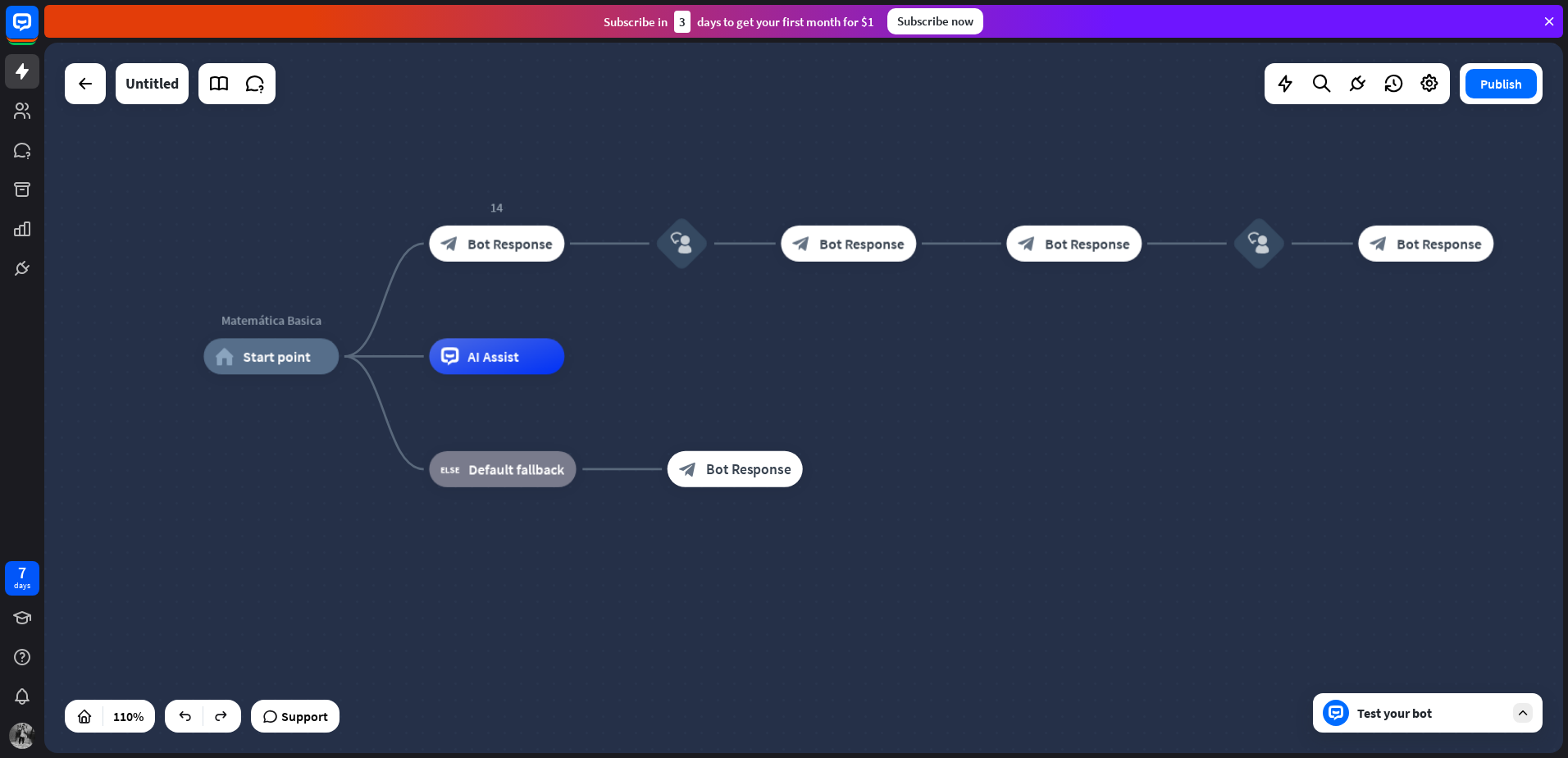
drag, startPoint x: 725, startPoint y: 421, endPoint x: 1004, endPoint y: 545, distance: 305.3
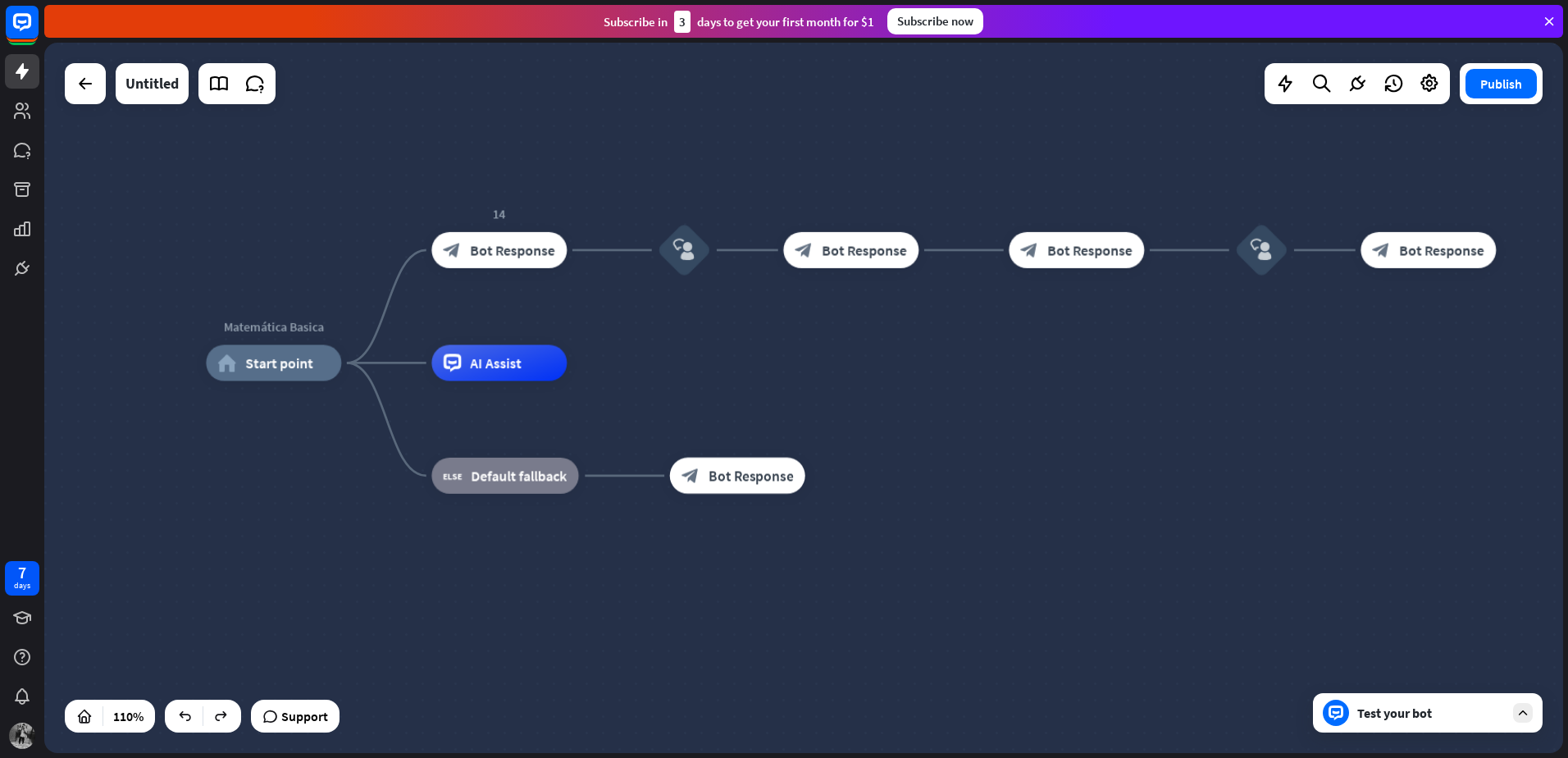
drag, startPoint x: 1004, startPoint y: 545, endPoint x: 1122, endPoint y: 669, distance: 171.2
click at [1089, 641] on div "Matemática Basica home_2 Start point 14 block_bot_response Bot Response block_u…" at bounding box center [1041, 753] width 1670 height 782
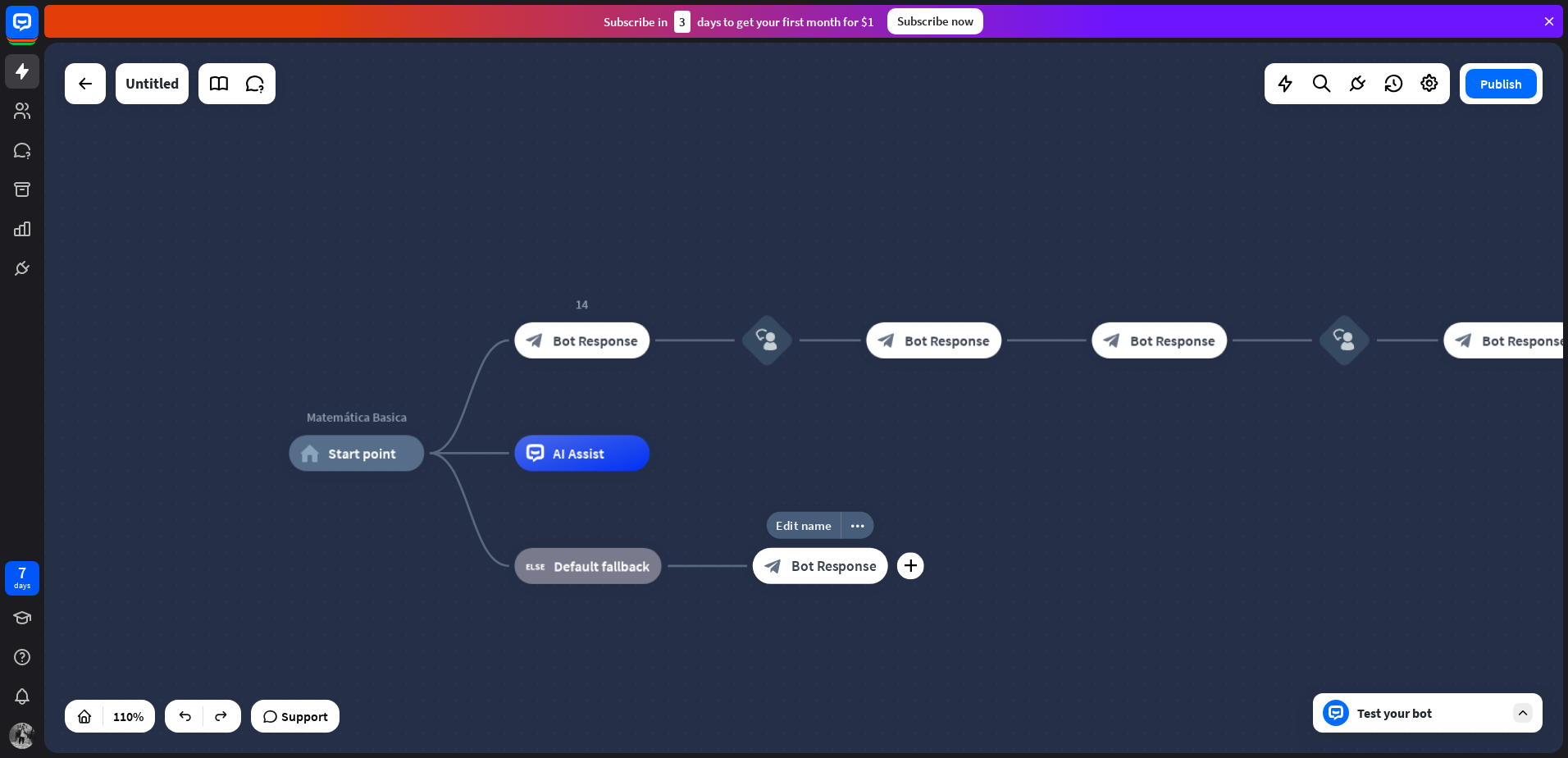
click at [827, 583] on div "block_bot_response Bot Response" at bounding box center [820, 566] width 135 height 36
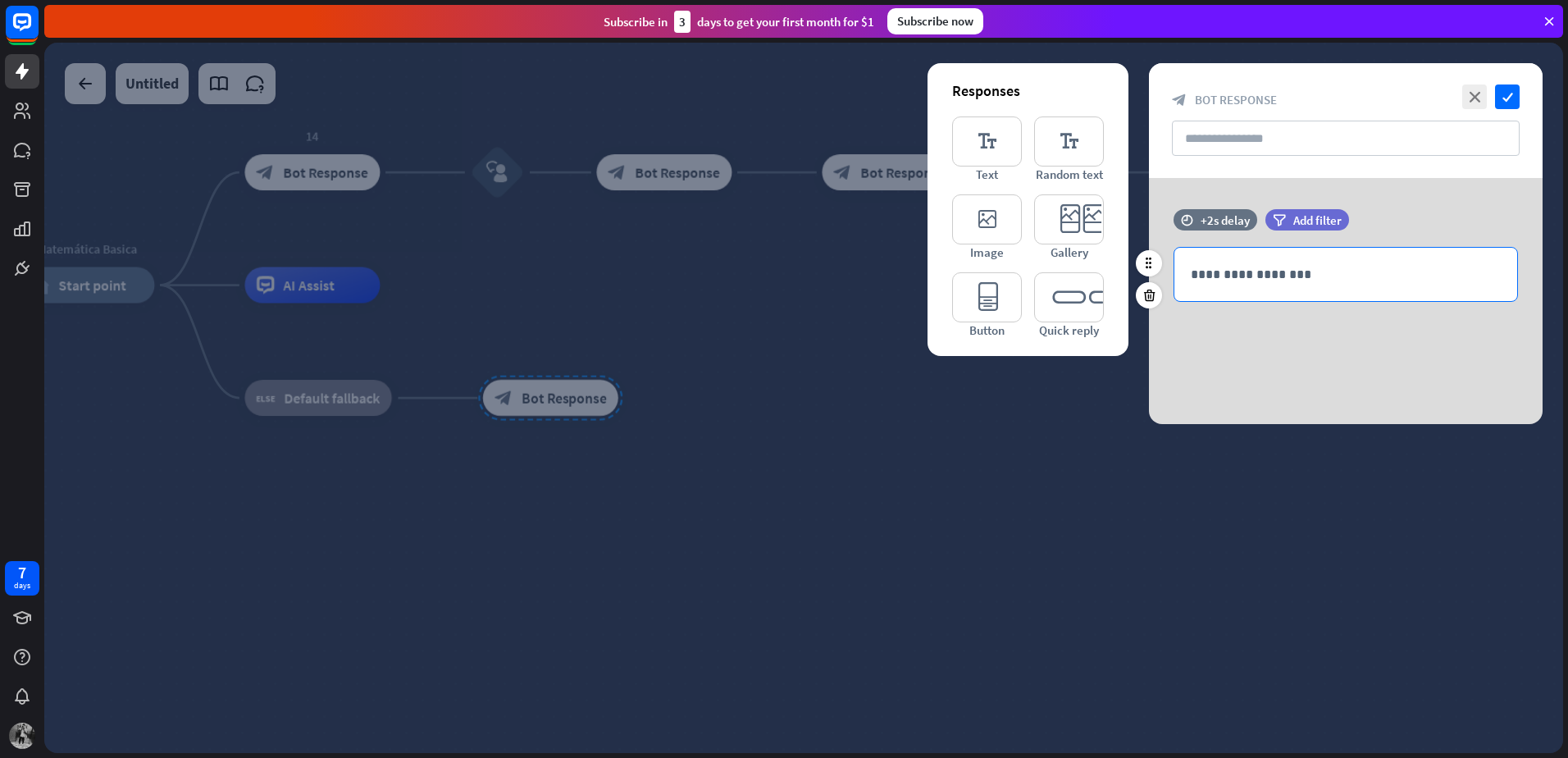
click at [1324, 263] on div "**********" at bounding box center [1346, 275] width 343 height 54
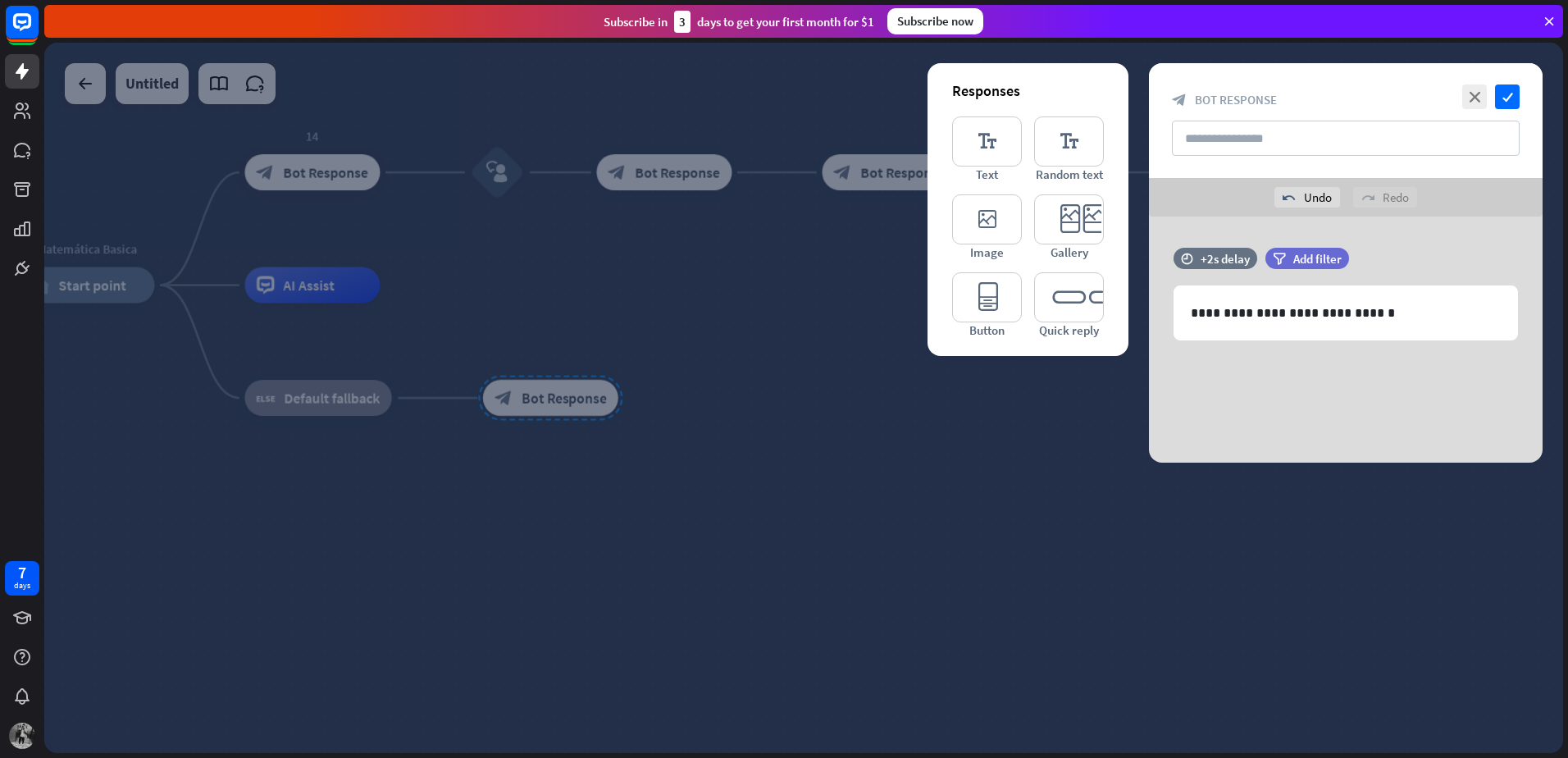
drag, startPoint x: 1358, startPoint y: 383, endPoint x: 1377, endPoint y: 380, distance: 19.2
click at [1358, 387] on div "**********" at bounding box center [1346, 339] width 394 height 246
click at [1504, 98] on icon "check" at bounding box center [1507, 96] width 25 height 25
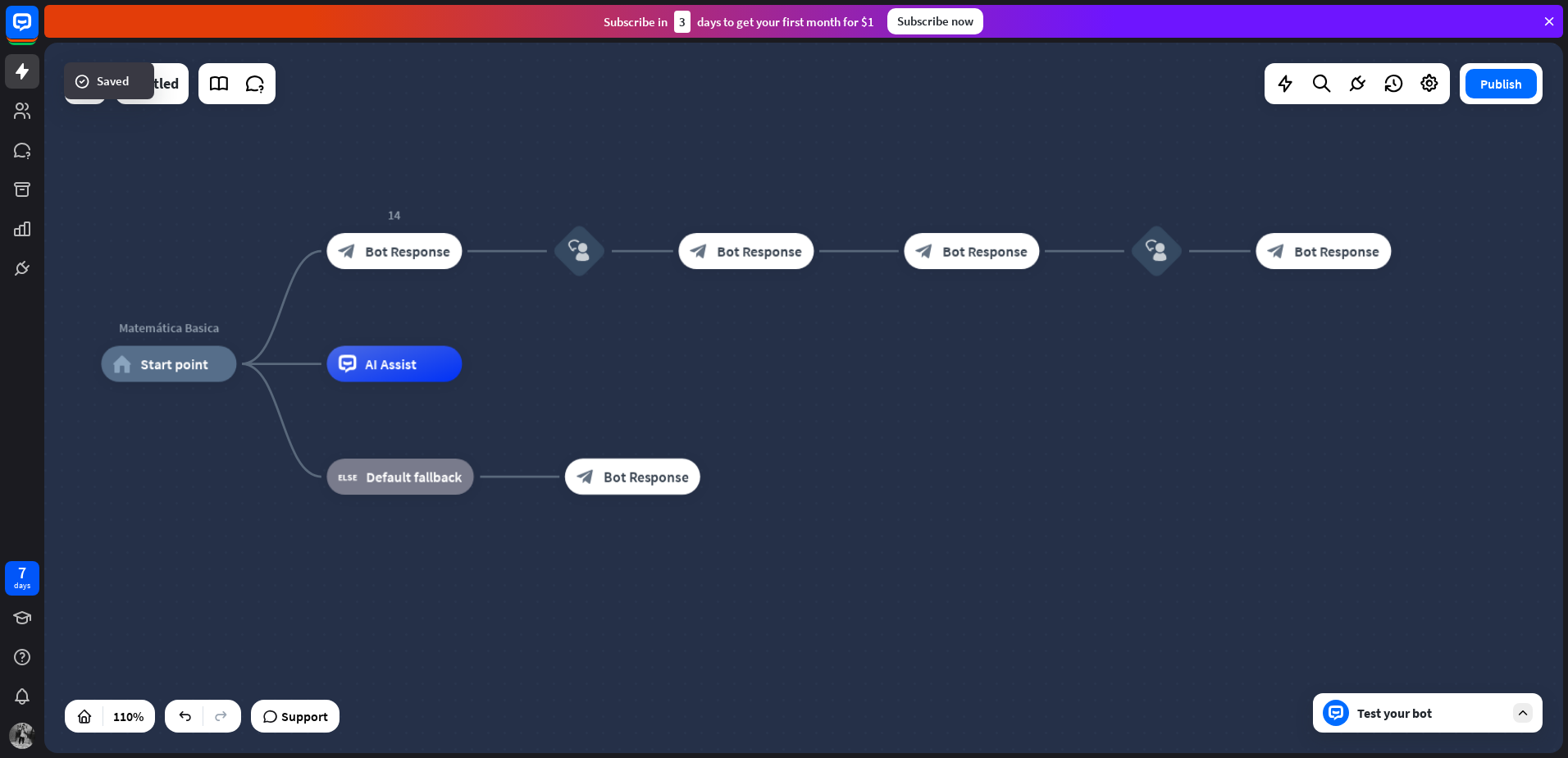
drag, startPoint x: 658, startPoint y: 330, endPoint x: 741, endPoint y: 408, distance: 113.9
click at [741, 408] on div "Matemática Basica home_2 Start point 14 block_bot_response Bot Response block_u…" at bounding box center [936, 755] width 1670 height 782
click at [1406, 710] on div "Test your bot" at bounding box center [1430, 713] width 147 height 16
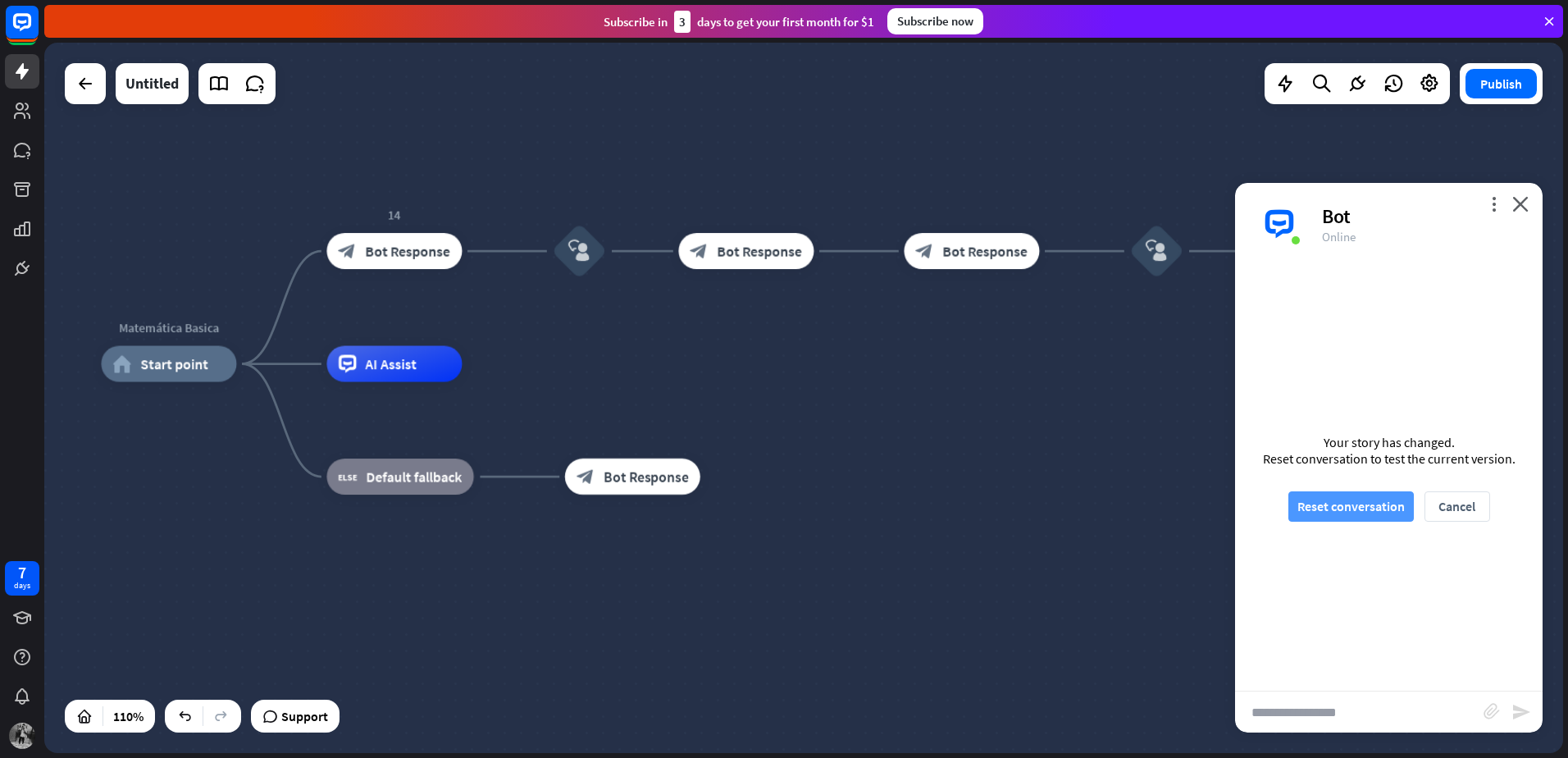
click at [1333, 514] on button "Reset conversation" at bounding box center [1351, 506] width 125 height 31
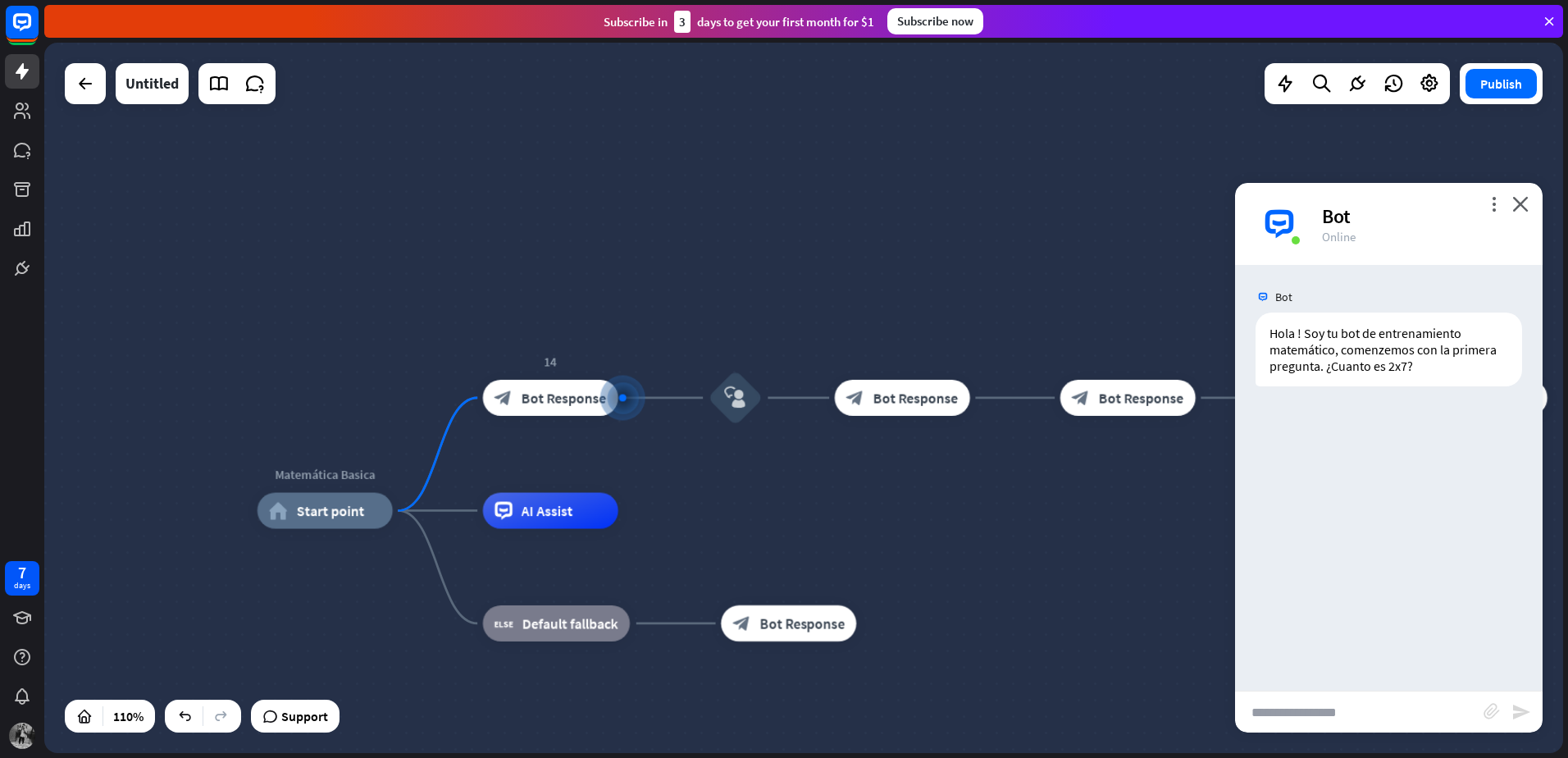
click at [1339, 725] on input "text" at bounding box center [1359, 712] width 249 height 41
type input "**"
click at [1511, 707] on icon "send" at bounding box center [1520, 712] width 20 height 20
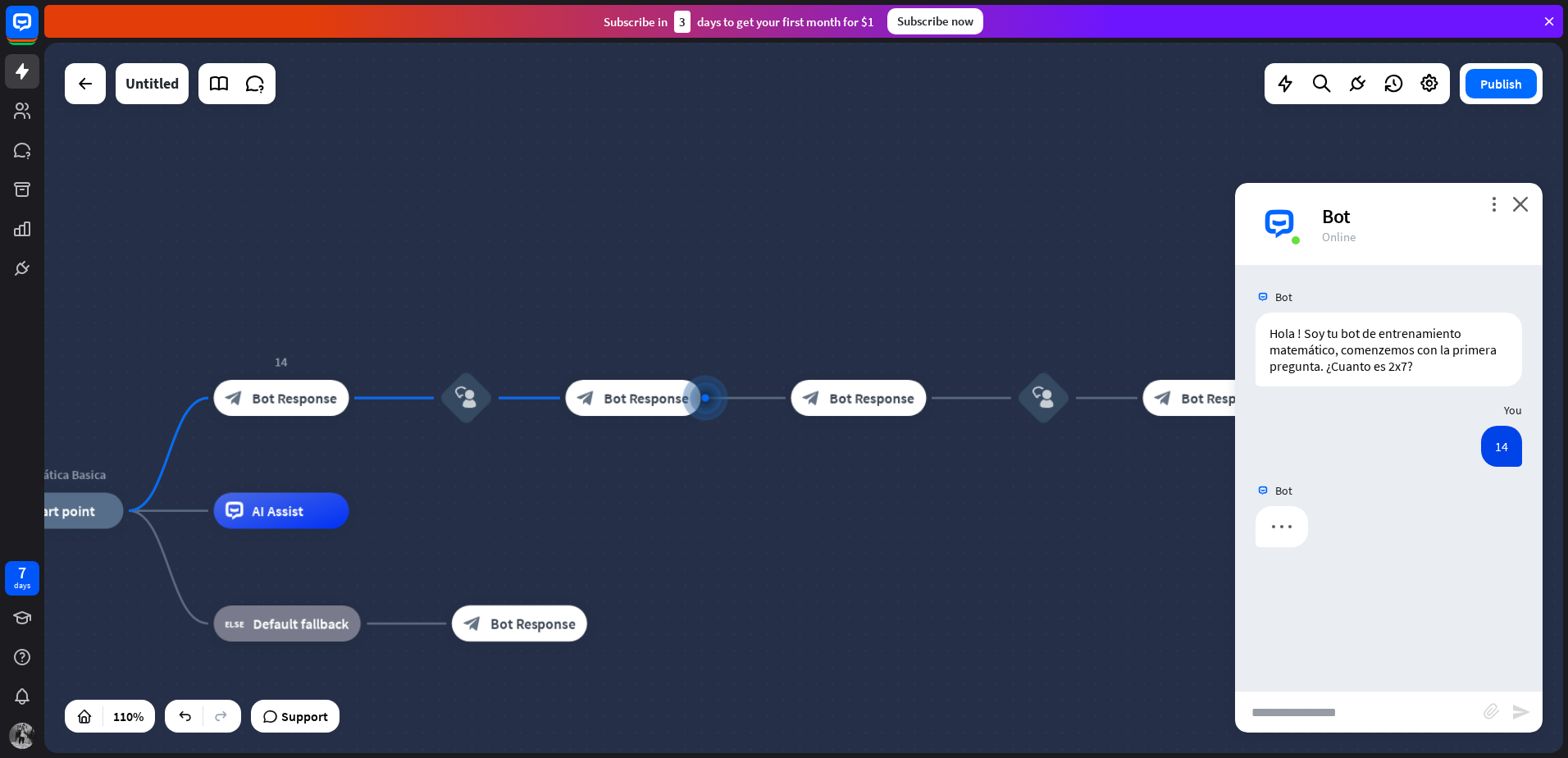
click at [1340, 711] on input "text" at bounding box center [1359, 712] width 249 height 41
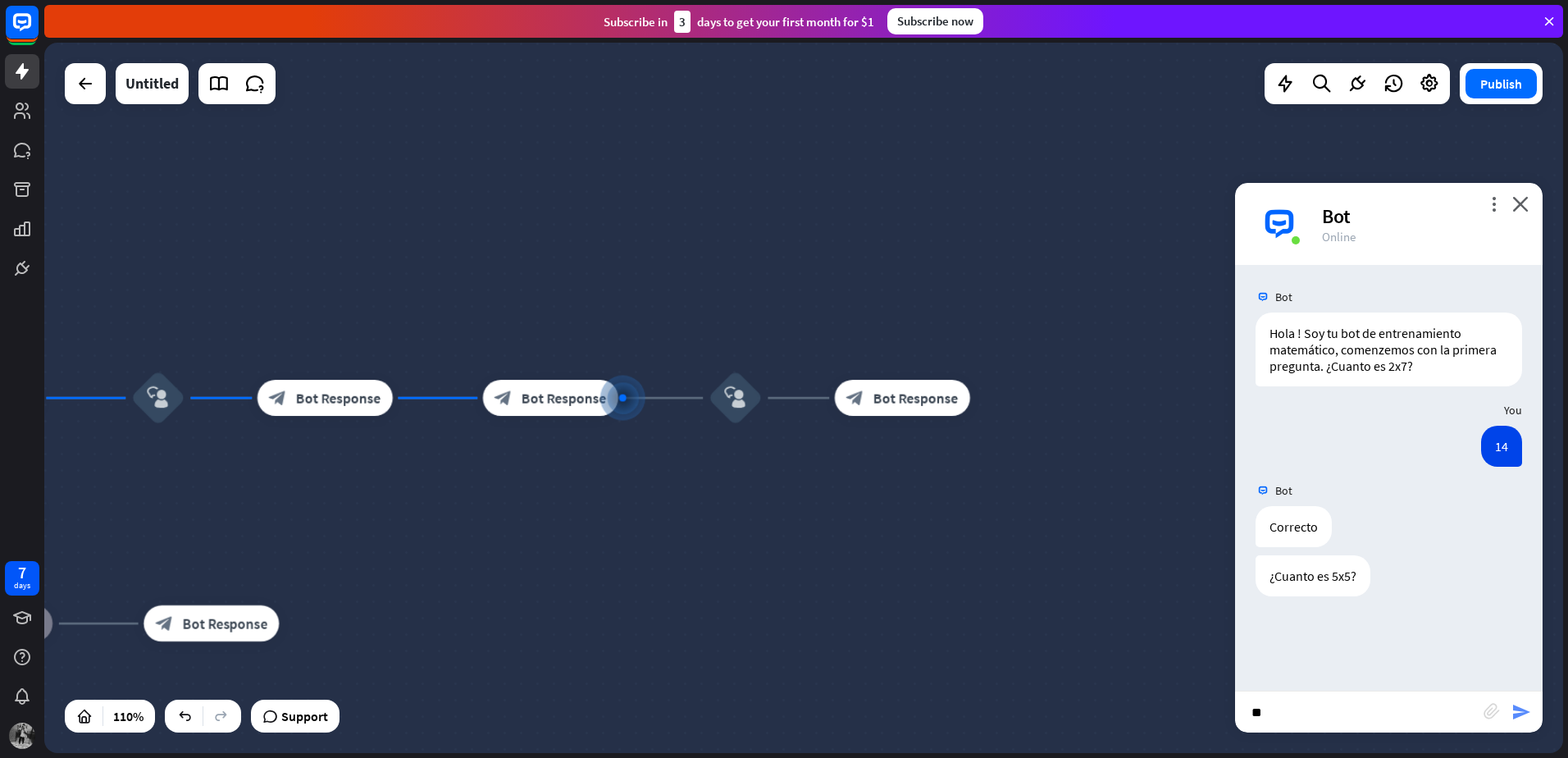
type input "**"
click at [1521, 711] on icon "send" at bounding box center [1520, 712] width 20 height 20
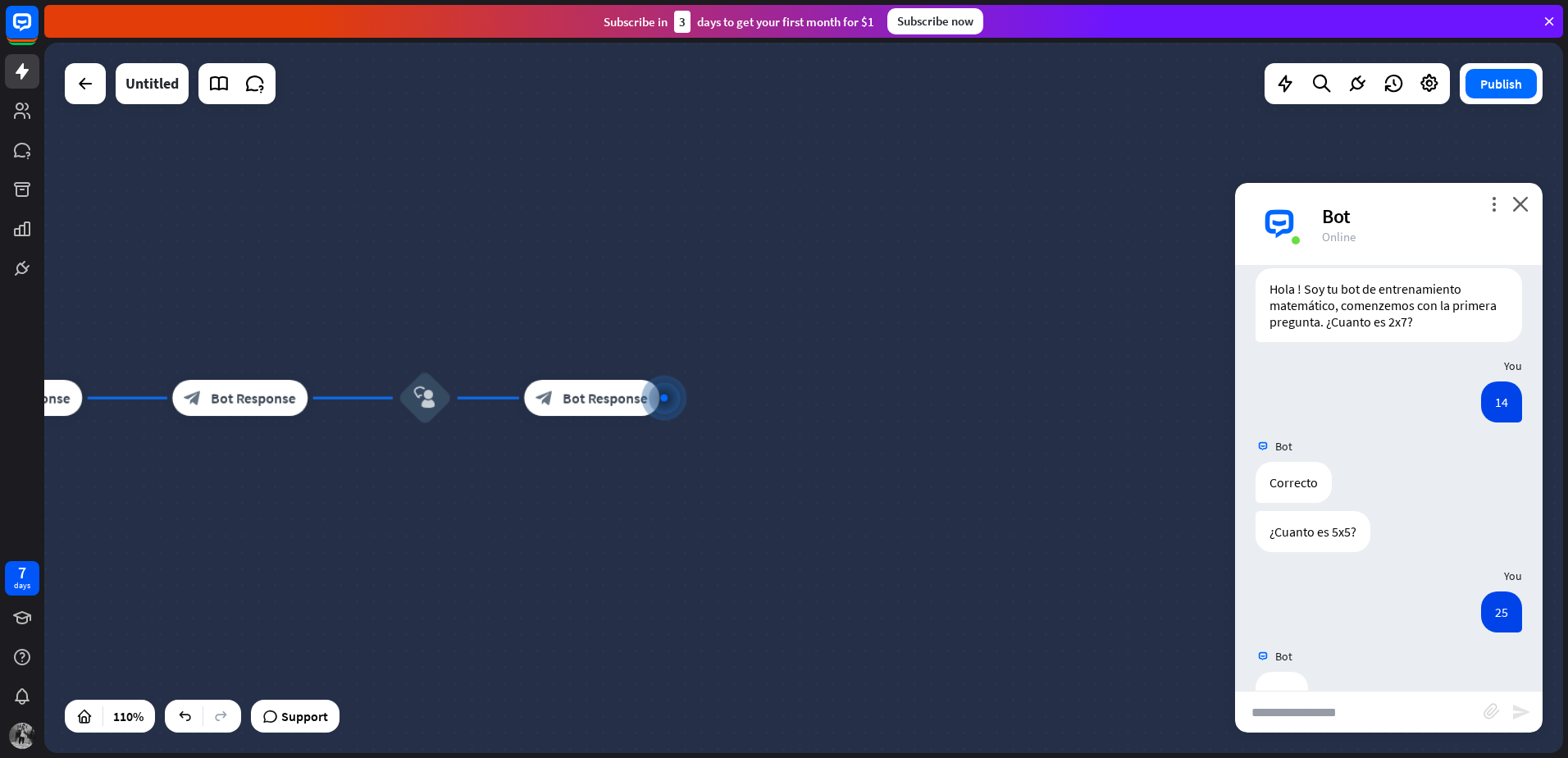
scroll to position [91, 0]
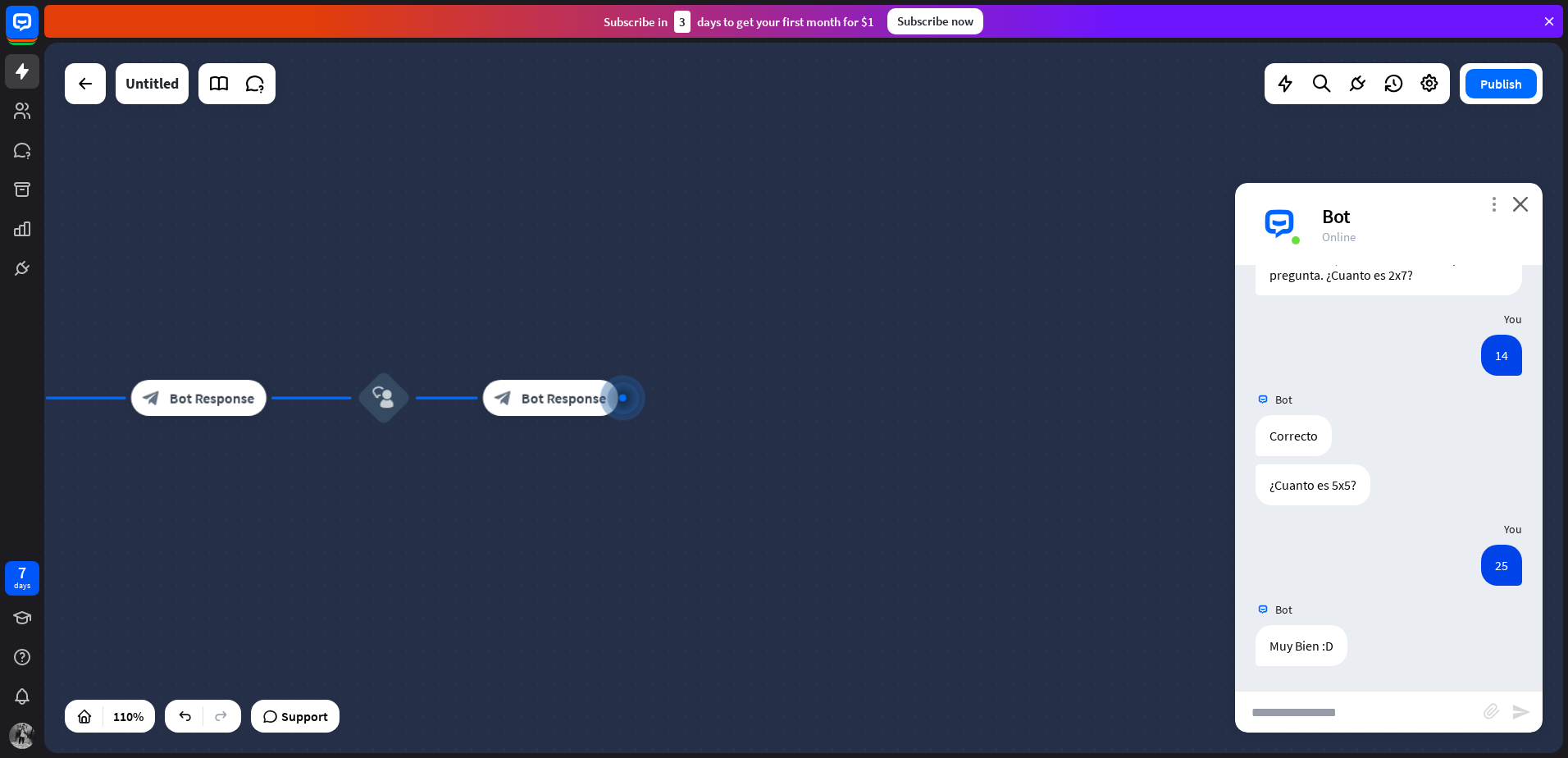
click at [1490, 199] on icon "more_vert" at bounding box center [1494, 204] width 15 height 15
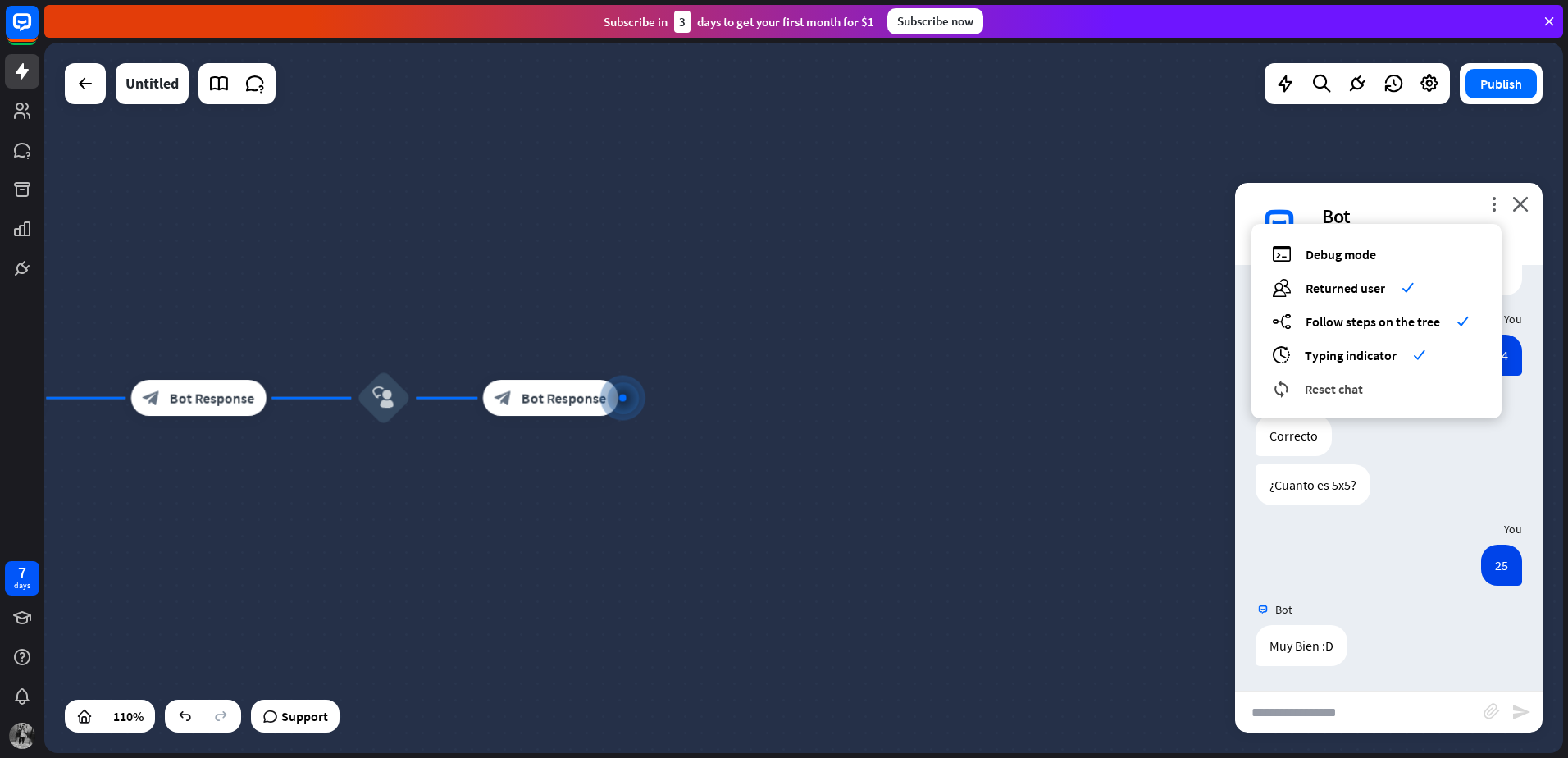
click at [1334, 391] on span "Reset chat" at bounding box center [1334, 388] width 58 height 16
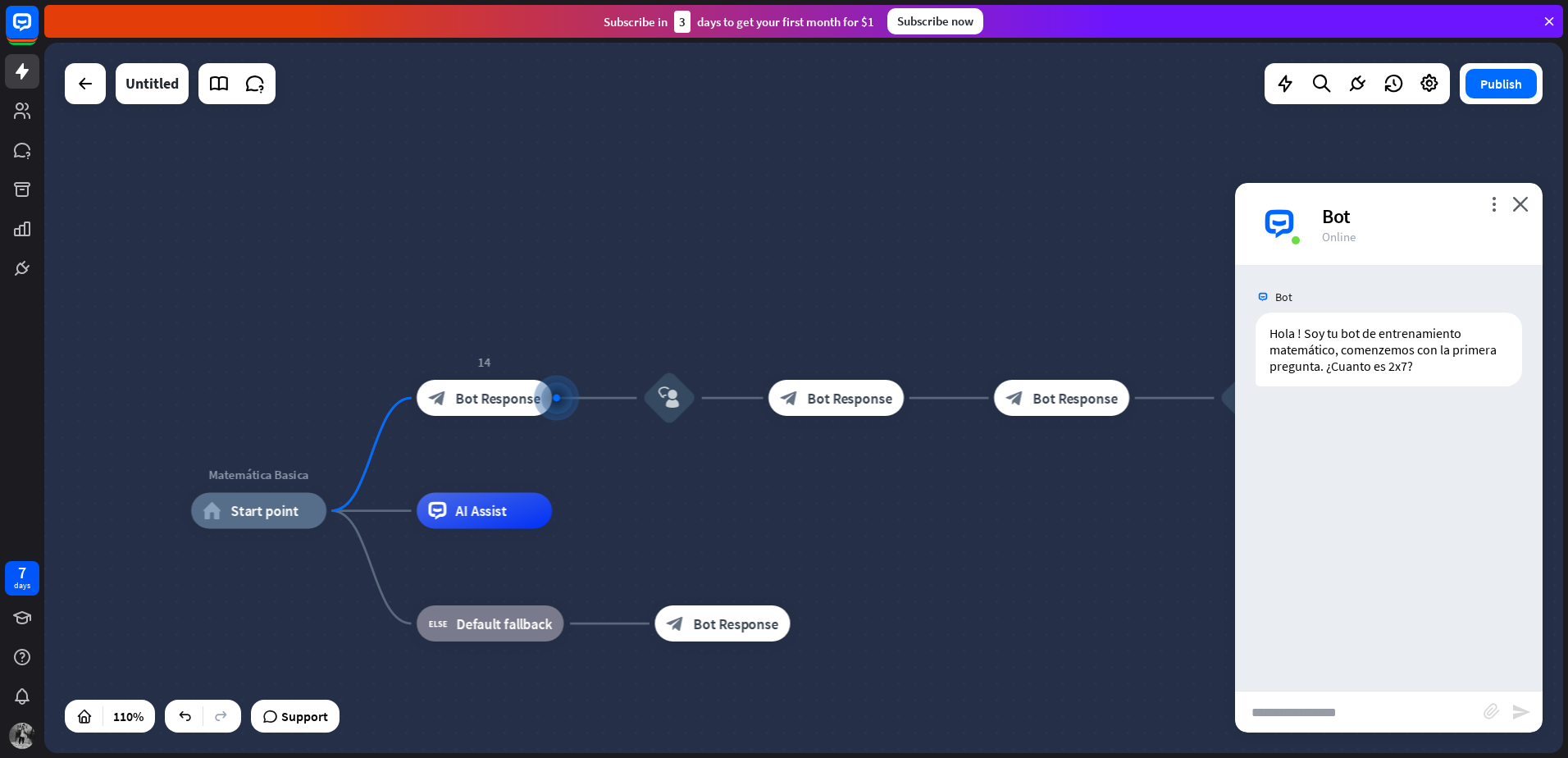
click at [1323, 703] on input "text" at bounding box center [1359, 712] width 249 height 41
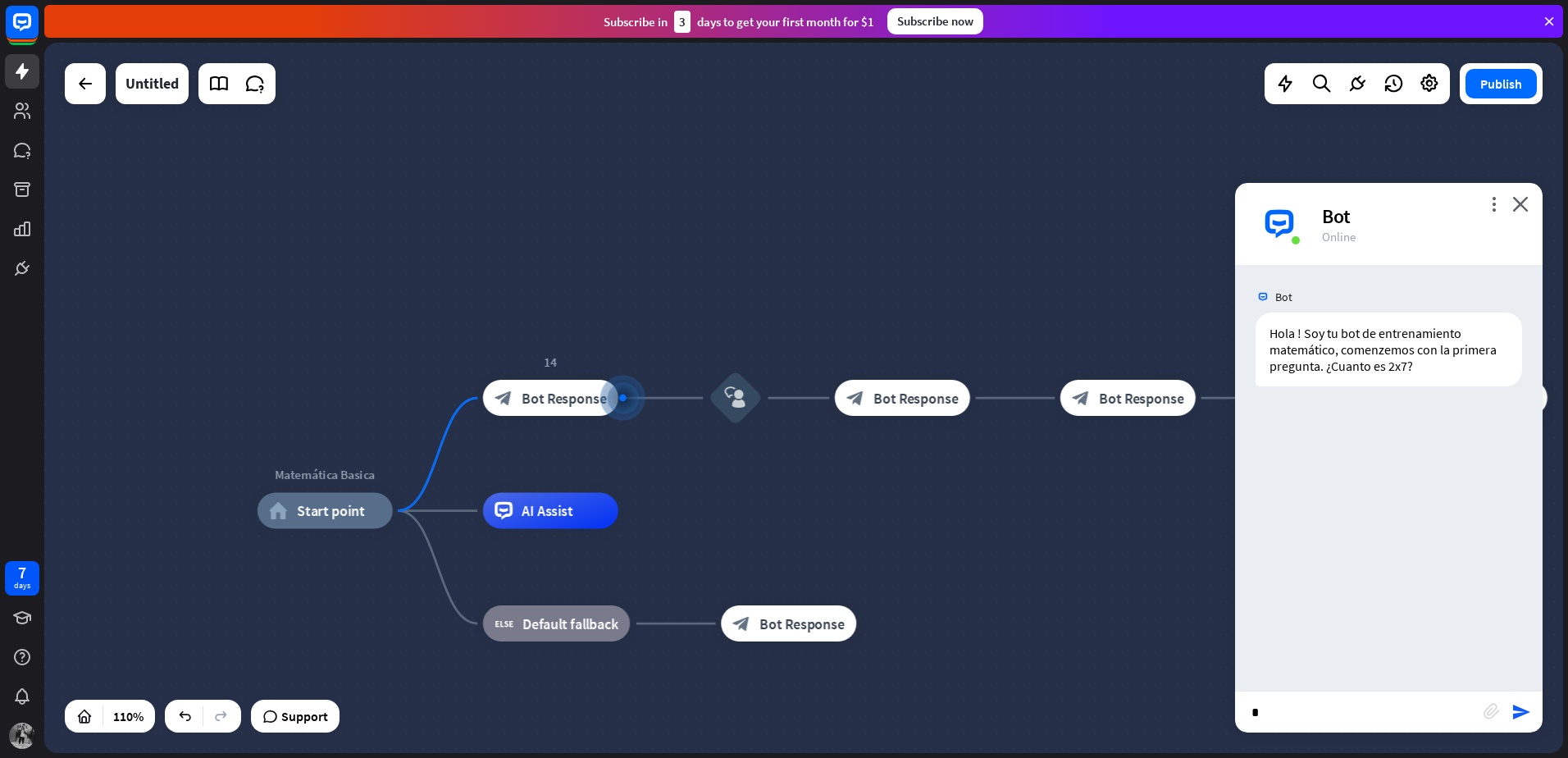
type input "*"
click at [1510, 703] on div "block_attachment" at bounding box center [1497, 713] width 28 height 19
click at [1513, 705] on icon "send" at bounding box center [1520, 712] width 20 height 20
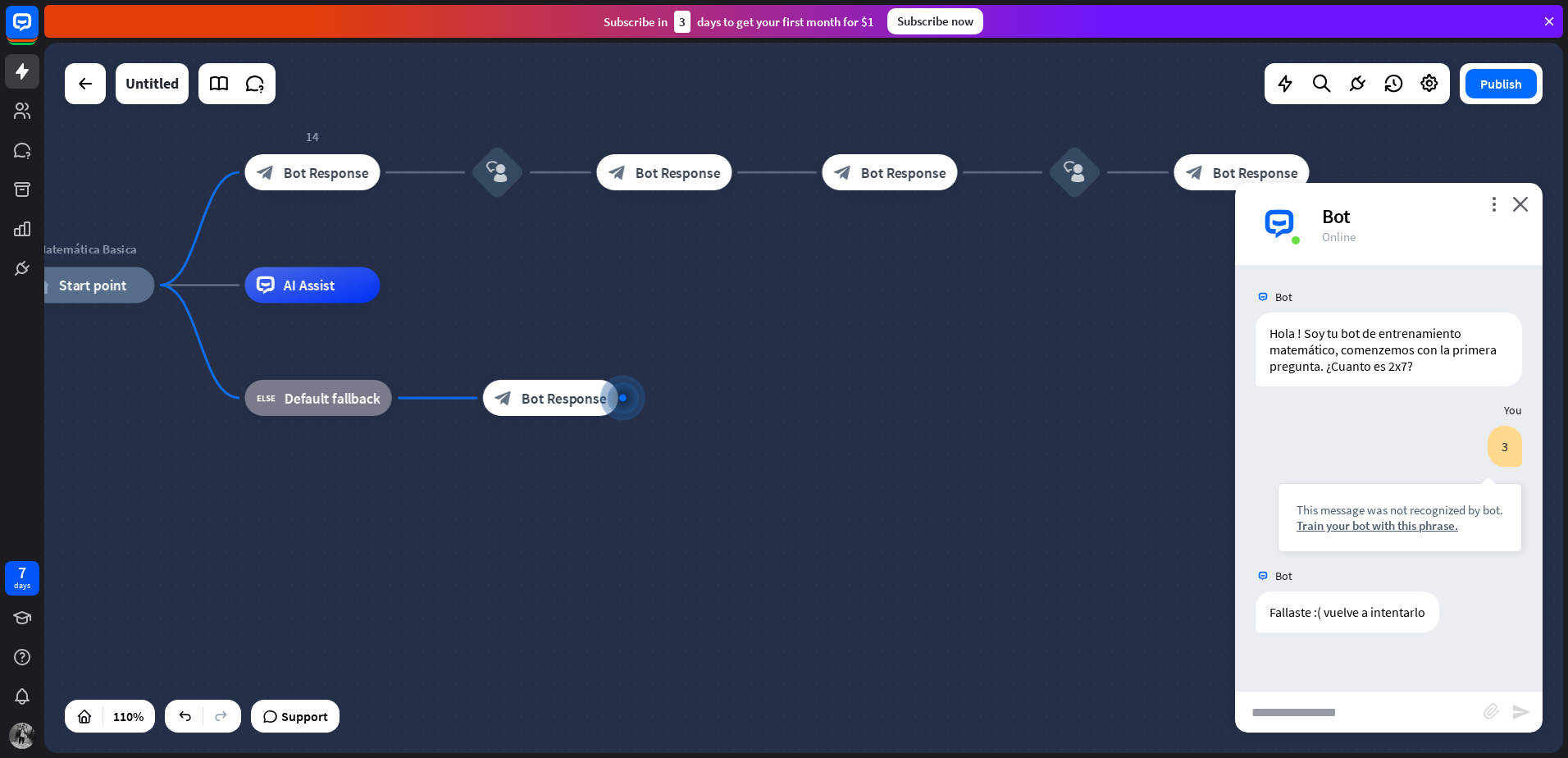
drag, startPoint x: 1529, startPoint y: 211, endPoint x: 1507, endPoint y: 225, distance: 26.1
click at [1508, 226] on div "more_vert close Bot Online" at bounding box center [1388, 224] width 308 height 82
click at [1498, 213] on div "Bot" at bounding box center [1422, 217] width 201 height 26
click at [1521, 206] on icon "close" at bounding box center [1519, 204] width 16 height 15
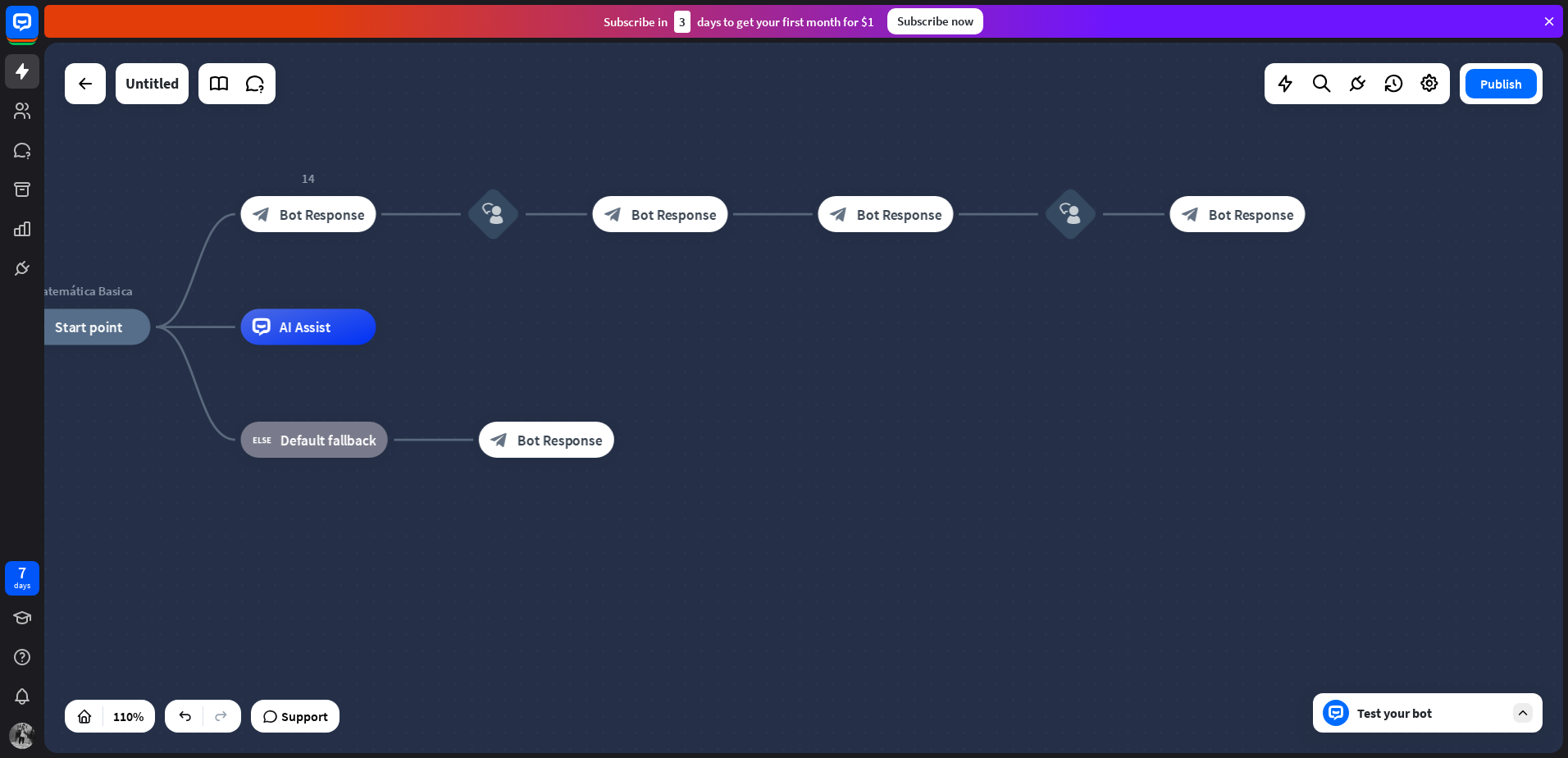
drag, startPoint x: 1069, startPoint y: 338, endPoint x: 1288, endPoint y: 401, distance: 227.9
click at [1285, 401] on div "Matemática Basica home_2 Start point 14 block_bot_response Bot Response block_u…" at bounding box center [850, 718] width 1670 height 782
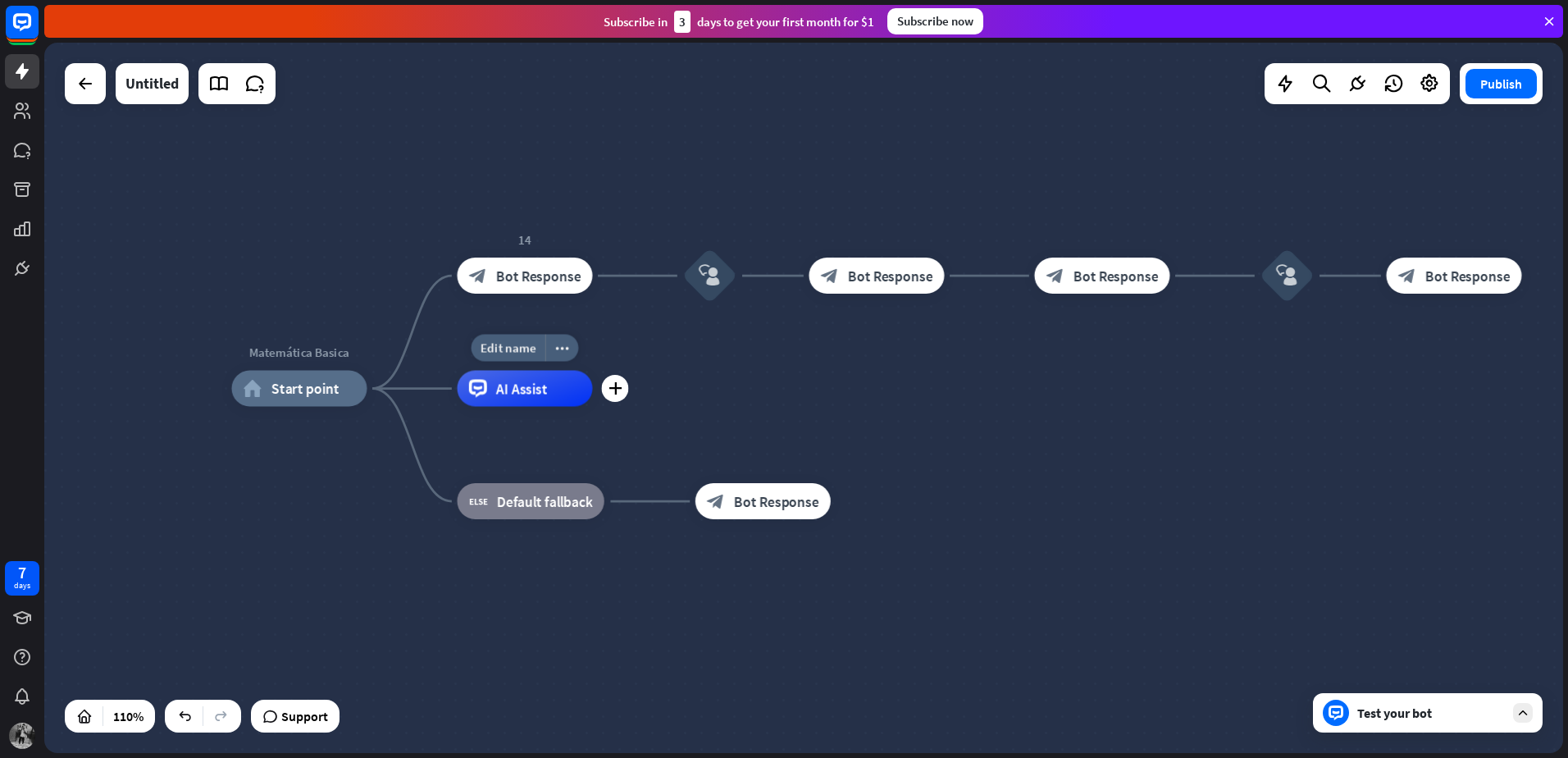
click at [529, 395] on span "AI Assist" at bounding box center [522, 389] width 52 height 18
click at [653, 364] on div "Matemática Basica home_2 Start point 14 block_bot_response Bot Response block_u…" at bounding box center [804, 397] width 1519 height 710
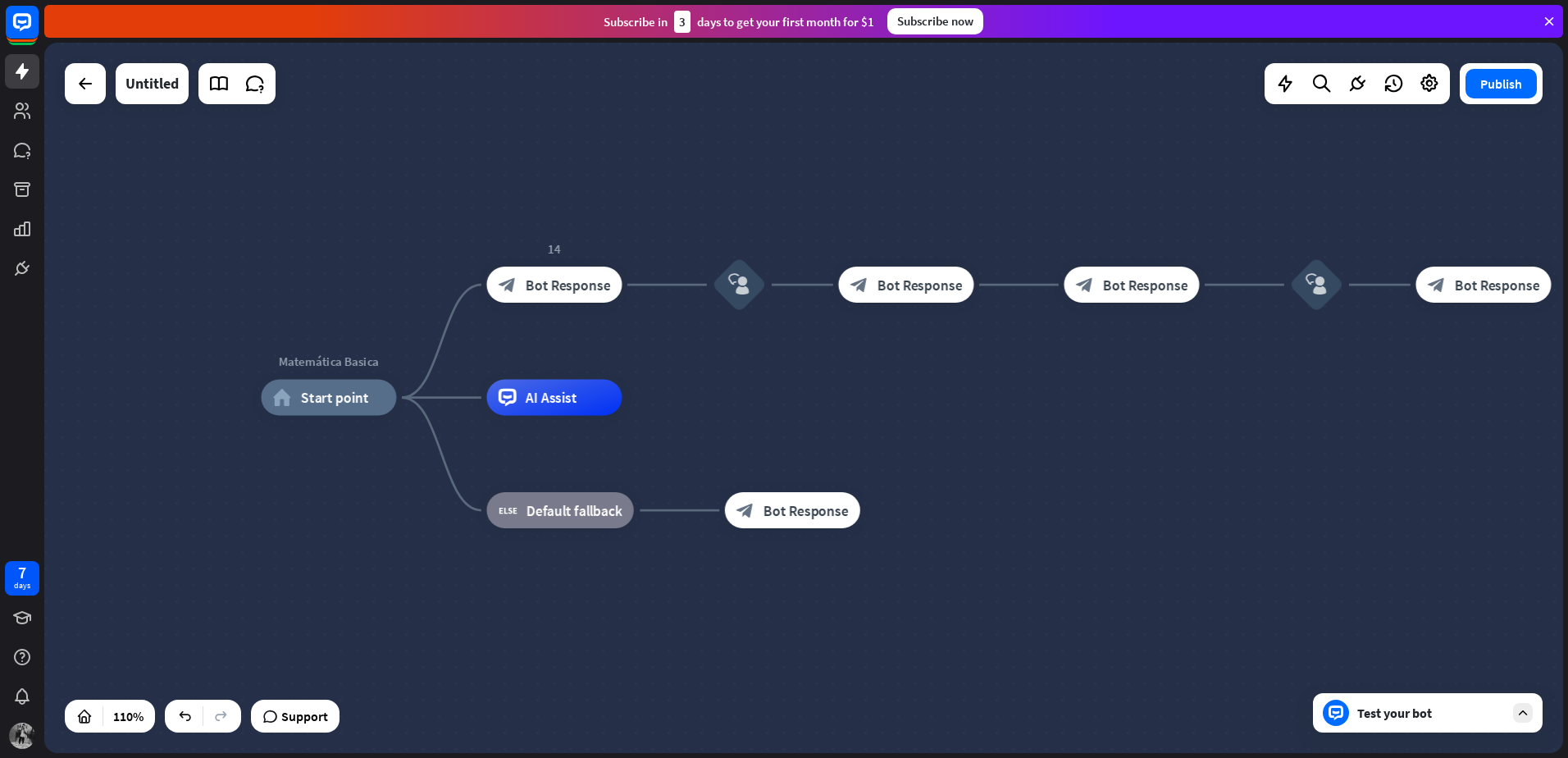
drag, startPoint x: 924, startPoint y: 420, endPoint x: 1023, endPoint y: 436, distance: 100.3
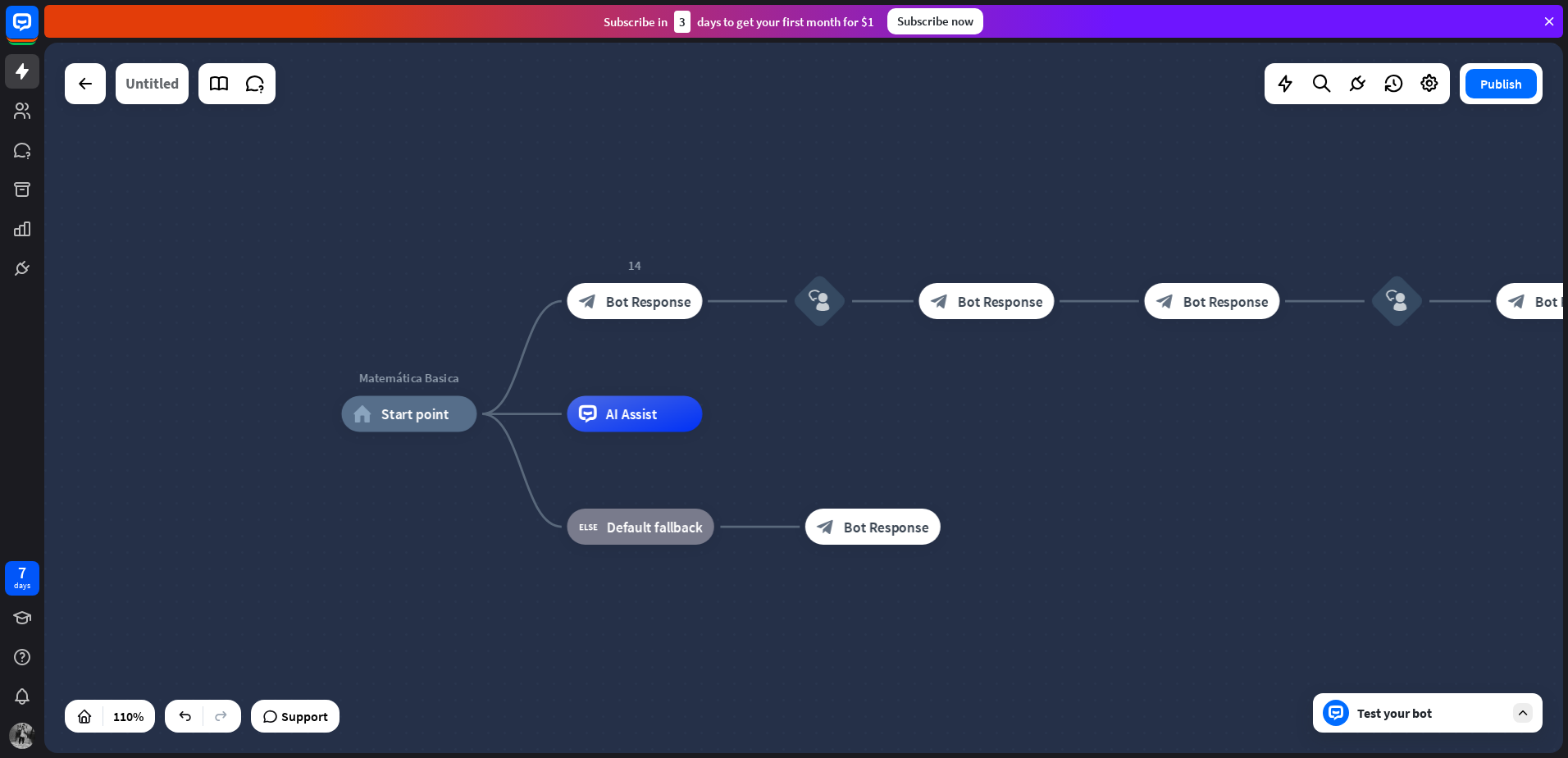
click at [142, 91] on div "Untitled" at bounding box center [152, 84] width 54 height 41
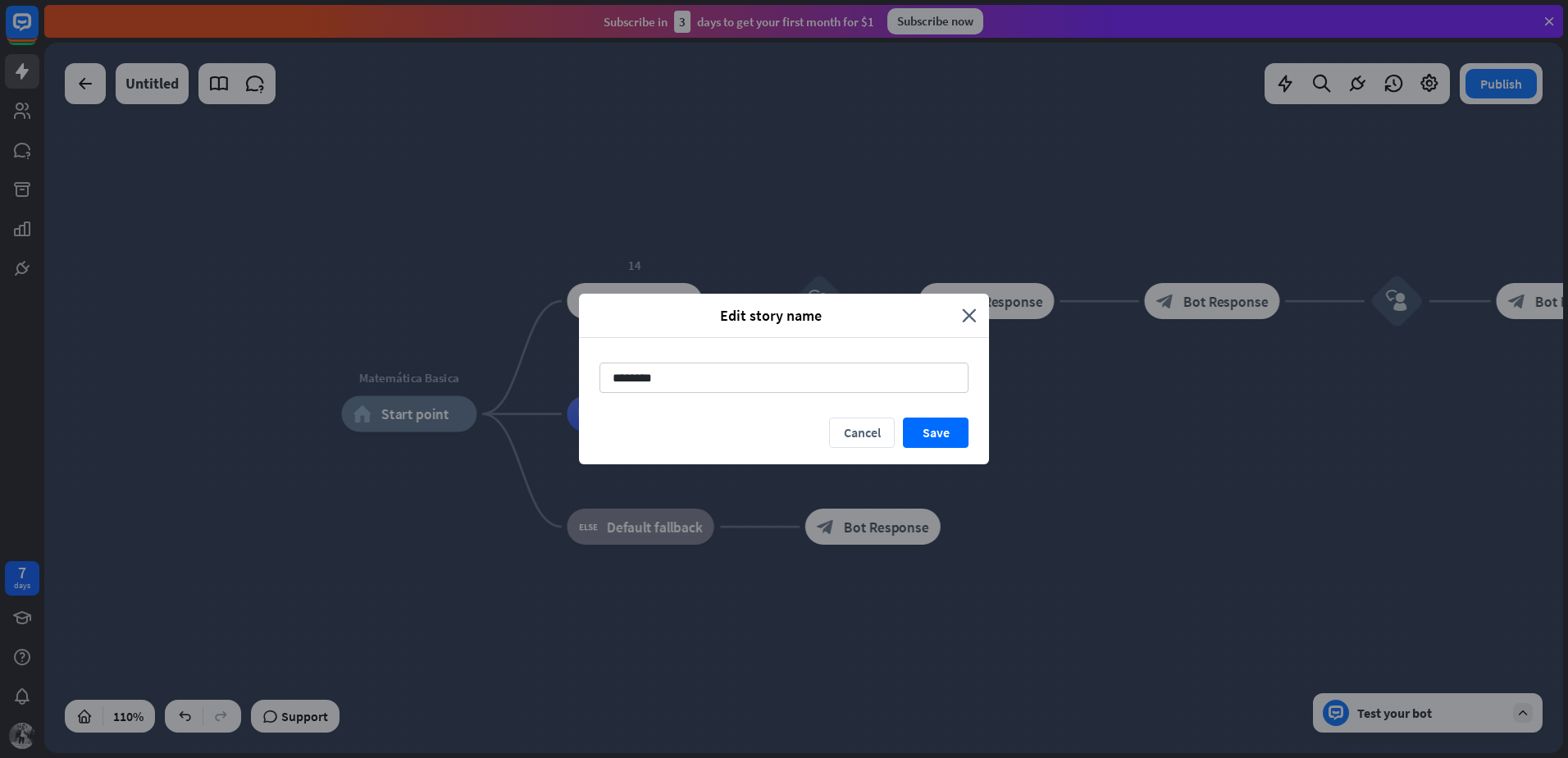
drag, startPoint x: 759, startPoint y: 384, endPoint x: 514, endPoint y: 367, distance: 245.6
click at [514, 367] on div "Edit story name close ******** Cancel Save" at bounding box center [784, 379] width 1568 height 758
type input "**********"
click at [932, 420] on button "Save" at bounding box center [935, 433] width 66 height 31
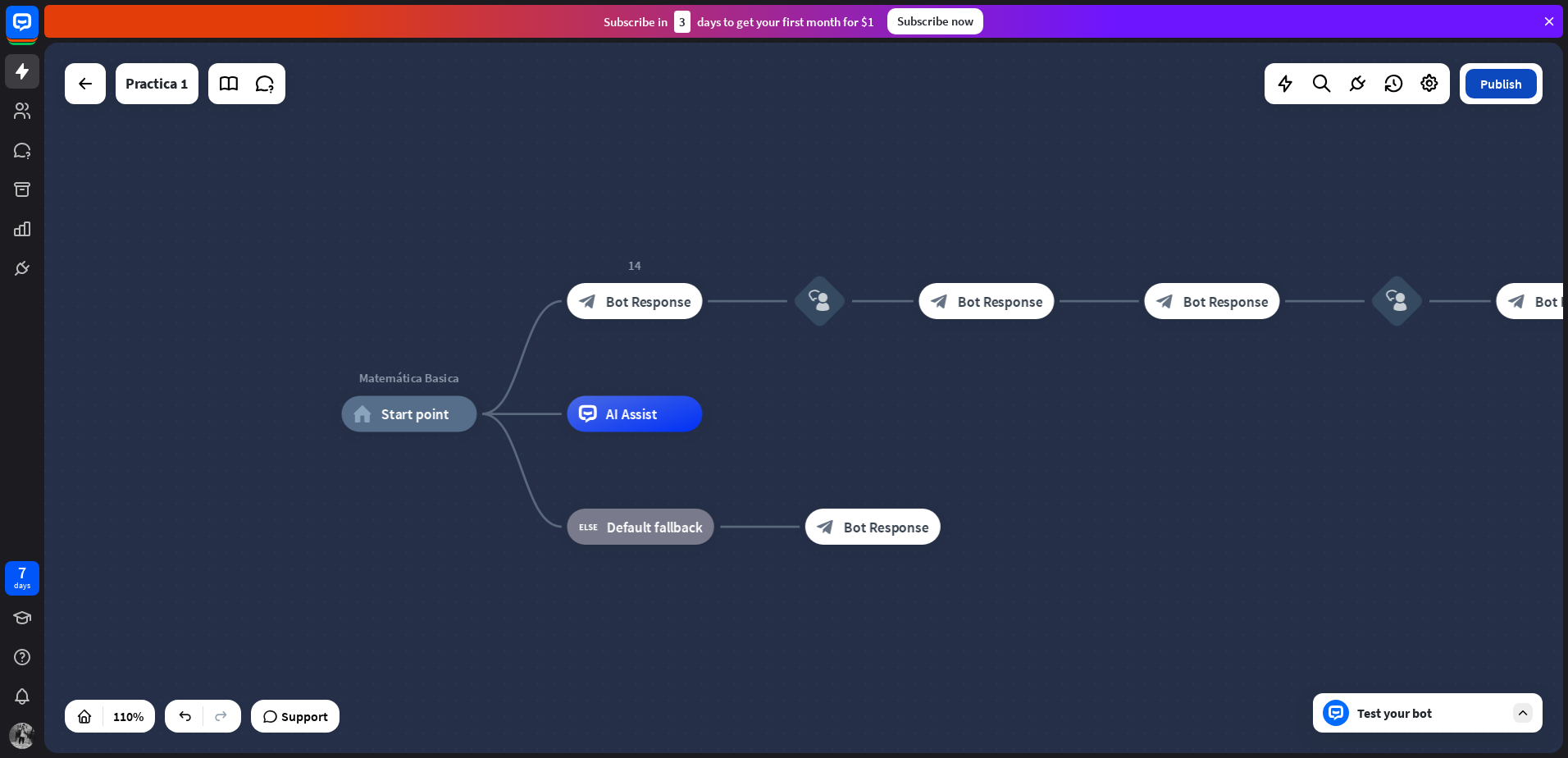
click at [1484, 95] on button "Publish" at bounding box center [1501, 84] width 72 height 30
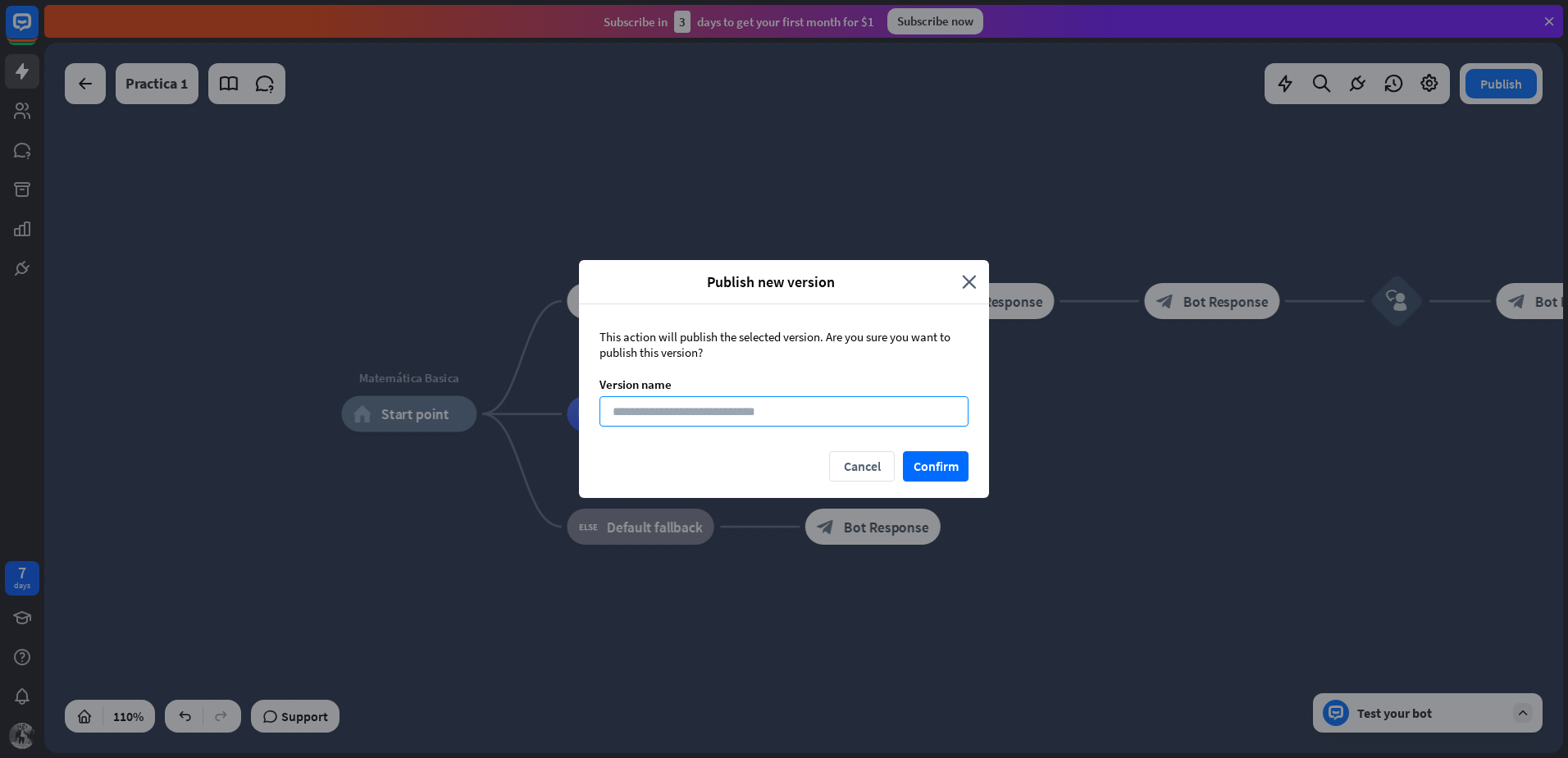
click at [804, 408] on input at bounding box center [783, 412] width 369 height 31
click at [929, 456] on button "Confirm" at bounding box center [935, 466] width 66 height 31
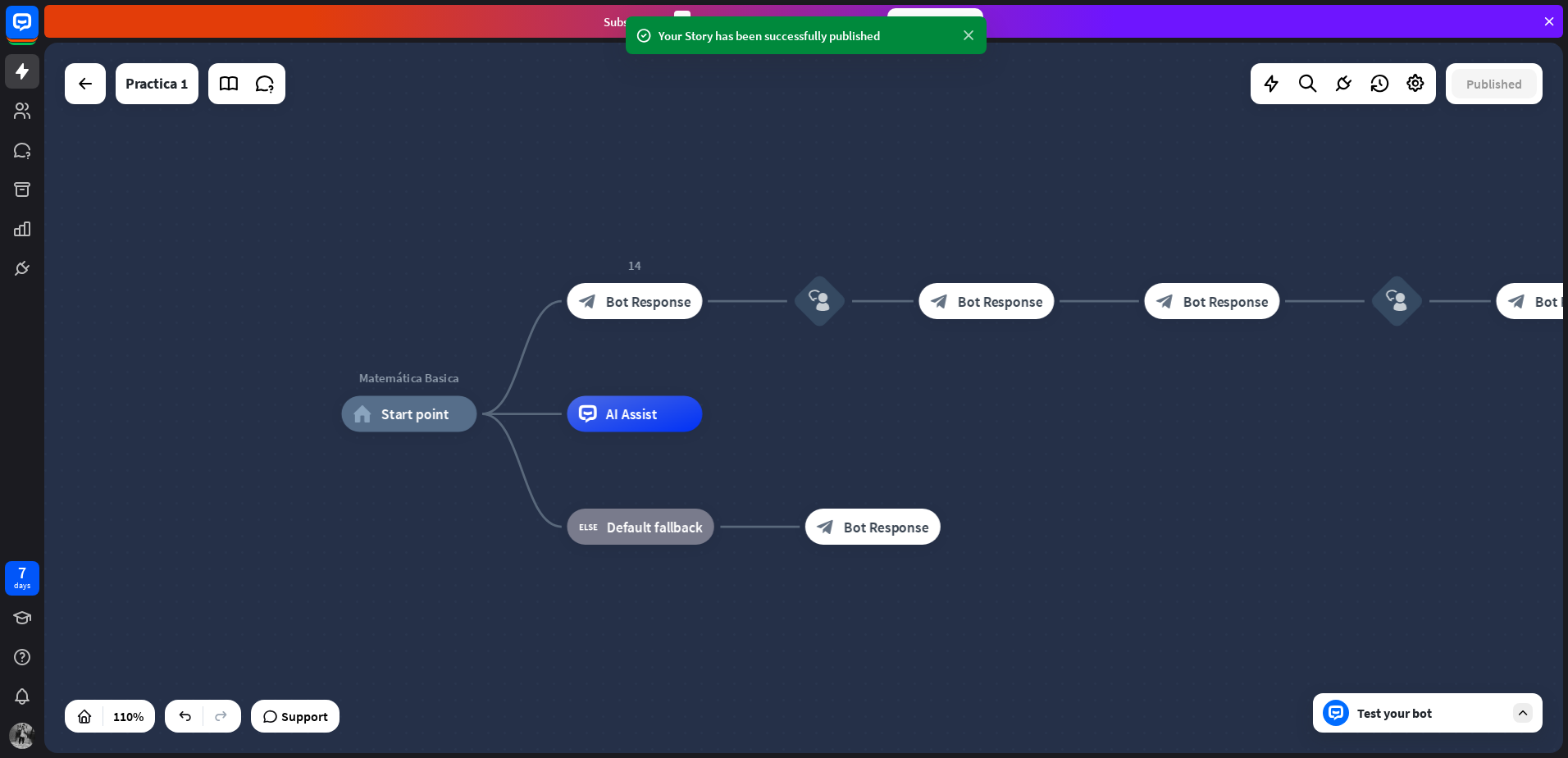
click at [969, 38] on icon at bounding box center [968, 36] width 16 height 17
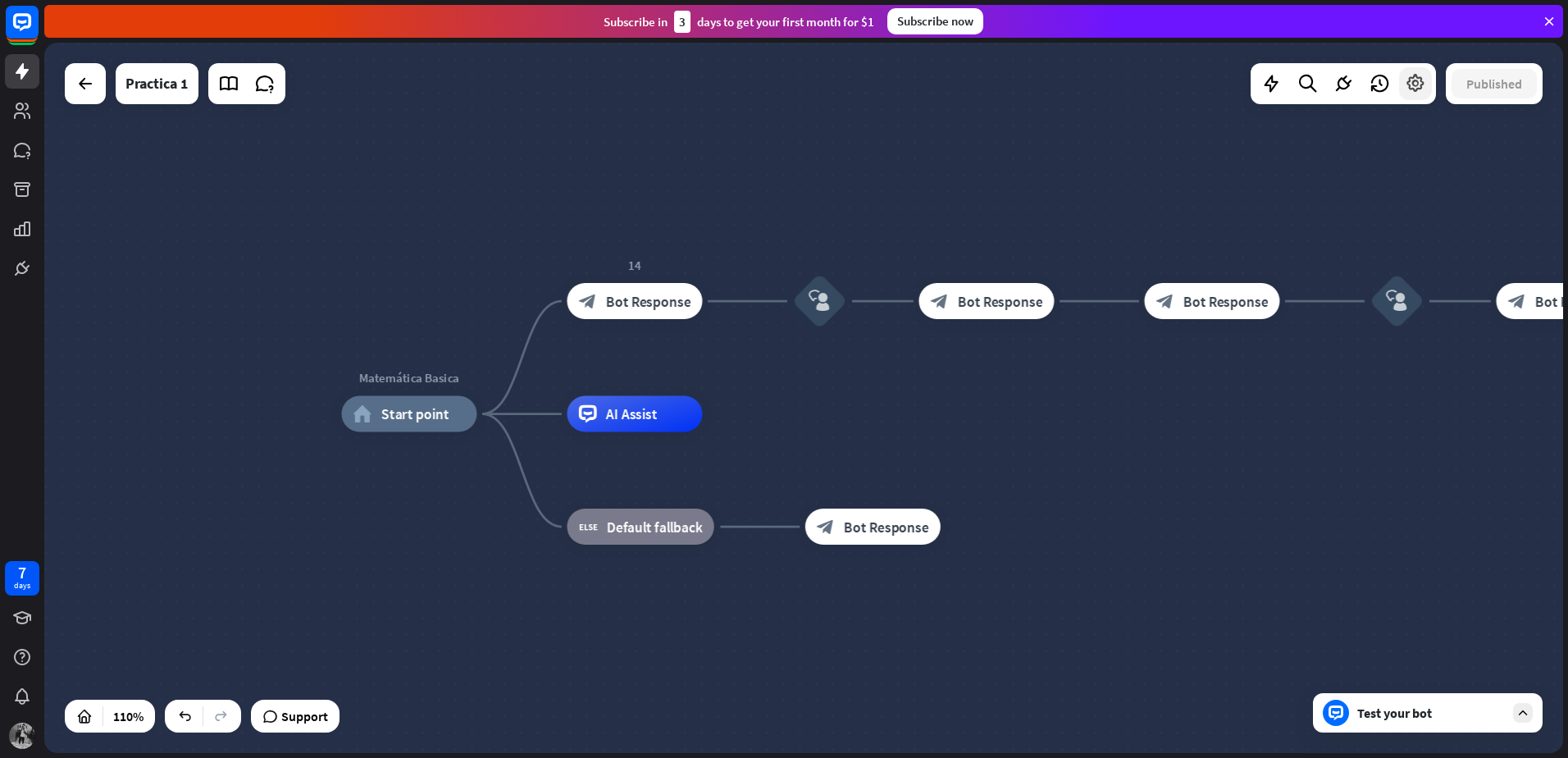
click at [1415, 90] on icon at bounding box center [1415, 84] width 21 height 21
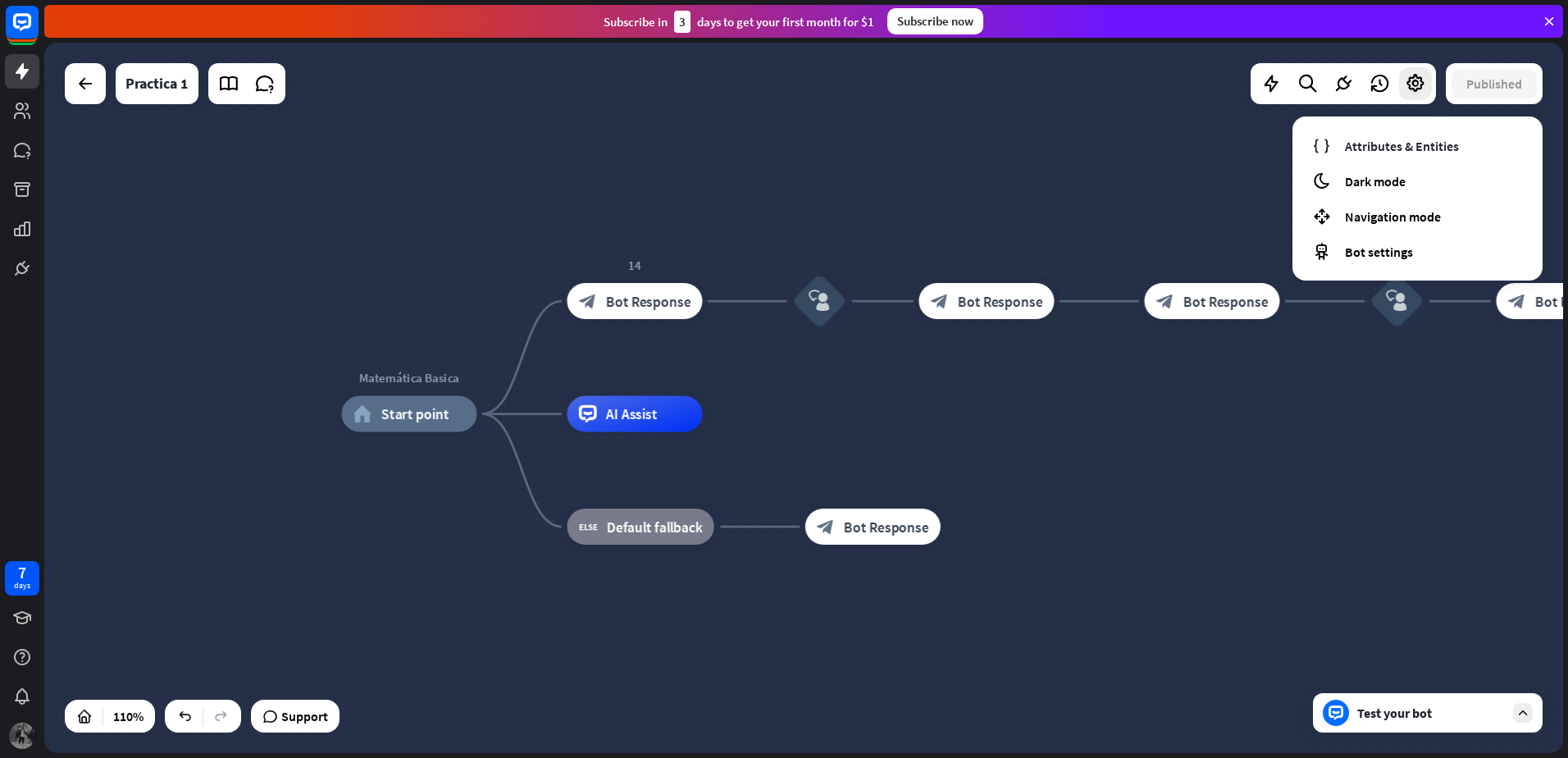
click at [19, 727] on img at bounding box center [22, 736] width 26 height 26
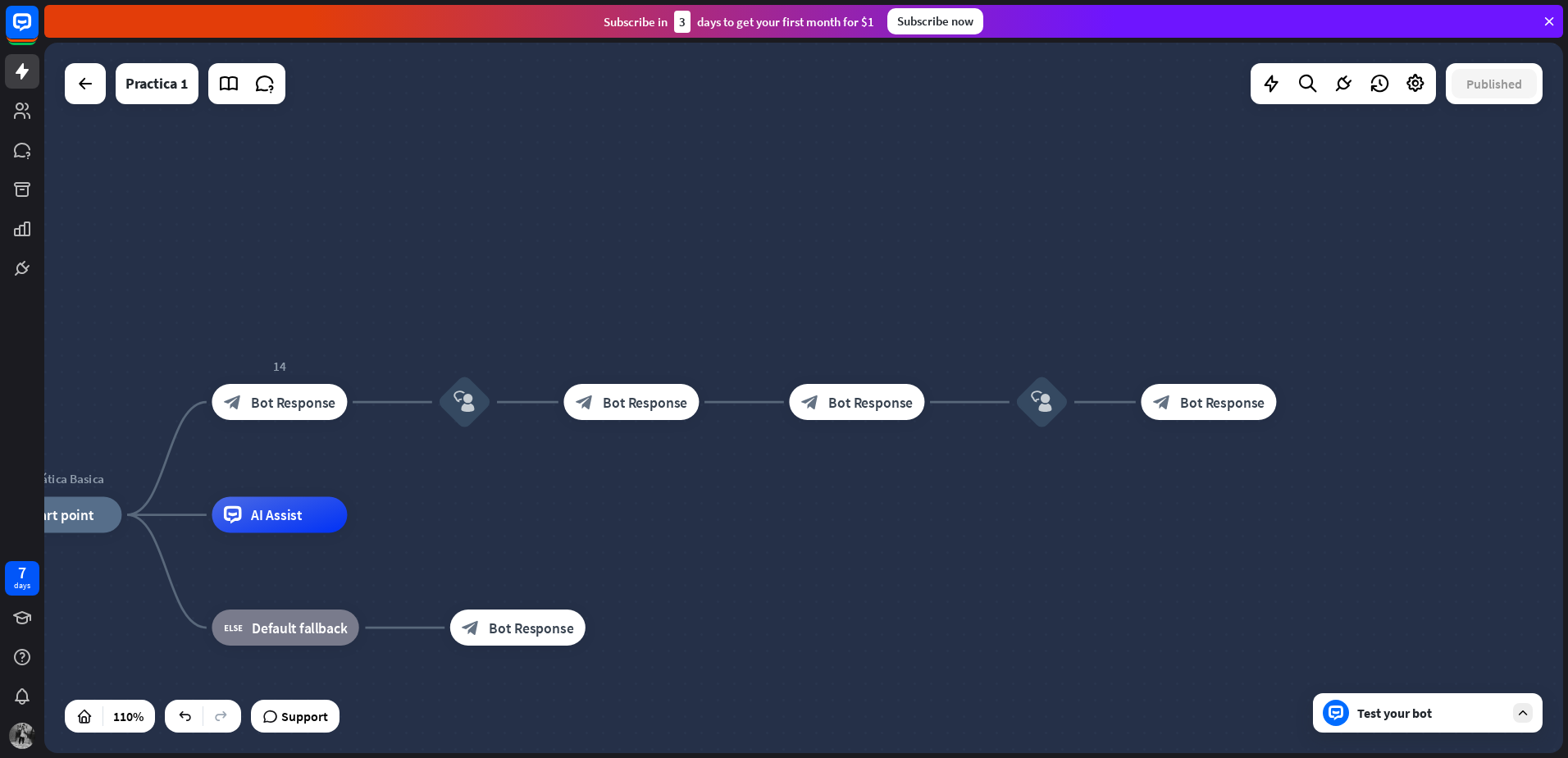
drag, startPoint x: 1177, startPoint y: 459, endPoint x: 966, endPoint y: 583, distance: 244.7
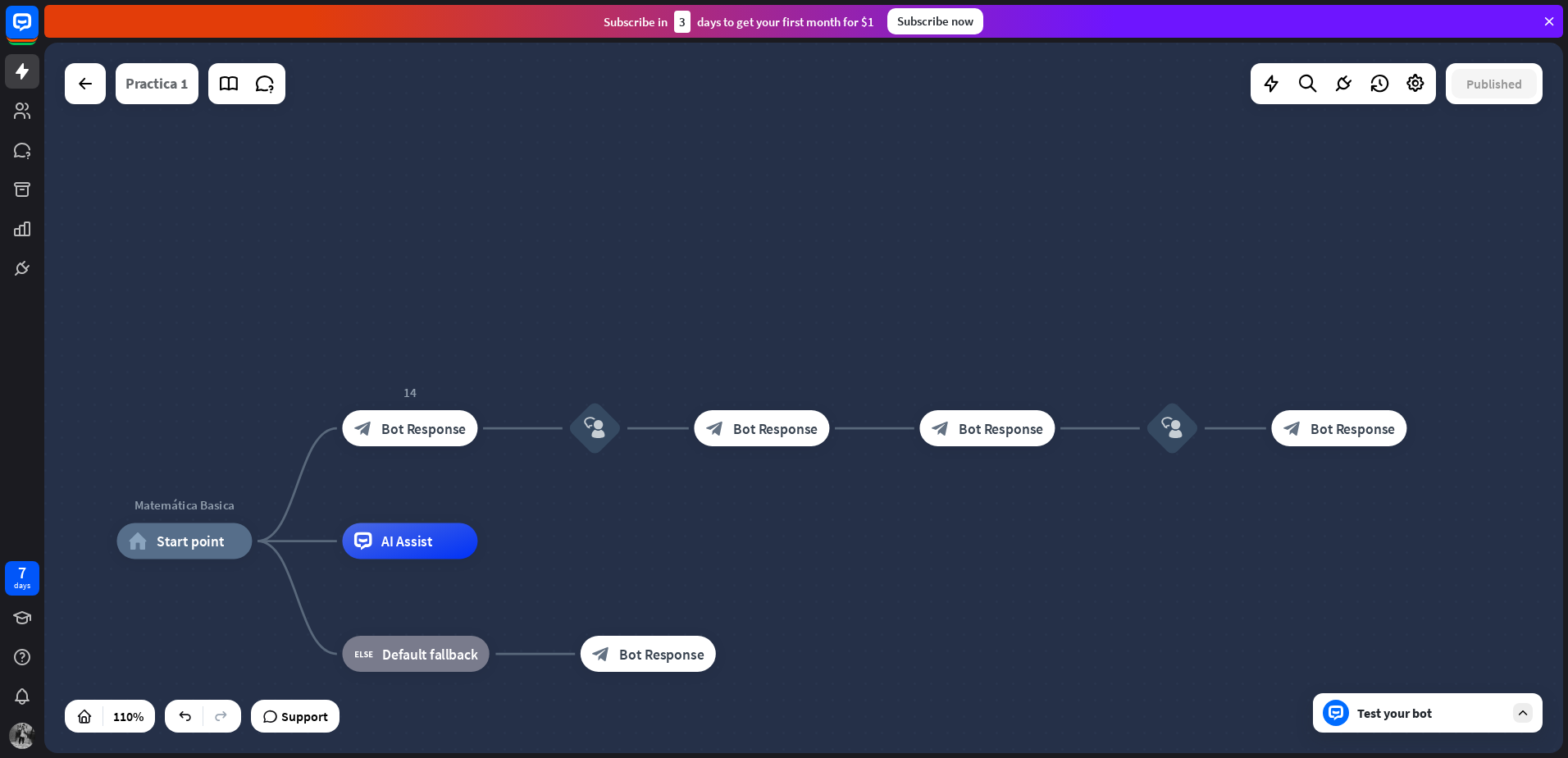
click at [148, 78] on div "Practica 1" at bounding box center [157, 84] width 63 height 41
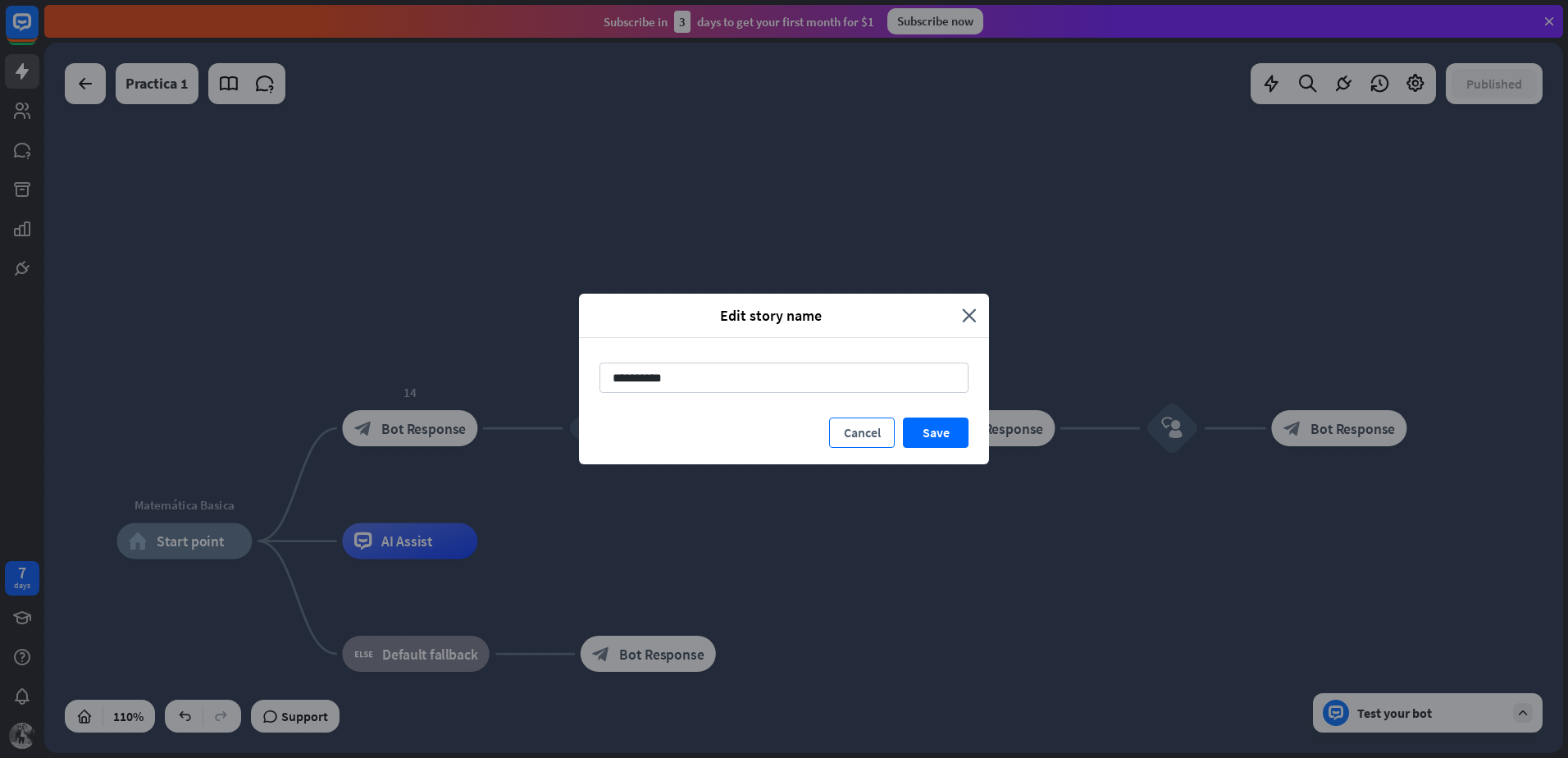
click at [859, 441] on button "Cancel" at bounding box center [862, 433] width 66 height 31
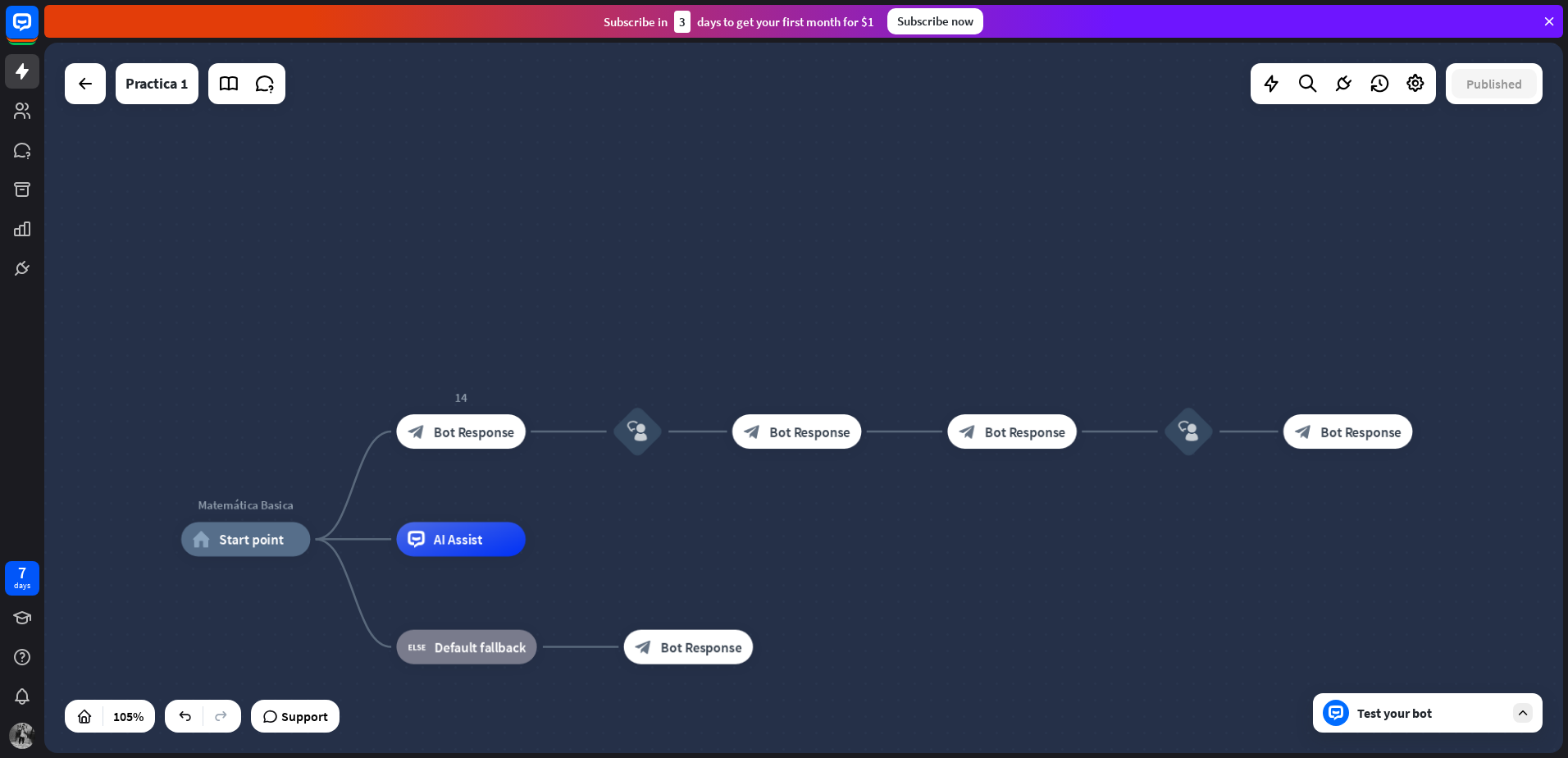
click at [1438, 720] on div "Test your bot" at bounding box center [1430, 713] width 147 height 16
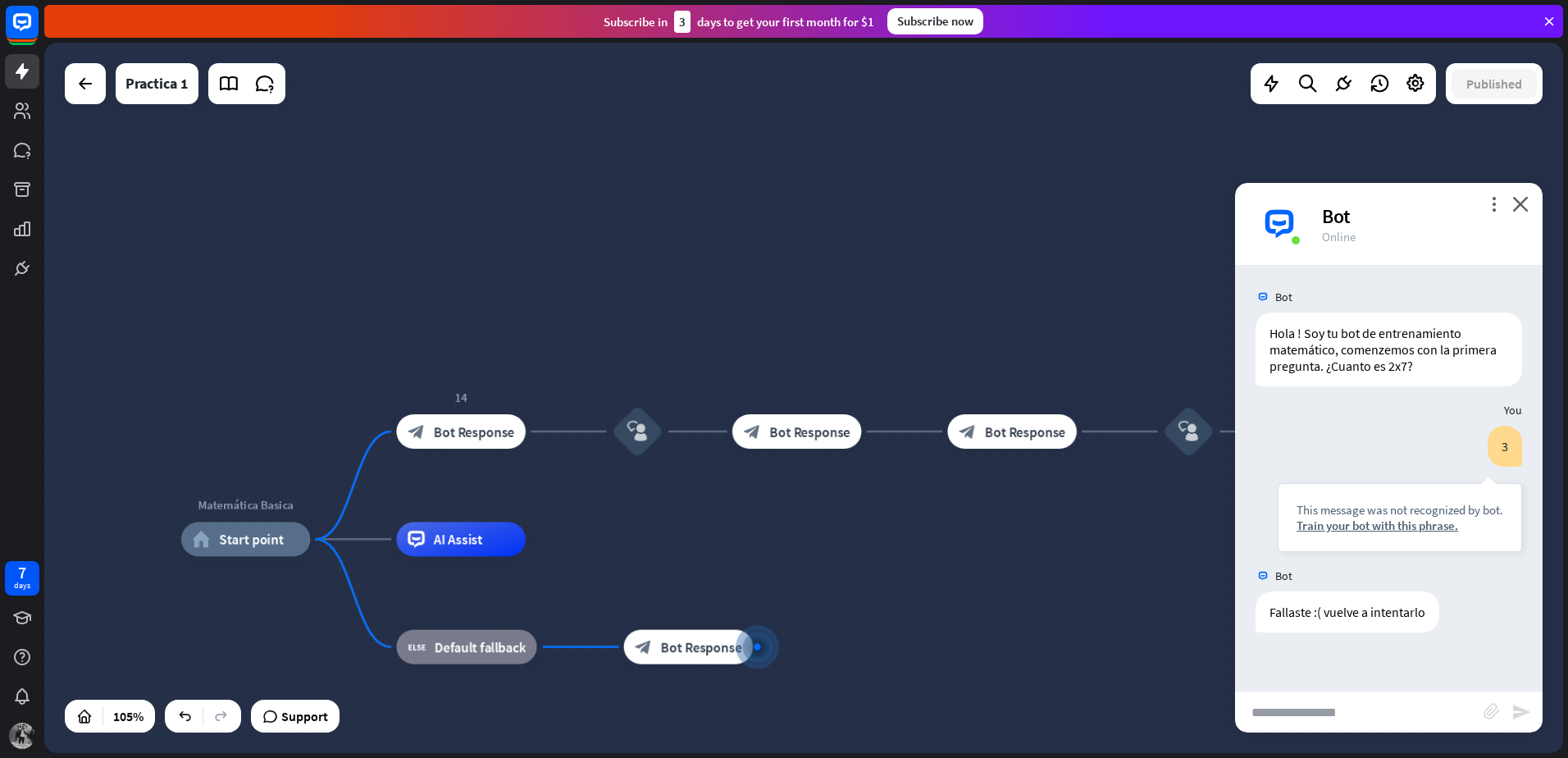
click at [470, 254] on div "Matemática Basica home_2 Start point 14 block_bot_response Bot Response block_u…" at bounding box center [804, 397] width 1519 height 710
click at [90, 90] on icon at bounding box center [85, 84] width 20 height 20
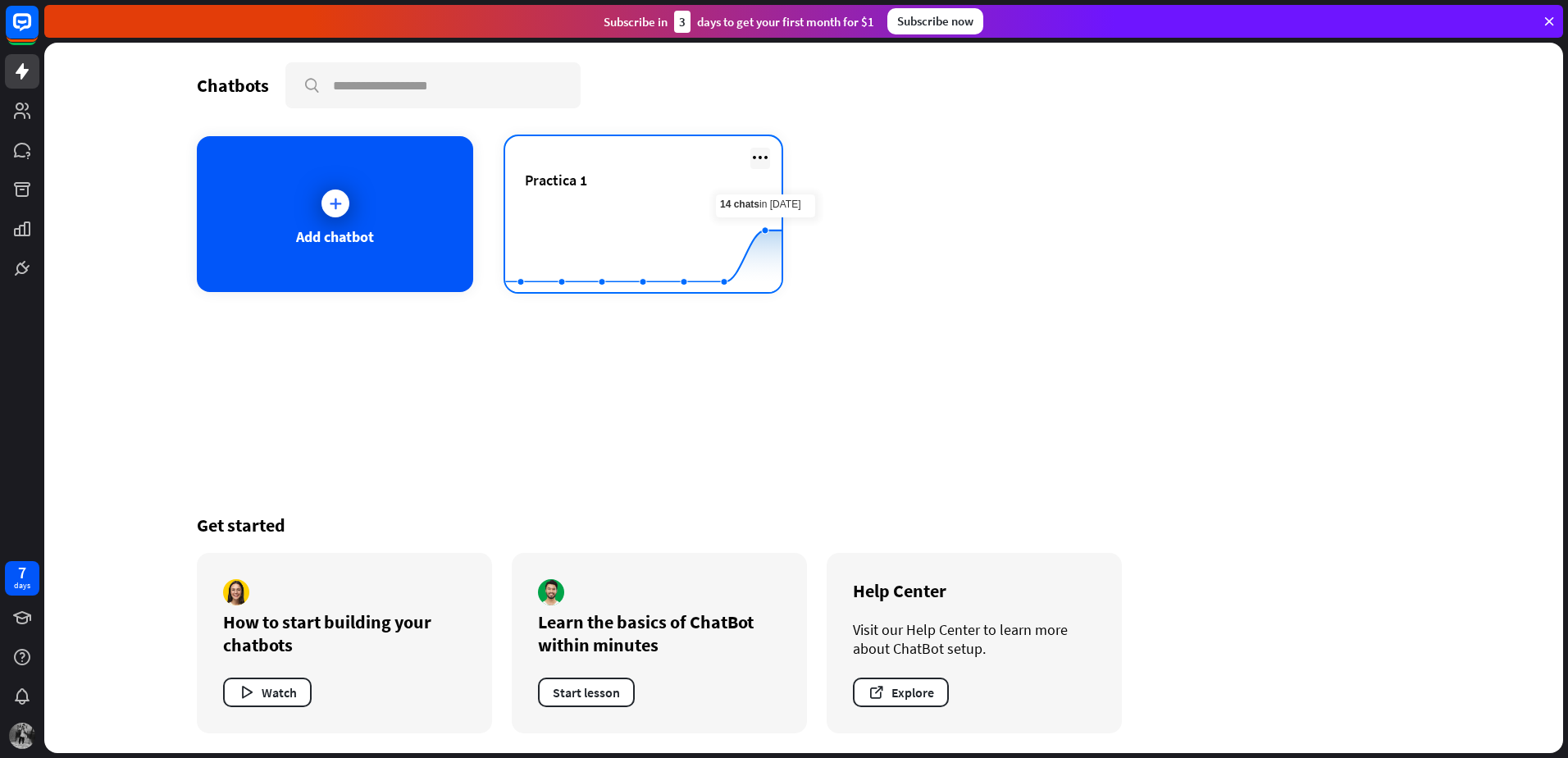
click at [758, 153] on icon at bounding box center [759, 157] width 20 height 20
click at [603, 194] on div "Practica 1" at bounding box center [643, 199] width 237 height 57
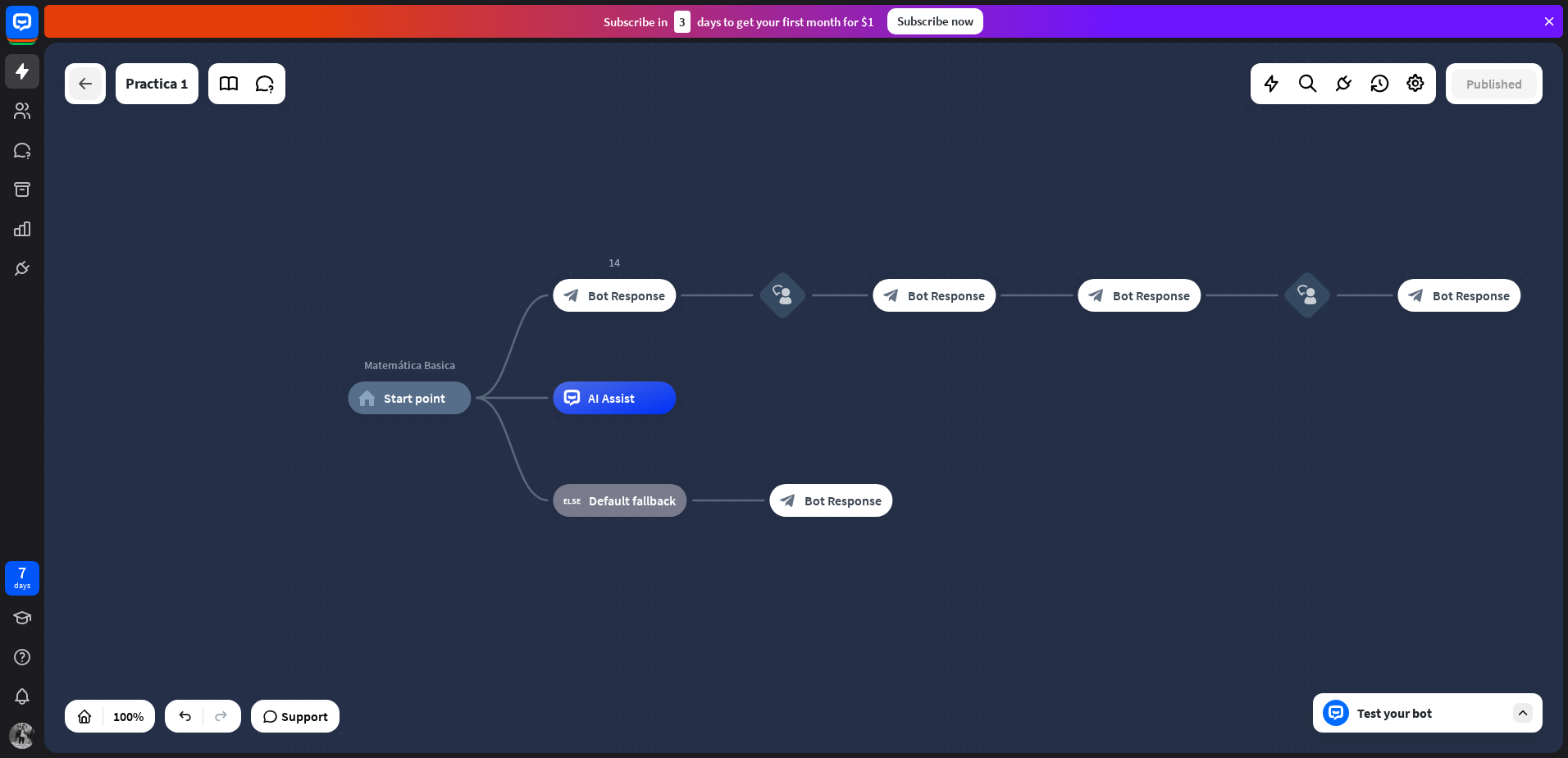
click at [79, 98] on div at bounding box center [85, 84] width 32 height 32
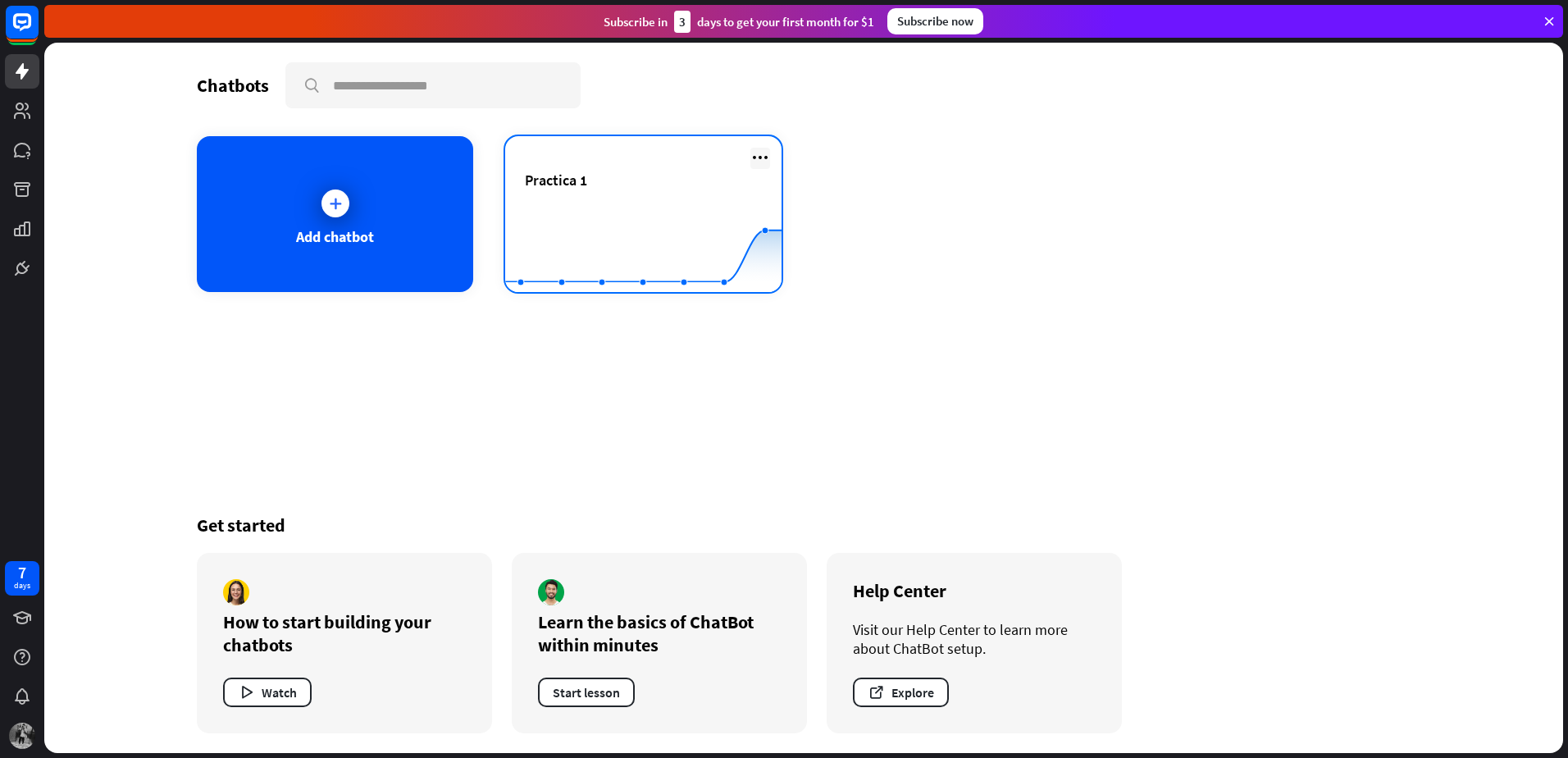
click at [756, 159] on icon at bounding box center [759, 157] width 20 height 20
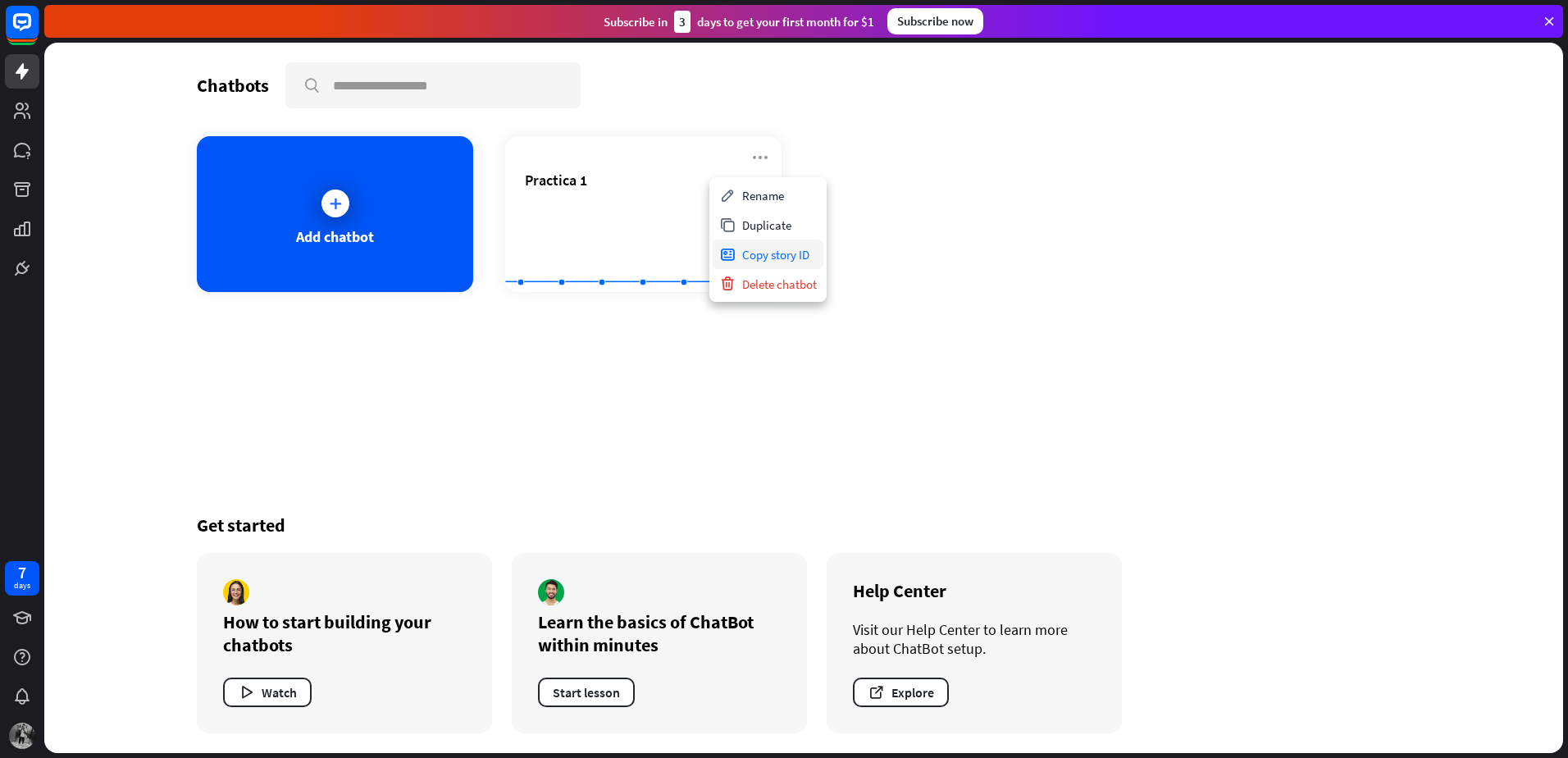
click at [785, 254] on div "Copy story ID" at bounding box center [768, 254] width 111 height 30
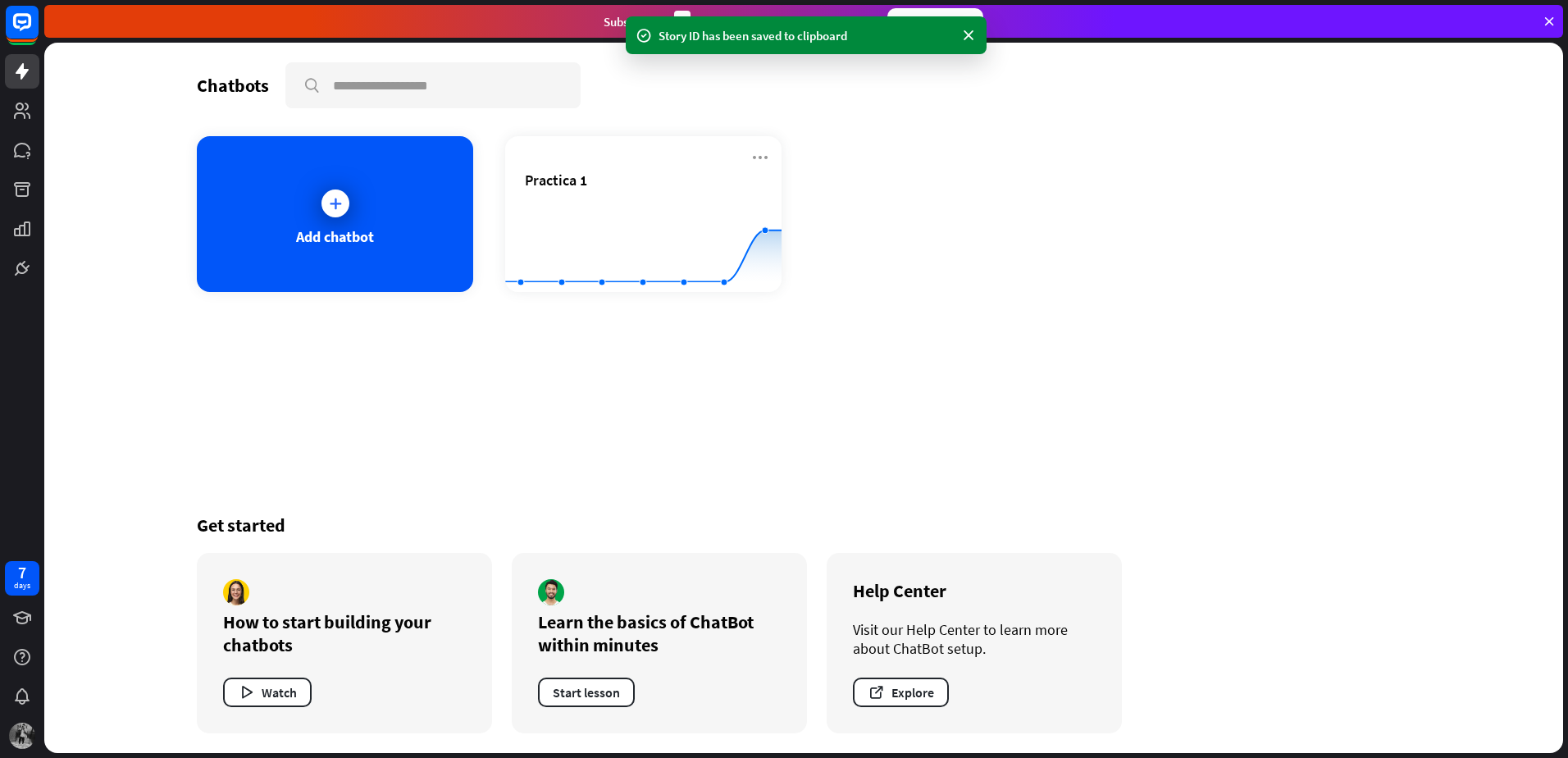
click at [955, 302] on div "Chatbots search Add chatbot Practica 1 Created with Highcharts 10.1.0 0 10 20 G…" at bounding box center [804, 397] width 1312 height 710
click at [493, 86] on input "text" at bounding box center [433, 85] width 292 height 43
paste input "**********"
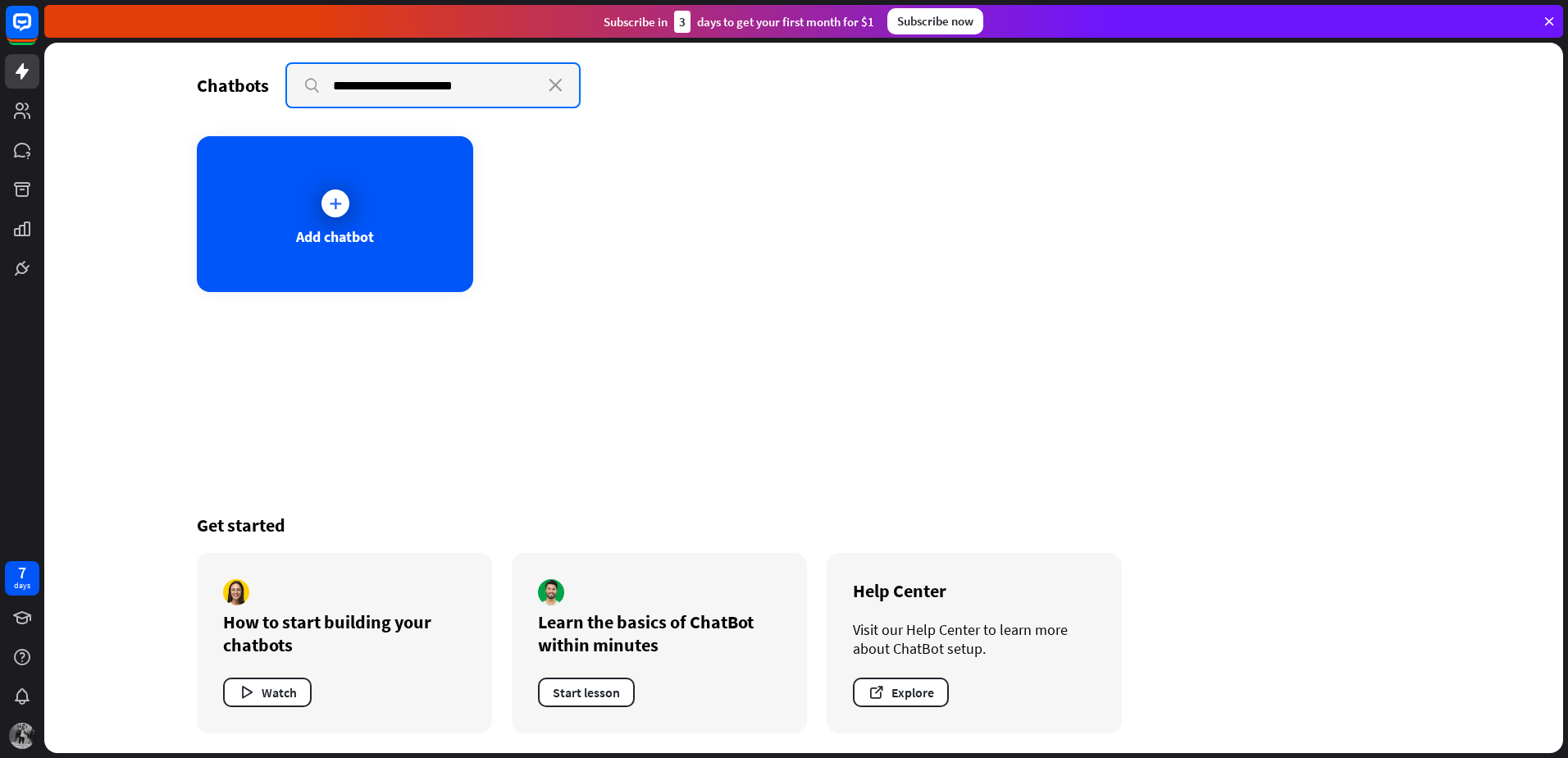
click at [308, 84] on input "**********" at bounding box center [433, 85] width 292 height 43
click at [396, 78] on input "**********" at bounding box center [433, 85] width 292 height 43
type input "**********"
click at [554, 85] on icon "close" at bounding box center [556, 84] width 14 height 13
click at [543, 90] on input "text" at bounding box center [433, 85] width 292 height 43
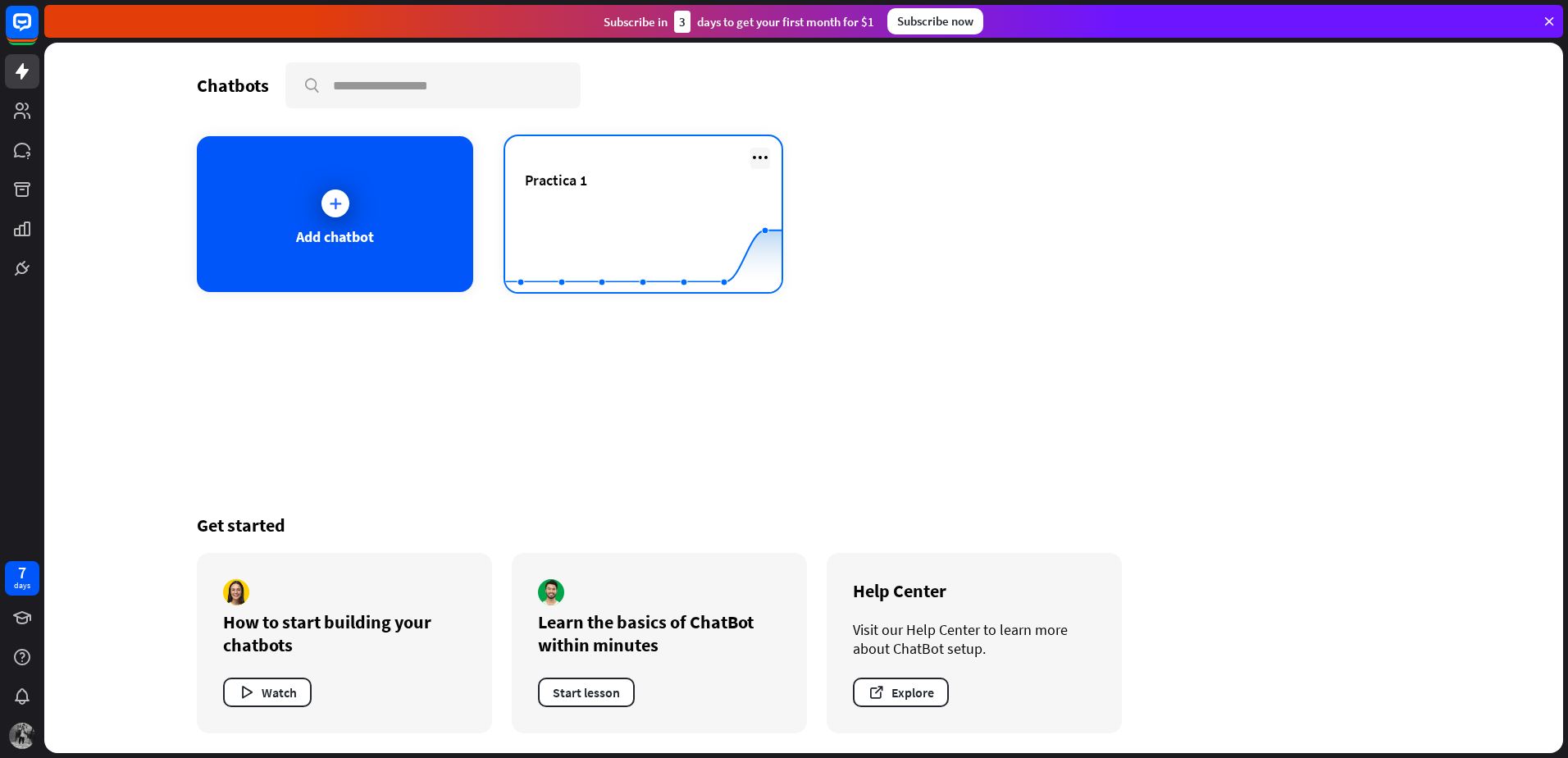
click at [759, 158] on icon at bounding box center [759, 157] width 20 height 20
drag, startPoint x: 597, startPoint y: 240, endPoint x: 590, endPoint y: 213, distance: 27.9
drag, startPoint x: 590, startPoint y: 213, endPoint x: 615, endPoint y: 191, distance: 33.3
click at [615, 191] on div "Practica 1" at bounding box center [643, 199] width 237 height 57
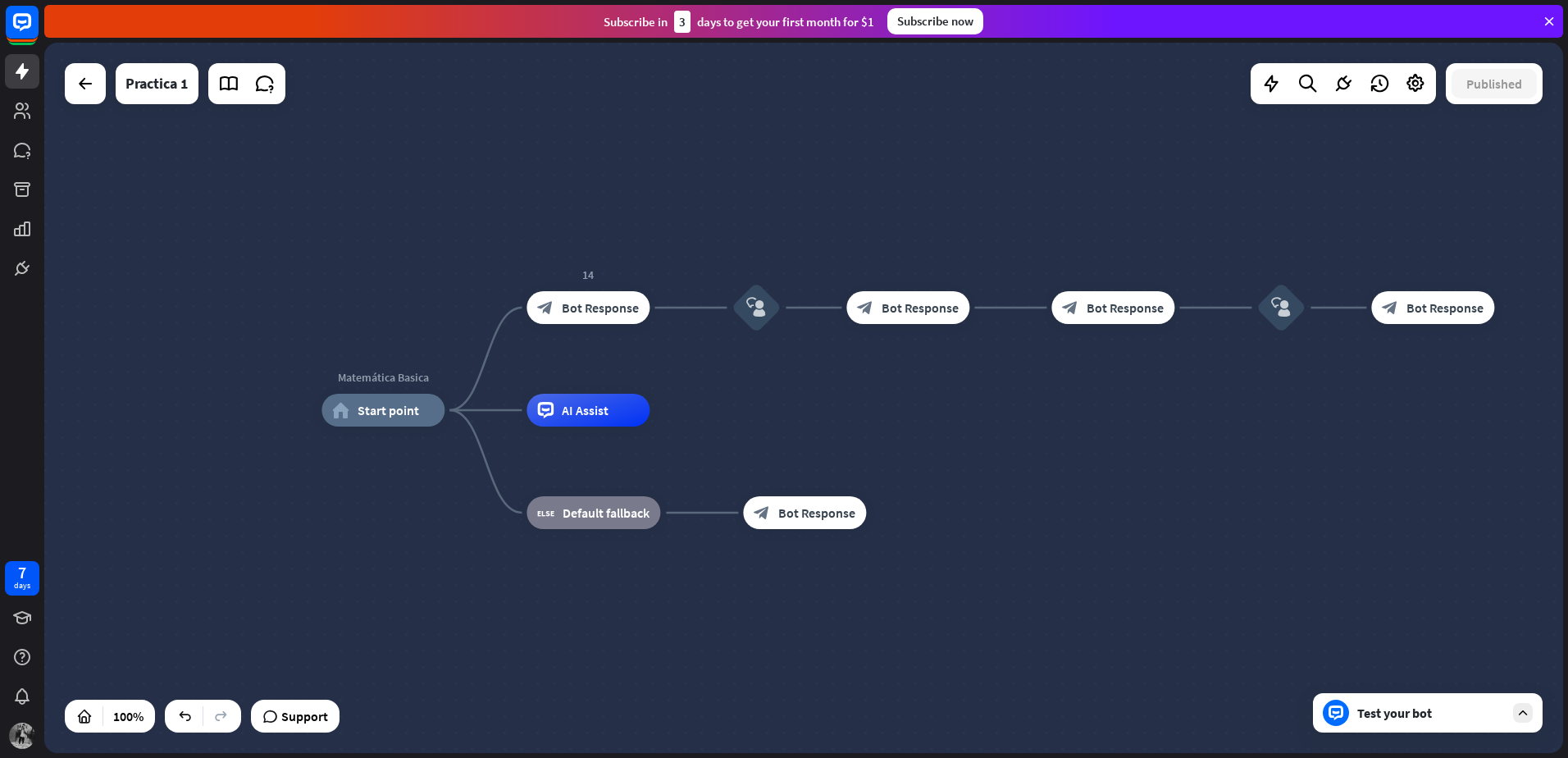
drag, startPoint x: 945, startPoint y: 375, endPoint x: 912, endPoint y: 373, distance: 33.1
click at [912, 373] on div "Matemática Basica home_2 Start point 14 block_bot_response Bot Response block_u…" at bounding box center [804, 397] width 1519 height 710
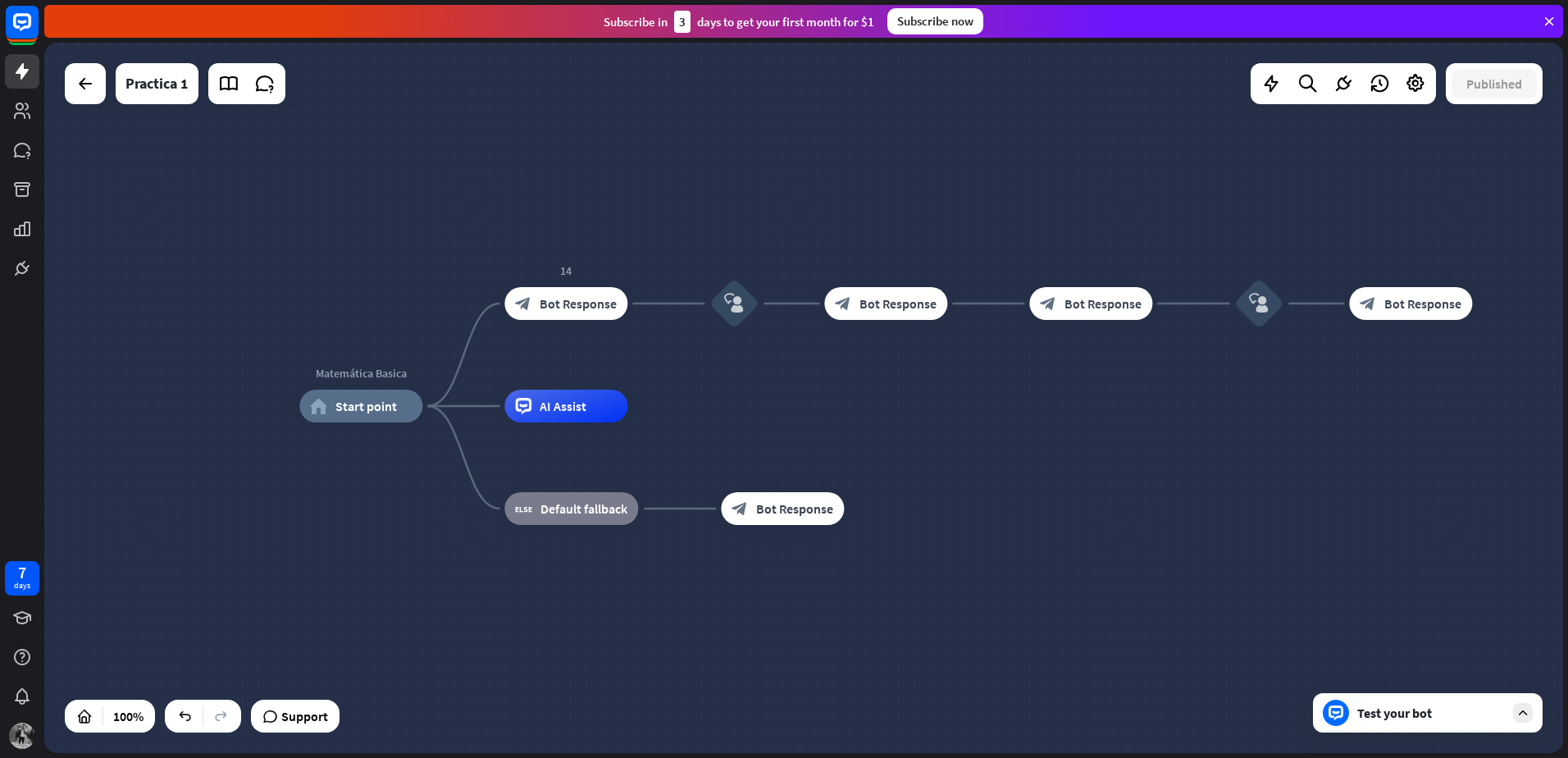
click at [1481, 714] on div "Test your bot" at bounding box center [1430, 713] width 147 height 16
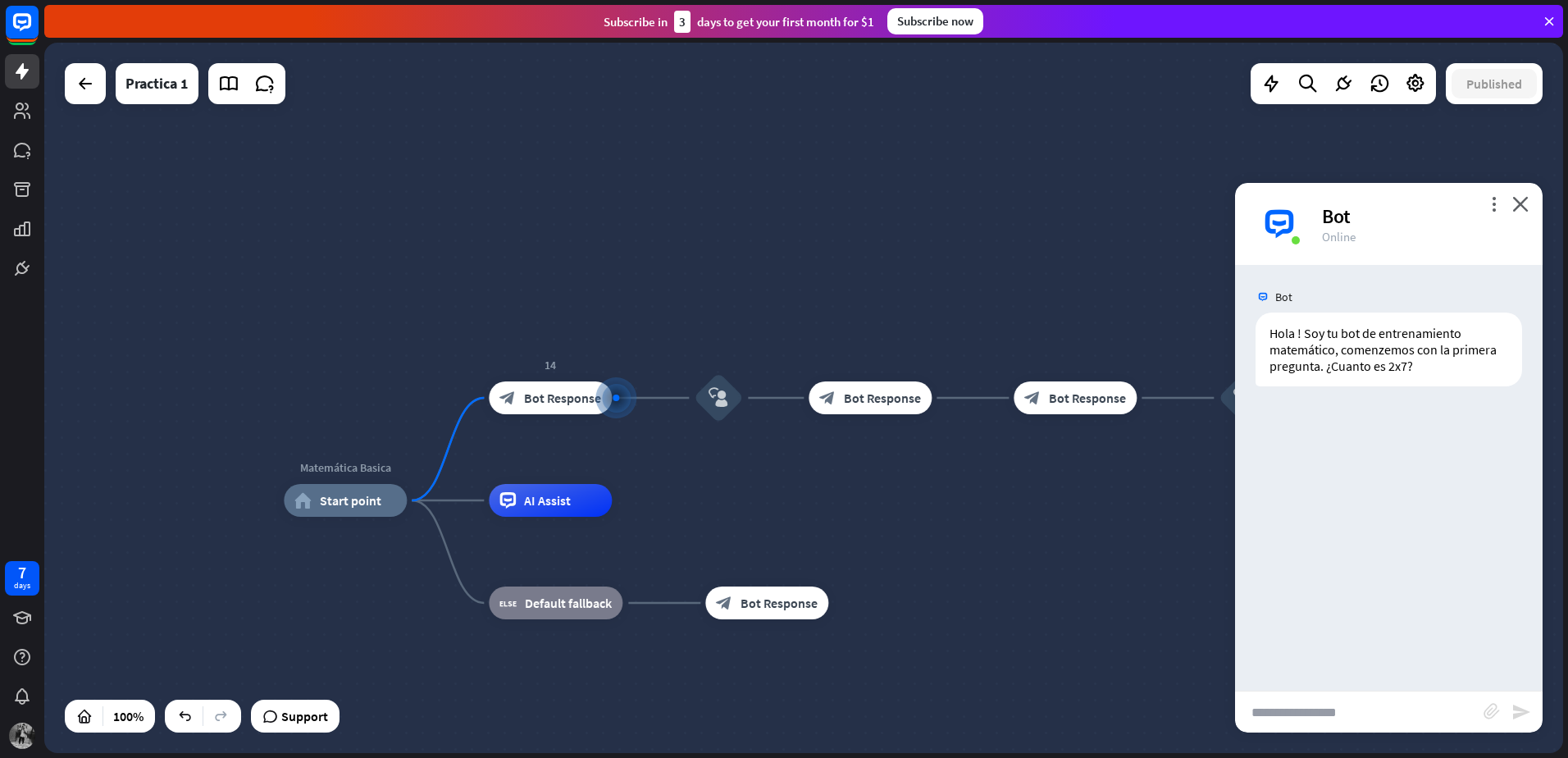
click at [1369, 709] on input "text" at bounding box center [1359, 712] width 249 height 41
type input "**"
click at [1509, 713] on div "block_attachment" at bounding box center [1497, 713] width 28 height 19
click at [1513, 709] on icon "send" at bounding box center [1520, 712] width 20 height 20
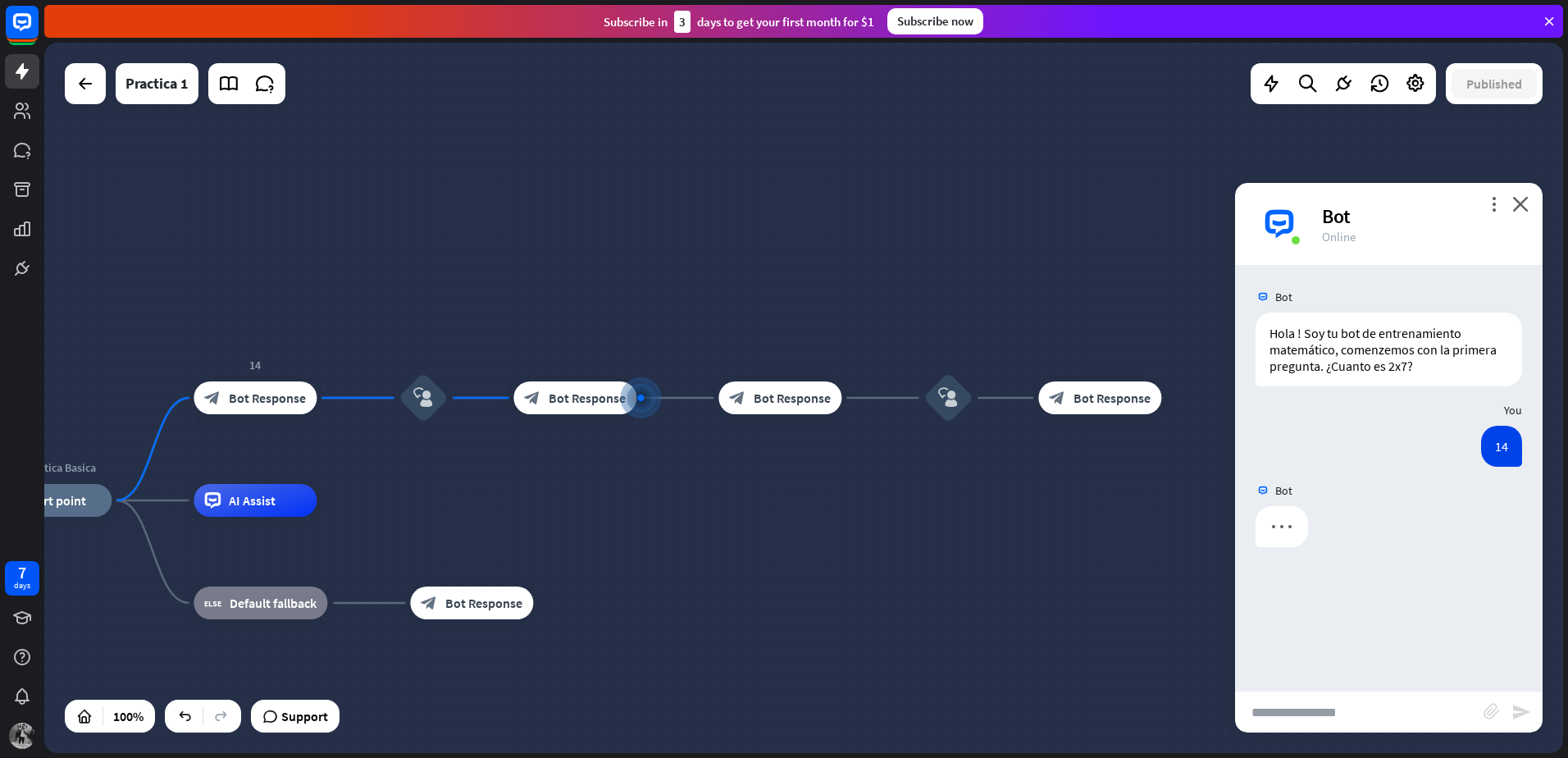
click at [1378, 718] on input "text" at bounding box center [1359, 712] width 249 height 41
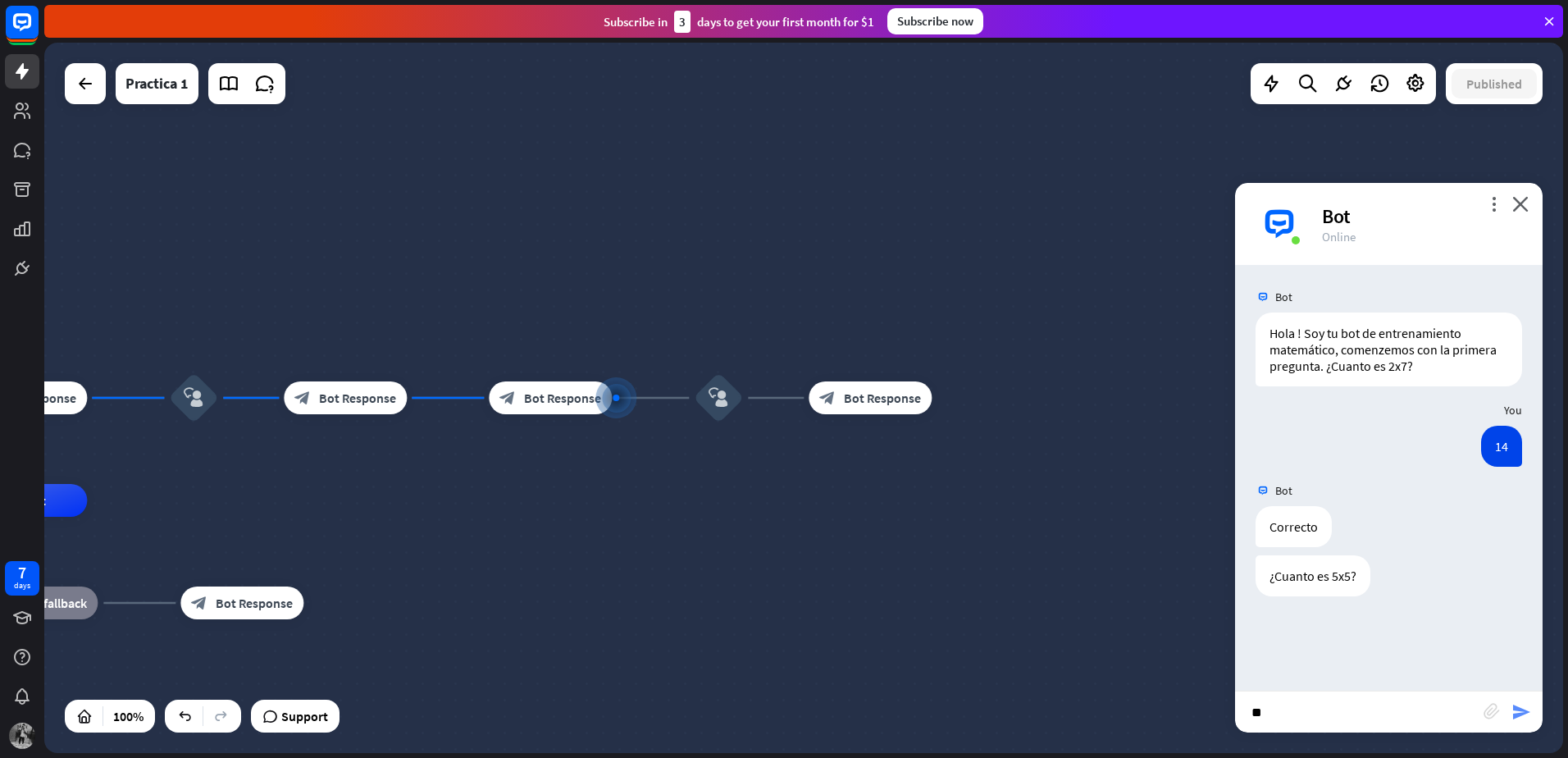
type input "**"
click at [1521, 714] on icon "send" at bounding box center [1520, 712] width 20 height 20
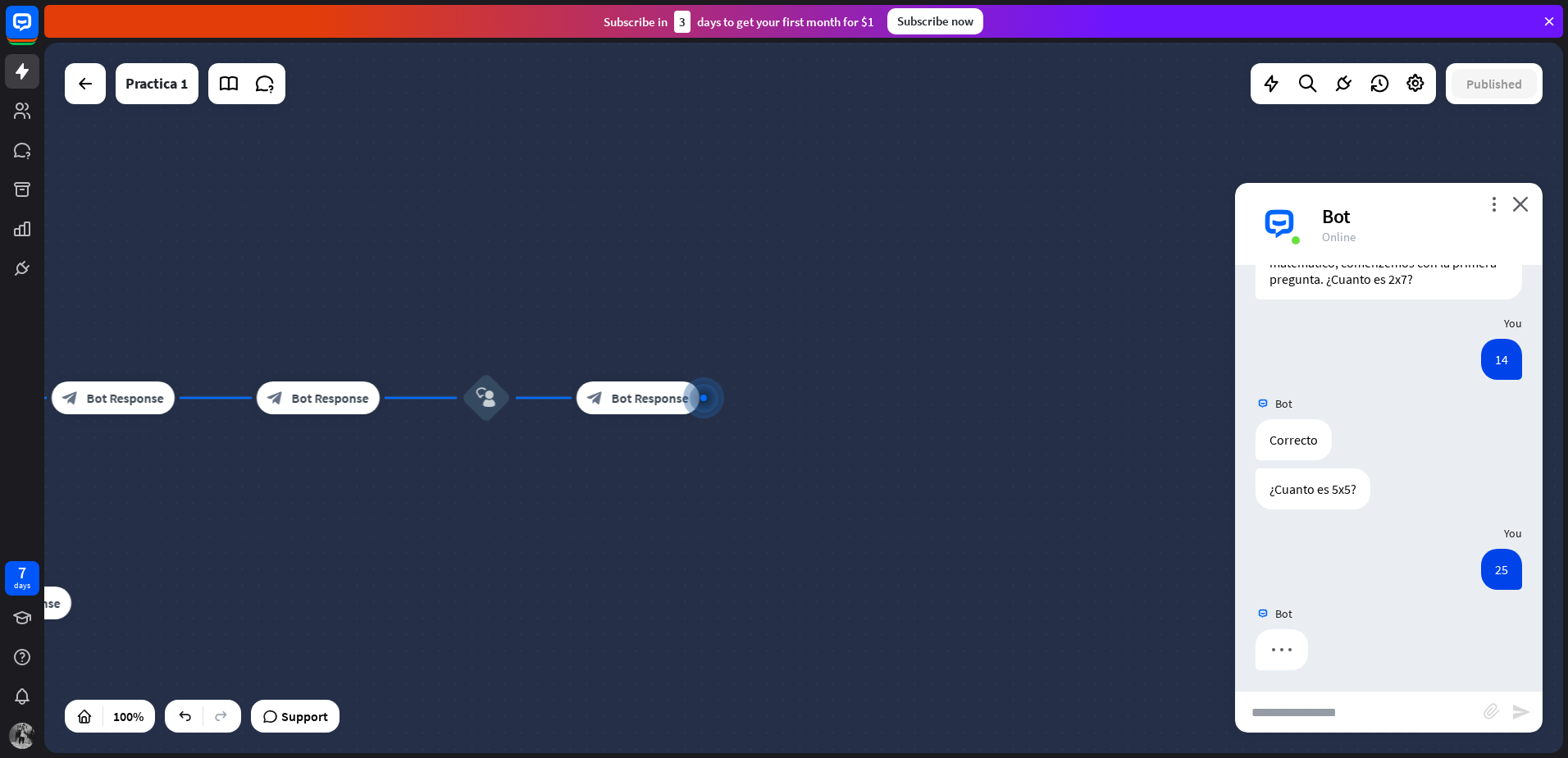
scroll to position [91, 0]
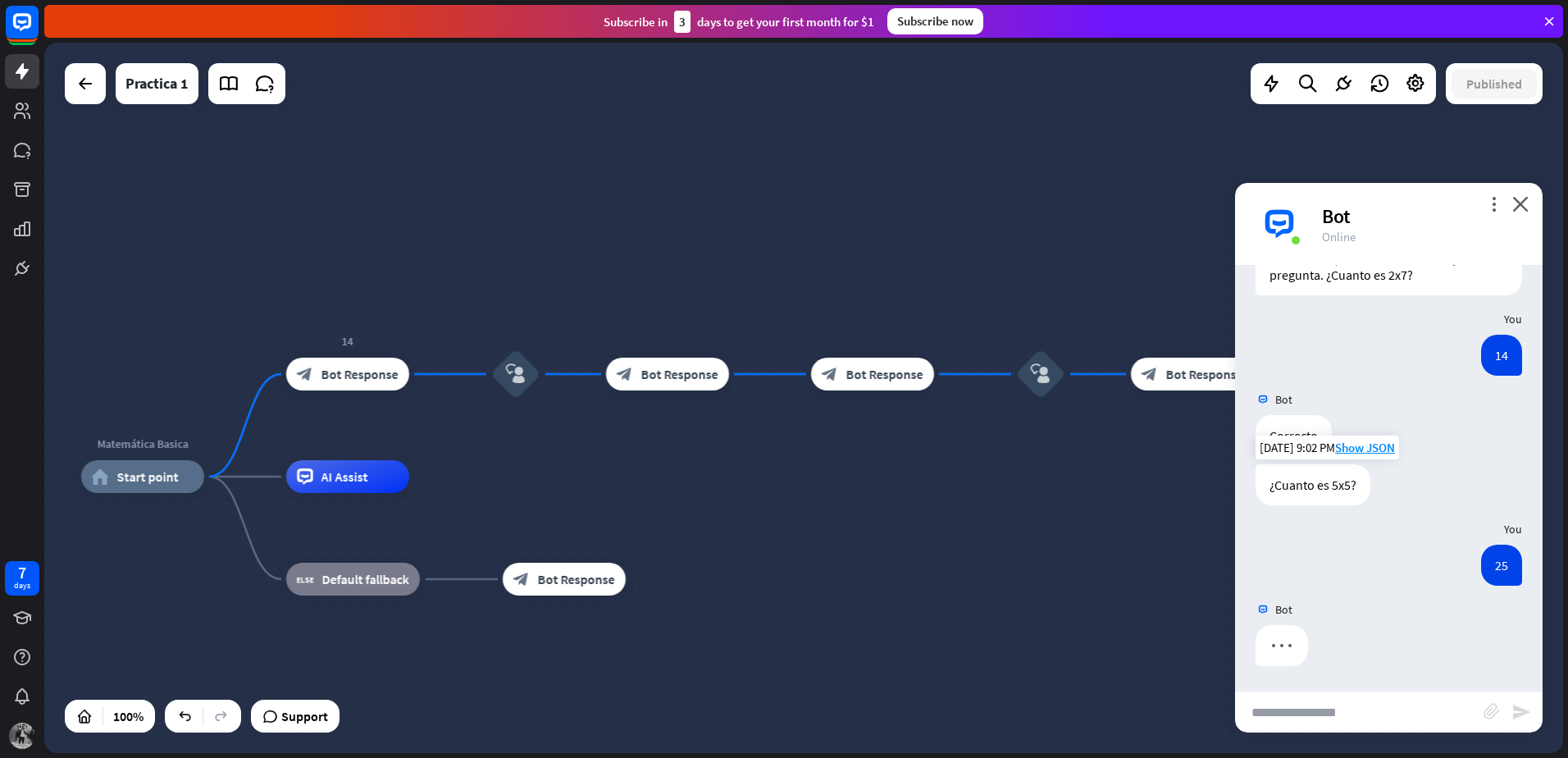
drag, startPoint x: 727, startPoint y: 517, endPoint x: 1285, endPoint y: 492, distance: 558.6
click at [1285, 492] on div "Matemática Basica home_2 Start point 14 block_bot_response Bot Response block_u…" at bounding box center [804, 397] width 1519 height 710
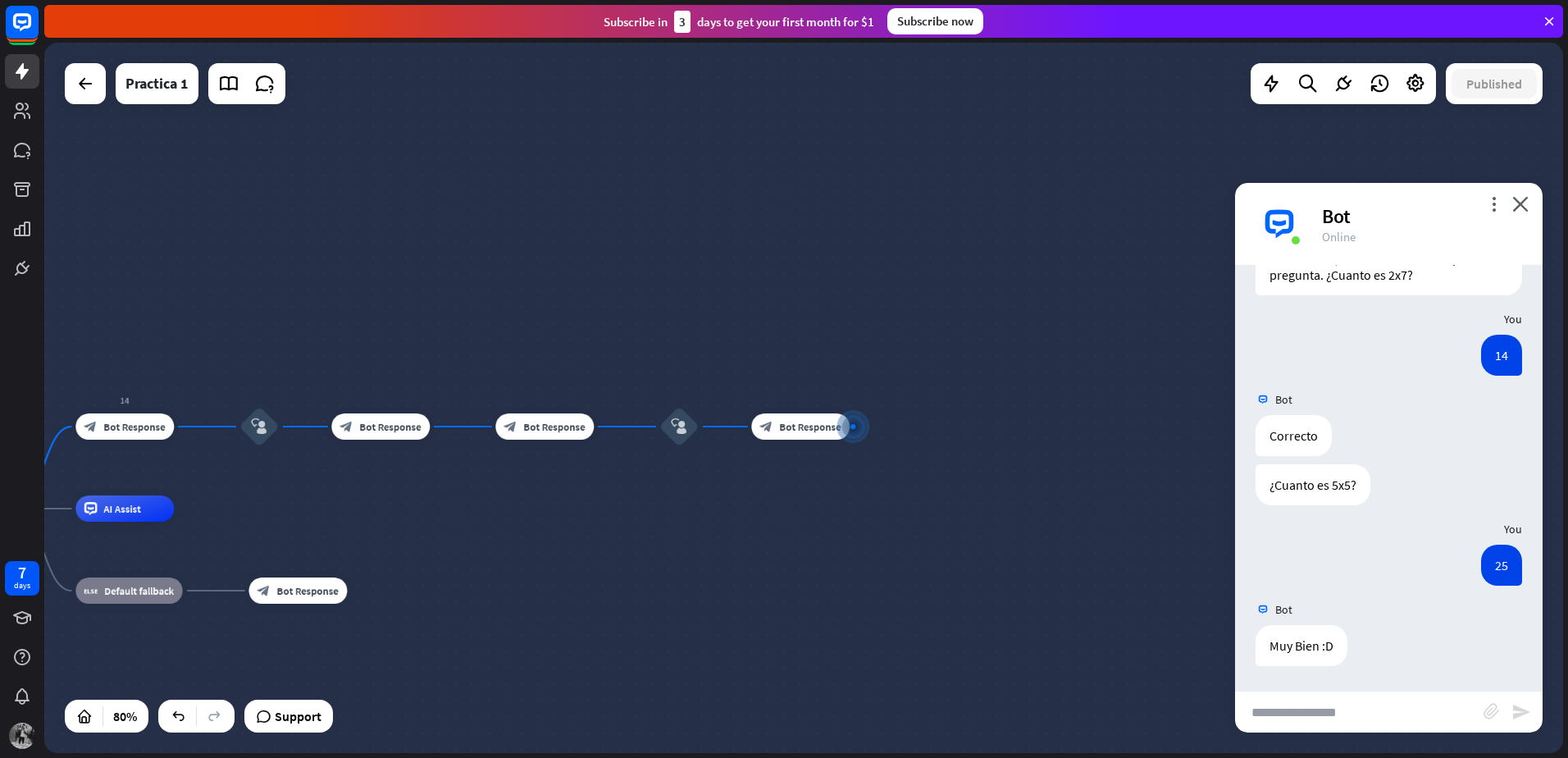
drag, startPoint x: 844, startPoint y: 487, endPoint x: 1129, endPoint y: 487, distance: 285.0
click at [1132, 488] on div "Matemática Basica home_2 Start point 14 block_bot_response Bot Response block_u…" at bounding box center [804, 397] width 1519 height 710
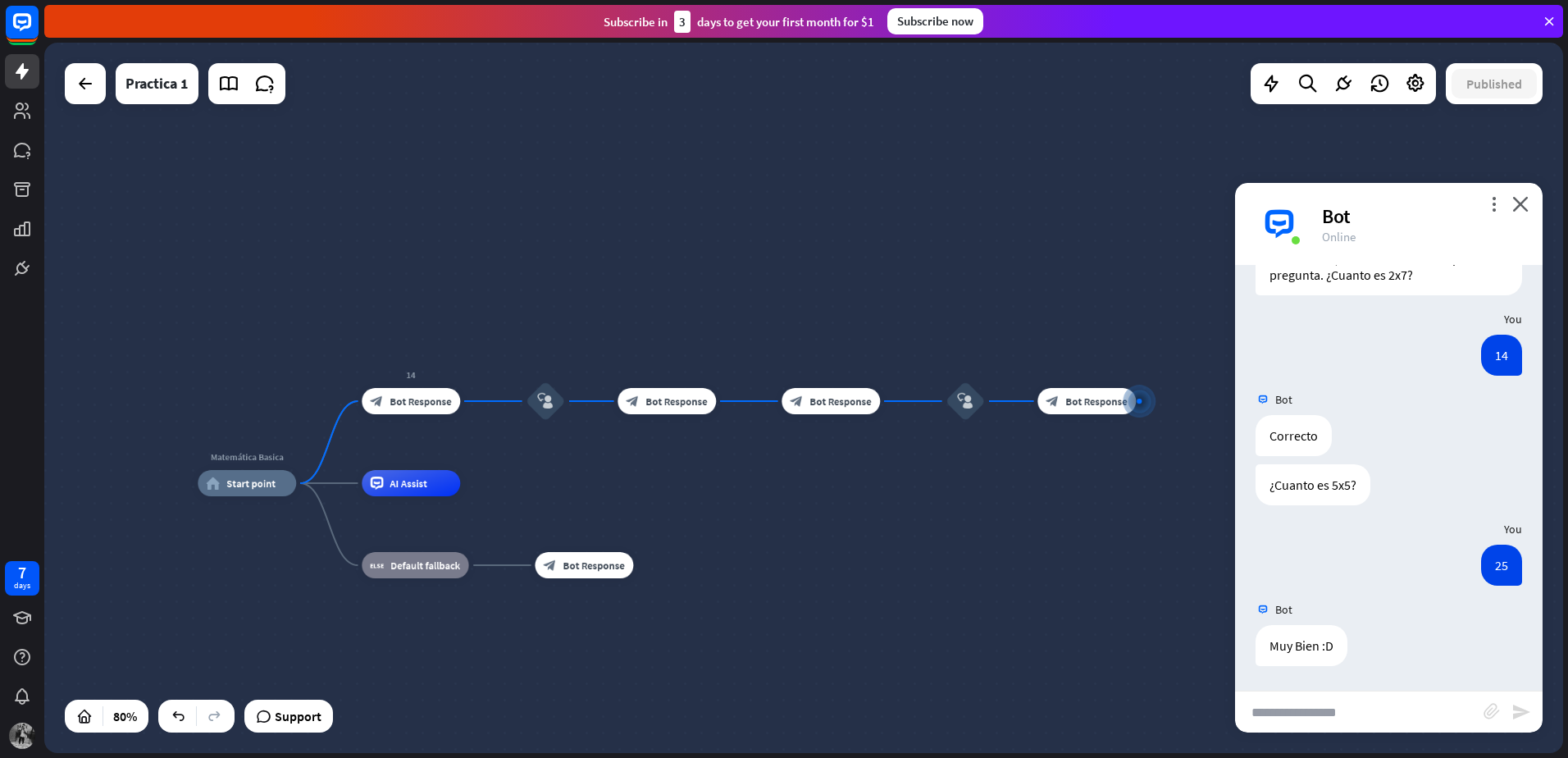
drag, startPoint x: 839, startPoint y: 531, endPoint x: 1032, endPoint y: 493, distance: 196.7
click at [979, 502] on div "Matemática Basica home_2 Start point 14 block_bot_response Bot Response block_u…" at bounding box center [805, 767] width 1215 height 569
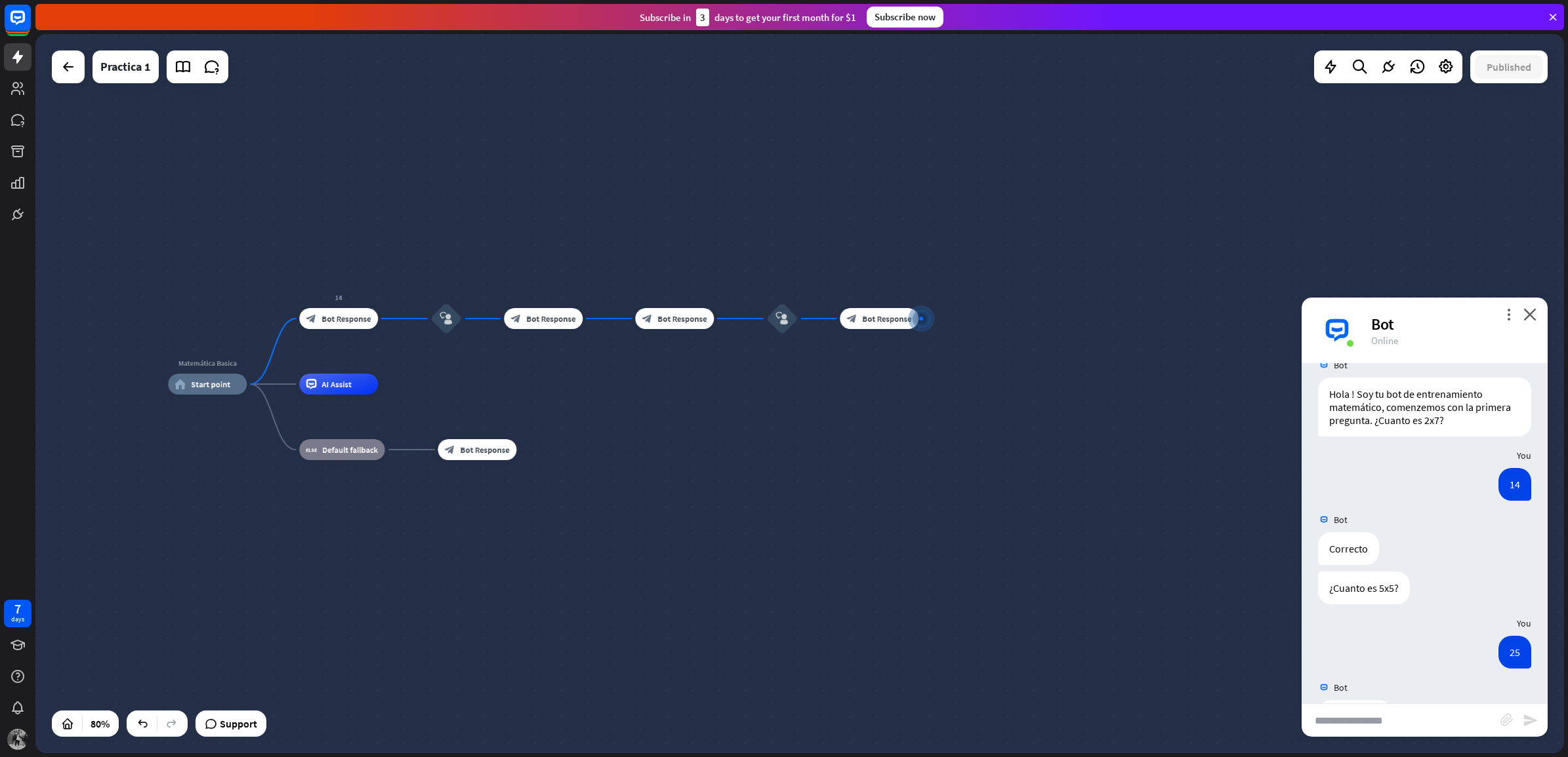
scroll to position [29, 0]
drag, startPoint x: 1303, startPoint y: 302, endPoint x: 1286, endPoint y: 303, distance: 17.0
click at [1254, 303] on div "Matemática Basica home_2 Start point 14 block_bot_response Bot Response block_u…" at bounding box center [800, 394] width 1528 height 720
drag, startPoint x: 1286, startPoint y: 303, endPoint x: 1303, endPoint y: 305, distance: 17.1
click at [1254, 305] on div "more_vert close Bot Online" at bounding box center [1424, 330] width 246 height 65
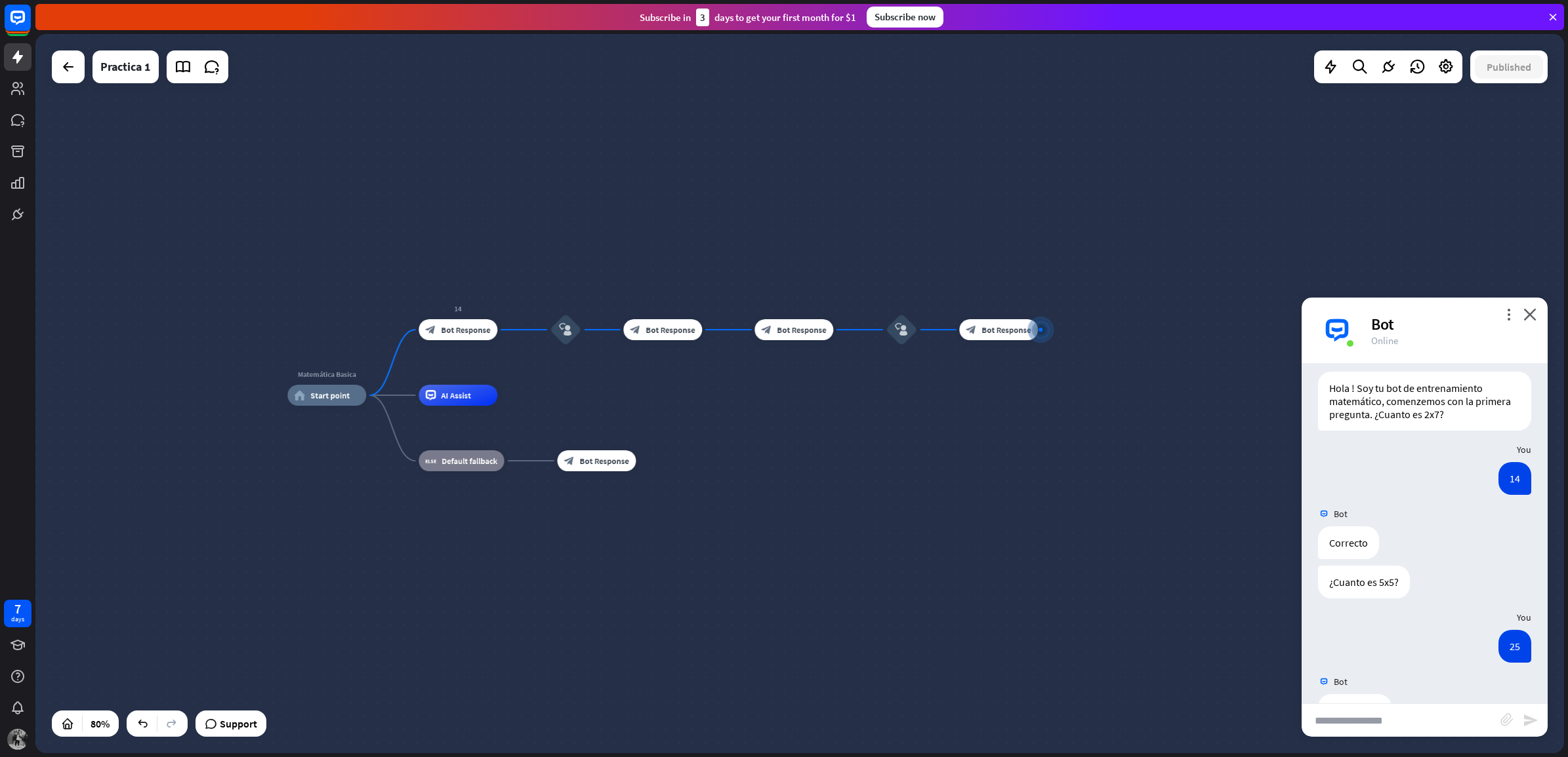
drag, startPoint x: 1299, startPoint y: 305, endPoint x: 1486, endPoint y: 304, distance: 187.0
click at [1254, 304] on div "Matemática Basica home_2 Start point 14 block_bot_response Bot Response block_u…" at bounding box center [800, 394] width 1528 height 720
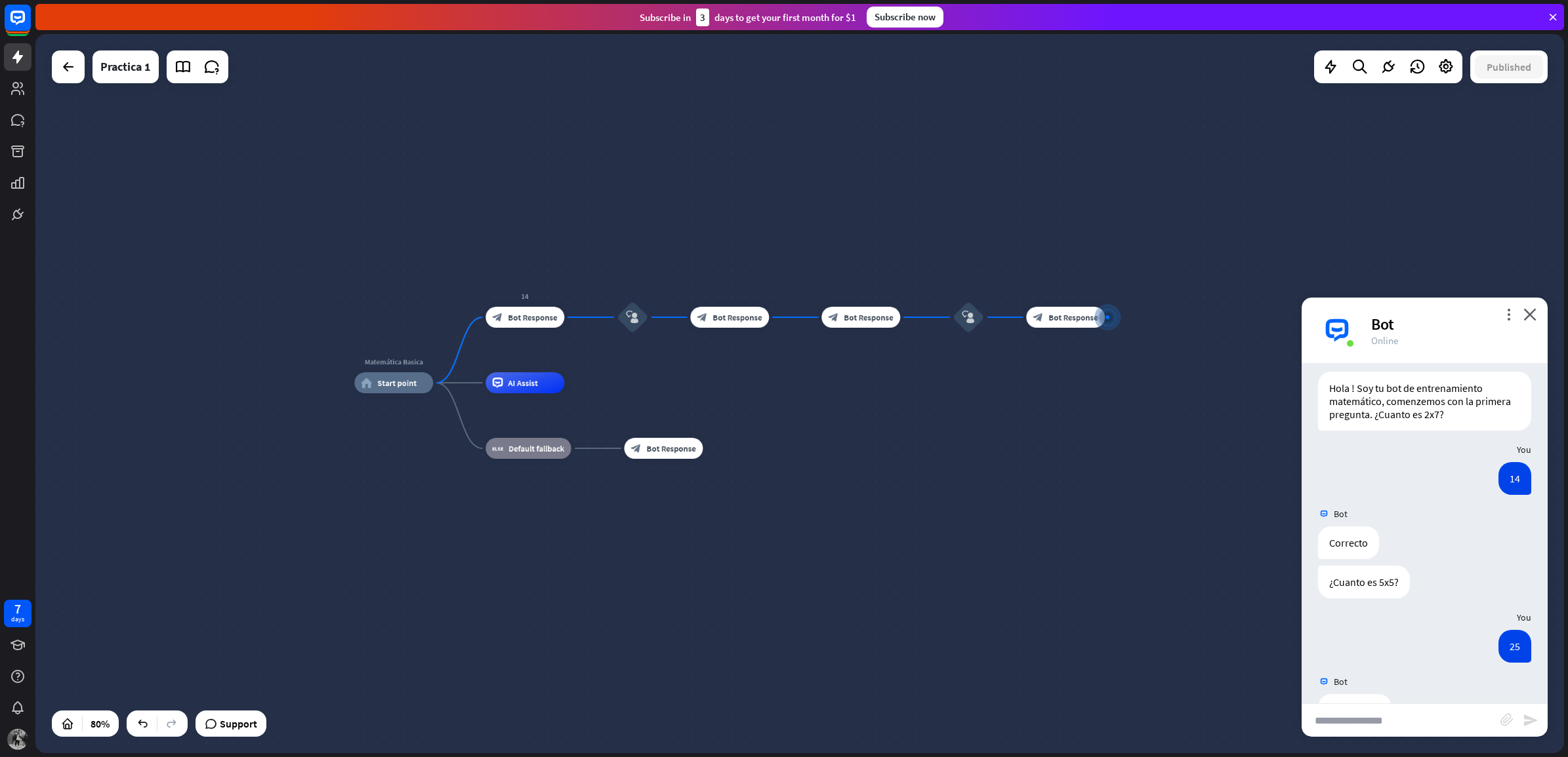
drag, startPoint x: 1449, startPoint y: 328, endPoint x: 1376, endPoint y: 310, distance: 75.2
click at [1254, 310] on div "more_vert close Bot Online" at bounding box center [1424, 330] width 246 height 65
drag, startPoint x: 1376, startPoint y: 310, endPoint x: 1507, endPoint y: 315, distance: 131.1
click at [1254, 315] on icon "more_vert" at bounding box center [1508, 314] width 12 height 12
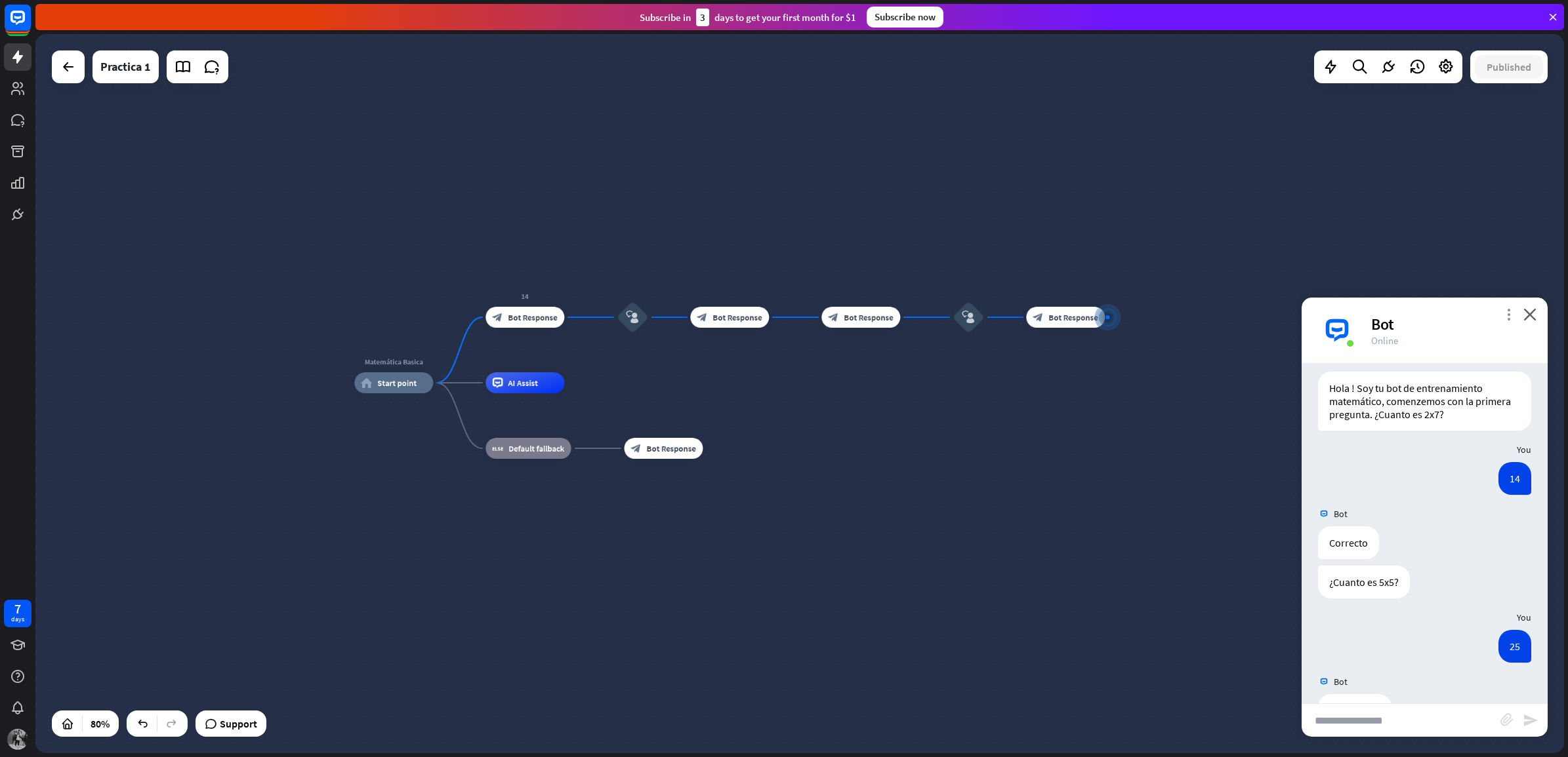
click at [1254, 315] on icon "more_vert" at bounding box center [1508, 314] width 12 height 12
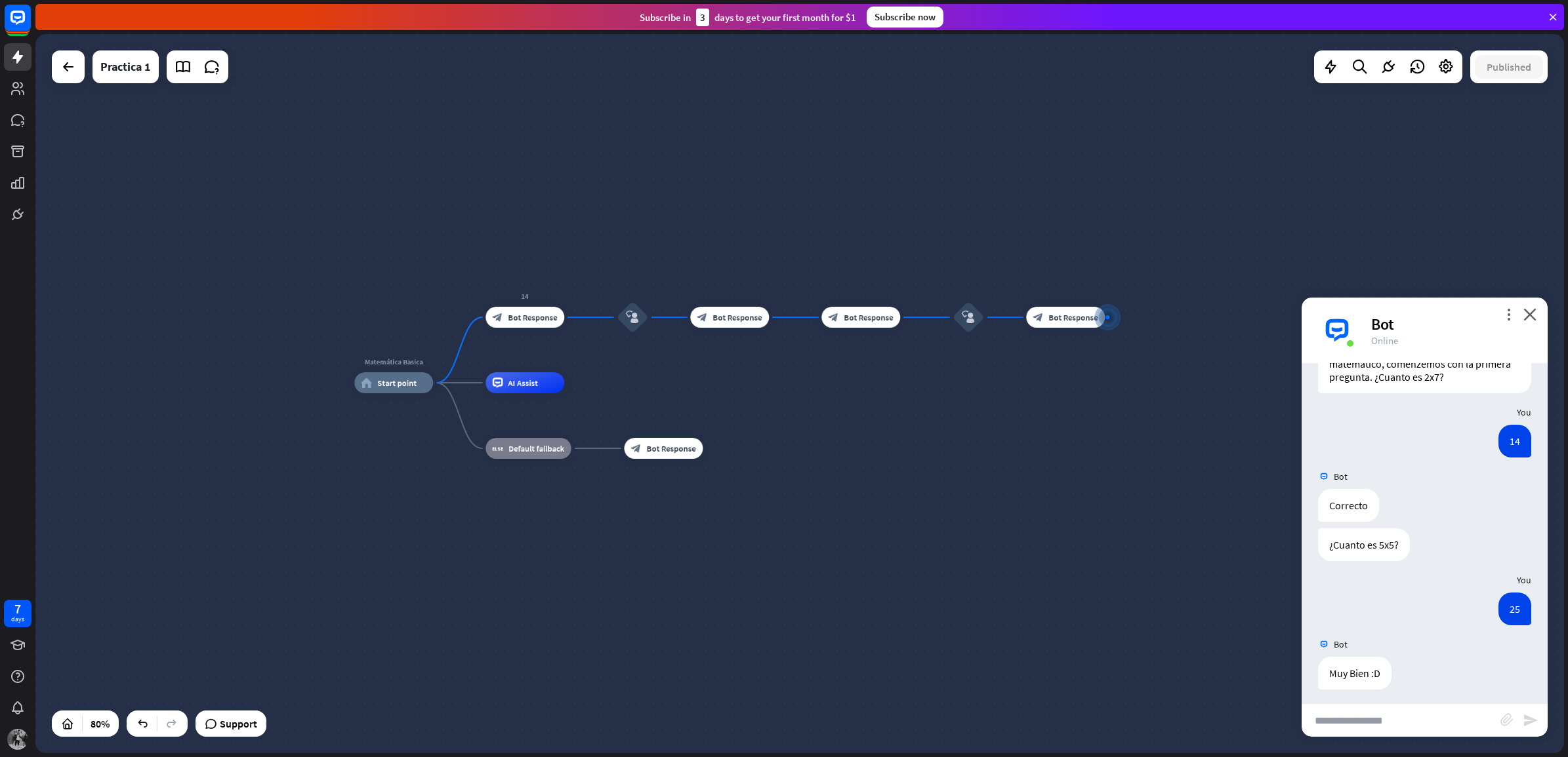
scroll to position [63, 0]
click at [516, 120] on div "Matemática Basica home_2 Start point 14 block_bot_response Bot Response block_u…" at bounding box center [800, 394] width 1528 height 720
